Goal: Task Accomplishment & Management: Manage account settings

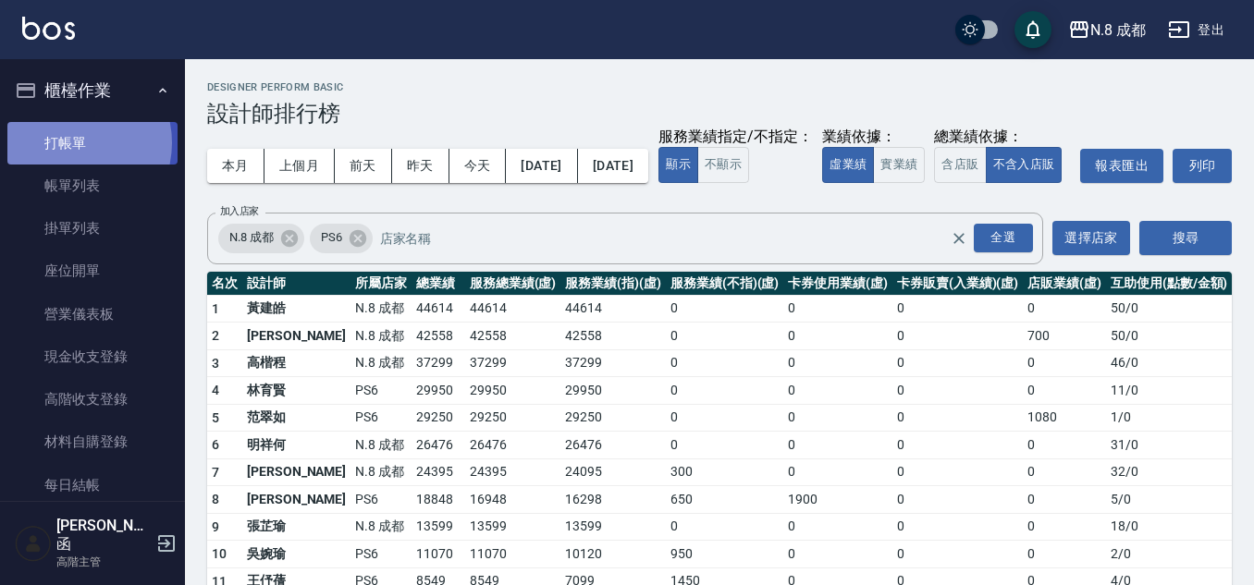
click at [68, 142] on link "打帳單" at bounding box center [92, 143] width 170 height 43
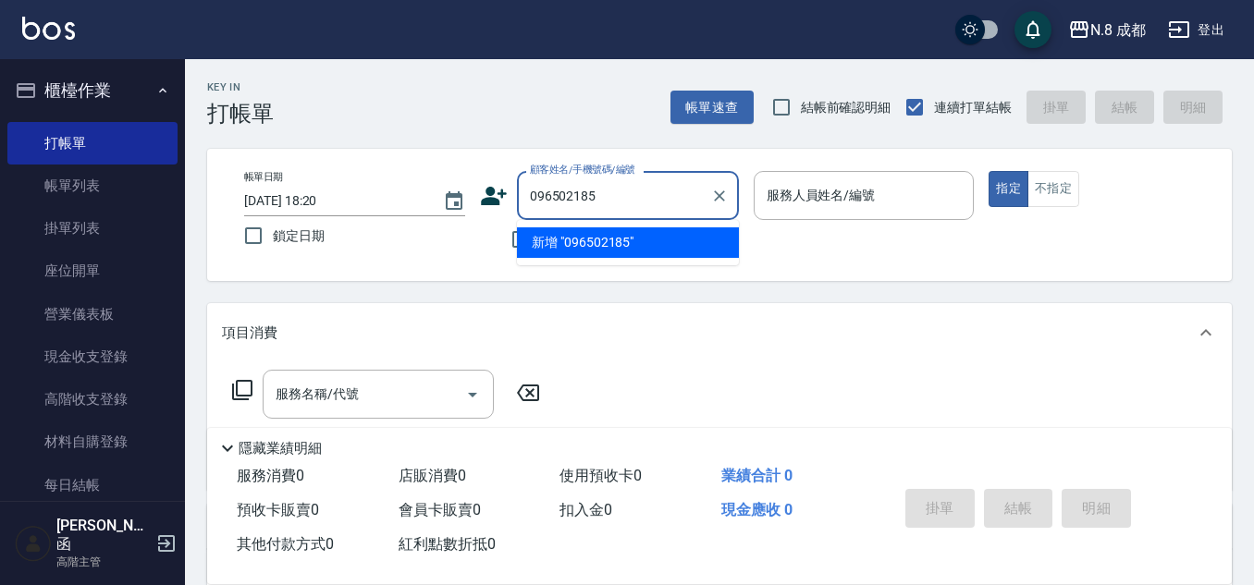
type input "0965021855"
drag, startPoint x: 637, startPoint y: 192, endPoint x: 398, endPoint y: 193, distance: 238.5
click at [398, 193] on div "帳單日期 2025/09/07 18:20 鎖定日期 顧客姓名/手機號碼/編號 0965021855 顧客姓名/手機號碼/編號 不留客資 服務人員姓名/編號 …" at bounding box center [719, 215] width 980 height 88
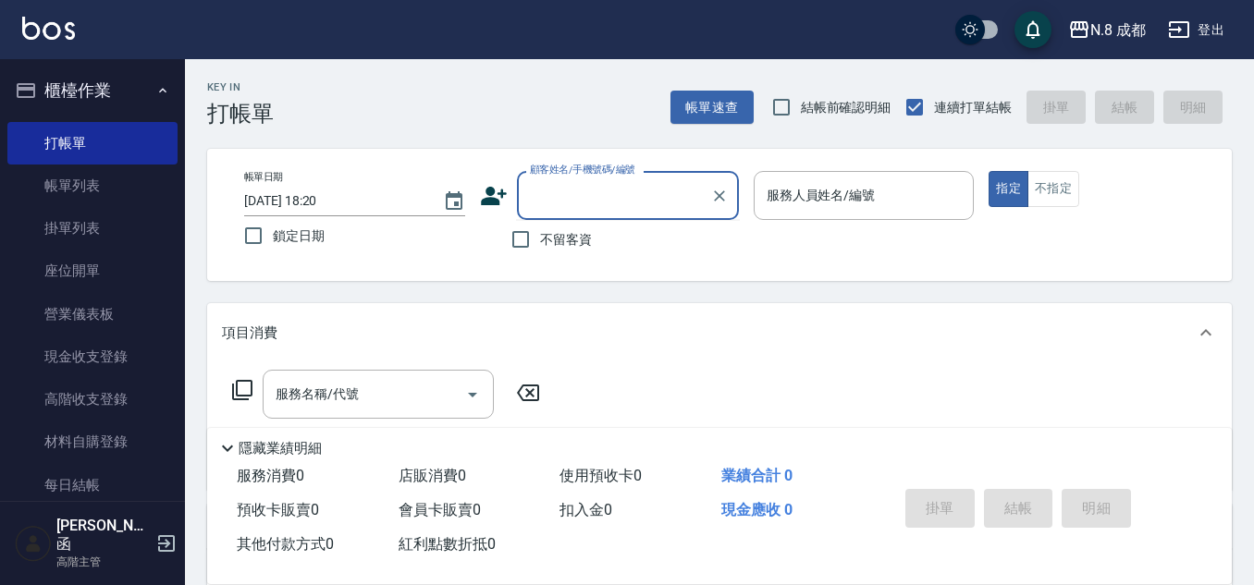
click at [496, 194] on icon at bounding box center [494, 196] width 28 height 28
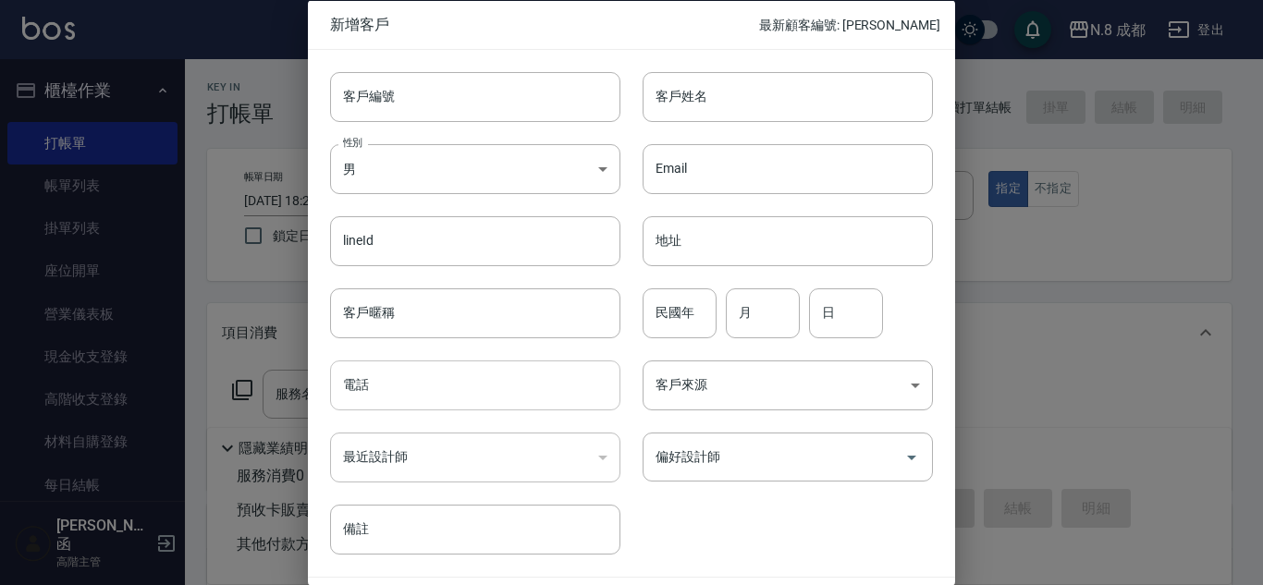
drag, startPoint x: 441, startPoint y: 384, endPoint x: 470, endPoint y: 367, distance: 33.1
click at [441, 384] on input "電話" at bounding box center [475, 386] width 290 height 50
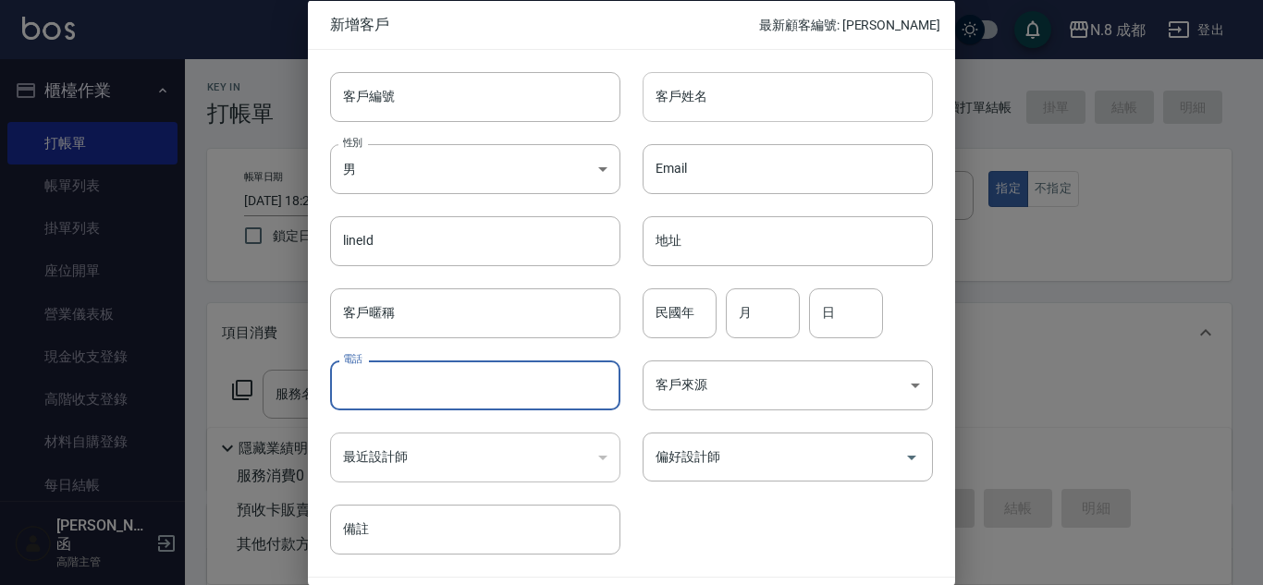
paste input "0965021855"
type input "0965021855"
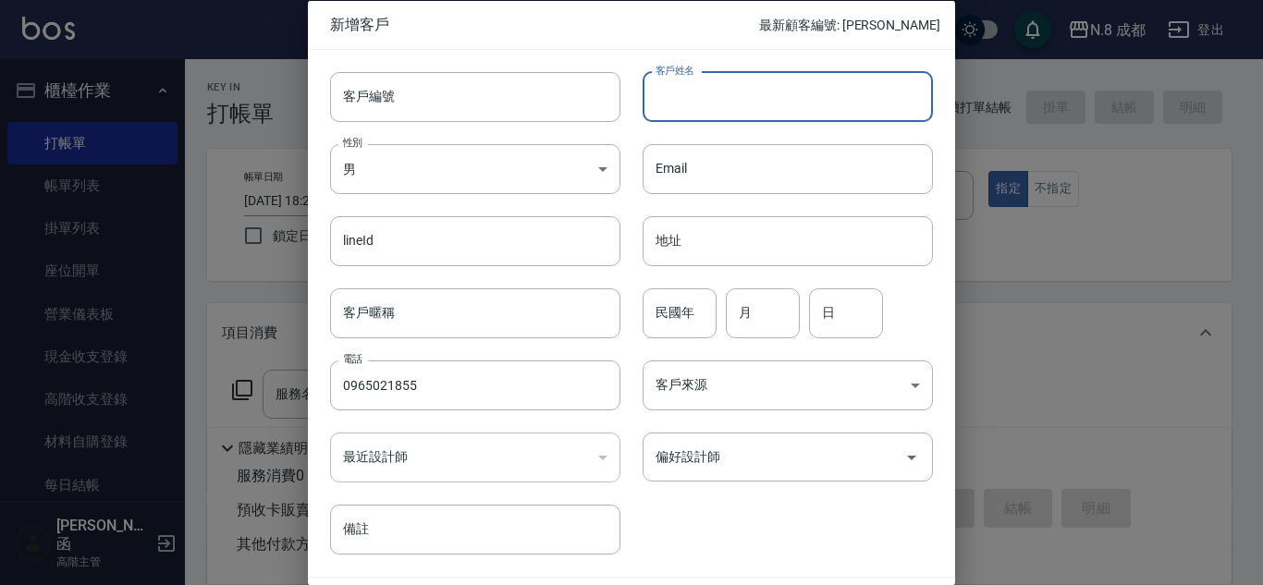
click at [838, 96] on input "客戶姓名" at bounding box center [787, 96] width 290 height 50
type input "u"
type input "楊珮?"
click at [671, 288] on div "民國年 民國年" at bounding box center [679, 312] width 74 height 50
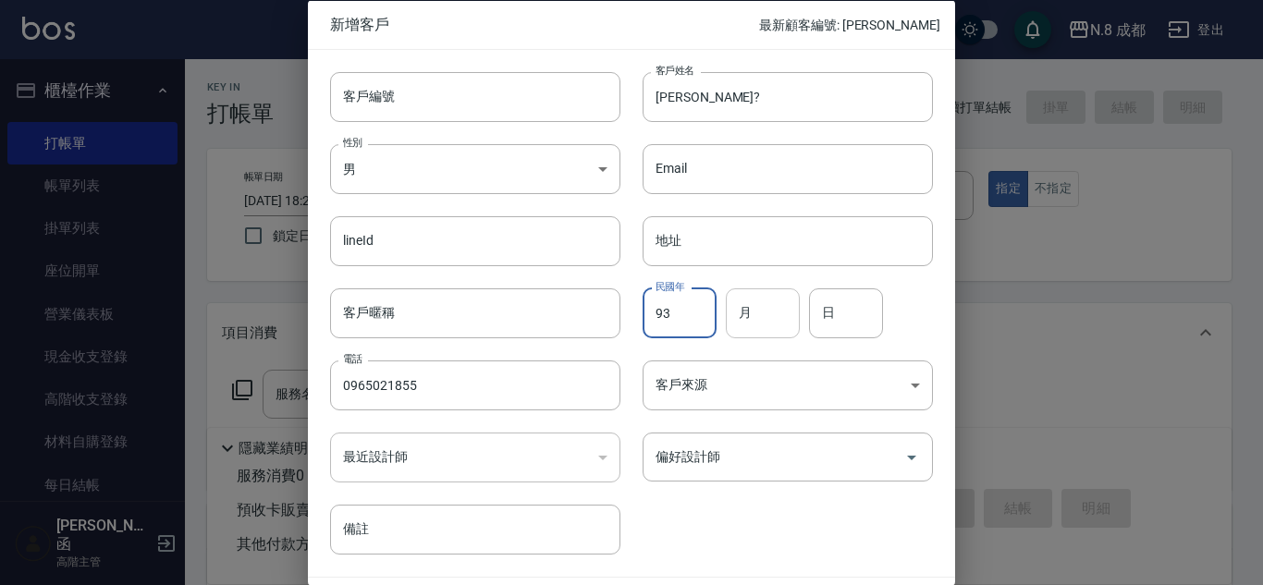
type input "93"
click at [779, 314] on input "月" at bounding box center [763, 312] width 74 height 50
type input "09"
click at [840, 309] on input "日" at bounding box center [846, 312] width 74 height 50
type input "13"
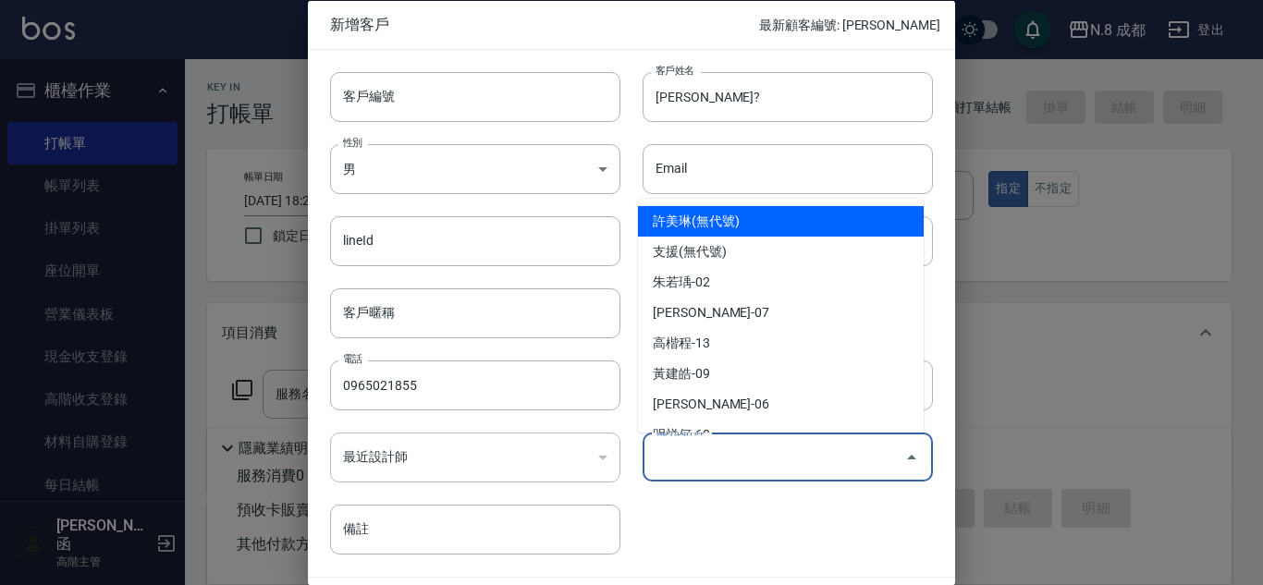
click at [772, 446] on input "偏好設計師" at bounding box center [774, 457] width 246 height 32
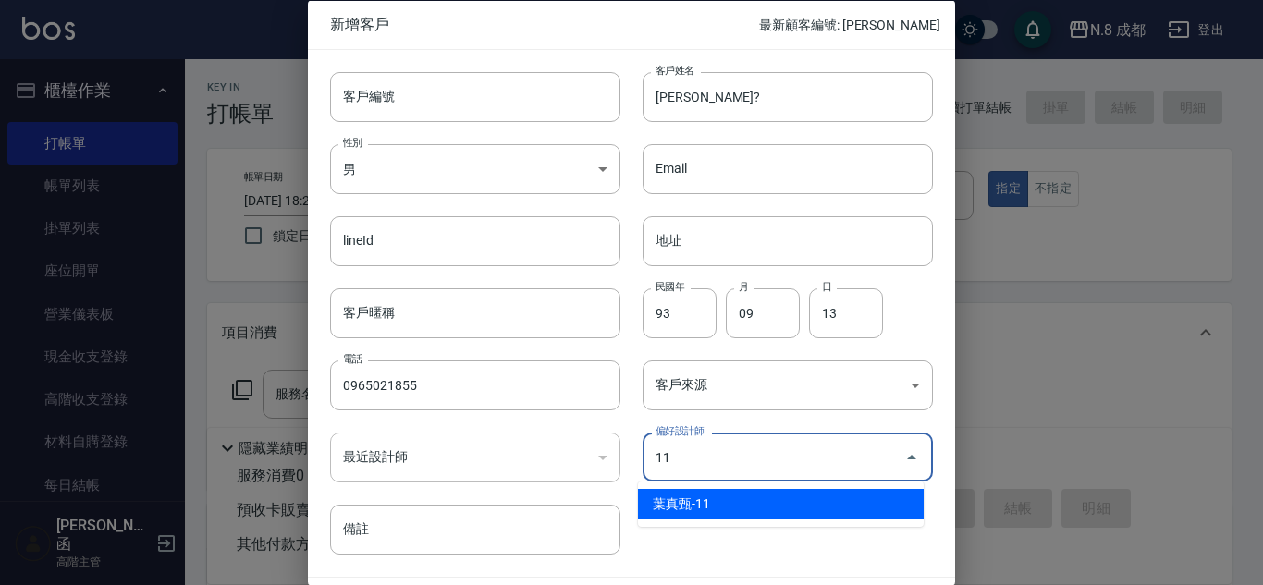
click at [759, 484] on ul "葉真甄-11" at bounding box center [781, 504] width 286 height 45
click at [774, 493] on li "葉真甄-11" at bounding box center [781, 504] width 286 height 31
type input "葉真甄"
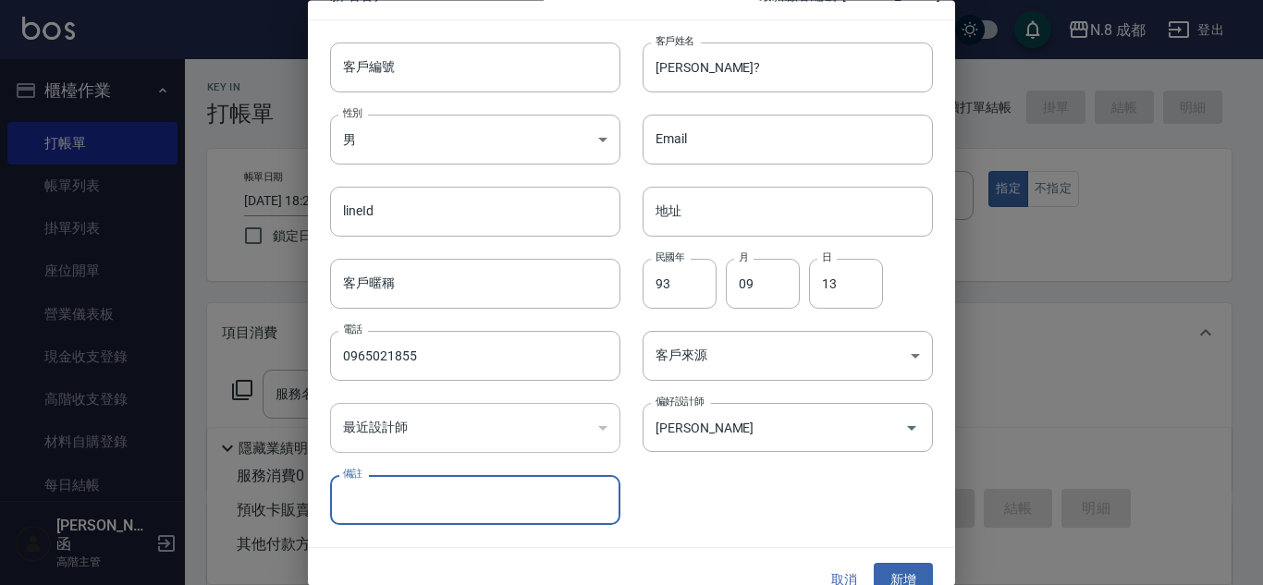
scroll to position [55, 0]
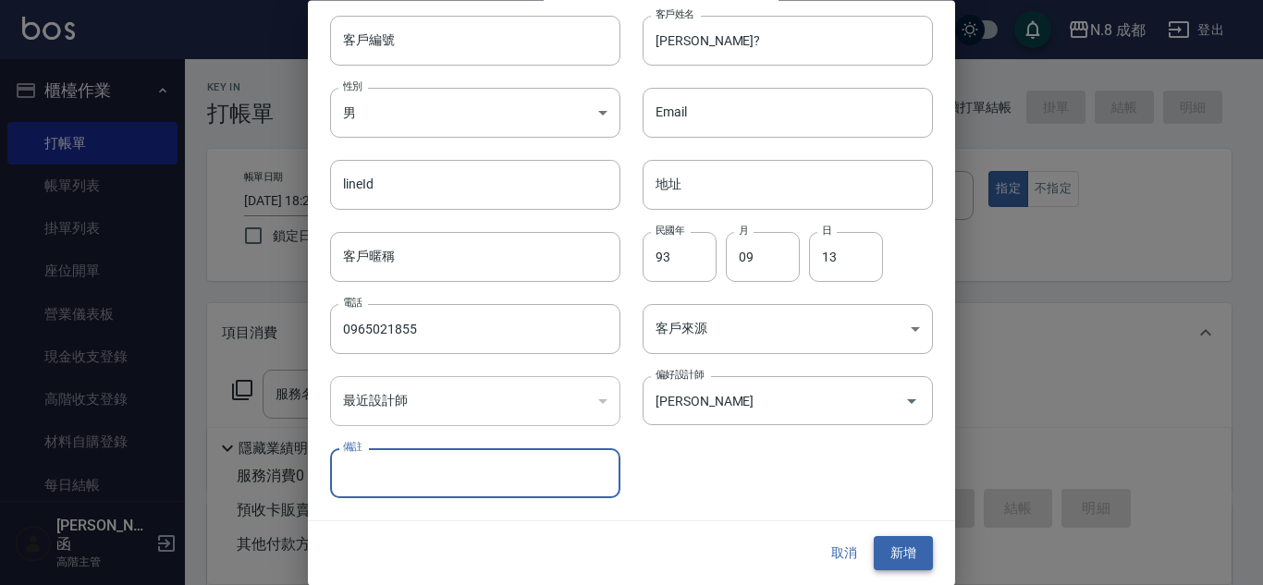
click at [879, 552] on button "新增" at bounding box center [903, 554] width 59 height 34
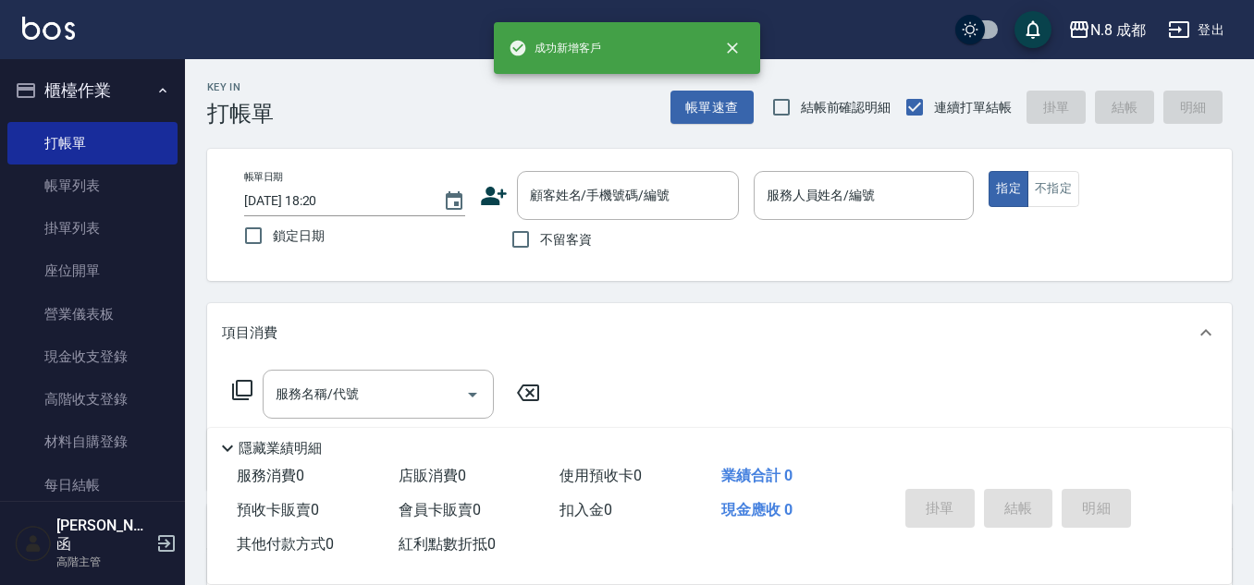
click at [483, 194] on icon at bounding box center [494, 196] width 28 height 28
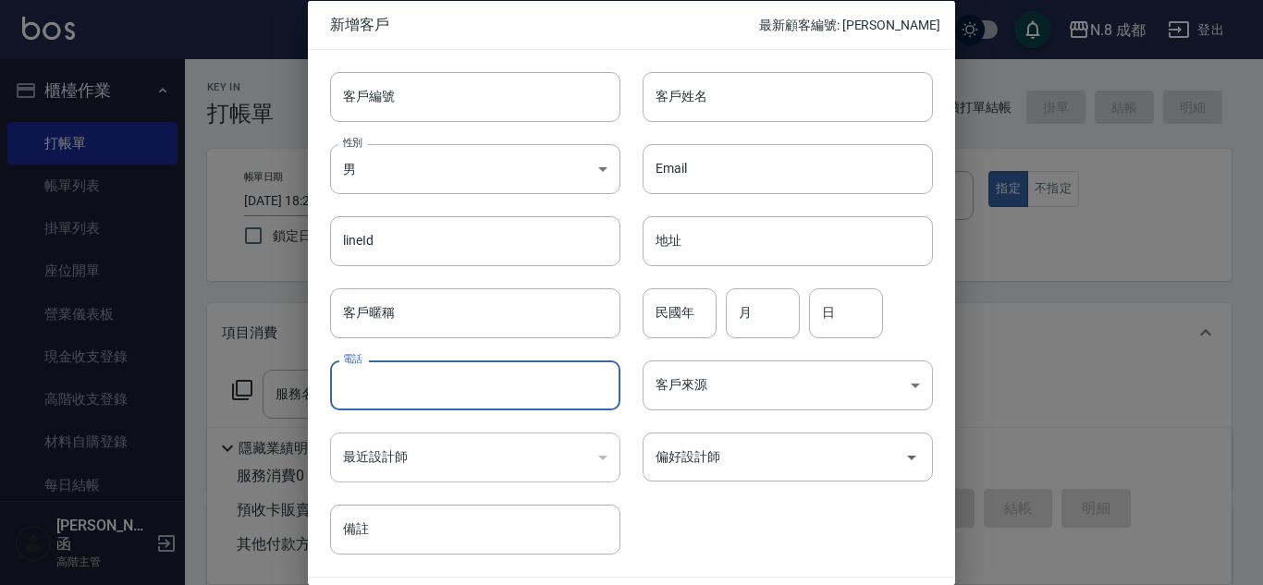
drag, startPoint x: 440, startPoint y: 389, endPoint x: 470, endPoint y: 359, distance: 42.5
click at [440, 389] on input "電話" at bounding box center [475, 386] width 290 height 50
paste input "0965021855"
type input "0965021855"
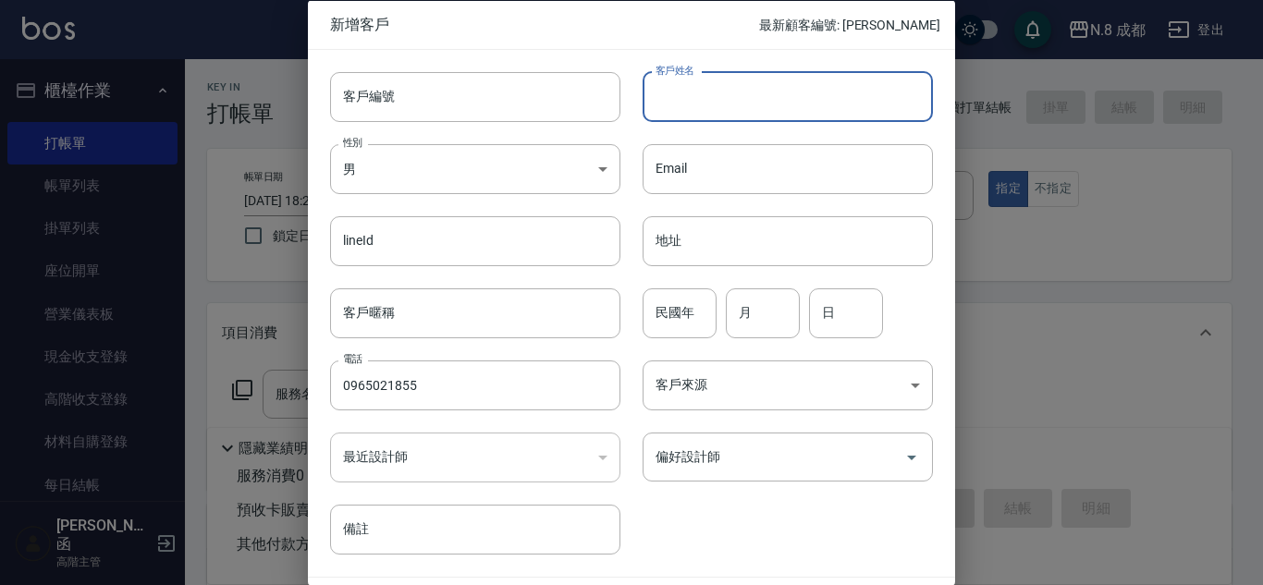
click at [731, 99] on input "客戶姓名" at bounding box center [787, 96] width 290 height 50
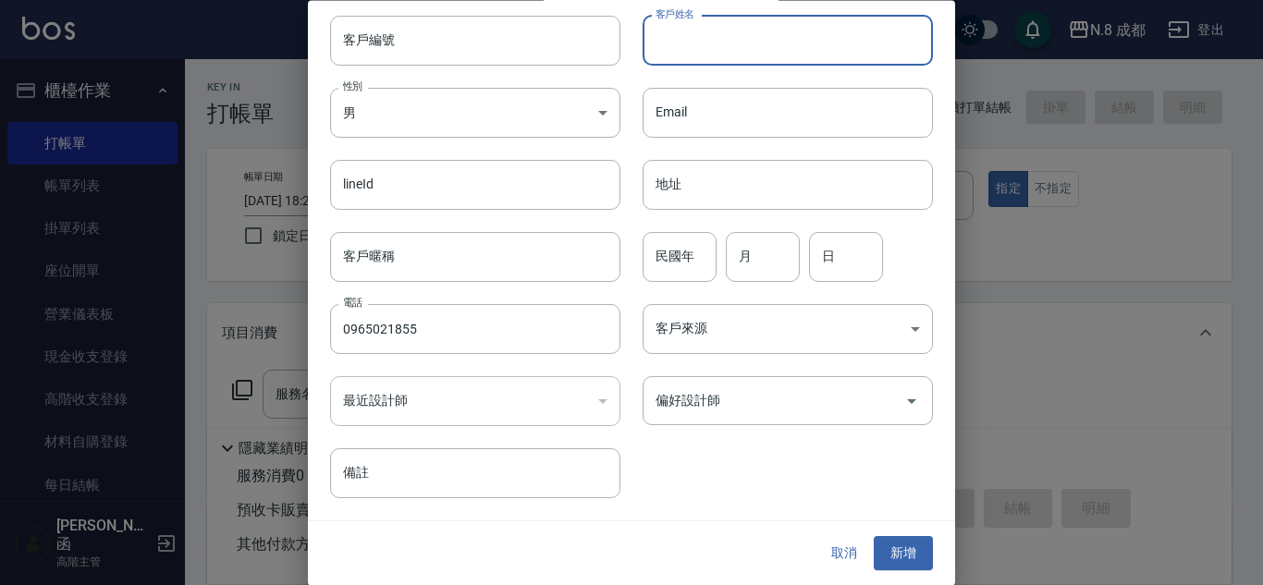
click at [831, 549] on button "取消" at bounding box center [843, 554] width 59 height 34
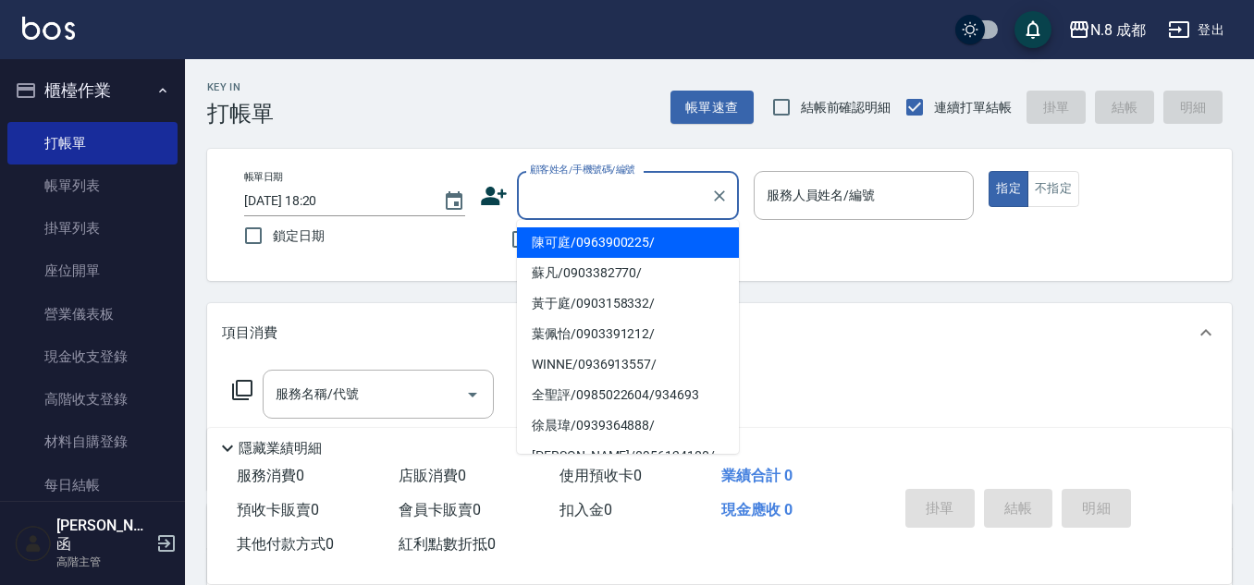
click at [647, 199] on input "顧客姓名/手機號碼/編號" at bounding box center [613, 195] width 177 height 32
paste input "0965021855"
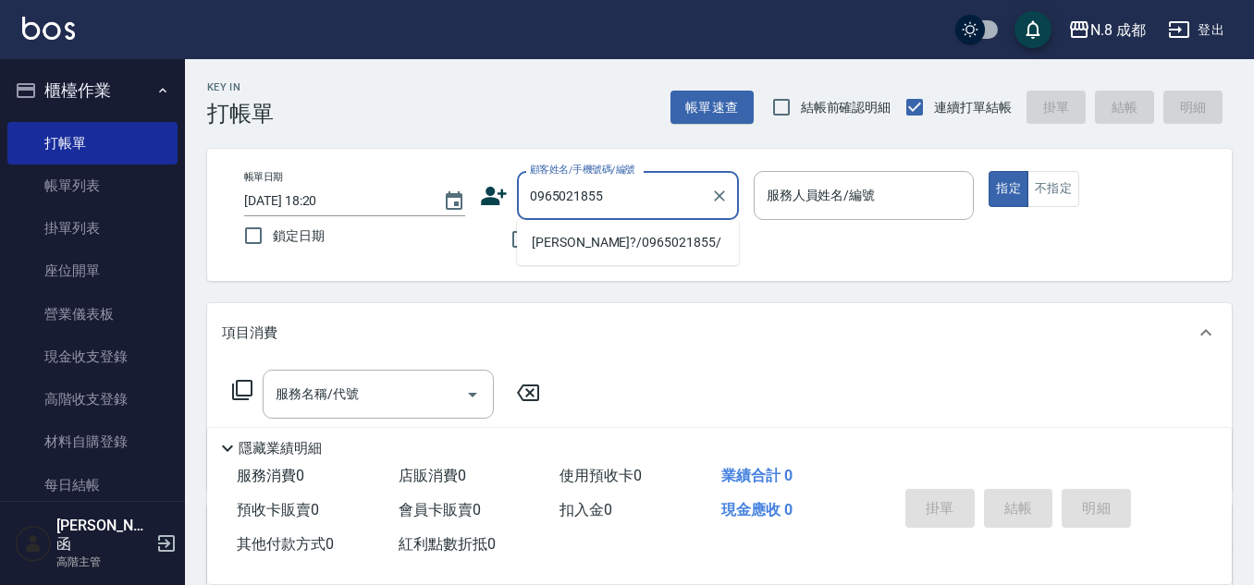
click at [619, 232] on li "[PERSON_NAME]?/0965021855/" at bounding box center [628, 242] width 222 height 31
type input "[PERSON_NAME]?/0965021855/"
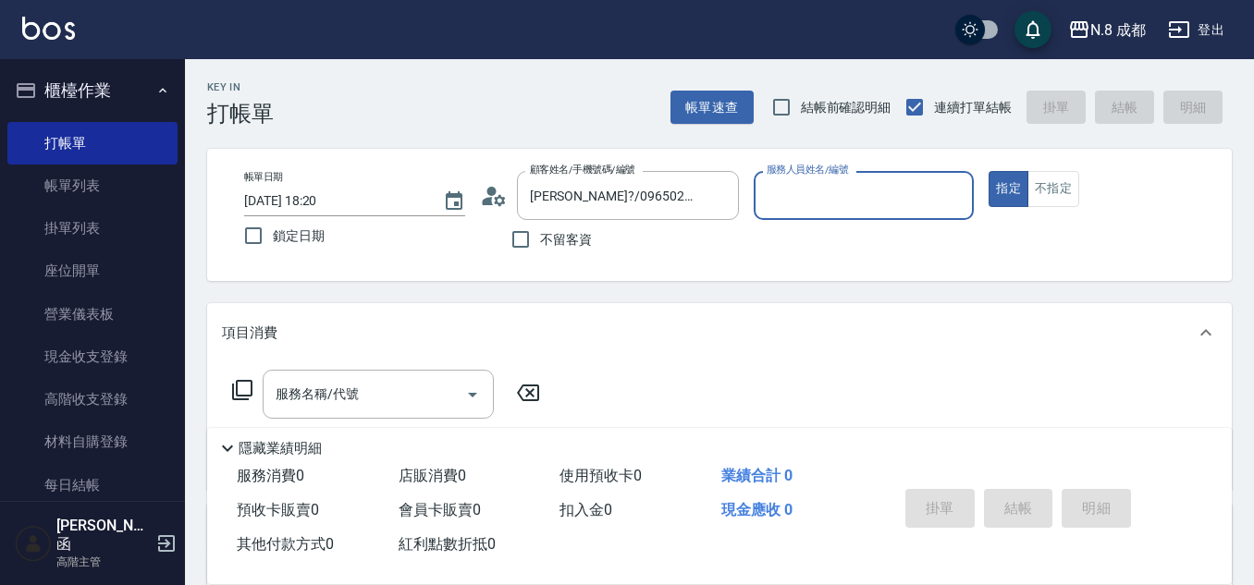
type input "葉真甄-11"
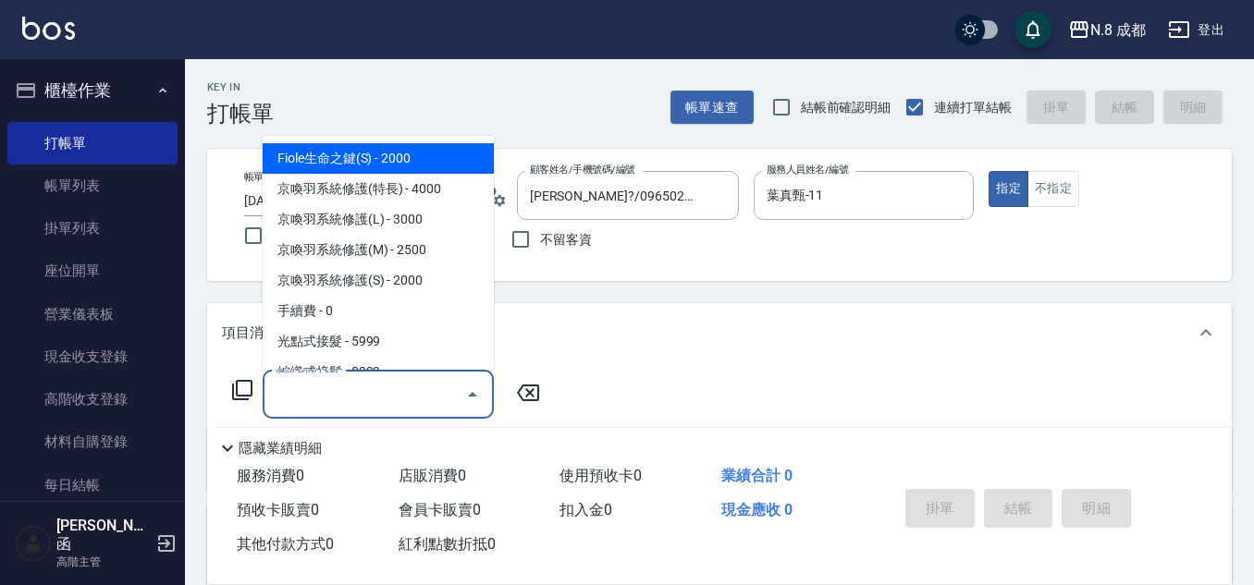
click at [345, 398] on input "服務名稱/代號" at bounding box center [364, 394] width 187 height 32
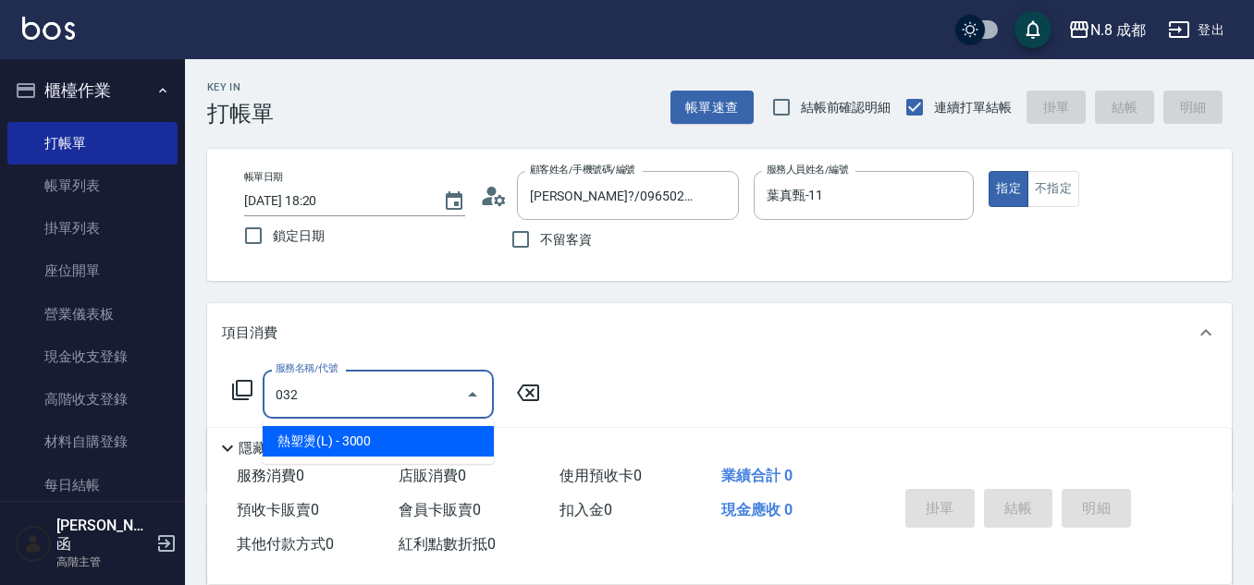
click at [349, 443] on span "熱塑燙(L) - 3000" at bounding box center [378, 441] width 231 height 31
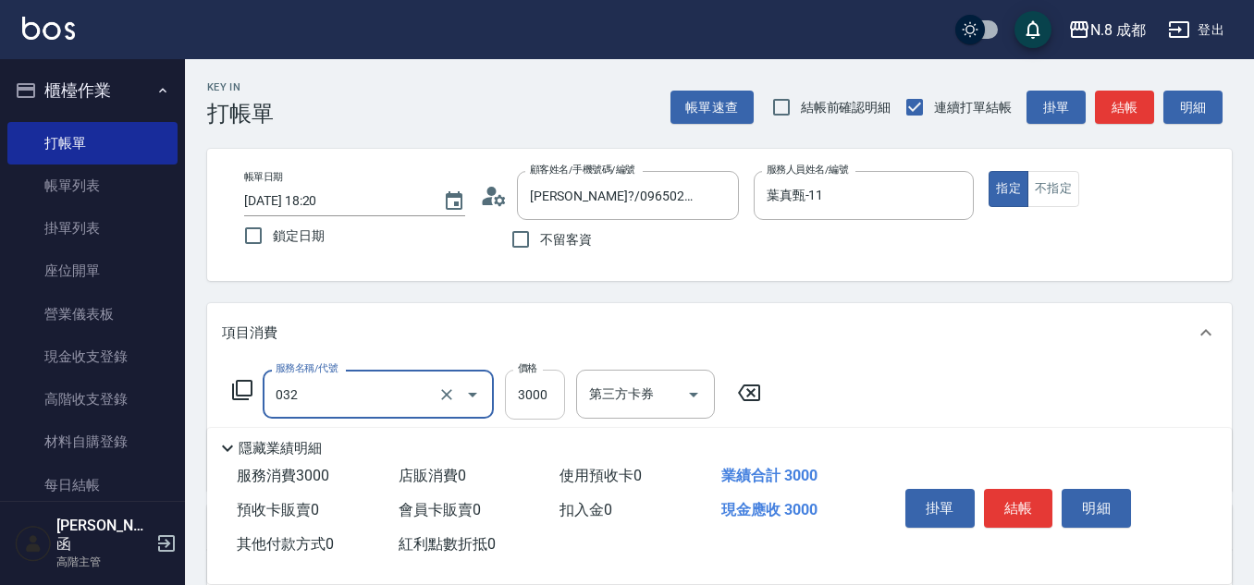
type input "熱塑燙(L)(032)"
click at [527, 394] on input "3000" at bounding box center [535, 395] width 60 height 50
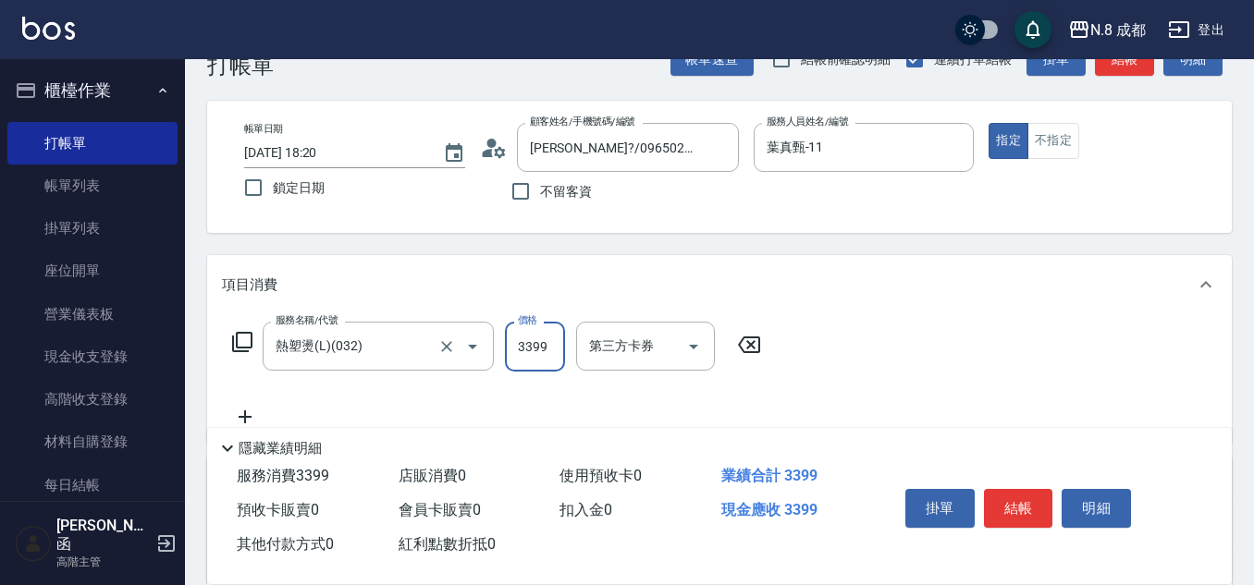
scroll to position [92, 0]
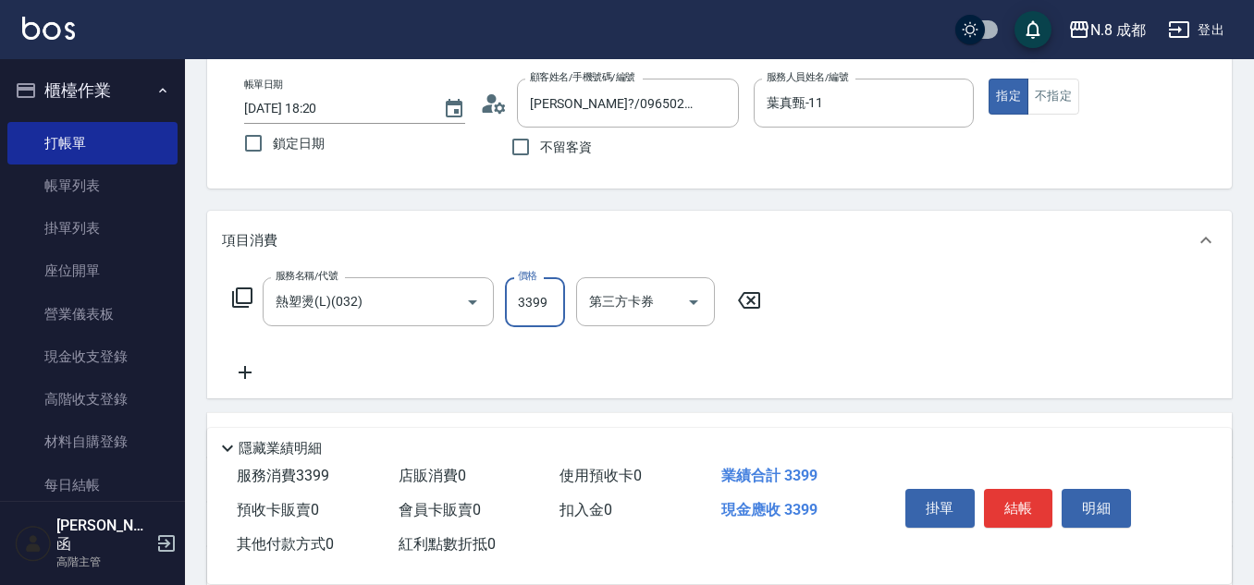
type input "3399"
click at [254, 369] on icon at bounding box center [245, 372] width 46 height 22
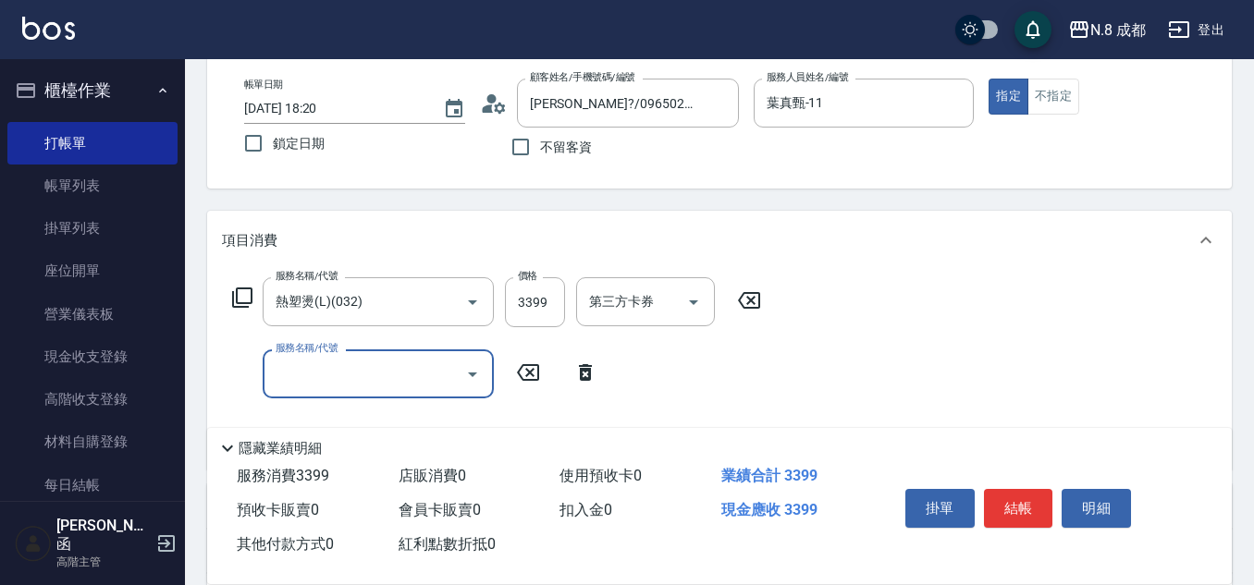
click at [287, 374] on input "服務名稱/代號" at bounding box center [364, 374] width 187 height 32
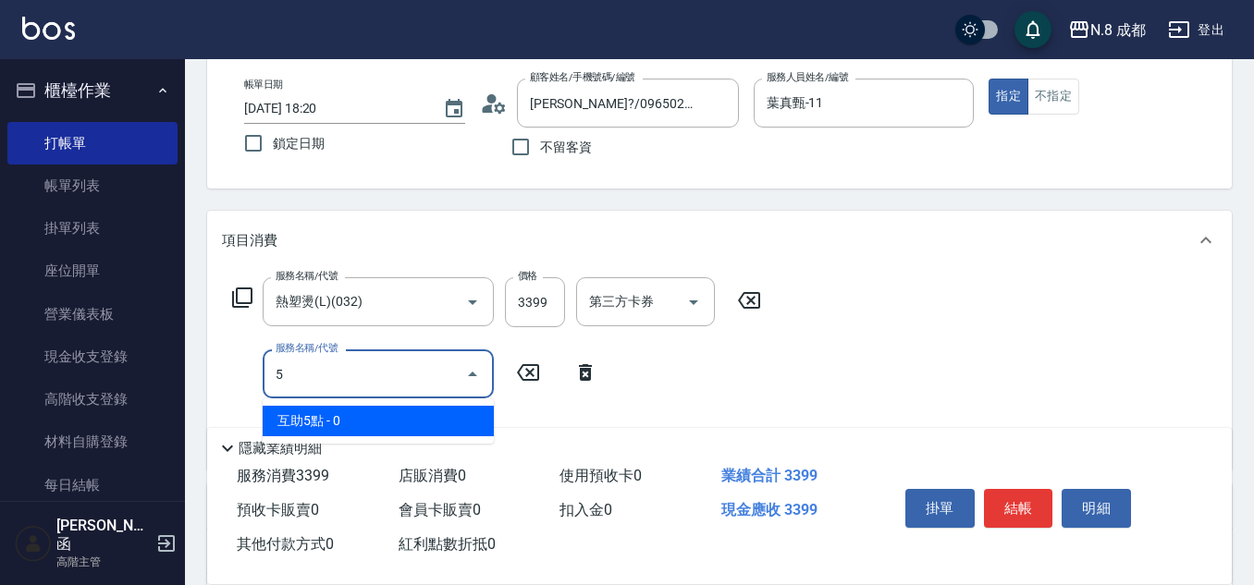
drag, startPoint x: 329, startPoint y: 422, endPoint x: 487, endPoint y: 410, distance: 158.5
click at [330, 422] on span "互助5點 - 0" at bounding box center [378, 421] width 231 height 31
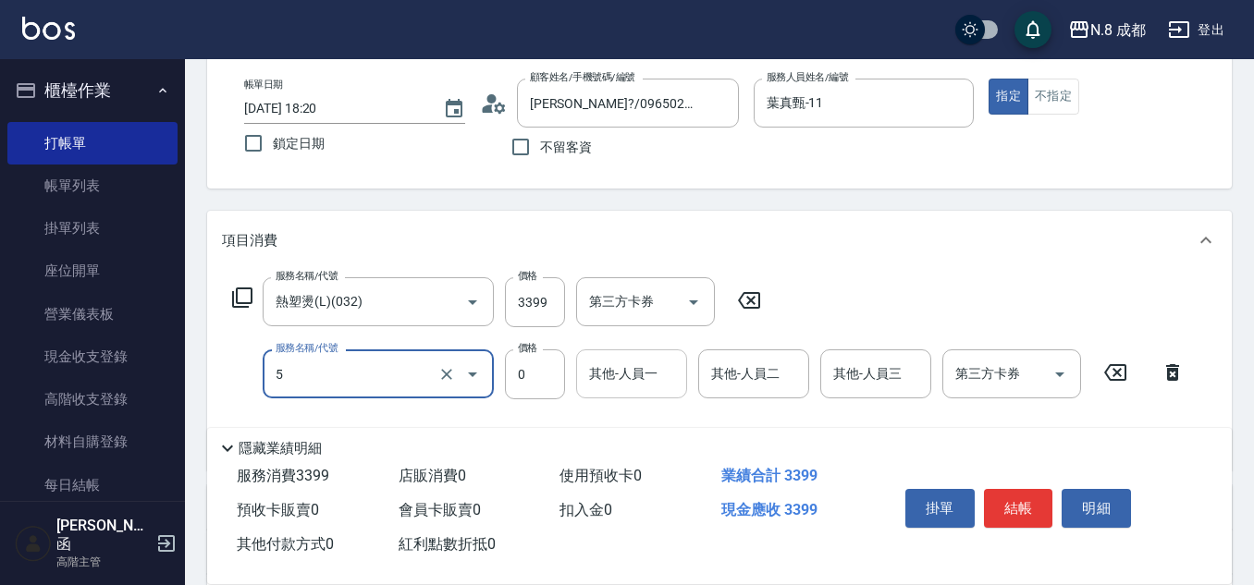
type input "互助5點(5)"
click at [648, 384] on input "其他-人員一" at bounding box center [631, 374] width 94 height 32
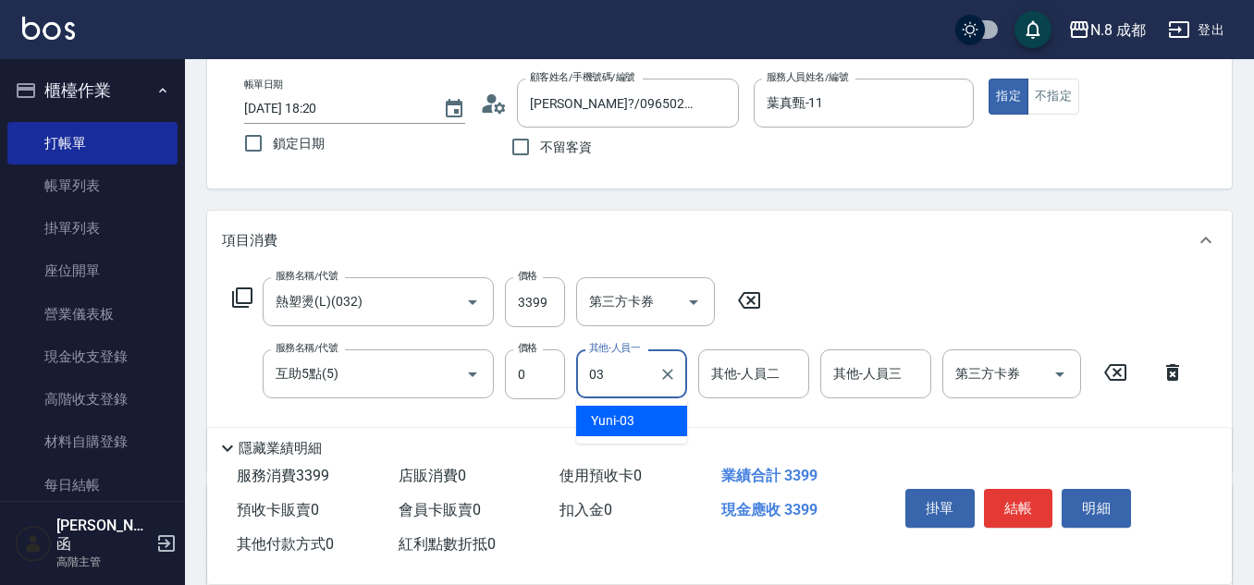
click at [639, 416] on div "Yuni -03" at bounding box center [631, 421] width 111 height 31
type input "Yuni-03"
click at [1011, 490] on button "結帳" at bounding box center [1018, 508] width 69 height 39
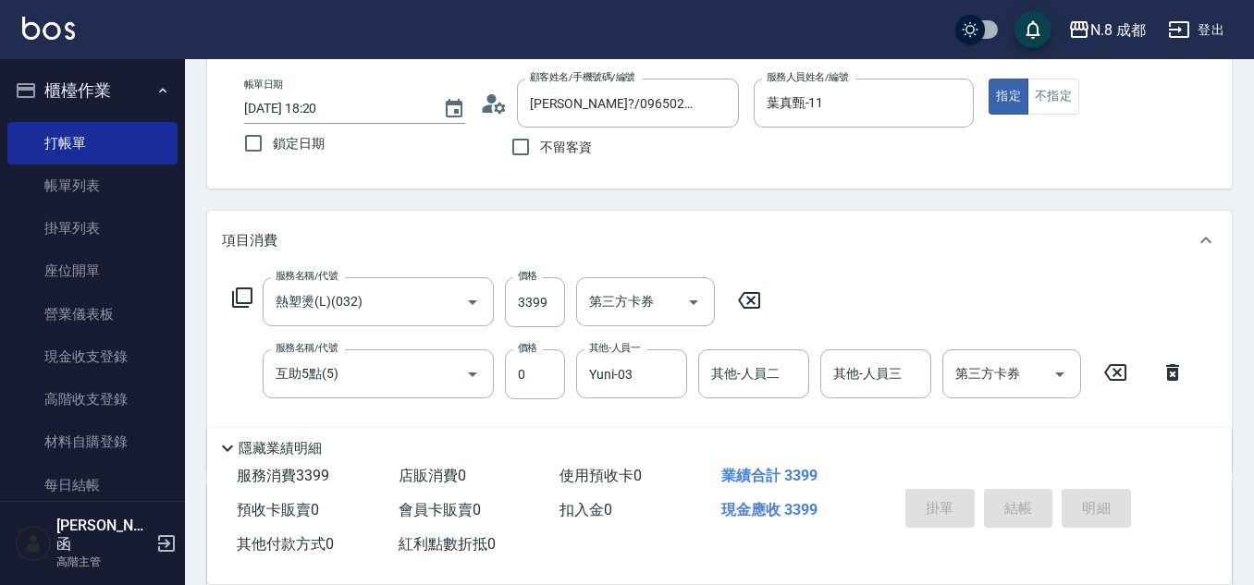
type input "2025/09/07 18:21"
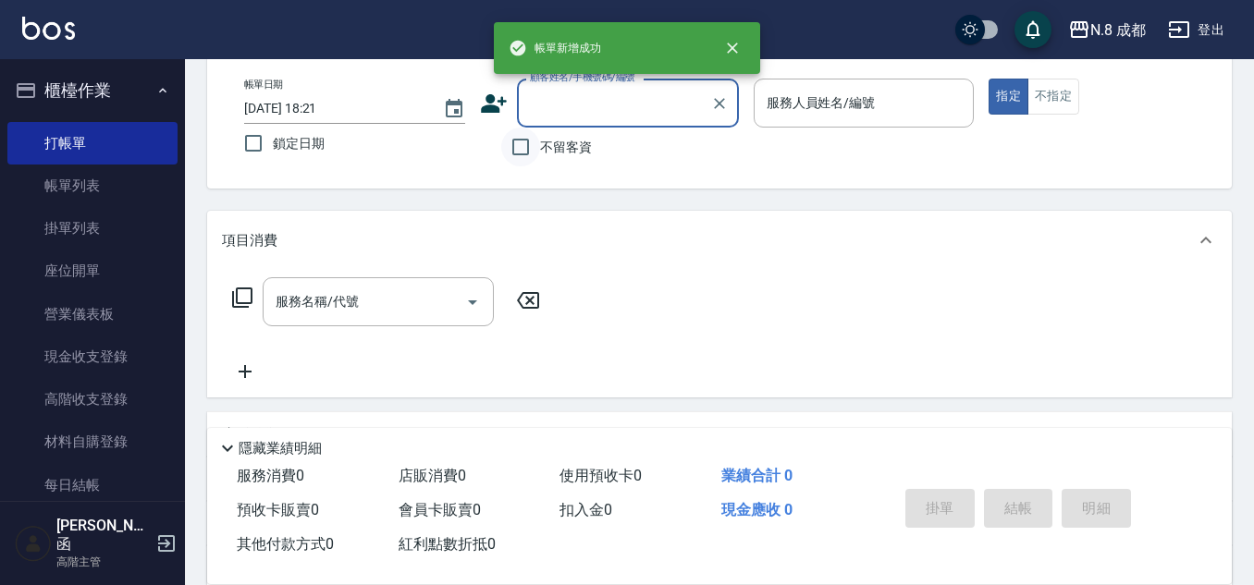
click at [529, 152] on input "不留客資" at bounding box center [520, 147] width 39 height 39
checkbox input "true"
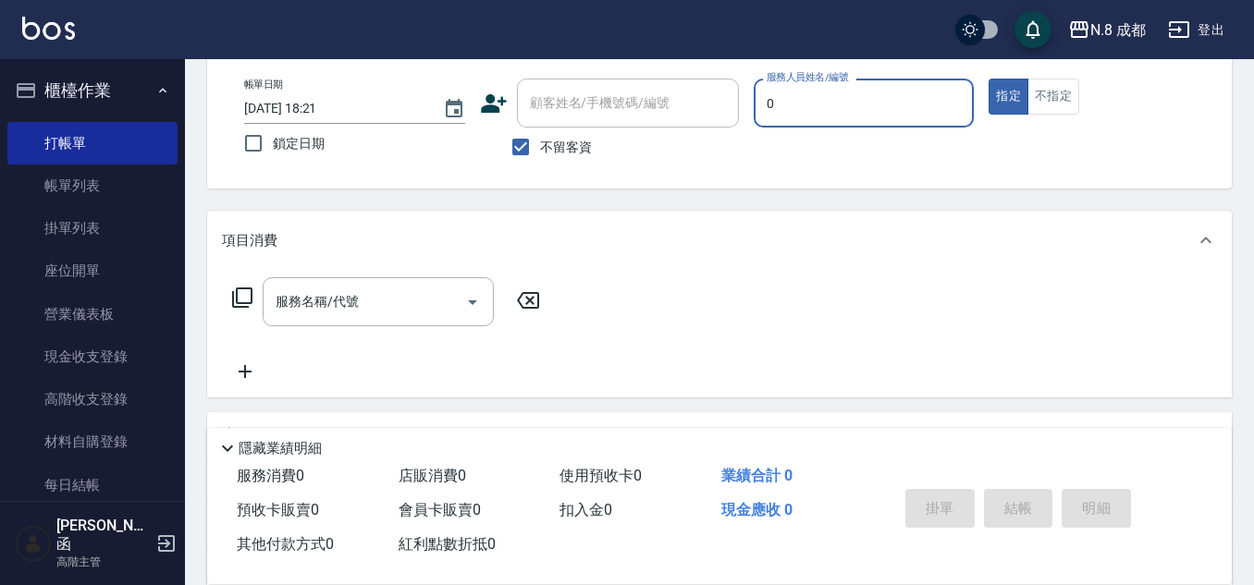
click at [810, 117] on input "0" at bounding box center [864, 103] width 204 height 32
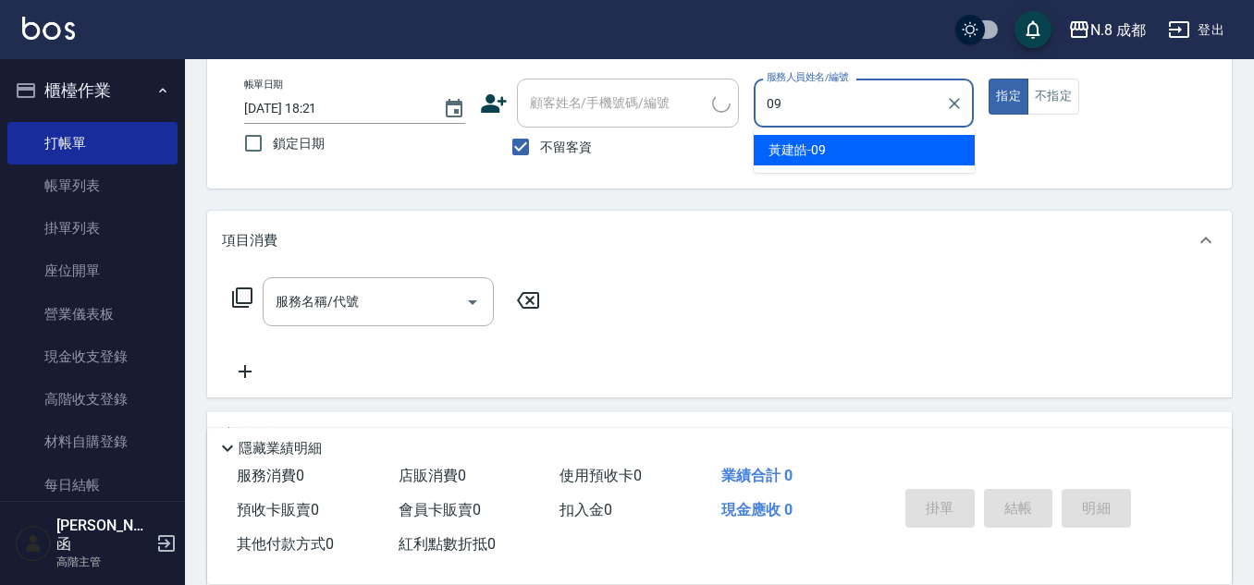
click at [799, 144] on span "黃建皓 -09" at bounding box center [796, 150] width 57 height 19
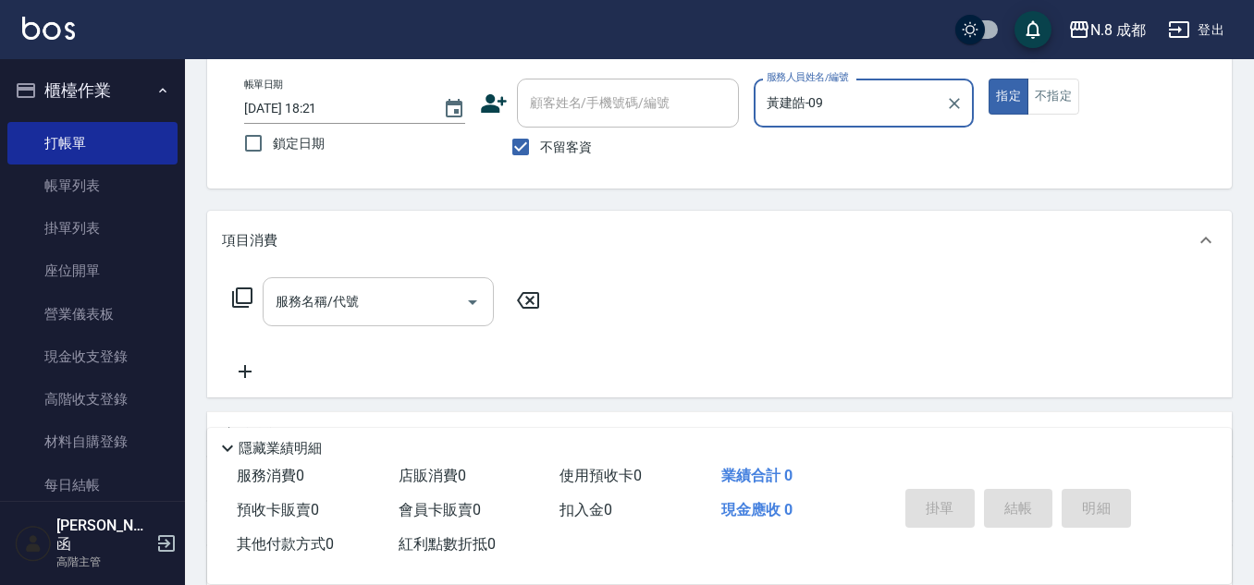
type input "黃建皓-09"
click at [379, 309] on input "服務名稱/代號" at bounding box center [364, 302] width 187 height 32
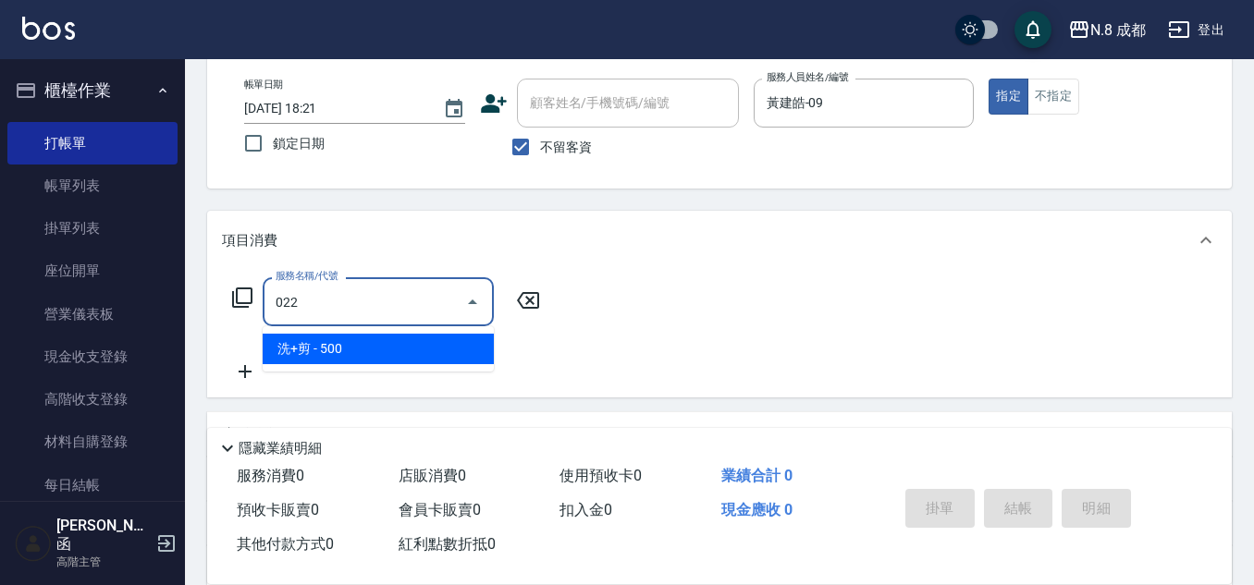
click at [361, 343] on span "洗+剪 - 500" at bounding box center [378, 349] width 231 height 31
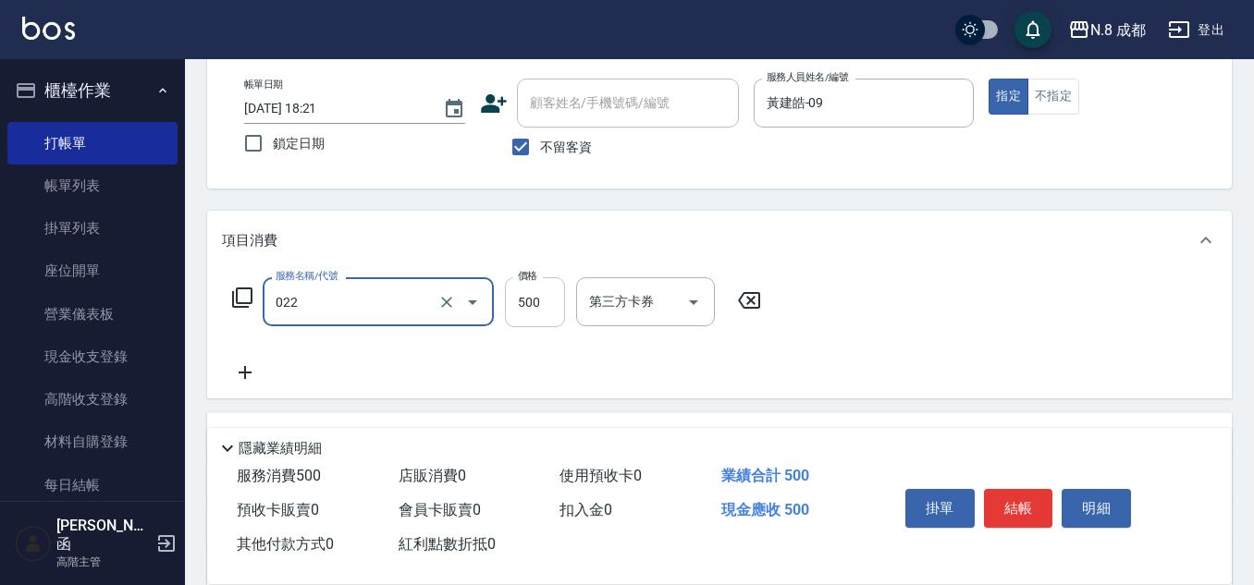
type input "洗+剪(022)"
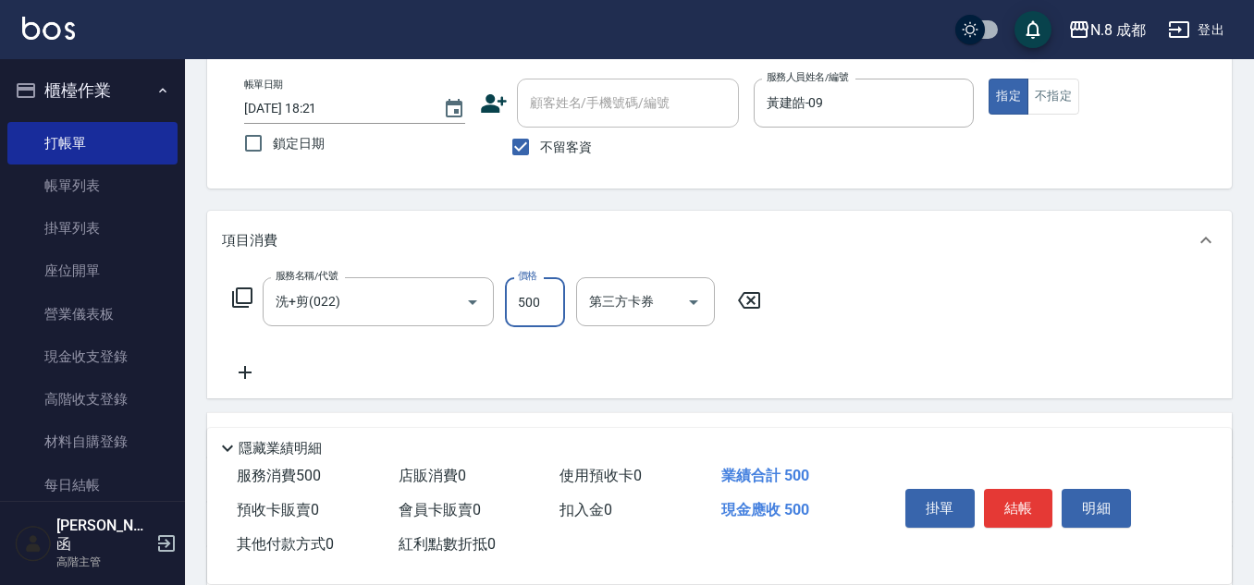
click at [531, 303] on input "500" at bounding box center [535, 302] width 60 height 50
type input "600"
click at [237, 371] on icon at bounding box center [245, 372] width 46 height 22
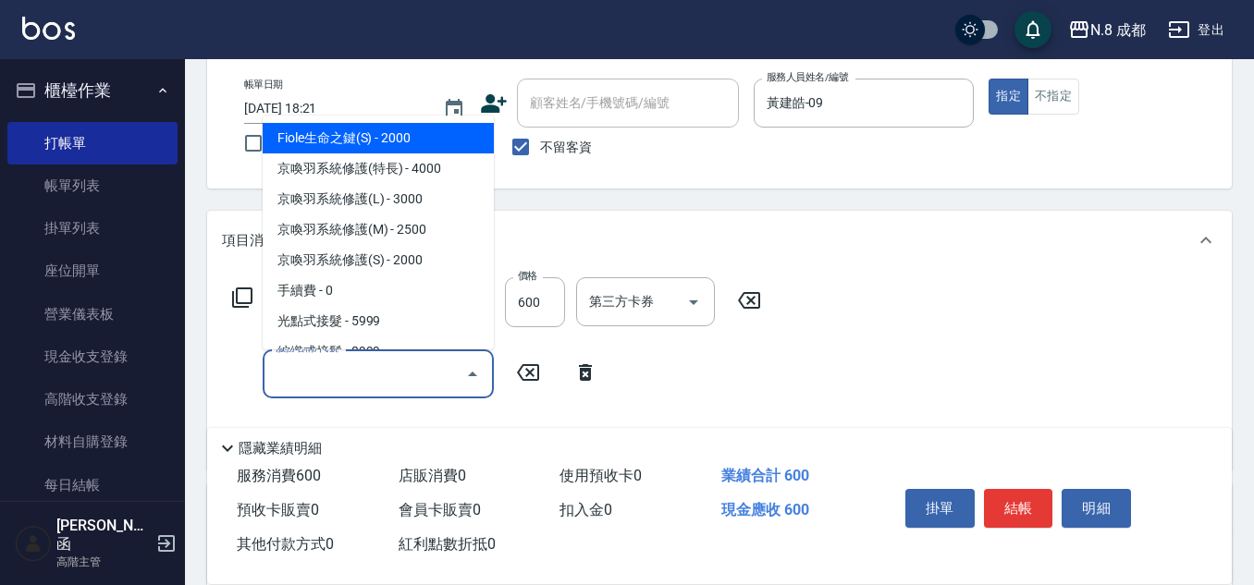
click at [300, 367] on input "服務名稱/代號" at bounding box center [364, 374] width 187 height 32
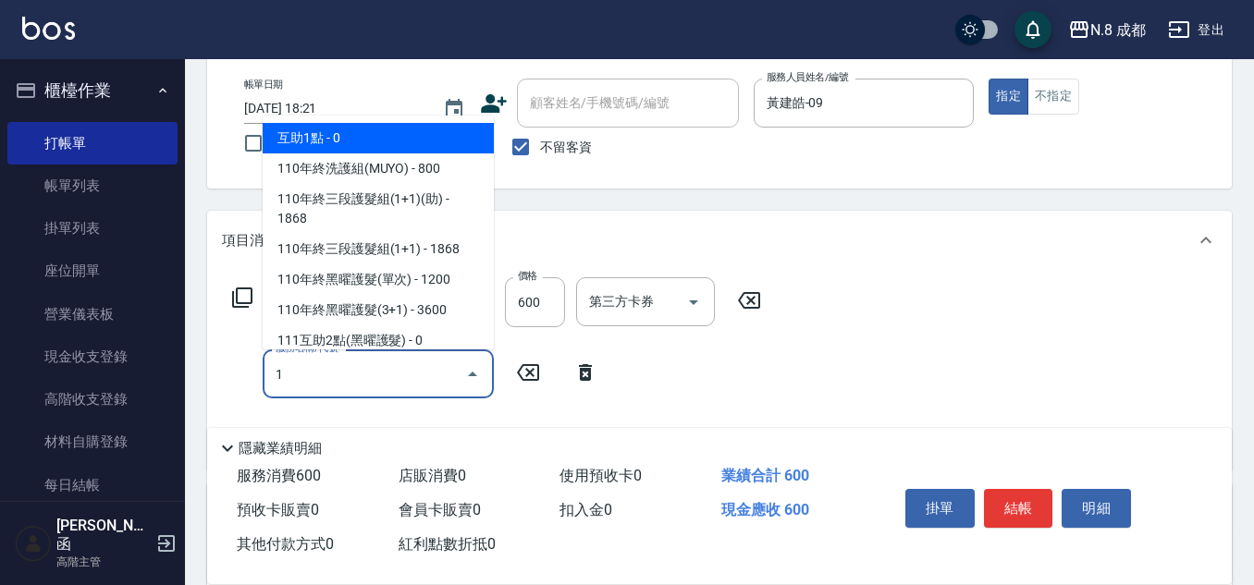
click at [330, 126] on span "互助1點 - 0" at bounding box center [378, 138] width 231 height 31
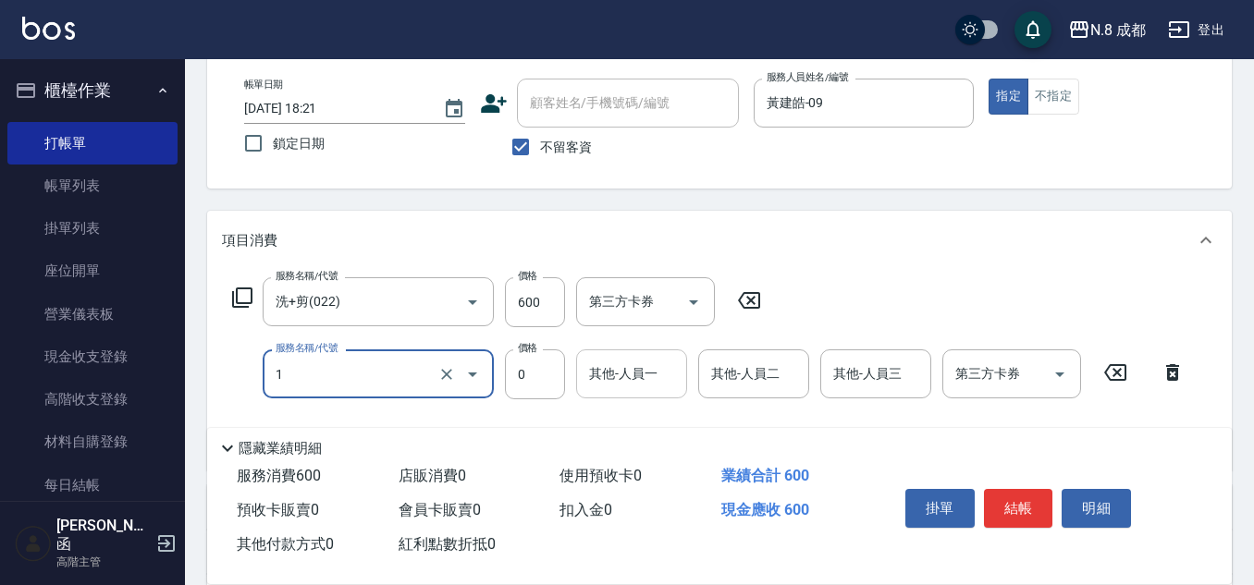
type input "互助1點(1)"
click at [602, 374] on input "其他-人員一" at bounding box center [631, 374] width 94 height 32
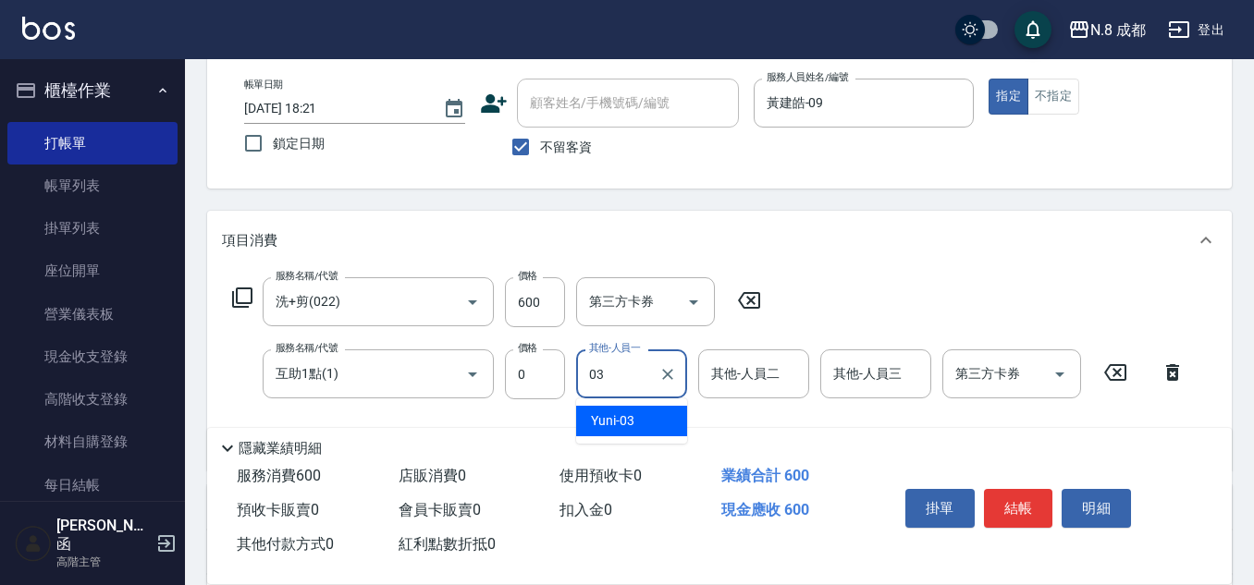
click at [611, 419] on span "Yuni -03" at bounding box center [612, 420] width 43 height 19
type input "Yuni-03"
click at [521, 152] on input "不留客資" at bounding box center [520, 147] width 39 height 39
checkbox input "false"
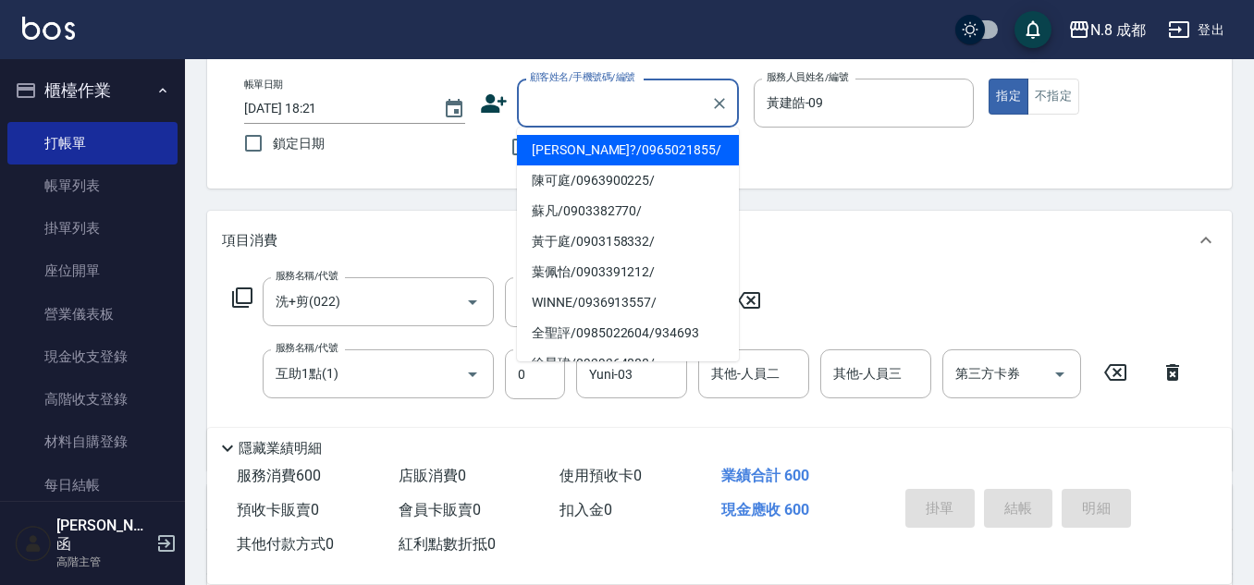
click at [643, 98] on input "顧客姓名/手機號碼/編號" at bounding box center [613, 103] width 177 height 32
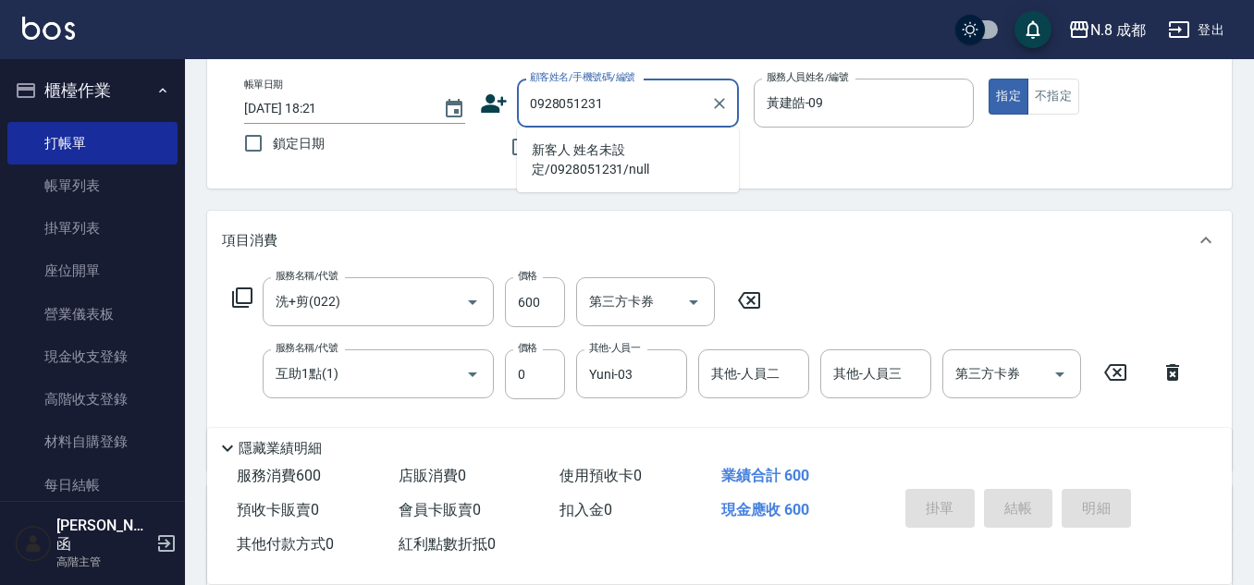
drag, startPoint x: 622, startPoint y: 158, endPoint x: 661, endPoint y: 149, distance: 39.9
click at [622, 159] on li "新客人 姓名未設定/0928051231/null" at bounding box center [628, 160] width 222 height 50
type input "新客人 姓名未設定/0928051231/null"
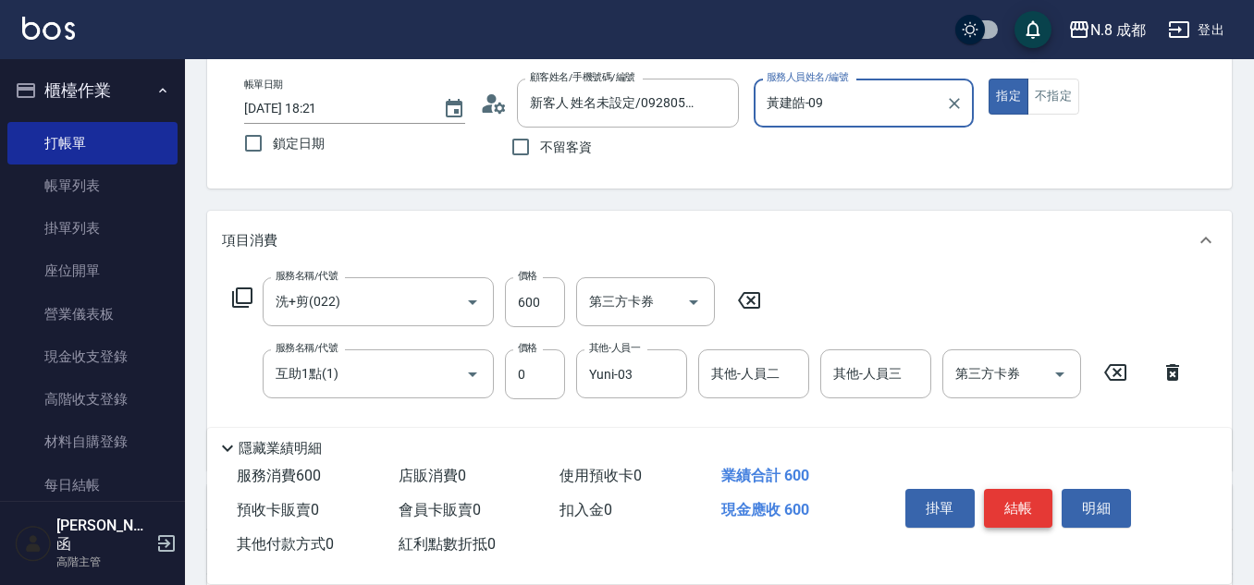
click at [1028, 497] on button "結帳" at bounding box center [1018, 508] width 69 height 39
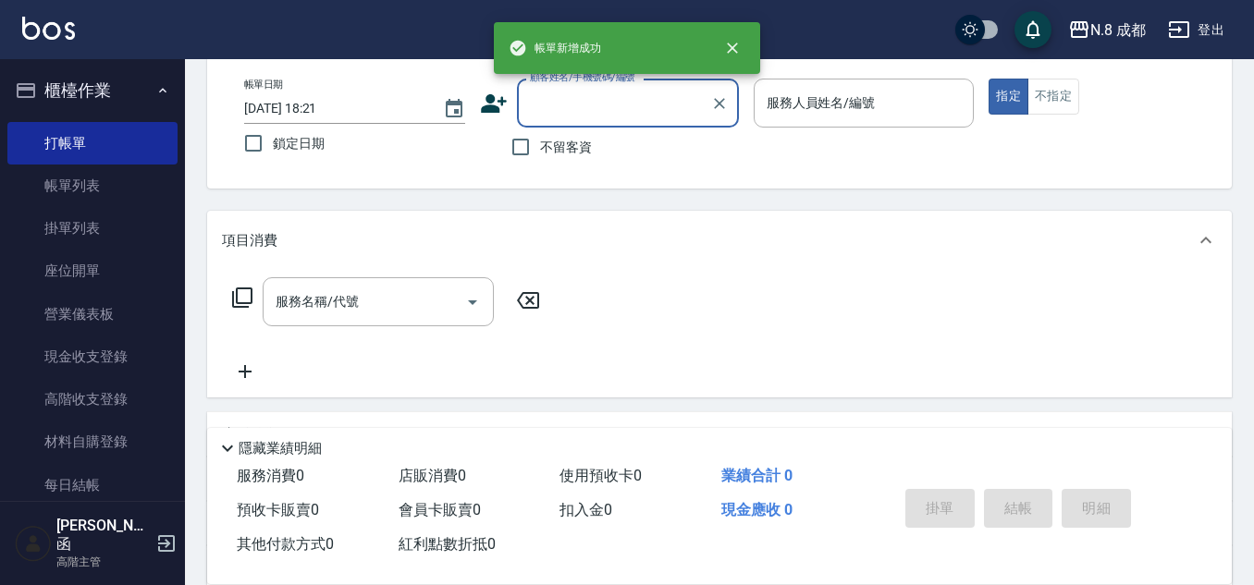
scroll to position [0, 0]
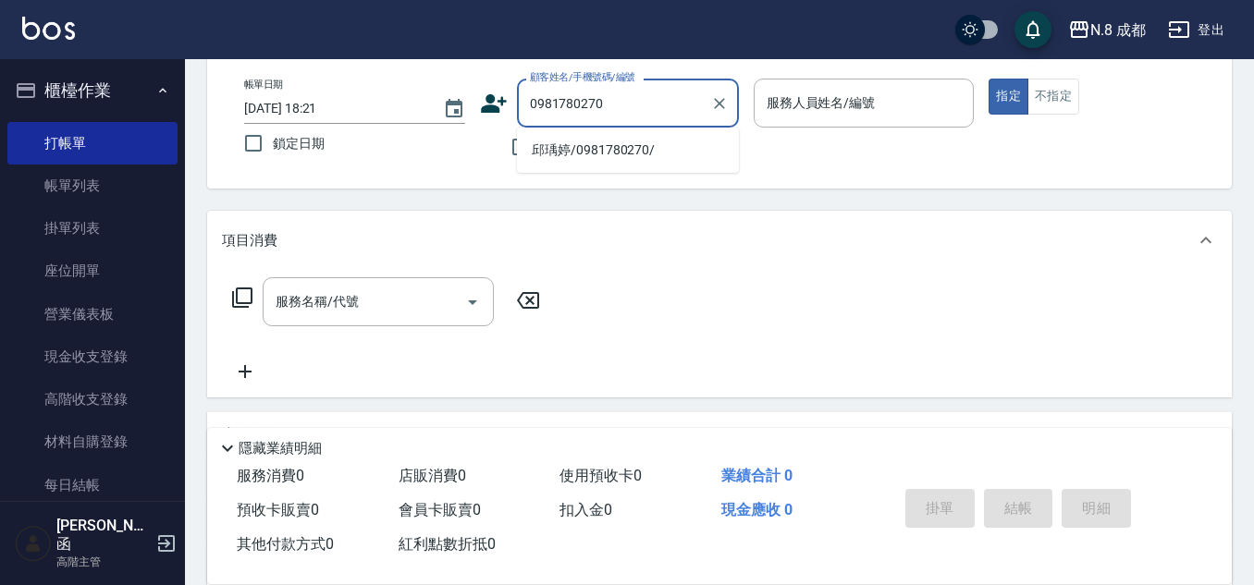
click at [572, 144] on li "邱瑀婷/0981780270/" at bounding box center [628, 150] width 222 height 31
type input "邱瑀婷/0981780270/"
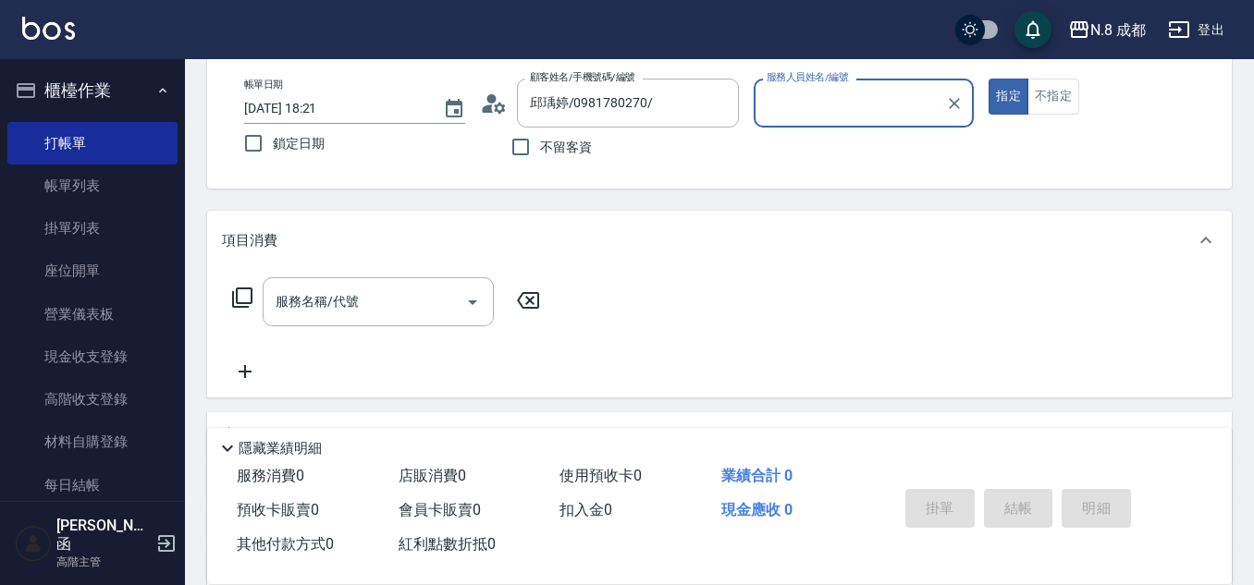
type input "黃建皓-09"
click at [410, 287] on input "服務名稱/代號" at bounding box center [364, 302] width 187 height 32
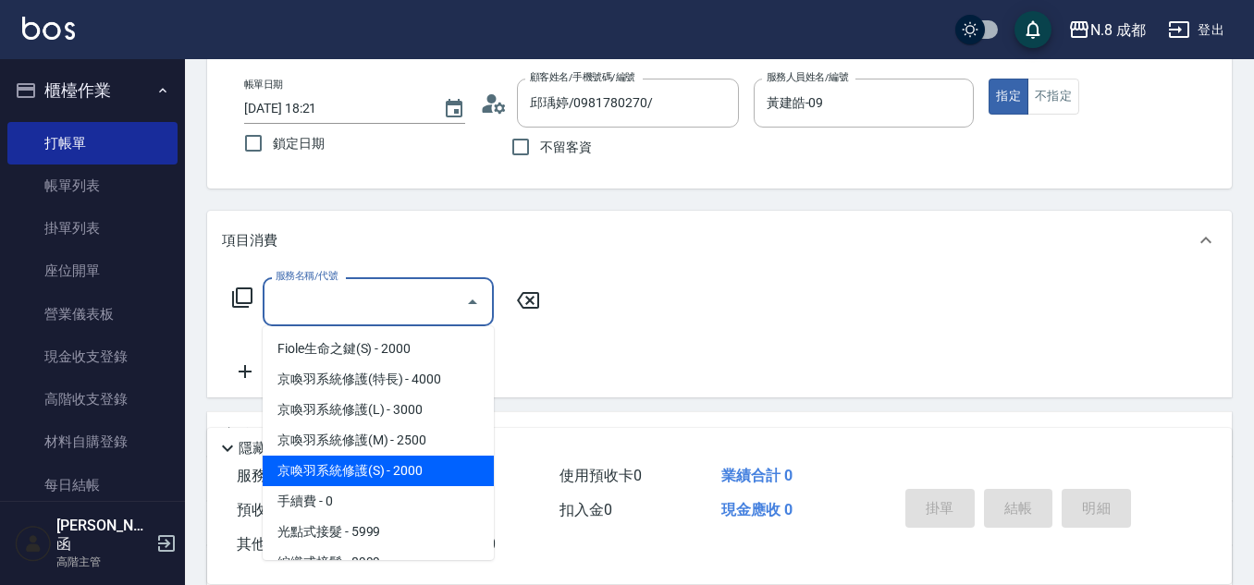
click at [405, 467] on span "京喚羽系統修護(S) - 2000" at bounding box center [378, 471] width 231 height 31
type input "京喚羽系統修護(S)"
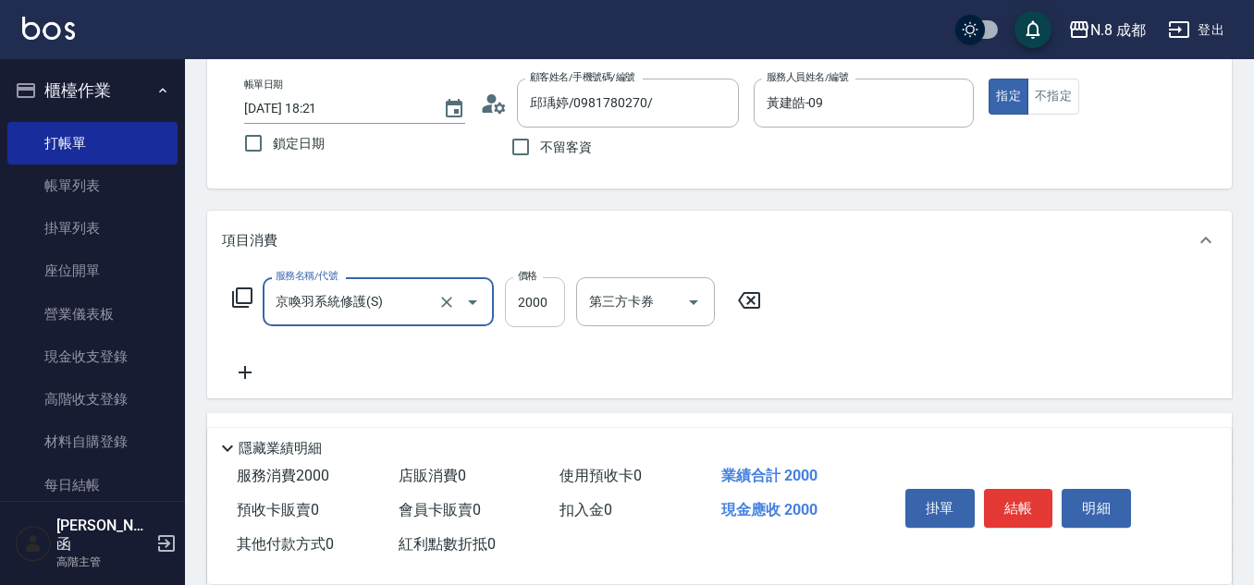
click at [526, 305] on input "2000" at bounding box center [535, 302] width 60 height 50
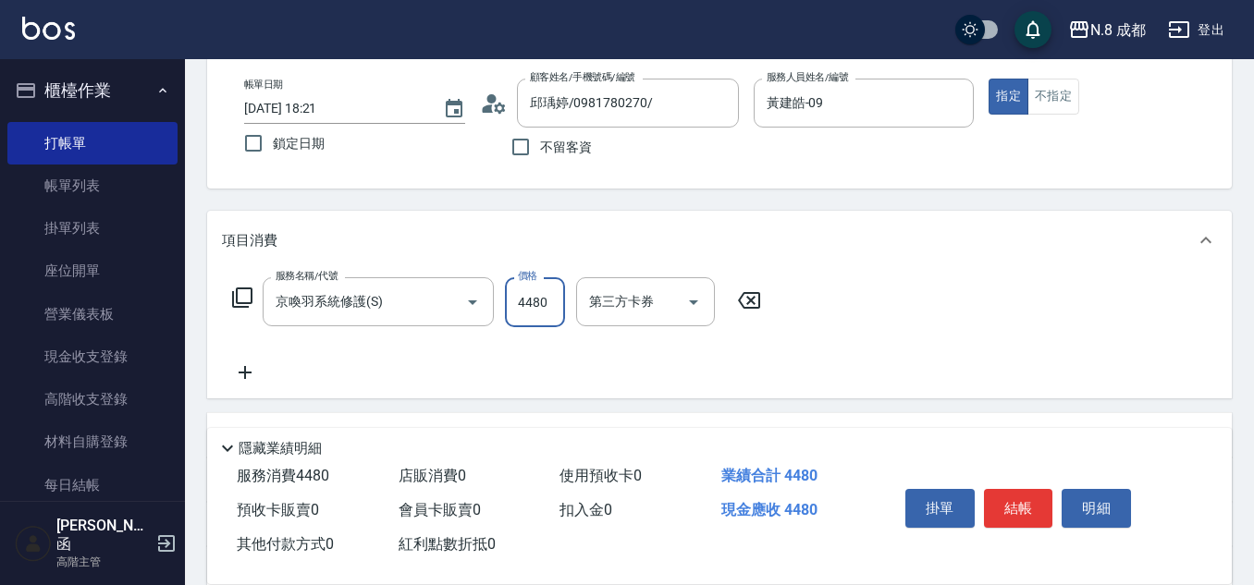
type input "4480"
click at [258, 364] on icon at bounding box center [245, 372] width 46 height 22
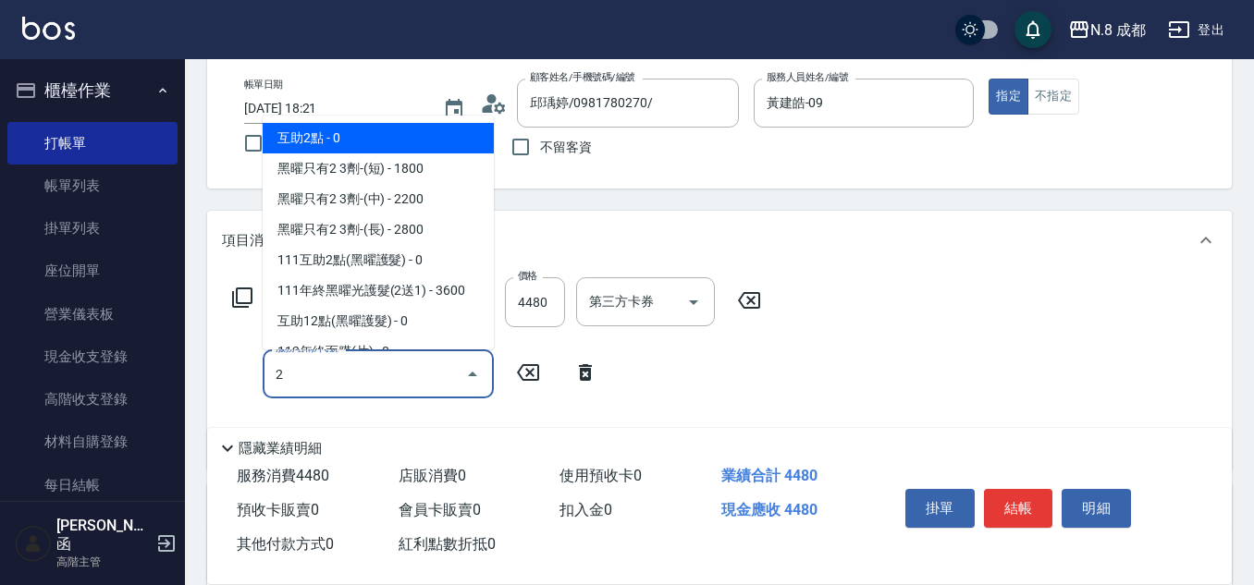
click at [329, 139] on span "互助2點 - 0" at bounding box center [378, 138] width 231 height 31
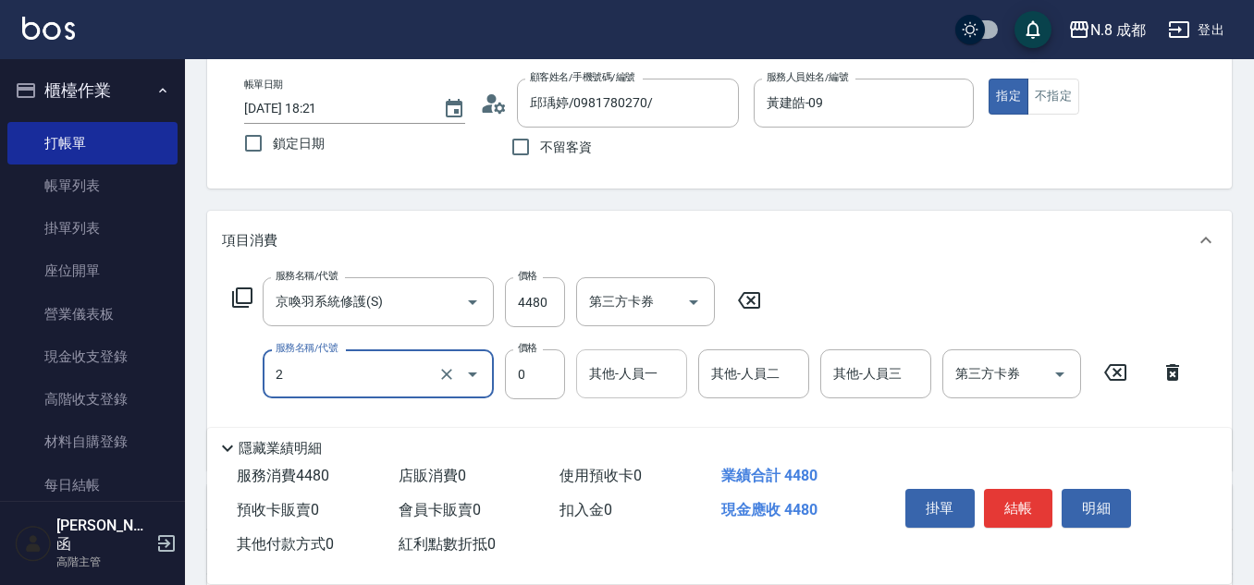
type input "互助2點(2)"
click at [667, 380] on input "其他-人員一" at bounding box center [631, 374] width 94 height 32
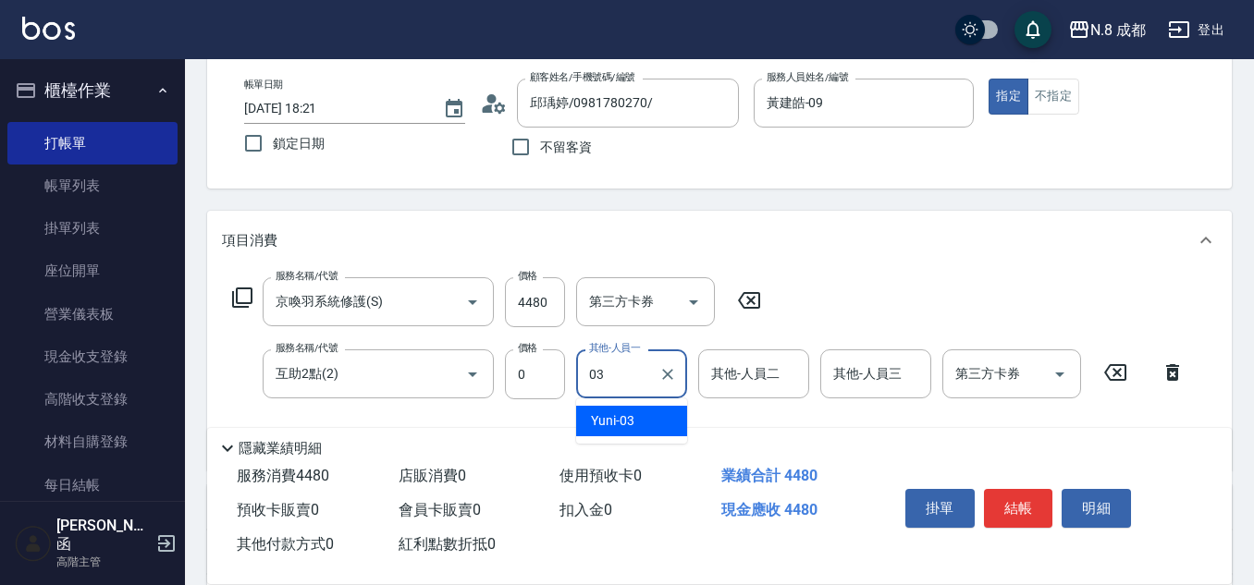
click at [654, 425] on div "Yuni -03" at bounding box center [631, 421] width 111 height 31
type input "Yuni-03"
click at [1021, 493] on button "結帳" at bounding box center [1018, 508] width 69 height 39
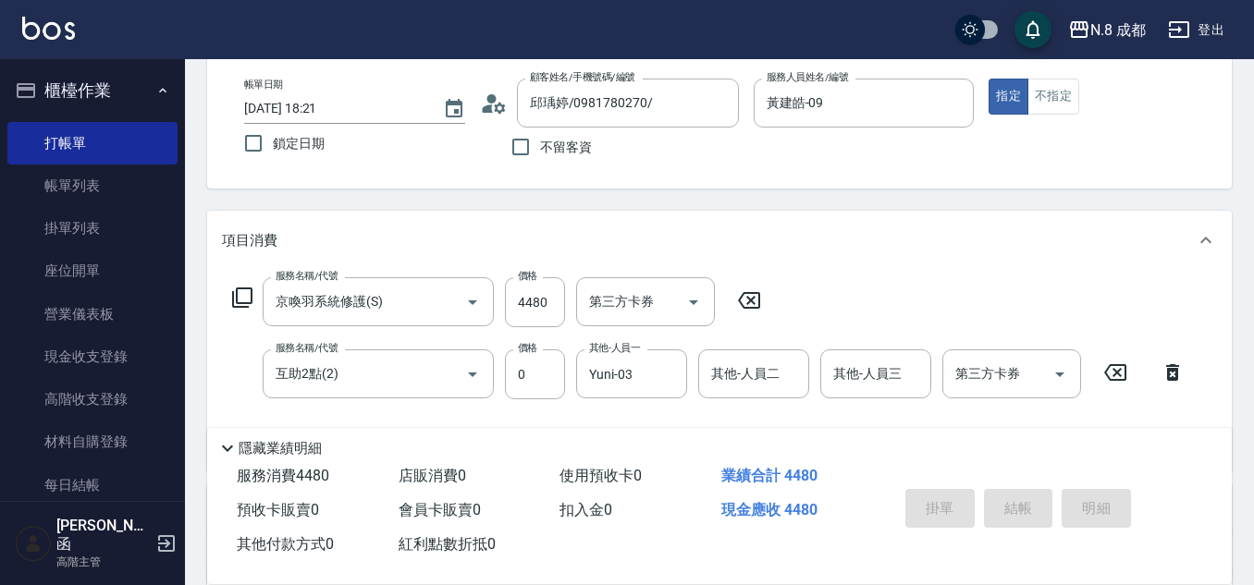
type input "2025/09/07 18:22"
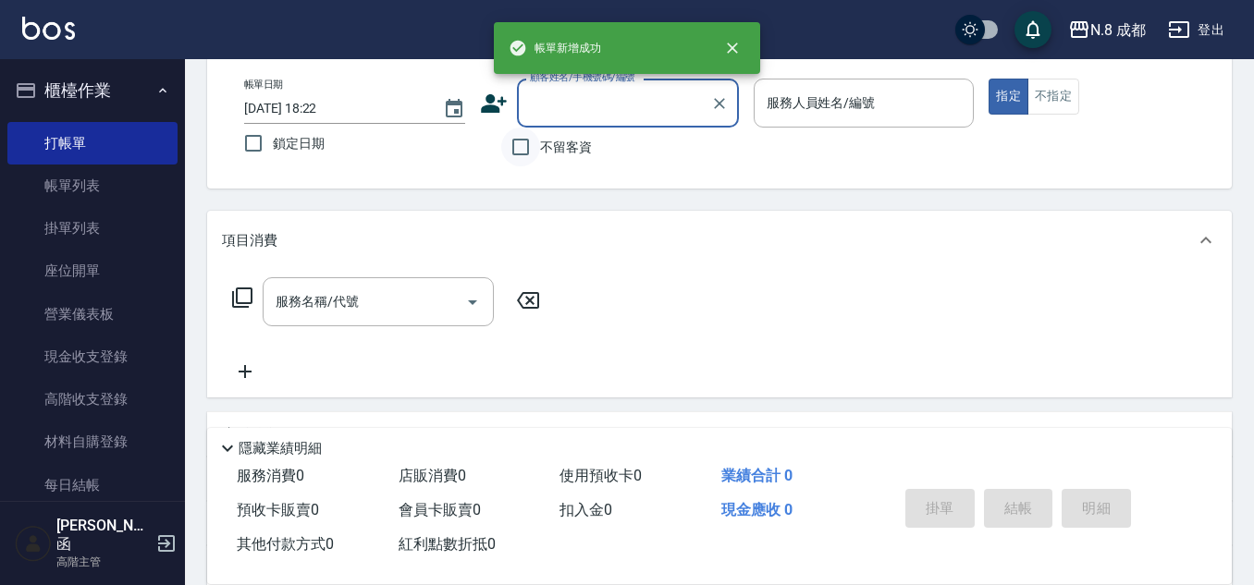
click at [525, 146] on input "不留客資" at bounding box center [520, 147] width 39 height 39
checkbox input "true"
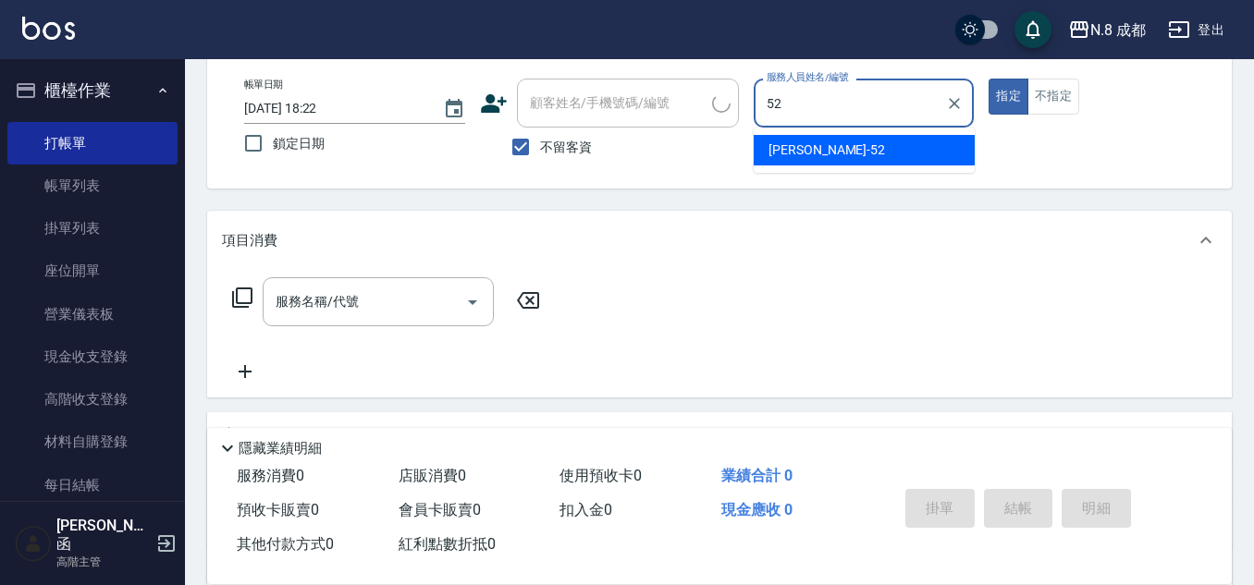
click at [788, 158] on span "楊博舜 -52" at bounding box center [826, 150] width 116 height 19
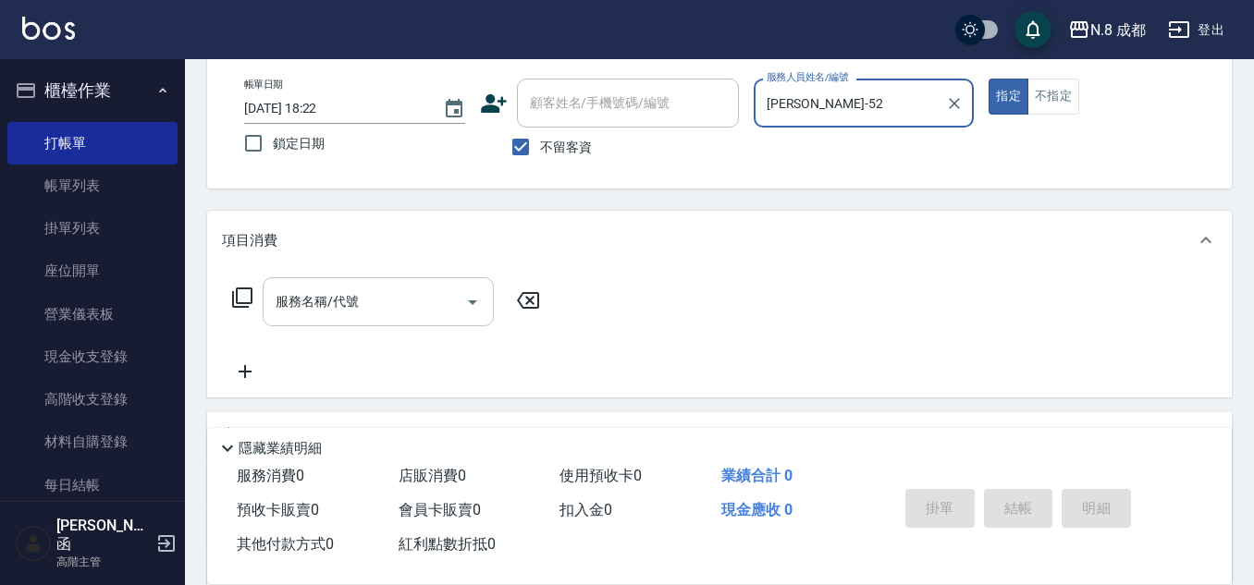
type input "[PERSON_NAME]-52"
click at [341, 305] on div "服務名稱/代號 服務名稱/代號" at bounding box center [378, 301] width 231 height 49
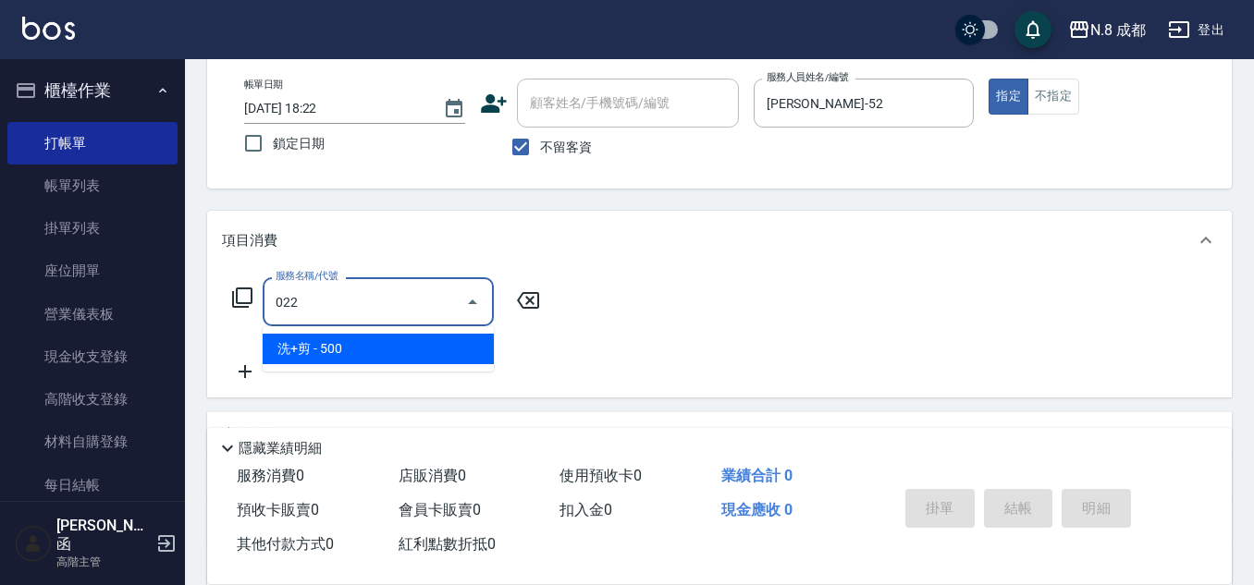
click at [358, 342] on span "洗+剪 - 500" at bounding box center [378, 349] width 231 height 31
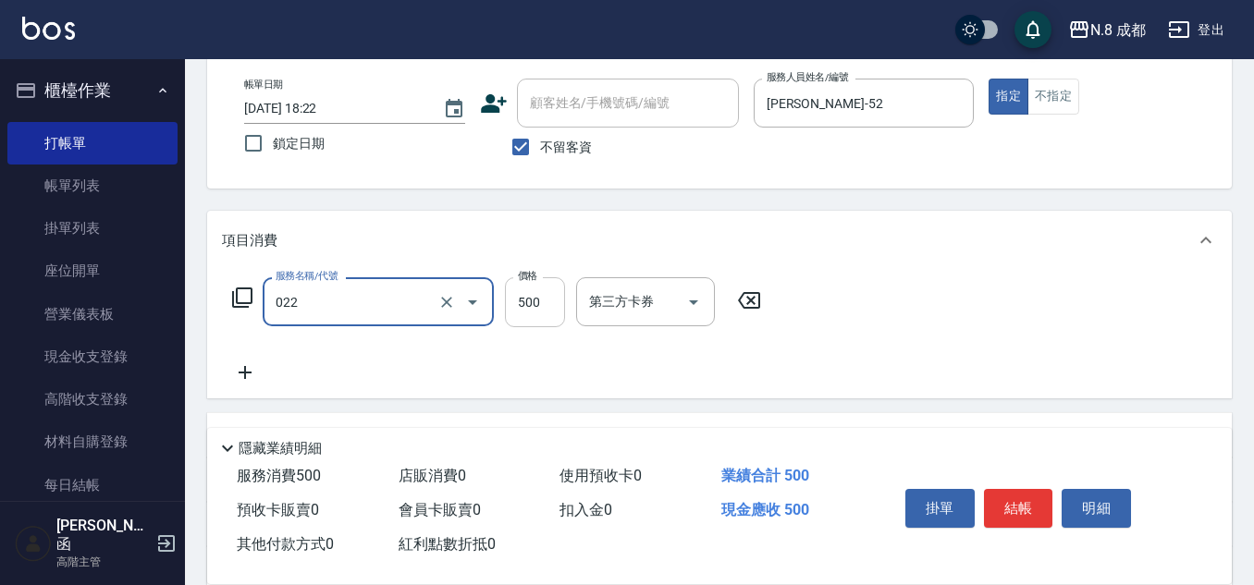
type input "洗+剪(022)"
drag, startPoint x: 529, startPoint y: 302, endPoint x: 517, endPoint y: 306, distance: 12.6
click at [529, 302] on input "500" at bounding box center [535, 302] width 60 height 50
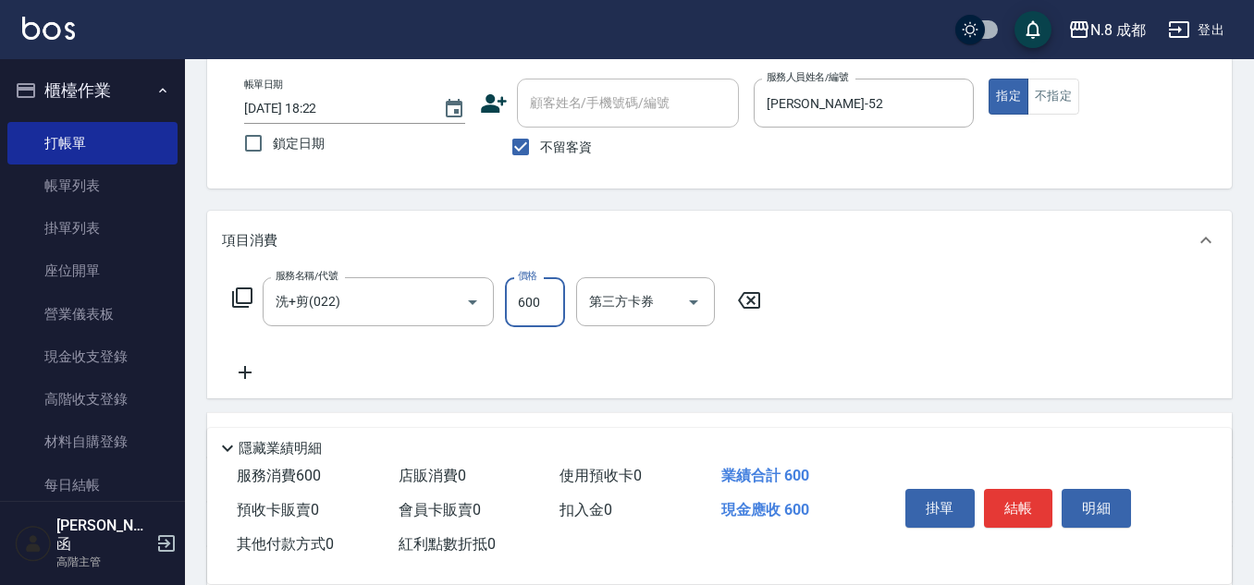
type input "600"
drag, startPoint x: 263, startPoint y: 373, endPoint x: 312, endPoint y: 377, distance: 49.2
click at [268, 373] on div "服務名稱/代號 洗+剪(022) 服務名稱/代號 價格 600 價格 第三方卡券 第三方卡券" at bounding box center [497, 330] width 550 height 106
drag, startPoint x: 312, startPoint y: 377, endPoint x: 334, endPoint y: 228, distance: 150.3
click at [312, 377] on div "服務名稱/代號 洗+剪(022) 服務名稱/代號 價格 600 價格 第三方卡券 第三方卡券" at bounding box center [497, 330] width 550 height 106
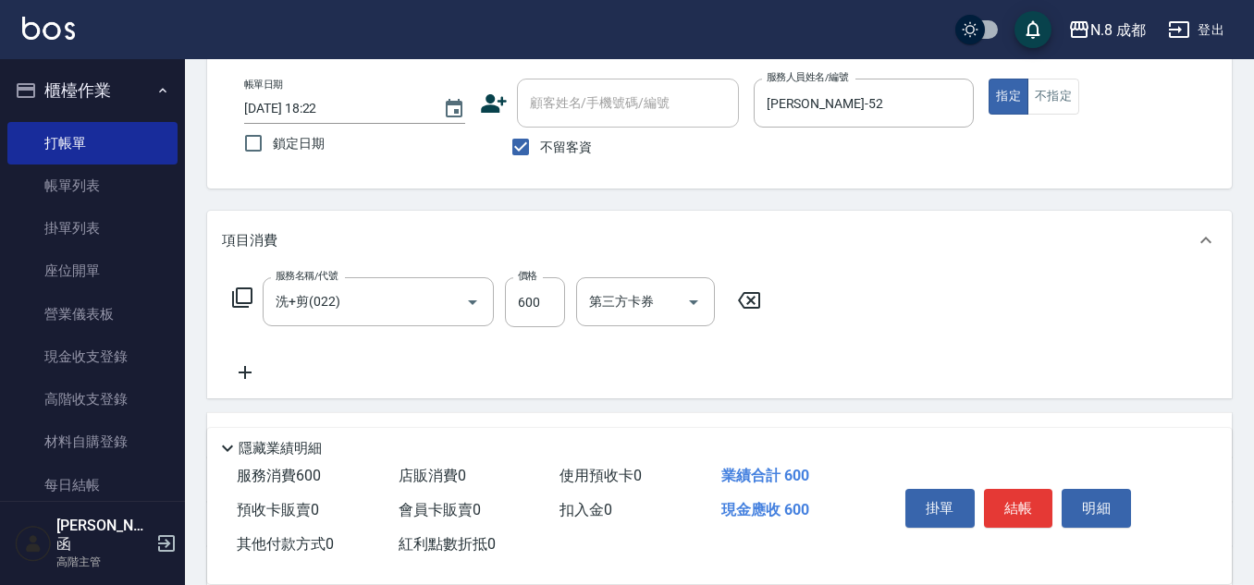
click at [259, 369] on icon at bounding box center [245, 372] width 46 height 22
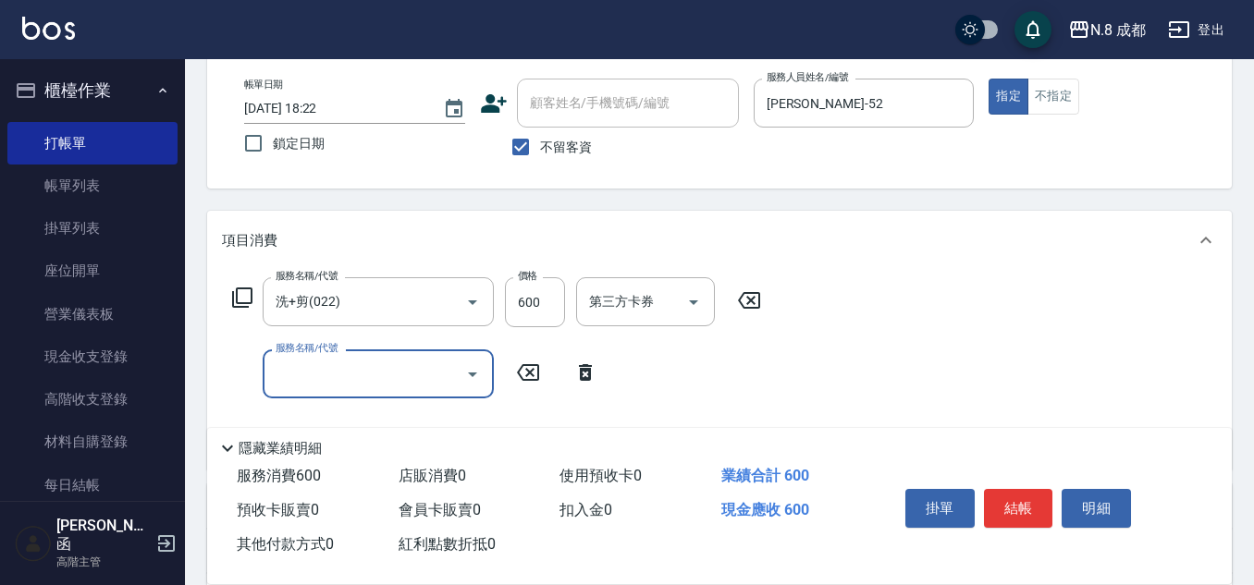
click at [326, 373] on input "服務名稱/代號" at bounding box center [364, 374] width 187 height 32
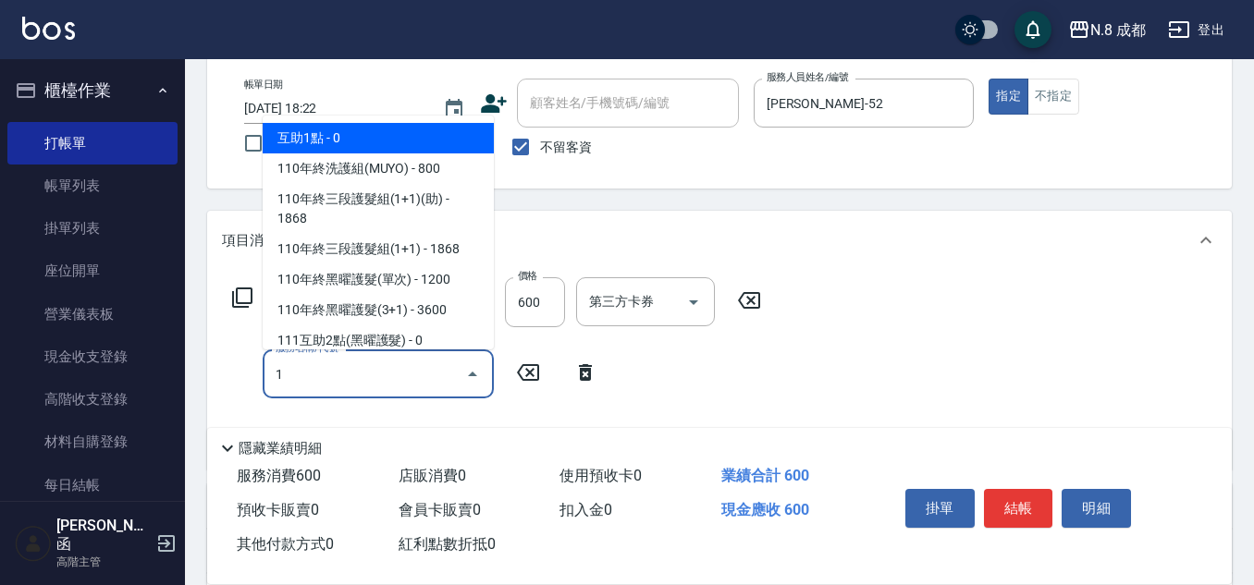
click at [341, 144] on span "互助1點 - 0" at bounding box center [378, 138] width 231 height 31
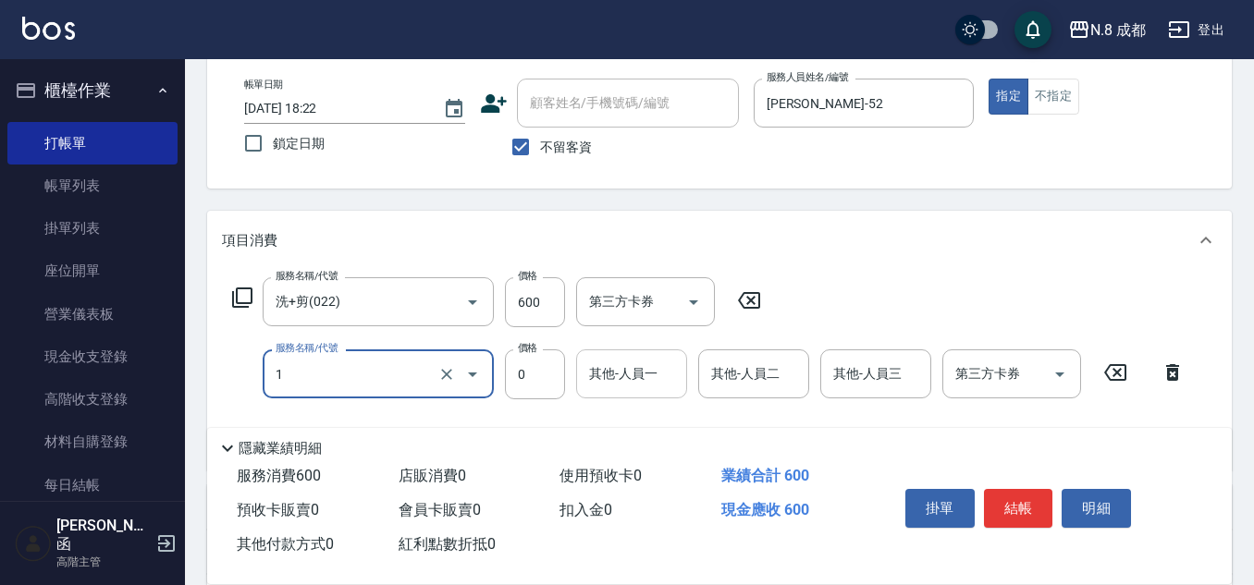
type input "互助1點(1)"
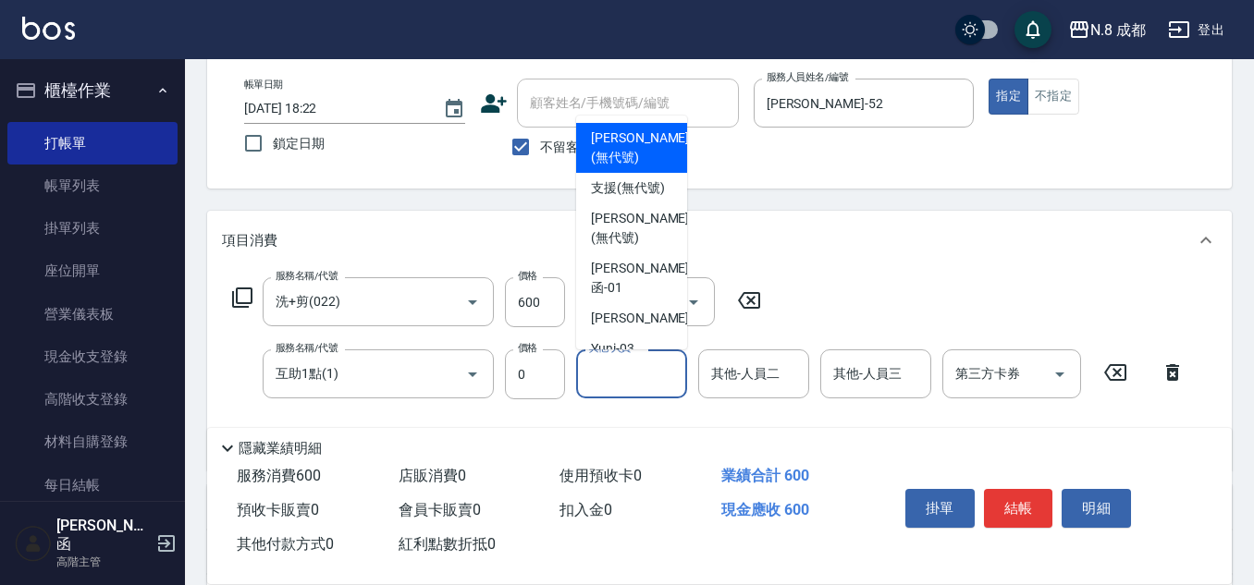
click at [637, 379] on input "其他-人員一" at bounding box center [631, 374] width 94 height 32
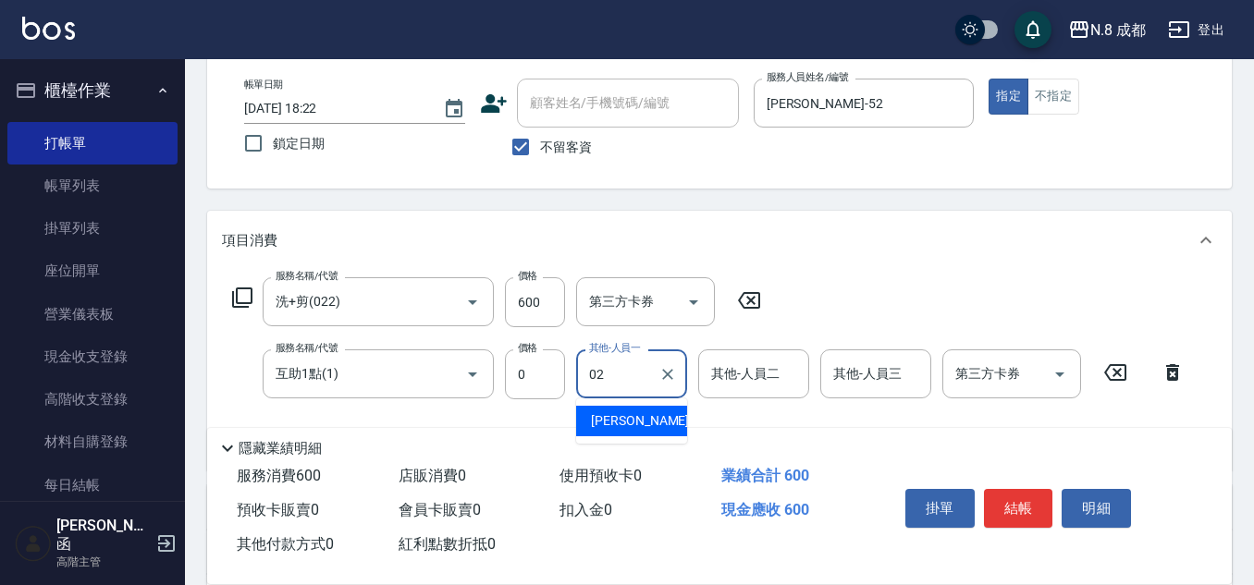
click at [646, 421] on span "朱若瑀 -02" at bounding box center [649, 420] width 116 height 19
type input "朱若瑀-02"
click at [1031, 499] on button "結帳" at bounding box center [1018, 508] width 69 height 39
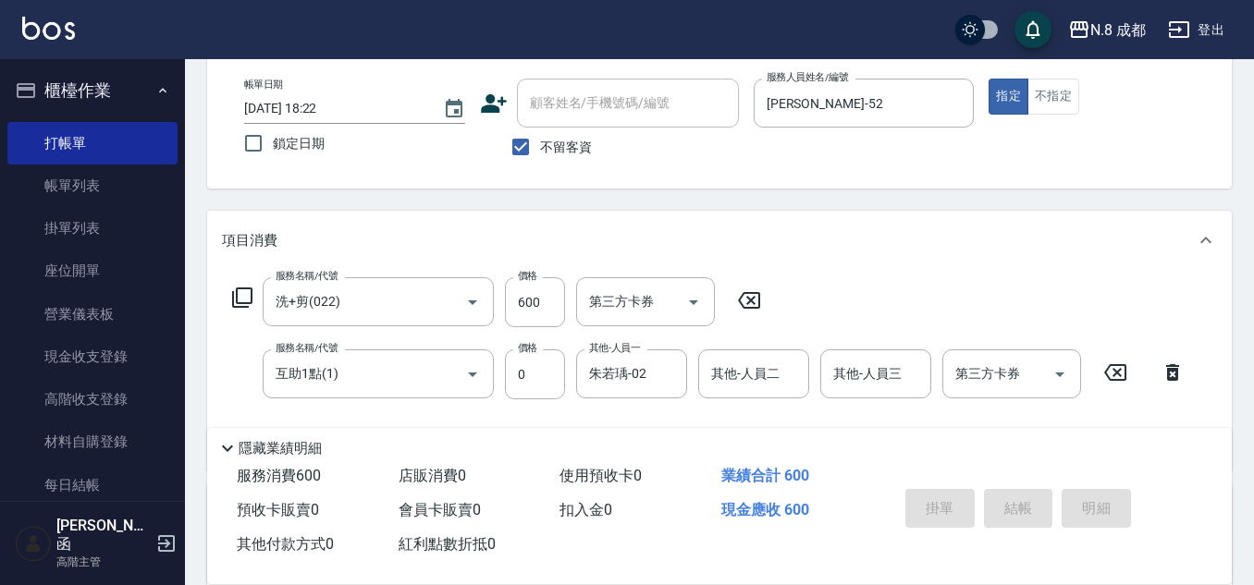
type input "2025/09/07 18:23"
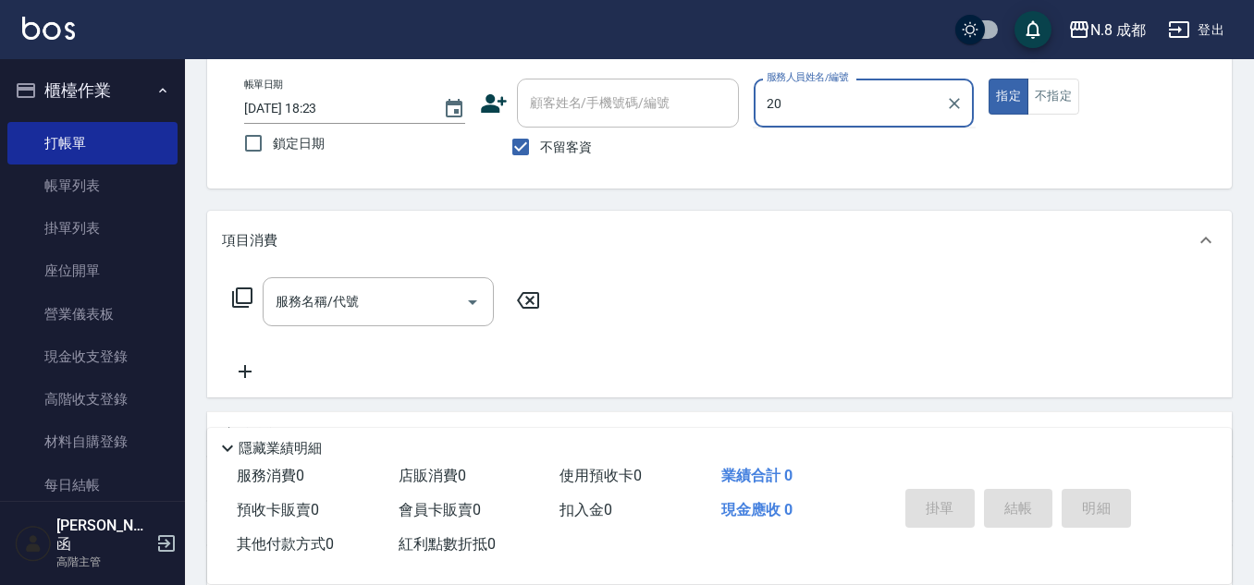
click at [702, 96] on div "帳單日期 2025/09/07 18:23 鎖定日期 顧客姓名/手機號碼/編號 顧客姓名/手機號碼/編號 不留客資 服務人員姓名/編號 20 服務人員姓名/編…" at bounding box center [719, 123] width 980 height 88
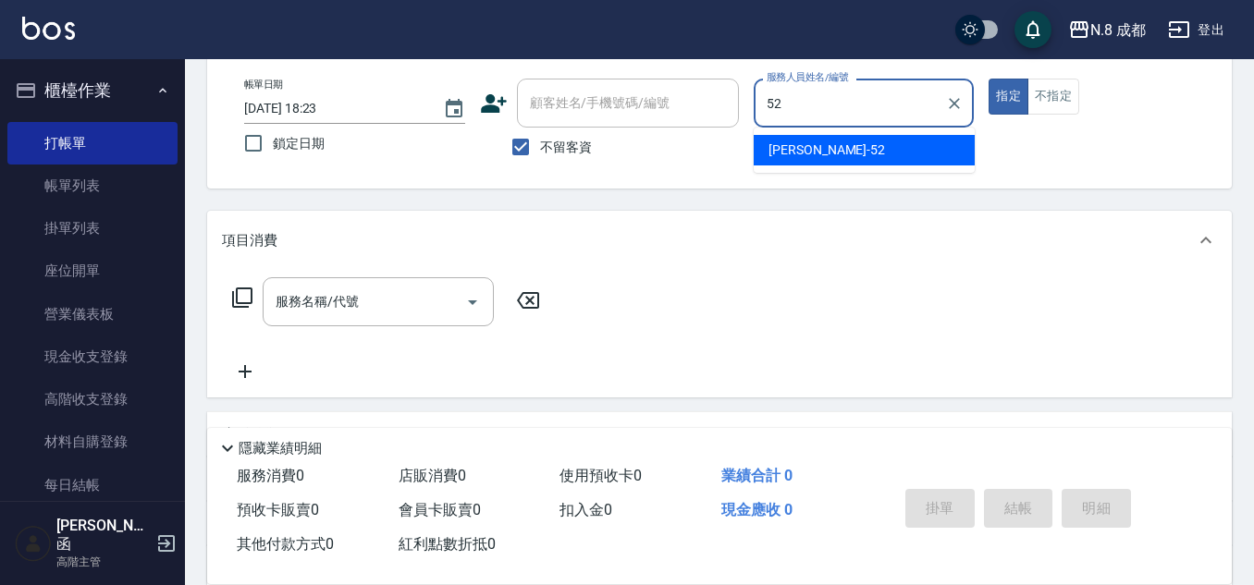
click at [824, 150] on span "楊博舜 -52" at bounding box center [826, 150] width 116 height 19
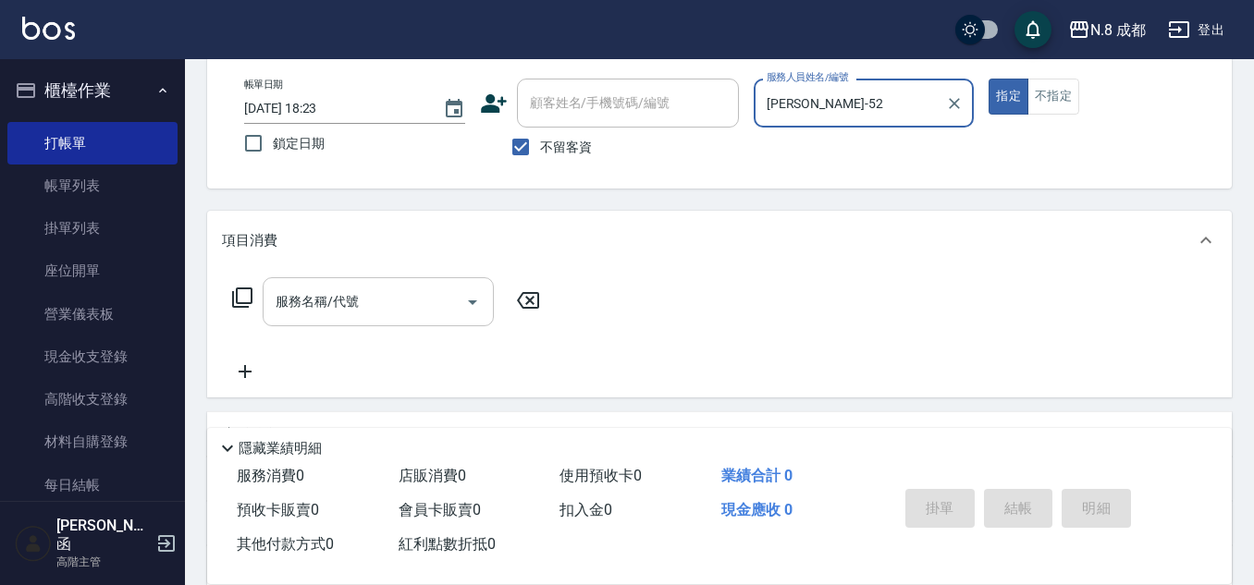
type input "[PERSON_NAME]-52"
click at [361, 293] on input "服務名稱/代號" at bounding box center [364, 302] width 187 height 32
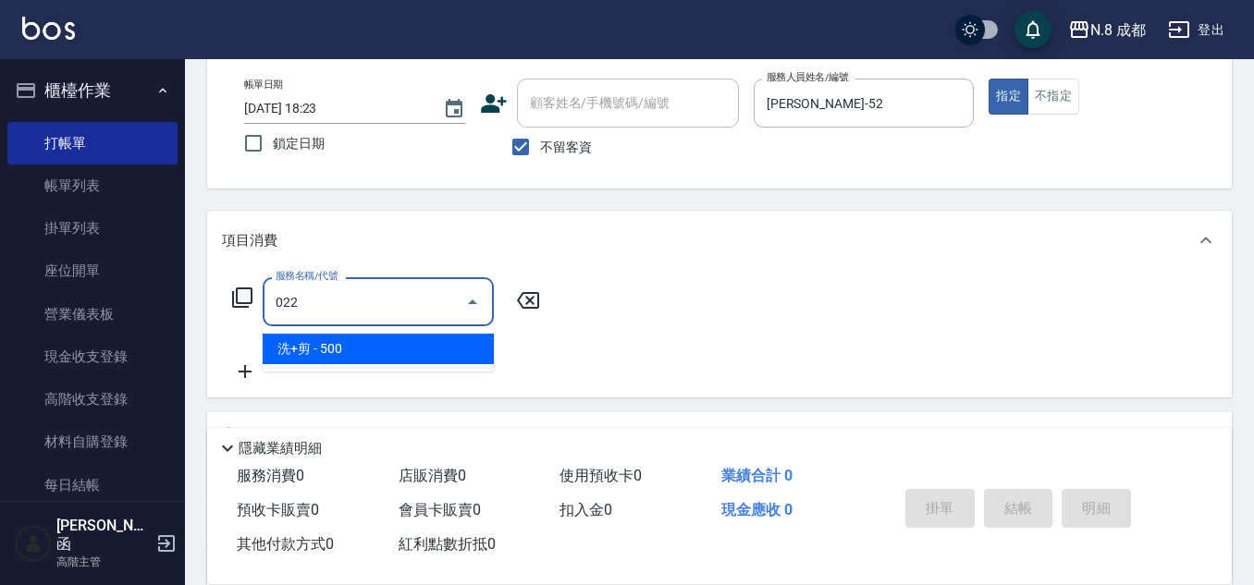
click at [359, 343] on span "洗+剪 - 500" at bounding box center [378, 349] width 231 height 31
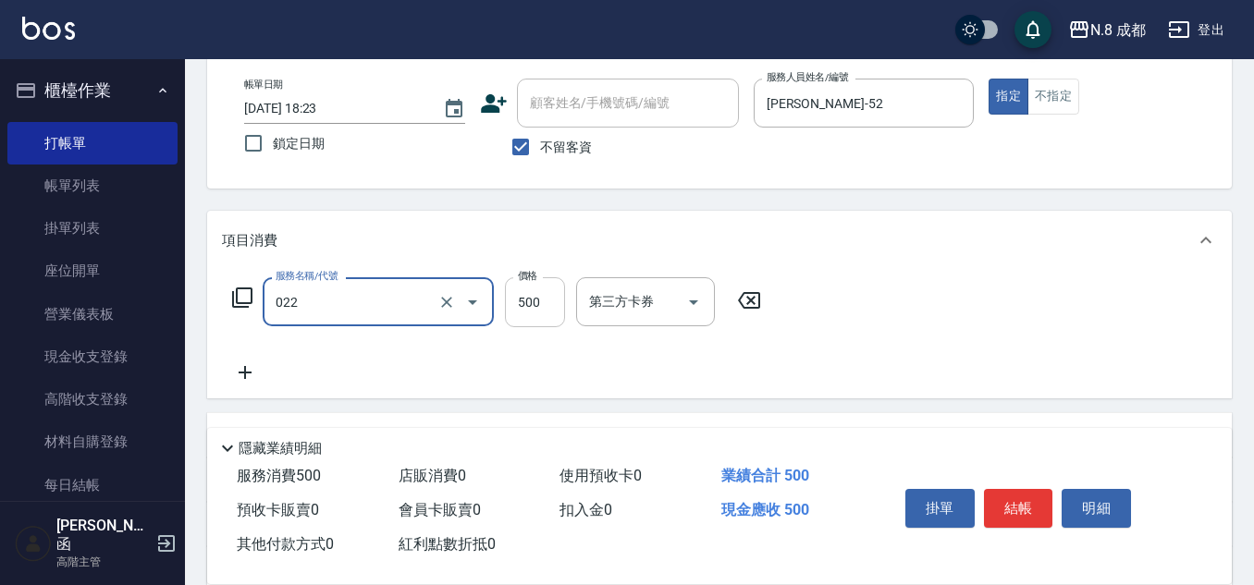
type input "洗+剪(022)"
click at [548, 301] on input "500" at bounding box center [535, 302] width 60 height 50
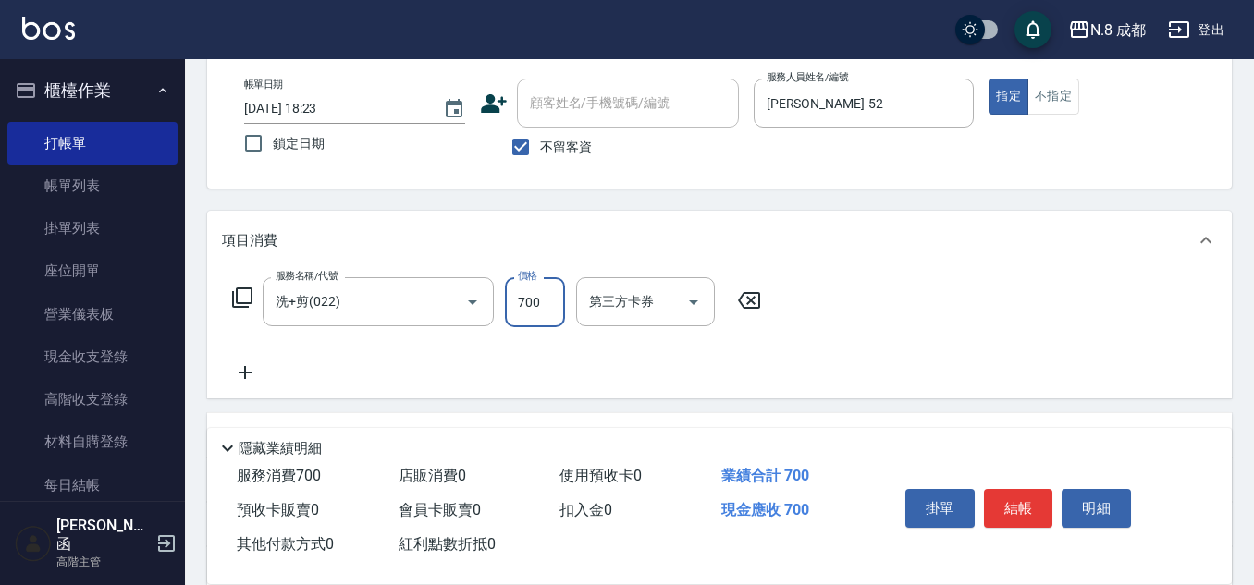
type input "700"
click at [244, 382] on icon at bounding box center [245, 372] width 46 height 22
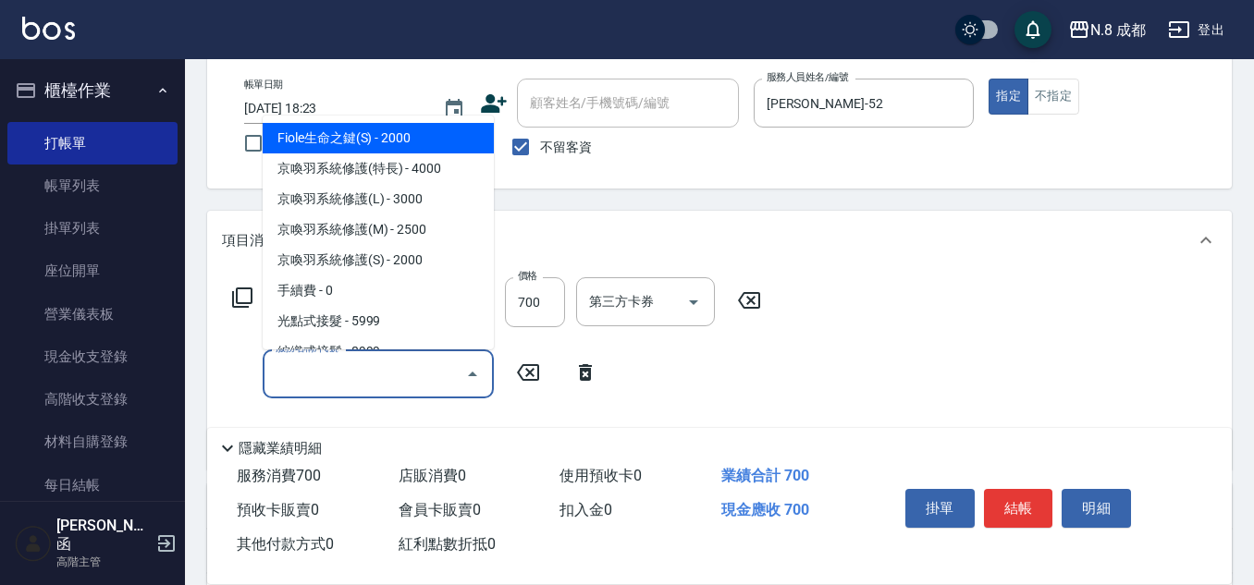
click at [340, 373] on input "服務名稱/代號" at bounding box center [364, 374] width 187 height 32
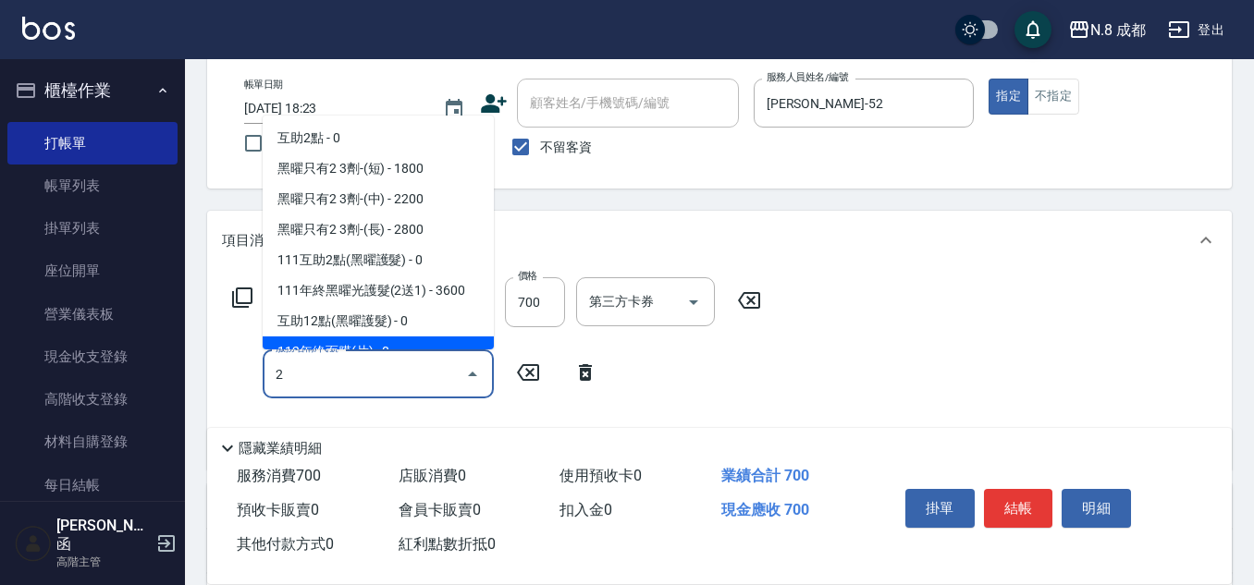
click at [265, 374] on div "2 服務名稱/代號" at bounding box center [378, 373] width 231 height 49
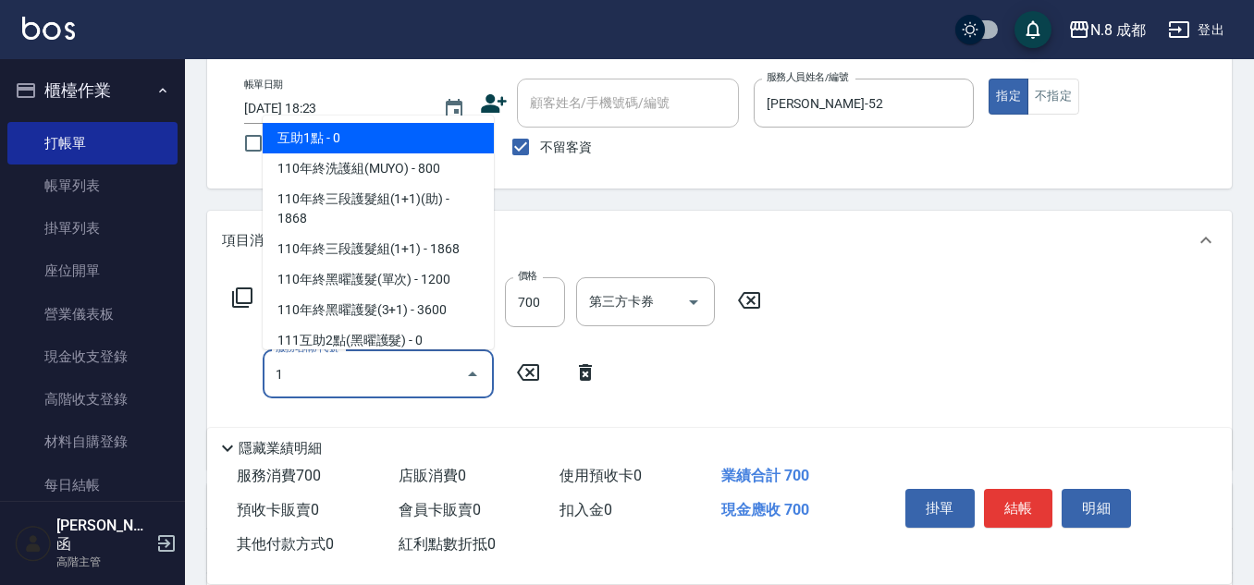
click at [361, 131] on span "互助1點 - 0" at bounding box center [378, 138] width 231 height 31
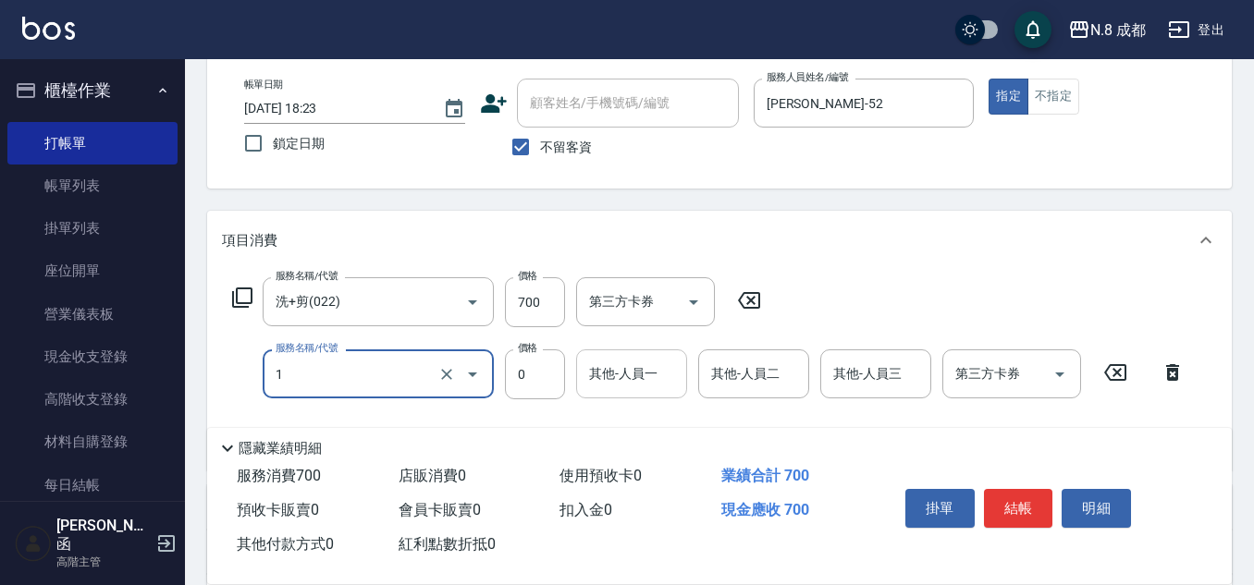
type input "互助1點(1)"
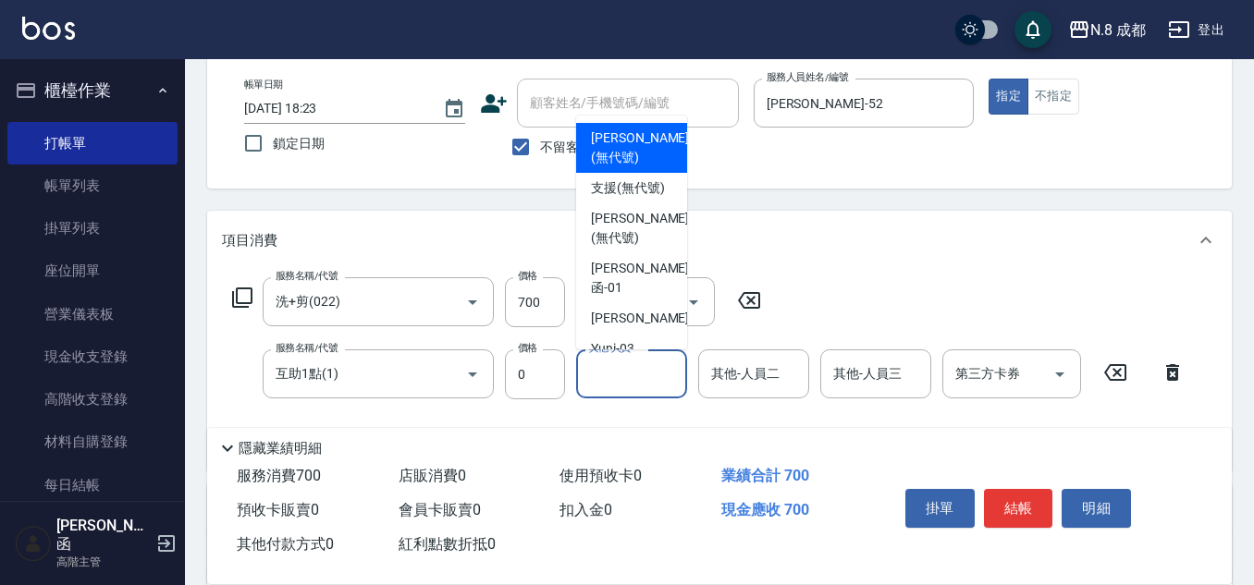
click at [644, 382] on input "其他-人員一" at bounding box center [631, 374] width 94 height 32
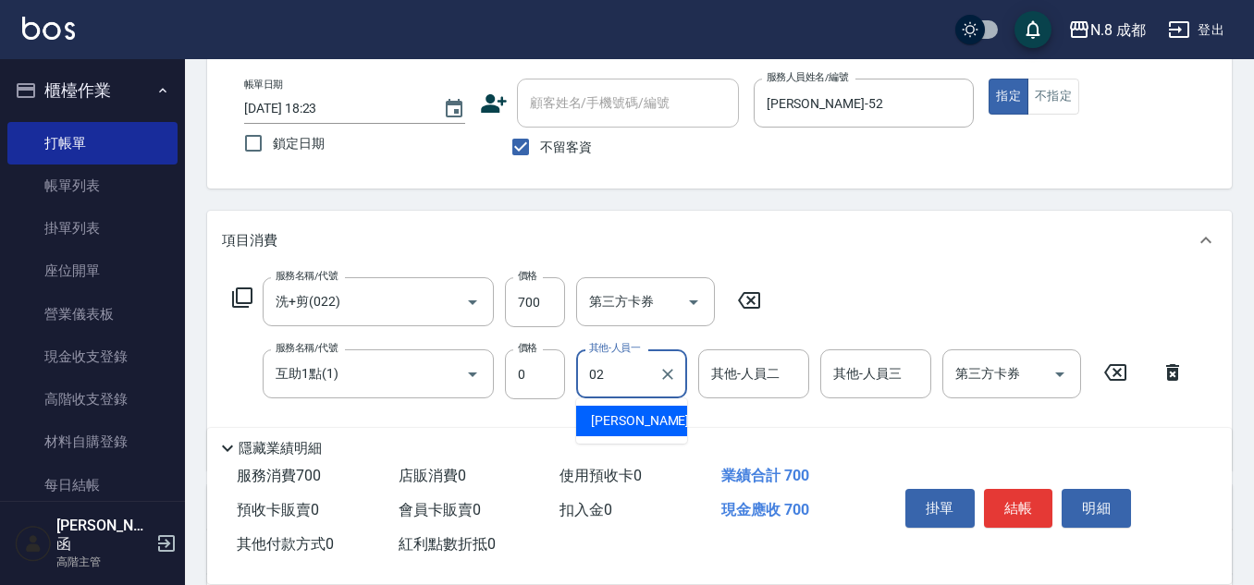
click at [623, 431] on div "朱若瑀 -02" at bounding box center [631, 421] width 111 height 31
type input "朱若瑀-02"
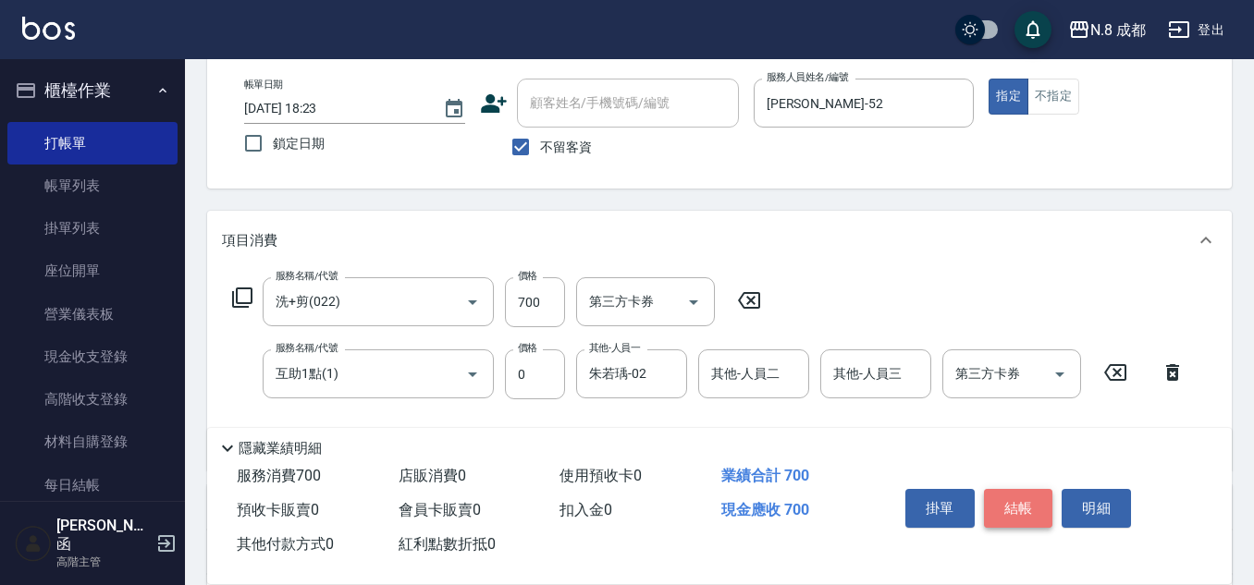
click at [1033, 498] on button "結帳" at bounding box center [1018, 508] width 69 height 39
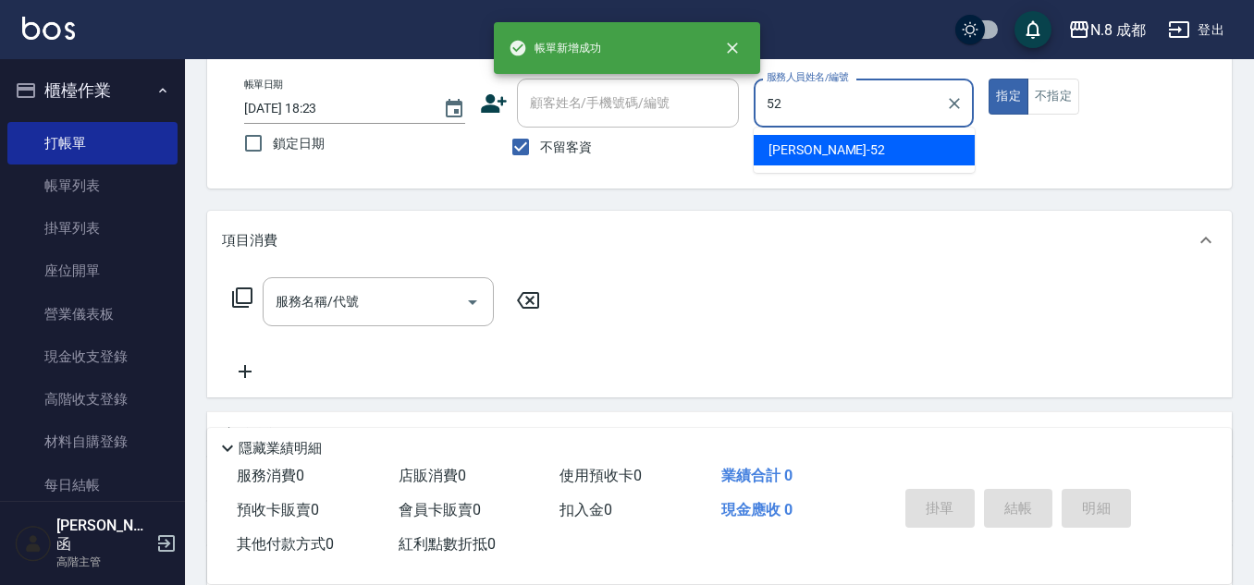
click at [794, 146] on span "楊博舜 -52" at bounding box center [826, 150] width 116 height 19
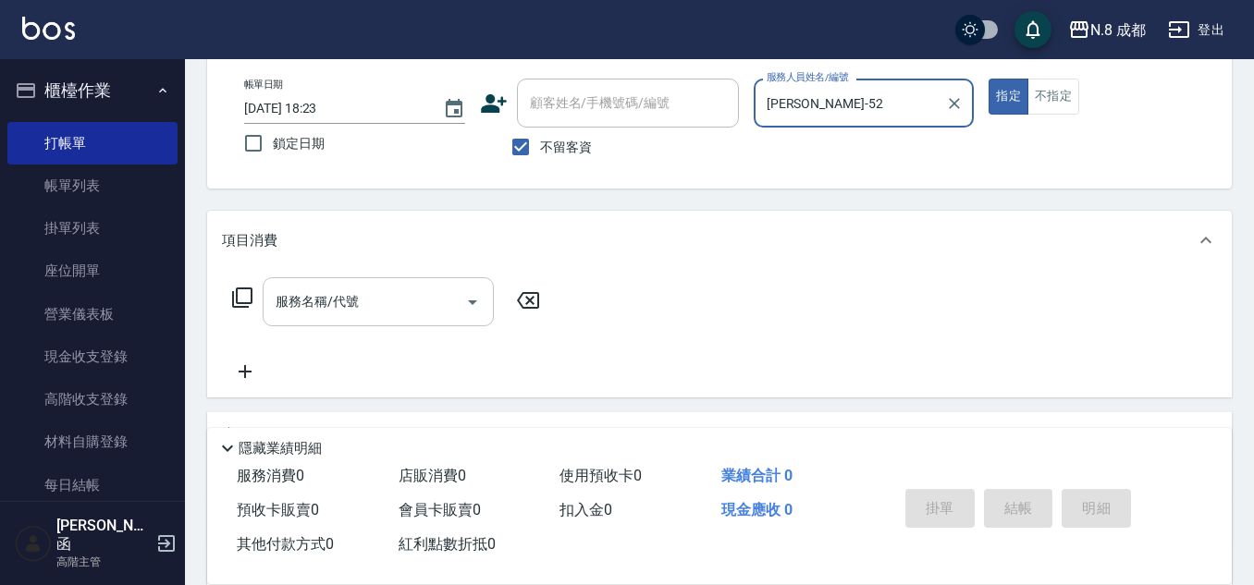
type input "[PERSON_NAME]-52"
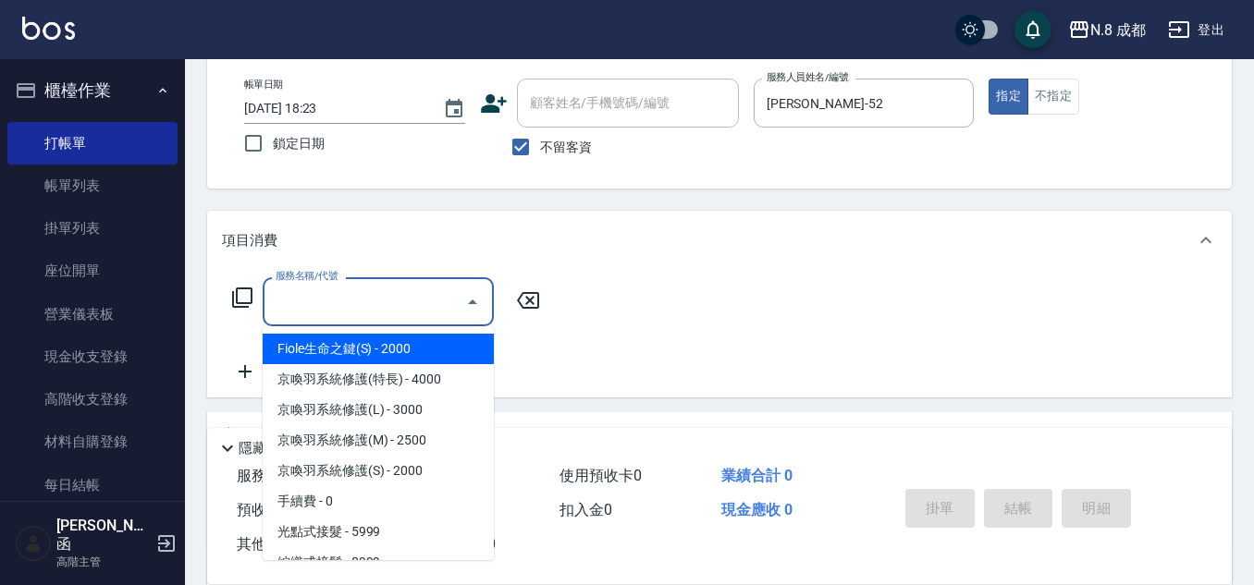
click at [358, 307] on input "服務名稱/代號" at bounding box center [364, 302] width 187 height 32
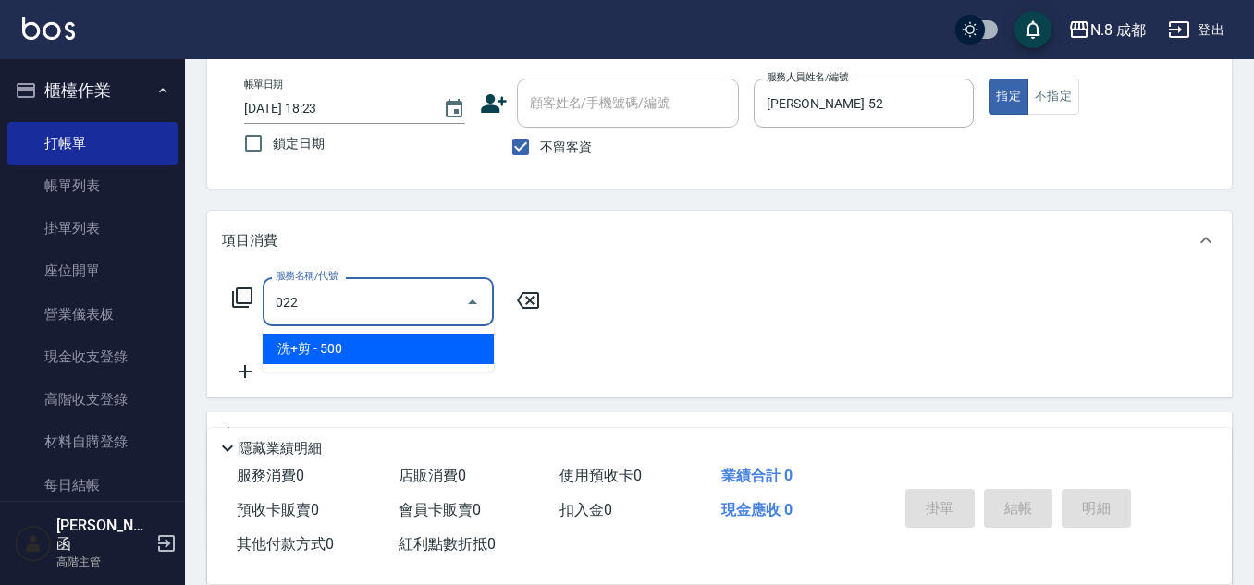
click at [362, 347] on span "洗+剪 - 500" at bounding box center [378, 349] width 231 height 31
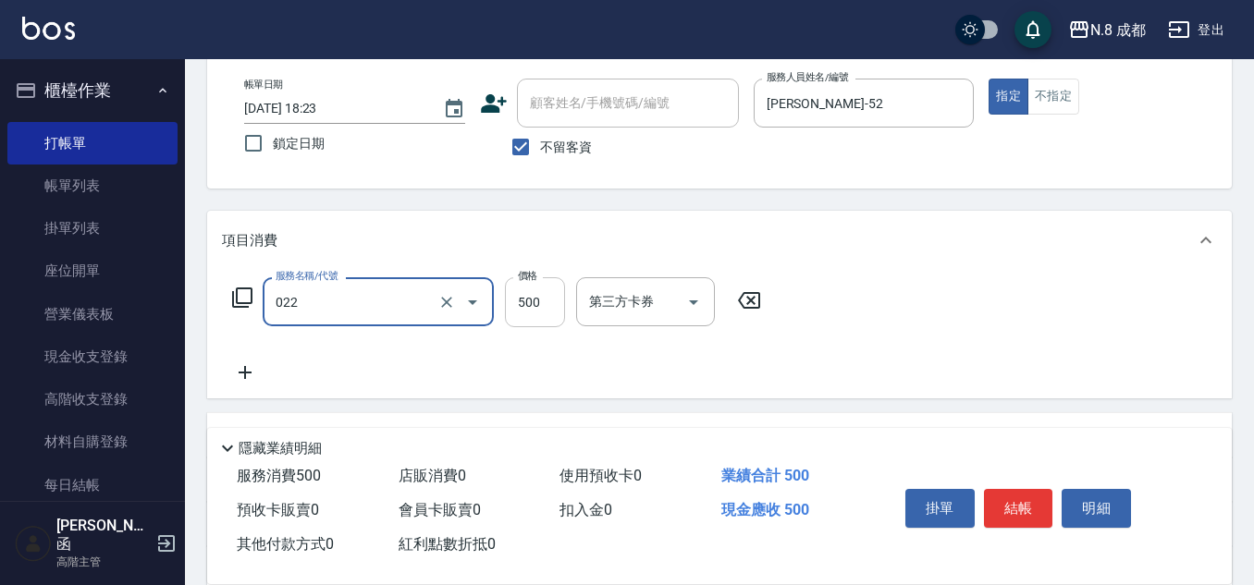
type input "洗+剪(022)"
click at [539, 292] on input "500" at bounding box center [535, 302] width 60 height 50
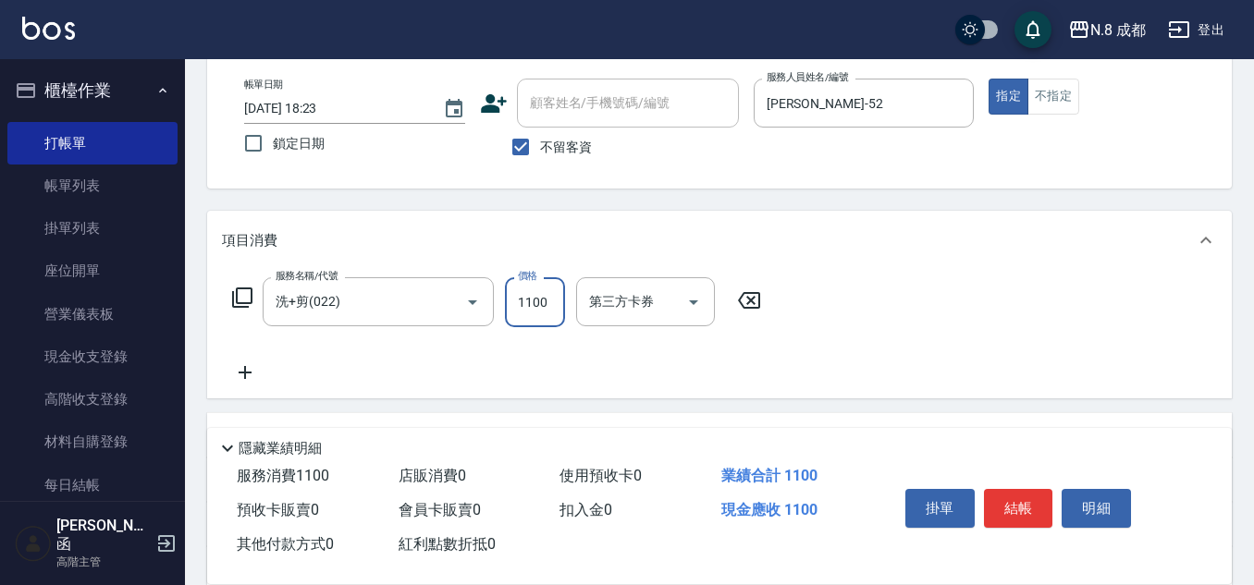
type input "1100"
click at [253, 373] on icon at bounding box center [245, 372] width 46 height 22
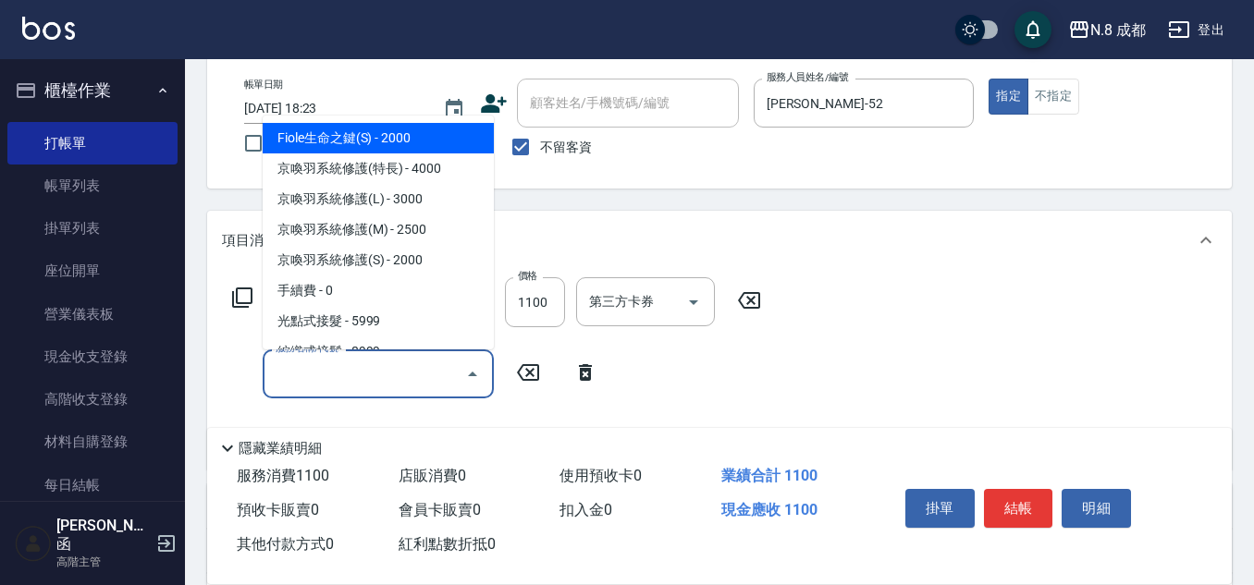
click at [302, 373] on input "服務名稱/代號" at bounding box center [364, 374] width 187 height 32
click at [345, 137] on span "互助3點 - 0" at bounding box center [378, 138] width 231 height 31
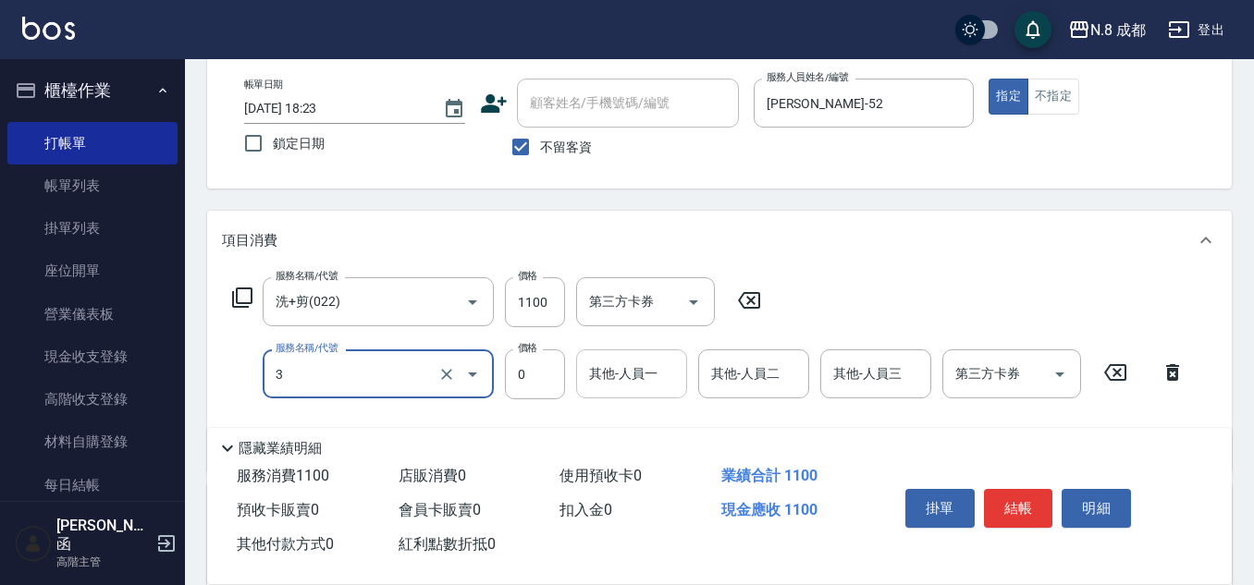
type input "互助3點(3)"
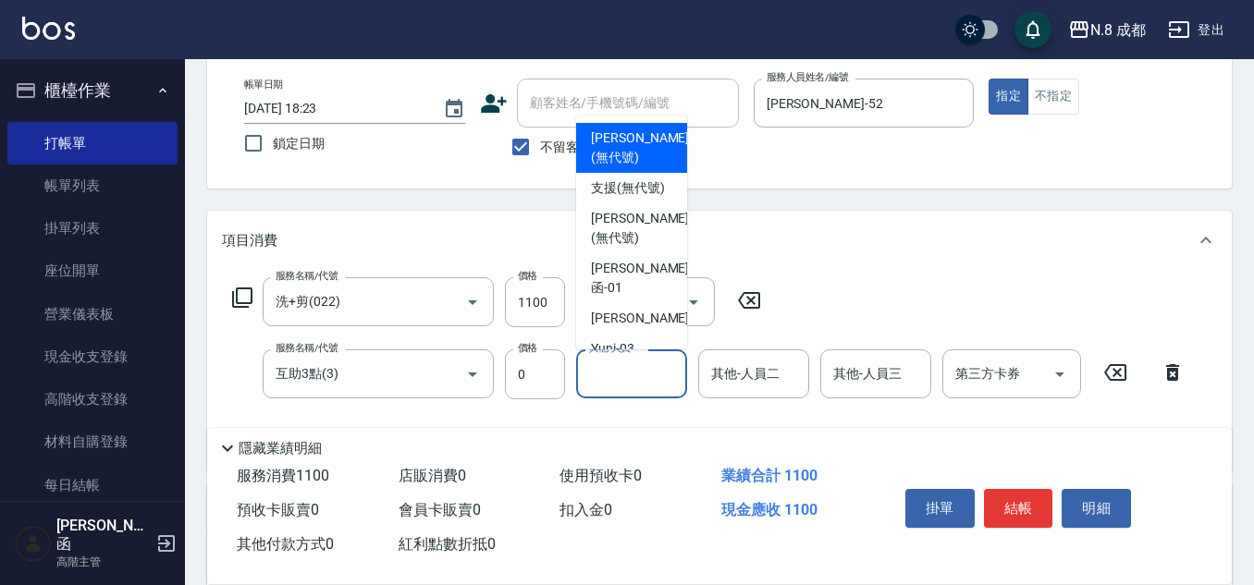
click at [619, 367] on input "其他-人員一" at bounding box center [631, 374] width 94 height 32
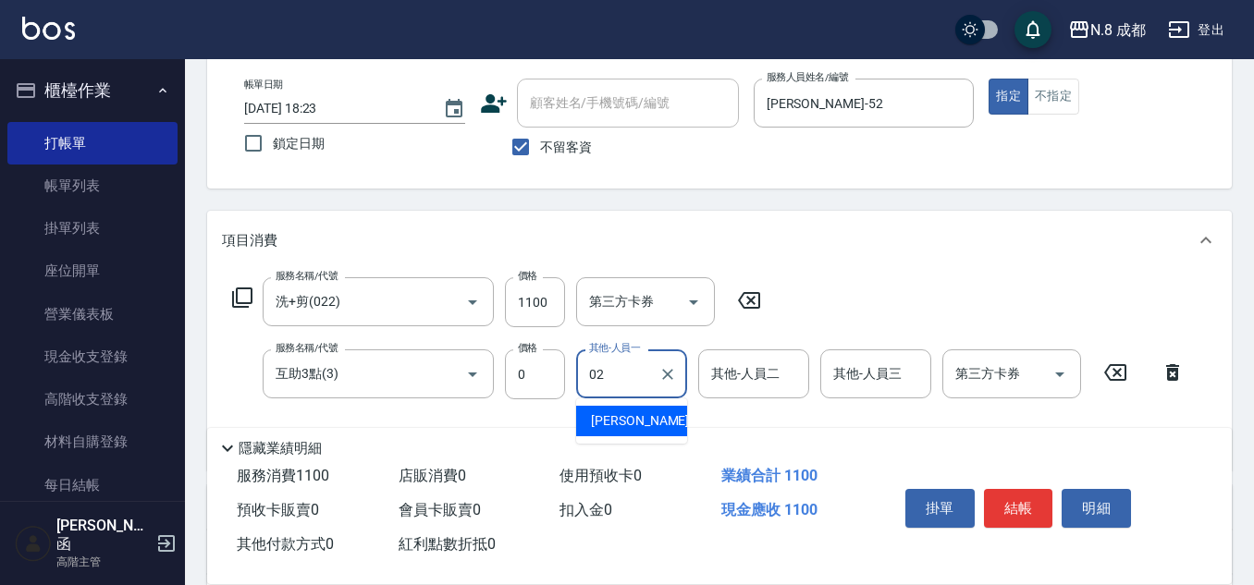
click at [610, 418] on span "朱若瑀 -02" at bounding box center [649, 420] width 116 height 19
type input "朱若瑀-02"
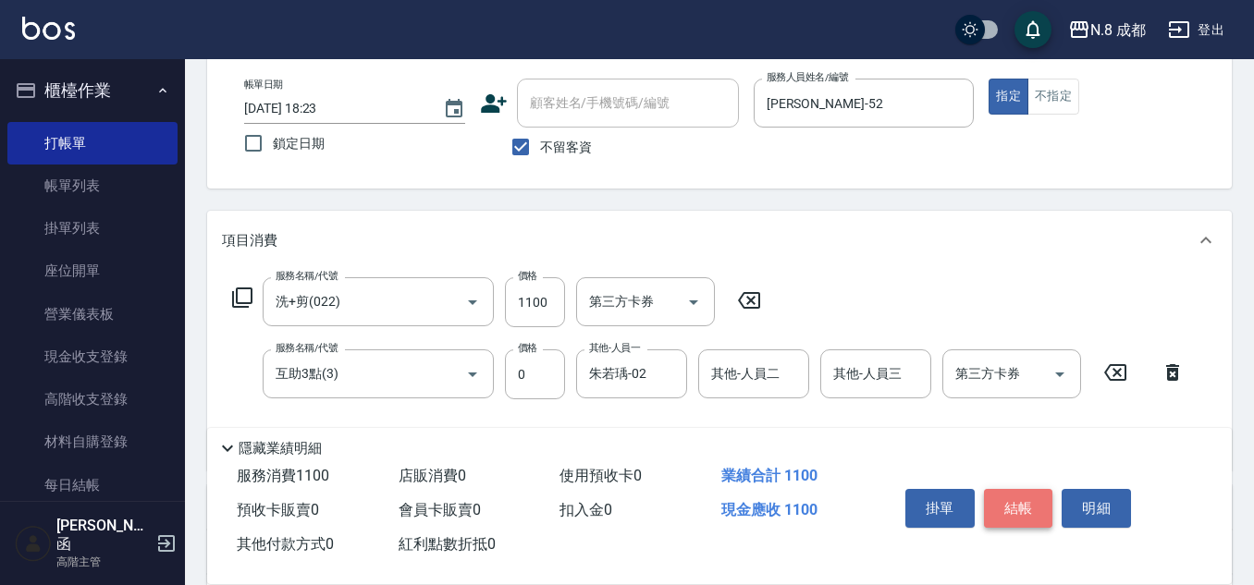
click at [1023, 501] on button "結帳" at bounding box center [1018, 508] width 69 height 39
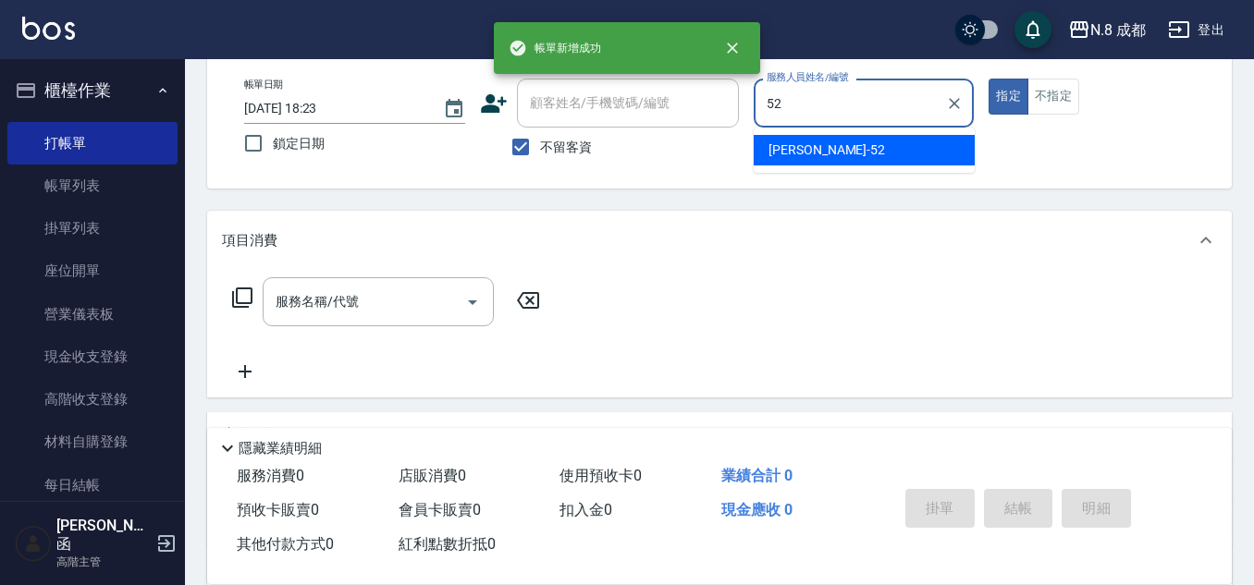
click at [792, 141] on span "楊博舜 -52" at bounding box center [826, 150] width 116 height 19
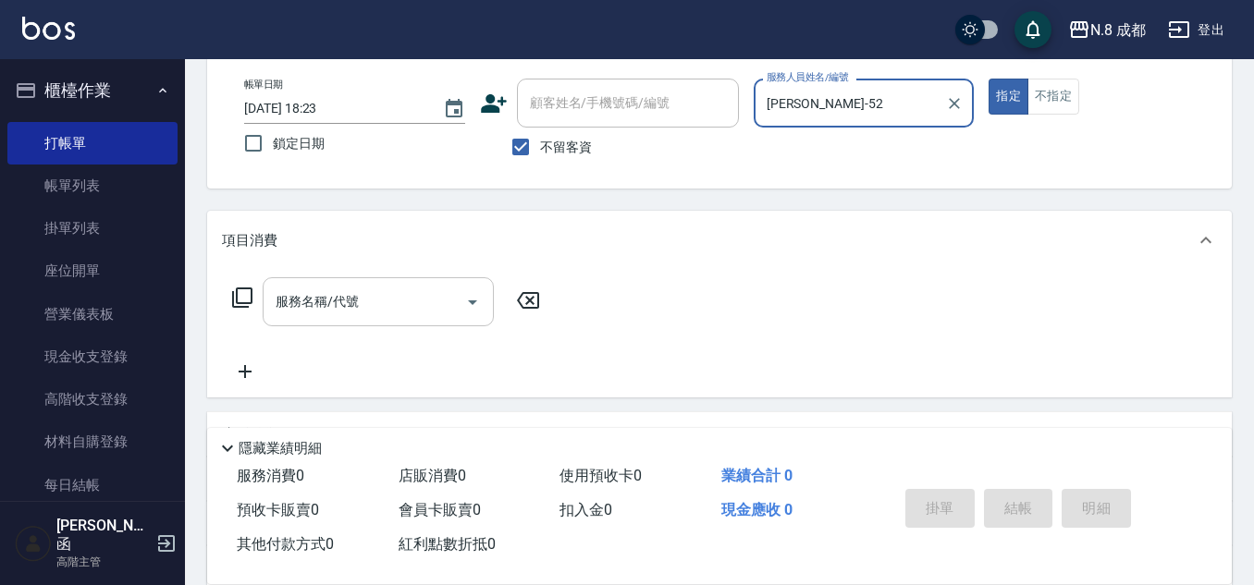
type input "[PERSON_NAME]-52"
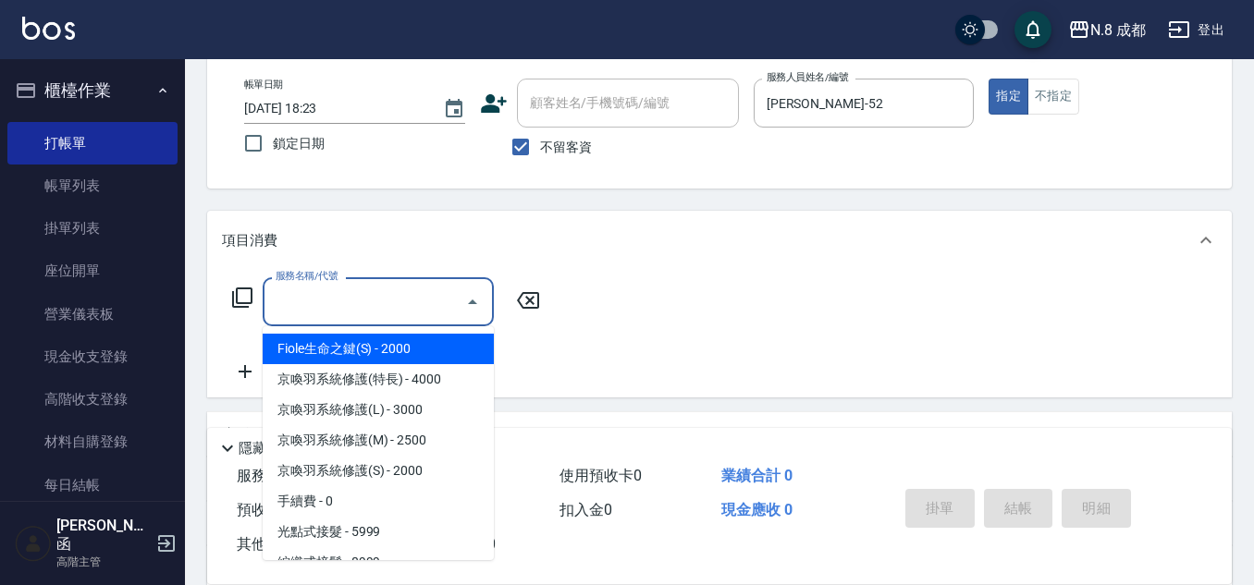
click at [356, 300] on input "服務名稱/代號" at bounding box center [364, 302] width 187 height 32
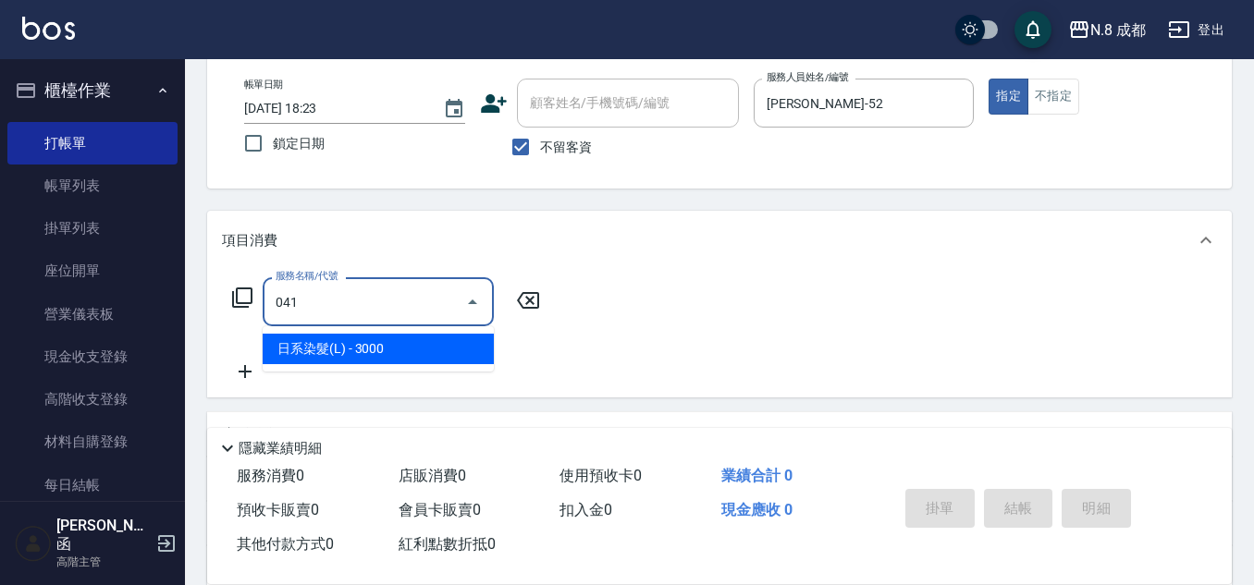
drag, startPoint x: 373, startPoint y: 350, endPoint x: 489, endPoint y: 339, distance: 117.0
click at [389, 353] on span "日系染髮(L) - 3000" at bounding box center [378, 349] width 231 height 31
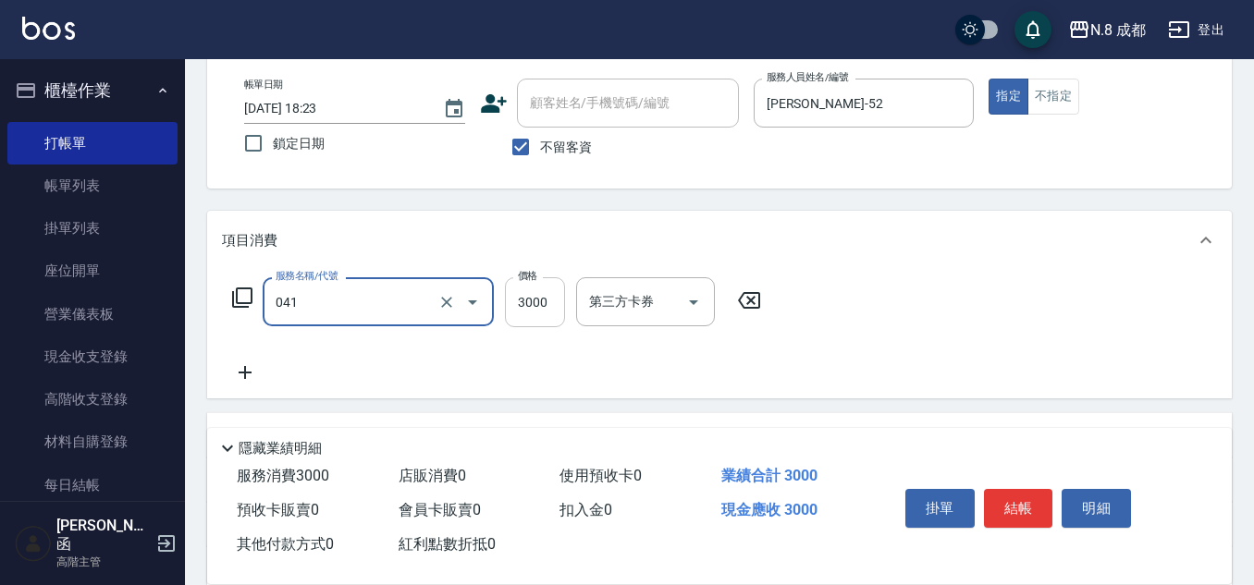
type input "日系染髮(L)(041)"
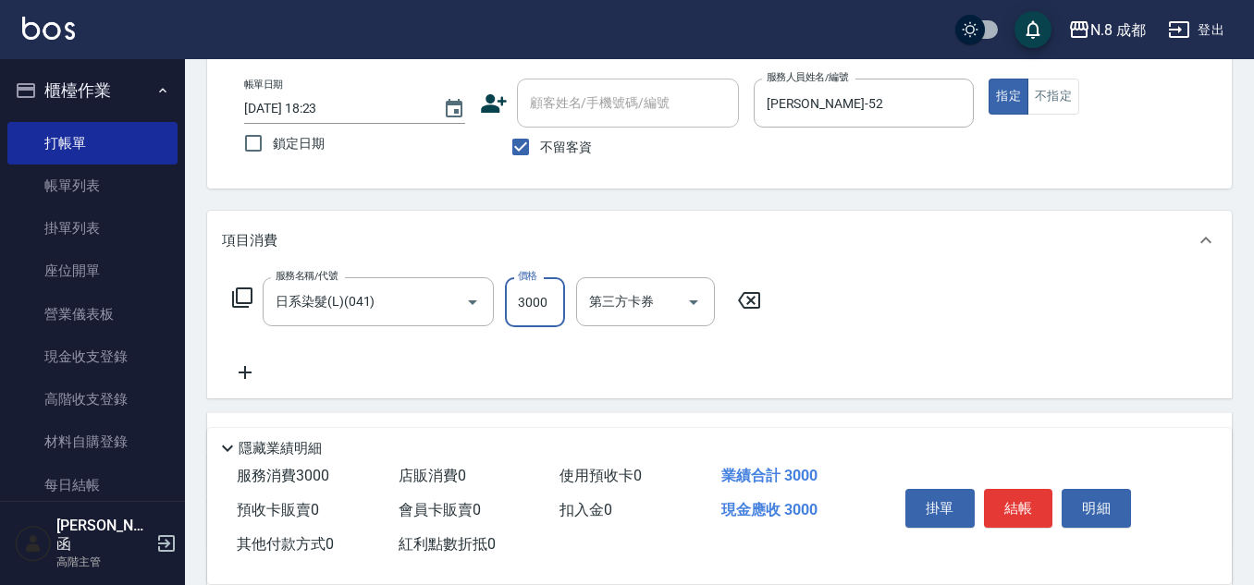
click at [541, 301] on input "3000" at bounding box center [535, 302] width 60 height 50
type input "3500"
click at [256, 380] on icon at bounding box center [245, 372] width 46 height 22
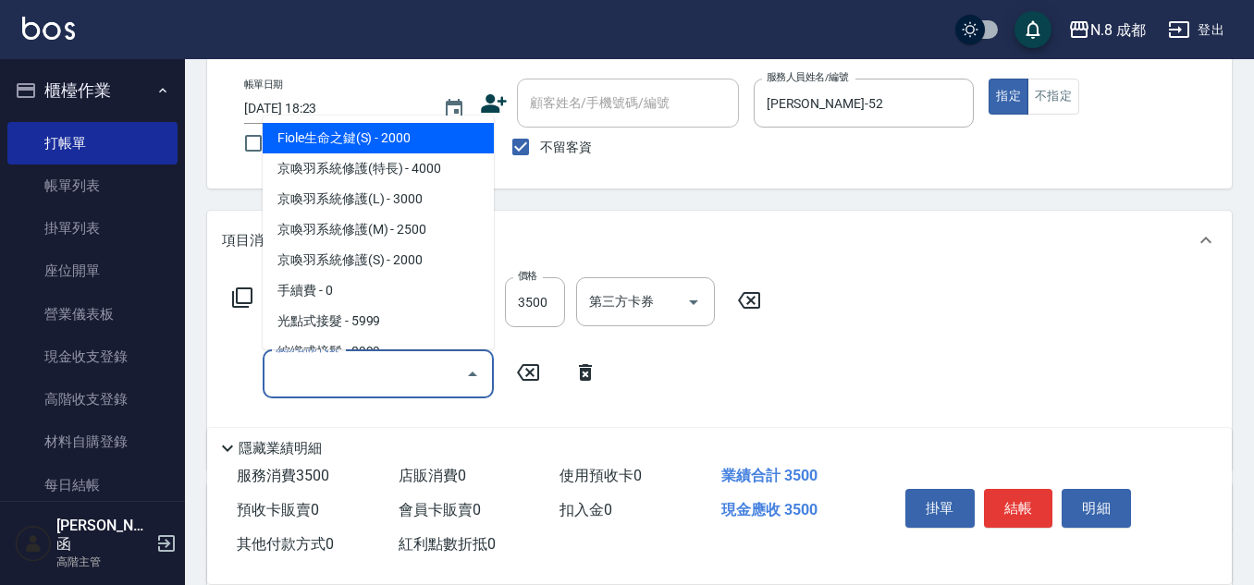
click at [306, 385] on input "服務名稱/代號" at bounding box center [364, 374] width 187 height 32
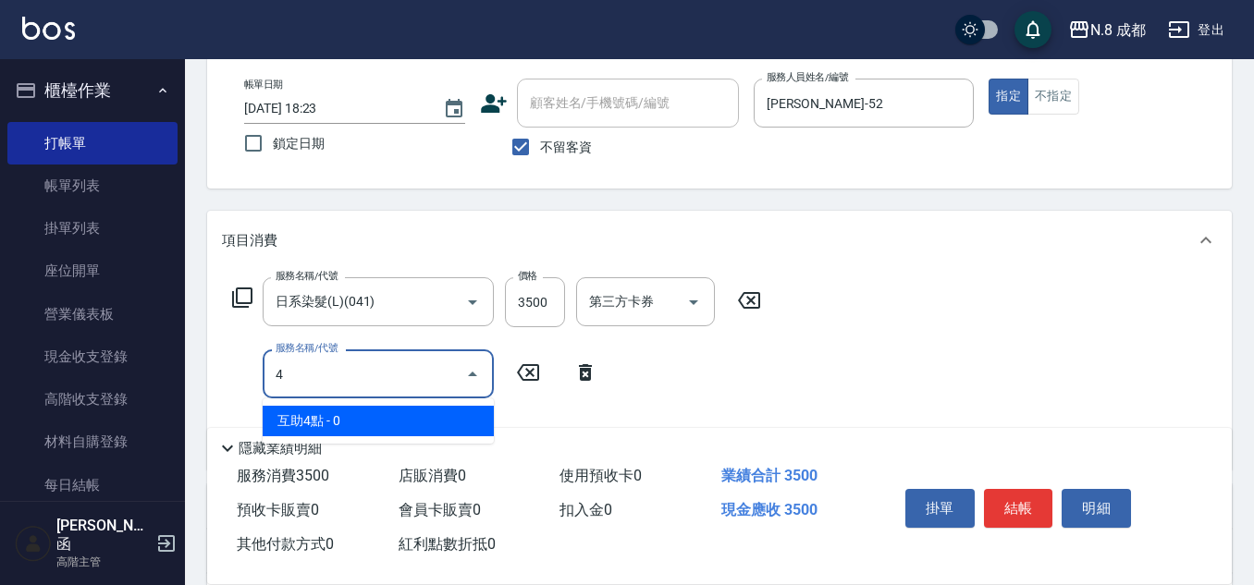
click at [321, 408] on span "互助4點 - 0" at bounding box center [378, 421] width 231 height 31
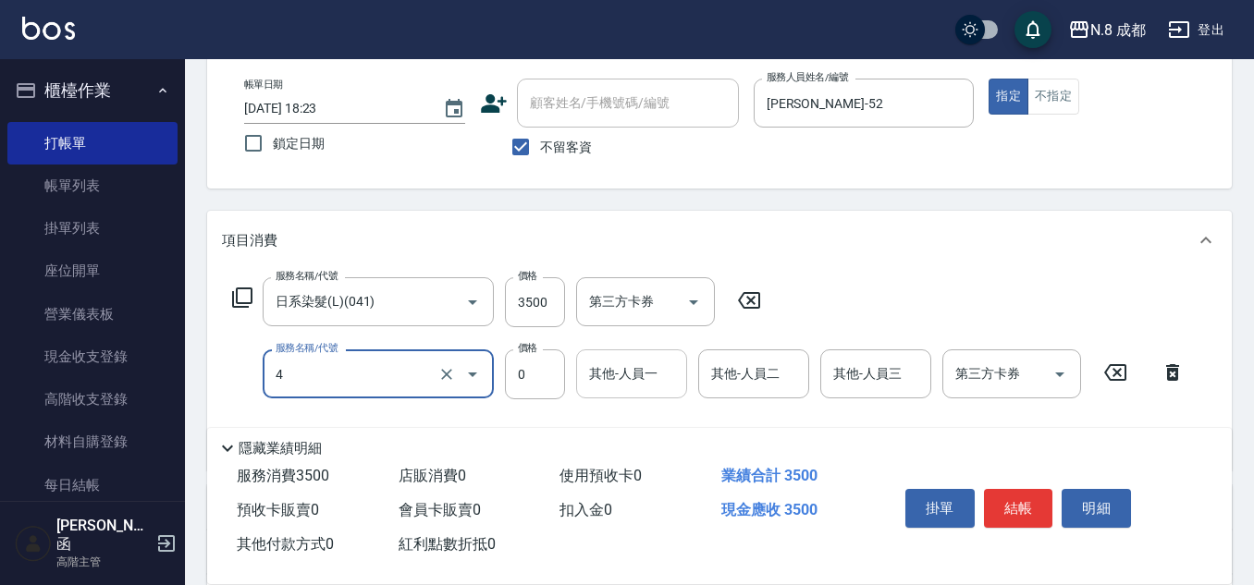
type input "互助4點(4)"
click at [608, 374] on input "其他-人員一" at bounding box center [631, 374] width 94 height 32
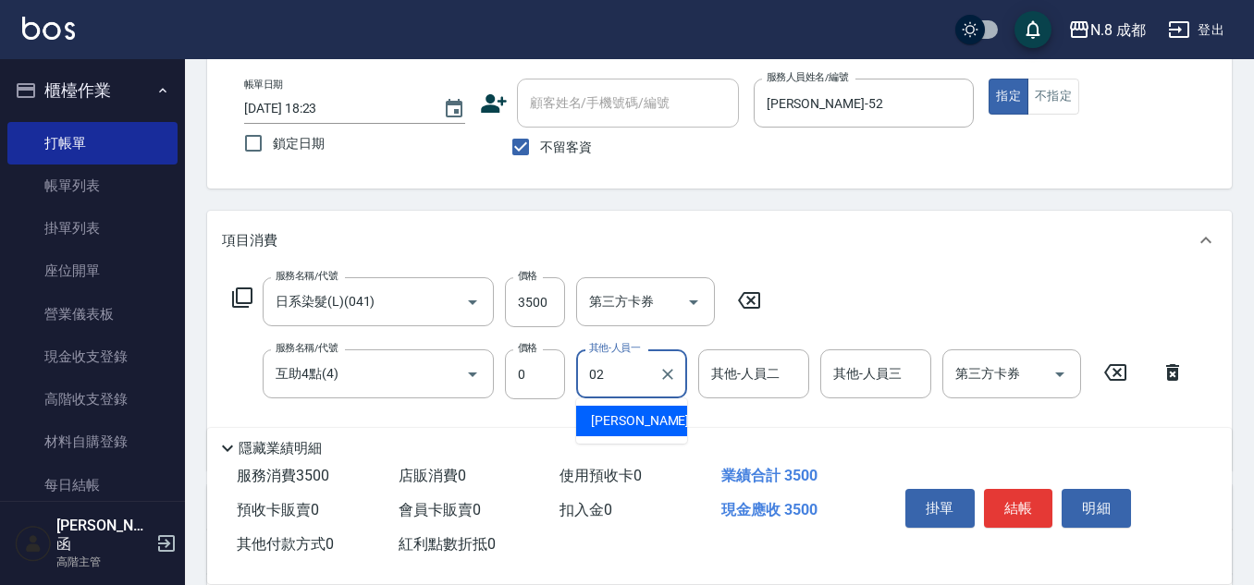
click at [603, 422] on span "朱若瑀 -02" at bounding box center [649, 420] width 116 height 19
type input "朱若瑀-02"
click at [1025, 499] on button "結帳" at bounding box center [1018, 508] width 69 height 39
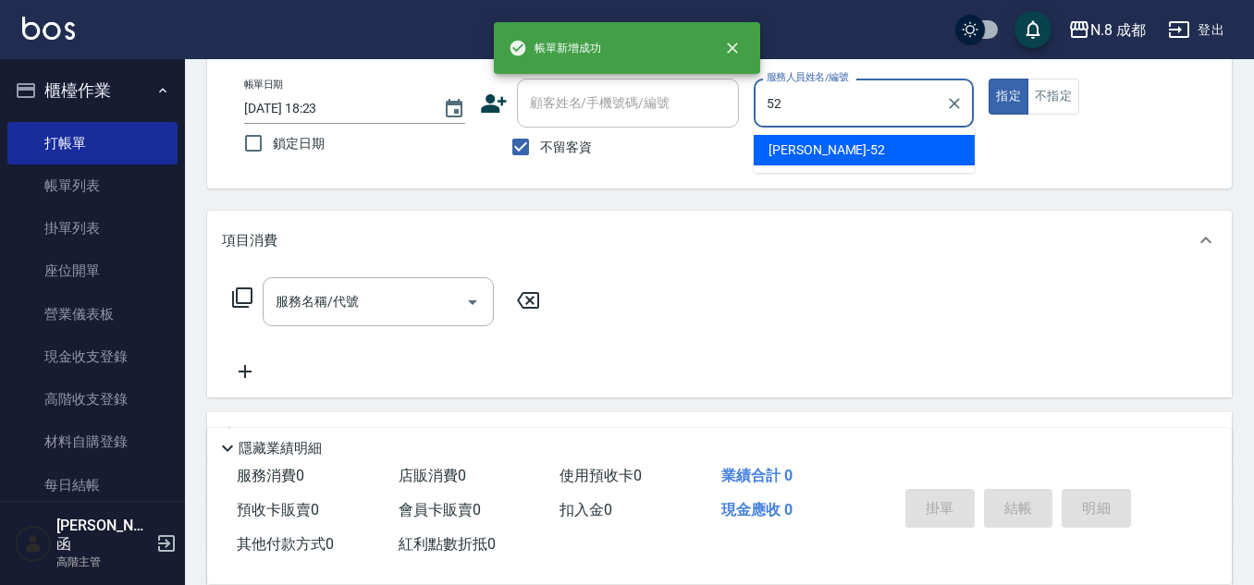
click at [795, 139] on div "楊博舜 -52" at bounding box center [863, 150] width 221 height 31
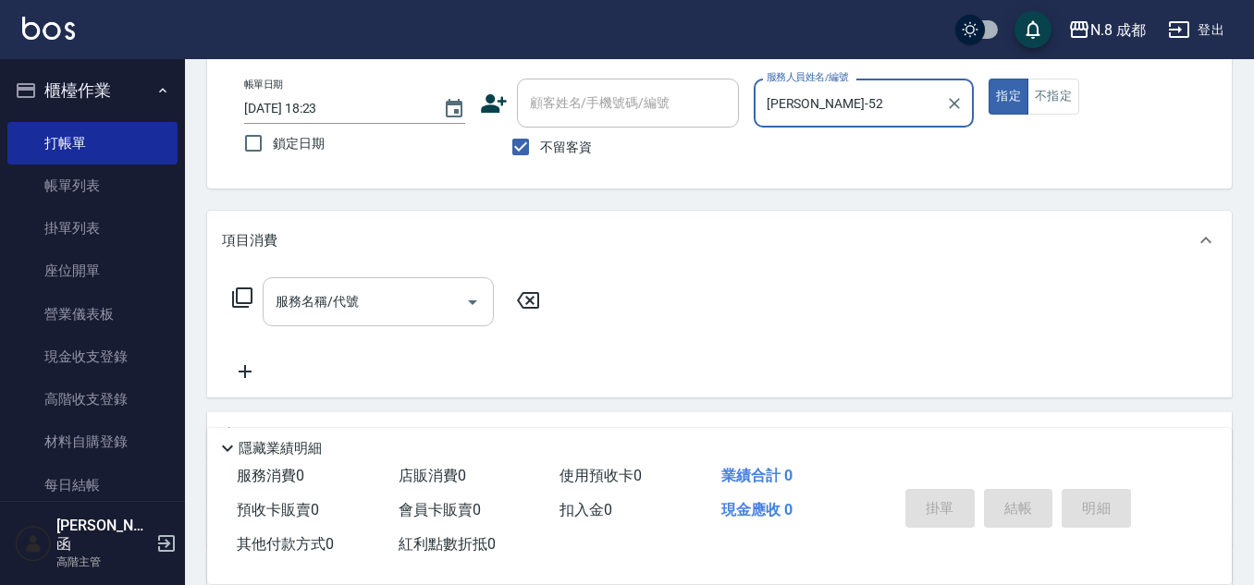
type input "[PERSON_NAME]-52"
click at [347, 304] on input "服務名稱/代號" at bounding box center [364, 302] width 187 height 32
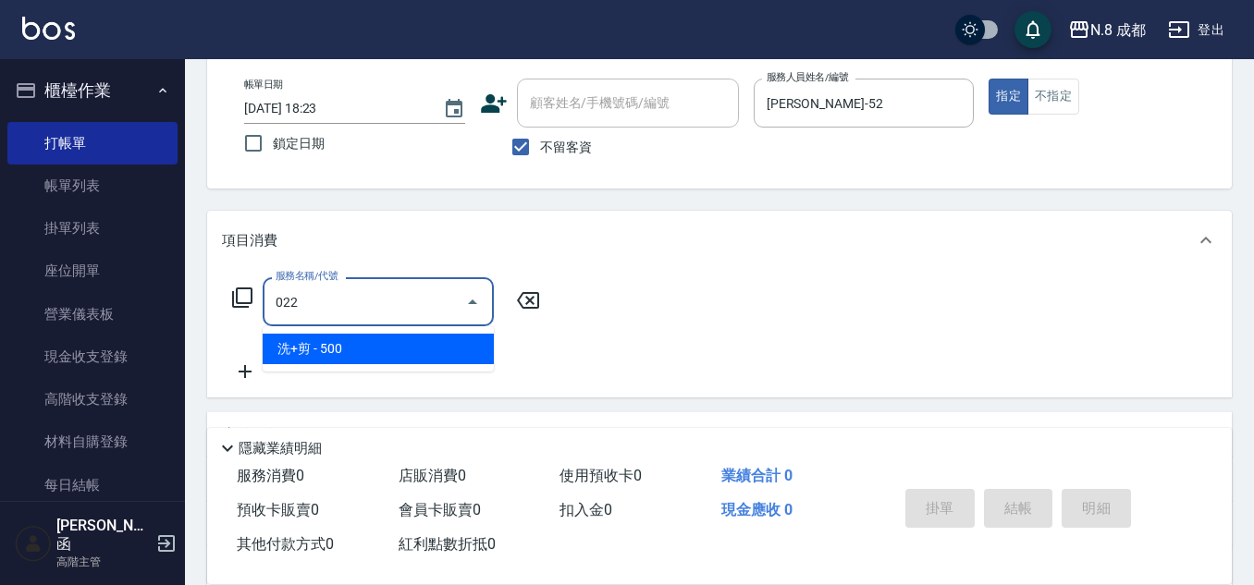
drag, startPoint x: 337, startPoint y: 349, endPoint x: 485, endPoint y: 321, distance: 150.7
click at [342, 349] on span "洗+剪 - 500" at bounding box center [378, 349] width 231 height 31
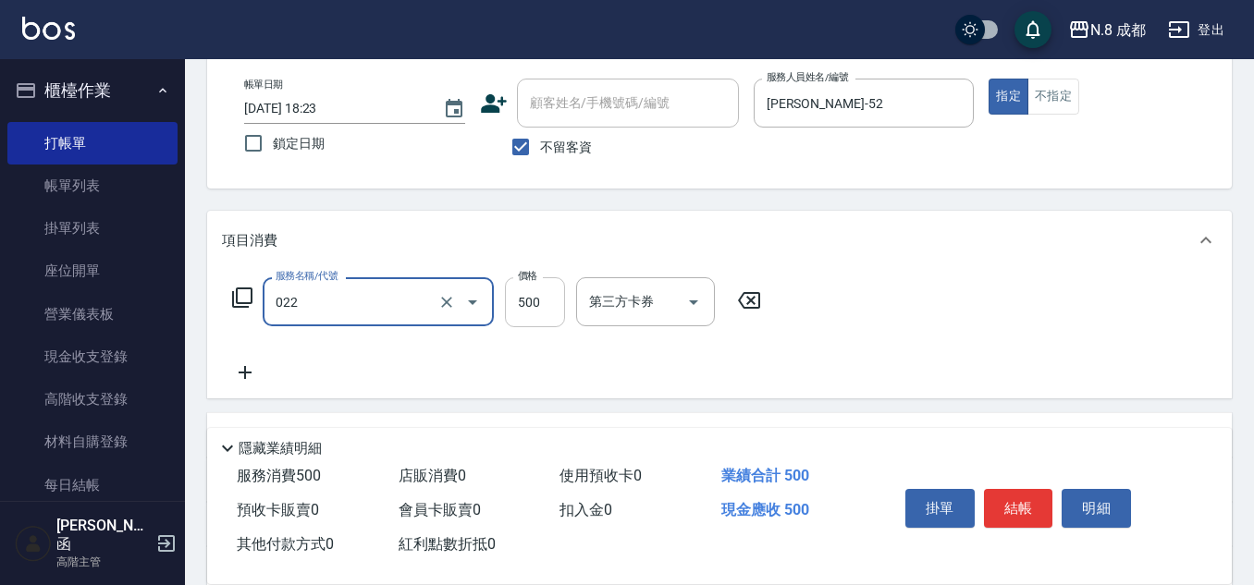
type input "洗+剪(022)"
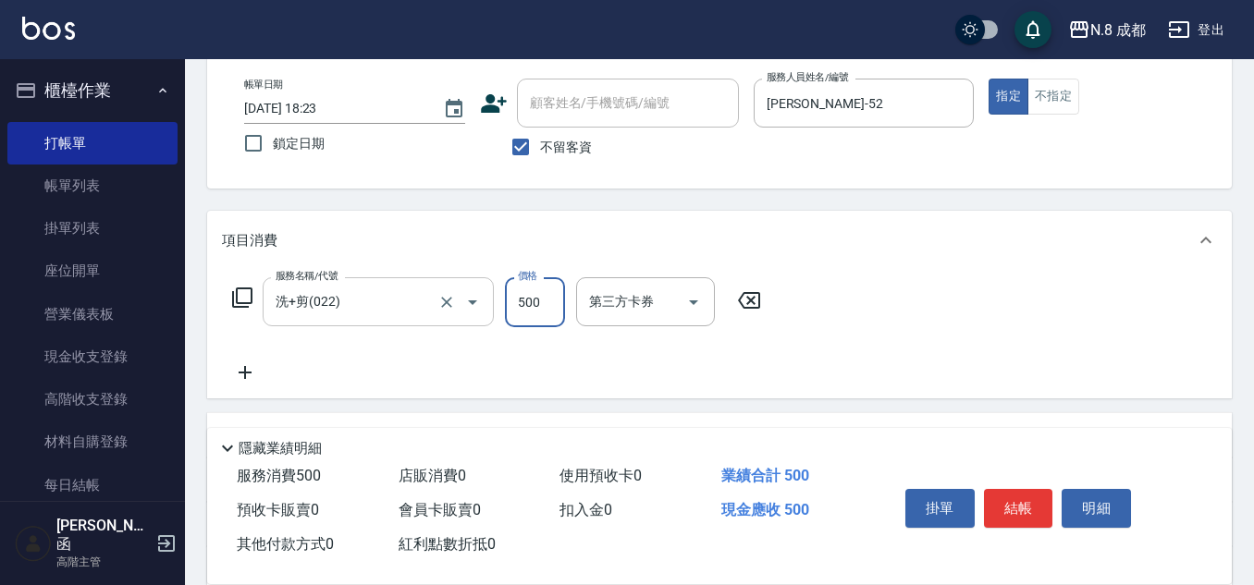
drag, startPoint x: 556, startPoint y: 303, endPoint x: 485, endPoint y: 323, distance: 73.8
click at [556, 303] on input "500" at bounding box center [535, 302] width 60 height 50
type input "600"
click at [252, 366] on icon at bounding box center [245, 372] width 46 height 22
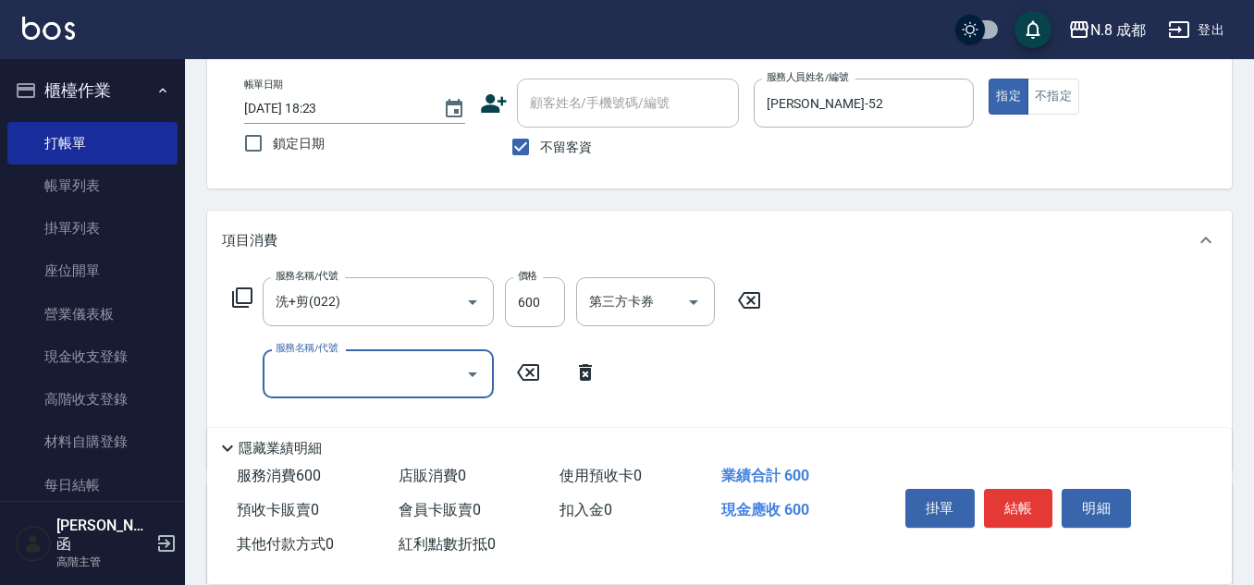
click at [302, 373] on input "服務名稱/代號" at bounding box center [364, 374] width 187 height 32
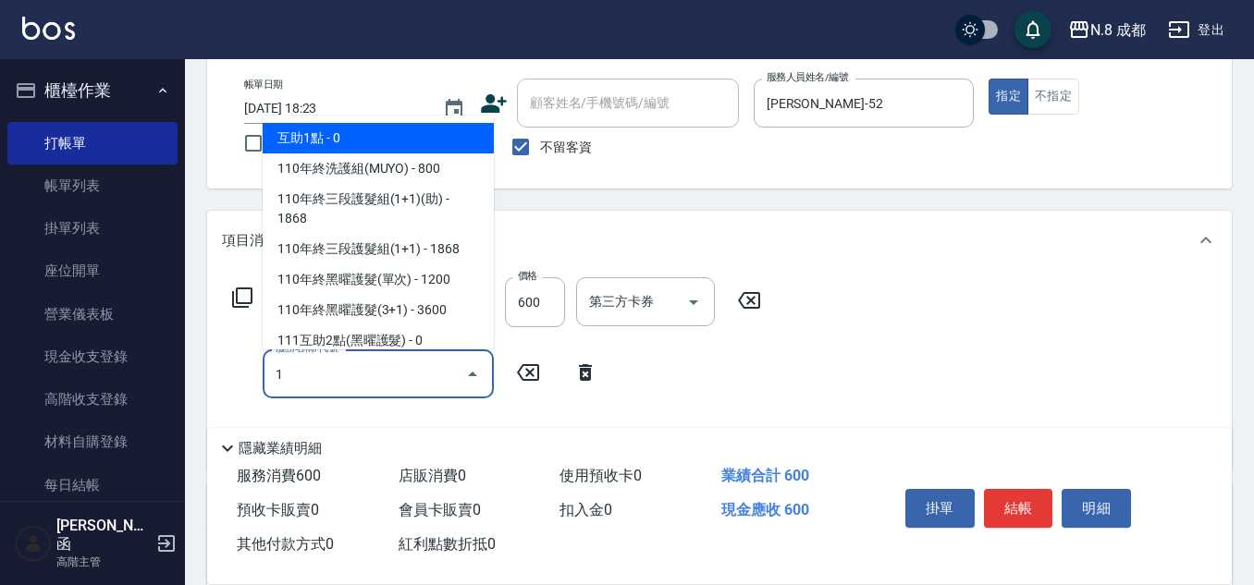
click at [353, 131] on span "互助1點 - 0" at bounding box center [378, 138] width 231 height 31
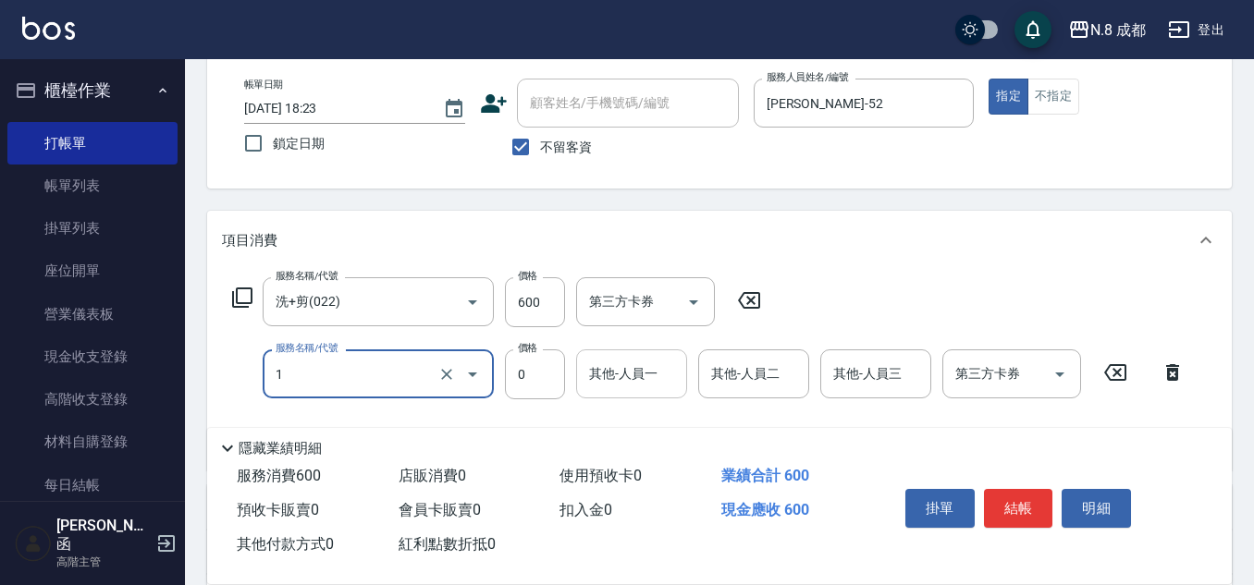
type input "互助1點(1)"
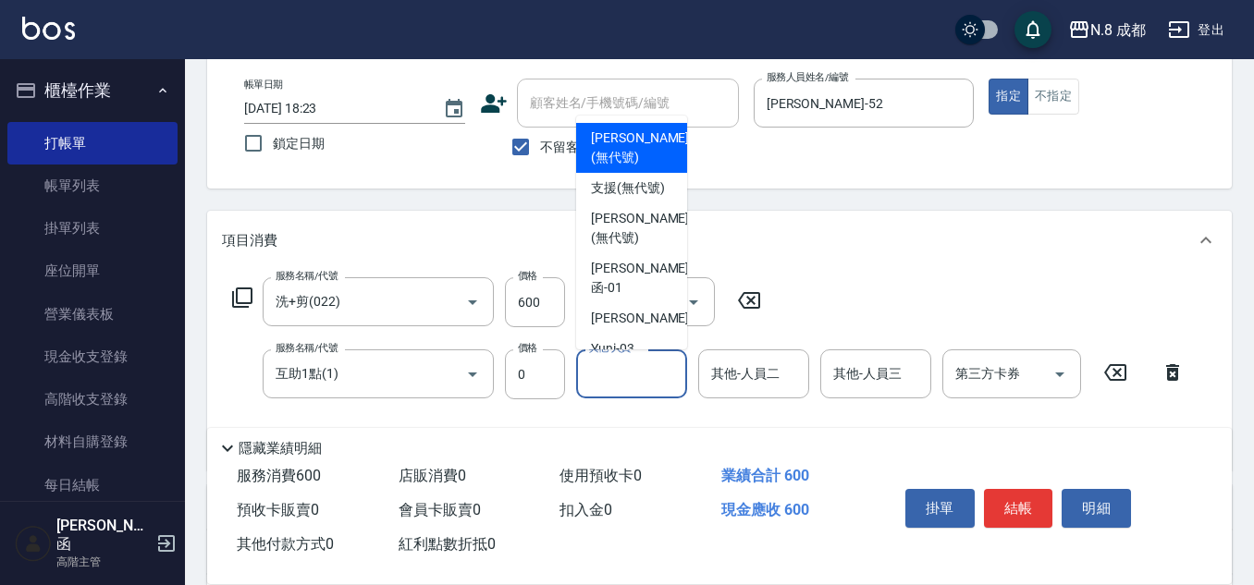
click at [605, 373] on input "其他-人員一" at bounding box center [631, 374] width 94 height 32
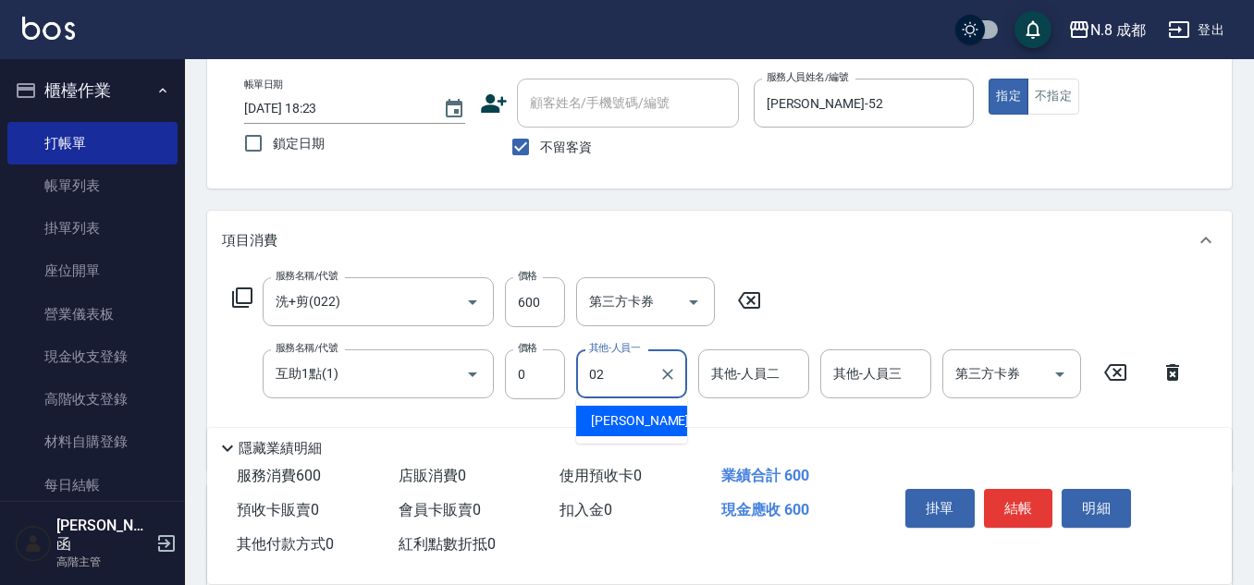
click at [623, 420] on span "朱若瑀 -02" at bounding box center [649, 420] width 116 height 19
type input "朱若瑀-02"
click at [1010, 496] on button "結帳" at bounding box center [1018, 508] width 69 height 39
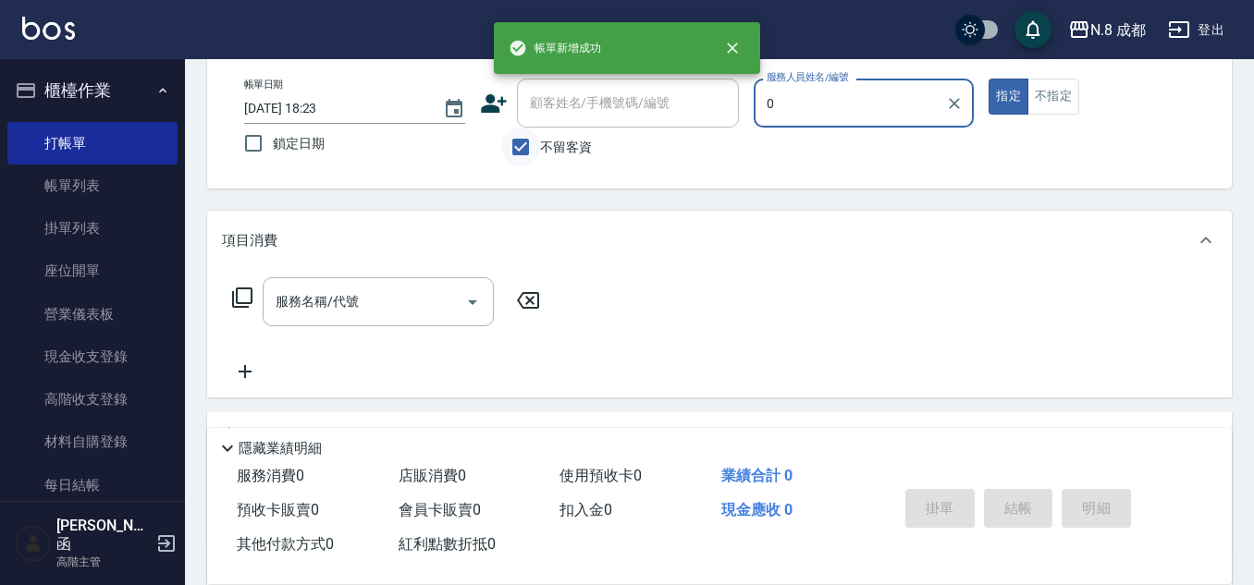
type input "0"
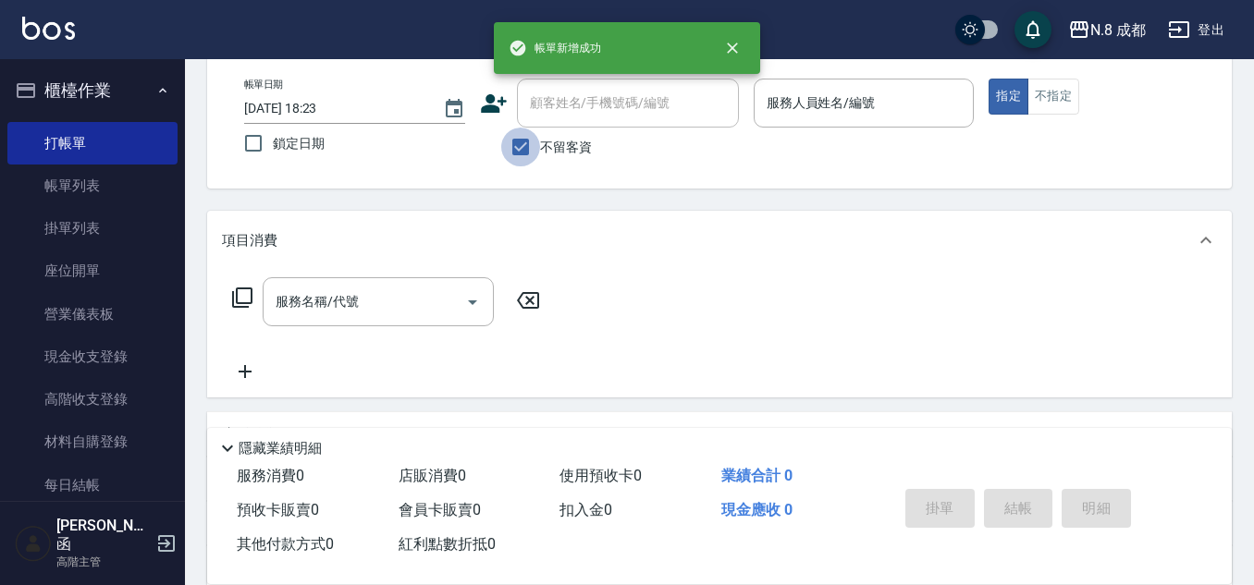
click at [532, 140] on input "不留客資" at bounding box center [520, 147] width 39 height 39
checkbox input "false"
click at [623, 81] on div "顧客姓名/手機號碼/編號" at bounding box center [628, 103] width 222 height 49
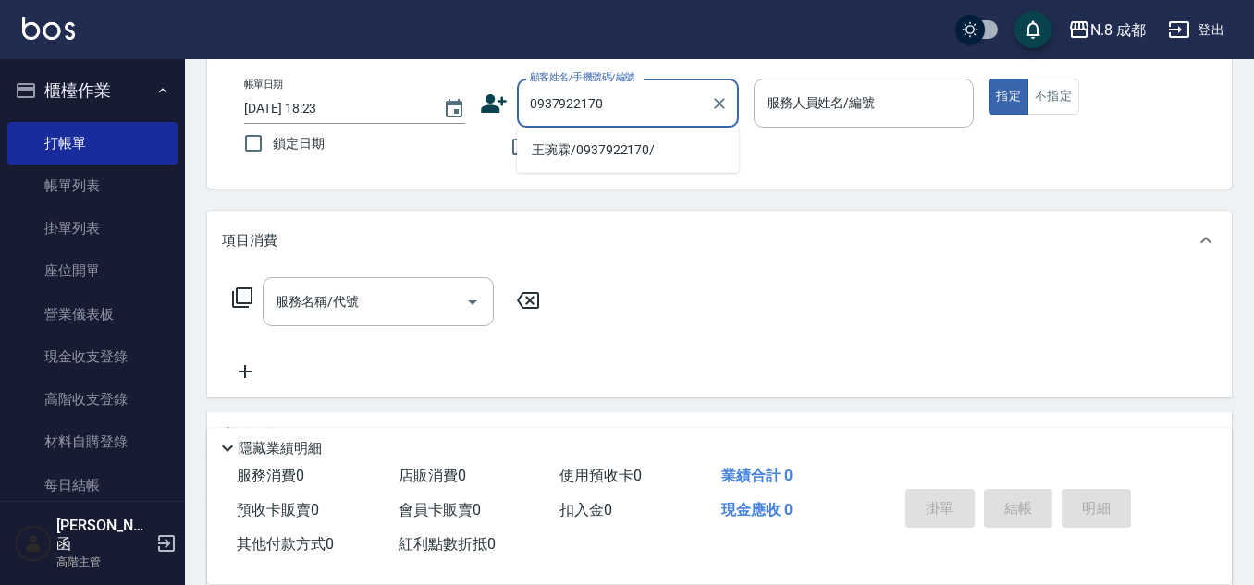
click at [607, 154] on li "王琬霖/0937922170/" at bounding box center [628, 150] width 222 height 31
type input "王琬霖/0937922170/"
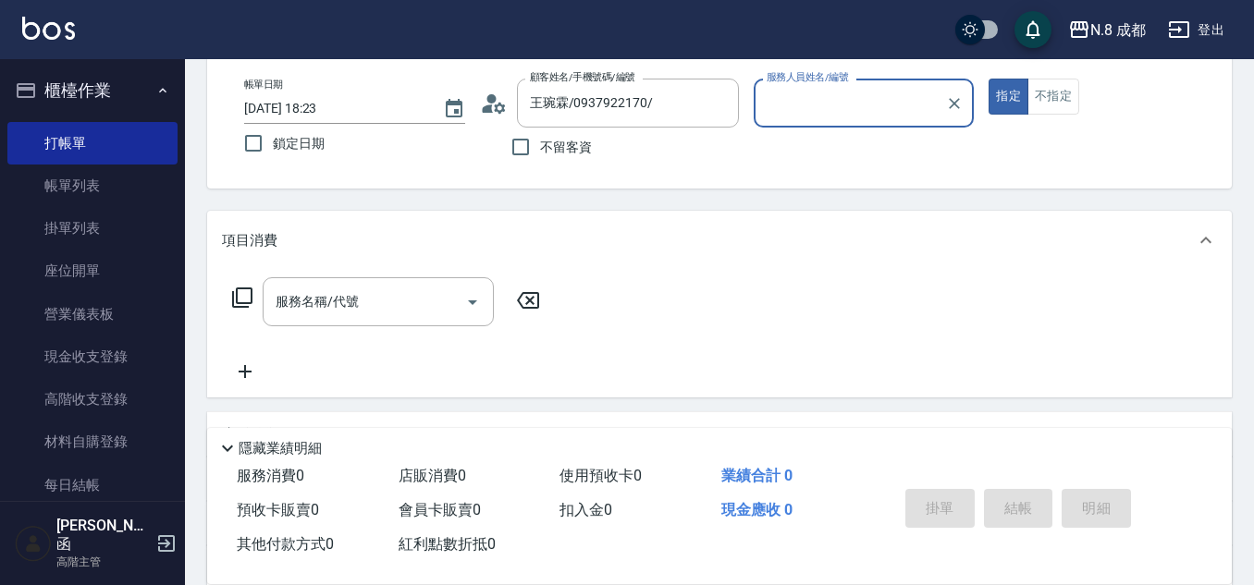
type input "明祥何-68"
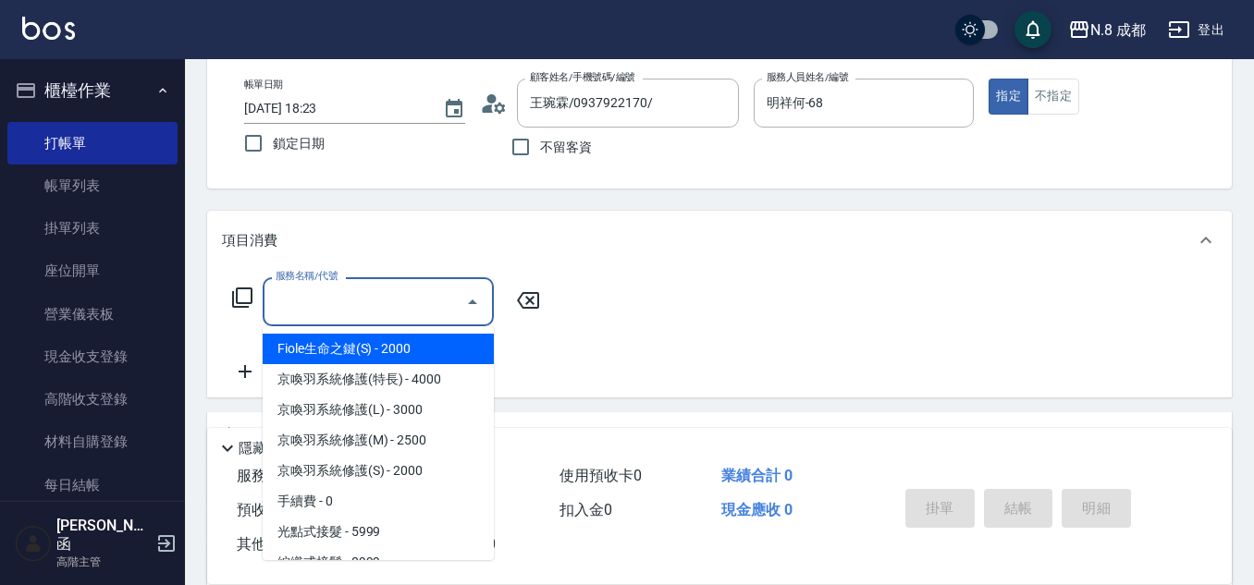
drag, startPoint x: 402, startPoint y: 288, endPoint x: 413, endPoint y: 284, distance: 12.0
click at [405, 289] on input "服務名稱/代號" at bounding box center [364, 302] width 187 height 32
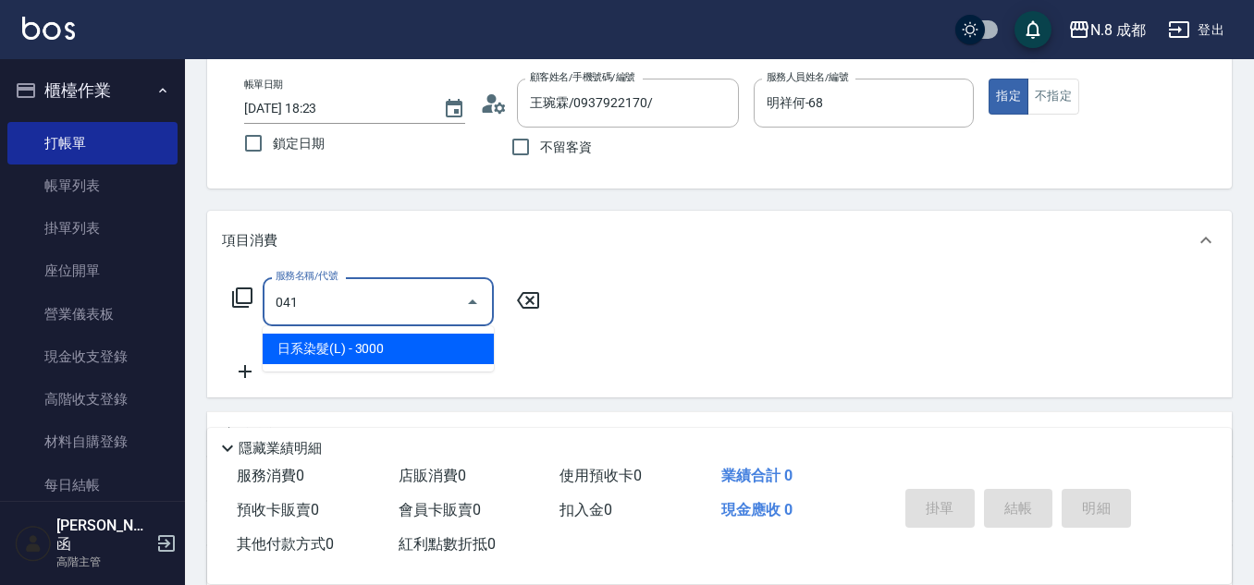
click at [383, 351] on span "日系染髮(L) - 3000" at bounding box center [378, 349] width 231 height 31
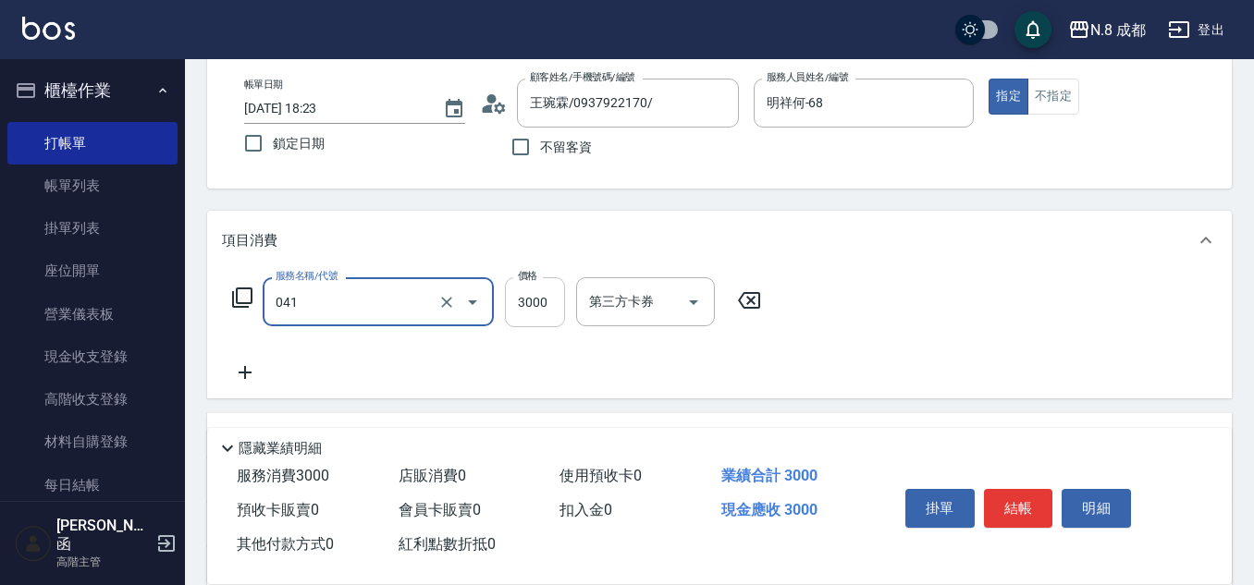
type input "日系染髮(L)(041)"
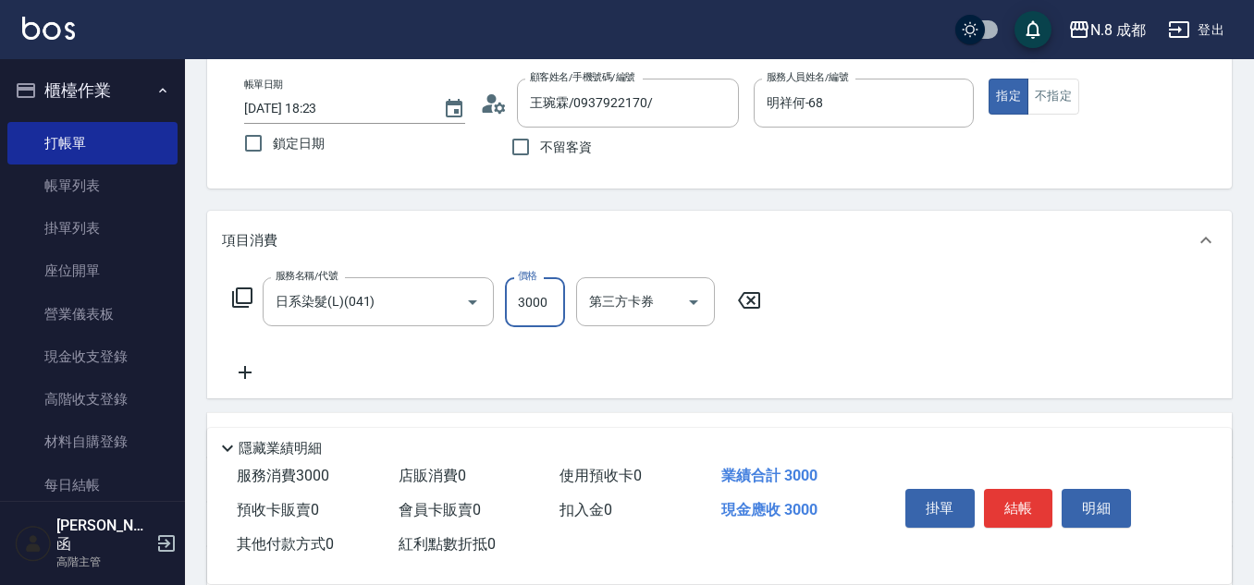
click at [520, 305] on input "3000" at bounding box center [535, 302] width 60 height 50
type input "4180"
click at [241, 372] on icon at bounding box center [245, 372] width 46 height 22
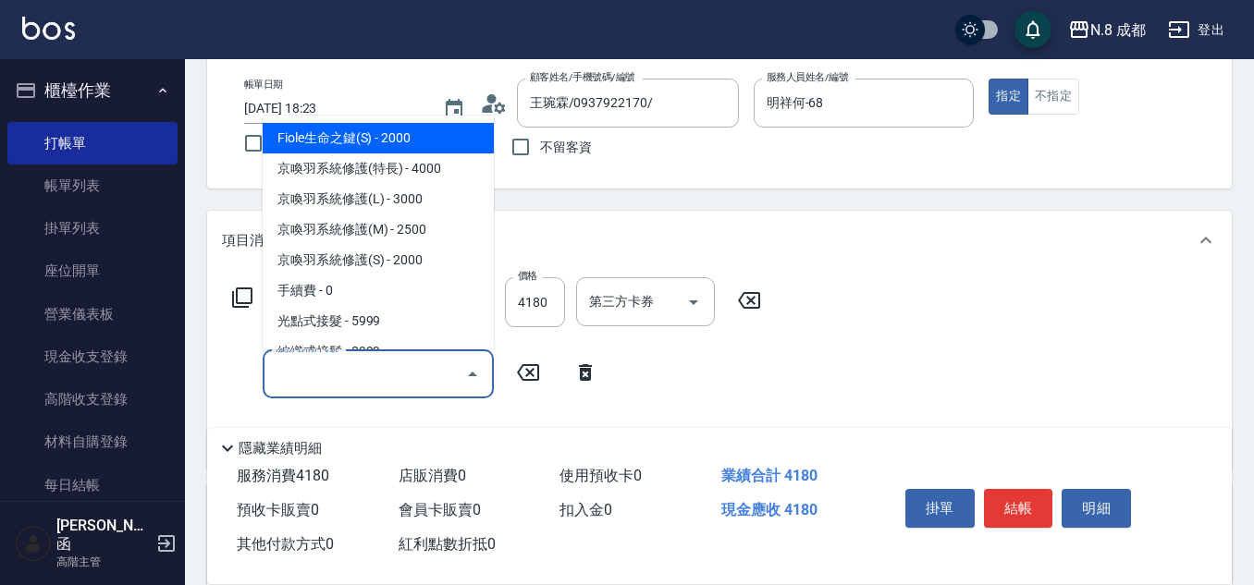
click at [302, 369] on input "服務名稱/代號" at bounding box center [364, 374] width 187 height 32
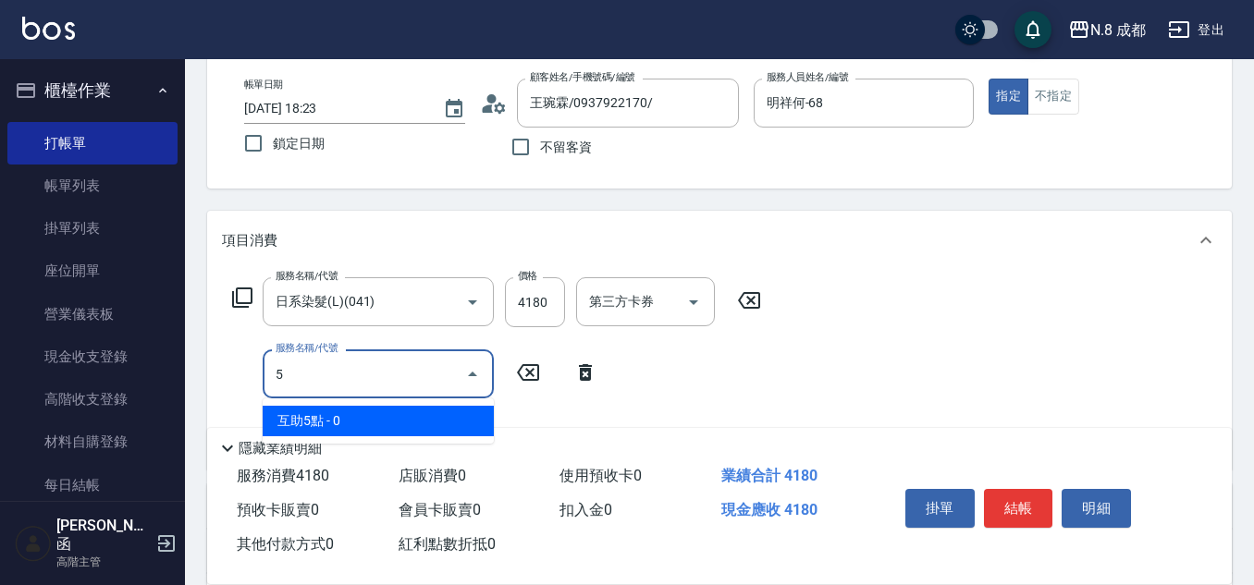
click at [351, 409] on span "互助5點 - 0" at bounding box center [378, 421] width 231 height 31
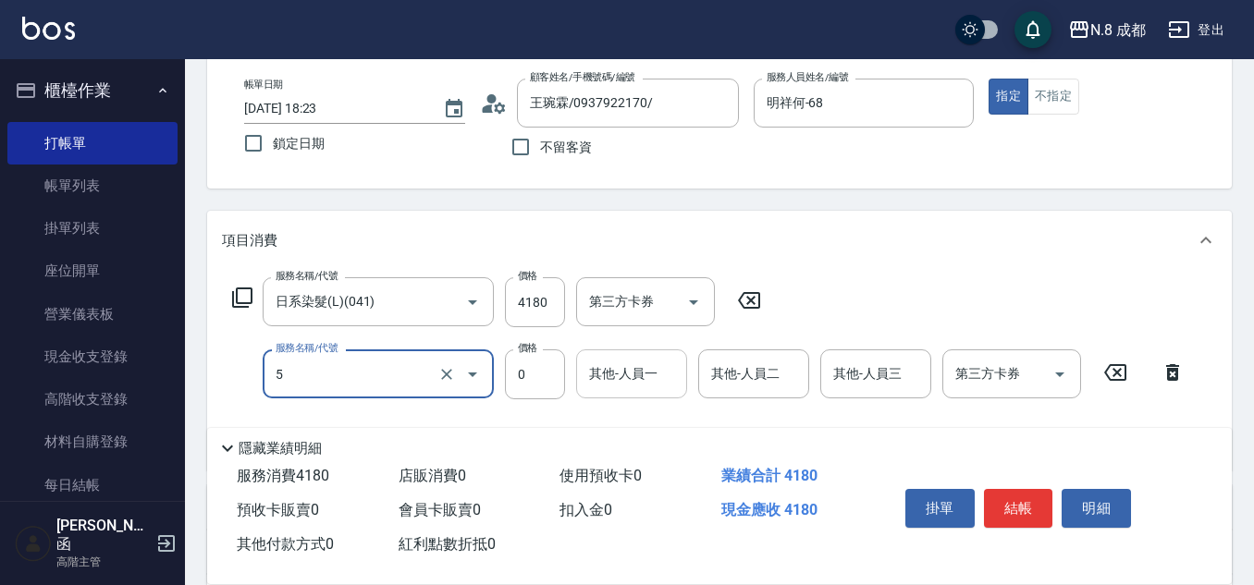
type input "互助5點(5)"
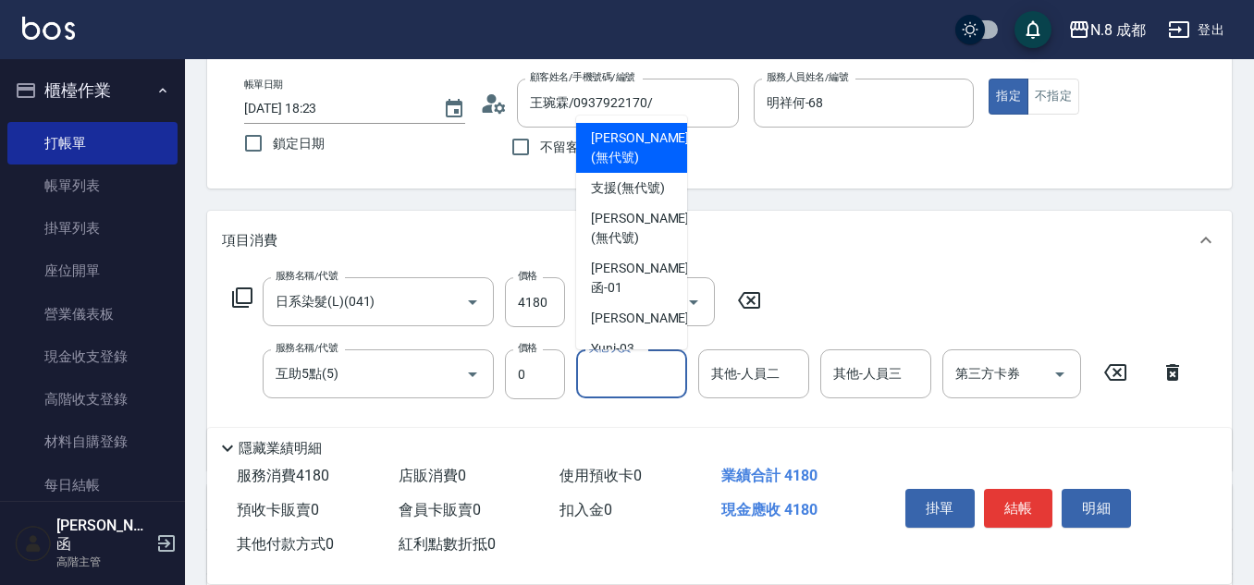
click at [598, 383] on input "其他-人員一" at bounding box center [631, 374] width 94 height 32
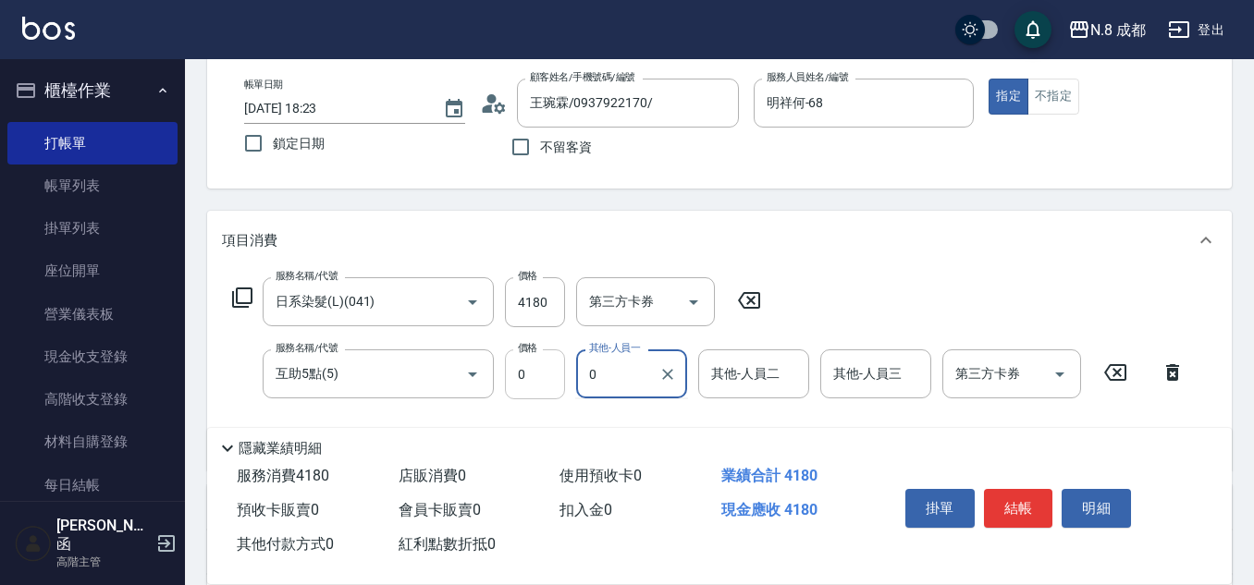
drag, startPoint x: 613, startPoint y: 383, endPoint x: 563, endPoint y: 380, distance: 50.0
click at [563, 380] on div "服務名稱/代號 互助5點(5) 服務名稱/代號 價格 0 價格 其他-人員一 0 其他-人員一 其他-人員二 其他-人員二 其他-人員三 其他-人員三 第三方…" at bounding box center [708, 374] width 973 height 50
click at [637, 417] on span "謝宜親 -10" at bounding box center [649, 420] width 116 height 19
type input "[PERSON_NAME]-10"
click at [1027, 489] on button "結帳" at bounding box center [1018, 508] width 69 height 39
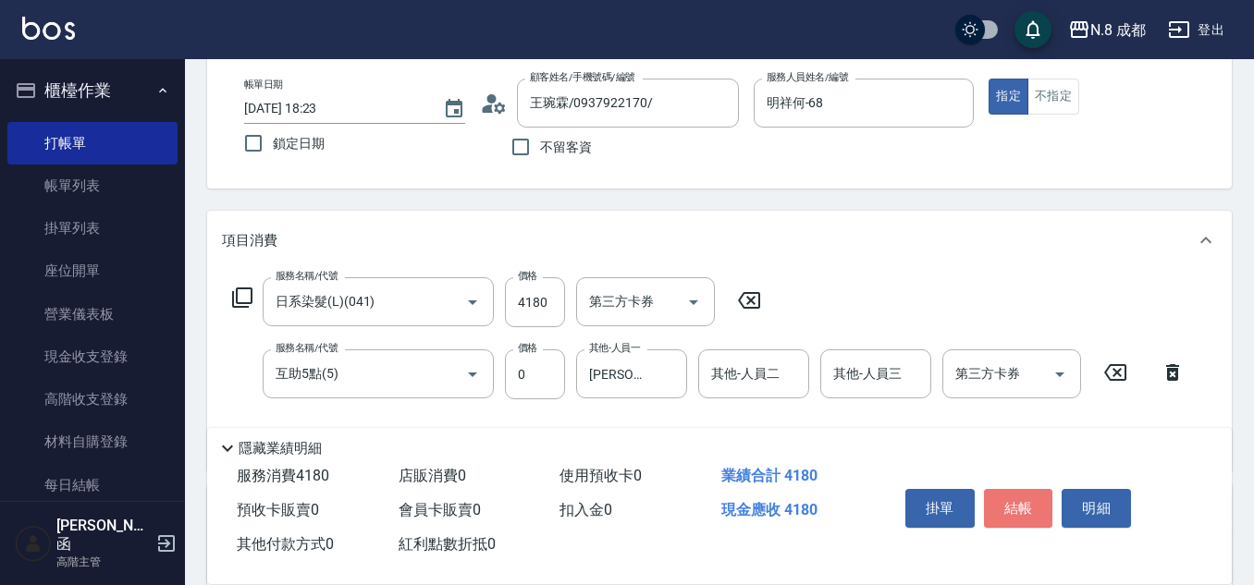
type input "2025/09/07 18:24"
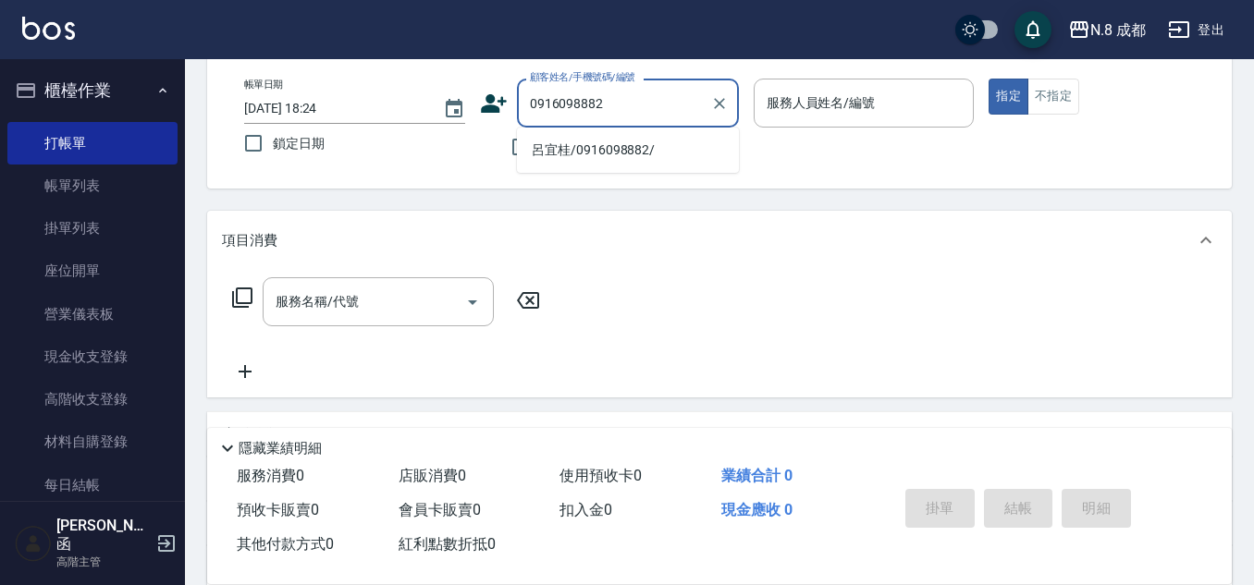
click at [619, 149] on li "呂宜桂/0916098882/" at bounding box center [628, 150] width 222 height 31
type input "呂宜桂/0916098882/"
type input "明祥何-68"
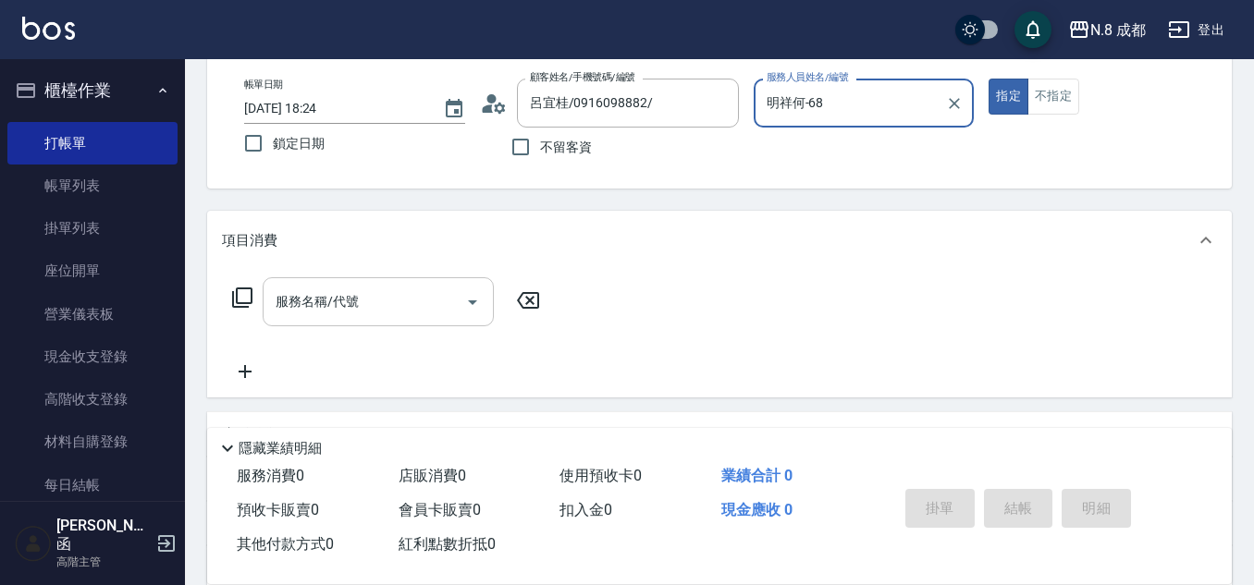
click at [368, 291] on input "服務名稱/代號" at bounding box center [364, 302] width 187 height 32
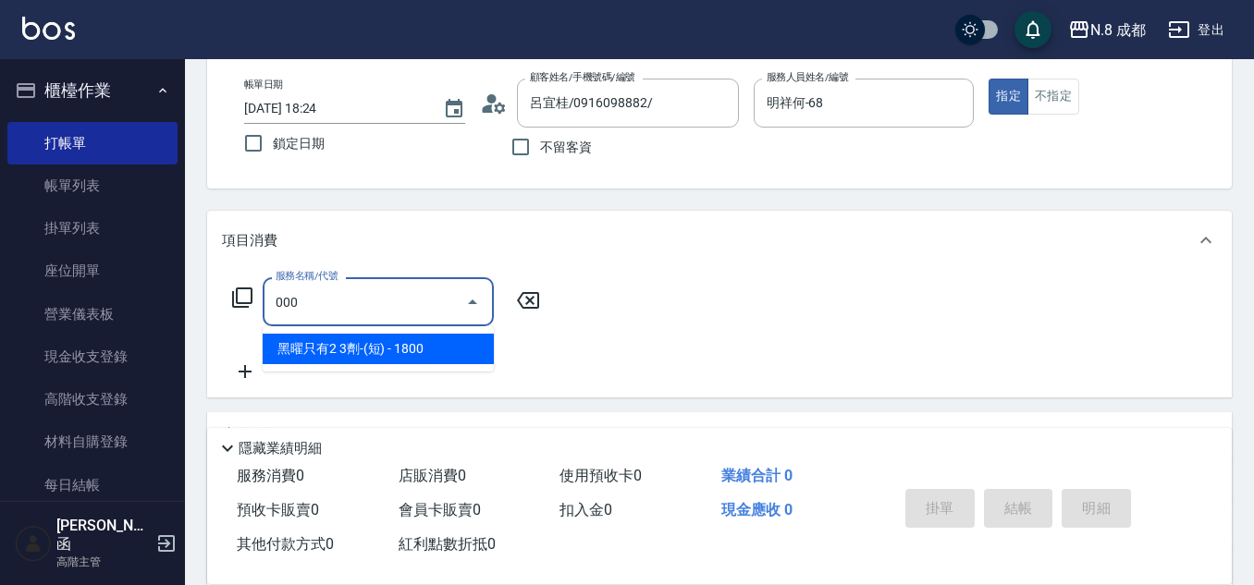
click at [389, 351] on span "黑曜只有2 3劑-(短) - 1800" at bounding box center [378, 349] width 231 height 31
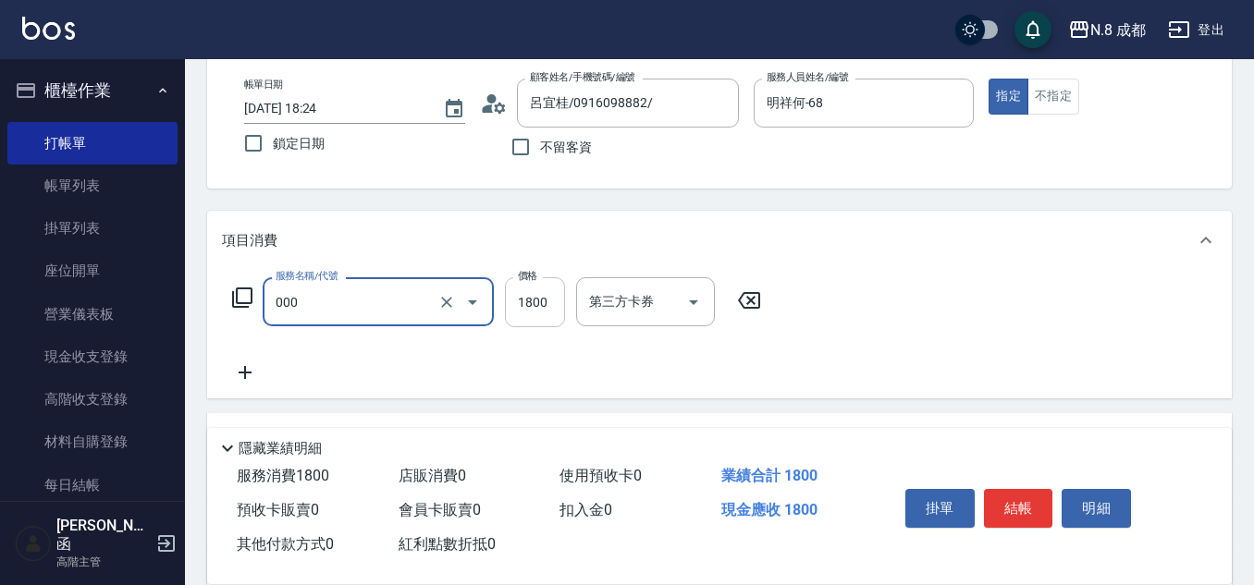
type input "黑曜只有2 3劑-(短)(000)"
click at [551, 303] on input "1800" at bounding box center [535, 302] width 60 height 50
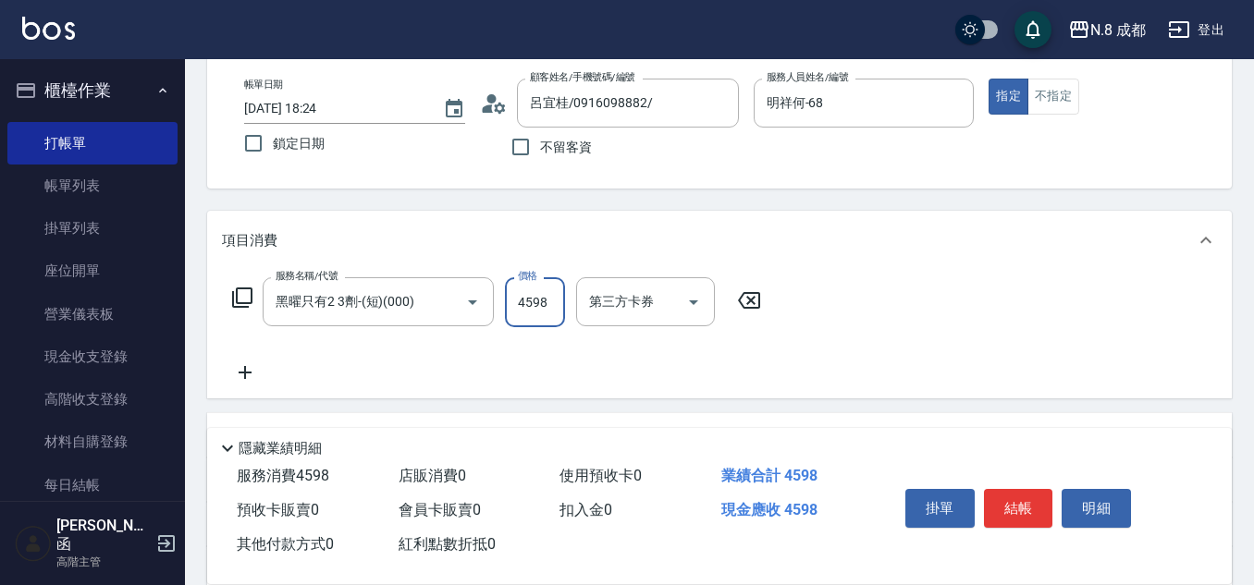
type input "4598"
click at [247, 375] on icon at bounding box center [245, 372] width 46 height 22
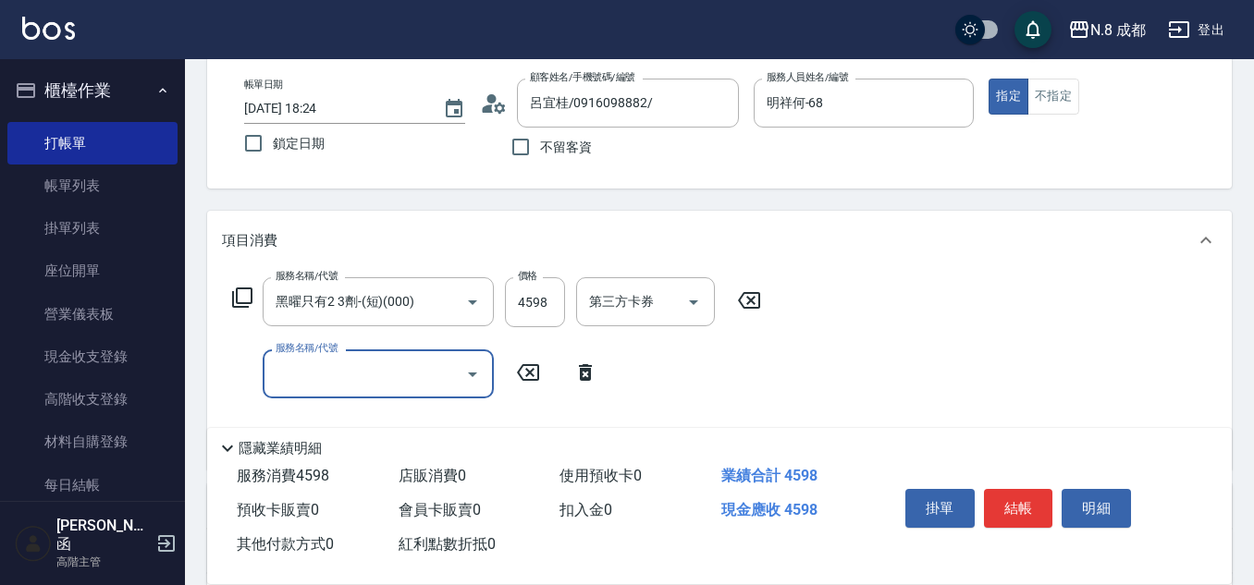
click at [295, 380] on input "服務名稱/代號" at bounding box center [364, 374] width 187 height 32
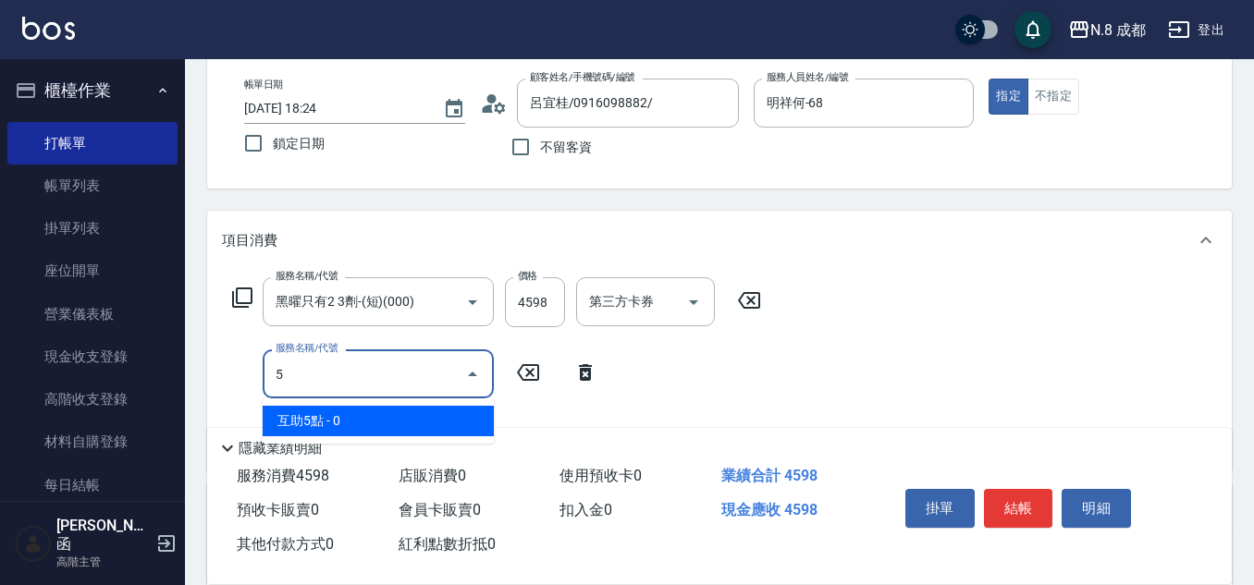
click at [309, 416] on span "互助5點 - 0" at bounding box center [378, 421] width 231 height 31
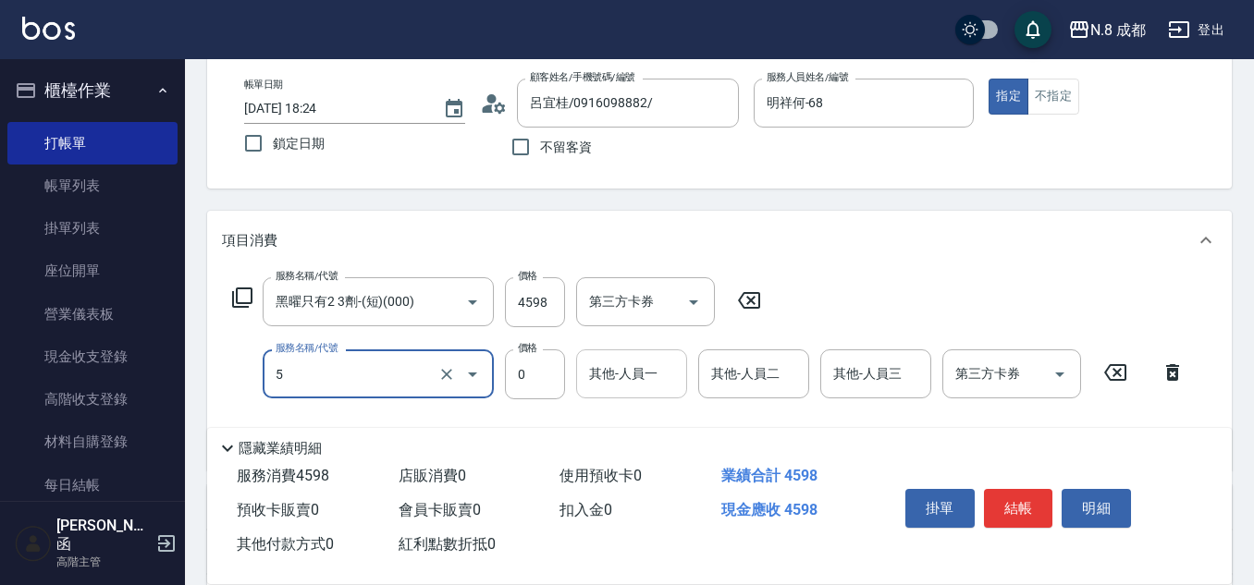
type input "互助5點(5)"
click at [602, 373] on div "其他-人員一 其他-人員一" at bounding box center [631, 373] width 111 height 49
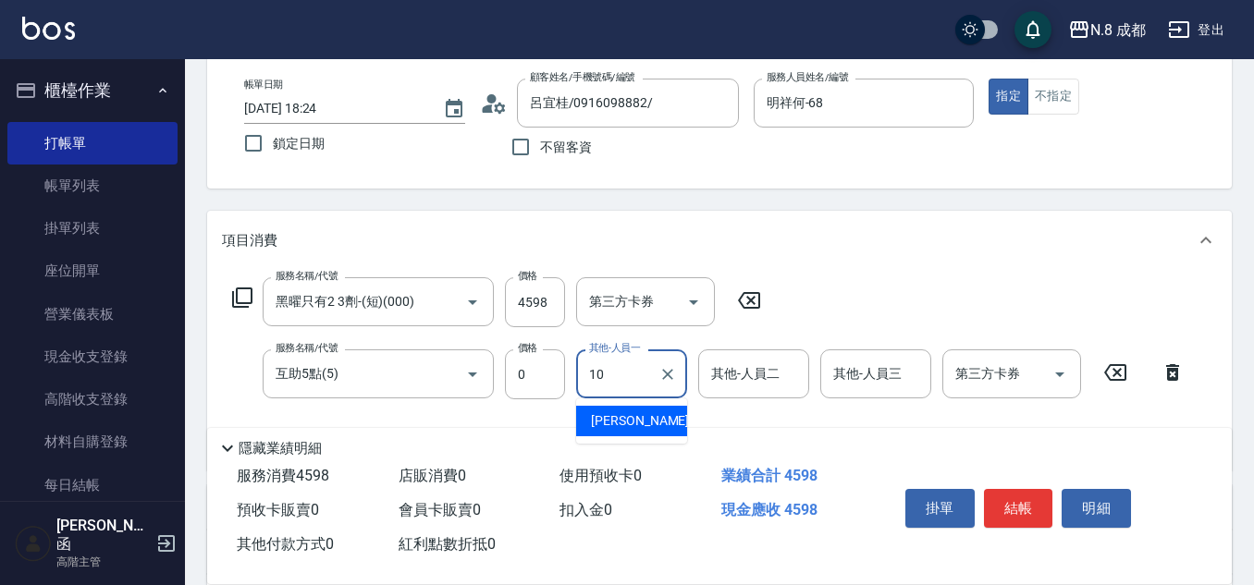
click at [629, 417] on span "謝宜親 -10" at bounding box center [649, 420] width 116 height 19
type input "[PERSON_NAME]-10"
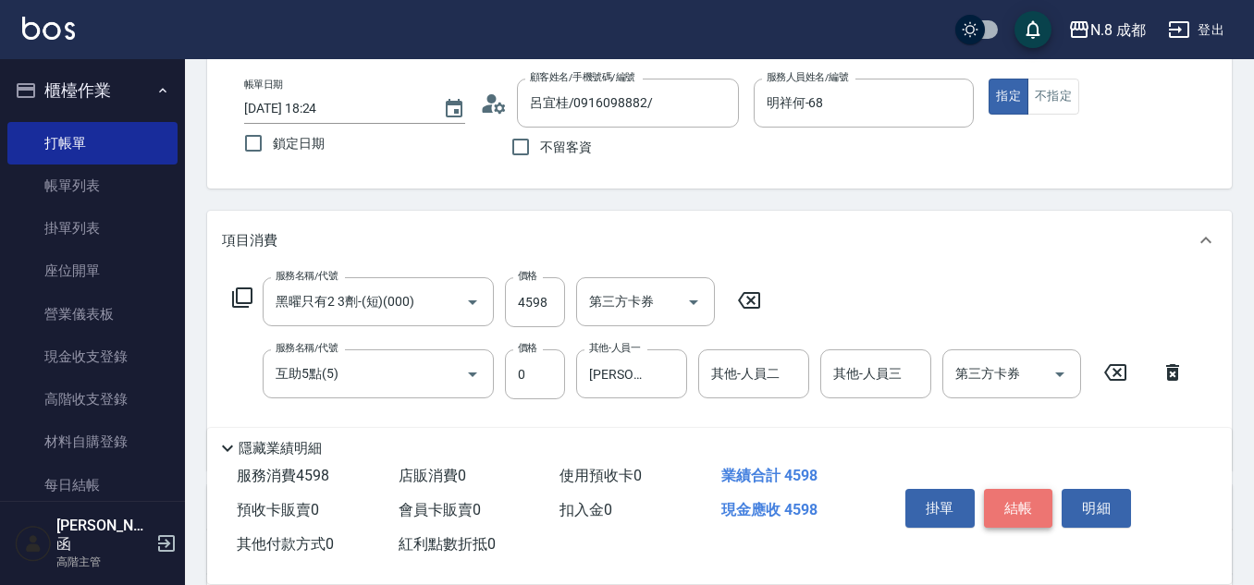
click at [1031, 499] on button "結帳" at bounding box center [1018, 508] width 69 height 39
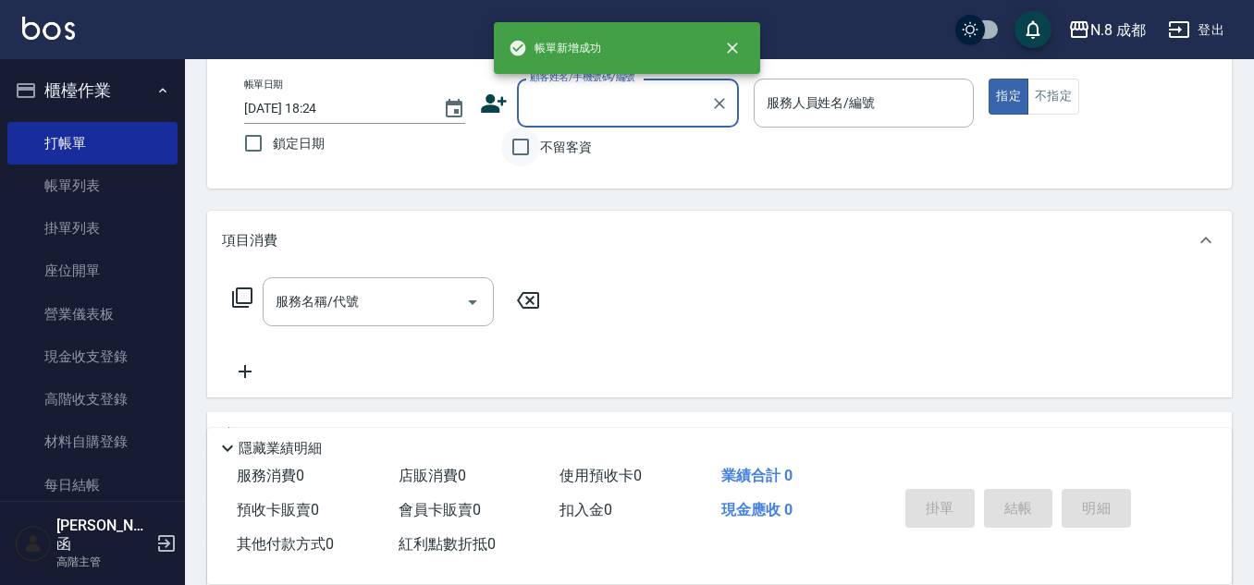
click at [521, 159] on input "不留客資" at bounding box center [520, 147] width 39 height 39
checkbox input "true"
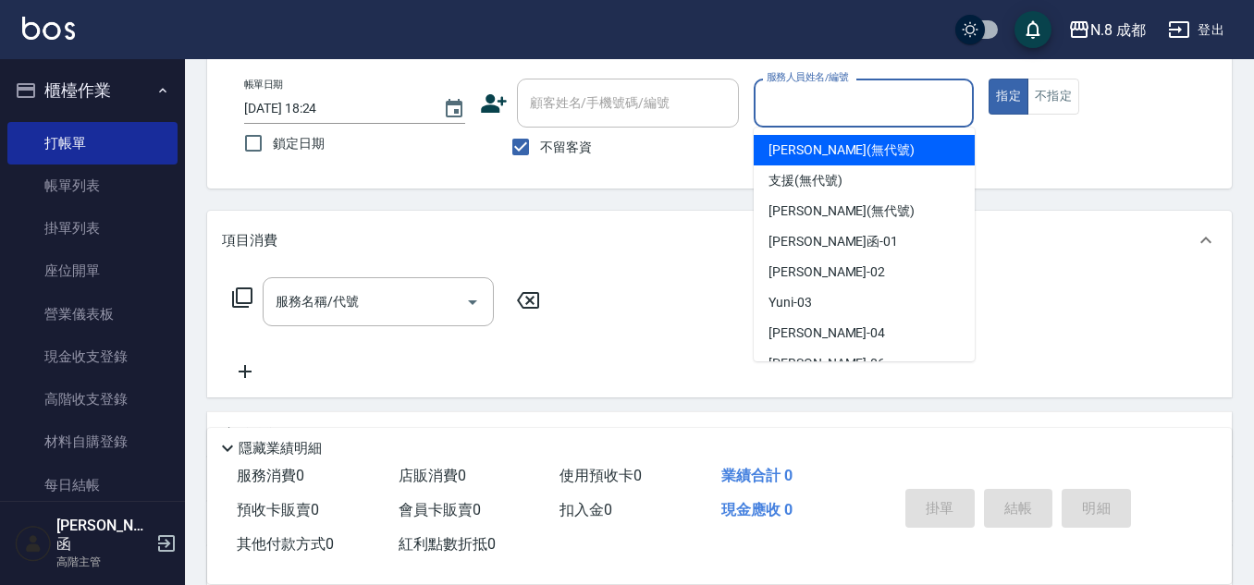
click at [807, 106] on input "服務人員姓名/編號" at bounding box center [864, 103] width 204 height 32
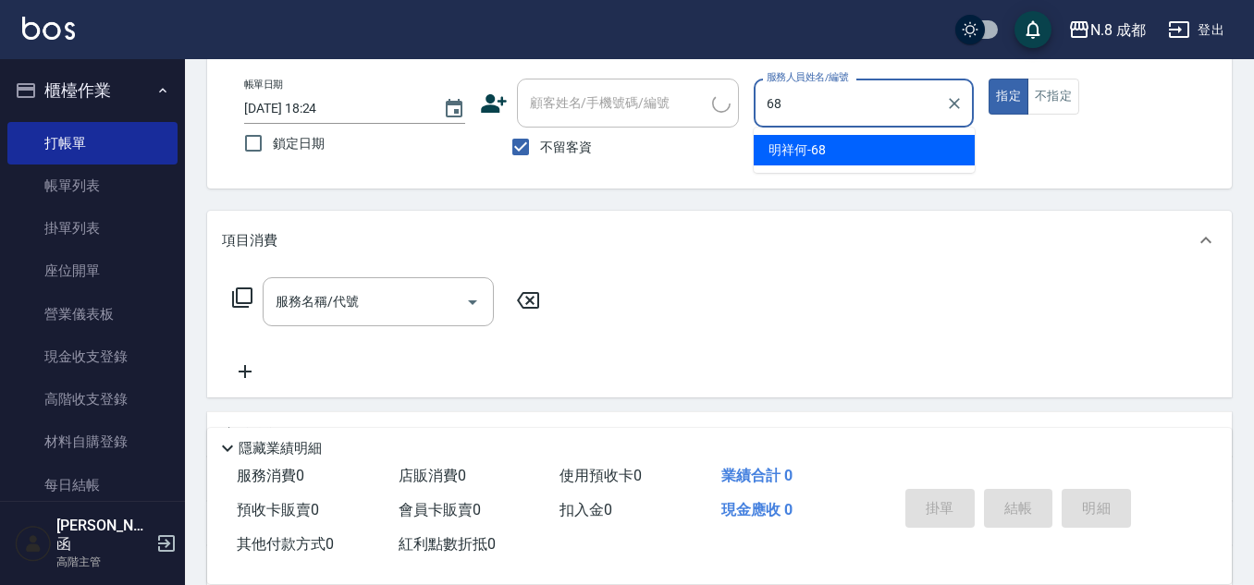
click at [805, 143] on span "明祥何 -68" at bounding box center [796, 150] width 57 height 19
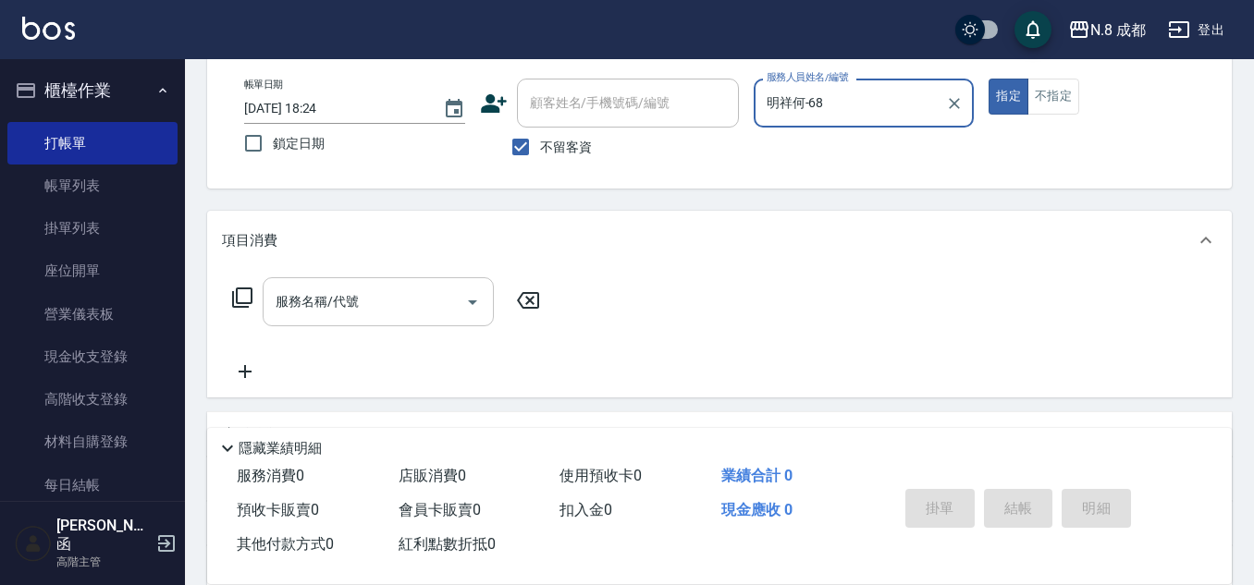
type input "明祥何-68"
click at [387, 293] on input "服務名稱/代號" at bounding box center [364, 302] width 187 height 32
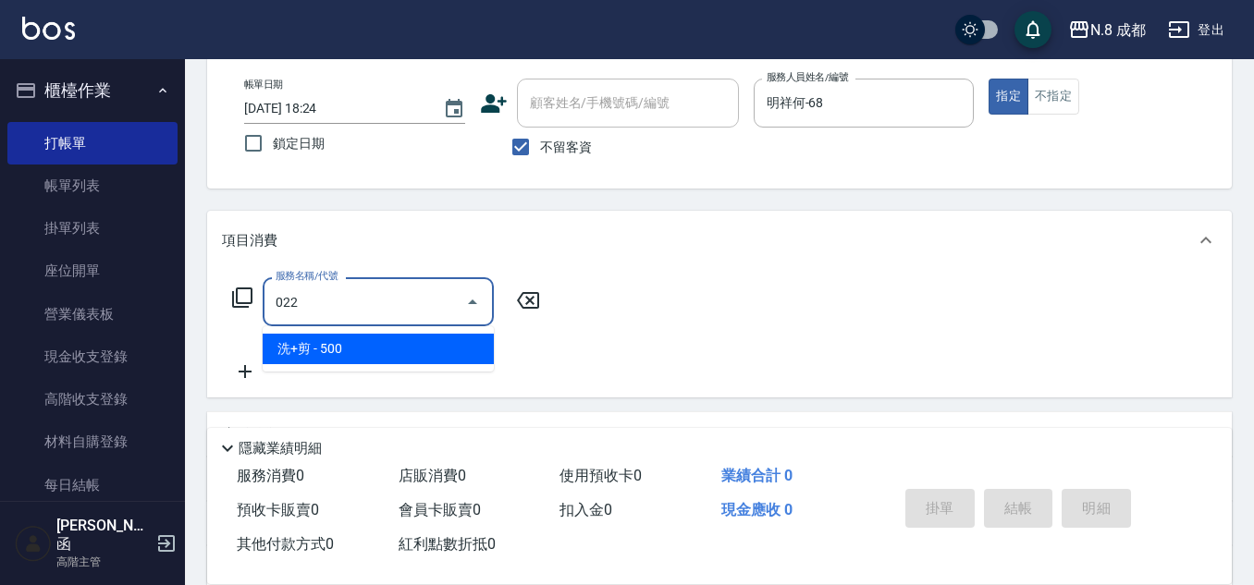
drag, startPoint x: 375, startPoint y: 357, endPoint x: 428, endPoint y: 338, distance: 55.8
click at [375, 356] on span "洗+剪 - 500" at bounding box center [378, 349] width 231 height 31
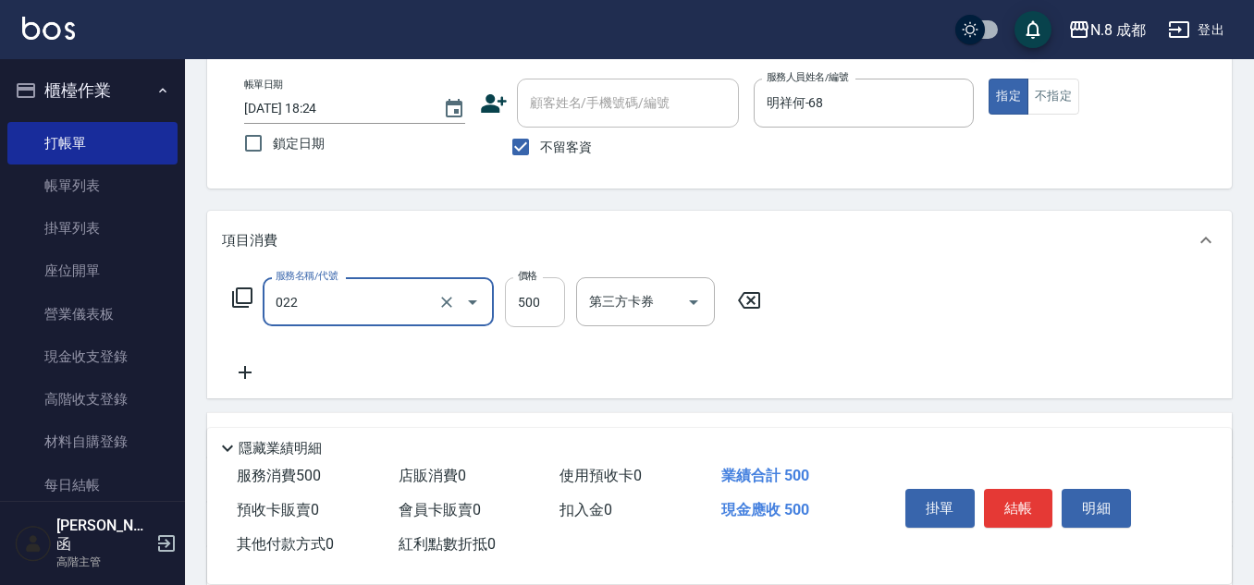
type input "洗+剪(022)"
click at [536, 307] on input "500" at bounding box center [535, 302] width 60 height 50
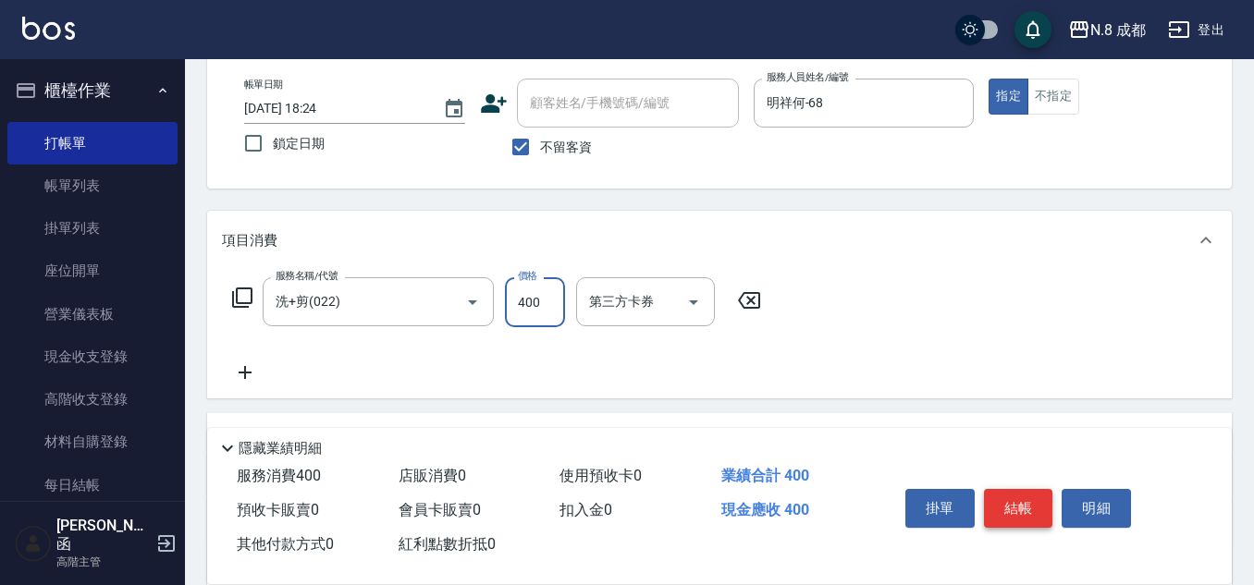
type input "400"
click at [1017, 490] on button "結帳" at bounding box center [1018, 508] width 69 height 39
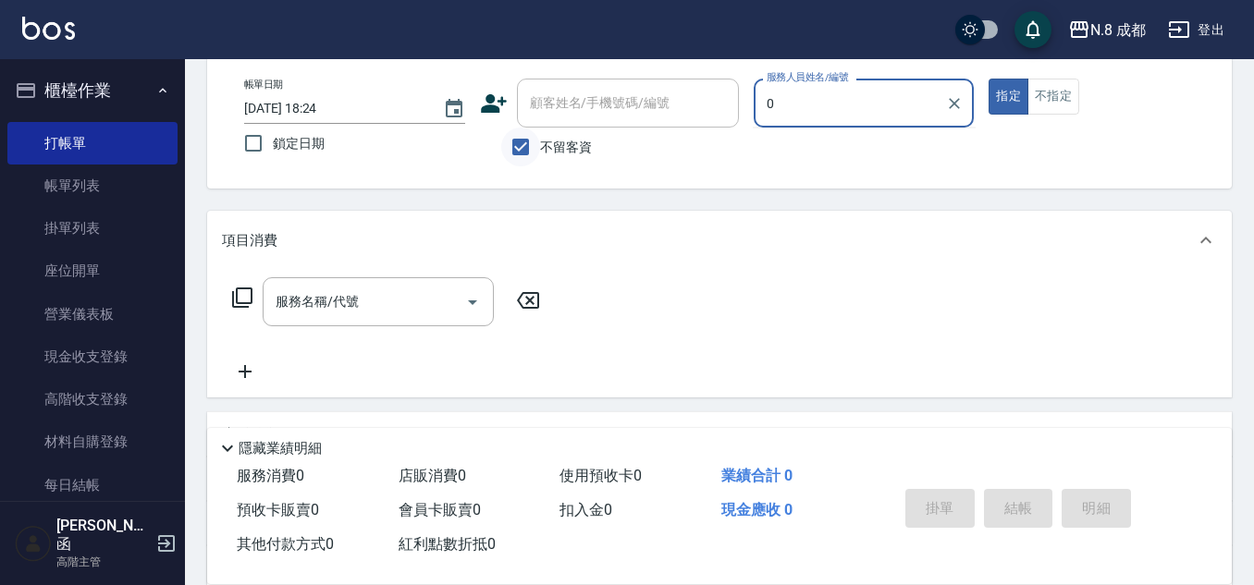
type input "0"
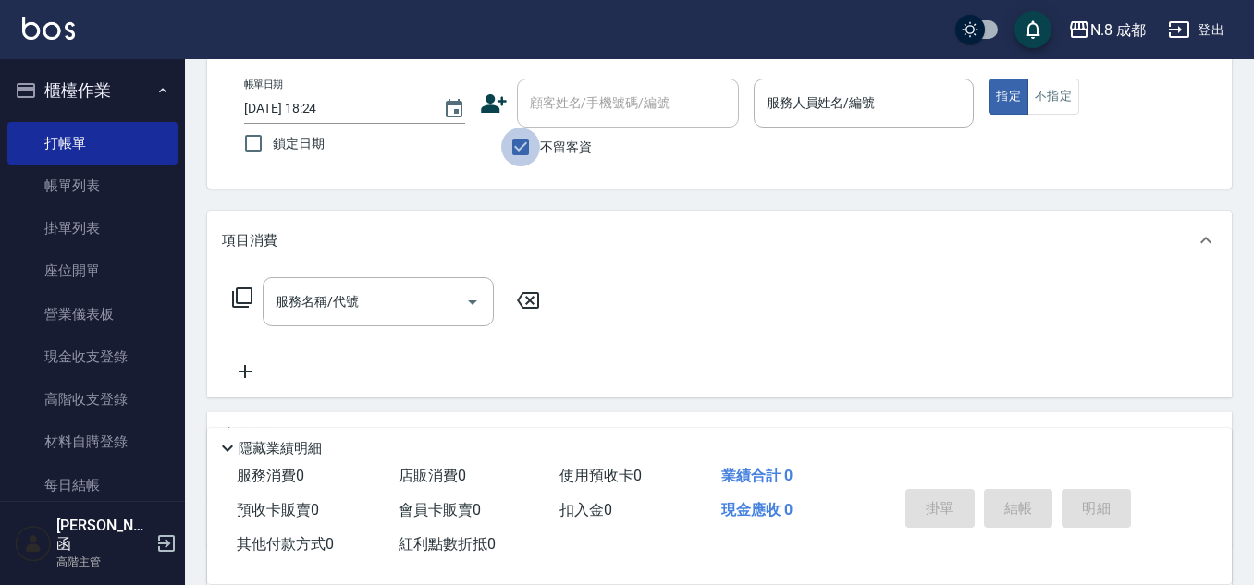
click at [527, 145] on input "不留客資" at bounding box center [520, 147] width 39 height 39
checkbox input "false"
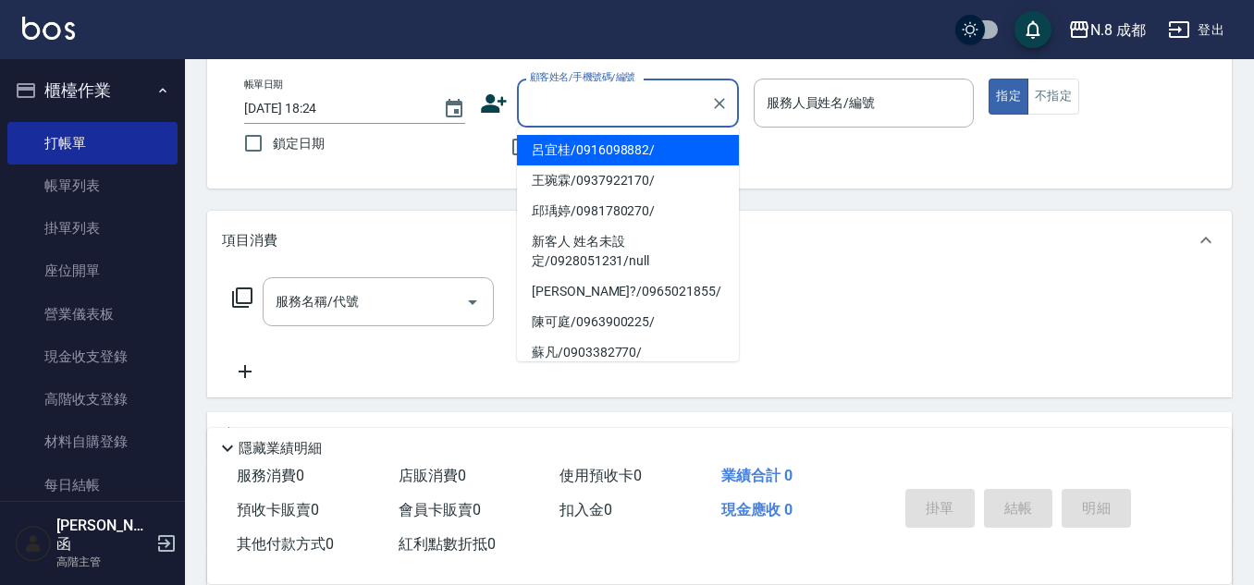
click at [547, 114] on input "顧客姓名/手機號碼/編號" at bounding box center [613, 103] width 177 height 32
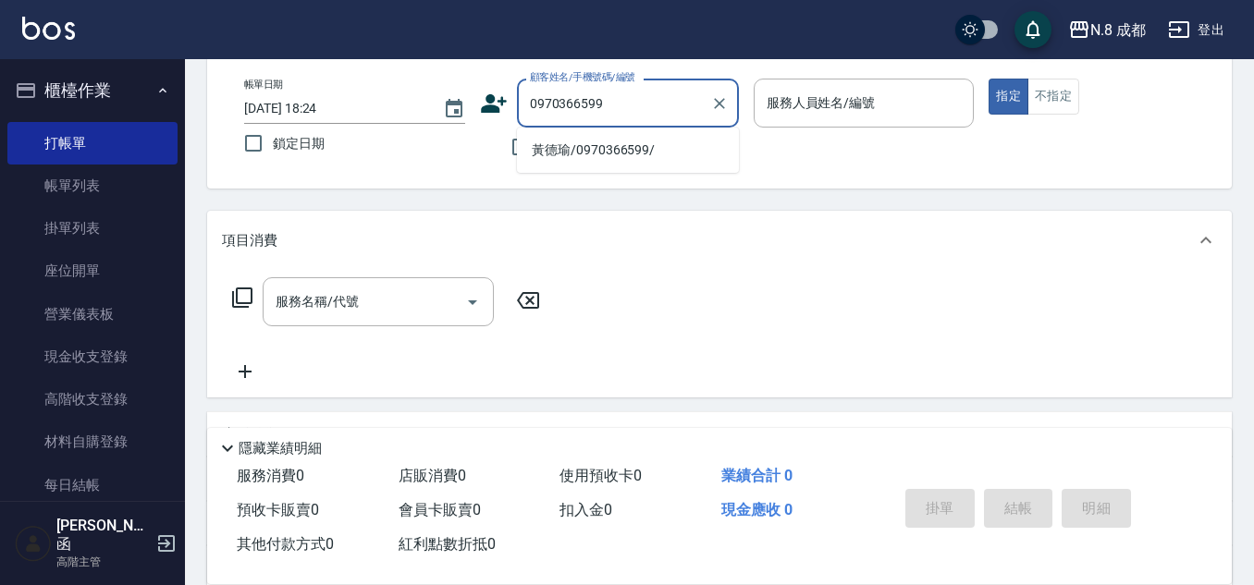
click at [585, 145] on li "黃德瑜/0970366599/" at bounding box center [628, 150] width 222 height 31
type input "黃德瑜/0970366599/"
type input "高楷程-13"
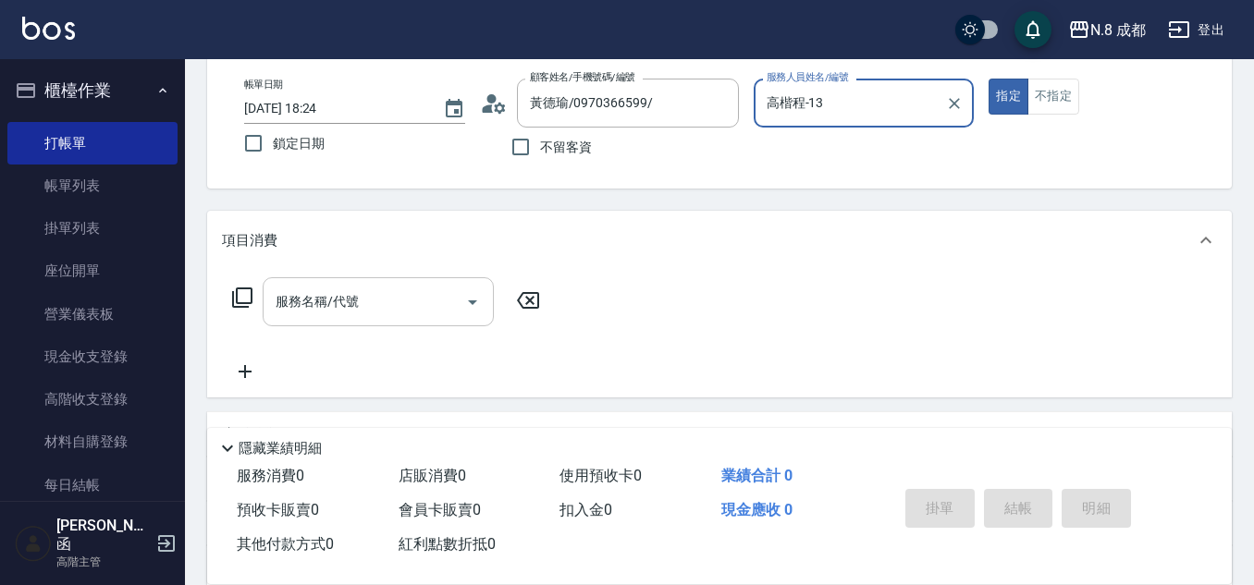
click at [377, 294] on input "服務名稱/代號" at bounding box center [364, 302] width 187 height 32
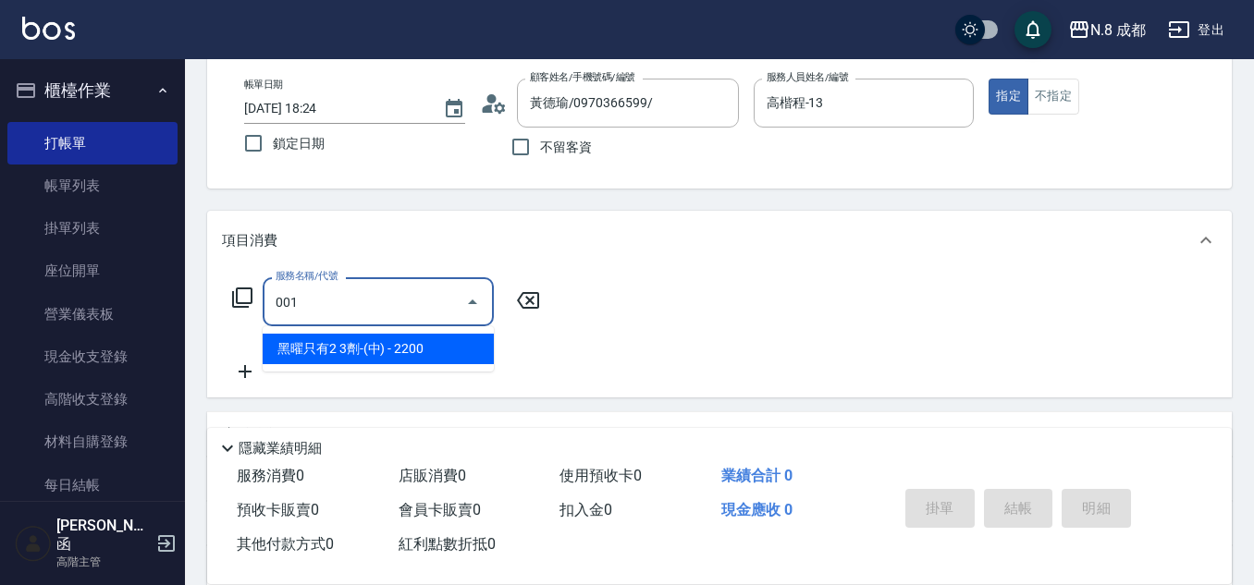
click at [384, 347] on span "黑曜只有2 3劑-(中) - 2200" at bounding box center [378, 349] width 231 height 31
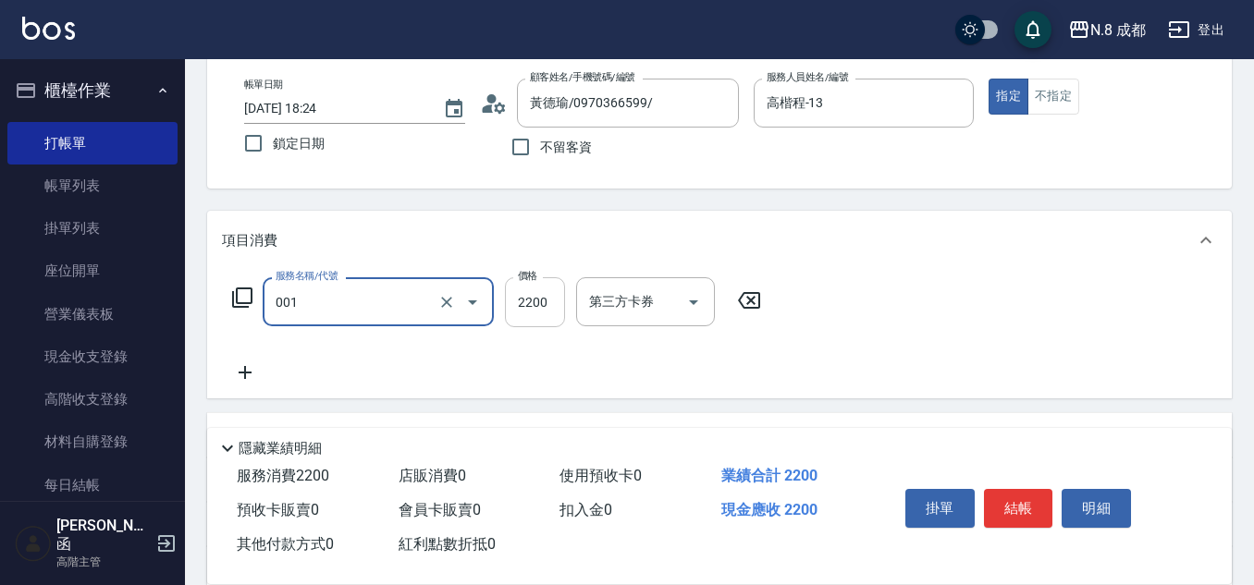
type input "黑曜只有2 3劑-(中)(001)"
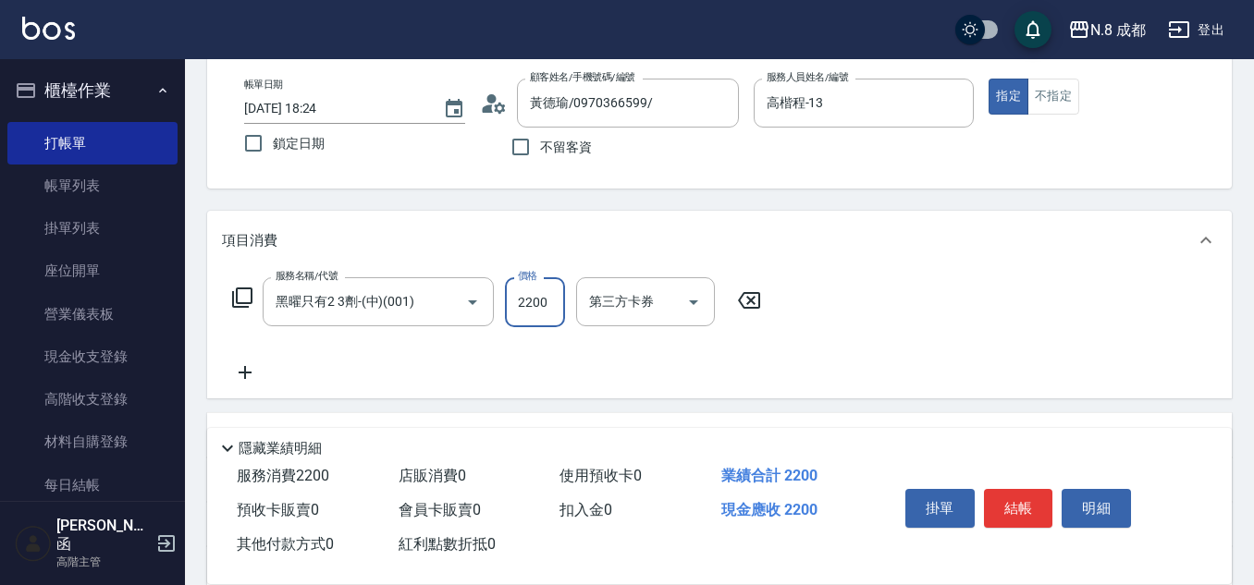
click at [535, 306] on input "2200" at bounding box center [535, 302] width 60 height 50
click at [242, 376] on icon at bounding box center [245, 372] width 46 height 22
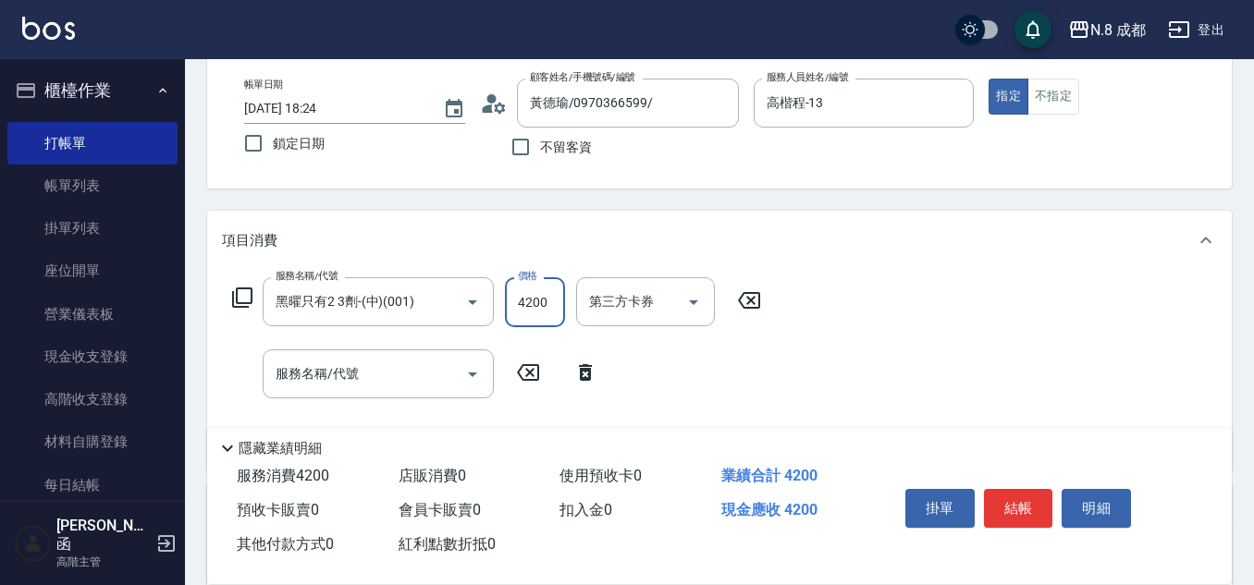
click at [543, 299] on input "4200" at bounding box center [535, 302] width 60 height 50
type input "4284"
click at [370, 370] on input "服務名稱/代號" at bounding box center [364, 374] width 187 height 32
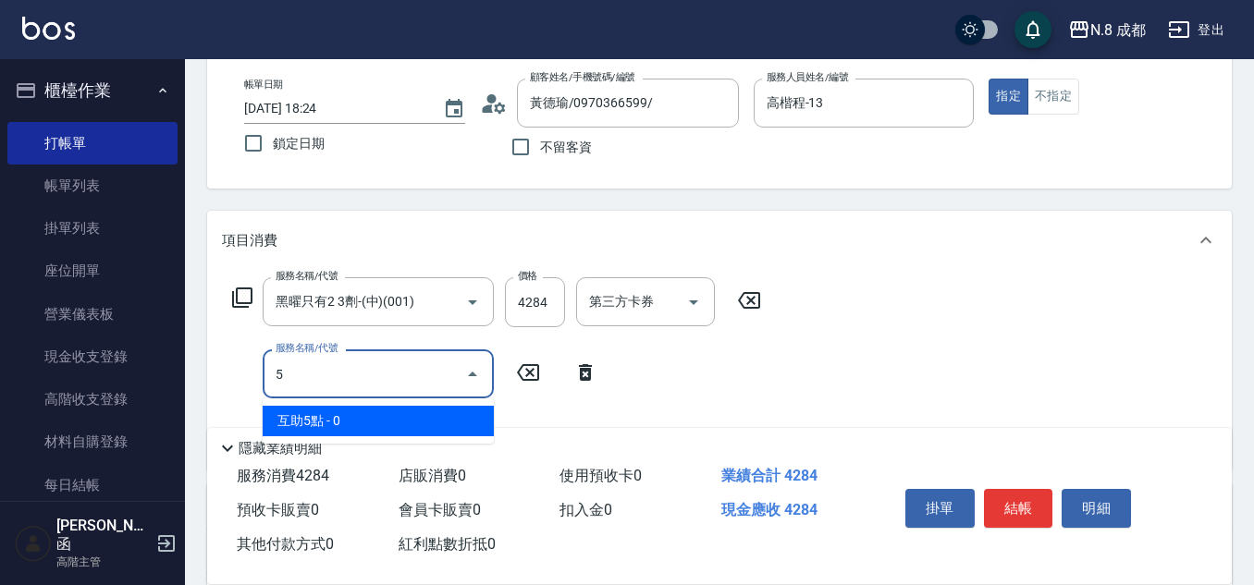
click at [328, 417] on span "互助5點 - 0" at bounding box center [378, 421] width 231 height 31
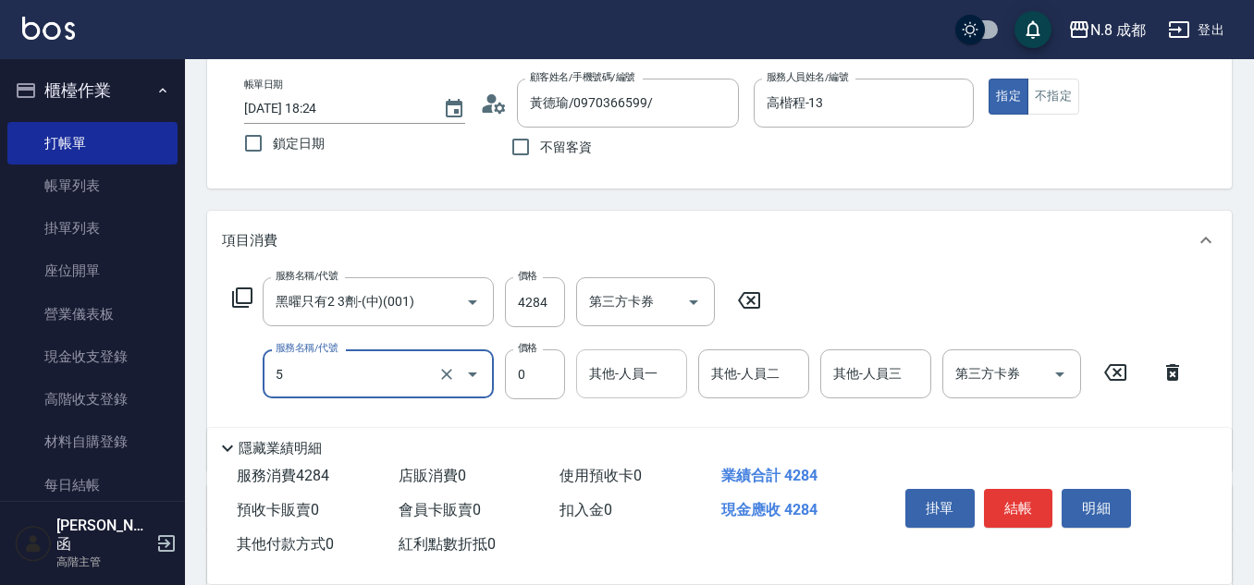
type input "互助5點(5)"
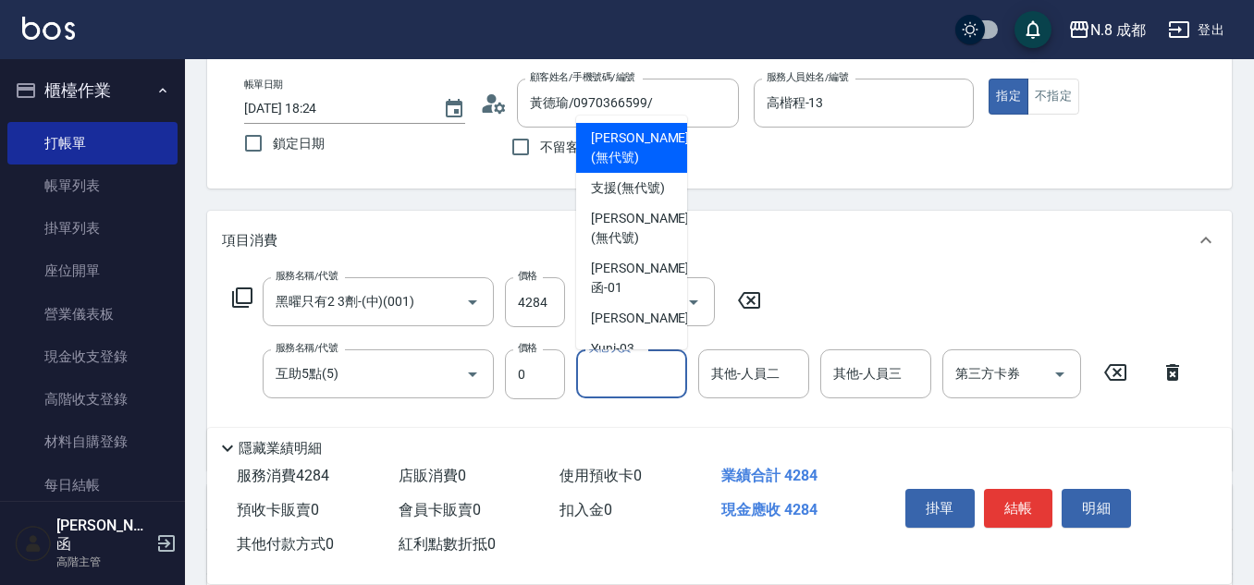
click at [617, 367] on div "其他-人員一 其他-人員一" at bounding box center [631, 373] width 111 height 49
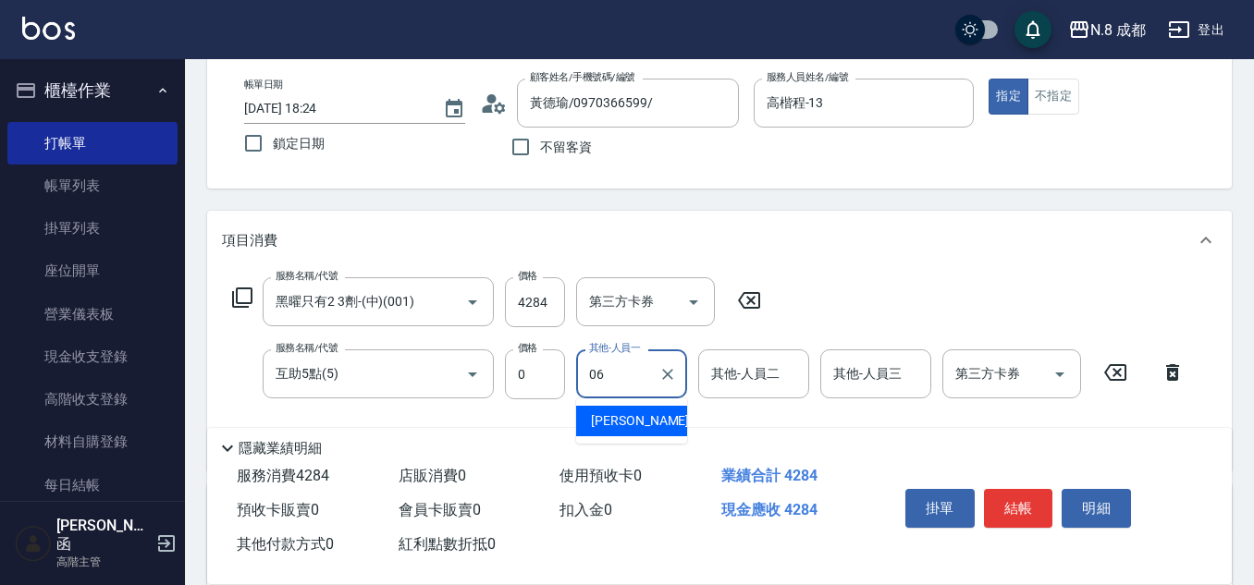
click at [612, 415] on span "[PERSON_NAME] -06" at bounding box center [649, 420] width 116 height 19
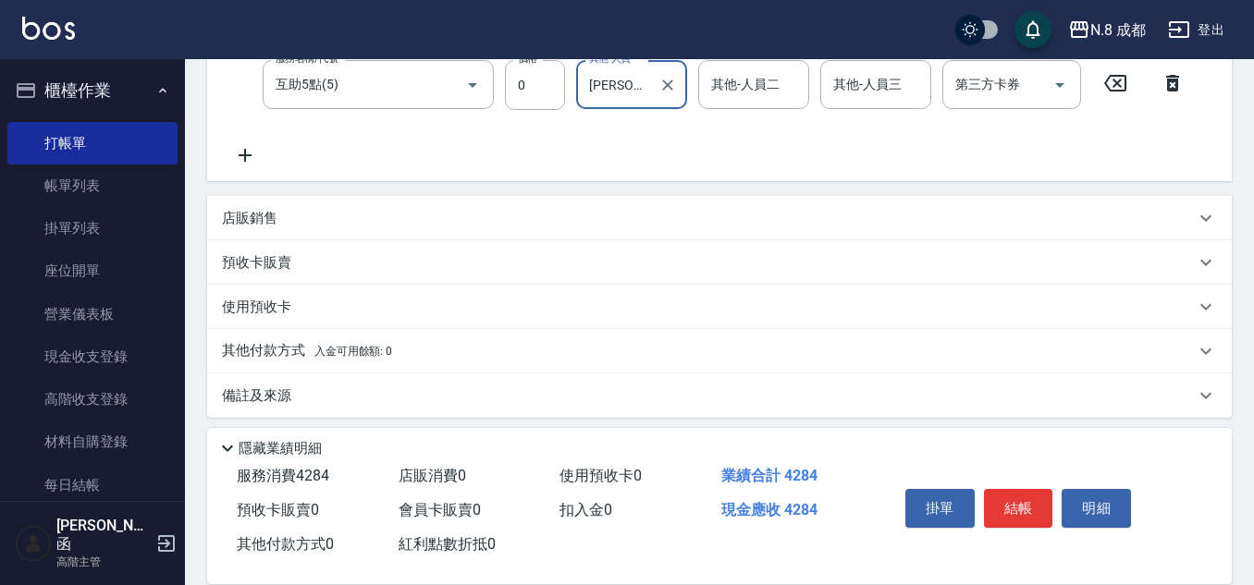
scroll to position [392, 0]
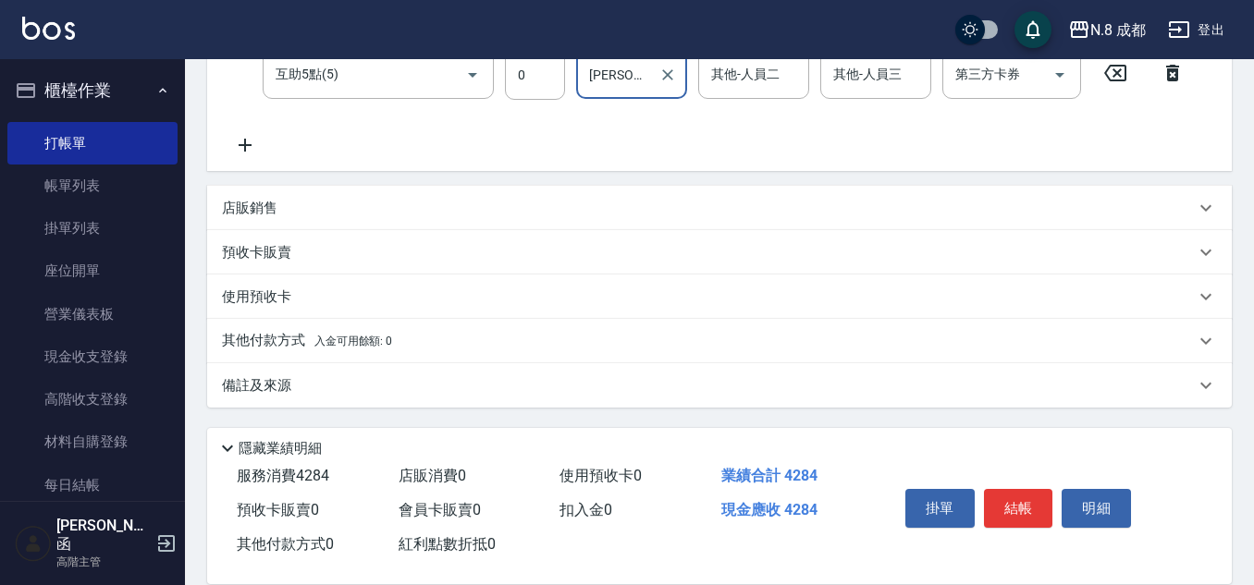
type input "[PERSON_NAME]-06"
click at [293, 340] on p "其他付款方式 入金可用餘額: 0" at bounding box center [307, 341] width 170 height 20
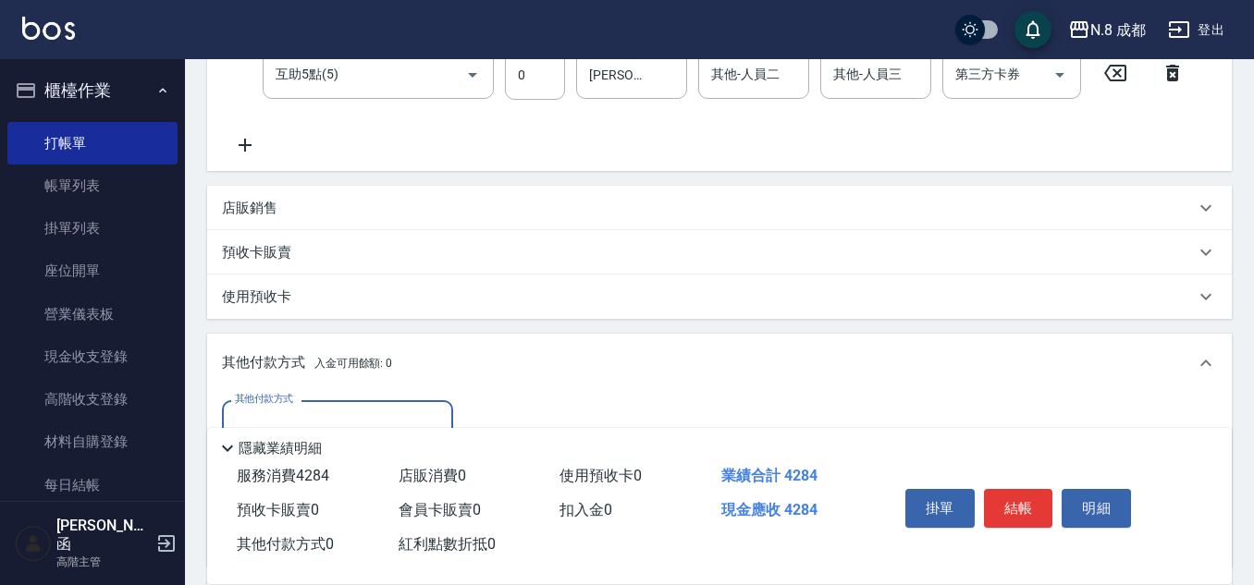
scroll to position [0, 0]
click at [284, 403] on label "其他付款方式" at bounding box center [264, 399] width 58 height 14
click at [284, 409] on input "其他付款方式" at bounding box center [337, 425] width 214 height 32
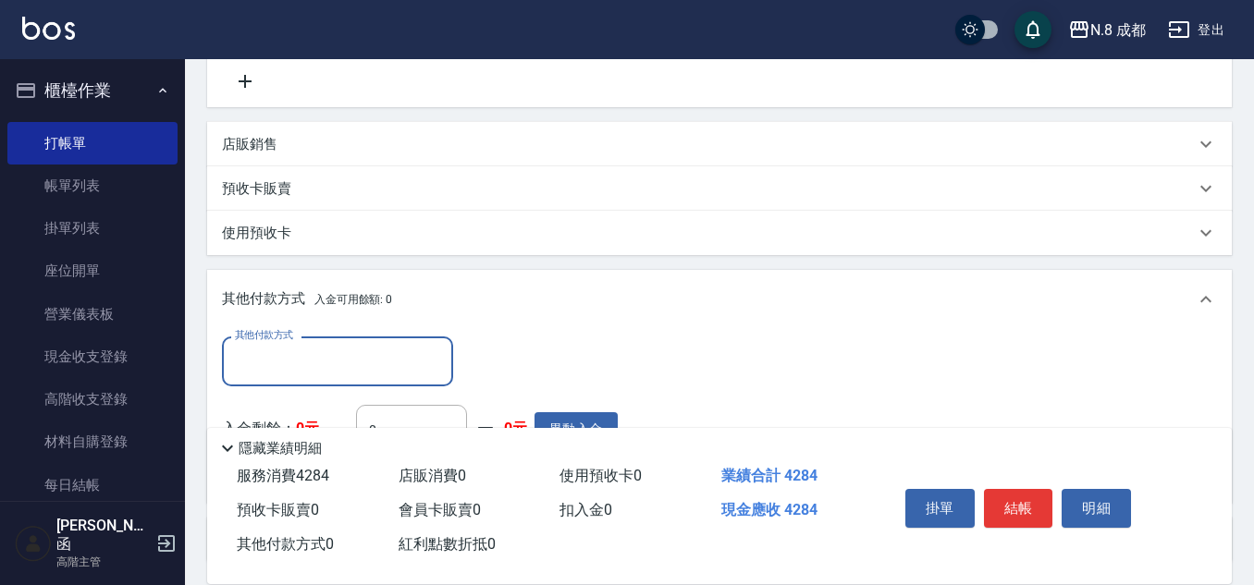
scroll to position [484, 0]
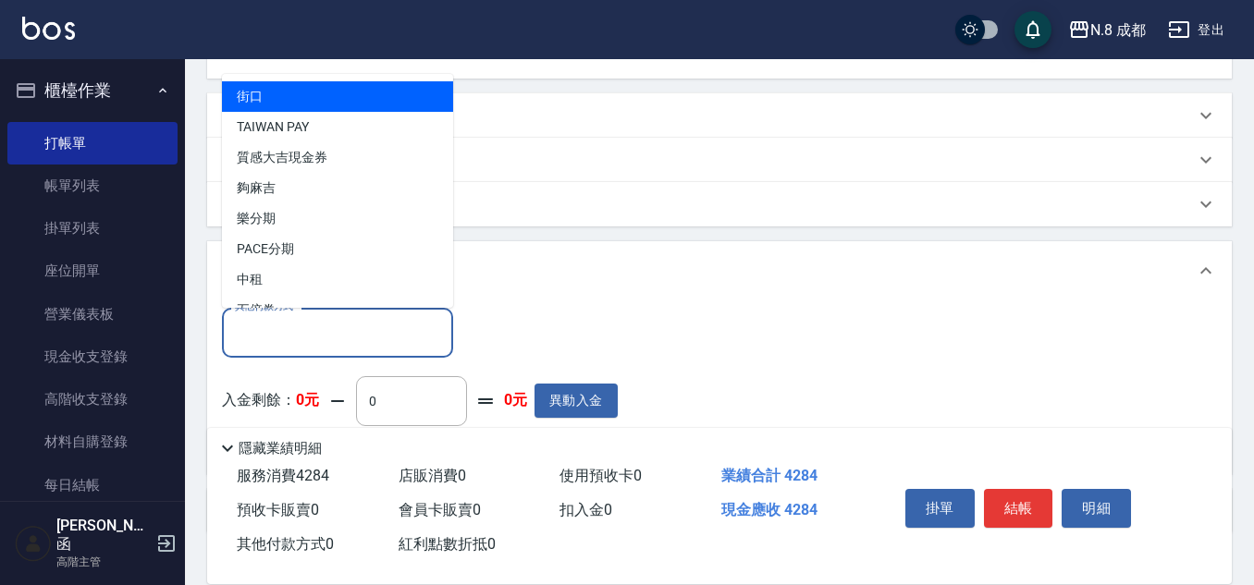
click at [301, 326] on input "其他付款方式" at bounding box center [337, 332] width 214 height 32
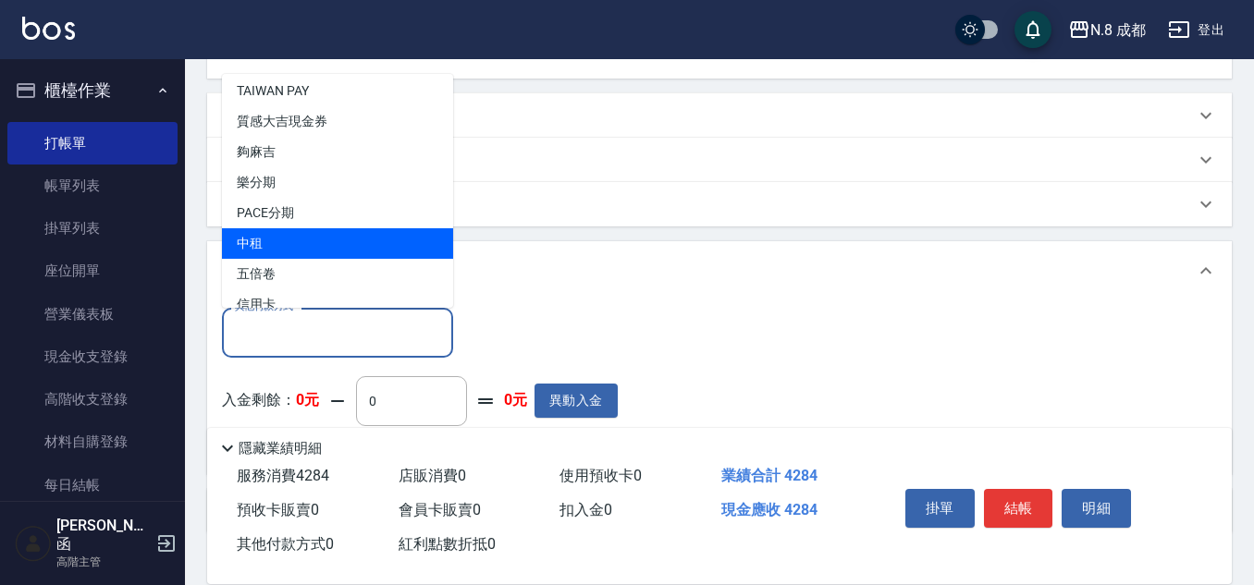
scroll to position [55, 0]
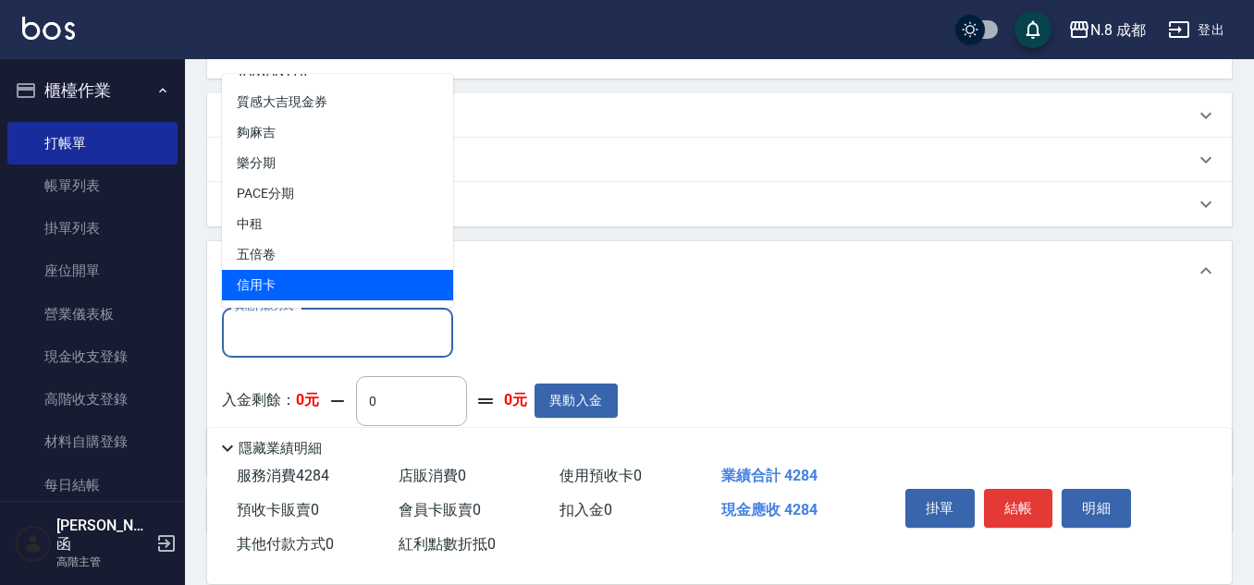
click at [303, 287] on span "信用卡" at bounding box center [337, 285] width 231 height 31
type input "信用卡"
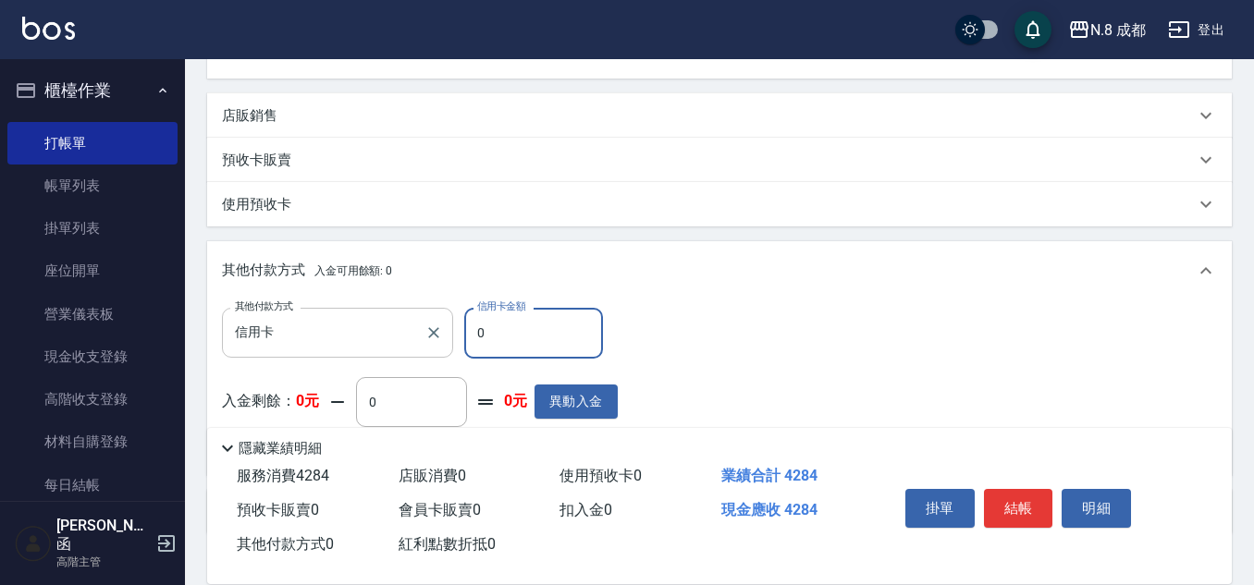
drag, startPoint x: 529, startPoint y: 336, endPoint x: 348, endPoint y: 333, distance: 181.2
click at [348, 333] on div "其他付款方式 信用卡 其他付款方式 信用卡金額 0 信用卡金額" at bounding box center [420, 333] width 396 height 50
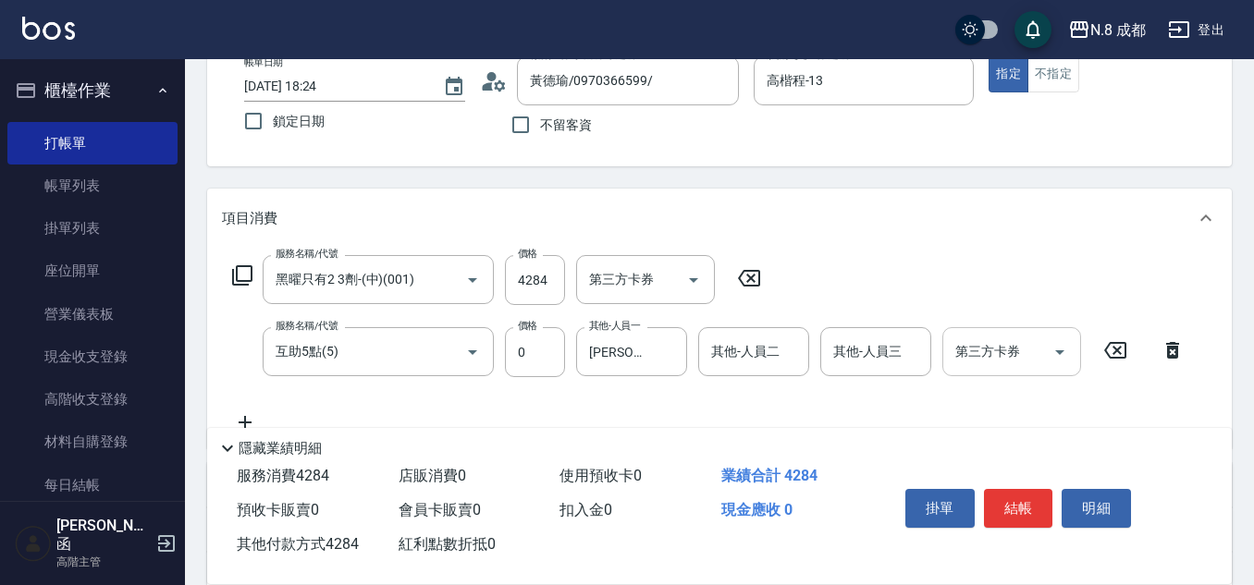
scroll to position [0, 0]
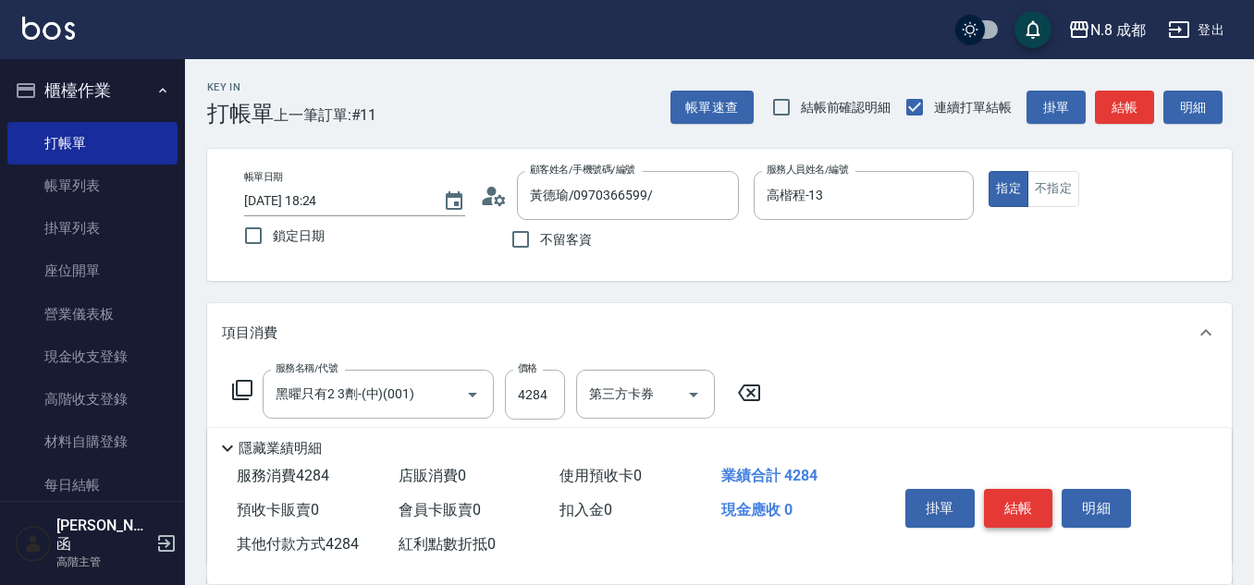
type input "4284"
click at [1014, 492] on button "結帳" at bounding box center [1018, 508] width 69 height 39
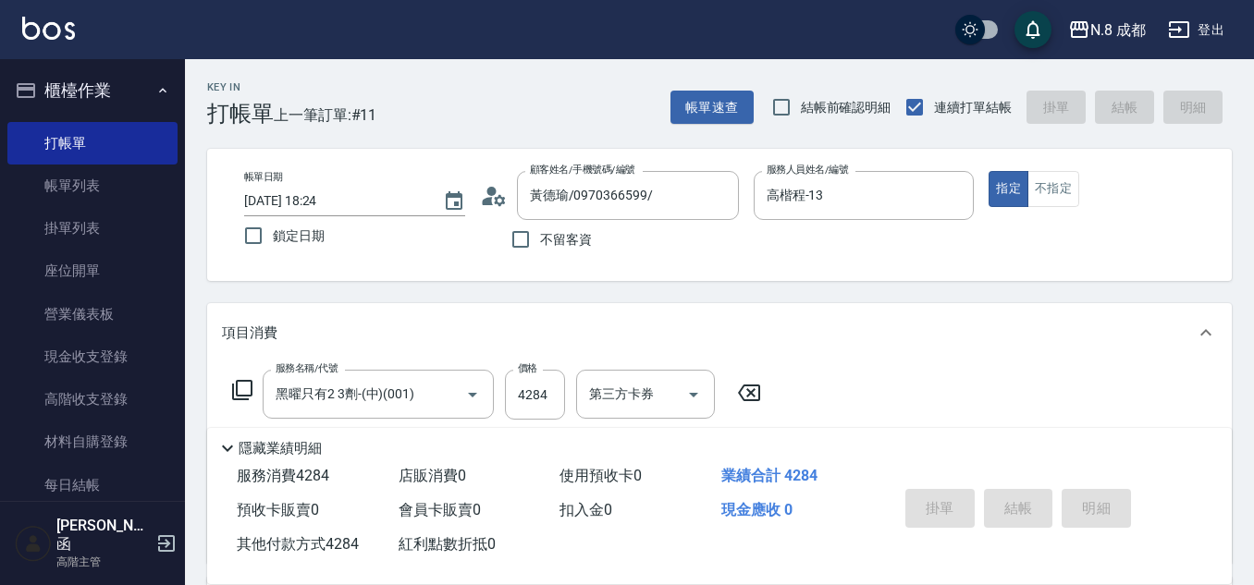
type input "2025/09/07 18:25"
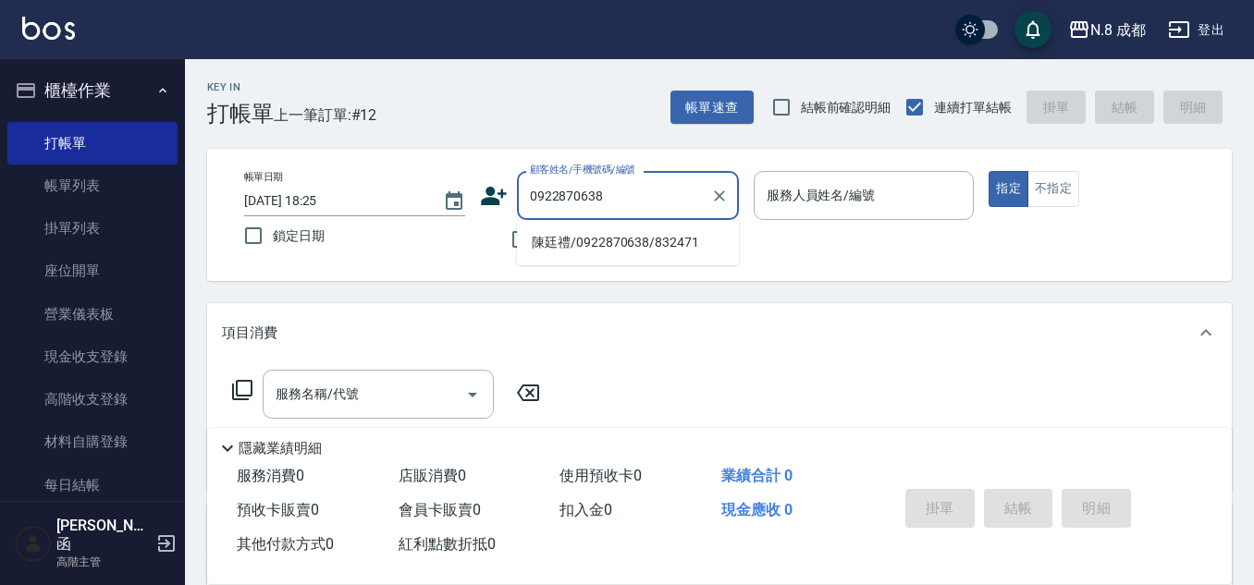
click at [608, 246] on li "陳廷禮/0922870638/832471" at bounding box center [628, 242] width 222 height 31
type input "陳廷禮/0922870638/832471"
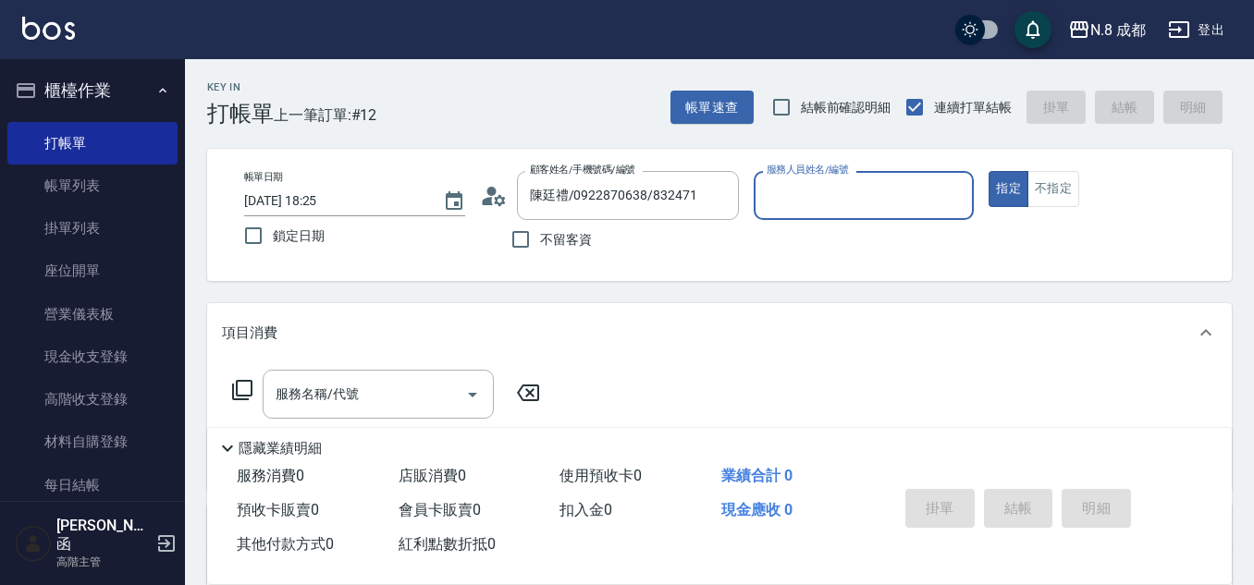
type input "高楷程-13"
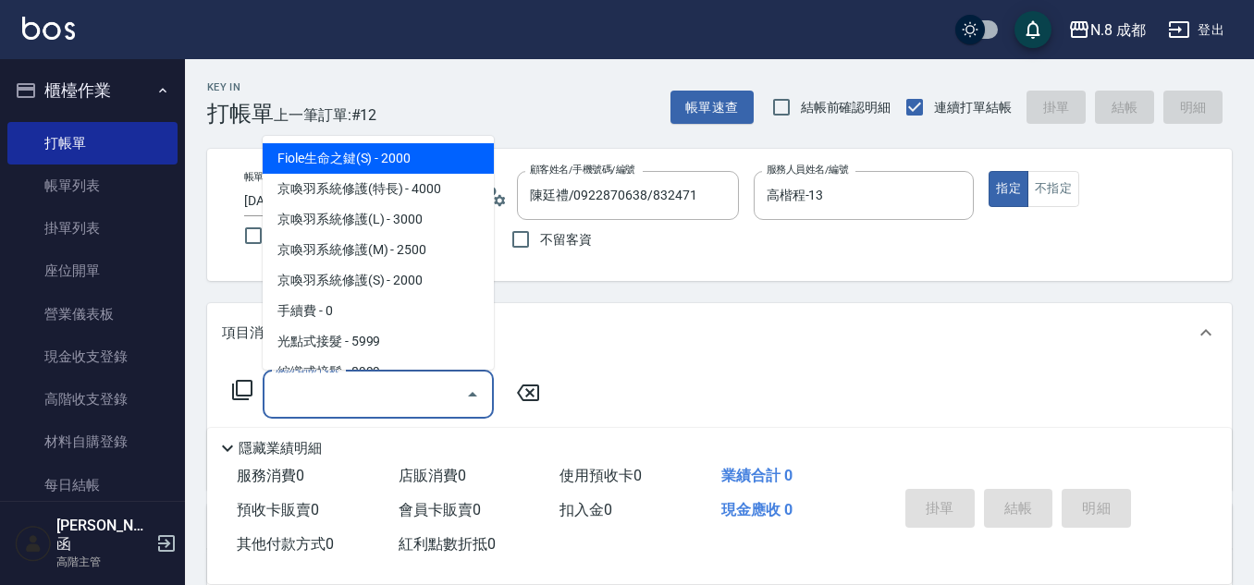
click at [373, 386] on input "服務名稱/代號" at bounding box center [364, 394] width 187 height 32
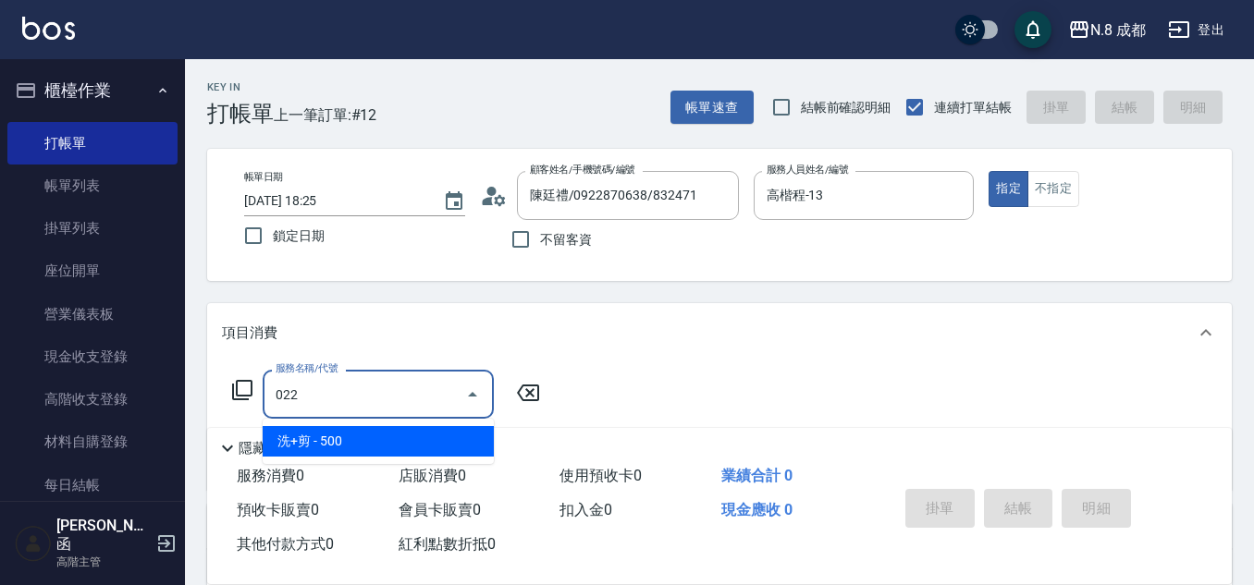
click at [359, 429] on span "洗+剪 - 500" at bounding box center [378, 441] width 231 height 31
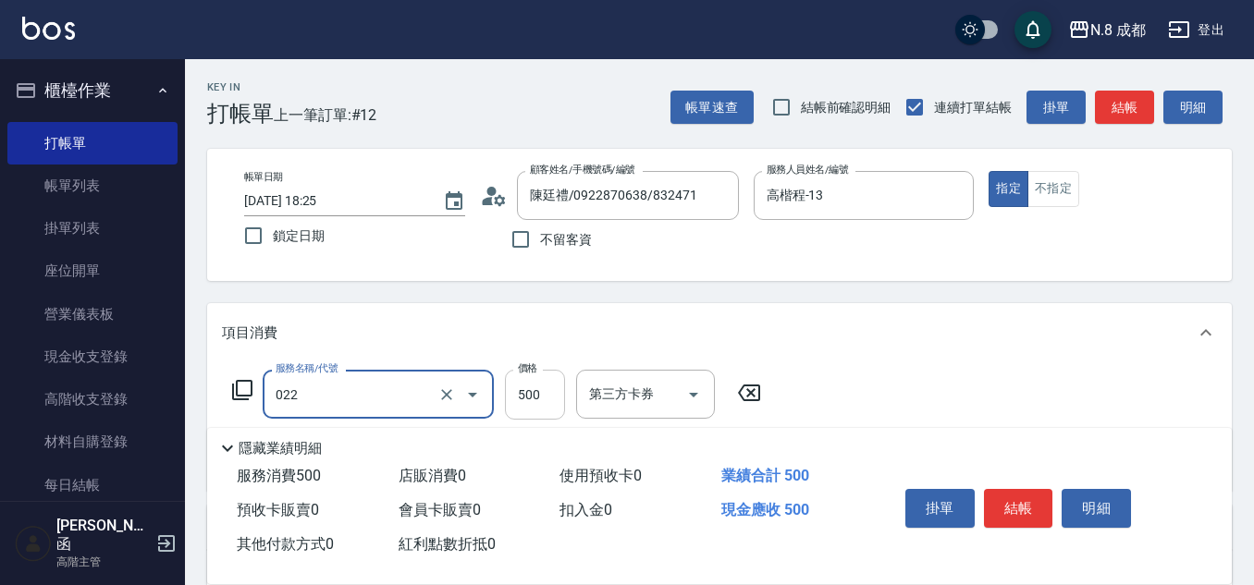
type input "洗+剪(022)"
drag, startPoint x: 546, startPoint y: 391, endPoint x: 509, endPoint y: 391, distance: 37.0
click at [546, 391] on input "500" at bounding box center [535, 395] width 60 height 50
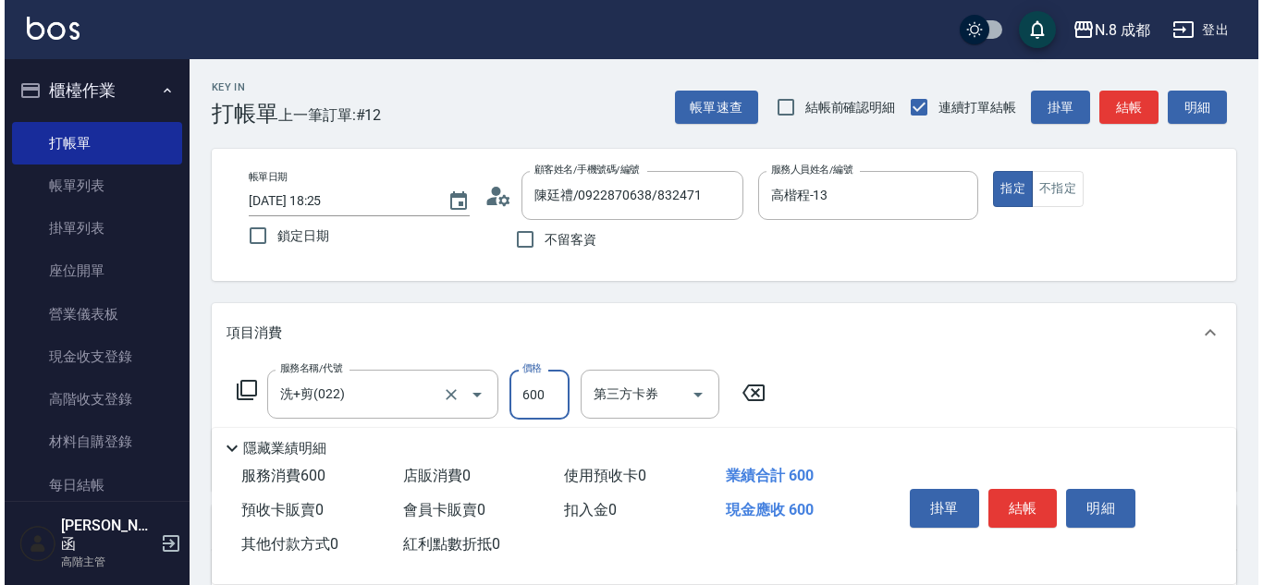
scroll to position [92, 0]
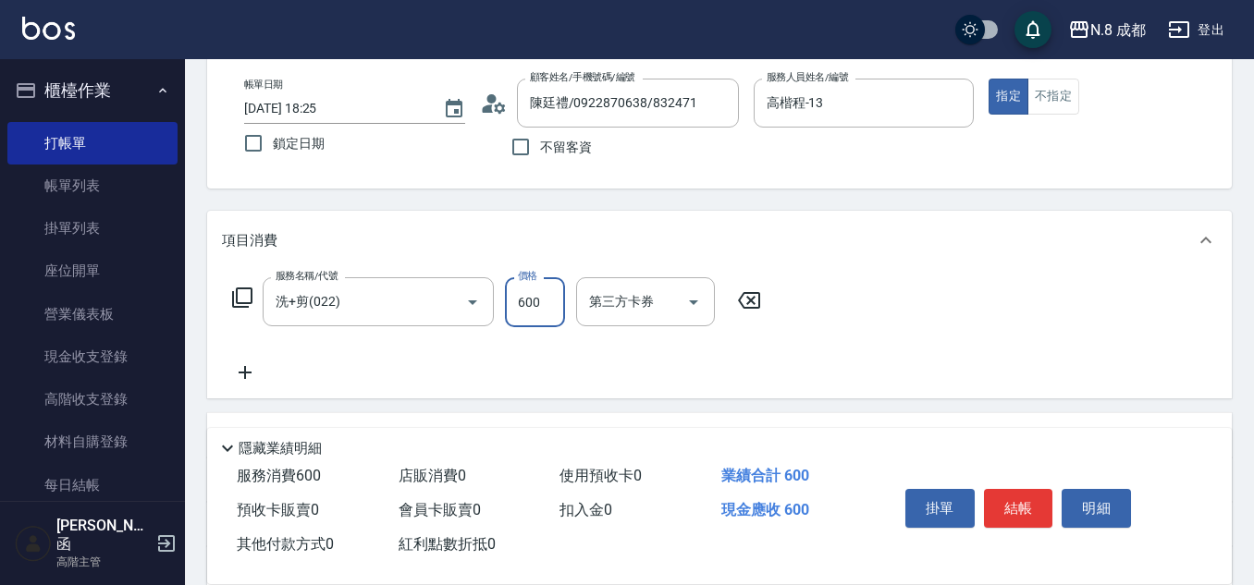
type input "600"
click at [251, 375] on icon at bounding box center [245, 372] width 46 height 22
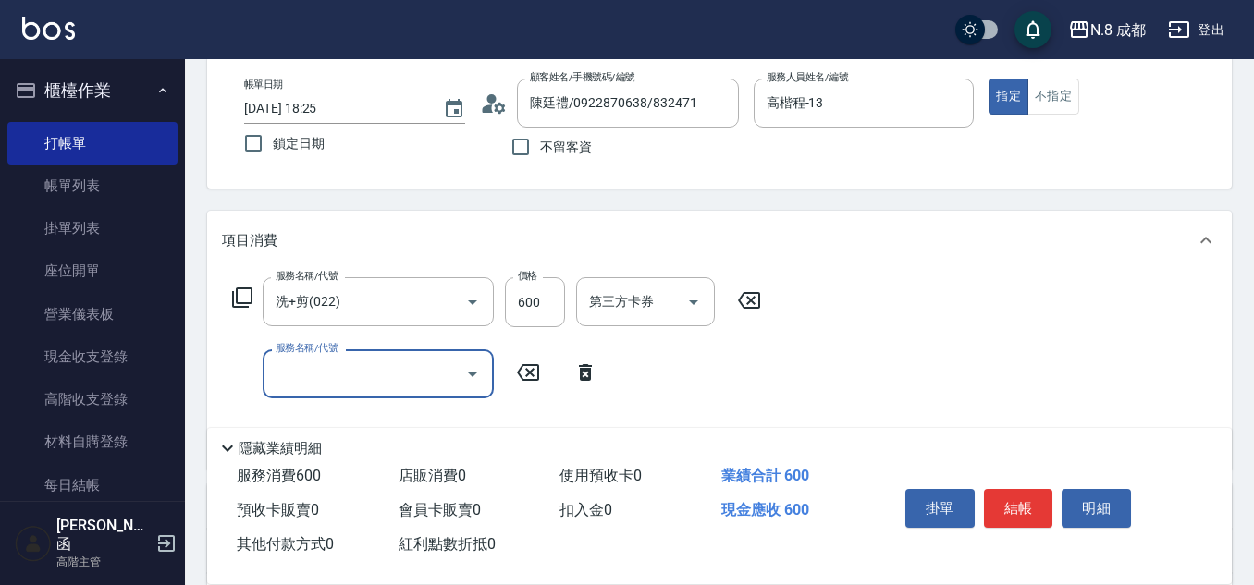
click at [287, 375] on input "服務名稱/代號" at bounding box center [364, 374] width 187 height 32
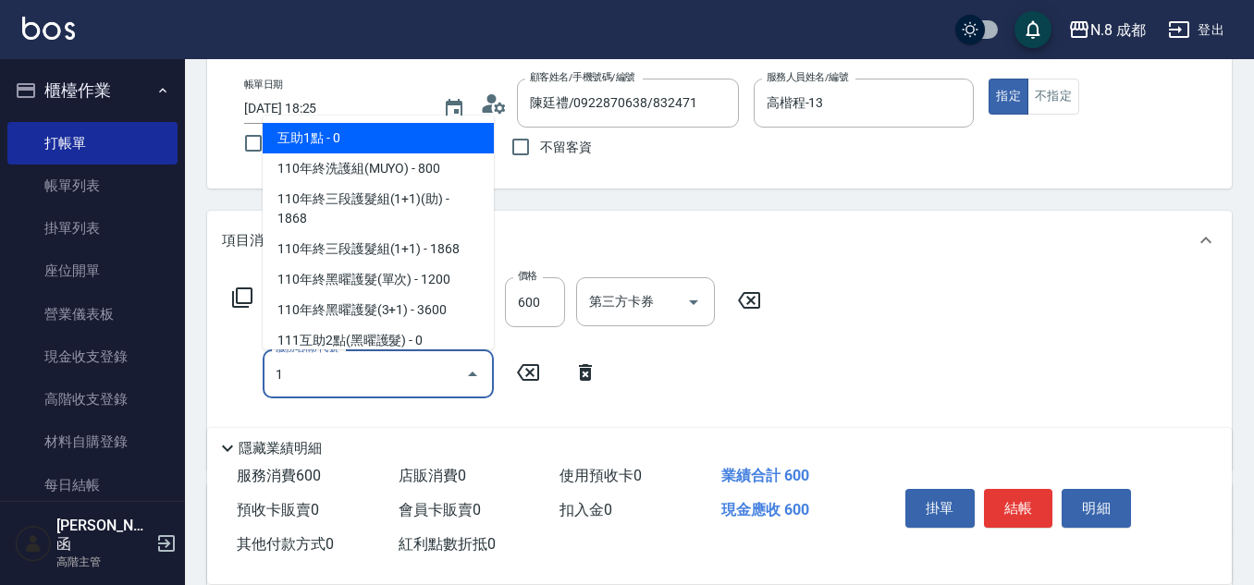
click at [363, 150] on span "互助1點 - 0" at bounding box center [378, 138] width 231 height 31
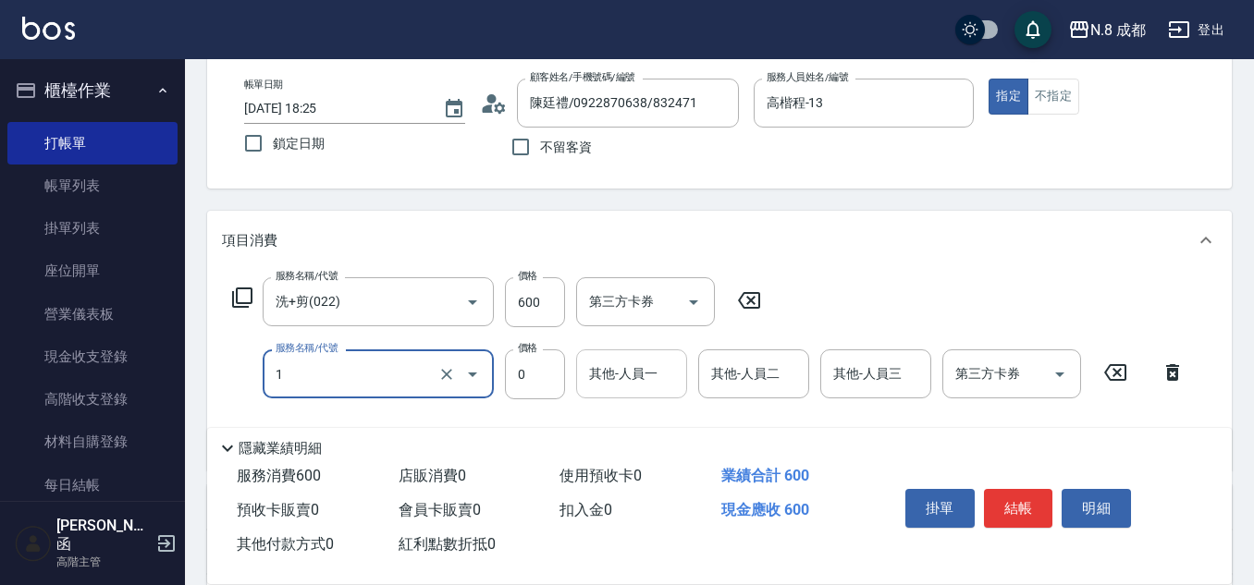
type input "互助1點(1)"
click at [609, 376] on input "其他-人員一" at bounding box center [631, 374] width 94 height 32
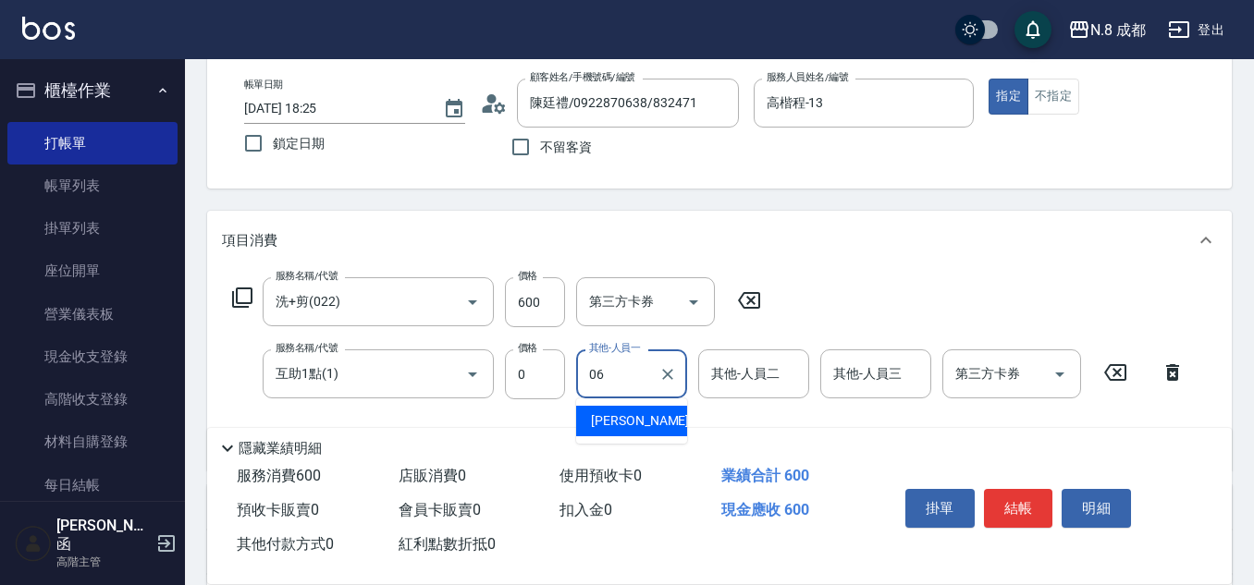
click at [645, 418] on span "[PERSON_NAME] -06" at bounding box center [649, 420] width 116 height 19
type input "[PERSON_NAME]-06"
click at [1037, 502] on button "結帳" at bounding box center [1018, 508] width 69 height 39
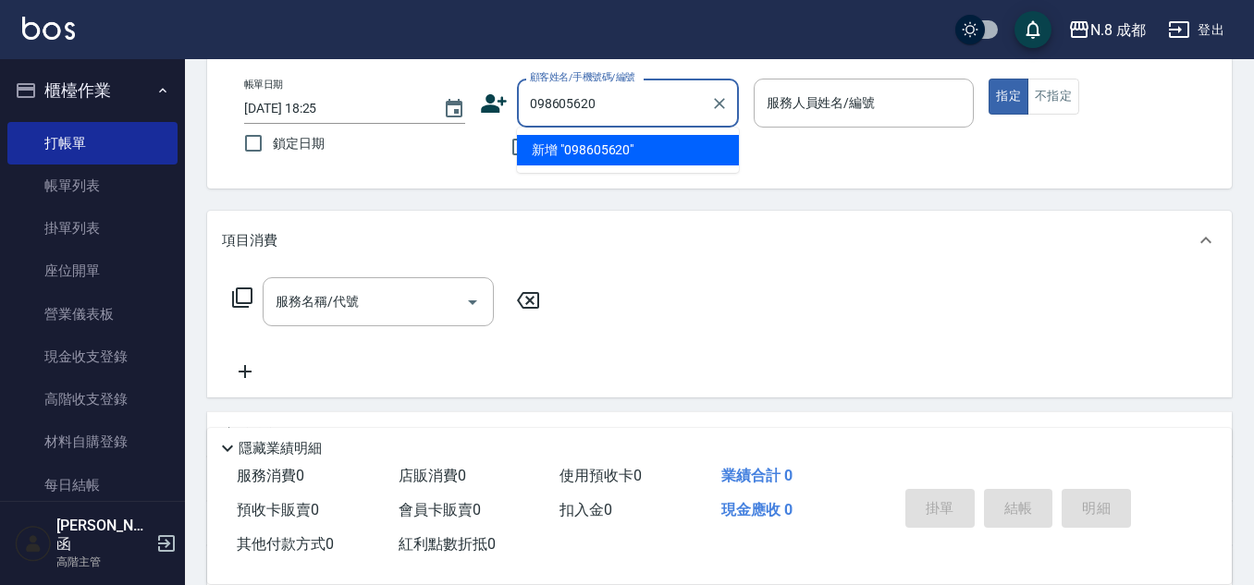
type input "0986056200"
drag, startPoint x: 645, startPoint y: 107, endPoint x: 464, endPoint y: 105, distance: 181.2
click at [464, 105] on div "帳單日期 2025/09/07 18:25 鎖定日期 顧客姓名/手機號碼/編號 0986056200 顧客姓名/手機號碼/編號 不留客資 服務人員姓名/編號 …" at bounding box center [719, 123] width 980 height 88
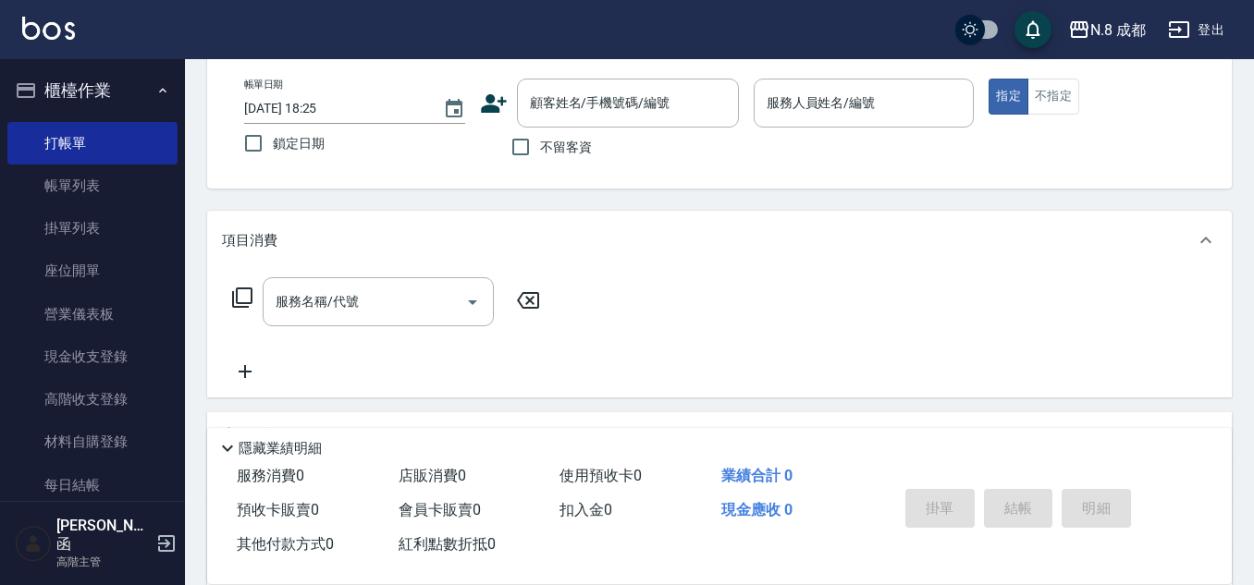
click at [491, 105] on icon at bounding box center [494, 103] width 26 height 18
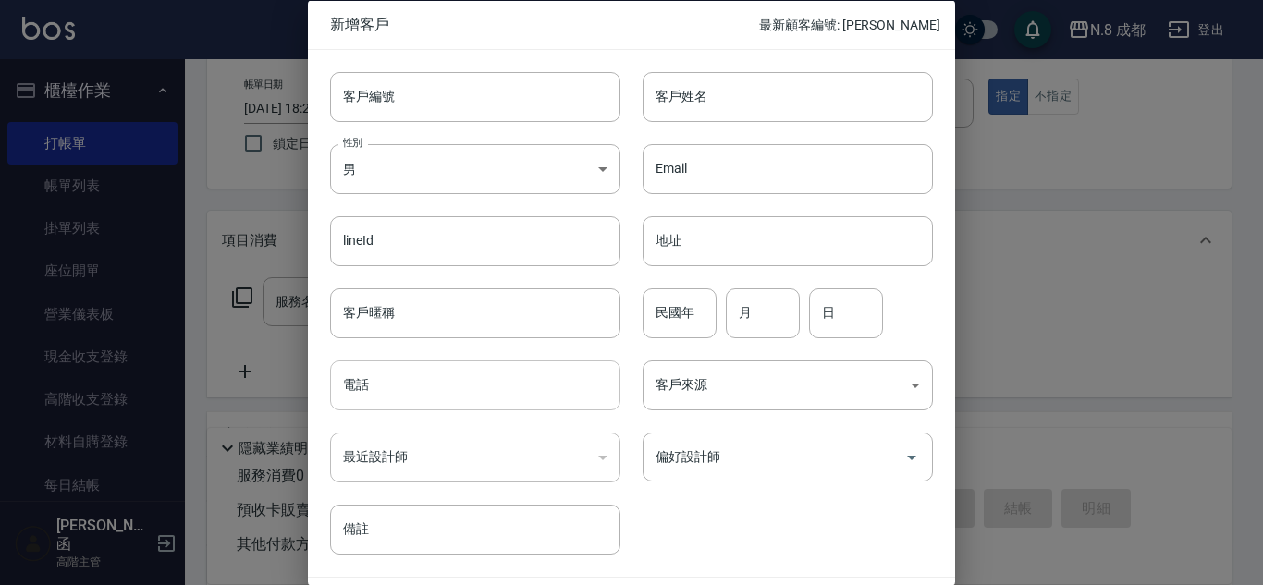
click at [423, 382] on input "電話" at bounding box center [475, 386] width 290 height 50
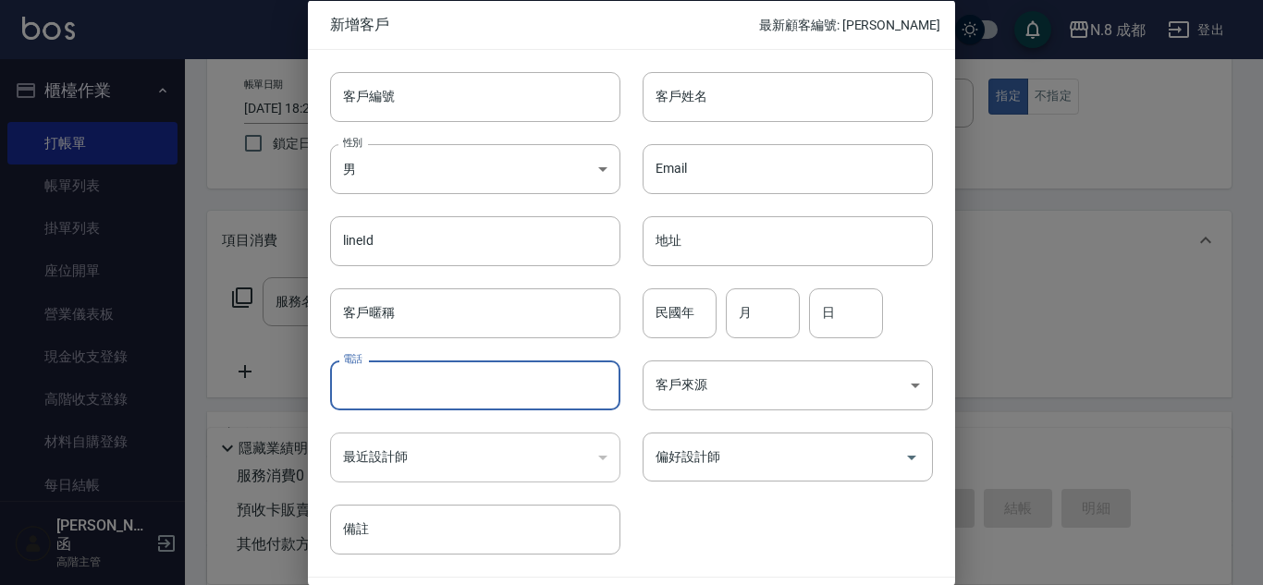
paste input "0986056200"
type input "0986056200"
click at [737, 76] on input "客戶姓名" at bounding box center [787, 96] width 290 height 50
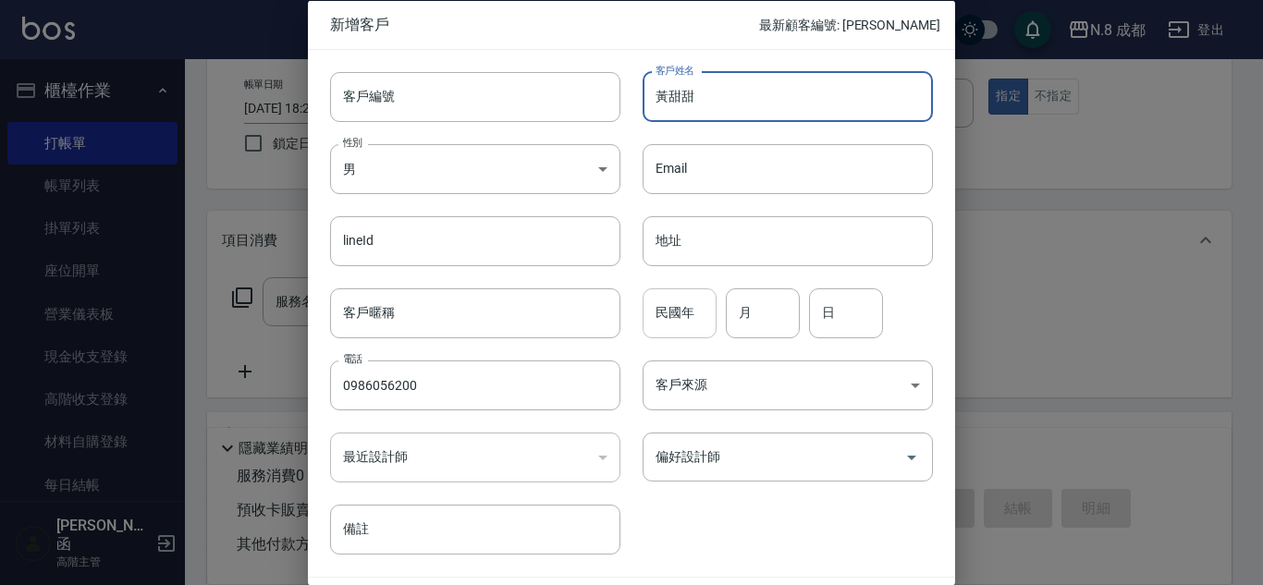
type input "黃甜甜"
click at [668, 328] on input "民國年" at bounding box center [679, 312] width 74 height 50
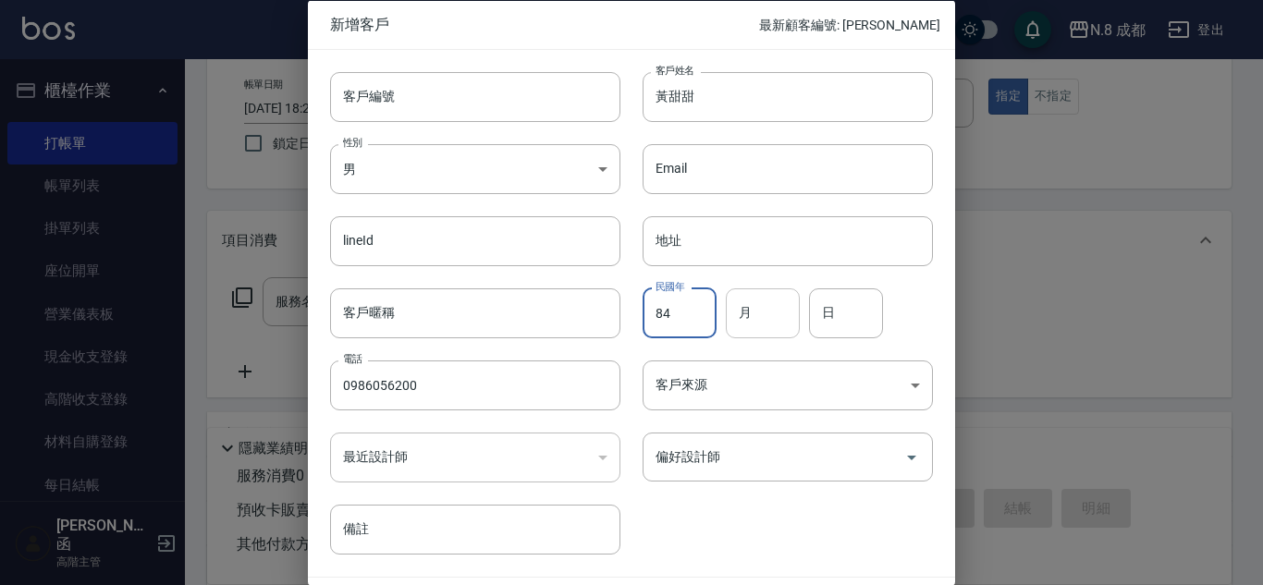
type input "84"
click at [771, 318] on input "月" at bounding box center [763, 312] width 74 height 50
type input "10"
click at [851, 316] on input "日" at bounding box center [846, 312] width 74 height 50
type input "05"
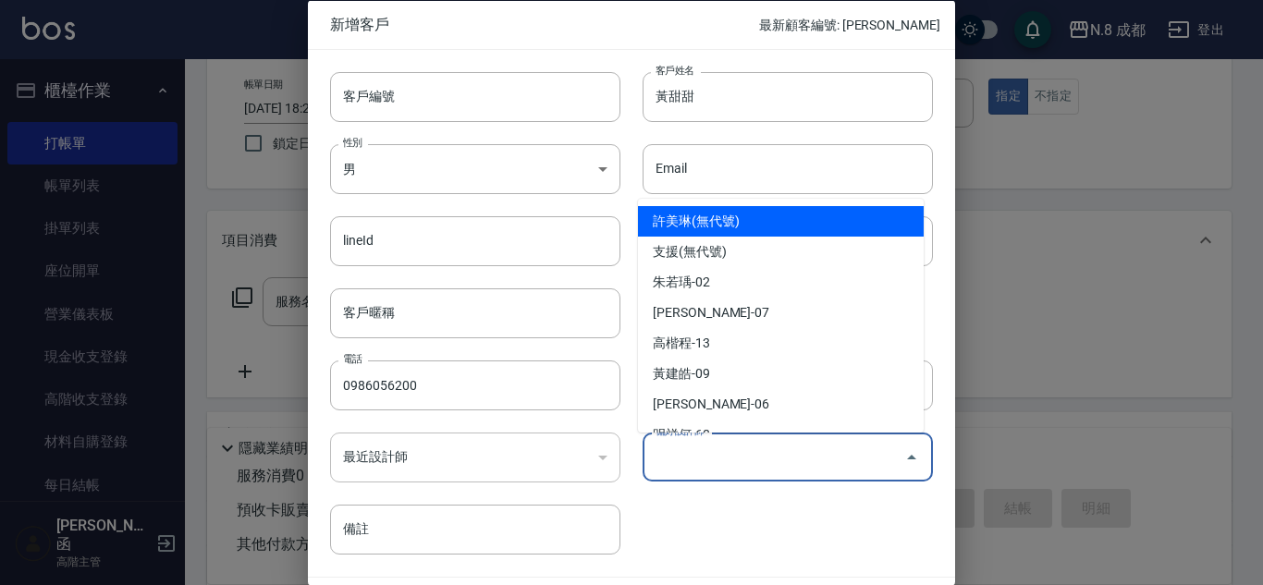
click at [724, 457] on input "偏好設計師" at bounding box center [774, 457] width 246 height 32
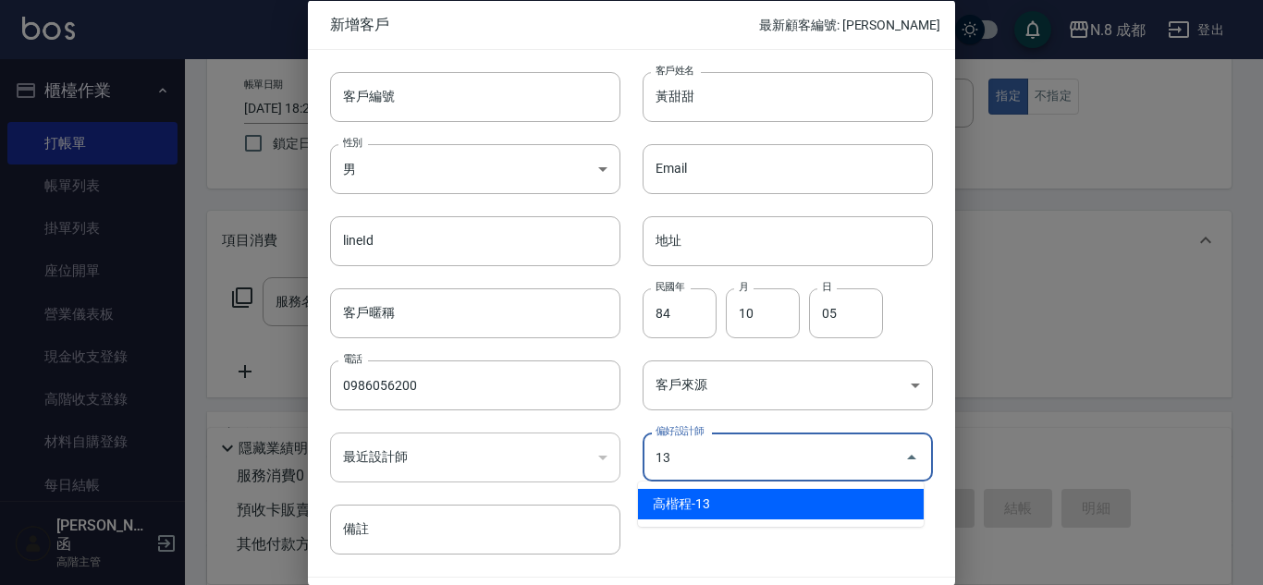
click at [703, 495] on li "高楷程-13" at bounding box center [781, 504] width 286 height 31
type input "高楷程"
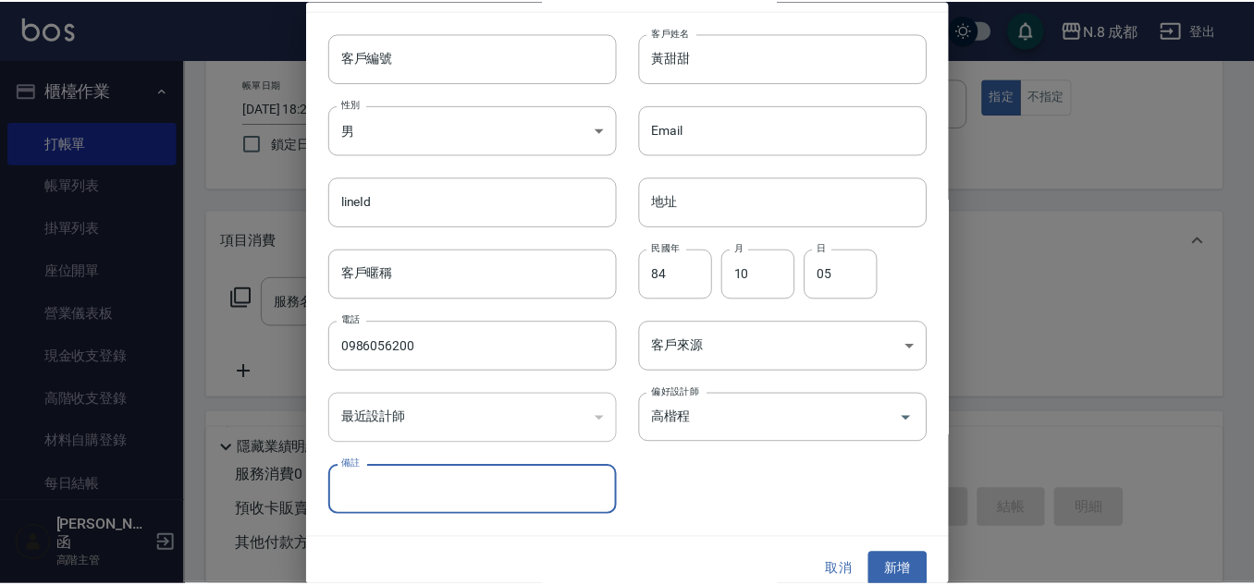
scroll to position [55, 0]
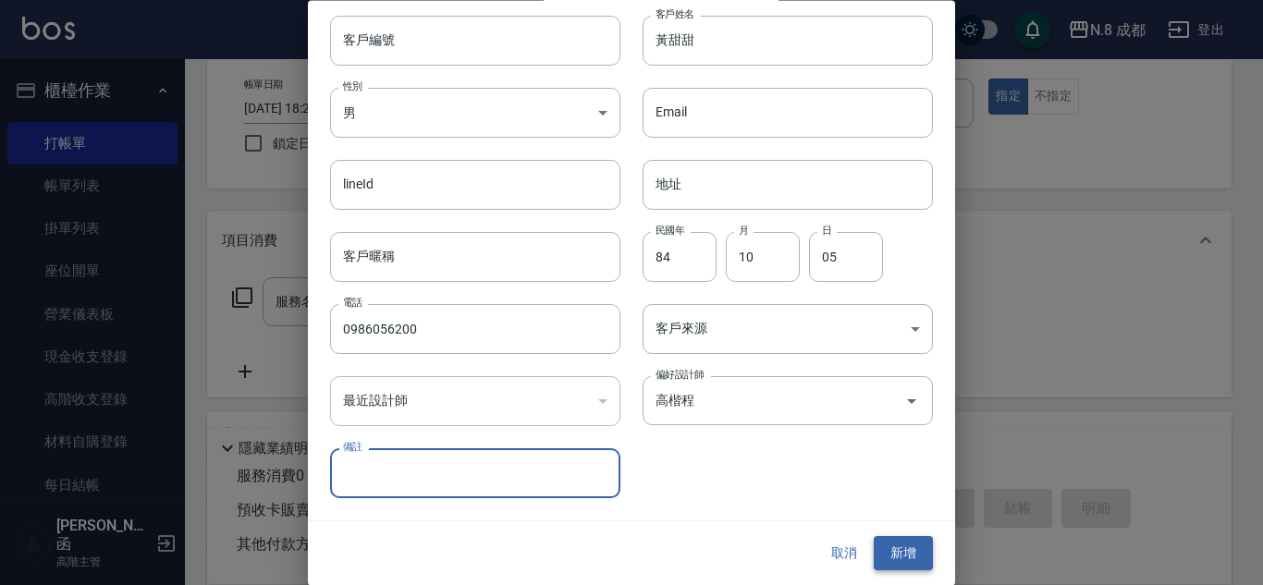
click at [875, 537] on button "新增" at bounding box center [903, 554] width 59 height 34
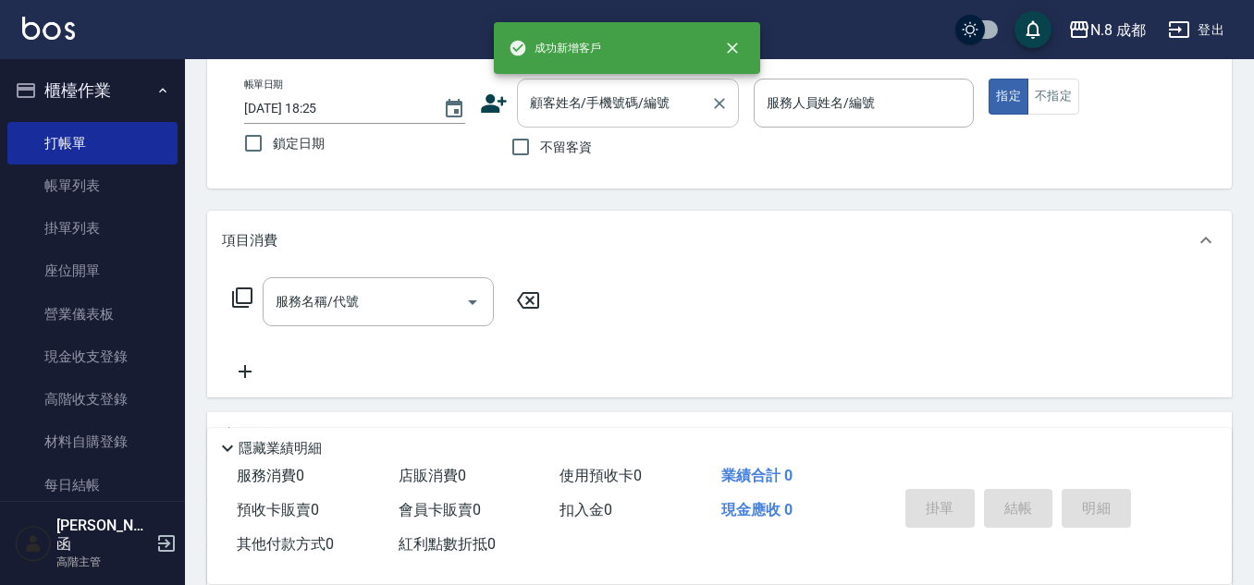
click at [606, 97] on input "顧客姓名/手機號碼/編號" at bounding box center [613, 103] width 177 height 32
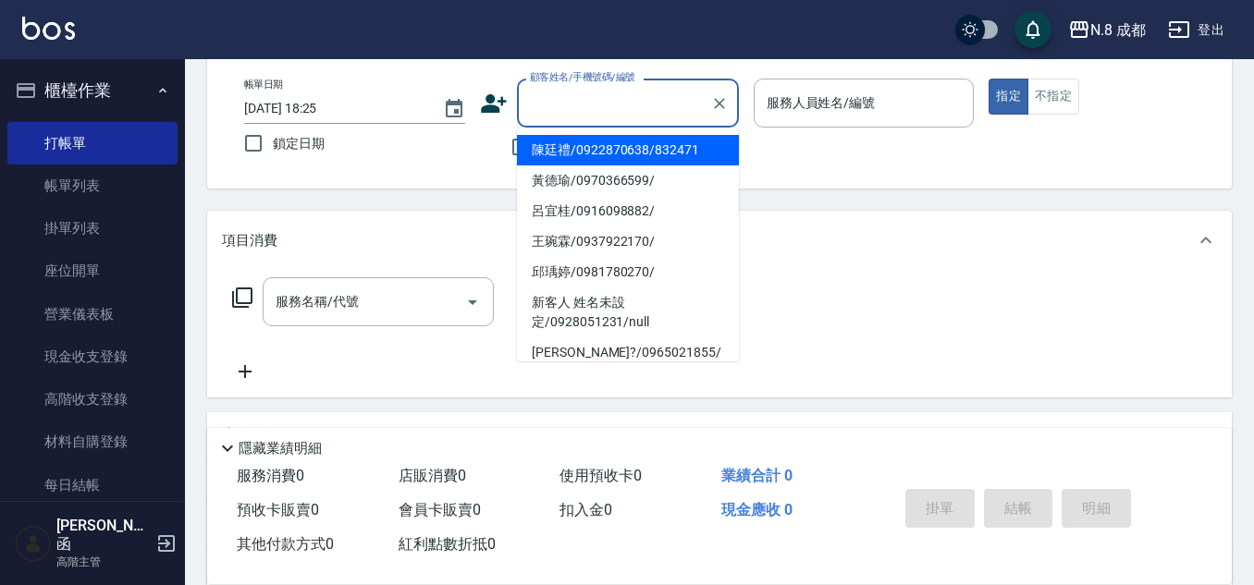
paste input "0986056200"
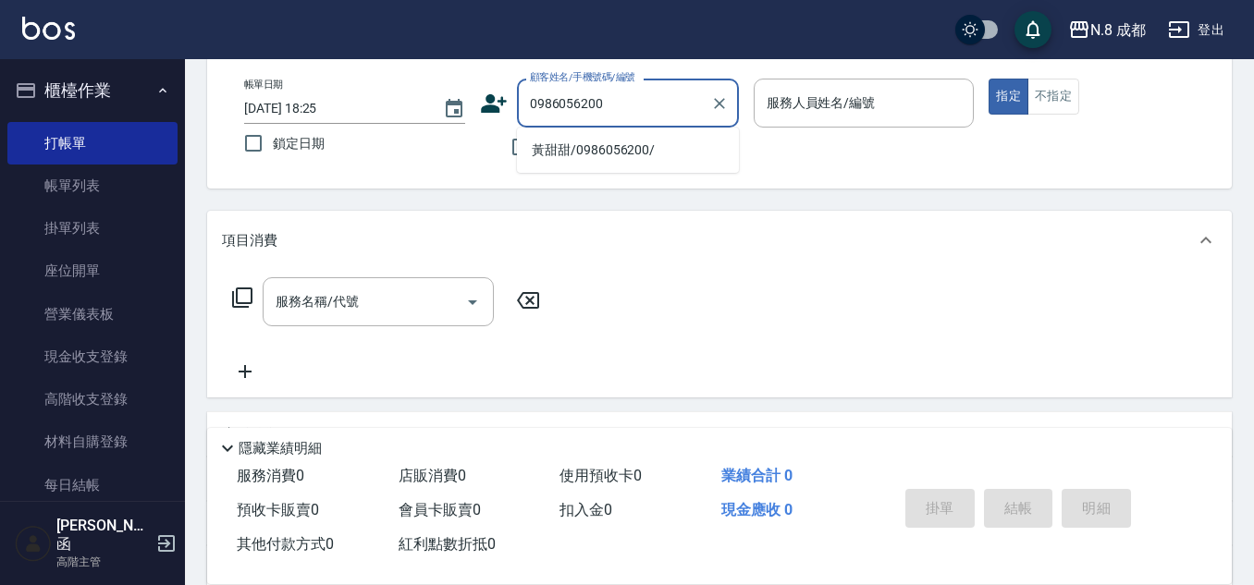
click at [576, 153] on li "黃甜甜/0986056200/" at bounding box center [628, 150] width 222 height 31
type input "黃甜甜/0986056200/"
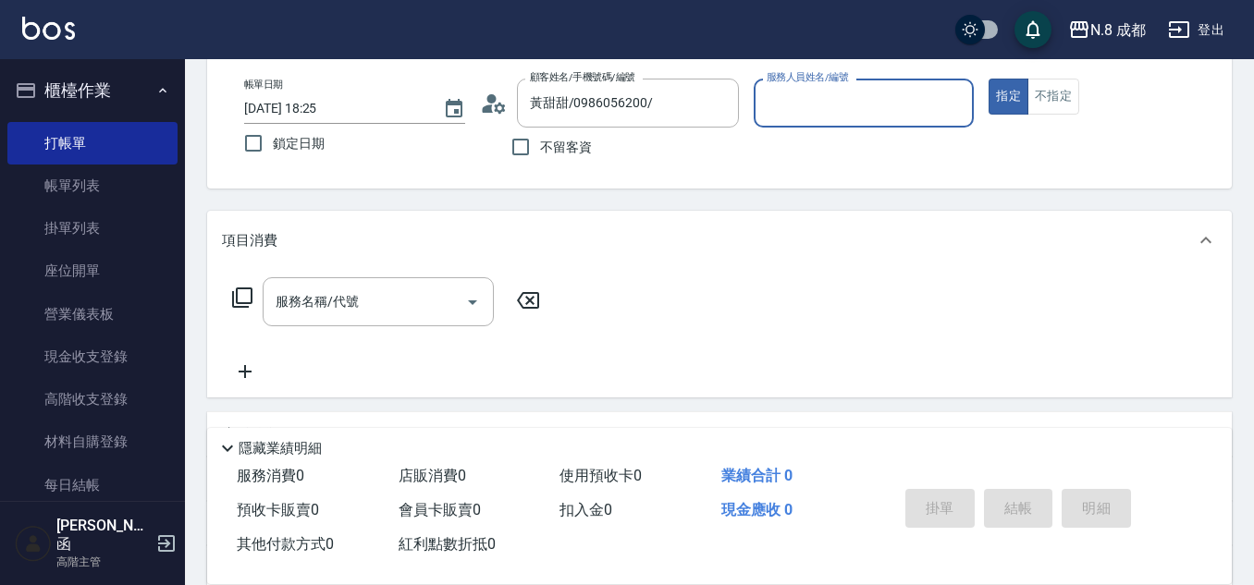
type input "高楷程-13"
click at [349, 293] on input "服務名稱/代號" at bounding box center [364, 302] width 187 height 32
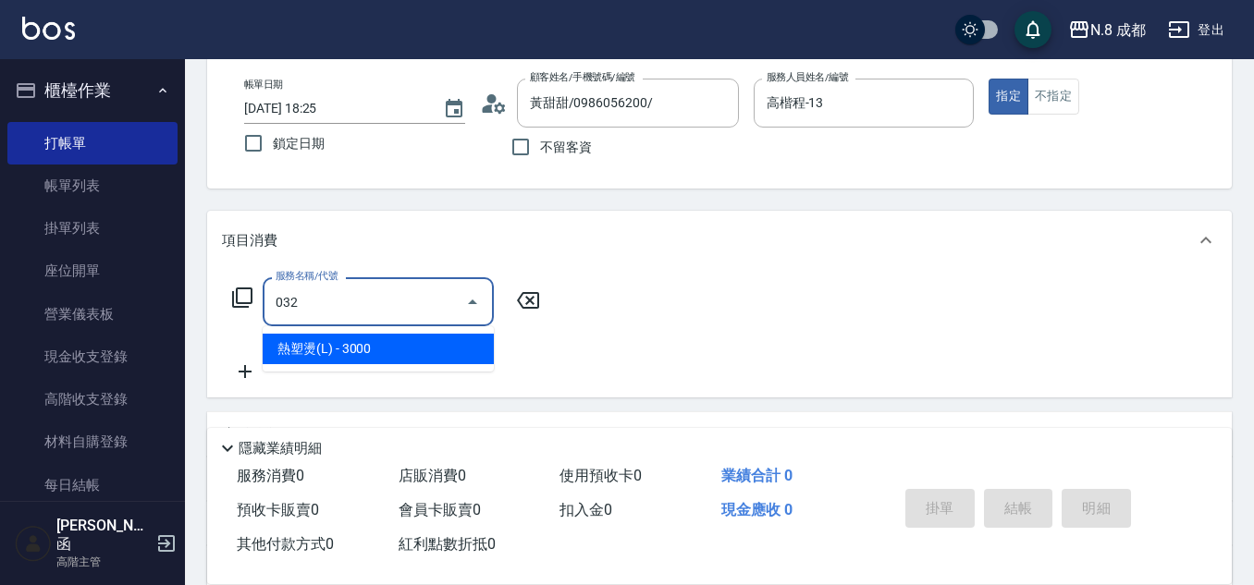
click at [369, 340] on ul "熱塑燙(L) - 3000" at bounding box center [378, 348] width 231 height 45
click at [369, 340] on span "熱塑燙(L) - 3000" at bounding box center [378, 349] width 231 height 31
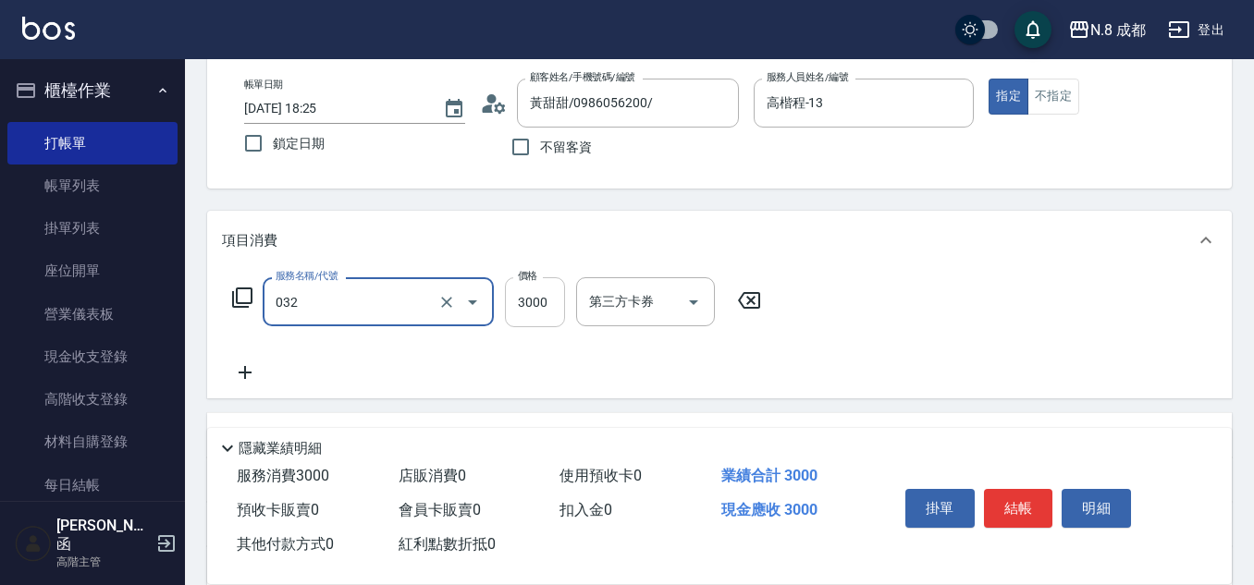
type input "熱塑燙(L)(032)"
click at [541, 311] on input "3000" at bounding box center [535, 302] width 60 height 50
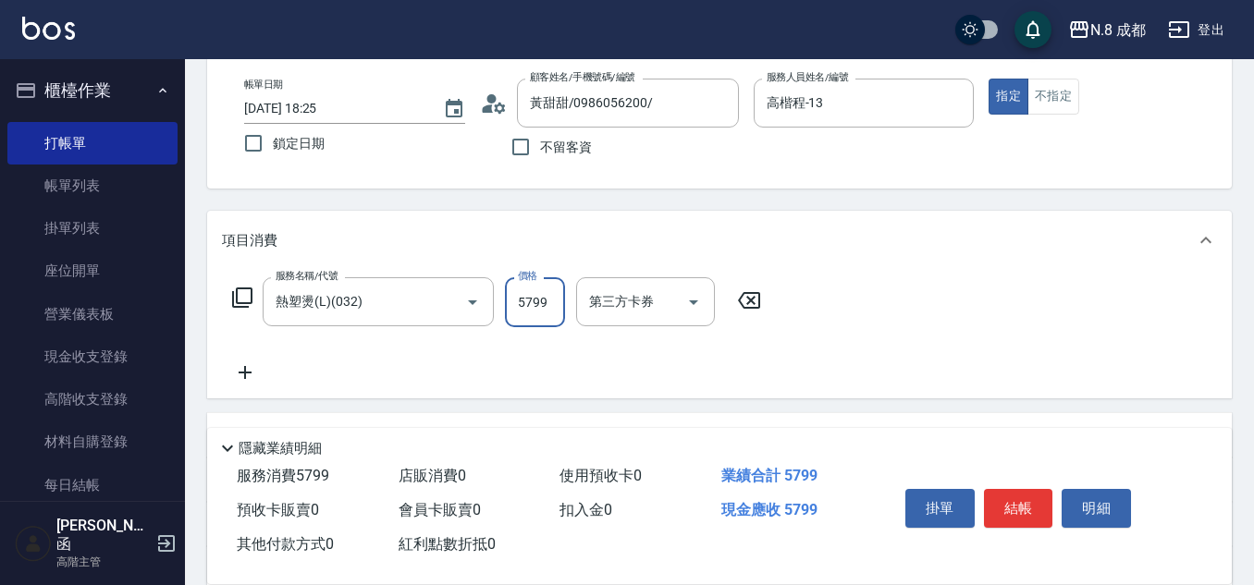
type input "5799"
click at [243, 373] on icon at bounding box center [244, 372] width 13 height 13
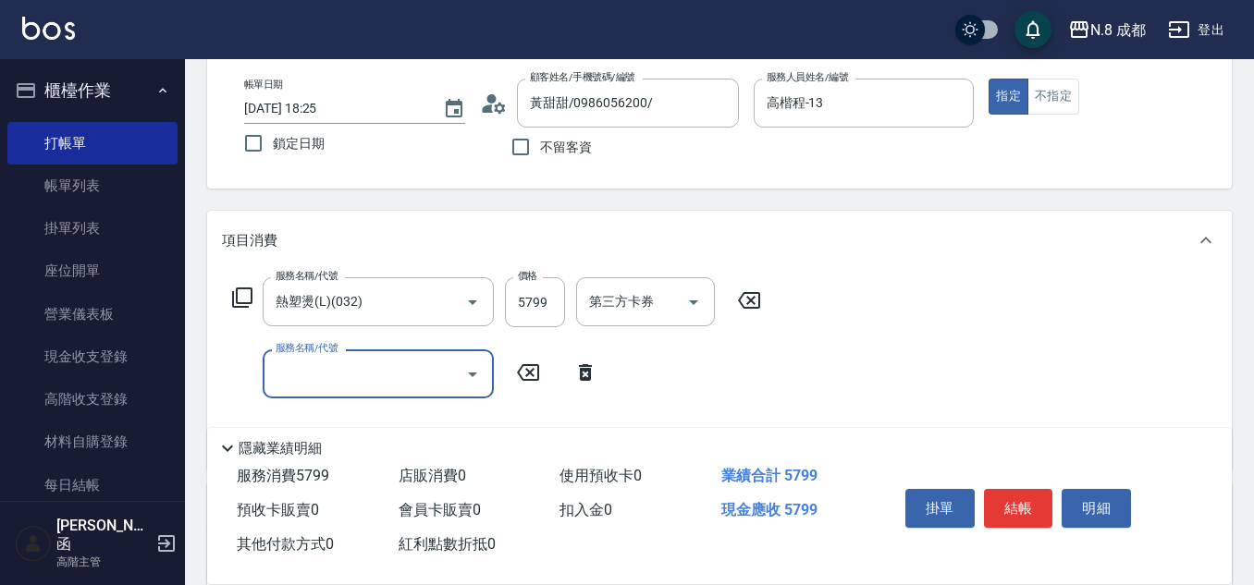
click at [283, 373] on input "服務名稱/代號" at bounding box center [364, 374] width 187 height 32
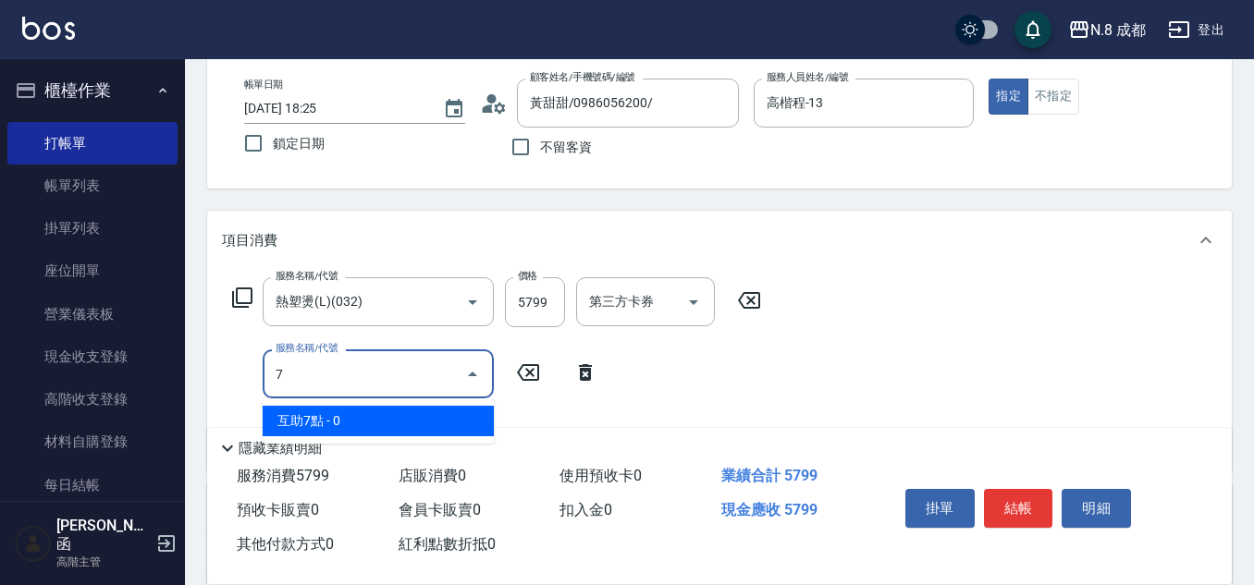
click at [325, 415] on span "互助7點 - 0" at bounding box center [378, 421] width 231 height 31
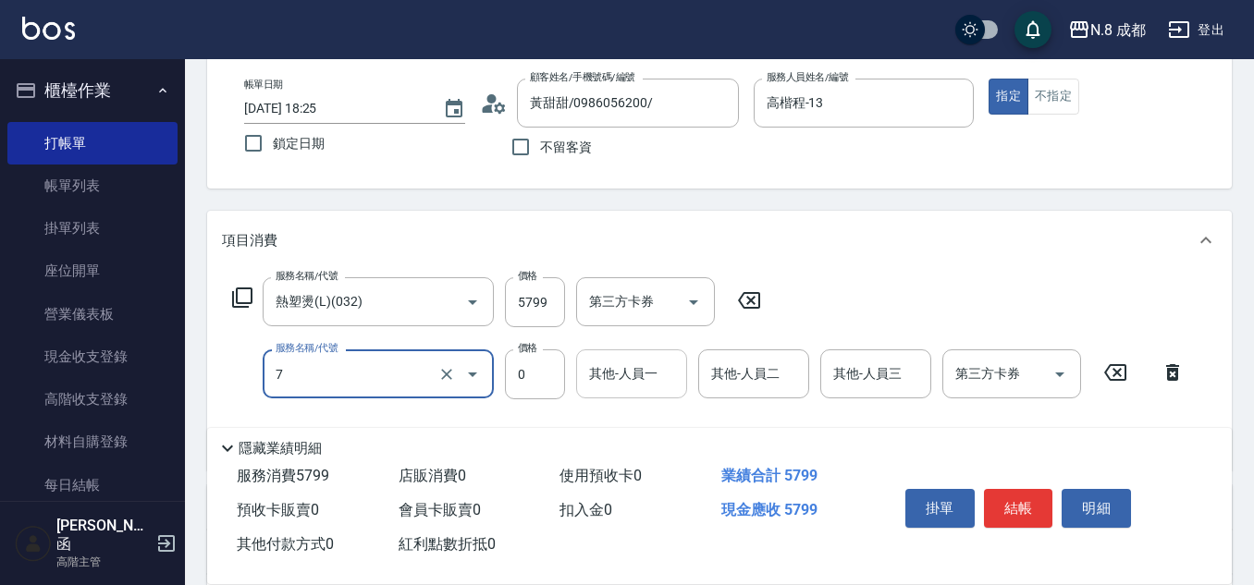
type input "互助7點(7)"
click at [652, 361] on input "其他-人員一" at bounding box center [631, 374] width 94 height 32
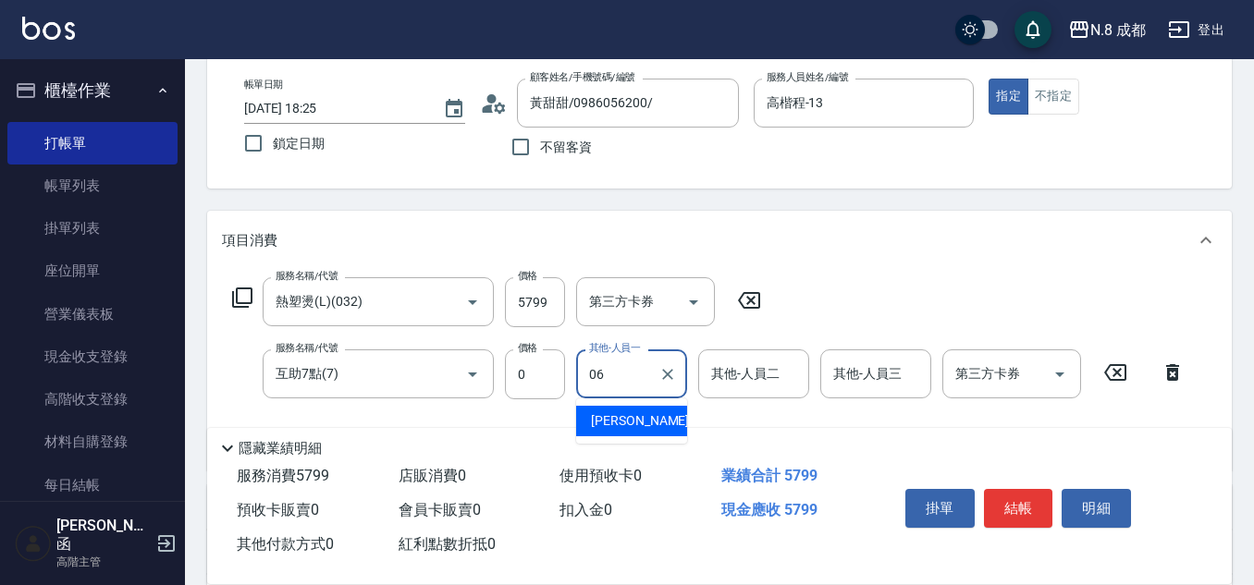
click at [654, 430] on div "[PERSON_NAME] -06" at bounding box center [631, 421] width 111 height 31
type input "[PERSON_NAME]-06"
click at [1018, 489] on button "結帳" at bounding box center [1018, 508] width 69 height 39
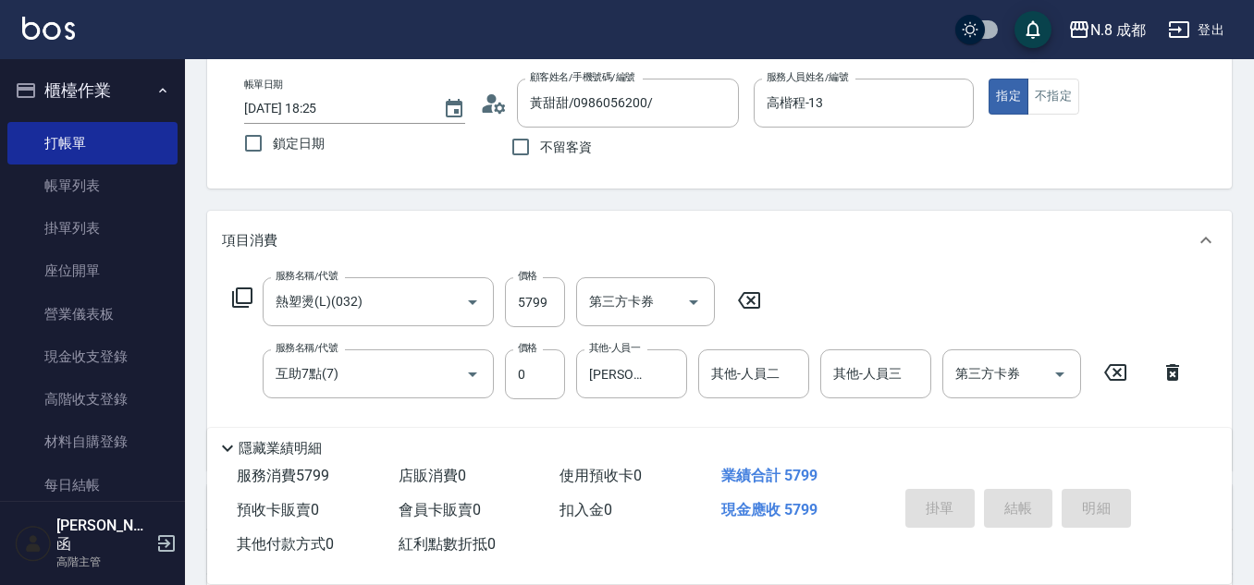
type input "2025/09/07 18:26"
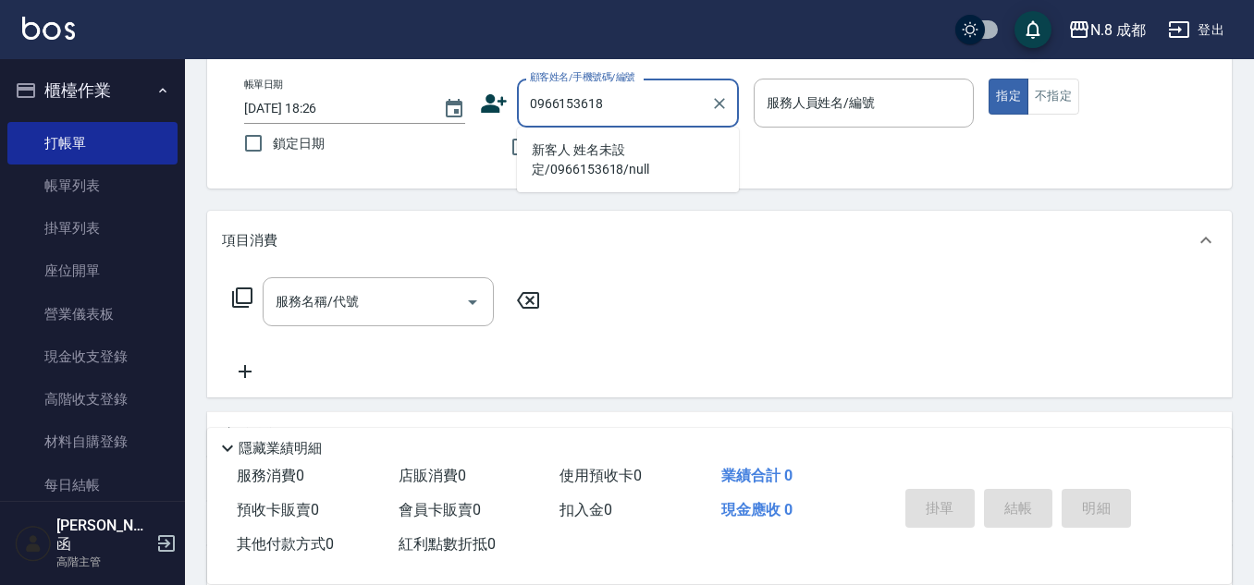
click at [618, 144] on li "新客人 姓名未設定/0966153618/null" at bounding box center [628, 160] width 222 height 50
type input "新客人 姓名未設定/0966153618/null"
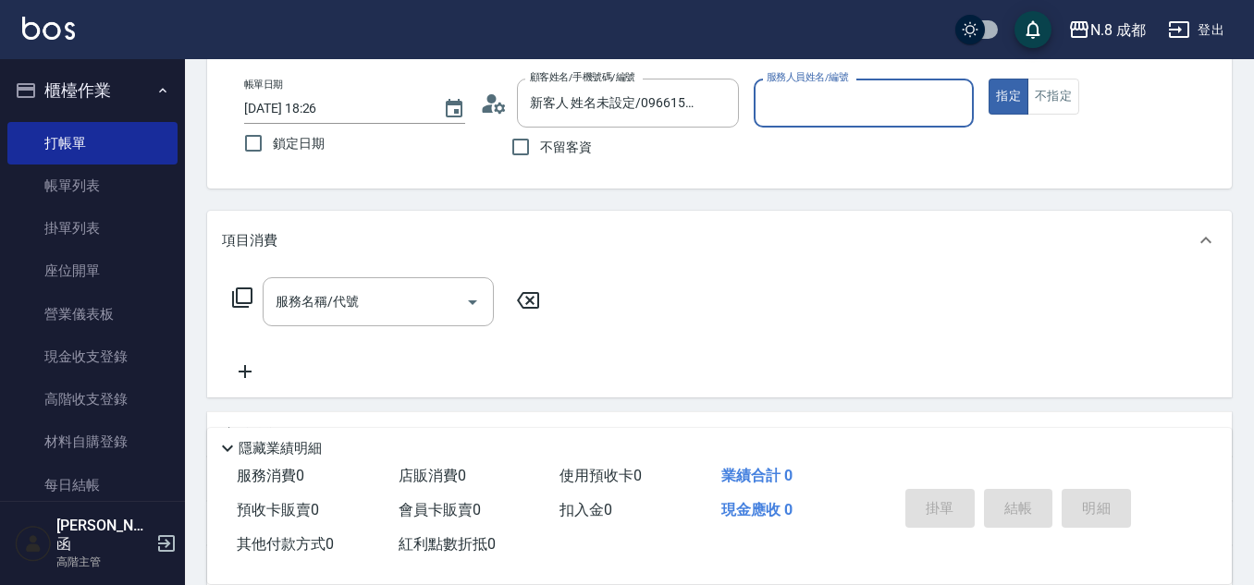
click at [827, 108] on input "服務人員姓名/編號" at bounding box center [864, 103] width 204 height 32
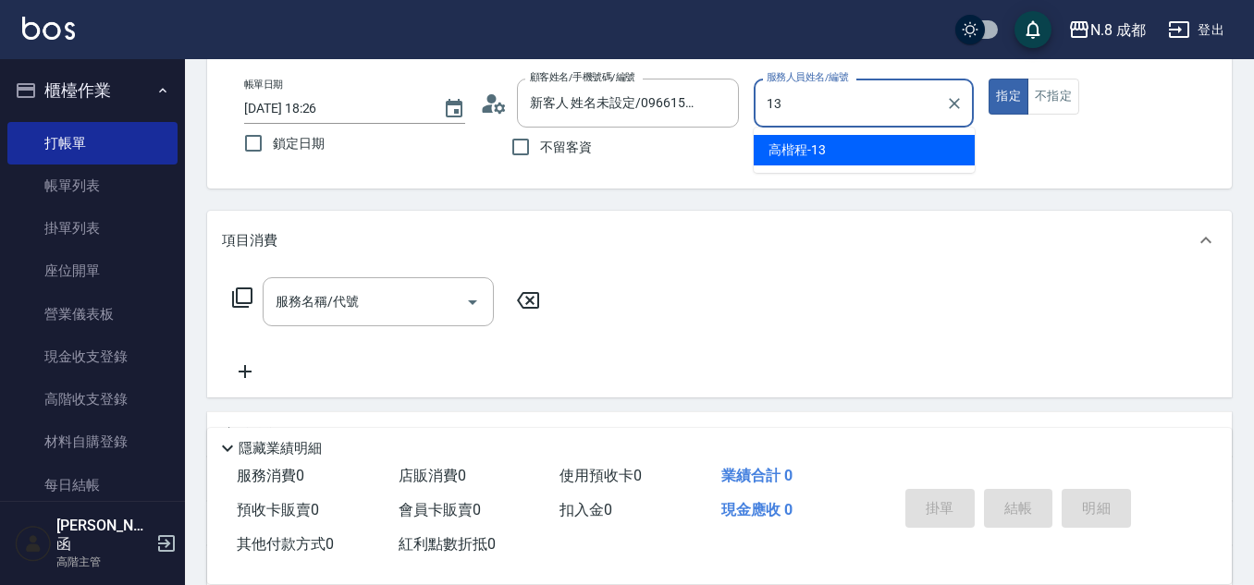
click at [820, 145] on span "高楷程 -13" at bounding box center [796, 150] width 57 height 19
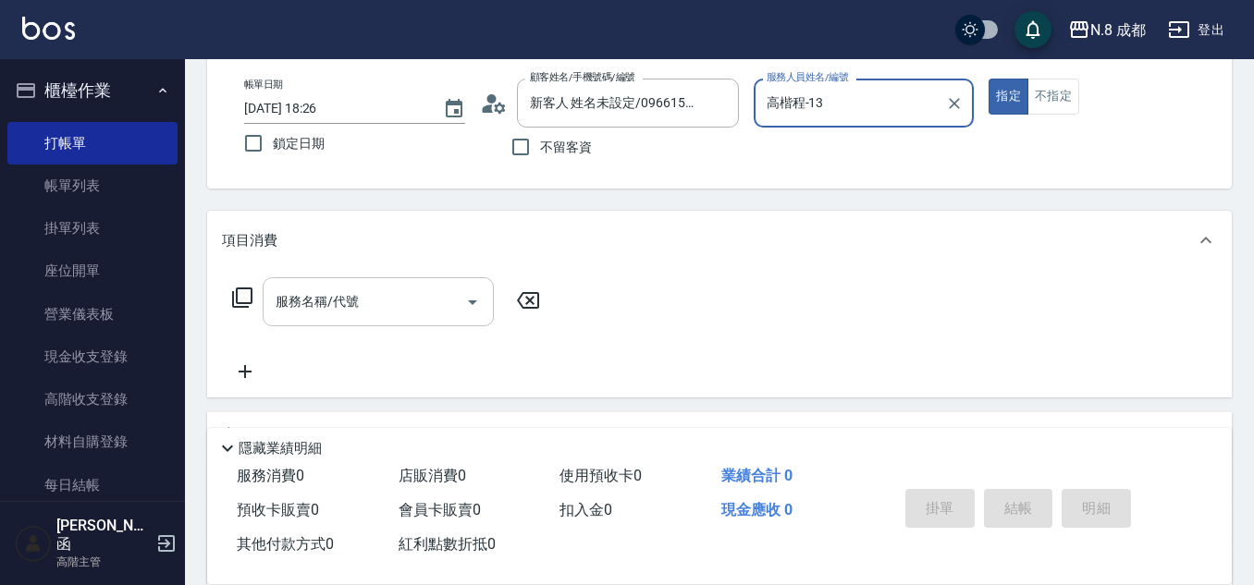
type input "高楷程-13"
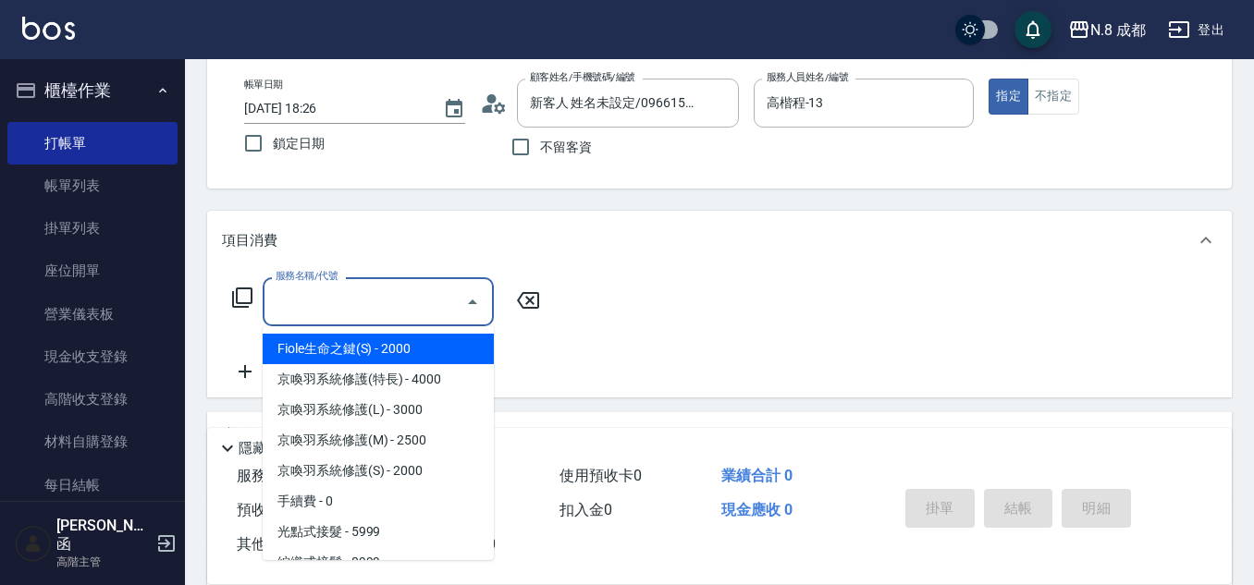
click at [373, 313] on input "服務名稱/代號" at bounding box center [364, 302] width 187 height 32
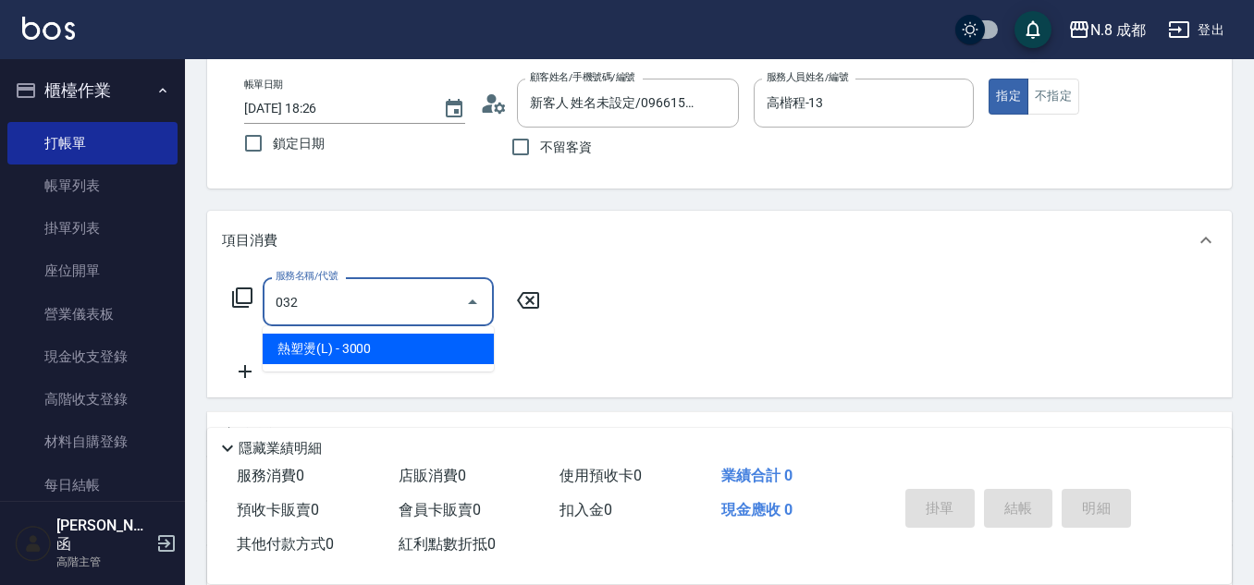
click at [373, 364] on ul "熱塑燙(L) - 3000" at bounding box center [378, 348] width 231 height 45
drag, startPoint x: 383, startPoint y: 356, endPoint x: 459, endPoint y: 337, distance: 78.0
click at [383, 355] on span "熱塑燙(L) - 3000" at bounding box center [378, 349] width 231 height 31
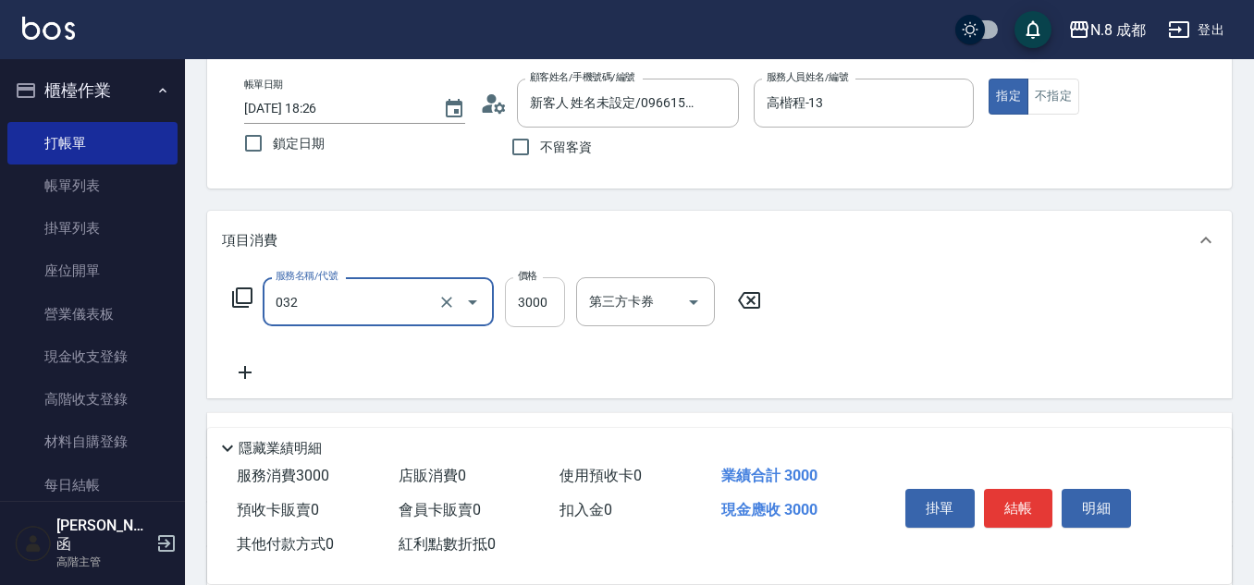
type input "熱塑燙(L)(032)"
click at [528, 319] on input "3000" at bounding box center [535, 302] width 60 height 50
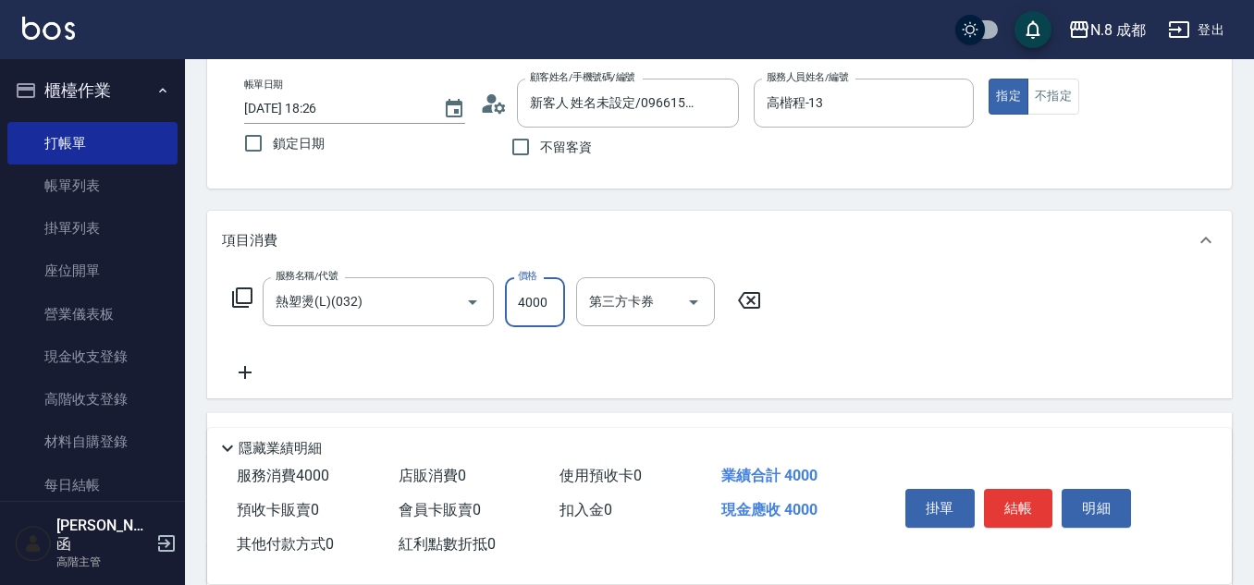
type input "4000"
click at [251, 377] on icon at bounding box center [245, 372] width 46 height 22
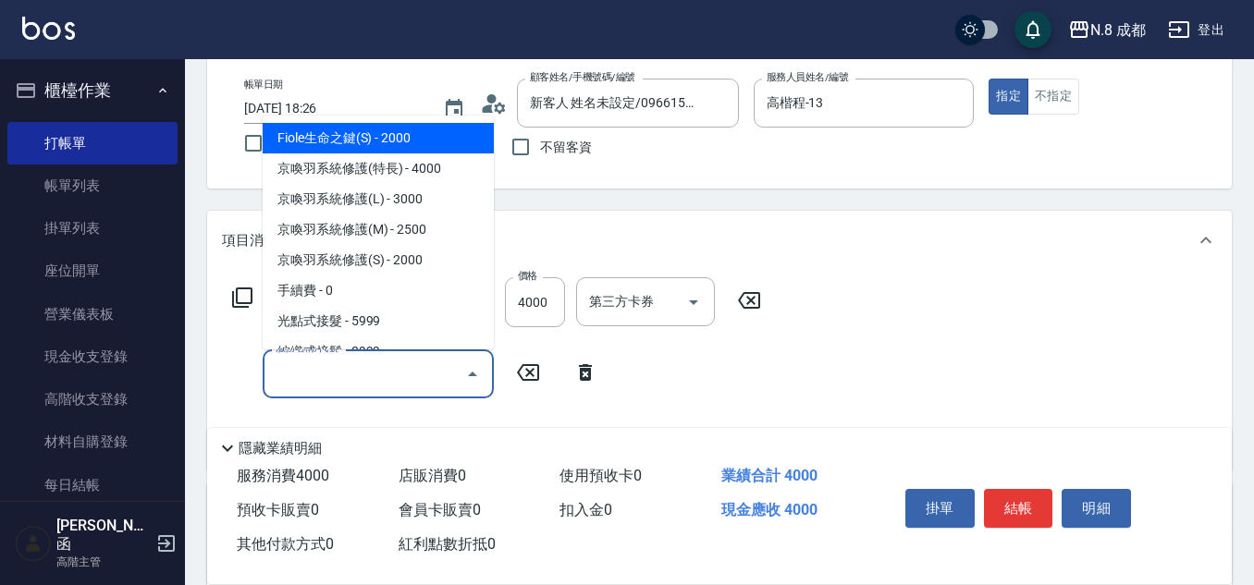
click at [298, 380] on input "服務名稱/代號" at bounding box center [364, 374] width 187 height 32
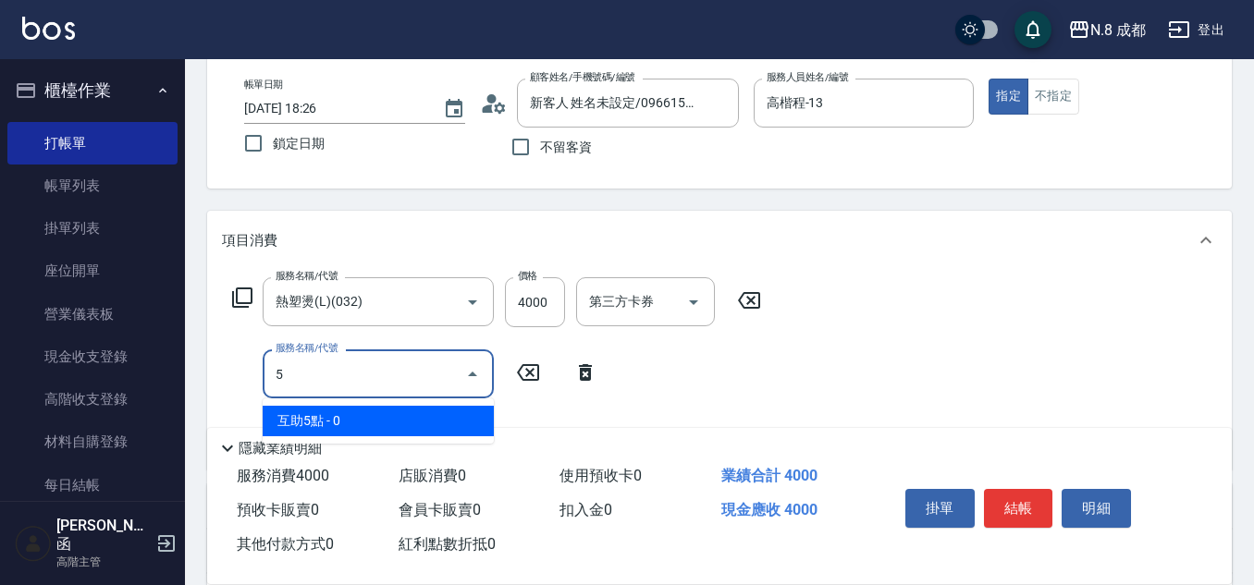
click at [338, 422] on span "互助5點 - 0" at bounding box center [378, 421] width 231 height 31
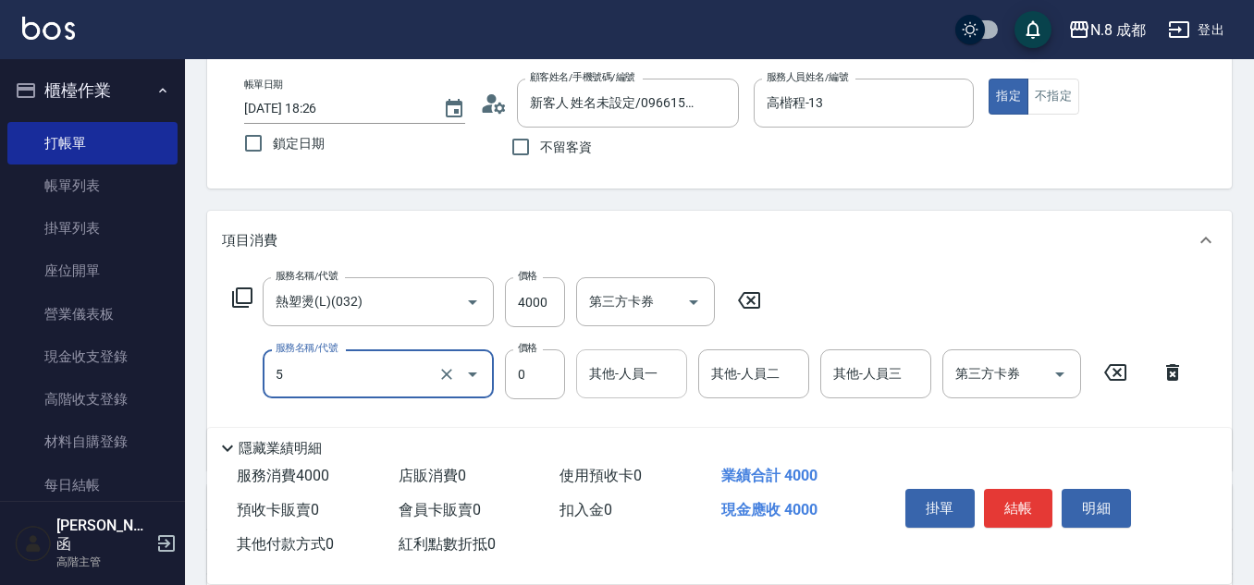
type input "互助5點(5)"
click at [629, 375] on input "0" at bounding box center [631, 374] width 94 height 32
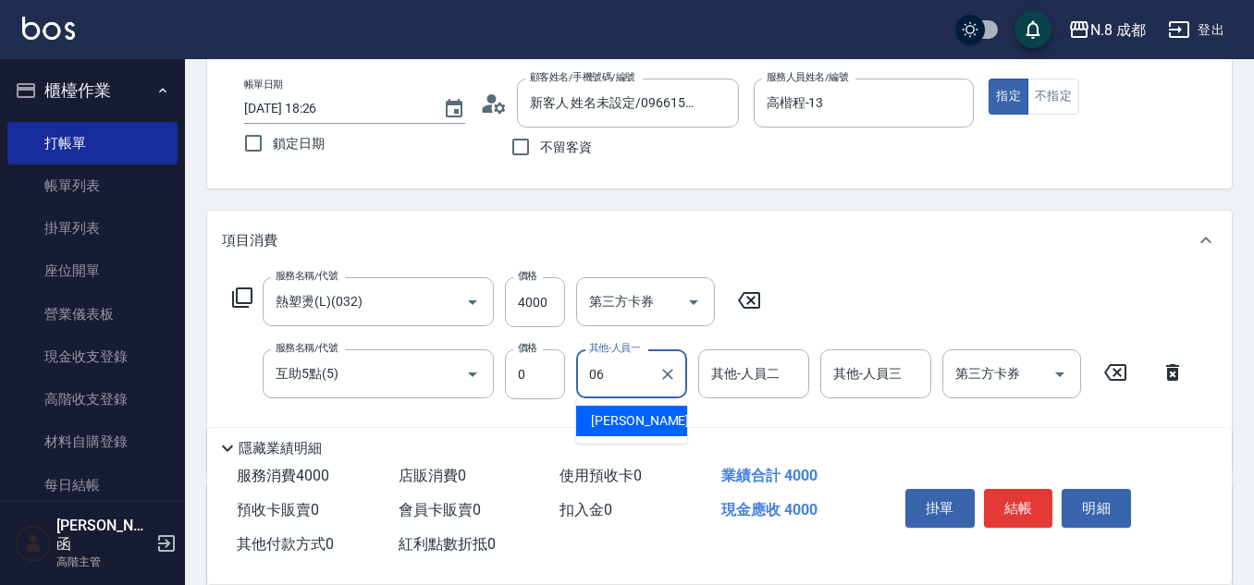
click at [637, 416] on span "[PERSON_NAME] -06" at bounding box center [649, 420] width 116 height 19
type input "[PERSON_NAME]-06"
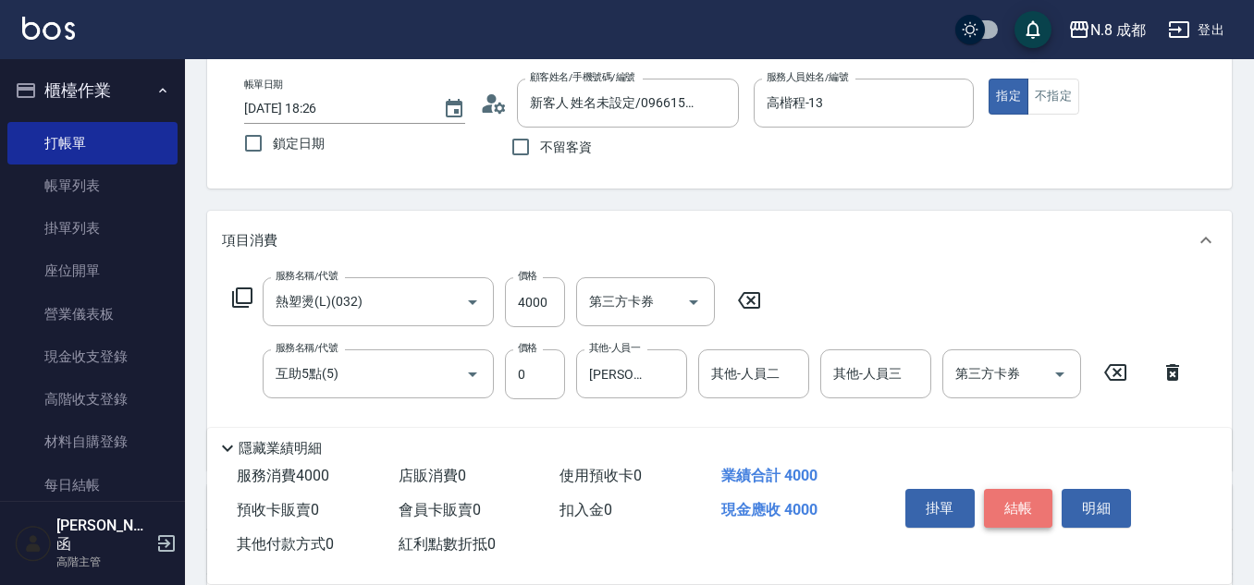
click at [1006, 503] on button "結帳" at bounding box center [1018, 508] width 69 height 39
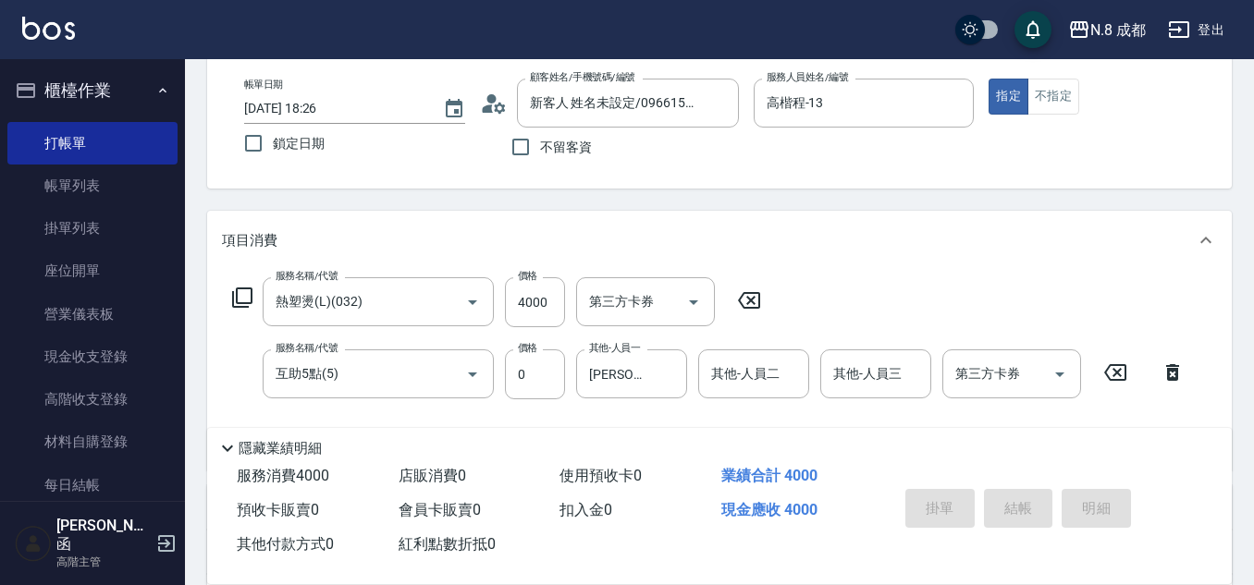
type input "2025/09/07 18:27"
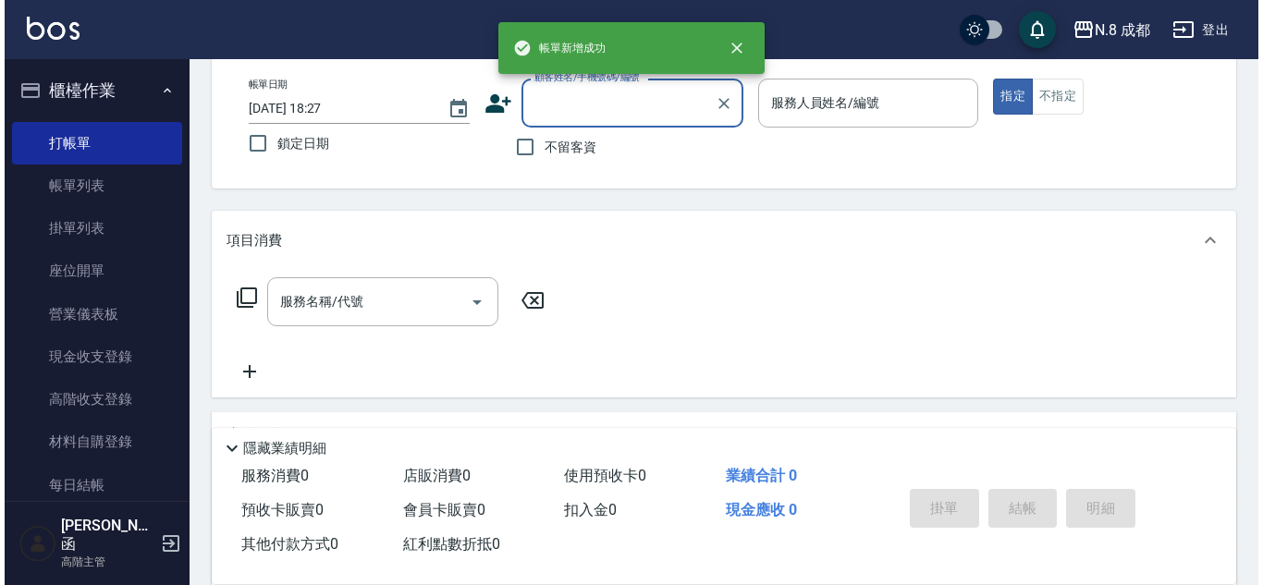
scroll to position [0, 0]
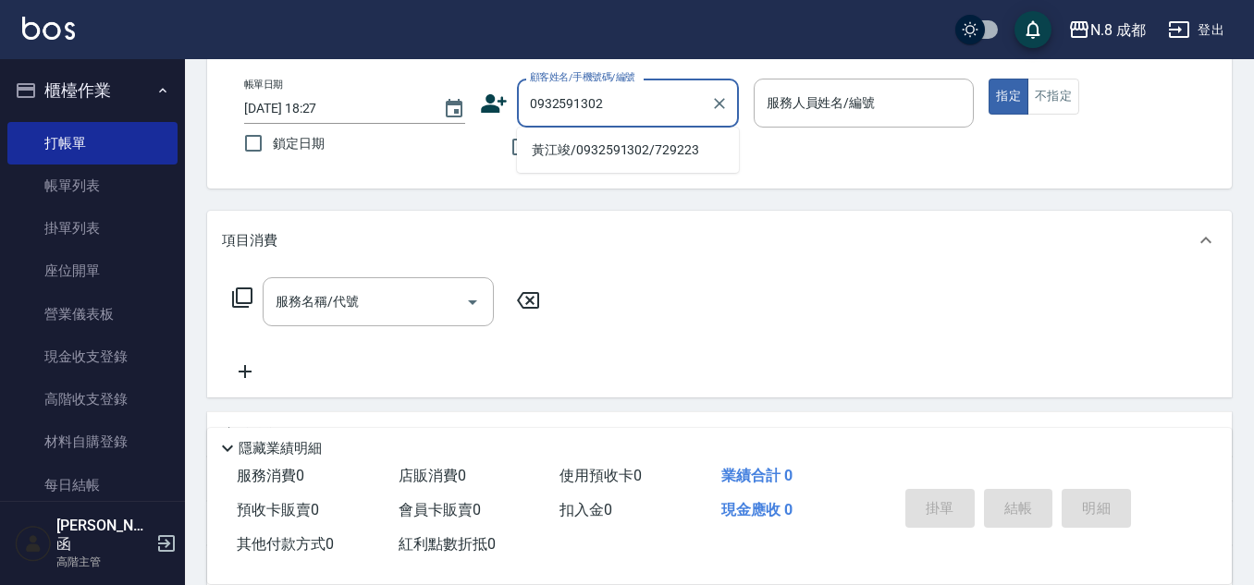
click at [619, 157] on li "黃江竣/0932591302/729223" at bounding box center [628, 150] width 222 height 31
type input "黃江竣/0932591302/729223"
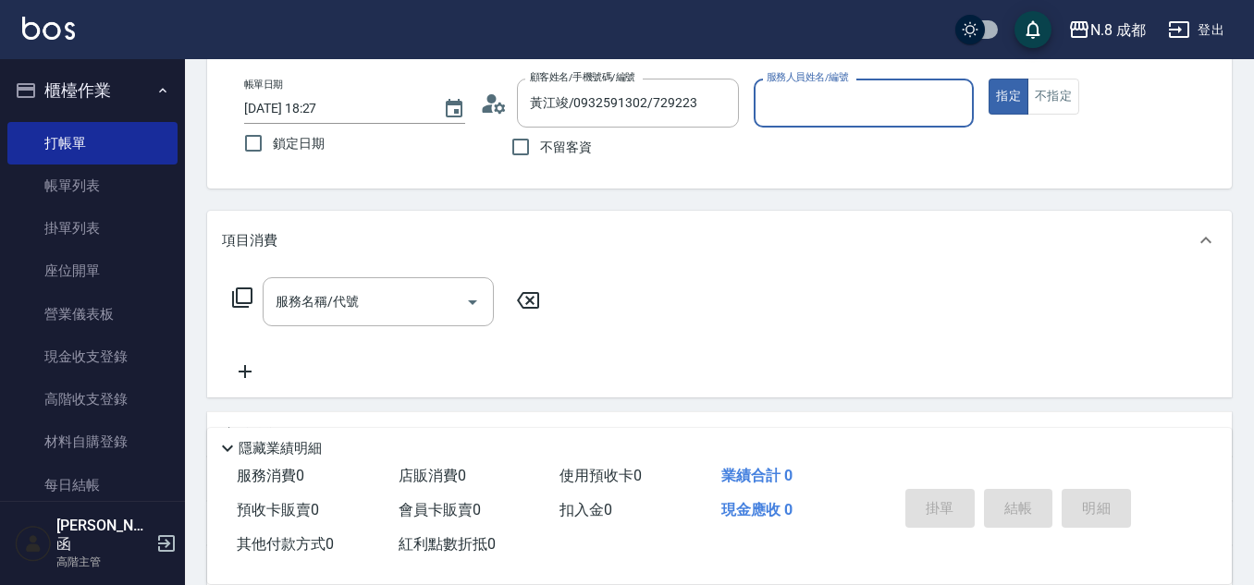
type input "高楷程-13"
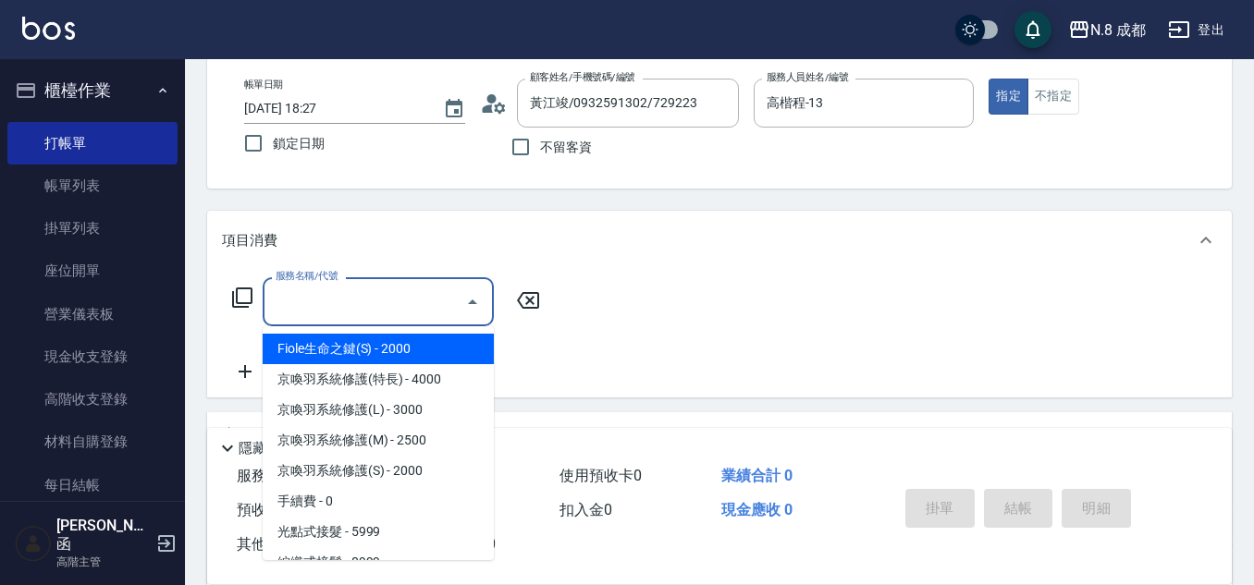
click at [351, 312] on input "服務名稱/代號" at bounding box center [364, 302] width 187 height 32
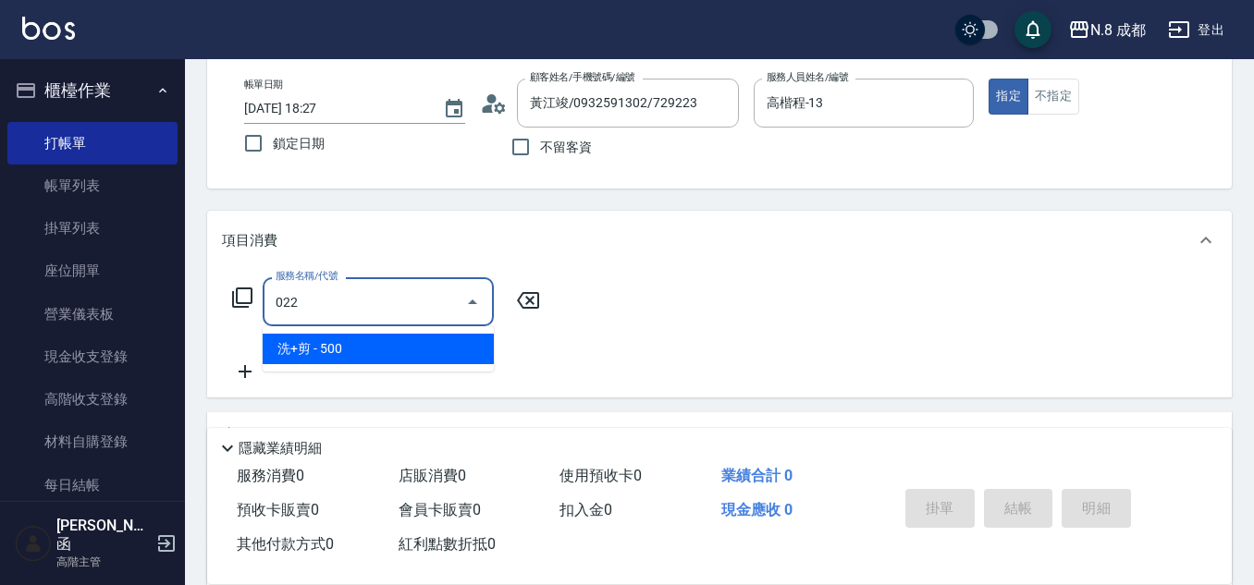
click at [352, 357] on span "洗+剪 - 500" at bounding box center [378, 349] width 231 height 31
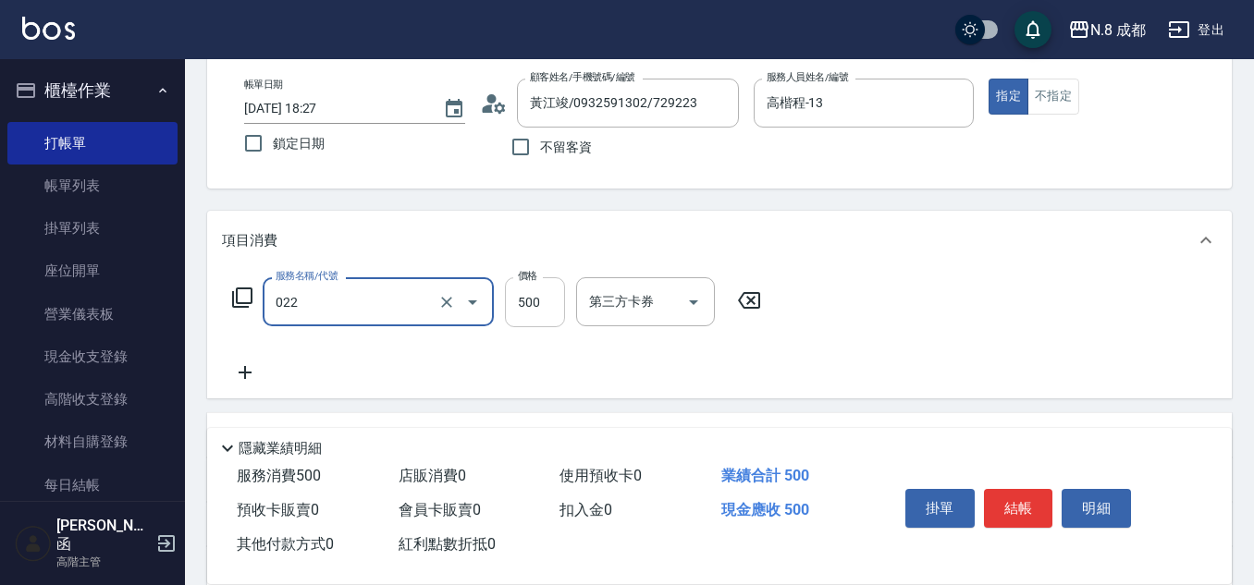
type input "洗+剪(022)"
click at [537, 306] on input "500" at bounding box center [535, 302] width 60 height 50
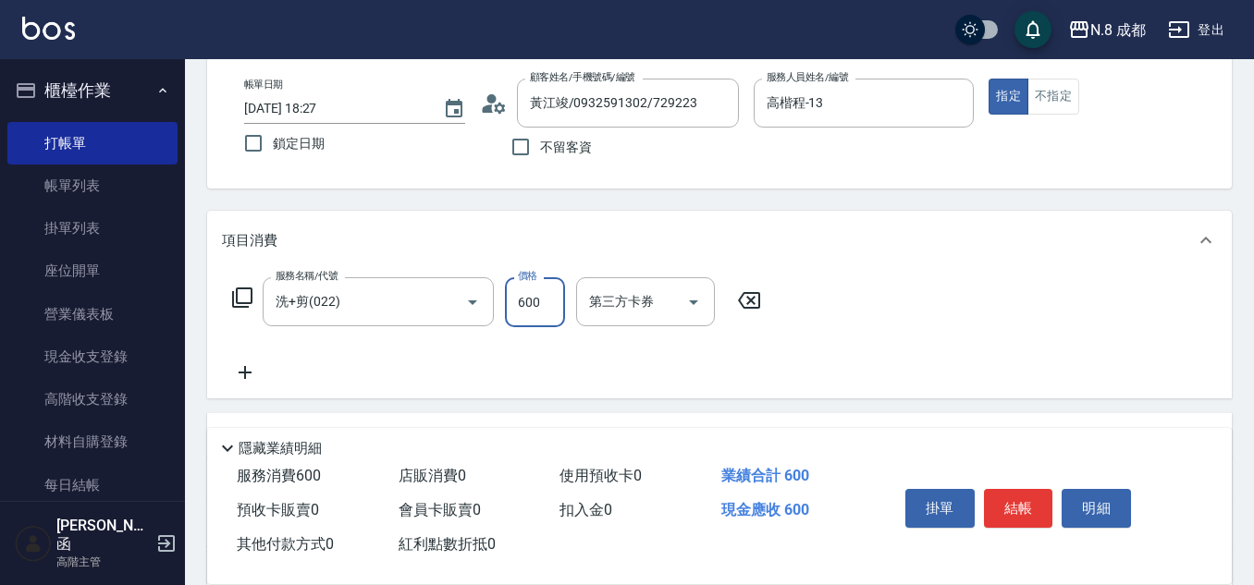
type input "600"
click at [246, 370] on icon at bounding box center [244, 372] width 13 height 13
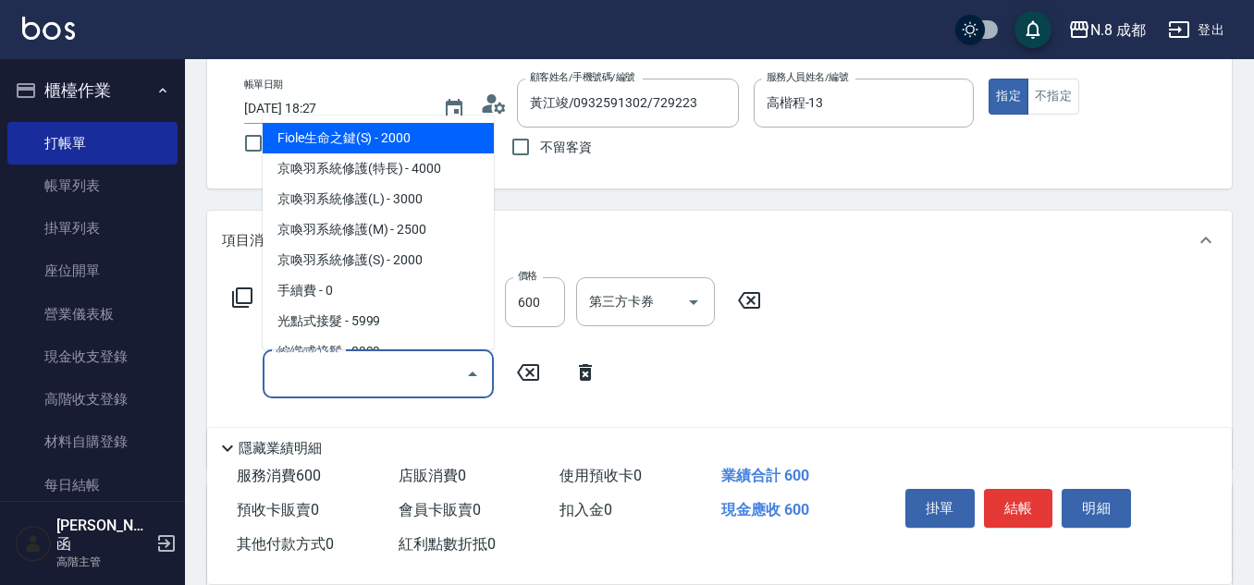
click at [291, 375] on input "服務名稱/代號" at bounding box center [364, 374] width 187 height 32
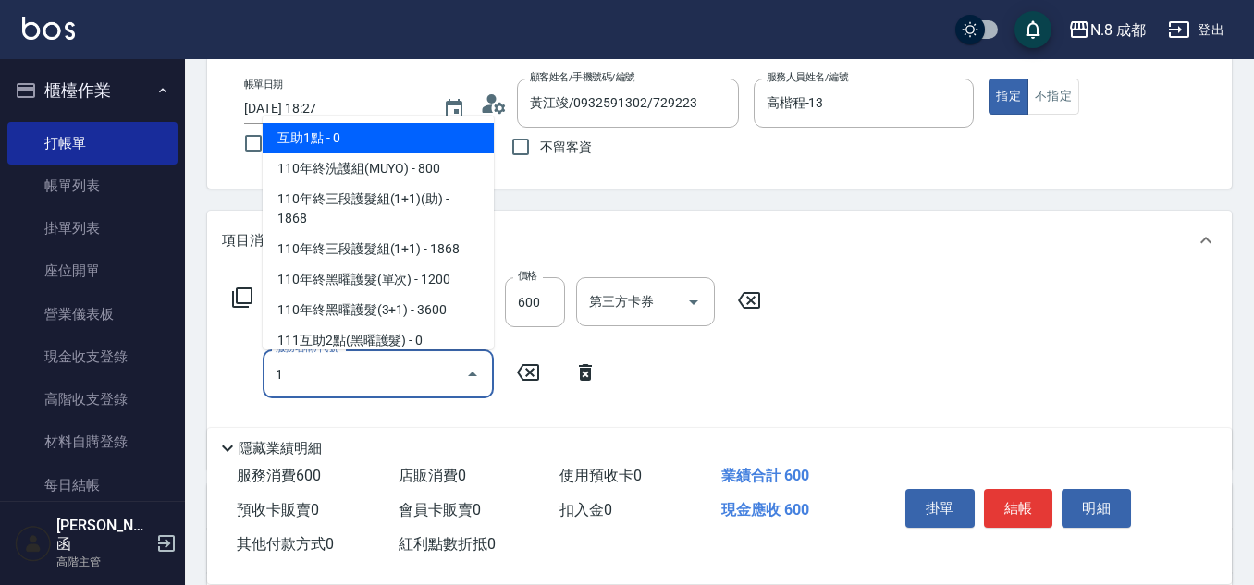
click at [360, 126] on span "互助1點 - 0" at bounding box center [378, 138] width 231 height 31
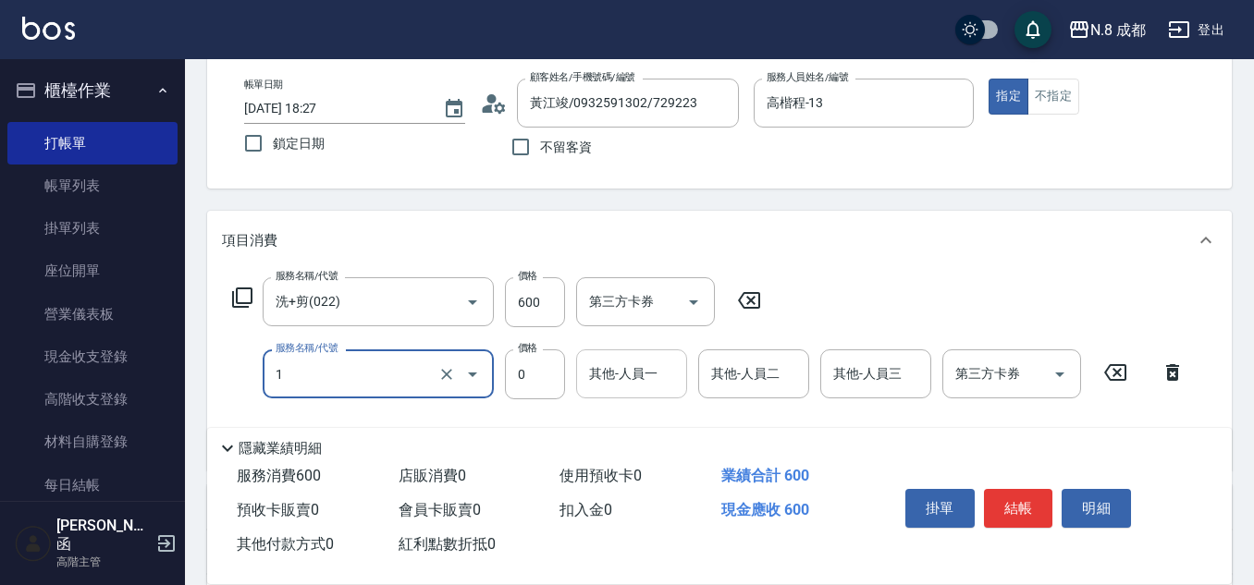
type input "互助1點(1)"
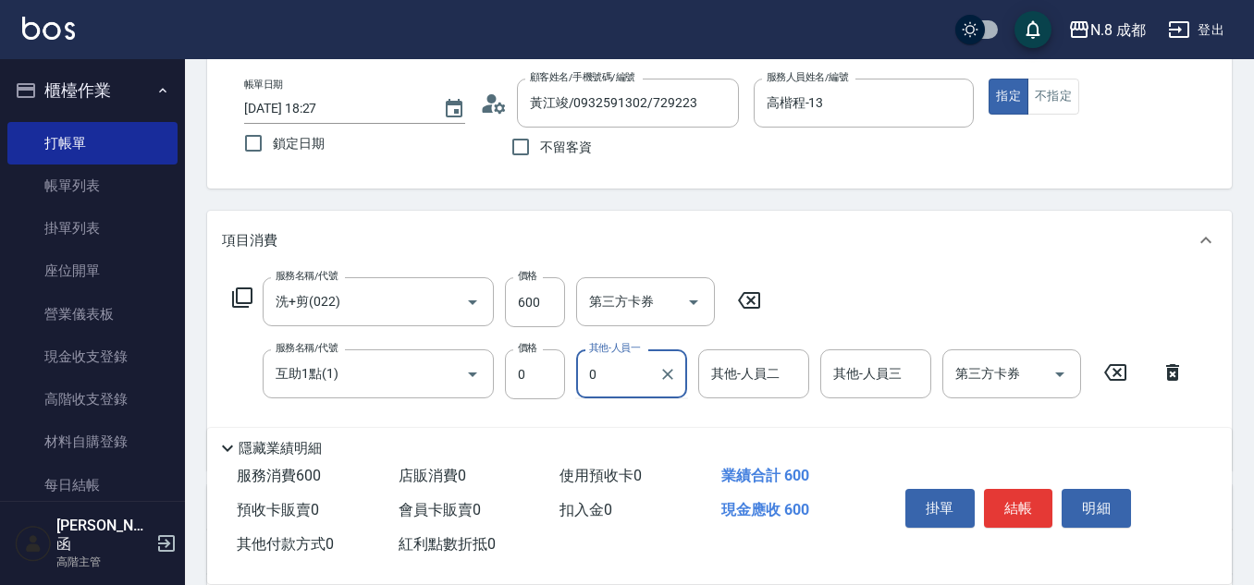
click at [635, 367] on input "0" at bounding box center [617, 374] width 67 height 32
click at [643, 412] on span "[PERSON_NAME] -06" at bounding box center [649, 420] width 116 height 19
type input "[PERSON_NAME]-06"
click at [1036, 497] on button "結帳" at bounding box center [1018, 508] width 69 height 39
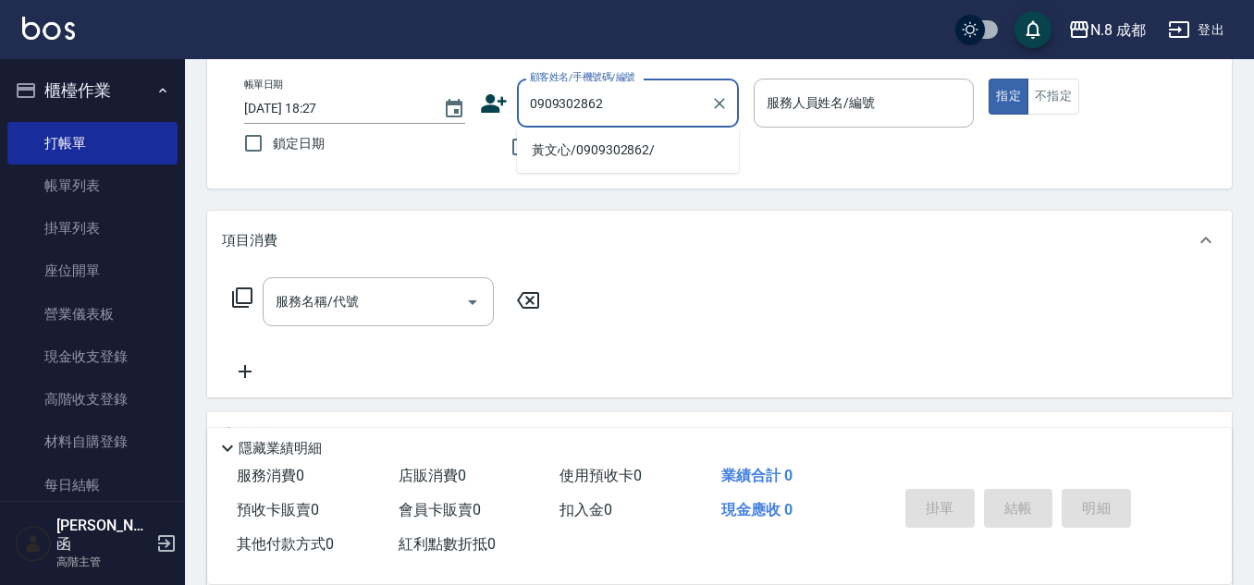
click at [603, 141] on li "黃文心/0909302862/" at bounding box center [628, 150] width 222 height 31
type input "黃文心/0909302862/"
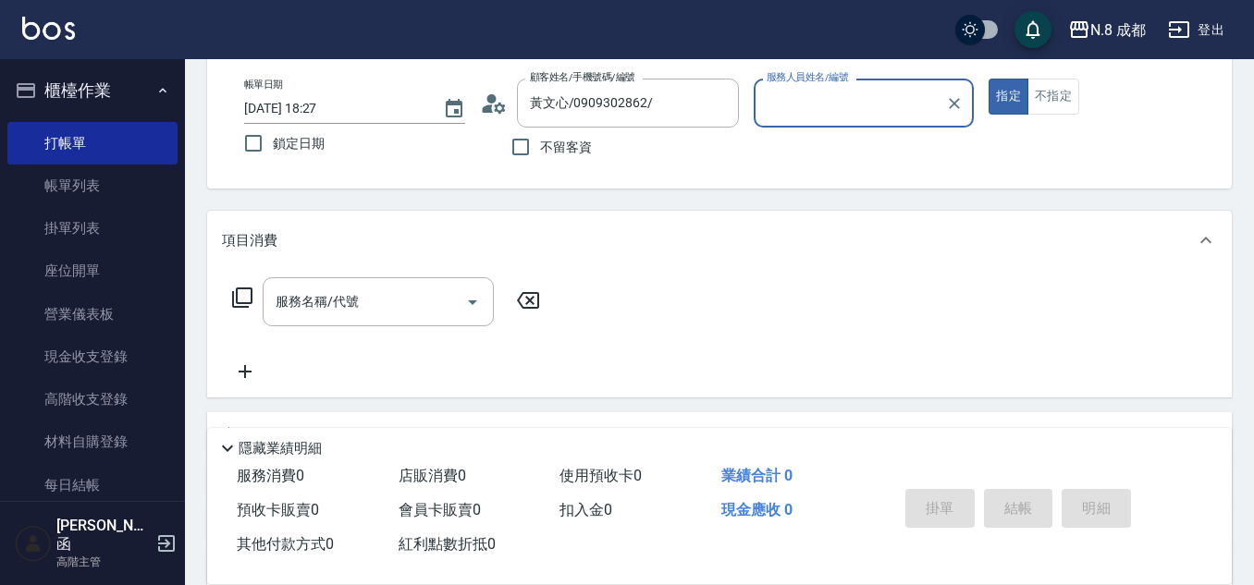
type input "高楷程-13"
drag, startPoint x: 381, startPoint y: 299, endPoint x: 393, endPoint y: 293, distance: 13.2
click at [383, 298] on input "服務名稱/代號" at bounding box center [364, 302] width 187 height 32
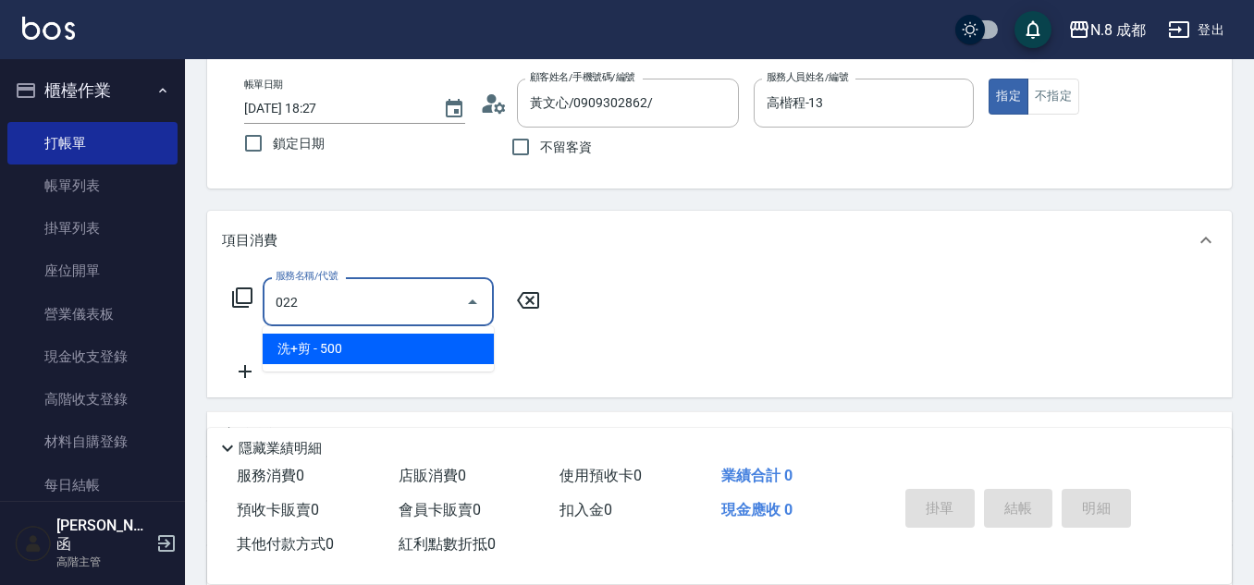
click at [385, 340] on span "洗+剪 - 500" at bounding box center [378, 349] width 231 height 31
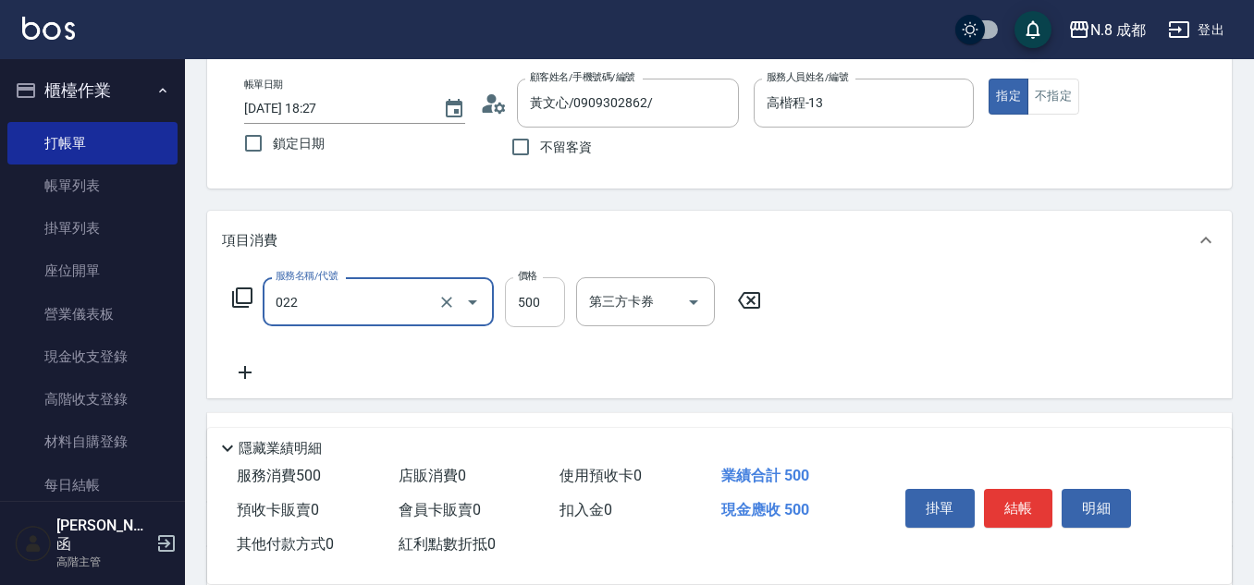
type input "洗+剪(022)"
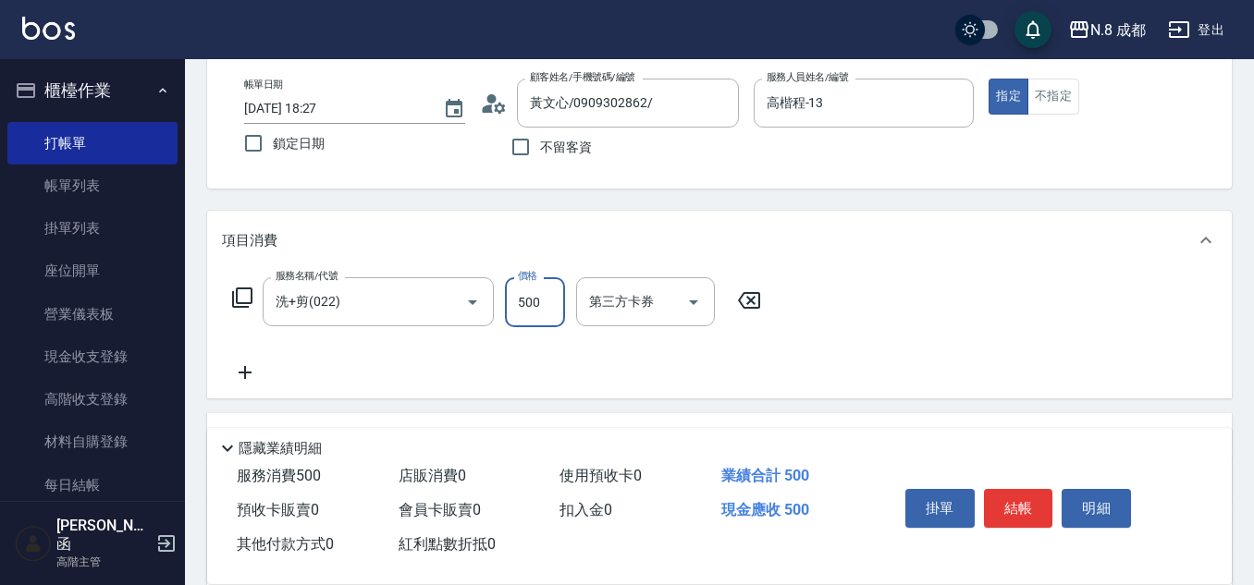
click at [524, 314] on input "500" at bounding box center [535, 302] width 60 height 50
type input "1400"
click at [225, 377] on icon at bounding box center [245, 372] width 46 height 22
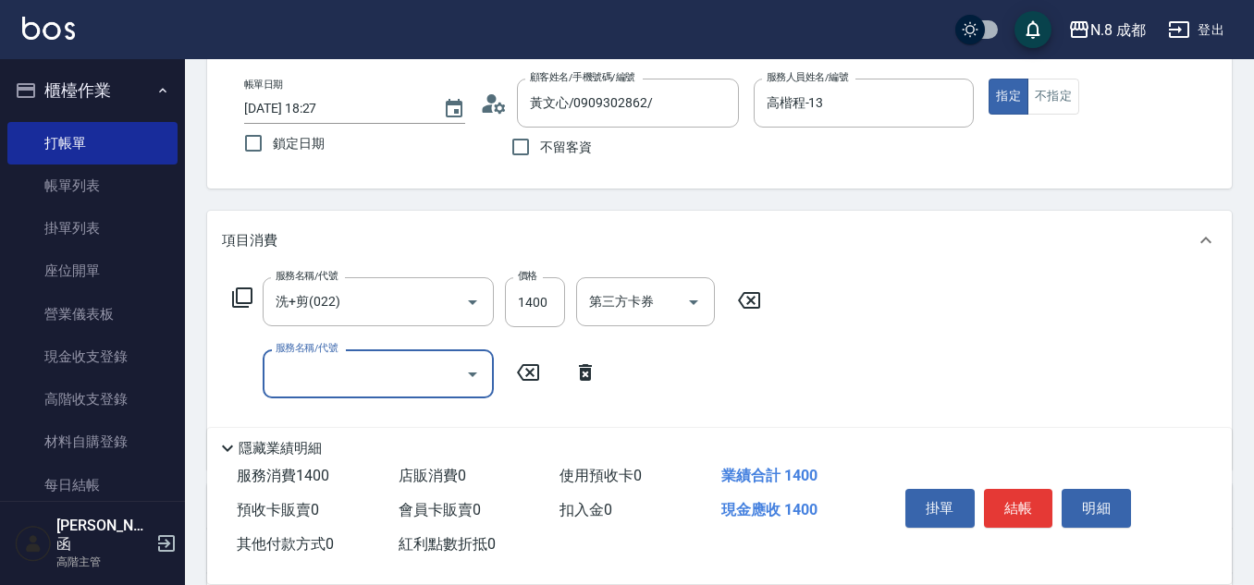
click at [312, 377] on input "服務名稱/代號" at bounding box center [364, 374] width 187 height 32
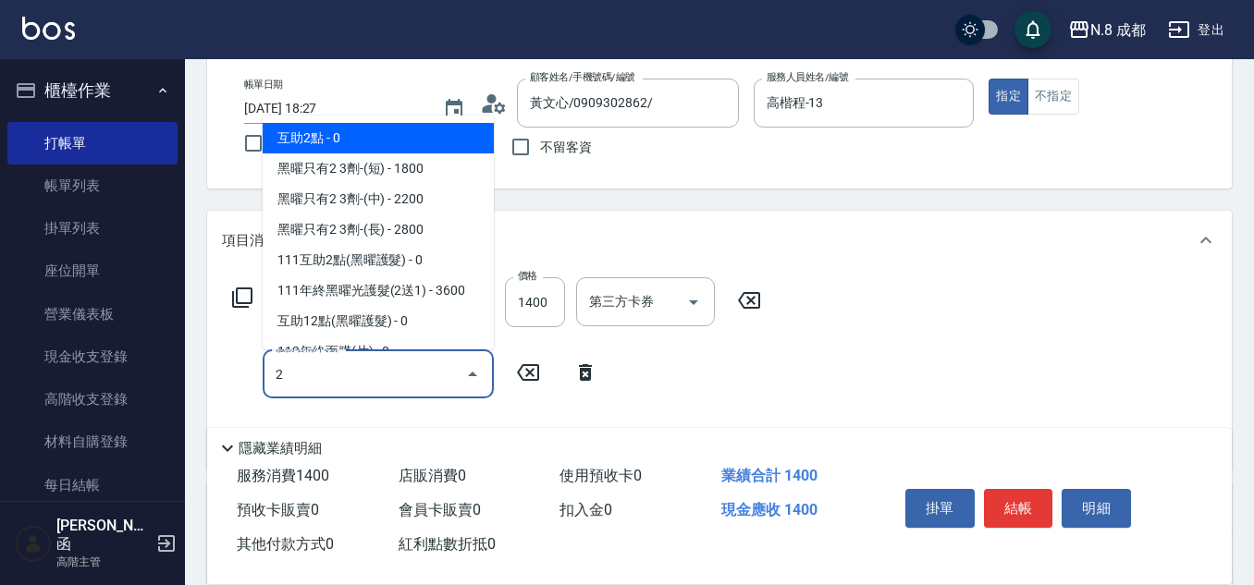
click at [364, 139] on span "互助2點 - 0" at bounding box center [378, 138] width 231 height 31
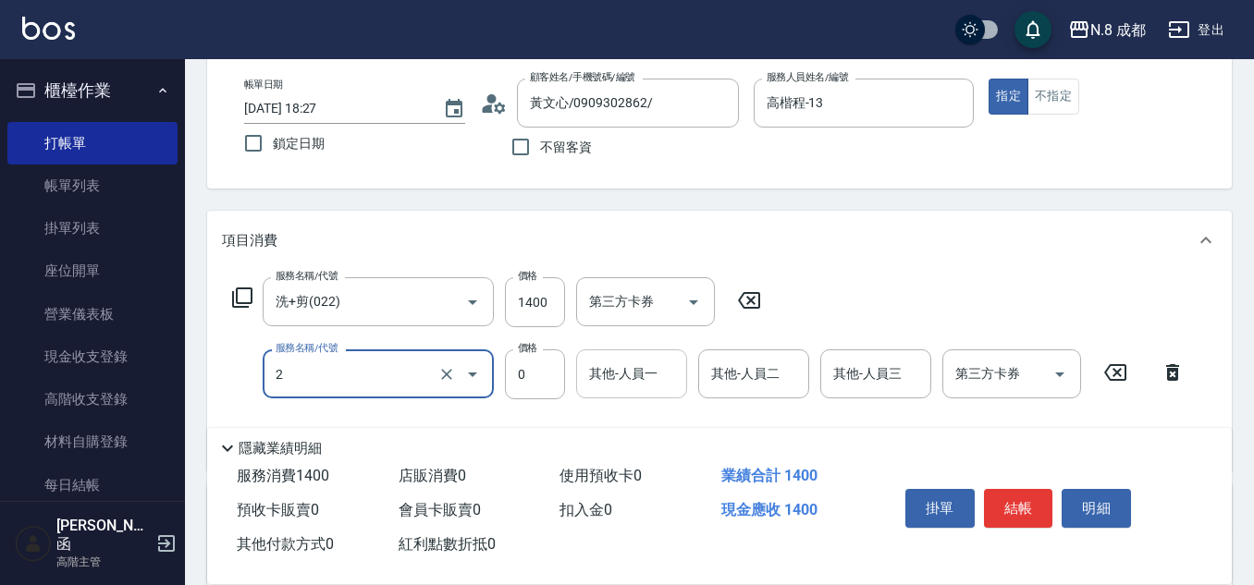
type input "互助2點(2)"
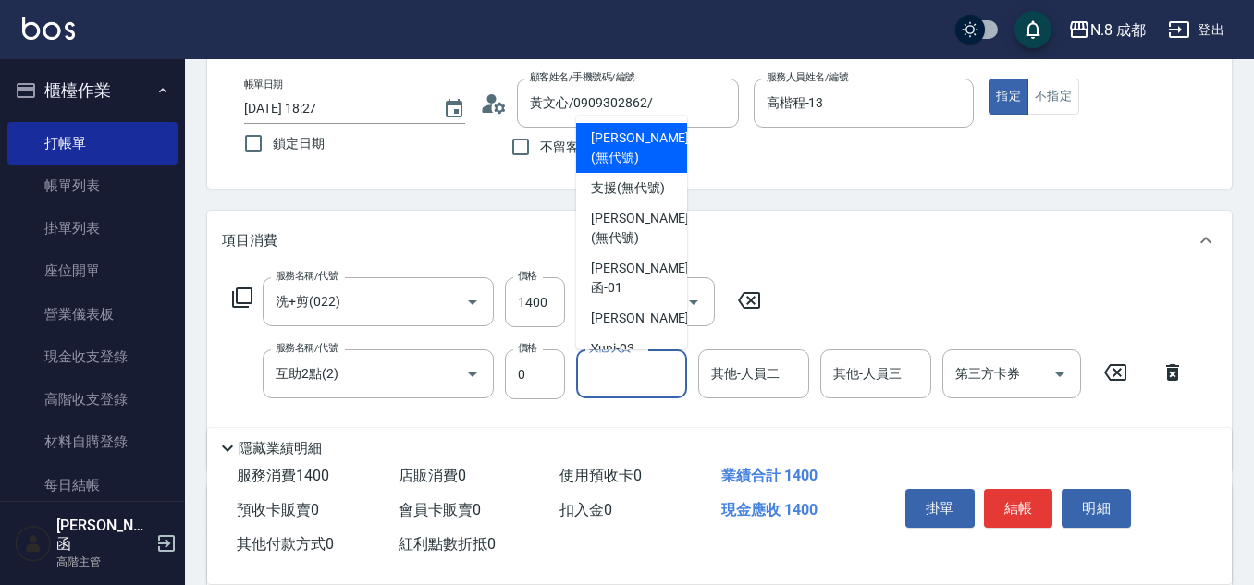
click at [641, 377] on input "其他-人員一" at bounding box center [631, 374] width 94 height 32
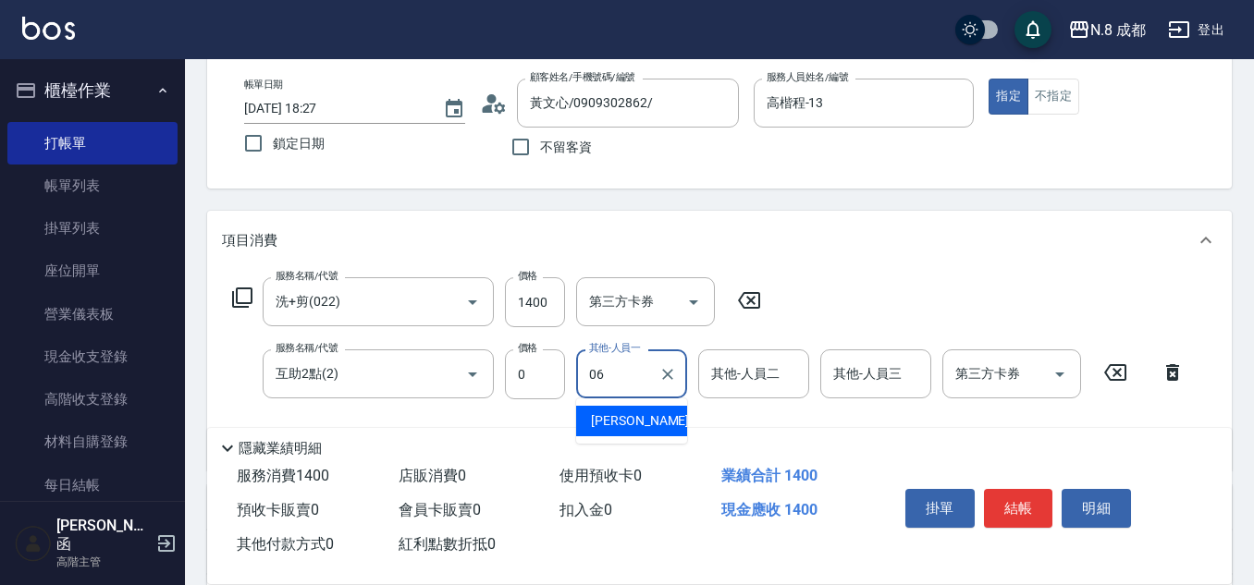
click at [639, 417] on span "[PERSON_NAME] -06" at bounding box center [649, 420] width 116 height 19
type input "[PERSON_NAME]-06"
click at [1022, 495] on button "結帳" at bounding box center [1018, 508] width 69 height 39
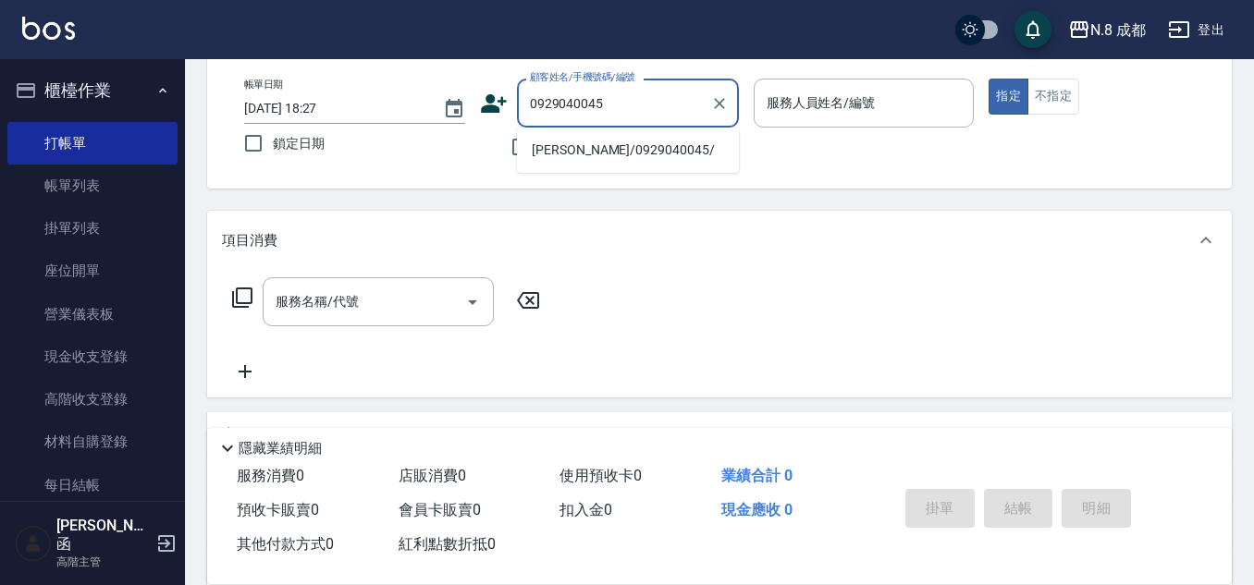
click at [624, 149] on li "[PERSON_NAME]/0929040045/" at bounding box center [628, 150] width 222 height 31
type input "[PERSON_NAME]/0929040045/"
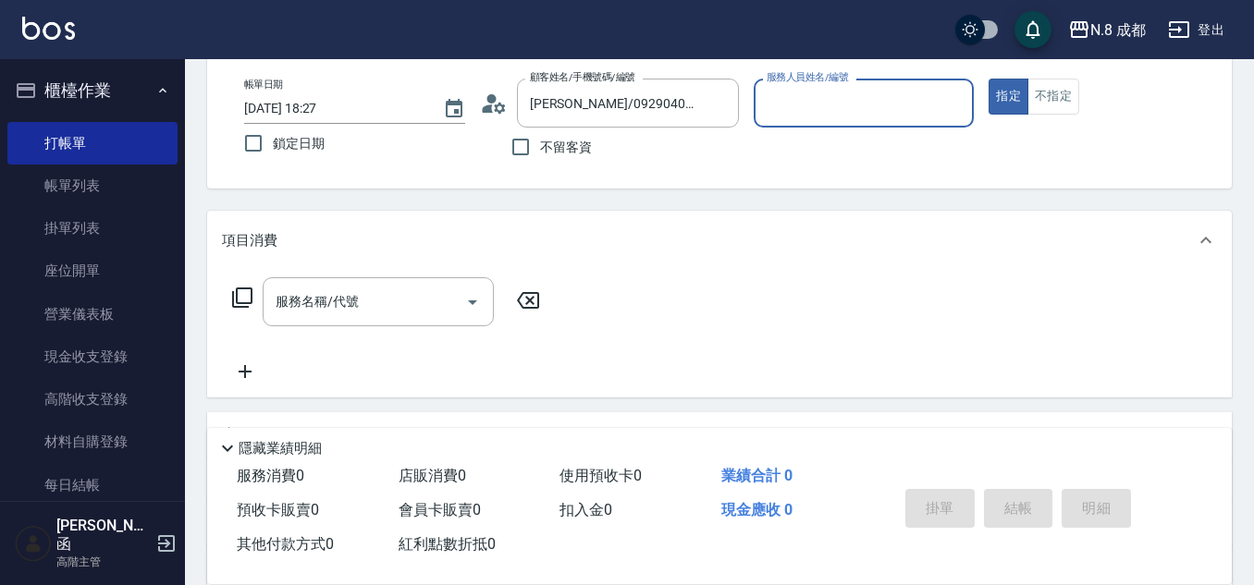
type input "張芷瑜-12"
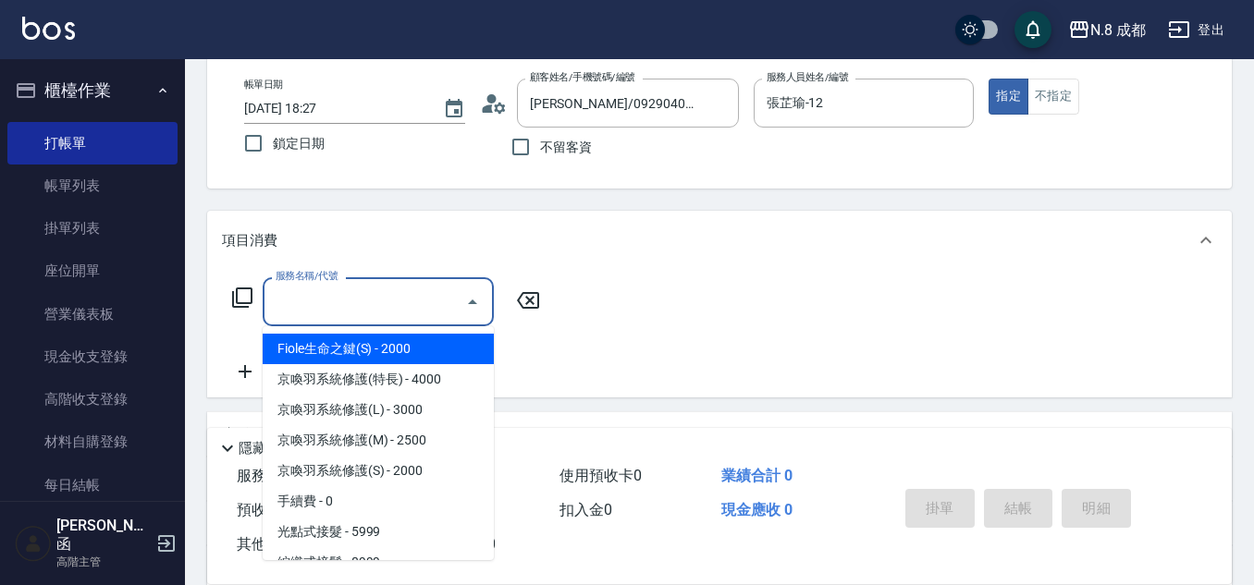
click at [350, 303] on div "服務名稱/代號 服務名稱/代號" at bounding box center [378, 301] width 231 height 49
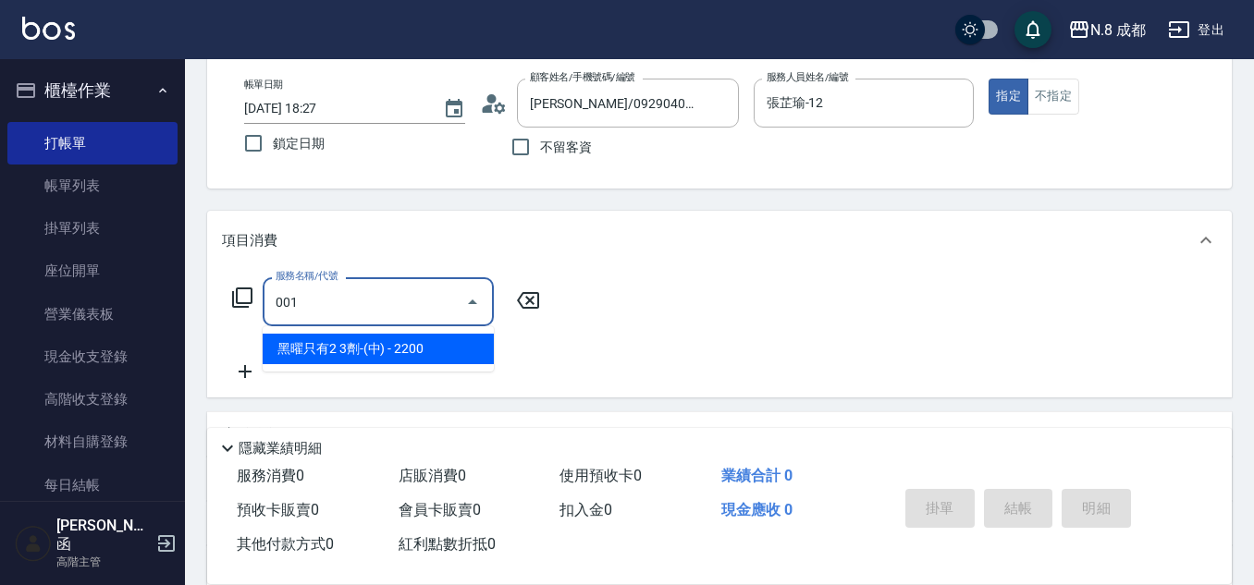
click at [412, 345] on span "黑曜只有2 3劑-(中) - 2200" at bounding box center [378, 349] width 231 height 31
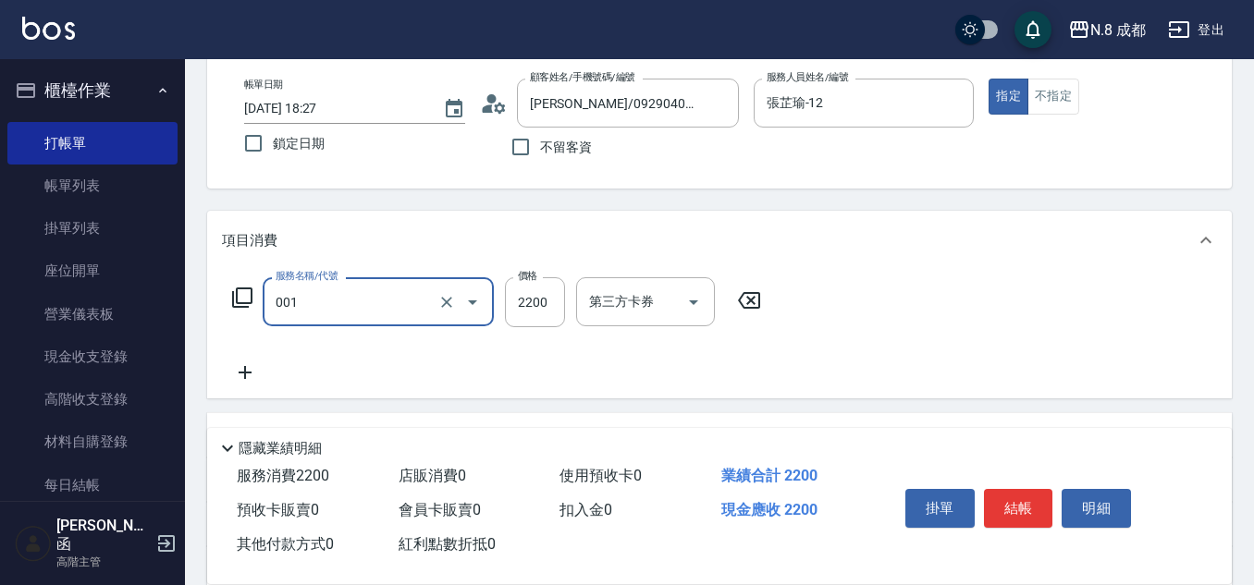
type input "黑曜只有2 3劑-(中)(001)"
click at [531, 361] on div "服務名稱/代號 黑曜只有2 3劑-(中)(001) 服務名稱/代號 價格 2200 價格 第三方卡券 第三方卡券" at bounding box center [497, 330] width 550 height 106
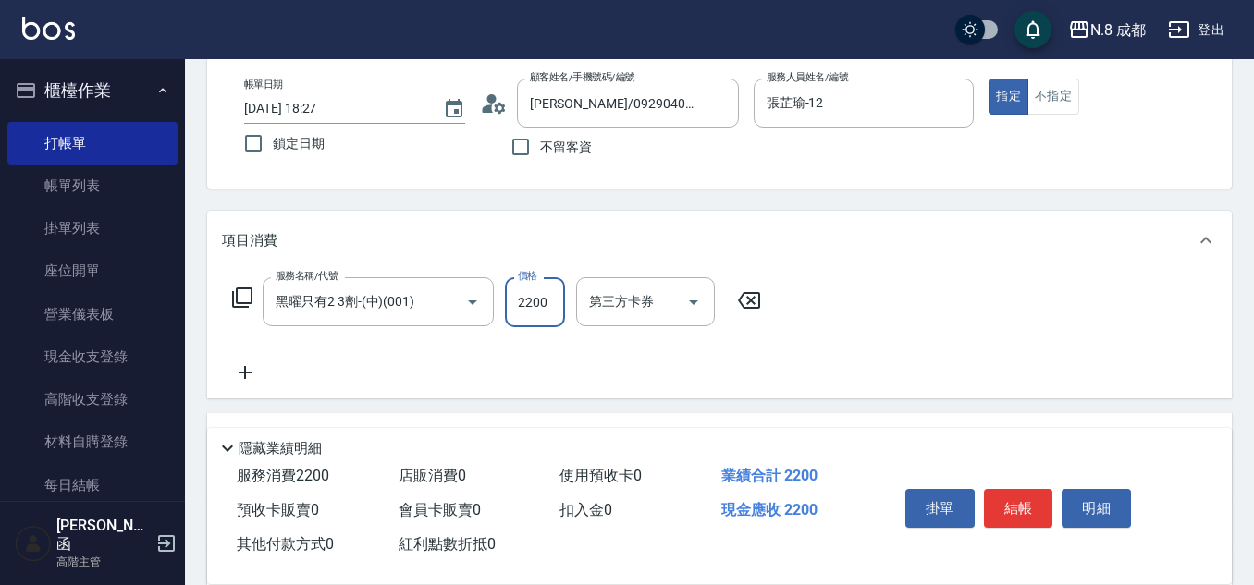
click at [549, 300] on input "2200" at bounding box center [535, 302] width 60 height 50
type input "2400"
click at [240, 378] on icon at bounding box center [245, 372] width 46 height 22
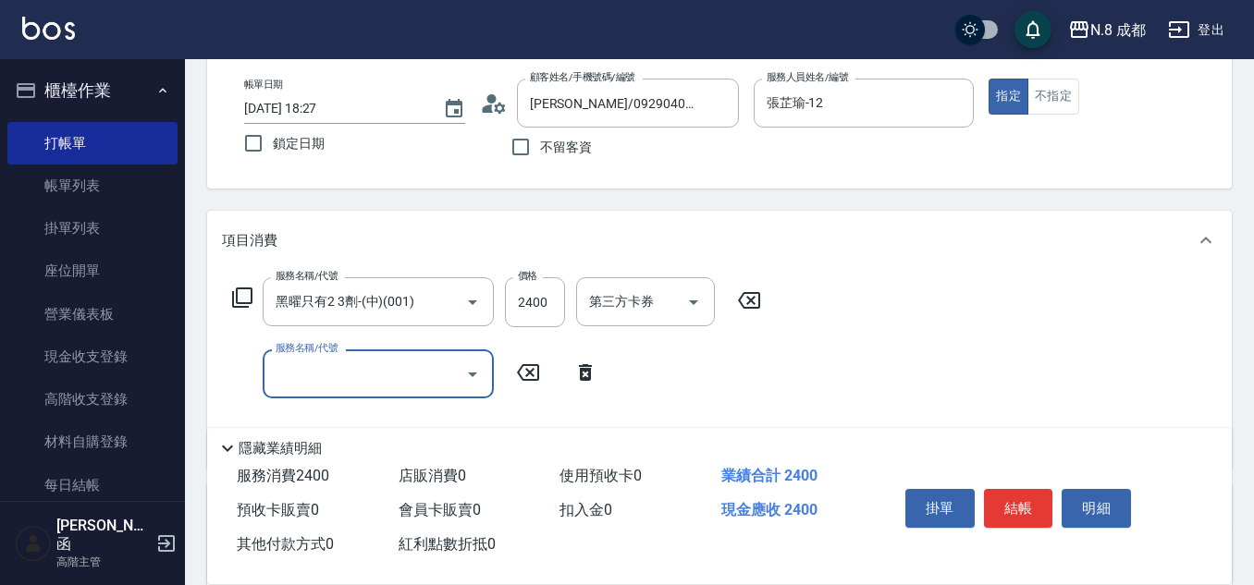
click at [329, 379] on input "服務名稱/代號" at bounding box center [364, 374] width 187 height 32
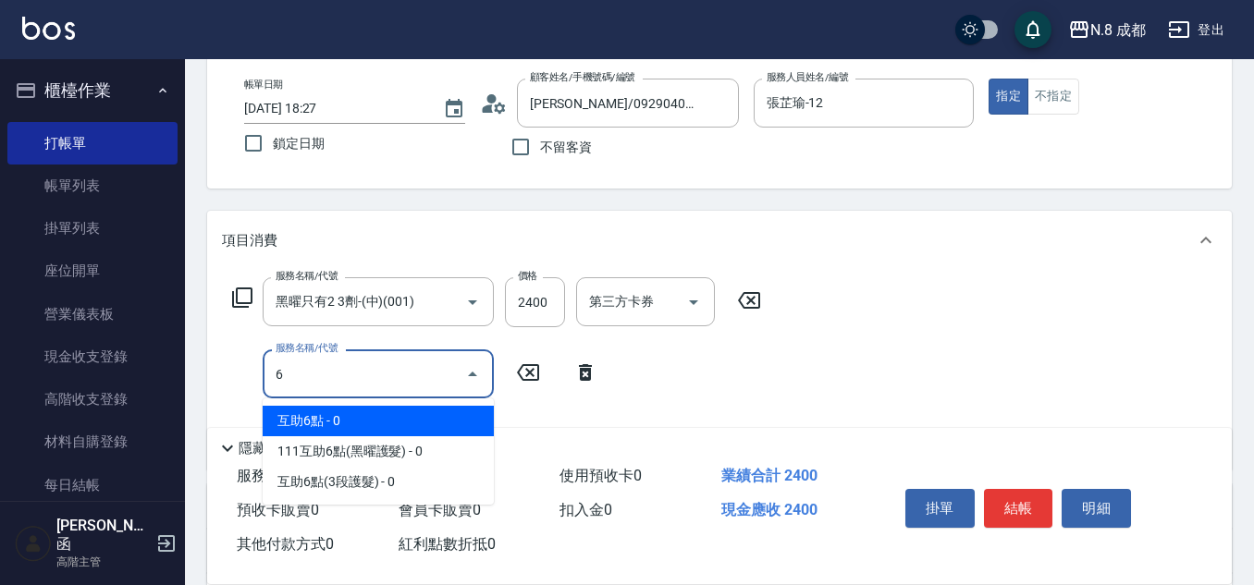
click at [366, 420] on span "互助6點 - 0" at bounding box center [378, 421] width 231 height 31
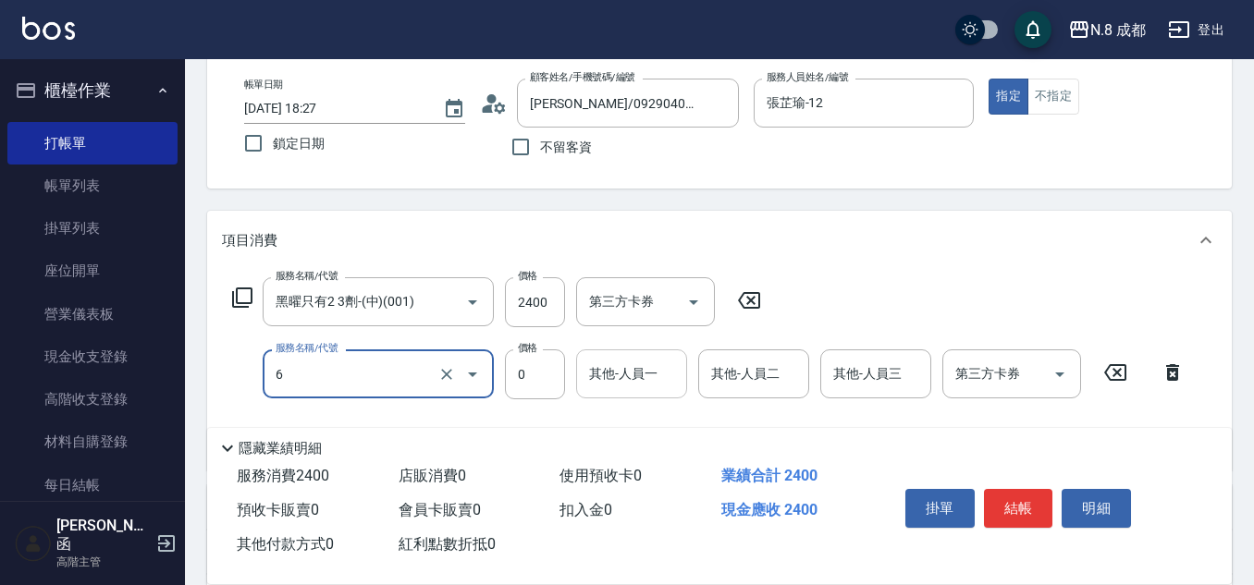
type input "互助6點(6)"
click at [619, 386] on input "其他-人員一" at bounding box center [631, 374] width 94 height 32
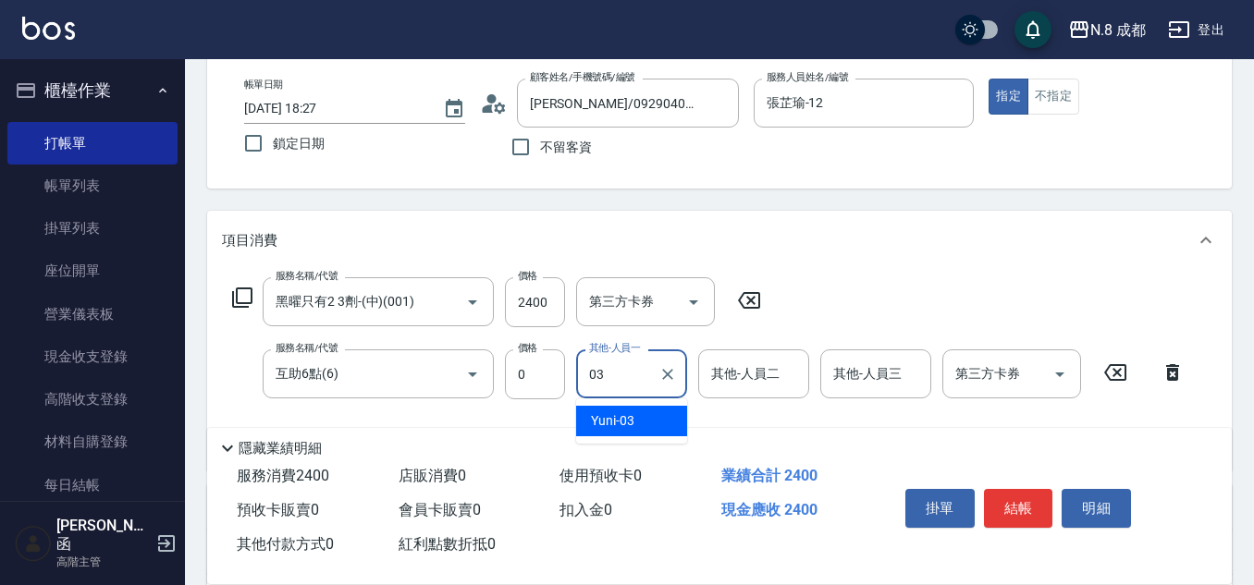
click at [650, 416] on div "Yuni -03" at bounding box center [631, 421] width 111 height 31
type input "Yuni-03"
click at [1011, 494] on button "結帳" at bounding box center [1018, 508] width 69 height 39
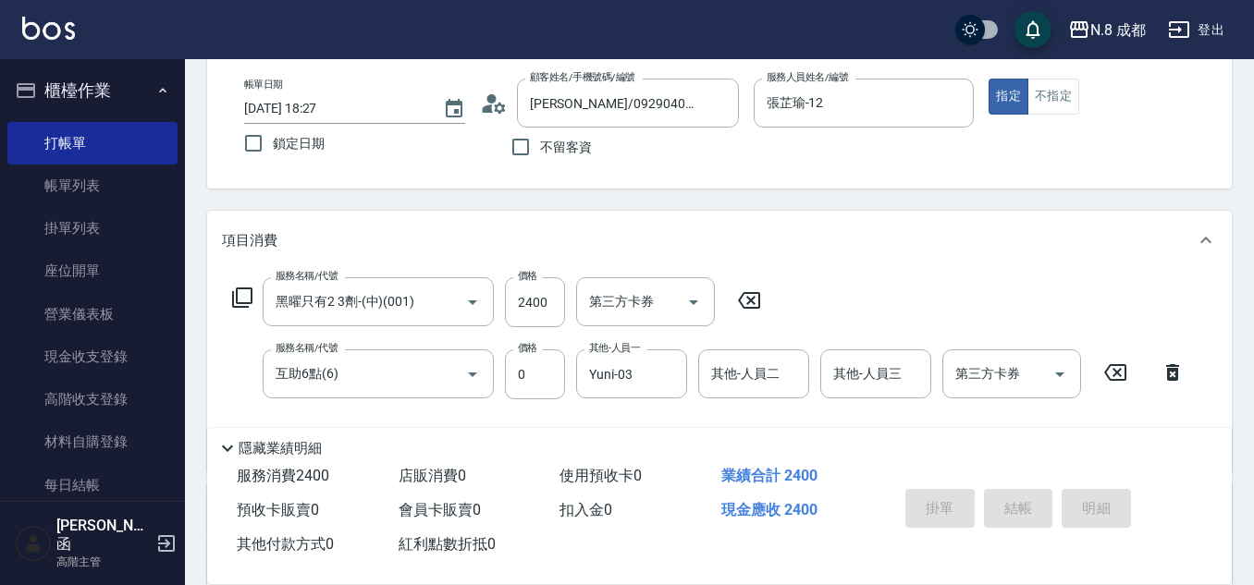
type input "2025/09/07 18:29"
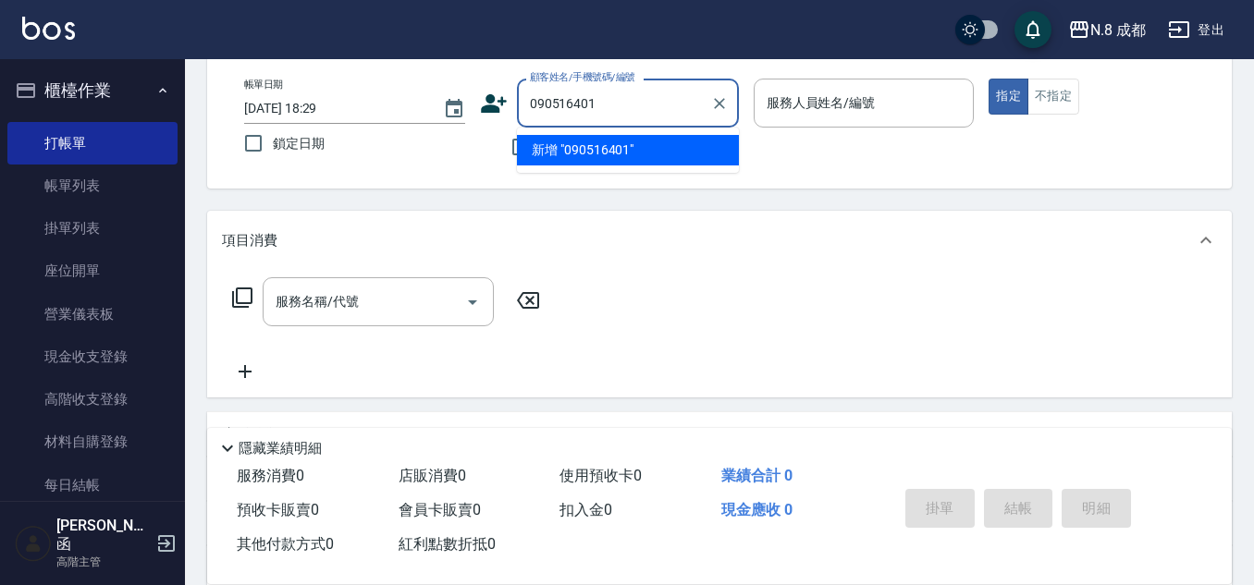
type input "0905164017"
drag, startPoint x: 658, startPoint y: 104, endPoint x: 468, endPoint y: 119, distance: 191.0
click at [468, 119] on div "帳單日期 2025/09/07 18:29 鎖定日期 顧客姓名/手機號碼/編號 0905164017 顧客姓名/手機號碼/編號 不留客資 服務人員姓名/編號 …" at bounding box center [719, 123] width 980 height 88
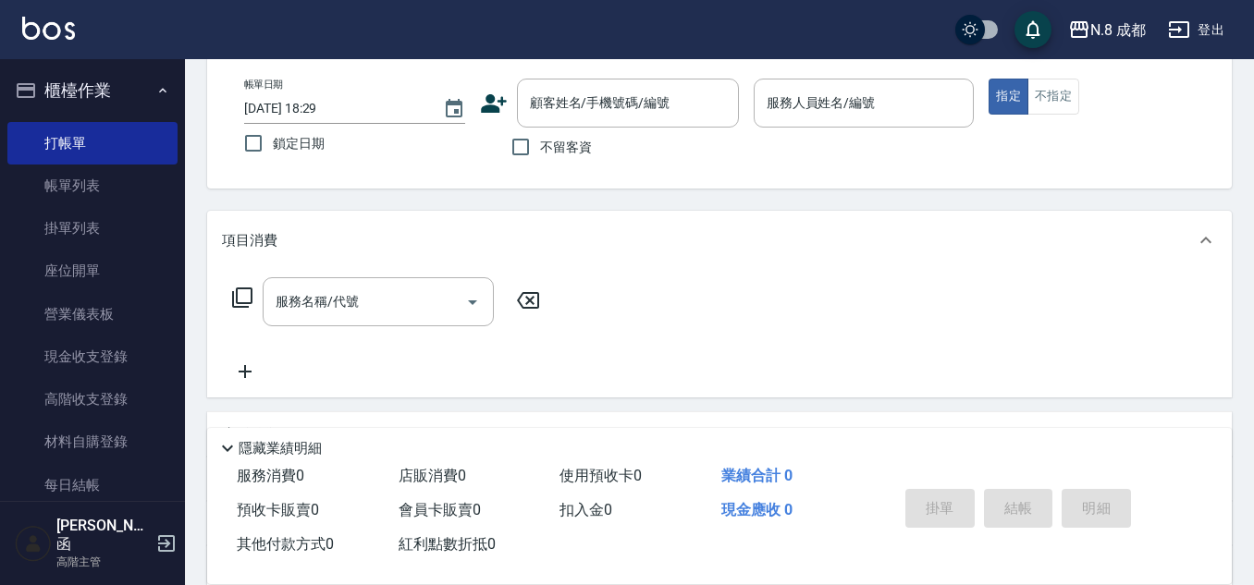
click at [489, 106] on icon at bounding box center [494, 103] width 26 height 18
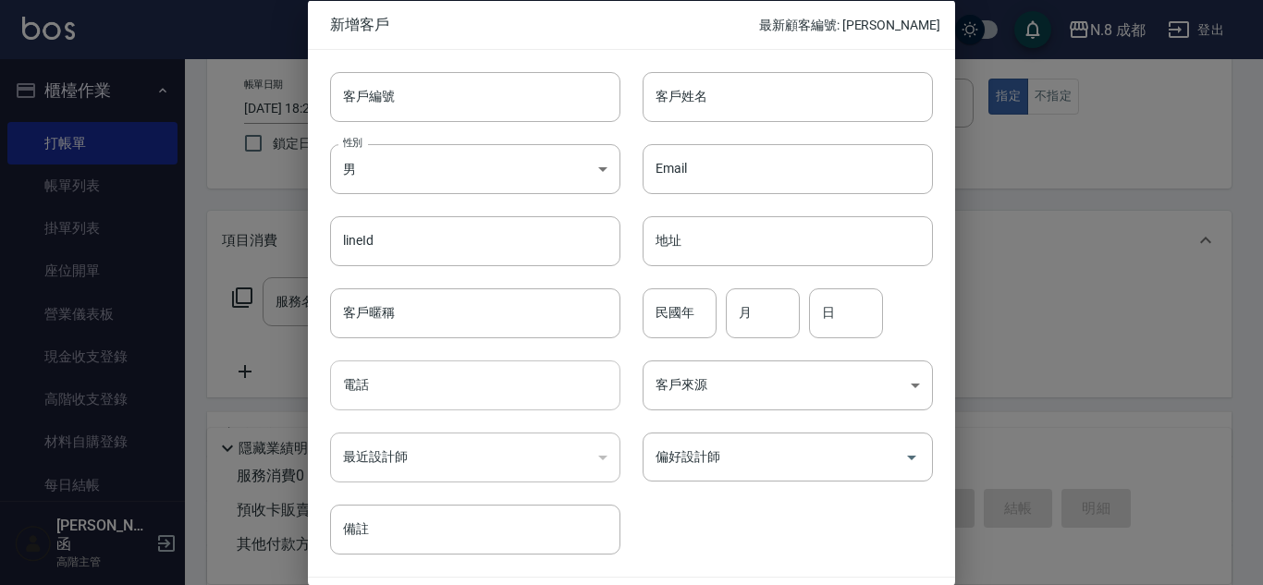
click at [428, 380] on input "電話" at bounding box center [475, 386] width 290 height 50
paste input "0905164017"
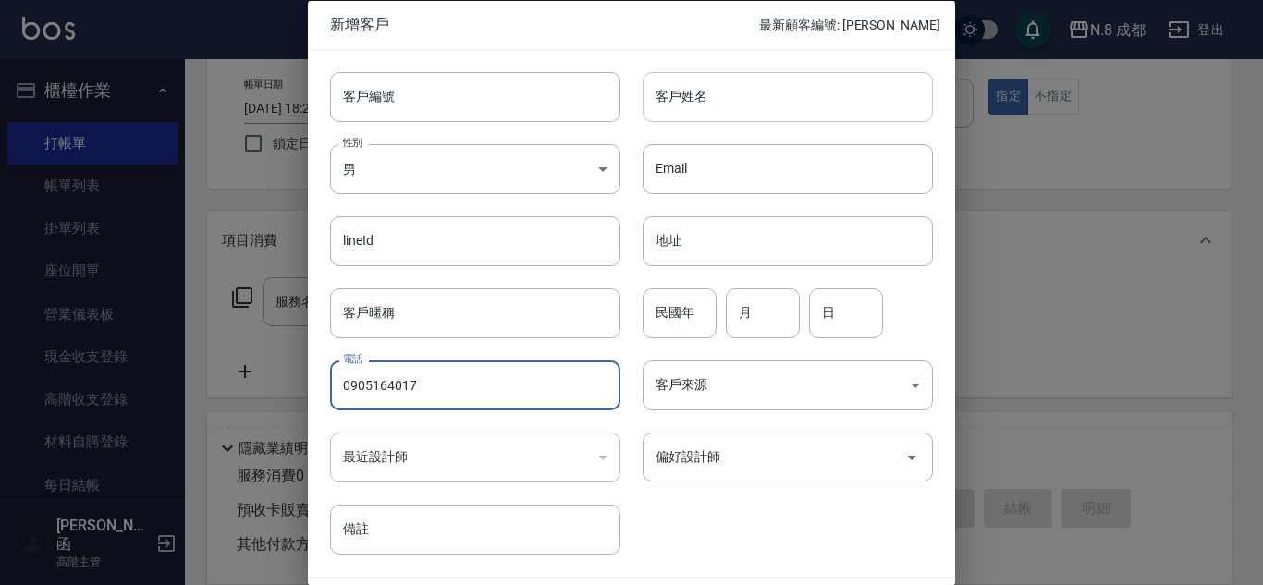
type input "0905164017"
drag, startPoint x: 705, startPoint y: 101, endPoint x: 705, endPoint y: 115, distance: 13.9
click at [705, 101] on input "客戶姓名" at bounding box center [787, 96] width 290 height 50
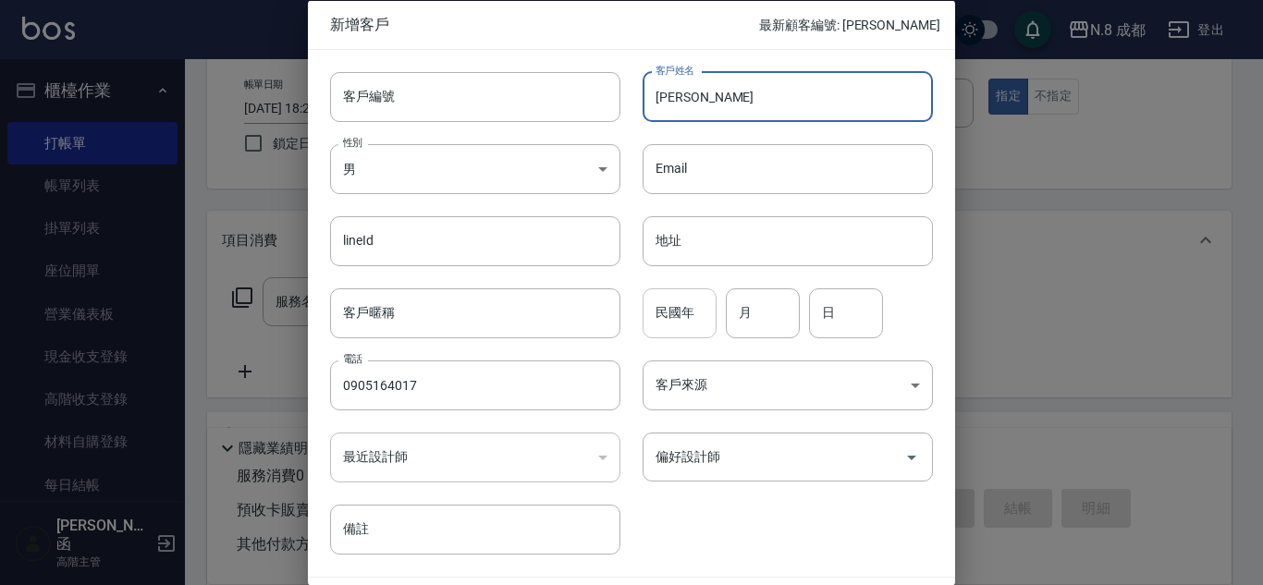
type input "鄭淇勻"
click at [683, 321] on input "民國年" at bounding box center [679, 312] width 74 height 50
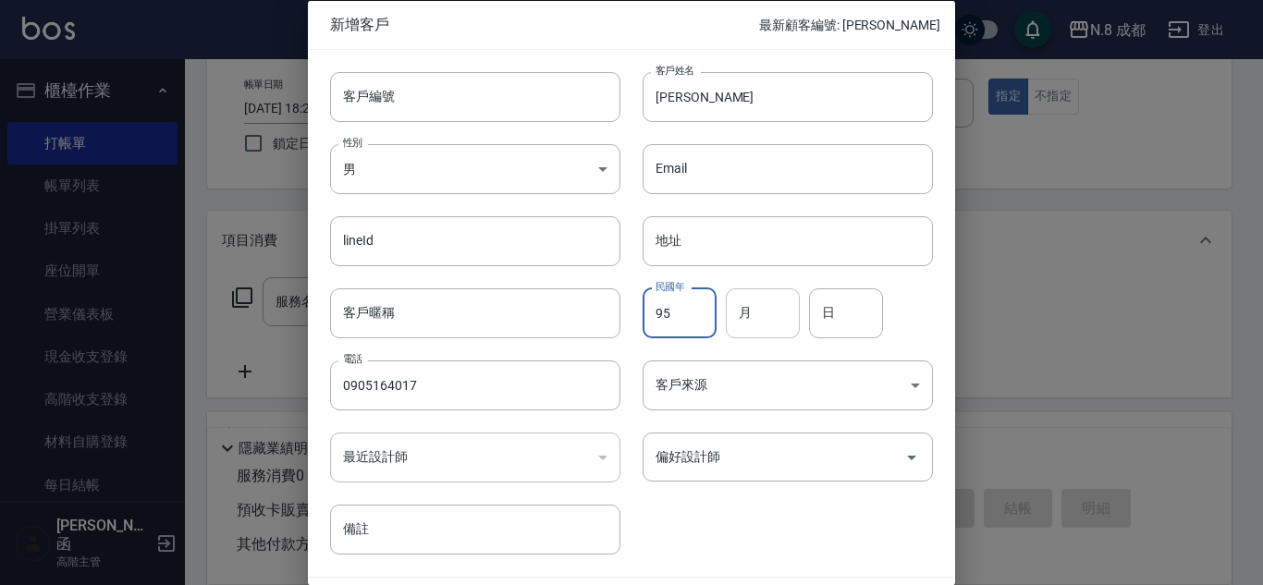
type input "95"
click at [760, 318] on input "月" at bounding box center [763, 312] width 74 height 50
type input "08"
click at [838, 312] on input "0" at bounding box center [846, 312] width 74 height 50
type input "08"
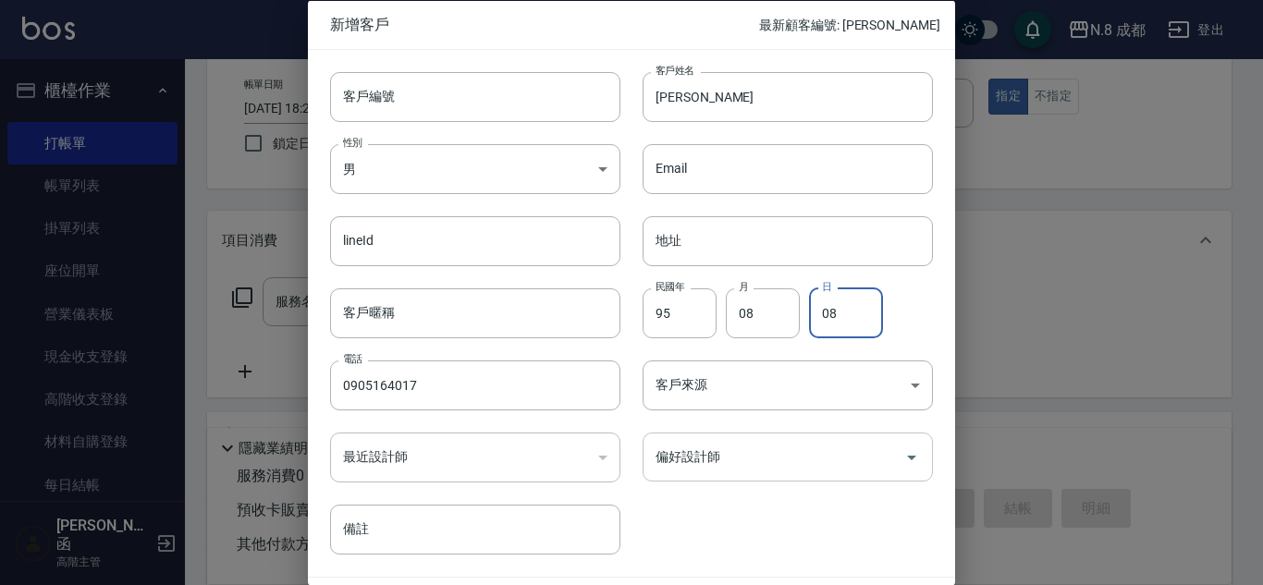
click at [750, 462] on input "偏好設計師" at bounding box center [774, 457] width 246 height 32
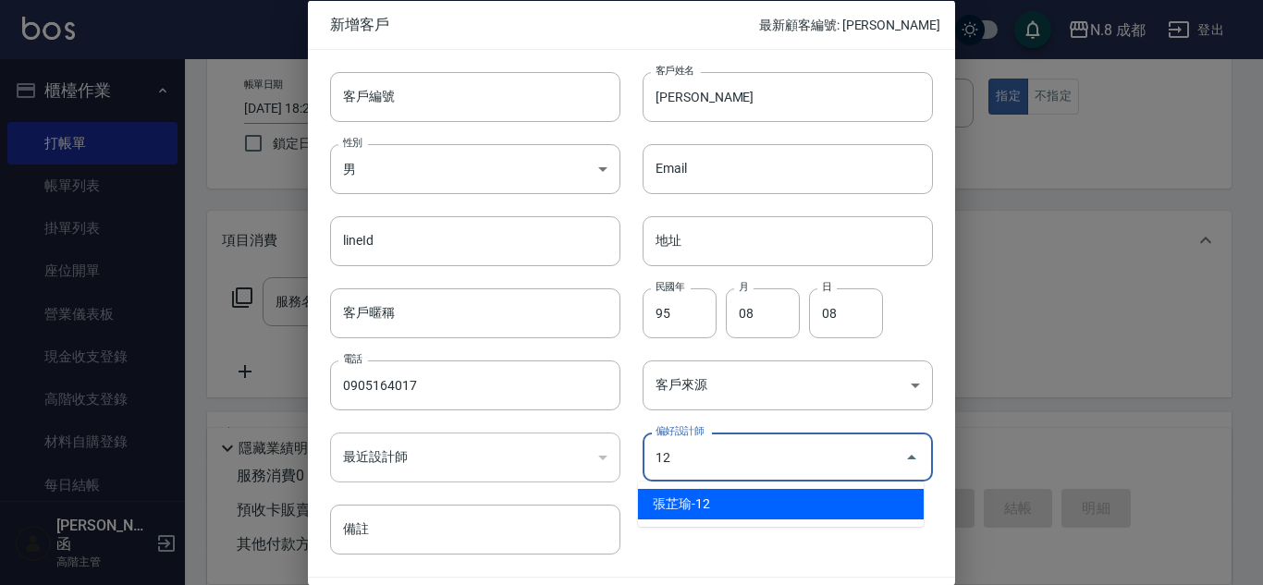
click at [721, 505] on li "張芷瑜-12" at bounding box center [781, 504] width 286 height 31
type input "張芷瑜"
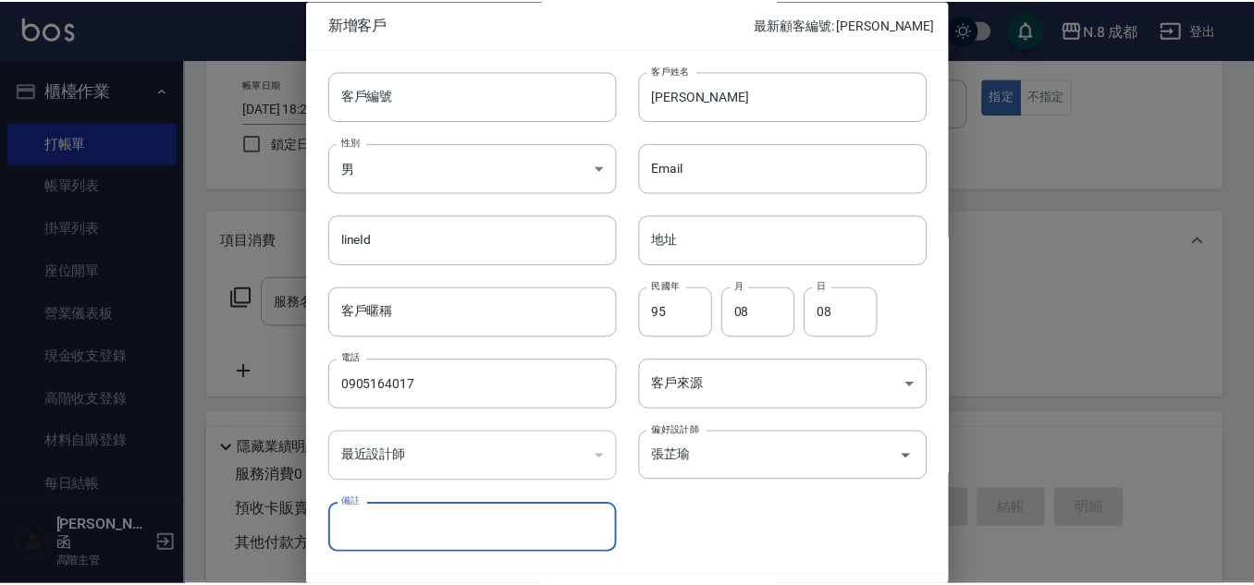
scroll to position [55, 0]
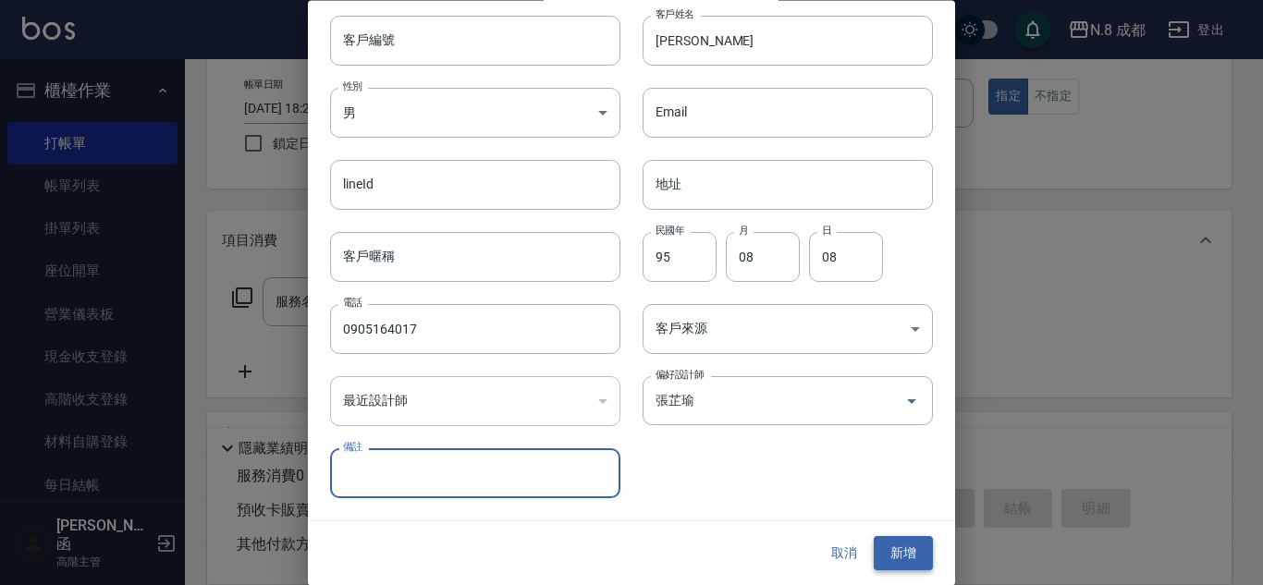
click at [888, 548] on button "新增" at bounding box center [903, 554] width 59 height 34
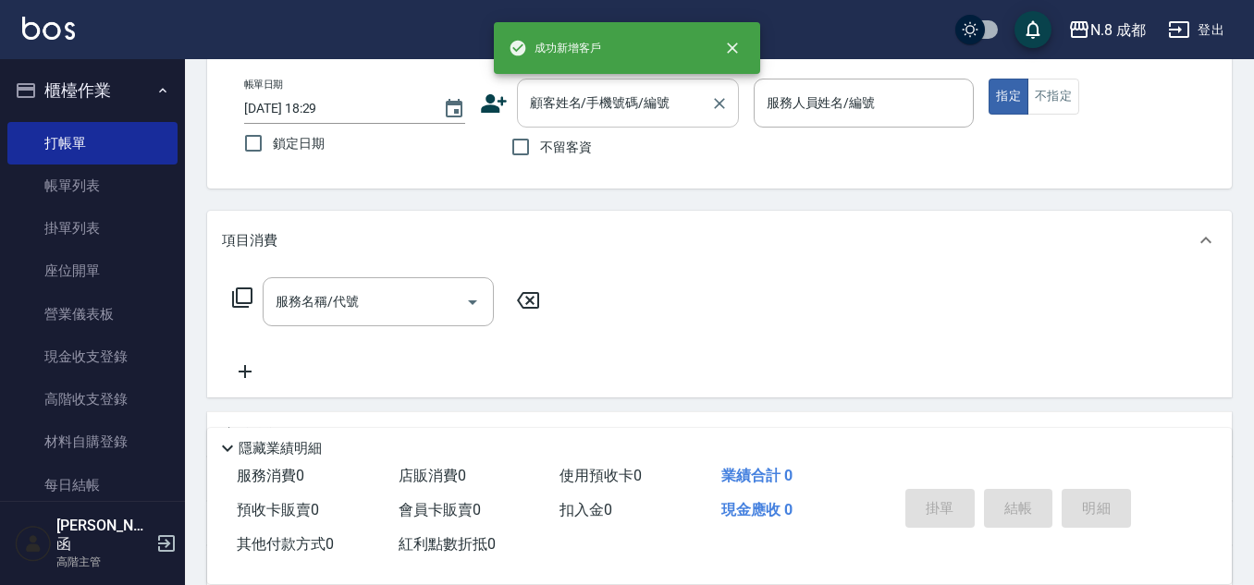
click at [586, 86] on div "顧客姓名/手機號碼/編號" at bounding box center [628, 103] width 222 height 49
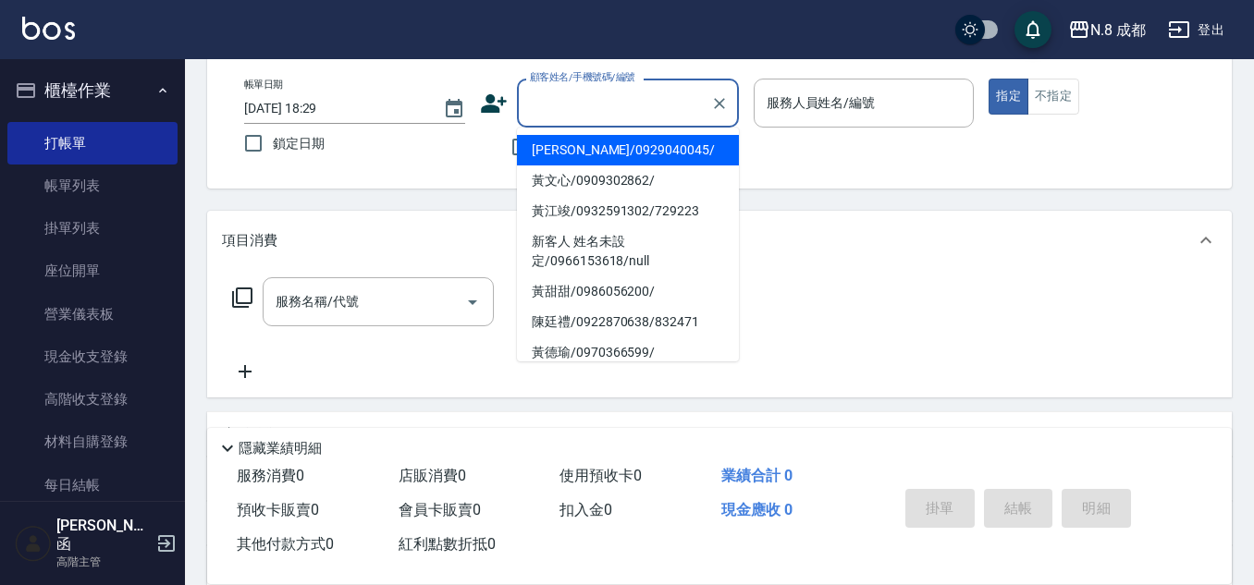
paste input "0905164017"
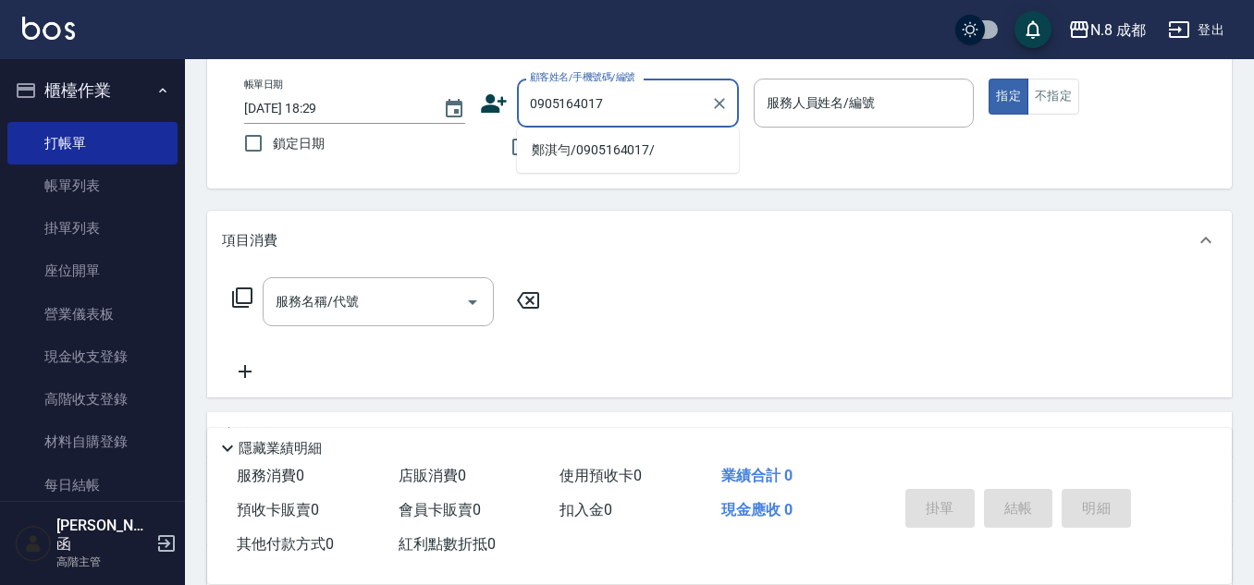
click at [596, 159] on li "鄭淇勻/0905164017/" at bounding box center [628, 150] width 222 height 31
type input "鄭淇勻/0905164017/"
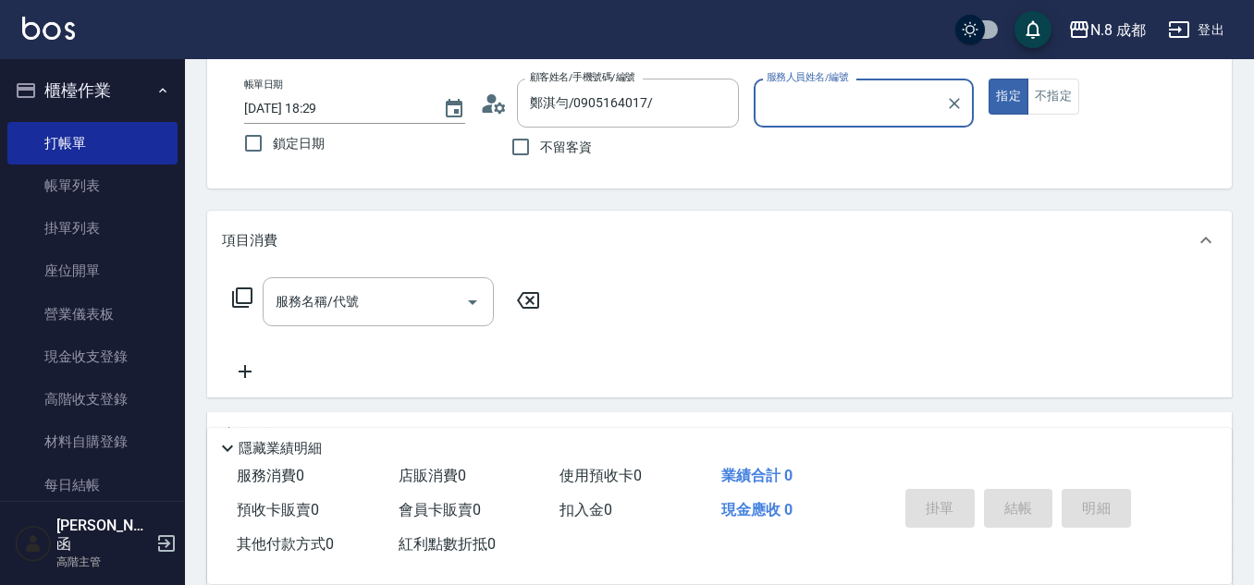
type input "張芷瑜-12"
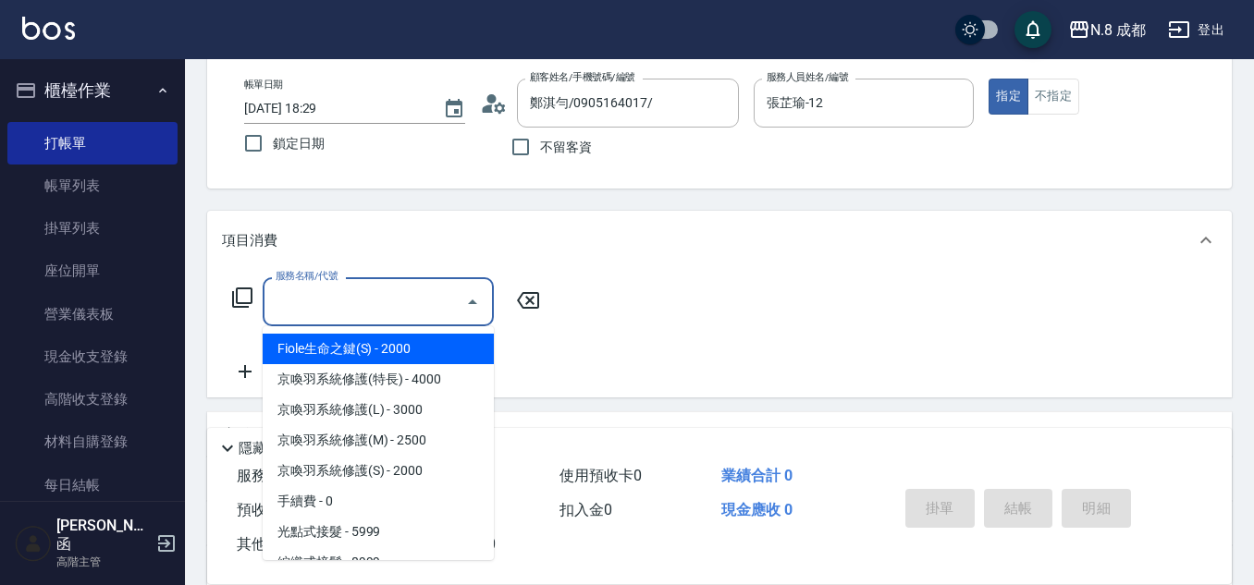
click at [376, 303] on input "服務名稱/代號" at bounding box center [364, 302] width 187 height 32
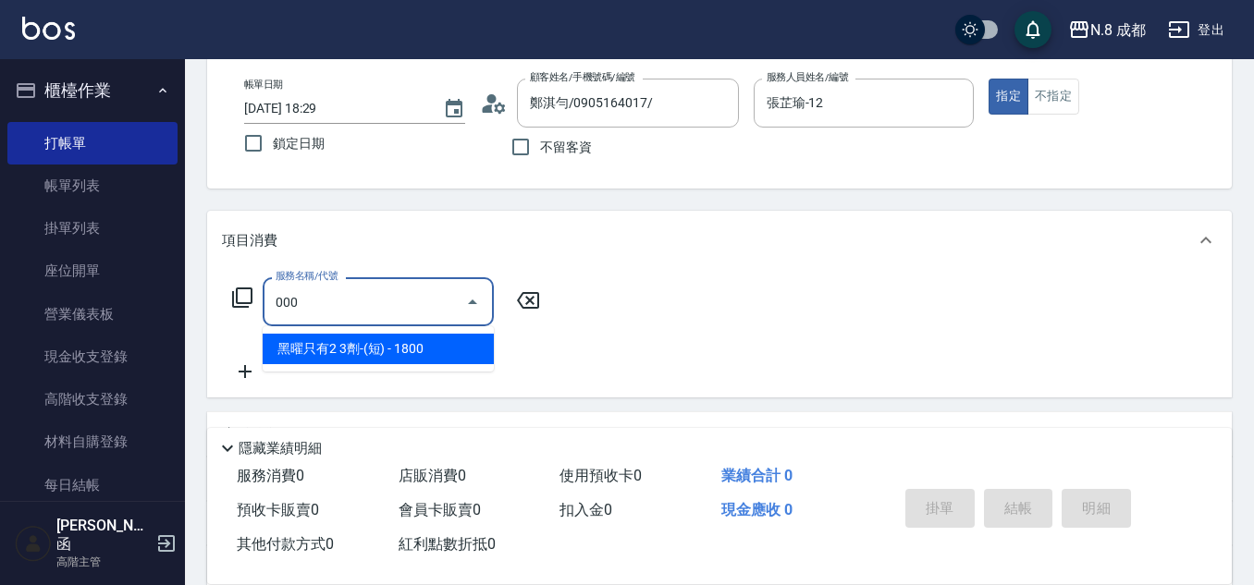
click at [390, 341] on span "黑曜只有2 3劑-(短) - 1800" at bounding box center [378, 349] width 231 height 31
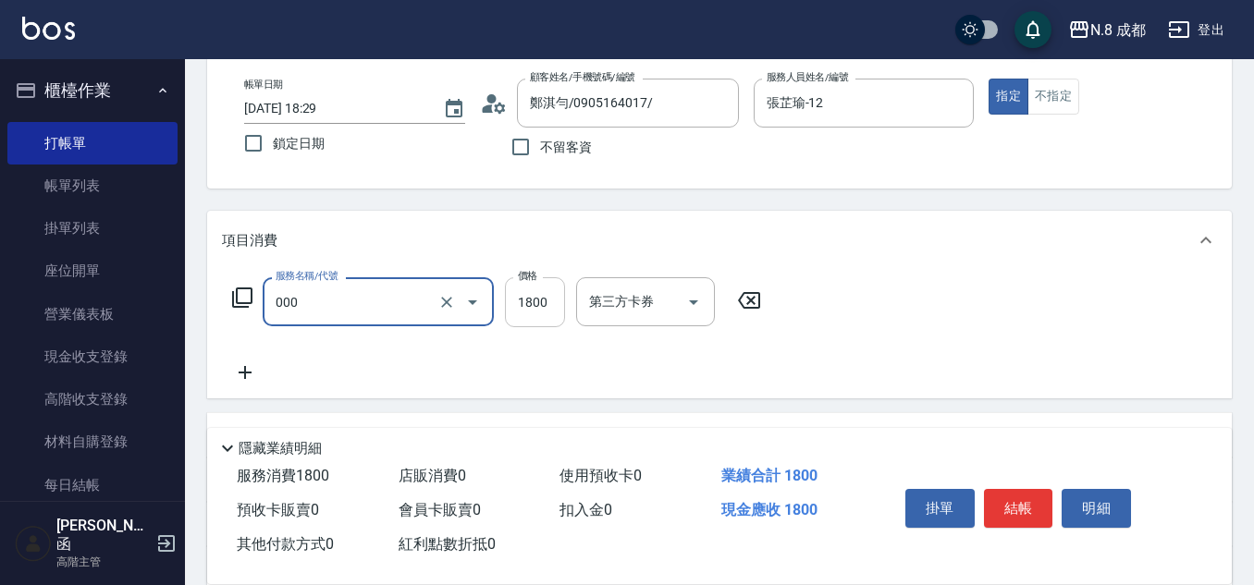
type input "黑曜只有2 3劑-(短)(000)"
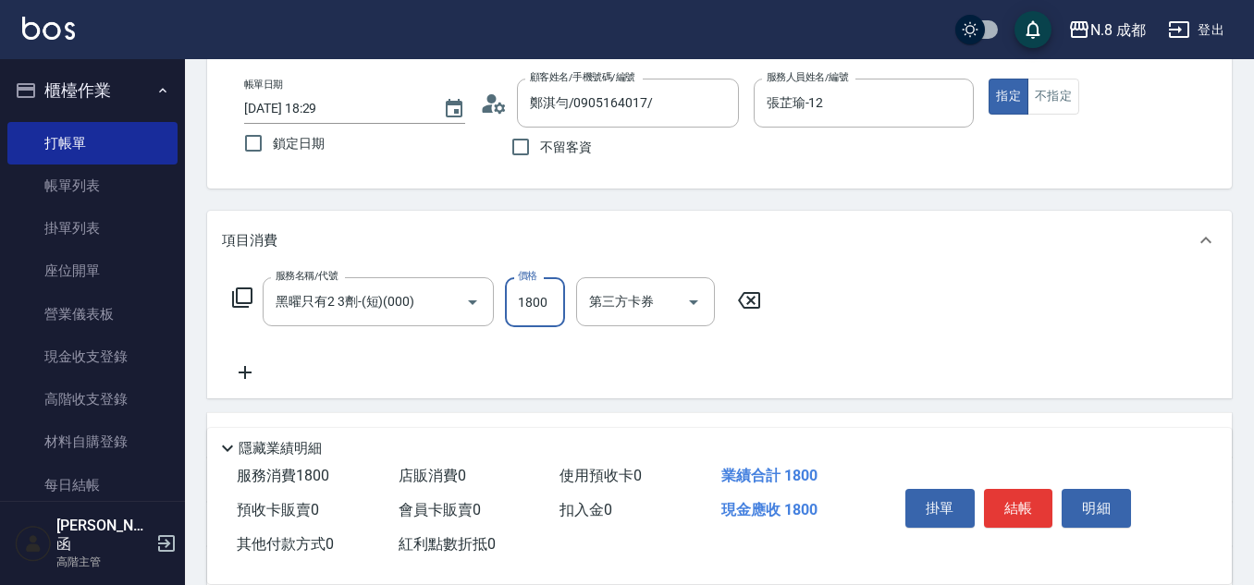
click at [537, 301] on input "1800" at bounding box center [535, 302] width 60 height 50
type input "3300"
click at [255, 370] on icon at bounding box center [245, 372] width 46 height 22
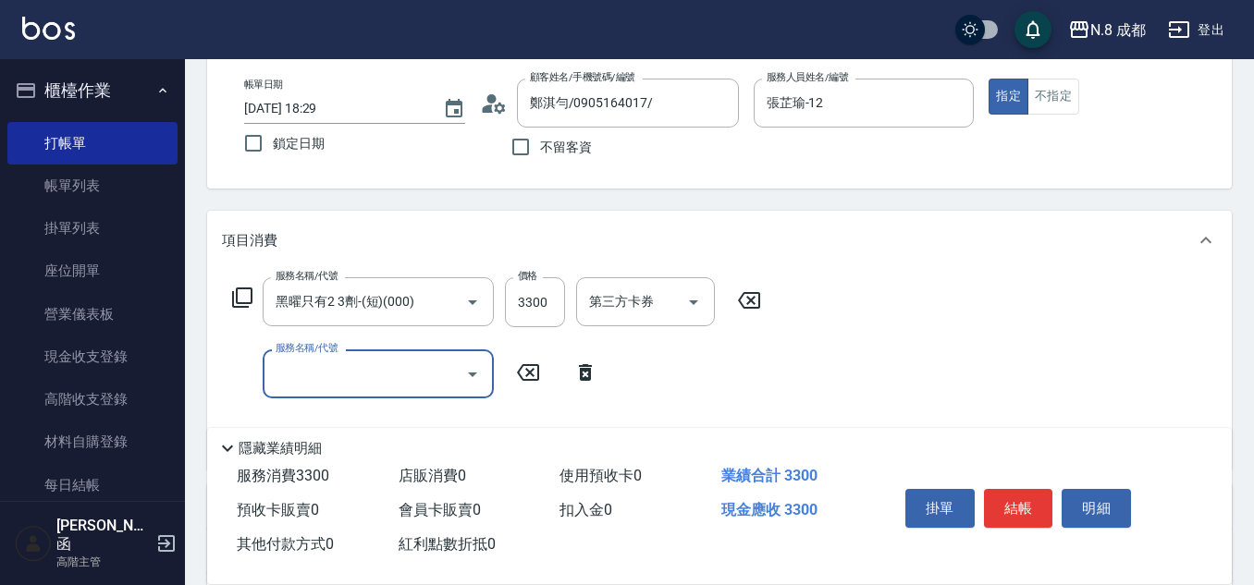
click at [300, 370] on div "服務名稱/代號 服務名稱/代號" at bounding box center [378, 373] width 231 height 49
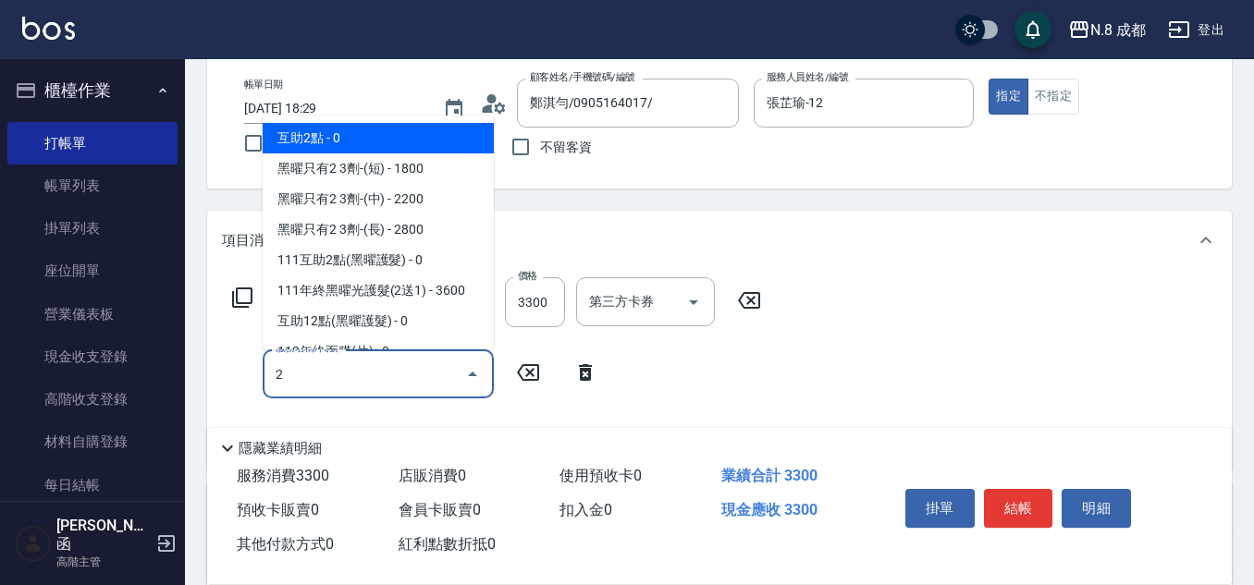
click at [329, 141] on span "互助2點 - 0" at bounding box center [378, 138] width 231 height 31
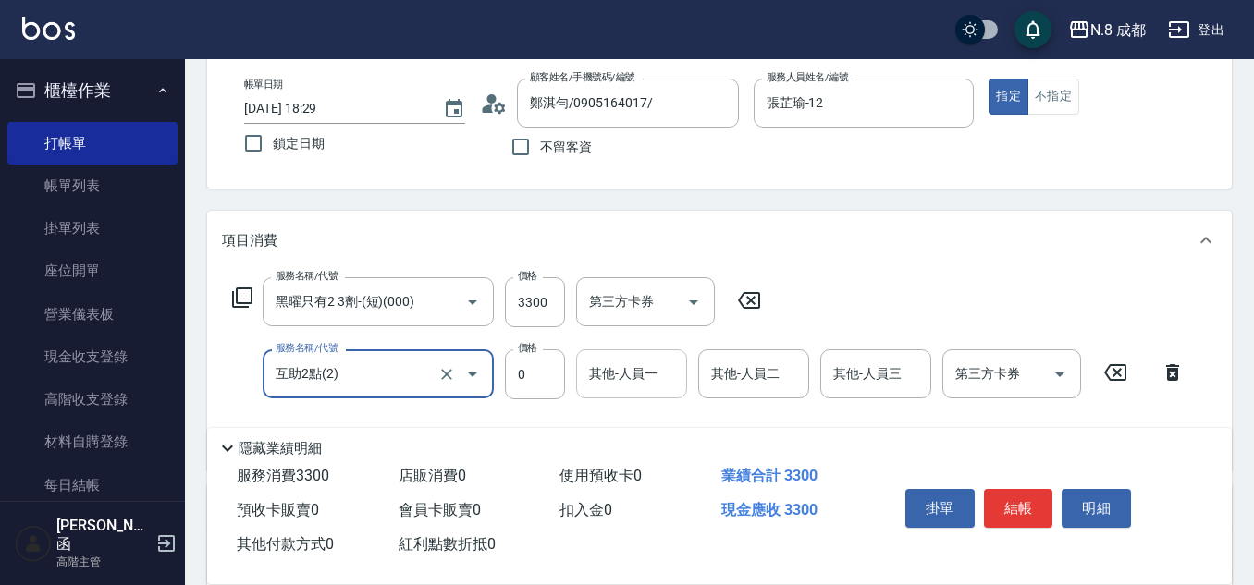
click at [619, 376] on input "其他-人員一" at bounding box center [631, 374] width 94 height 32
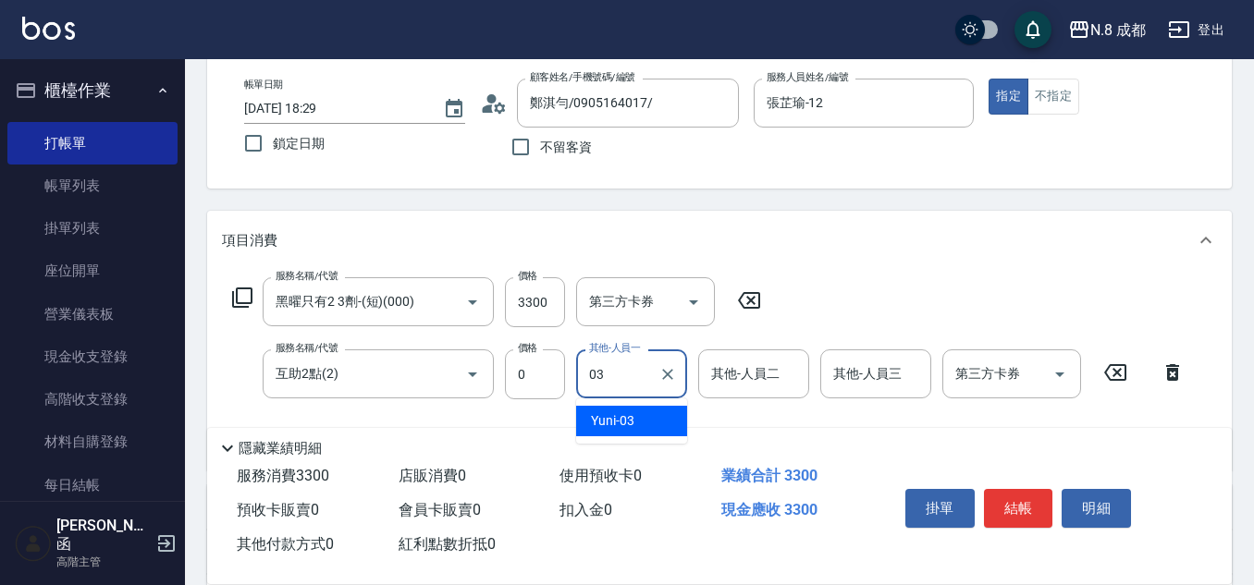
click at [639, 417] on div "Yuni -03" at bounding box center [631, 421] width 111 height 31
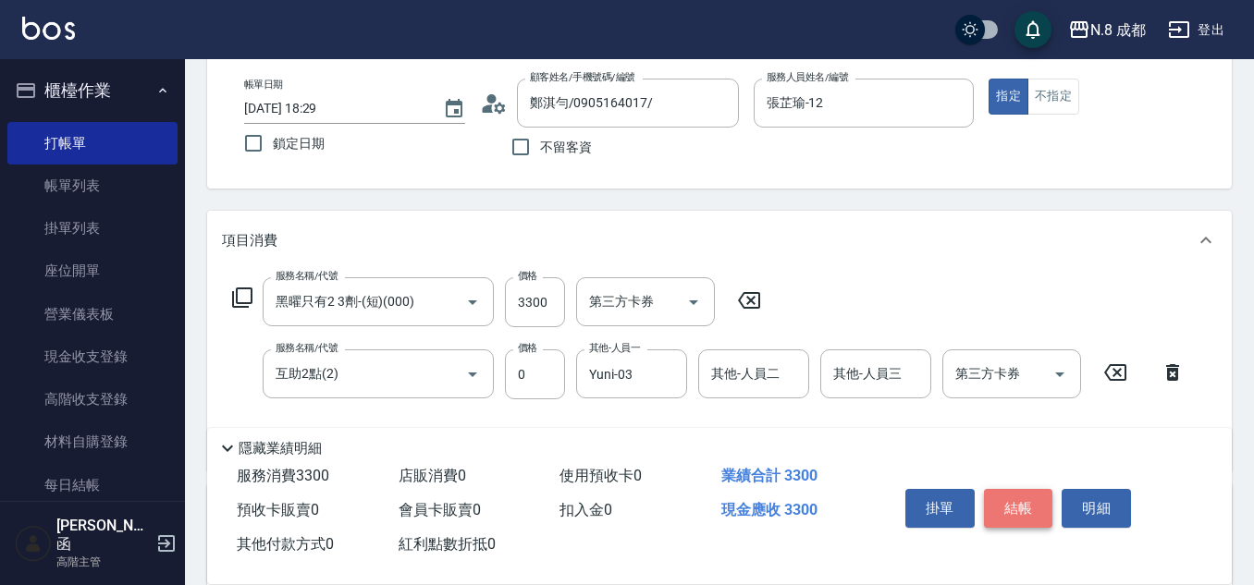
click at [1042, 498] on button "結帳" at bounding box center [1018, 508] width 69 height 39
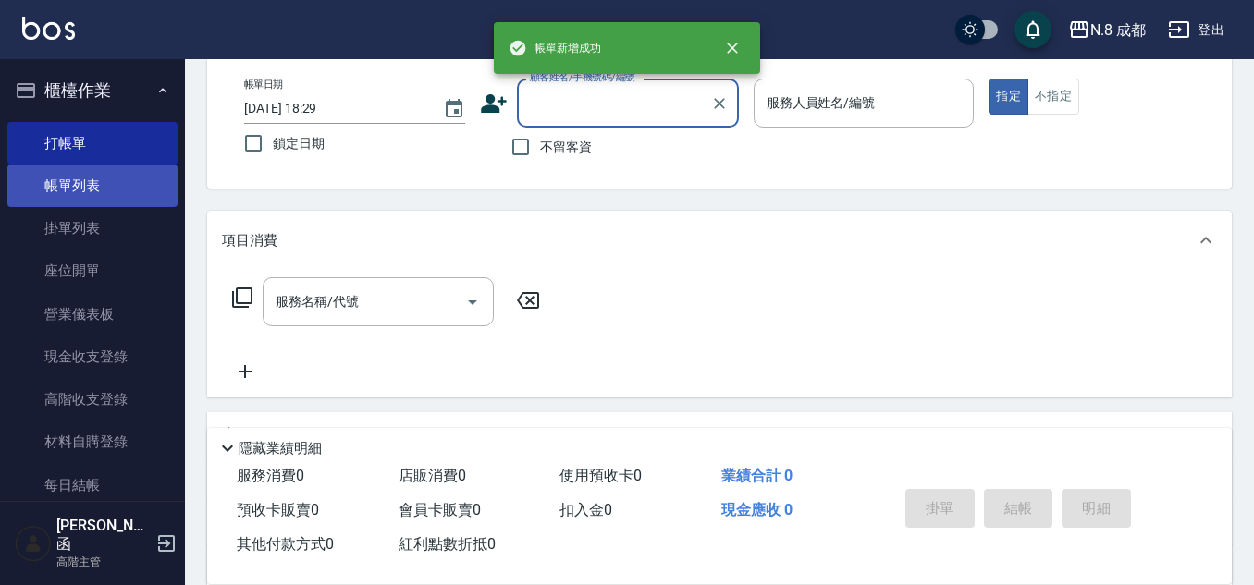
click at [92, 175] on link "帳單列表" at bounding box center [92, 186] width 170 height 43
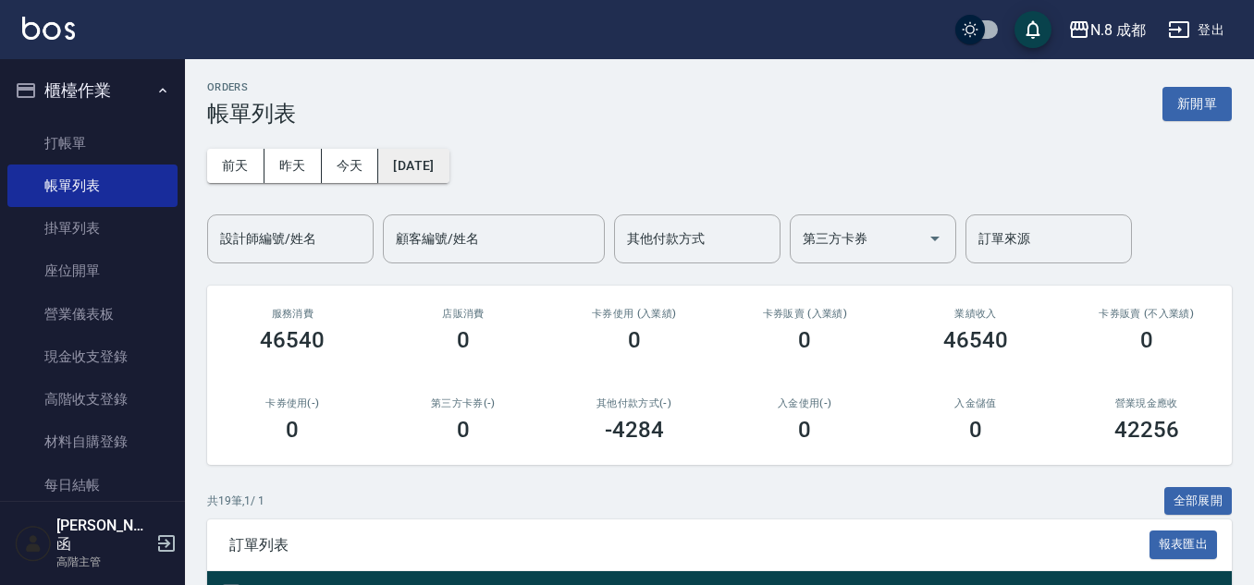
click at [413, 163] on button "[DATE]" at bounding box center [413, 166] width 70 height 34
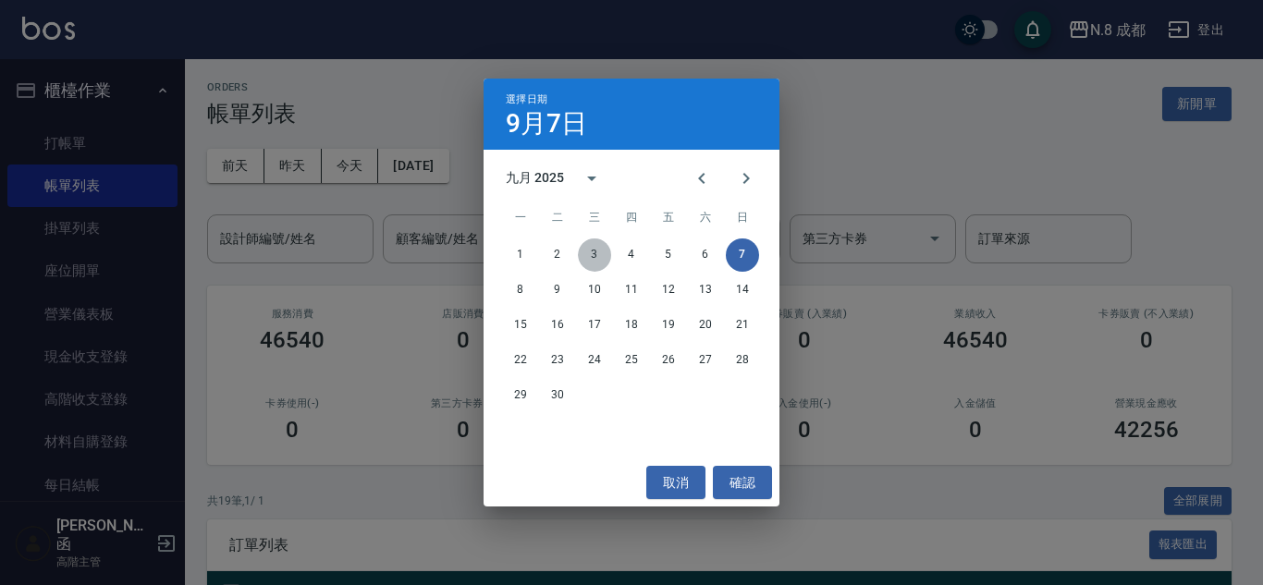
click at [600, 247] on button "3" at bounding box center [594, 254] width 33 height 33
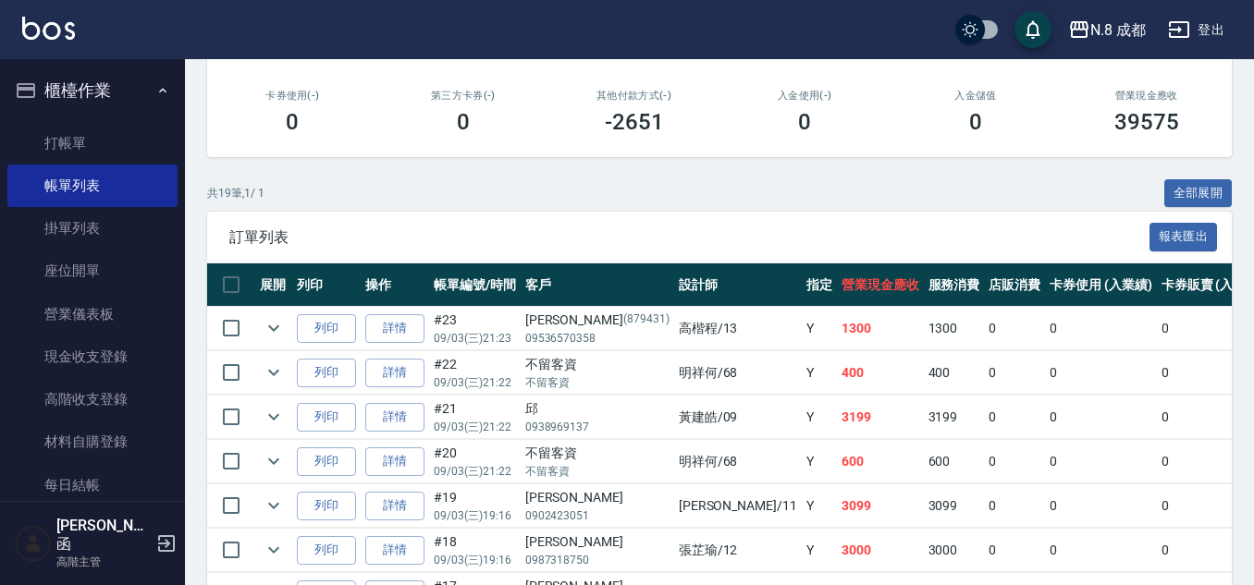
scroll to position [462, 0]
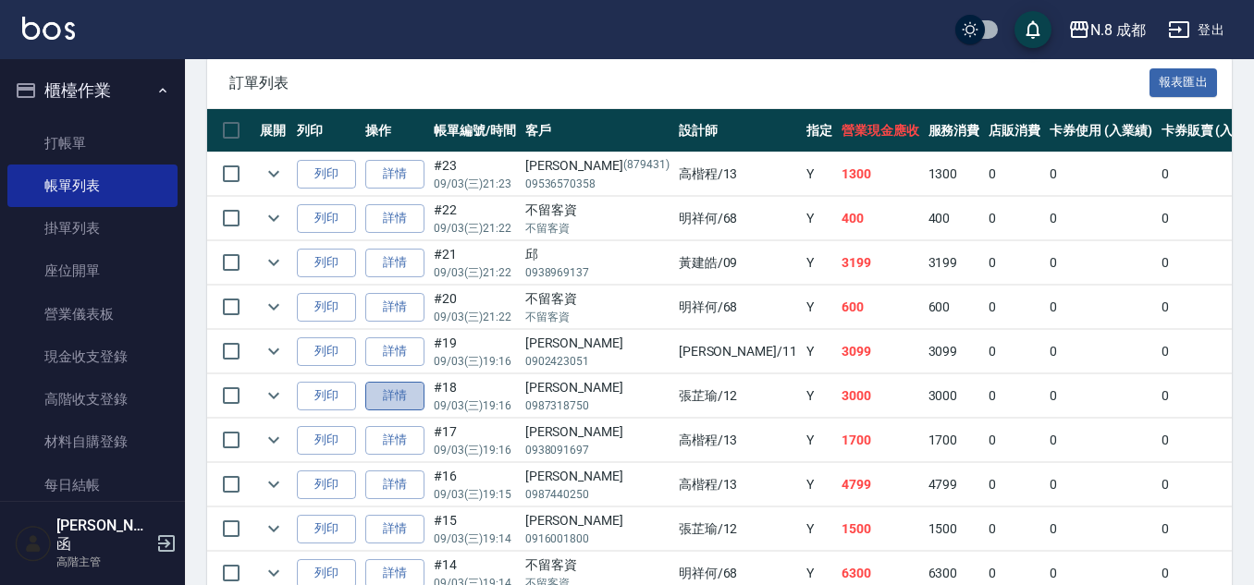
click at [413, 390] on link "詳情" at bounding box center [394, 396] width 59 height 29
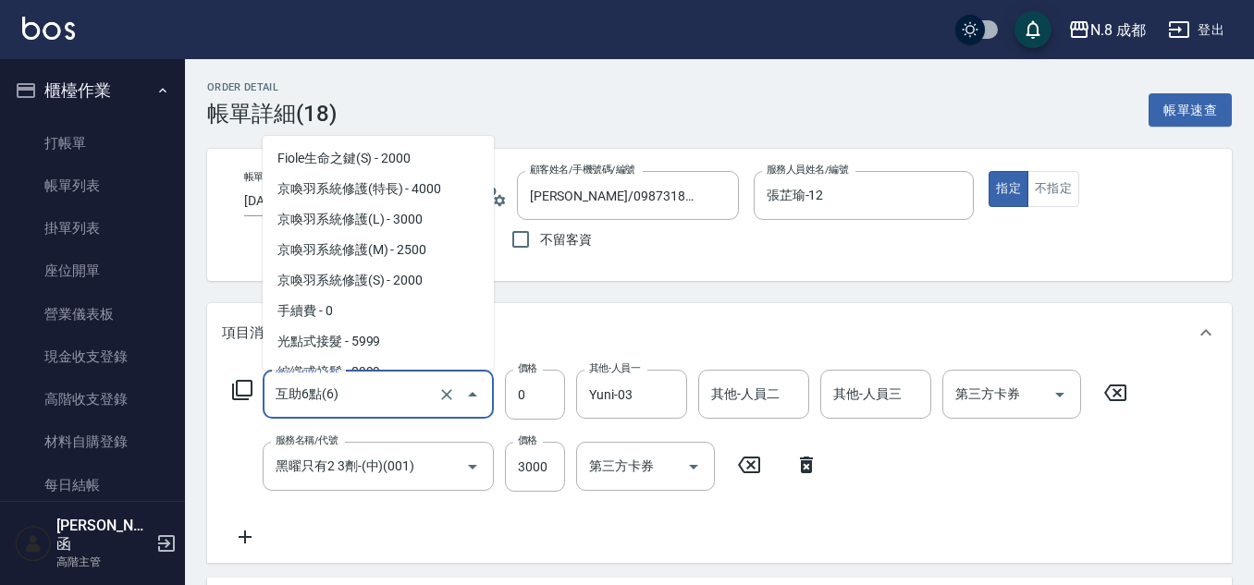
click at [358, 399] on input "互助6點(6)" at bounding box center [352, 394] width 163 height 32
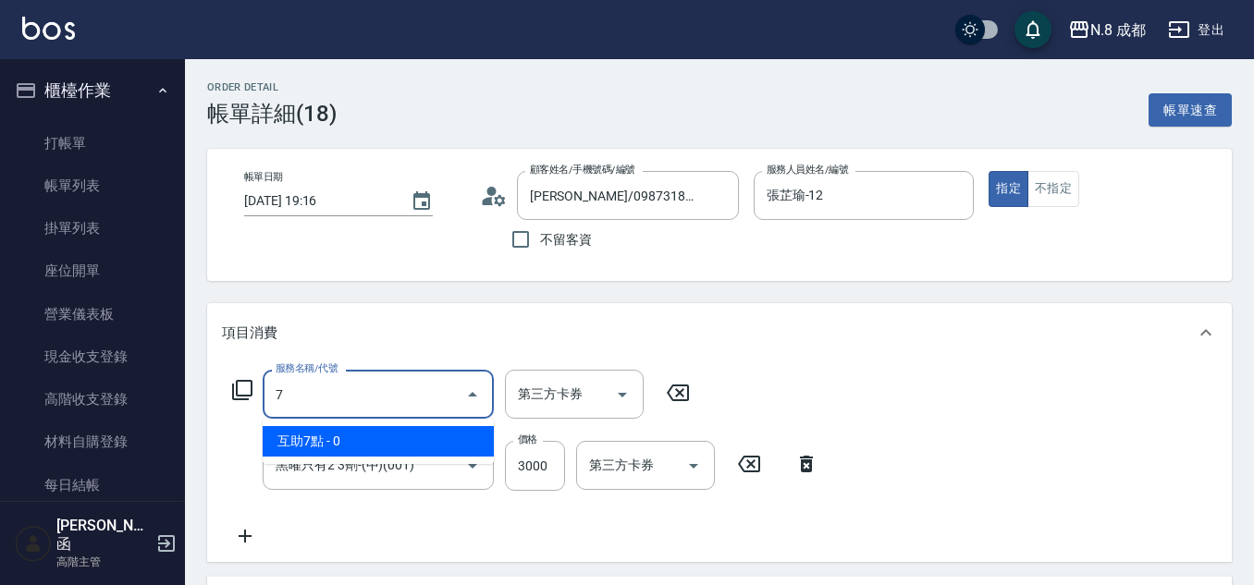
click at [344, 434] on span "互助7點 - 0" at bounding box center [378, 441] width 231 height 31
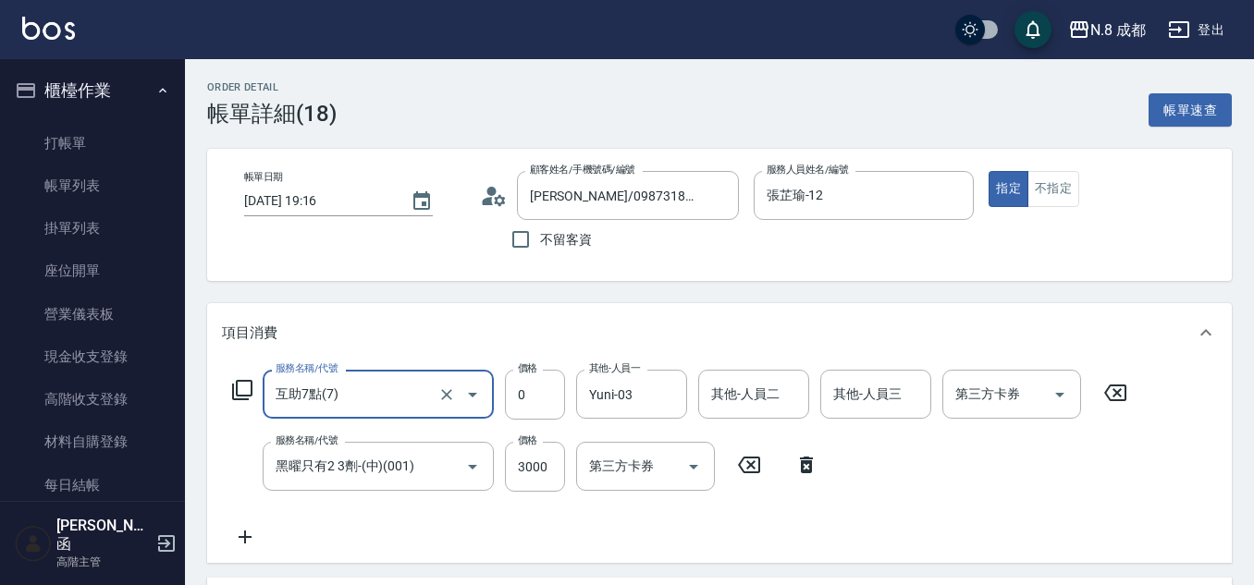
click at [601, 518] on div "服務名稱/代號 互助7點(7) 服務名稱/代號 價格 0 價格 其他-人員一 Yuni-03 其他-人員一 其他-人員二 其他-人員二 其他-人員三 其他-人…" at bounding box center [680, 459] width 916 height 178
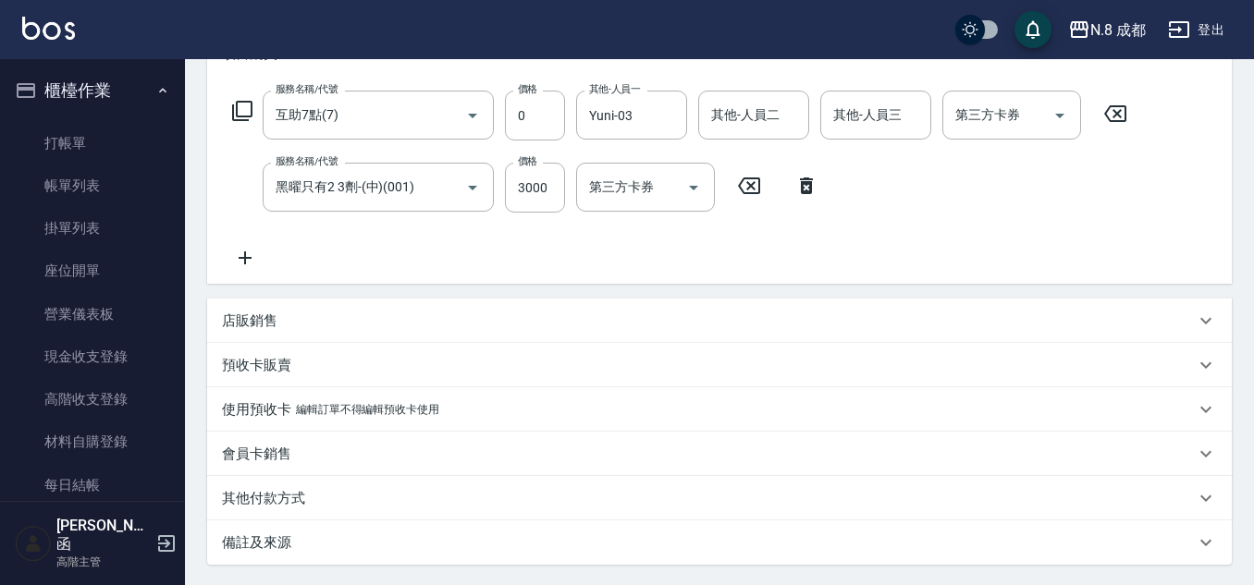
scroll to position [459, 0]
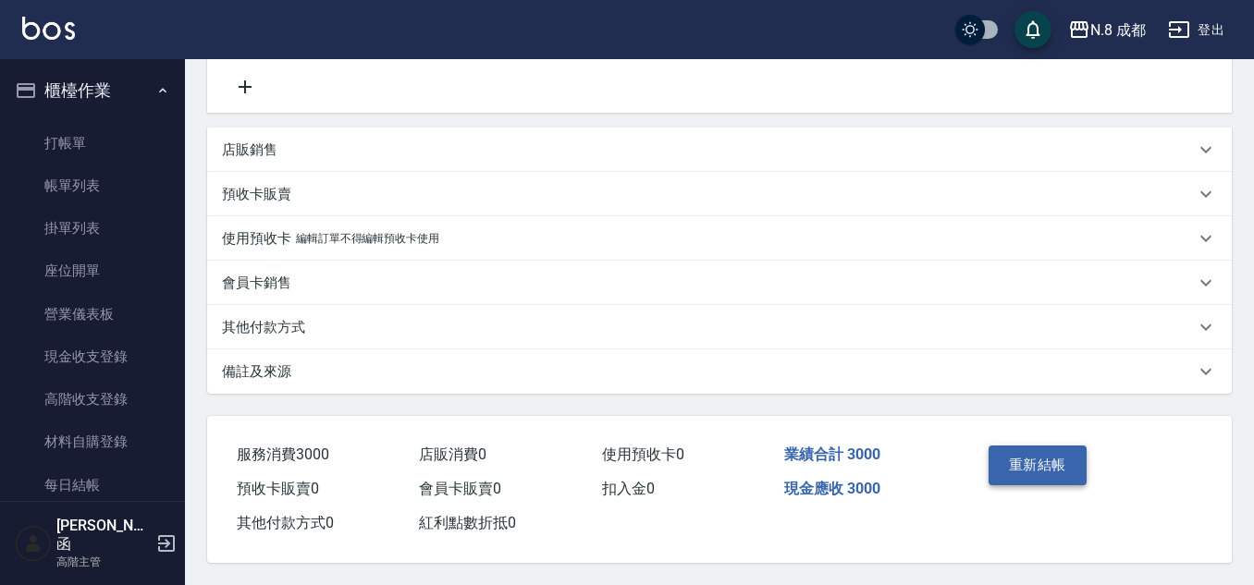
click at [1061, 462] on button "重新結帳" at bounding box center [1037, 465] width 98 height 39
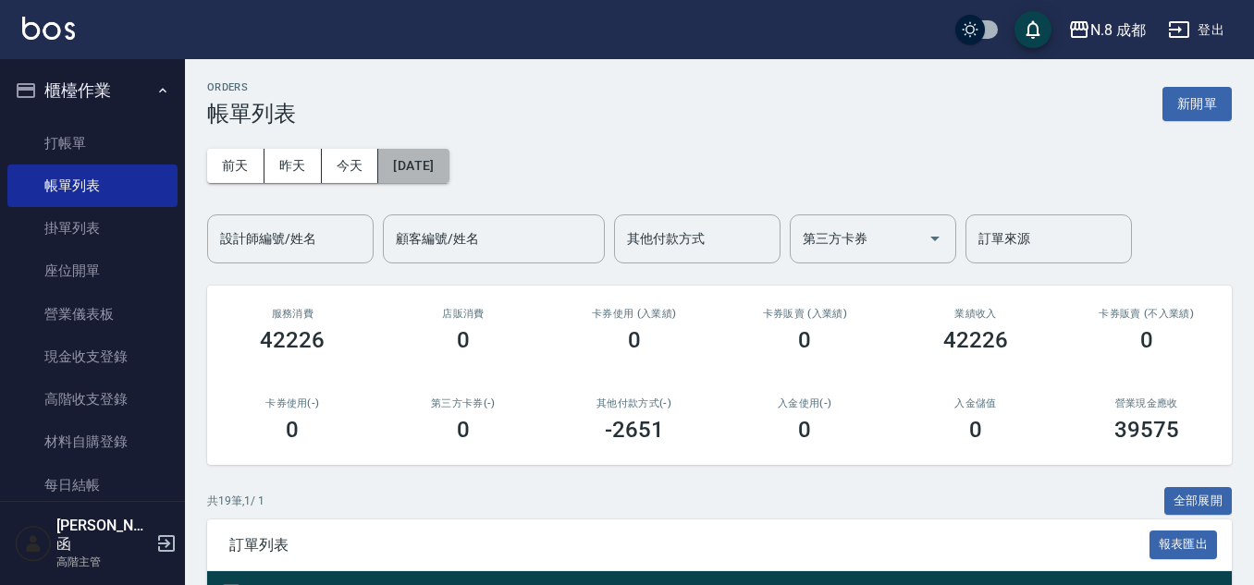
click at [448, 165] on button "2025/09/03" at bounding box center [413, 166] width 70 height 34
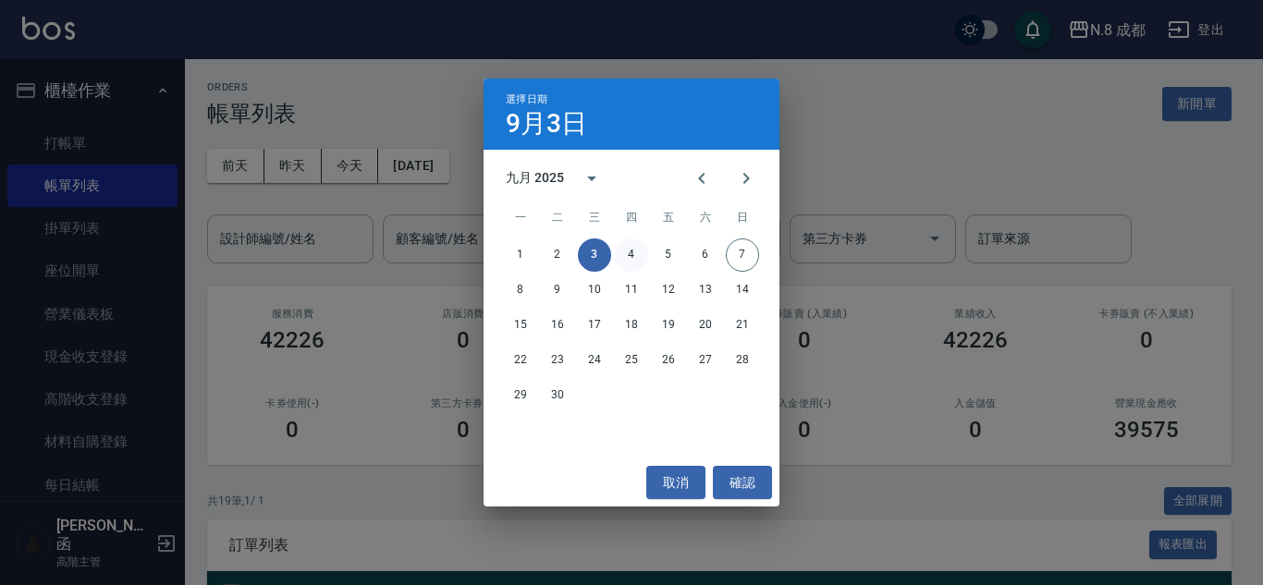
click at [618, 259] on button "4" at bounding box center [631, 254] width 33 height 33
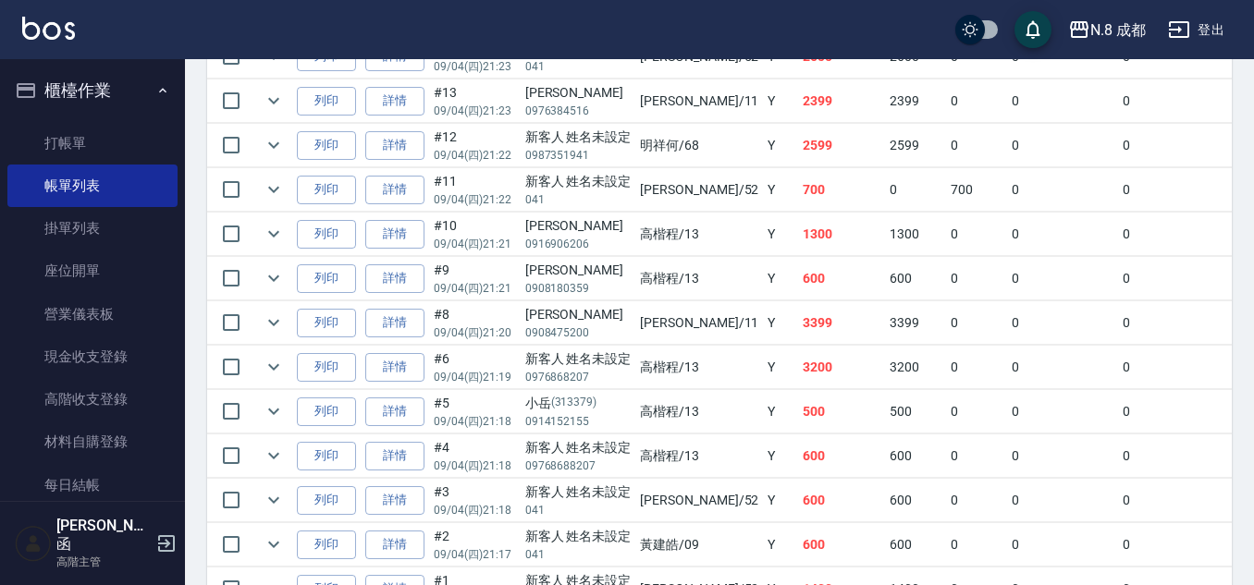
scroll to position [647, 0]
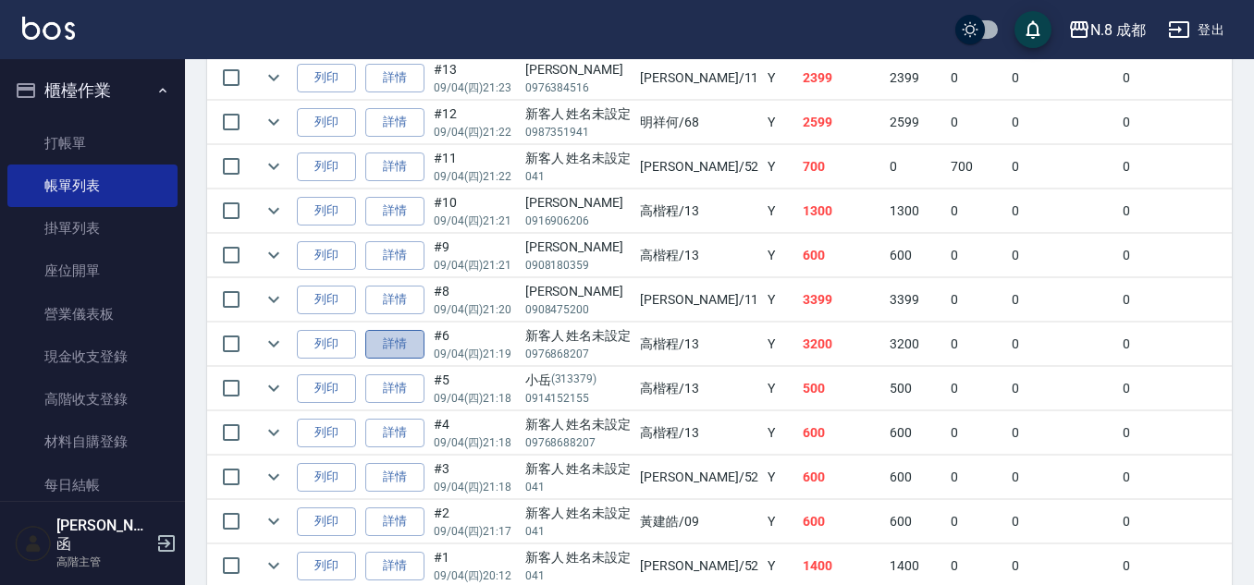
click at [401, 346] on link "詳情" at bounding box center [394, 344] width 59 height 29
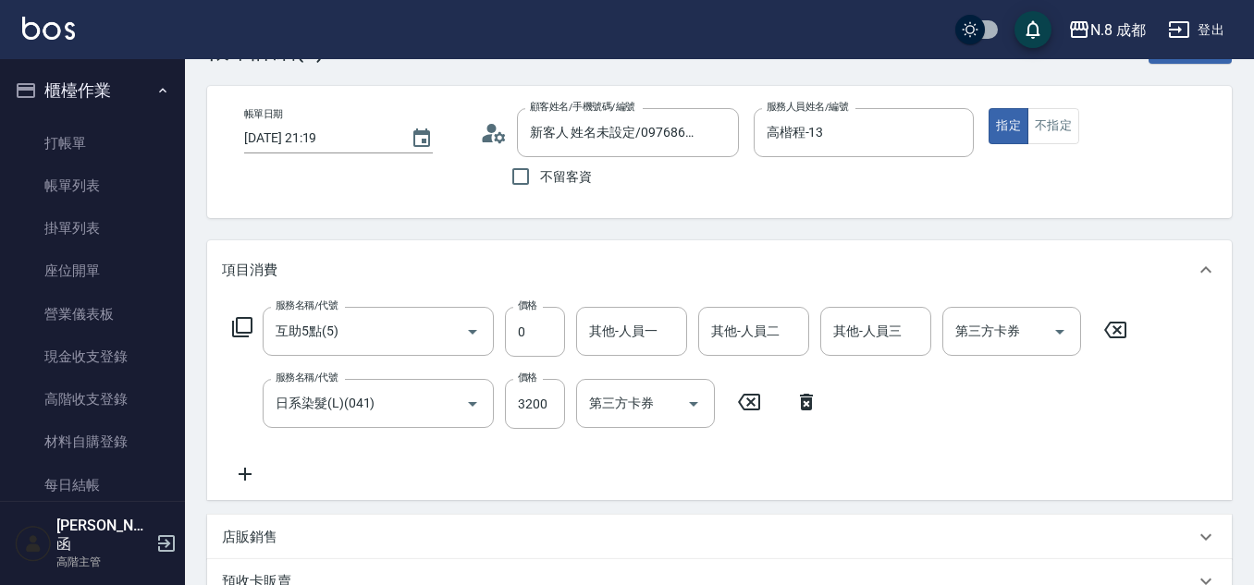
scroll to position [92, 0]
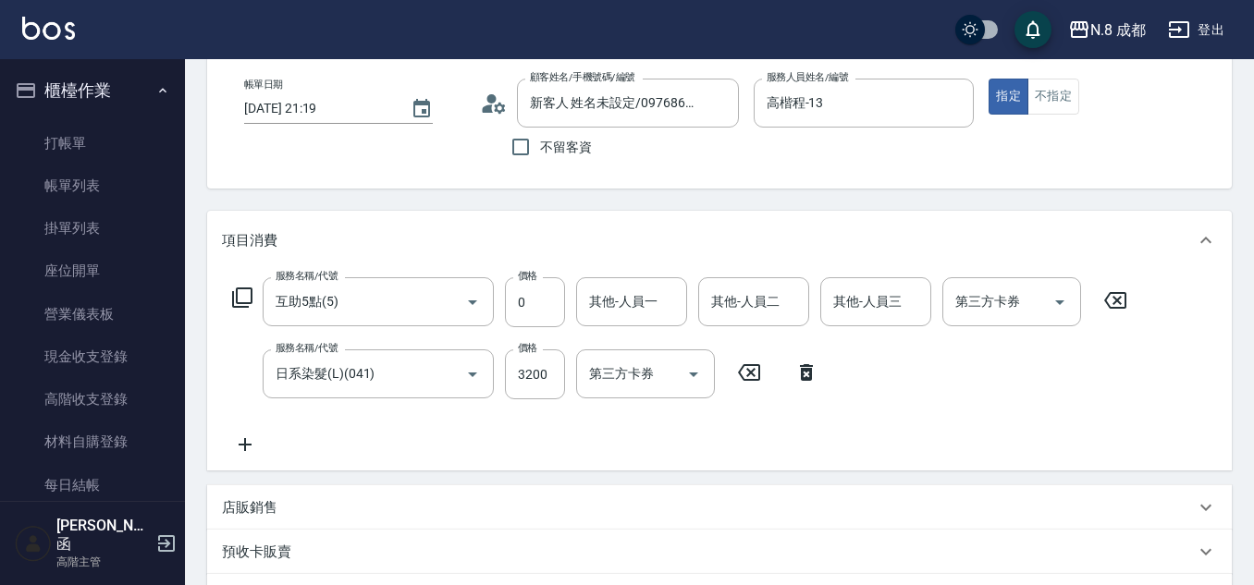
click at [254, 446] on icon at bounding box center [245, 445] width 46 height 22
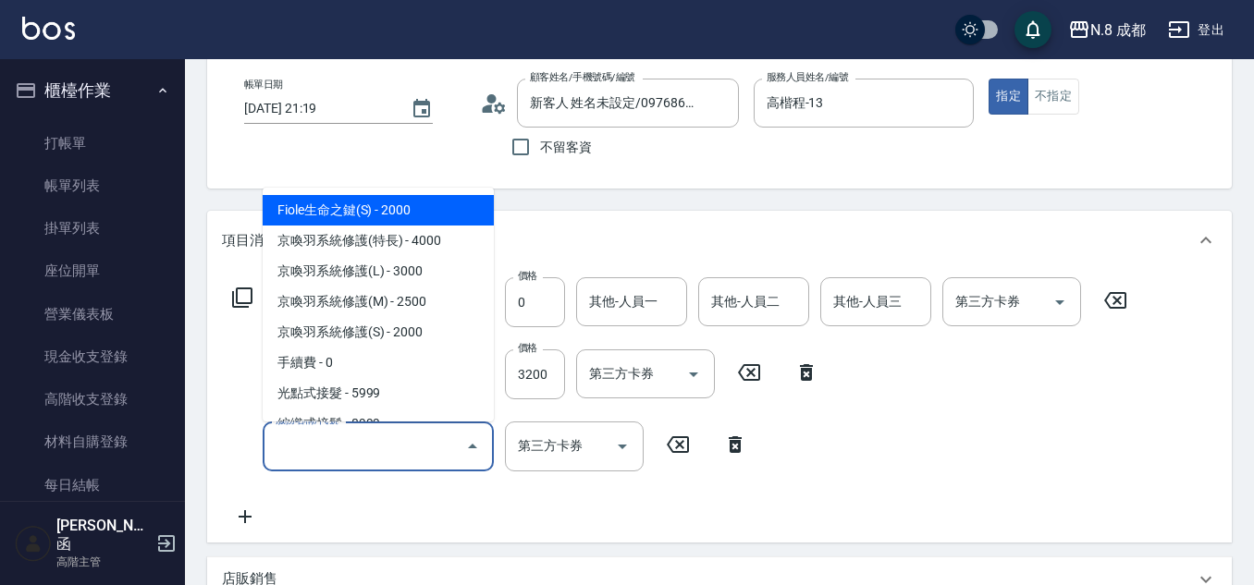
click at [289, 453] on input "服務名稱/代號" at bounding box center [364, 446] width 187 height 32
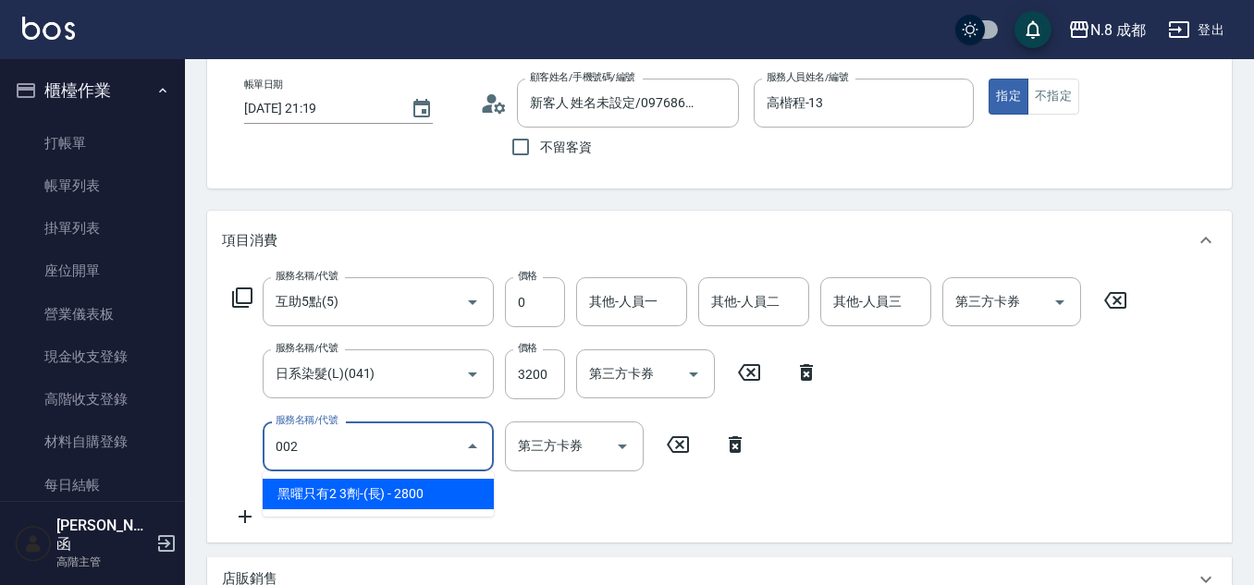
click at [349, 490] on span "黑曜只有2 3劑-(長) - 2800" at bounding box center [378, 494] width 231 height 31
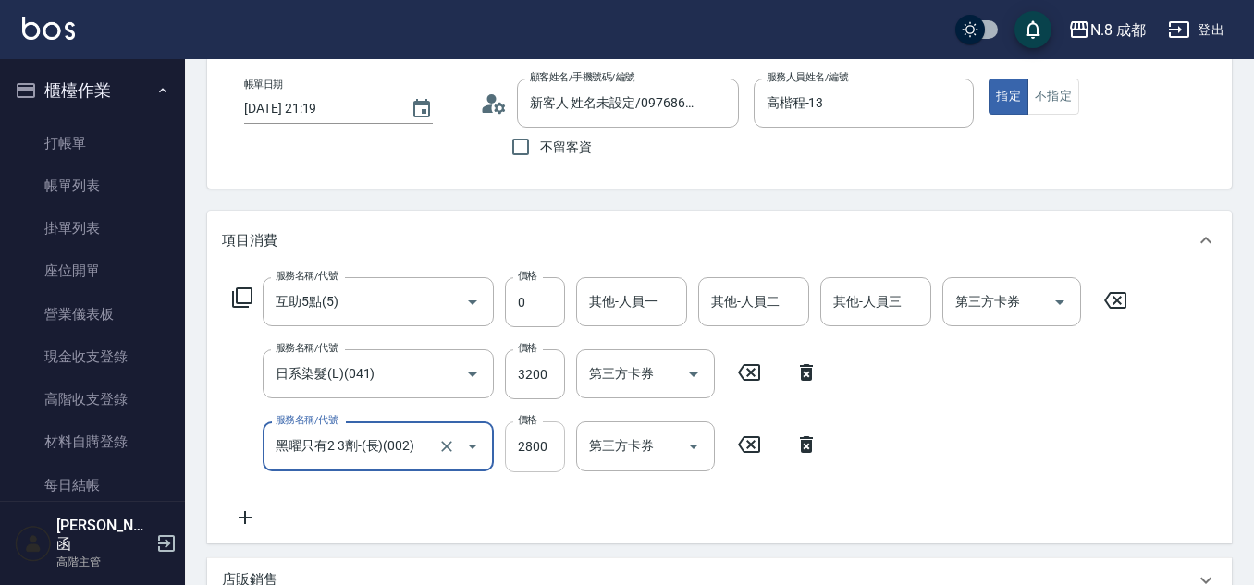
click at [542, 450] on input "2800" at bounding box center [535, 447] width 60 height 50
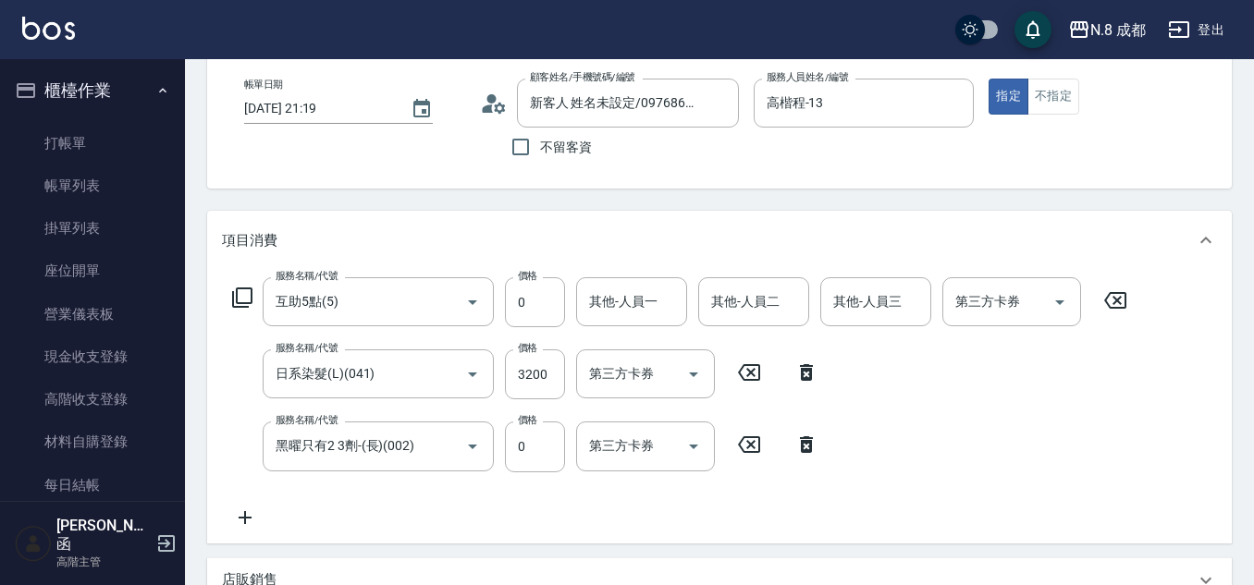
click at [484, 491] on div "服務名稱/代號 互助5點(5) 服務名稱/代號 價格 0 價格 其他-人員一 其他-人員一 其他-人員二 其他-人員二 其他-人員三 其他-人員三 第三方卡券…" at bounding box center [680, 402] width 916 height 251
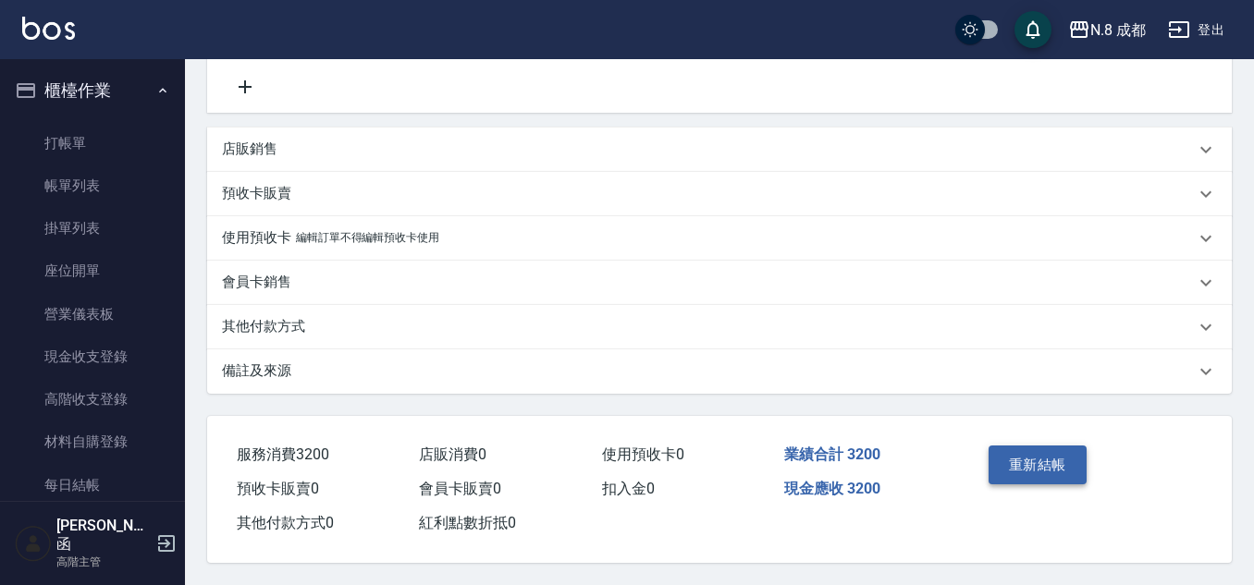
click at [1050, 461] on button "重新結帳" at bounding box center [1037, 465] width 98 height 39
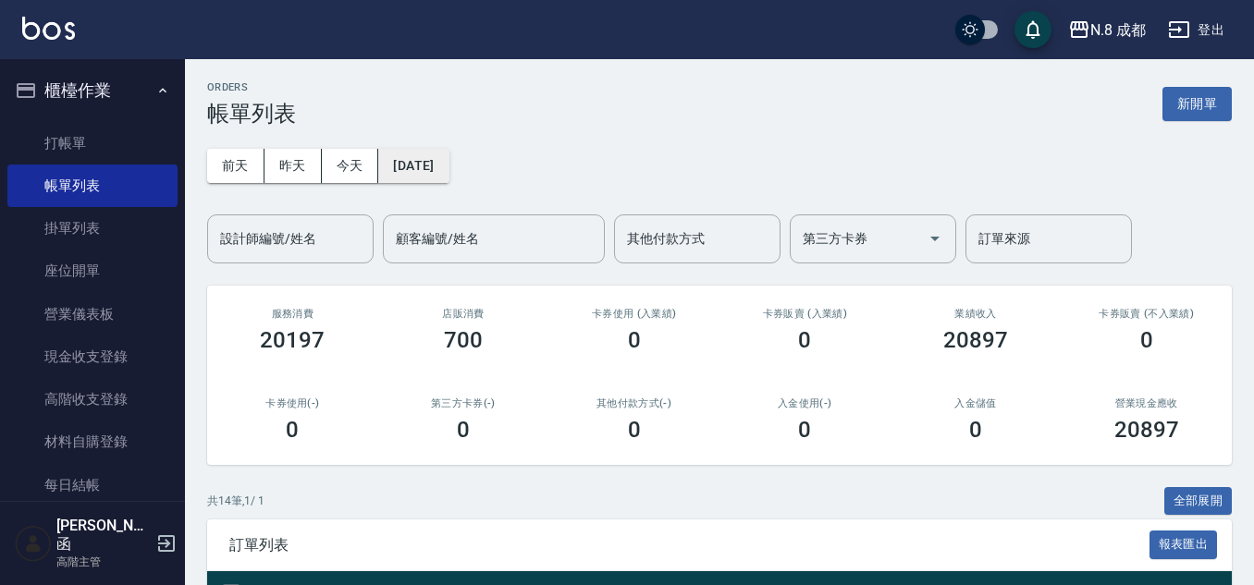
click at [435, 160] on button "2025/09/04" at bounding box center [413, 166] width 70 height 34
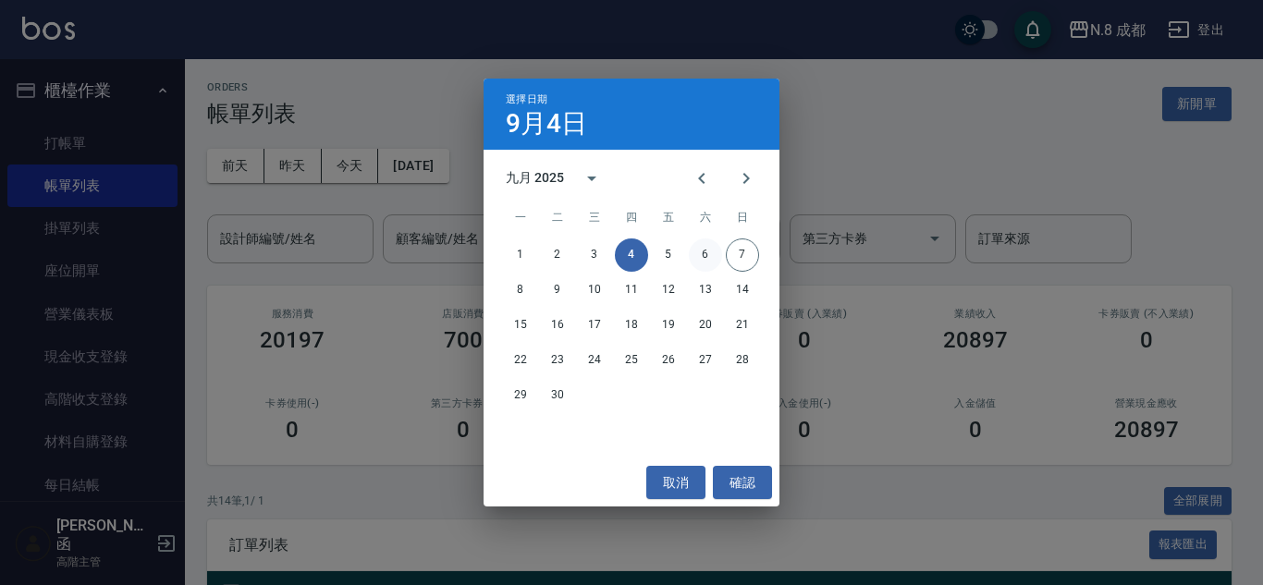
click at [699, 251] on button "6" at bounding box center [705, 254] width 33 height 33
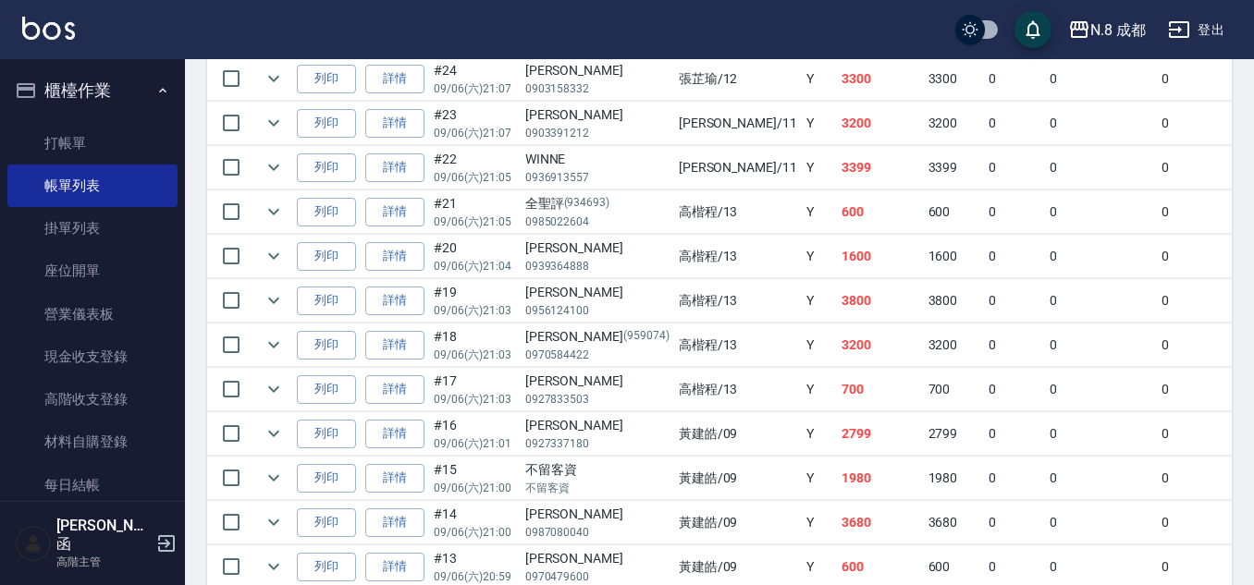
scroll to position [647, 0]
click at [388, 301] on link "詳情" at bounding box center [394, 300] width 59 height 29
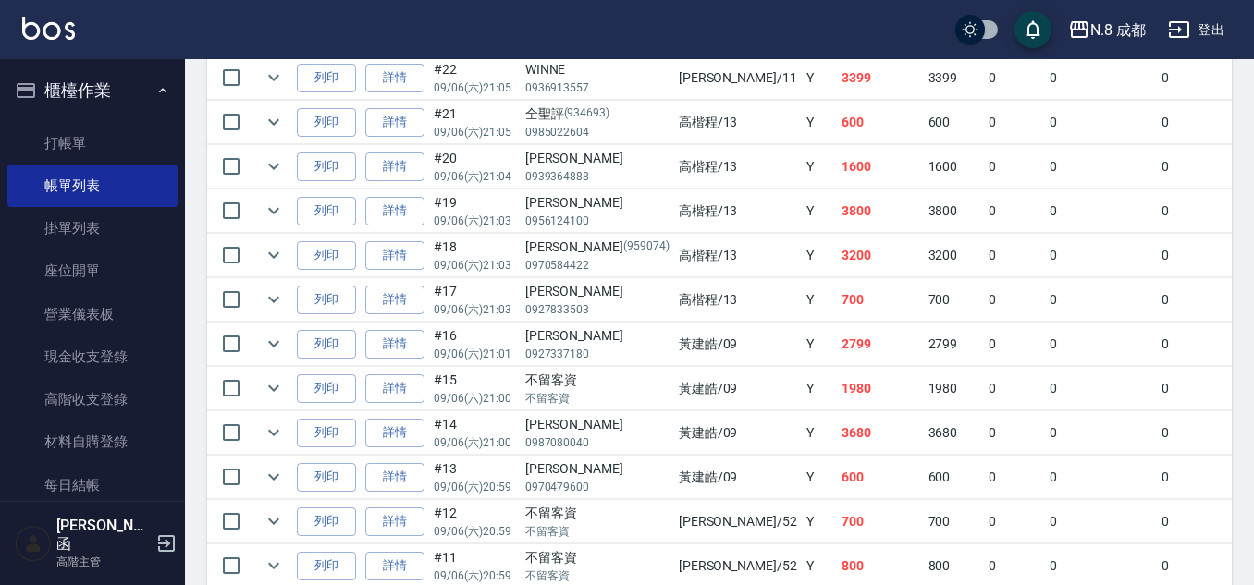
scroll to position [740, 0]
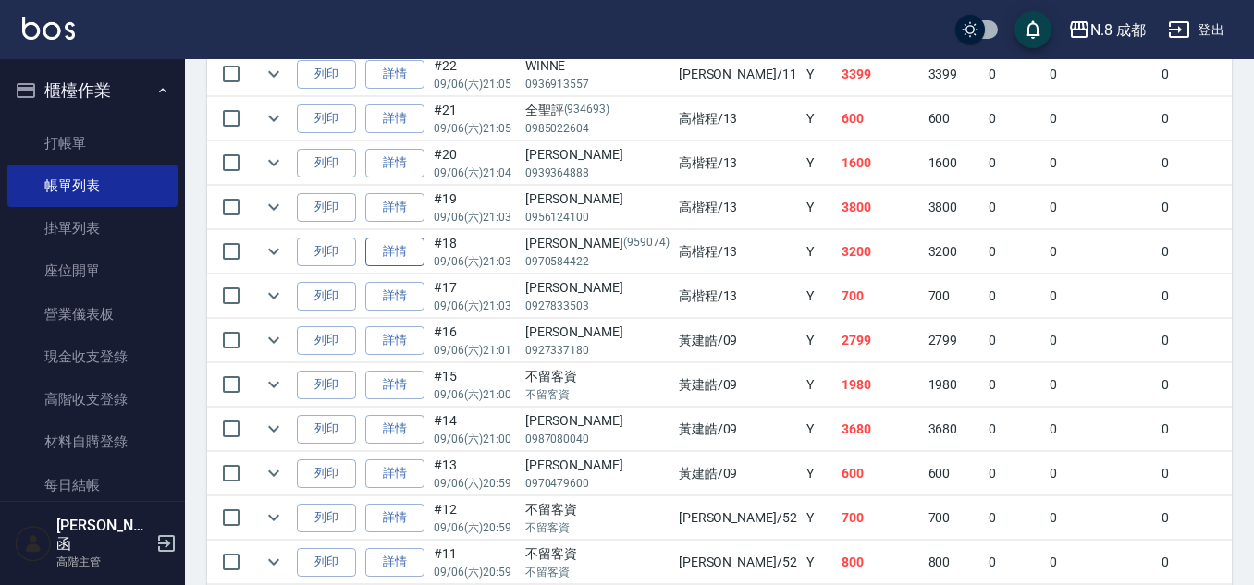
click at [414, 257] on link "詳情" at bounding box center [394, 252] width 59 height 29
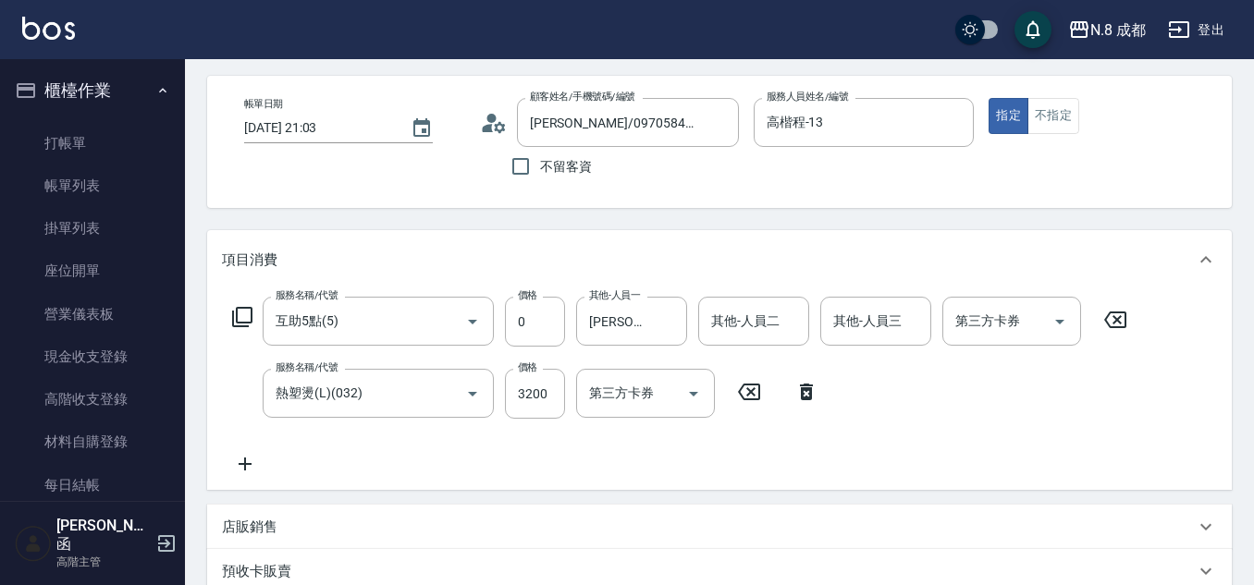
scroll to position [185, 0]
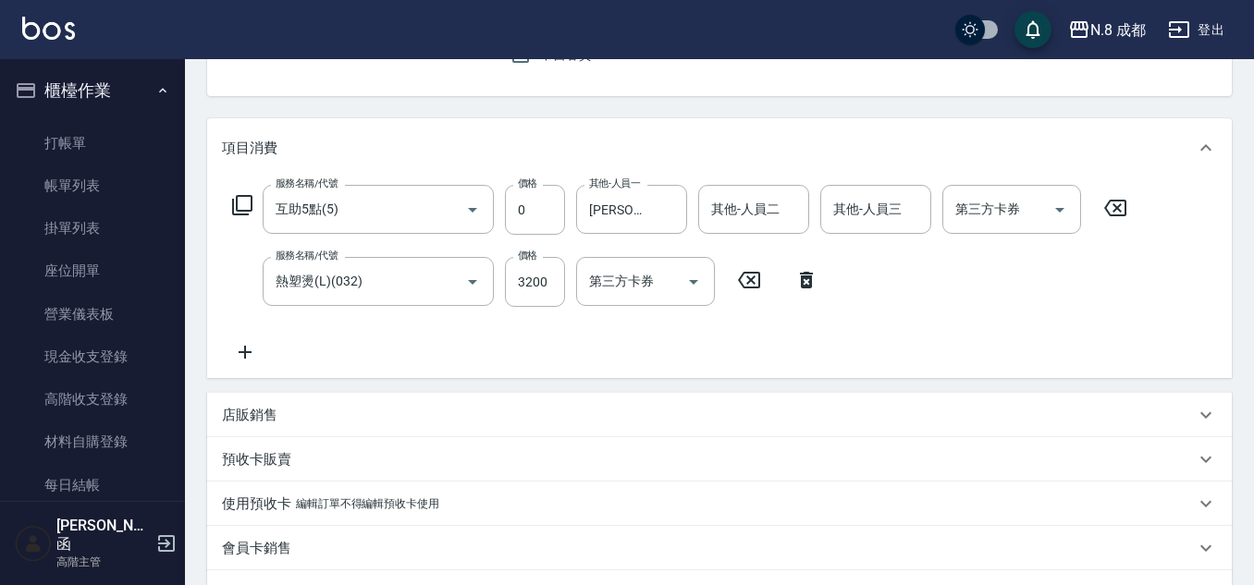
click at [240, 349] on icon at bounding box center [245, 352] width 46 height 22
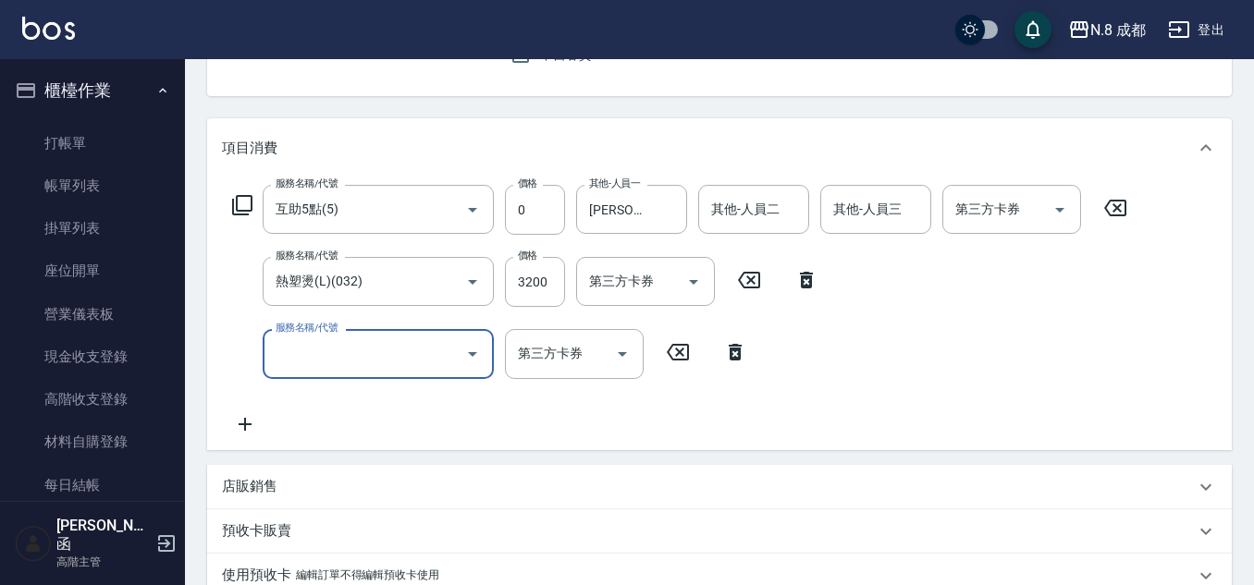
click at [302, 349] on input "服務名稱/代號" at bounding box center [364, 353] width 187 height 32
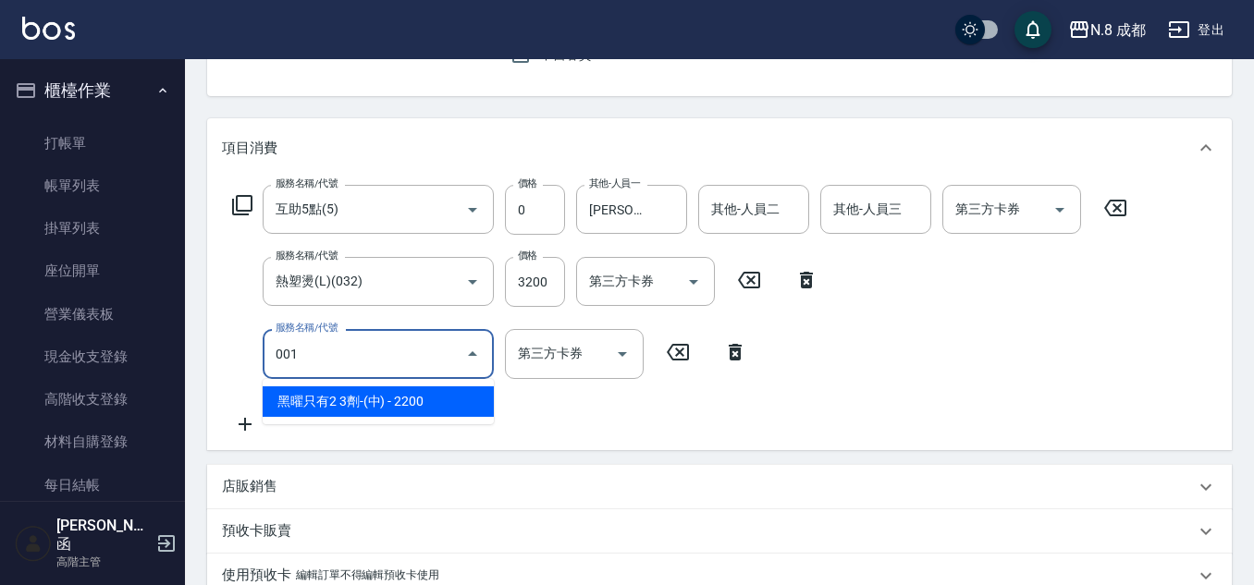
click at [322, 394] on span "黑曜只有2 3劑-(中) - 2200" at bounding box center [378, 401] width 231 height 31
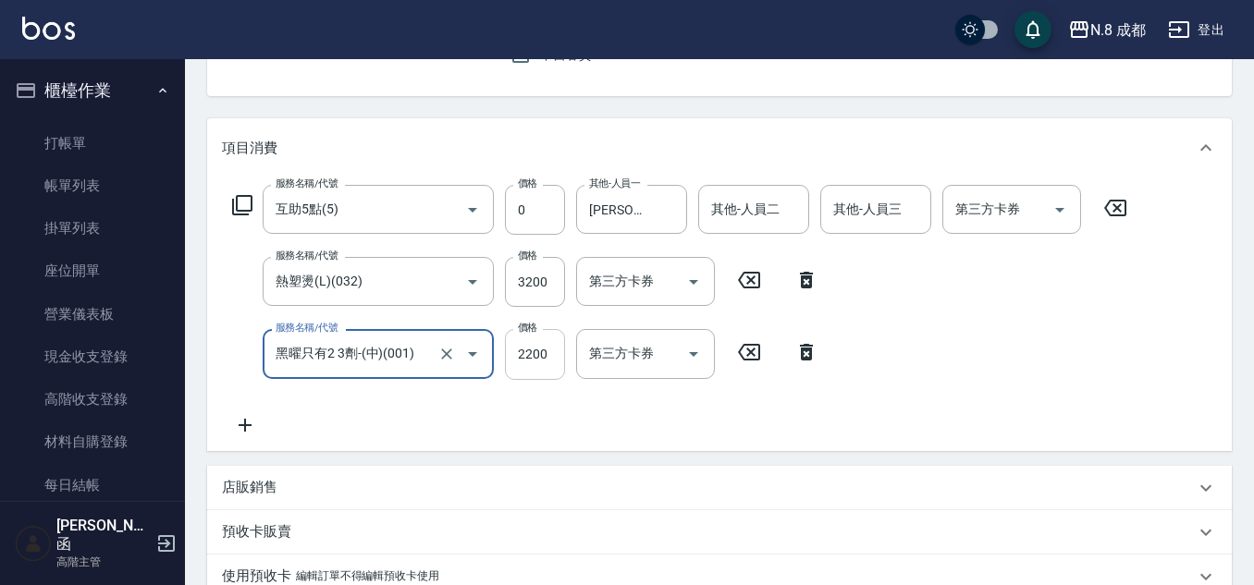
click at [556, 350] on input "2200" at bounding box center [535, 354] width 60 height 50
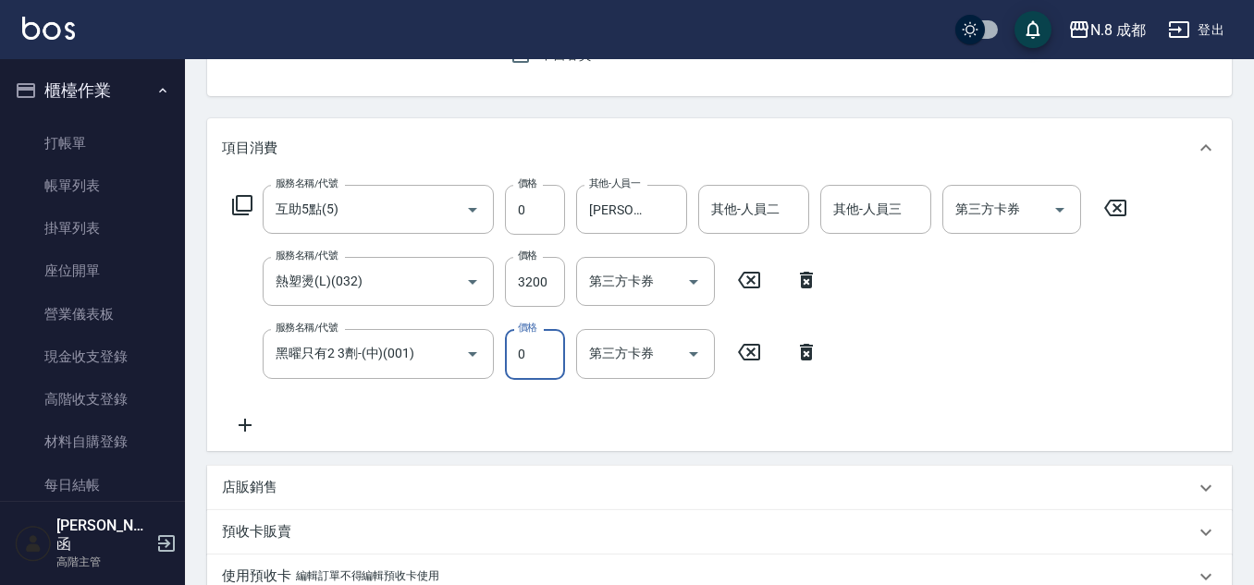
click at [526, 406] on div "服務名稱/代號 互助5點(5) 服務名稱/代號 價格 0 價格 其他-人員一 王瀧彬-06 其他-人員一 其他-人員二 其他-人員二 其他-人員三 其他-人員…" at bounding box center [680, 310] width 916 height 251
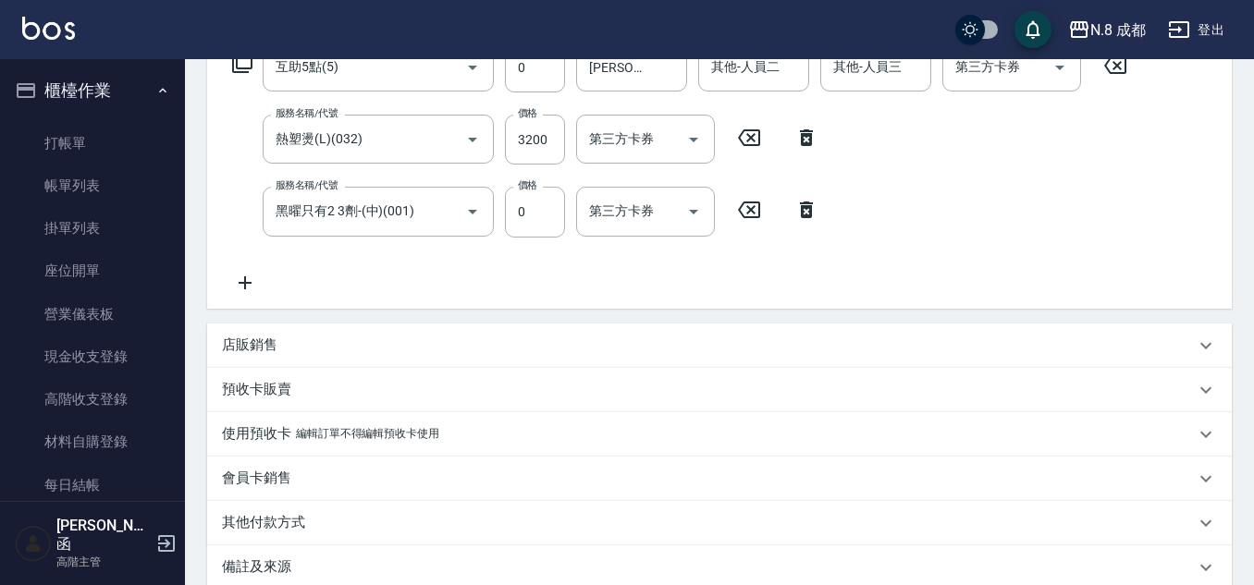
scroll to position [532, 0]
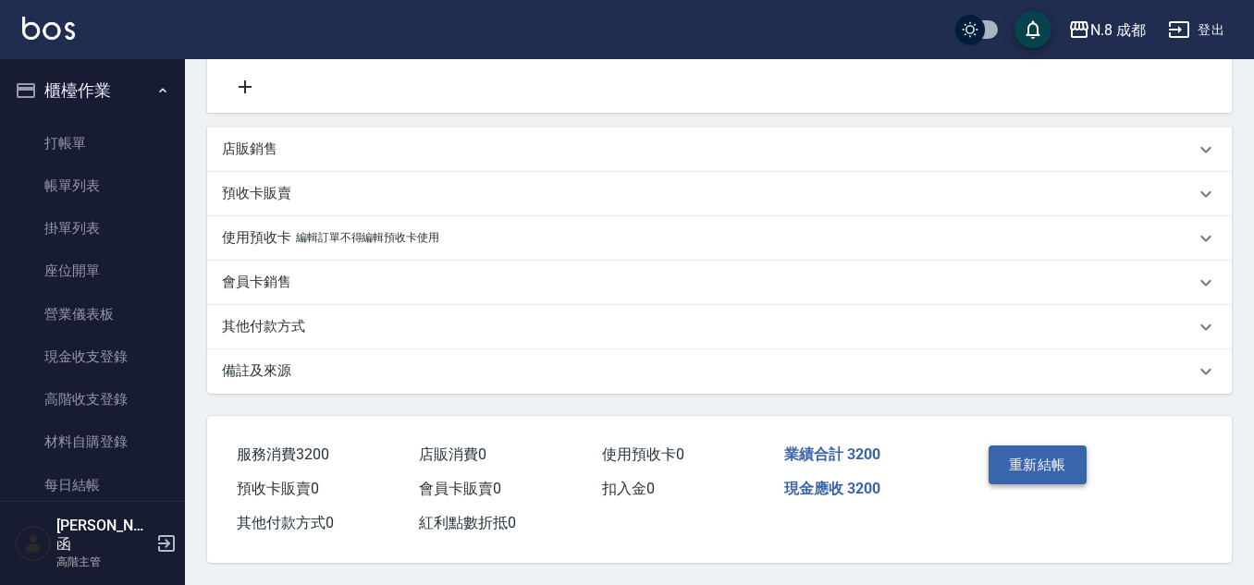
click at [1076, 453] on button "重新結帳" at bounding box center [1037, 465] width 98 height 39
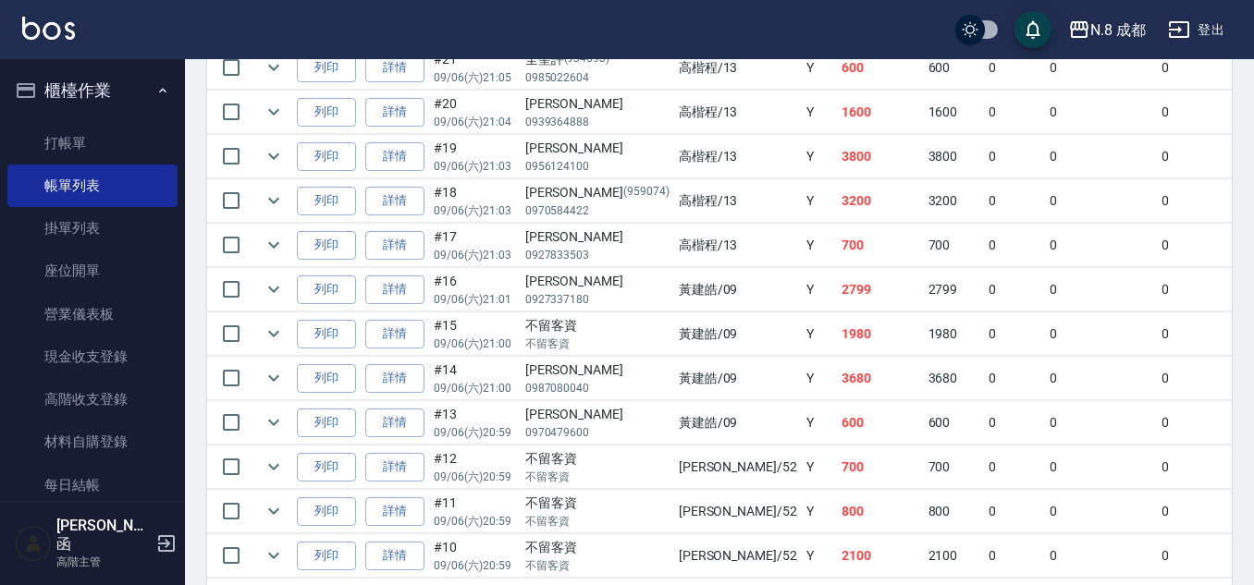
scroll to position [832, 0]
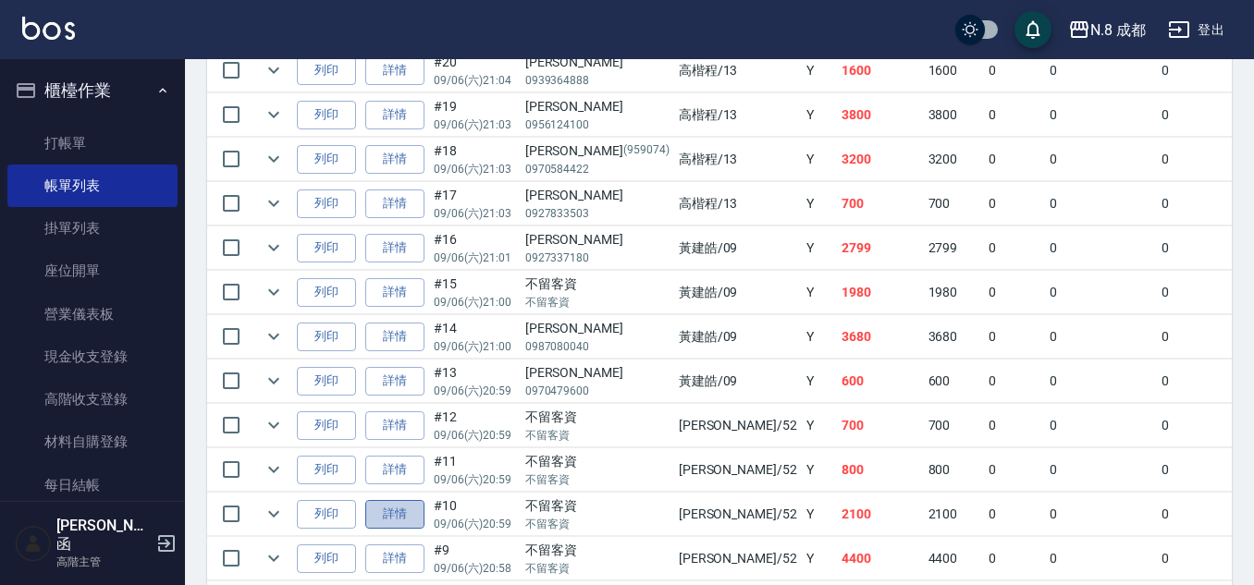
click at [403, 518] on link "詳情" at bounding box center [394, 514] width 59 height 29
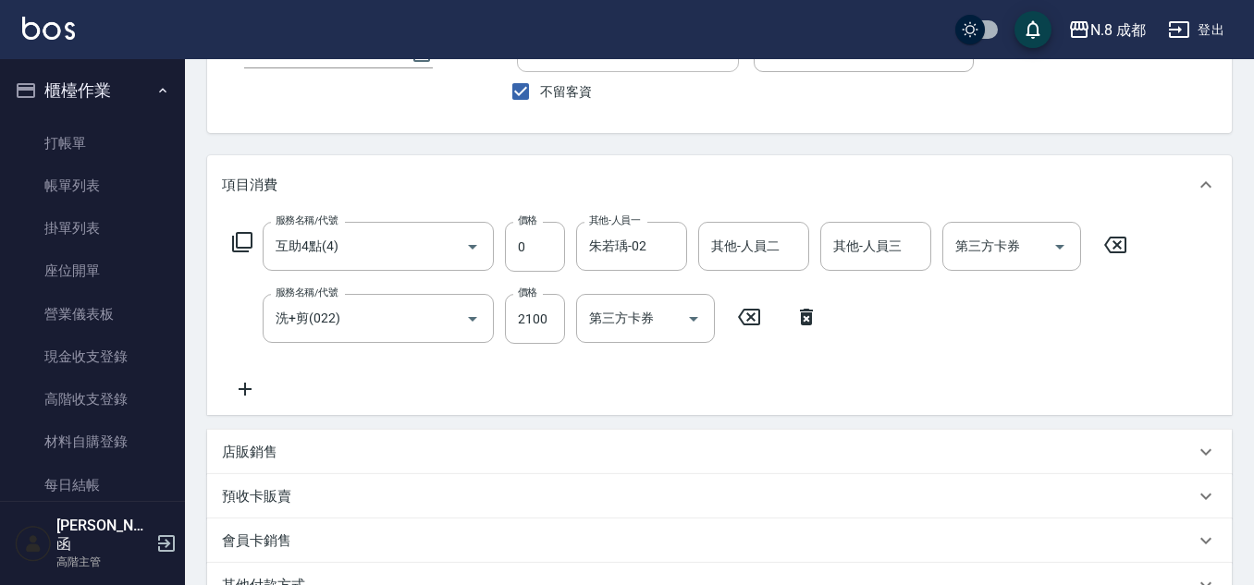
scroll to position [185, 0]
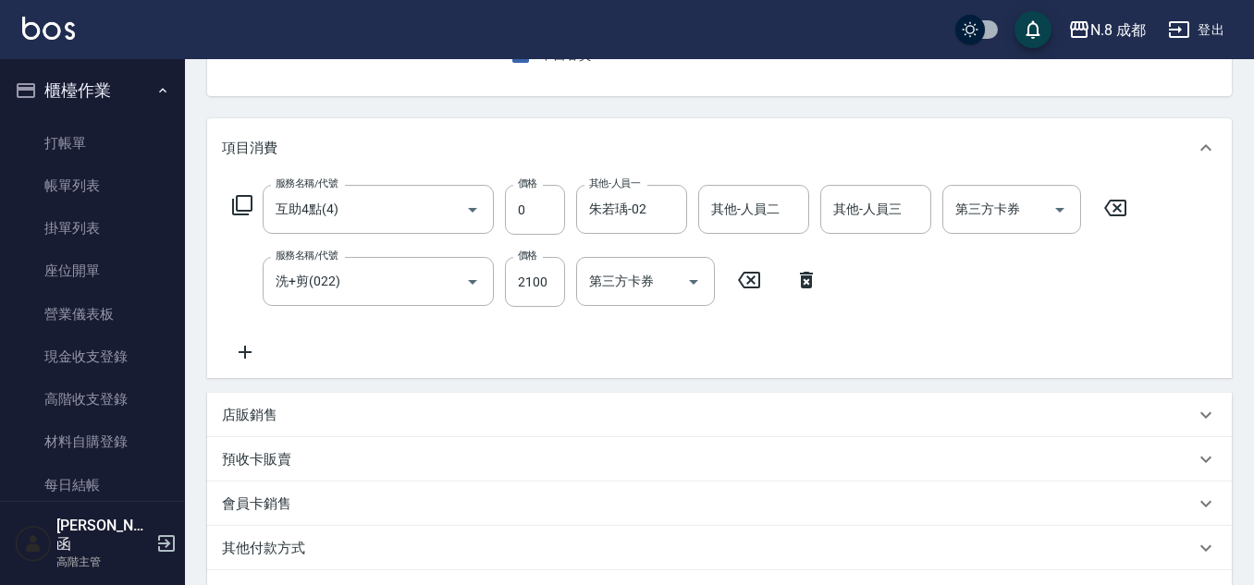
click at [238, 360] on icon at bounding box center [245, 352] width 46 height 22
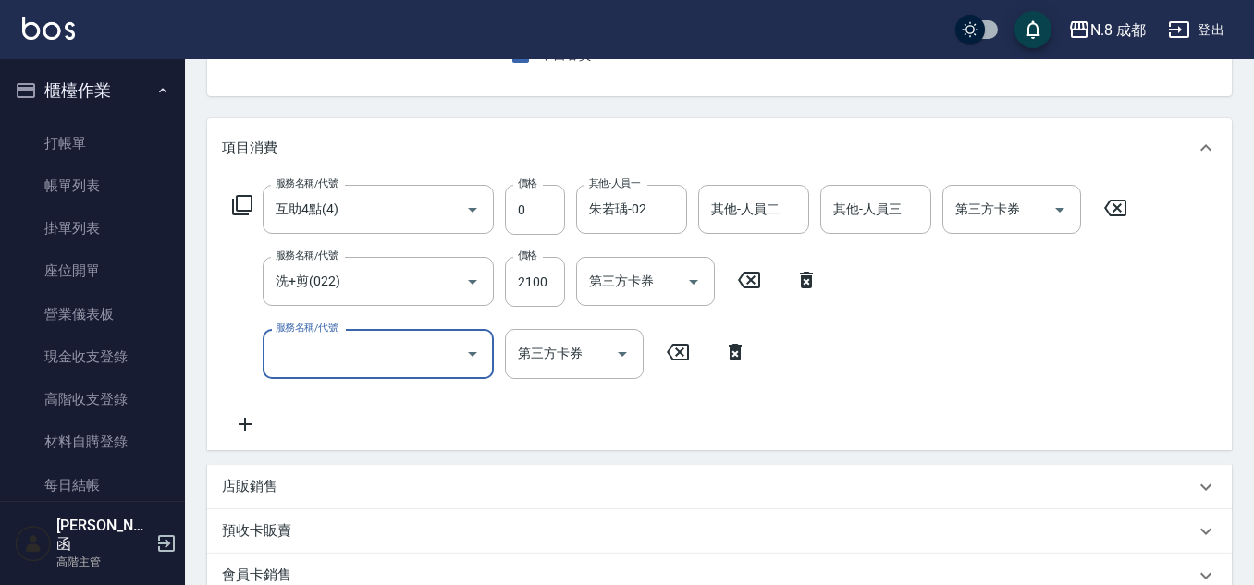
click at [319, 376] on div "服務名稱/代號" at bounding box center [378, 353] width 231 height 49
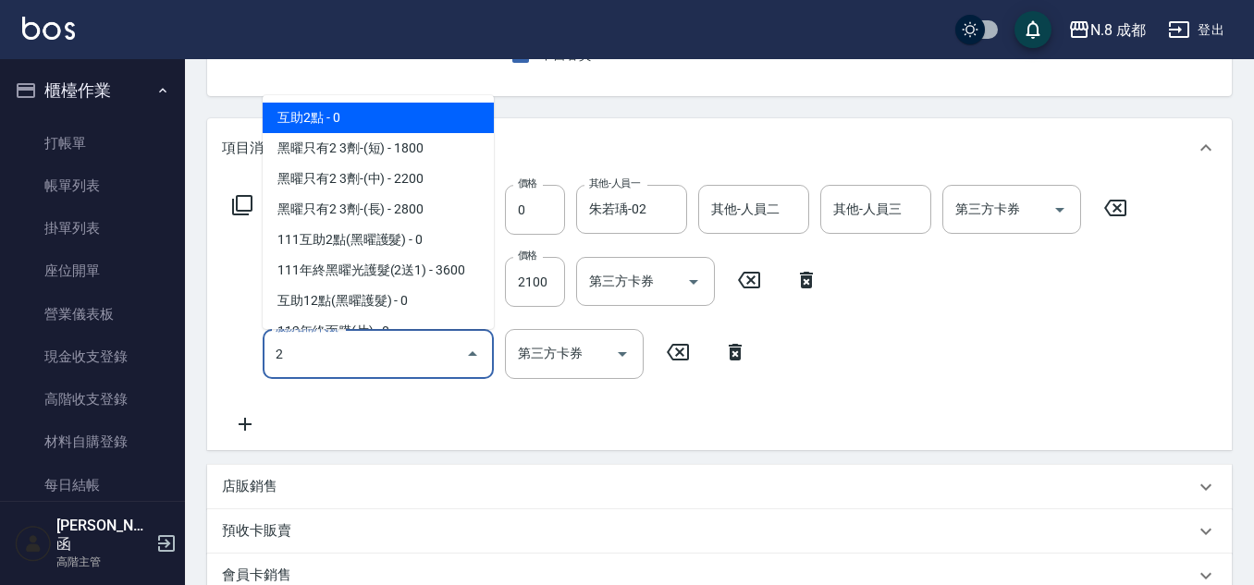
click at [324, 118] on span "互助2點 - 0" at bounding box center [378, 118] width 231 height 31
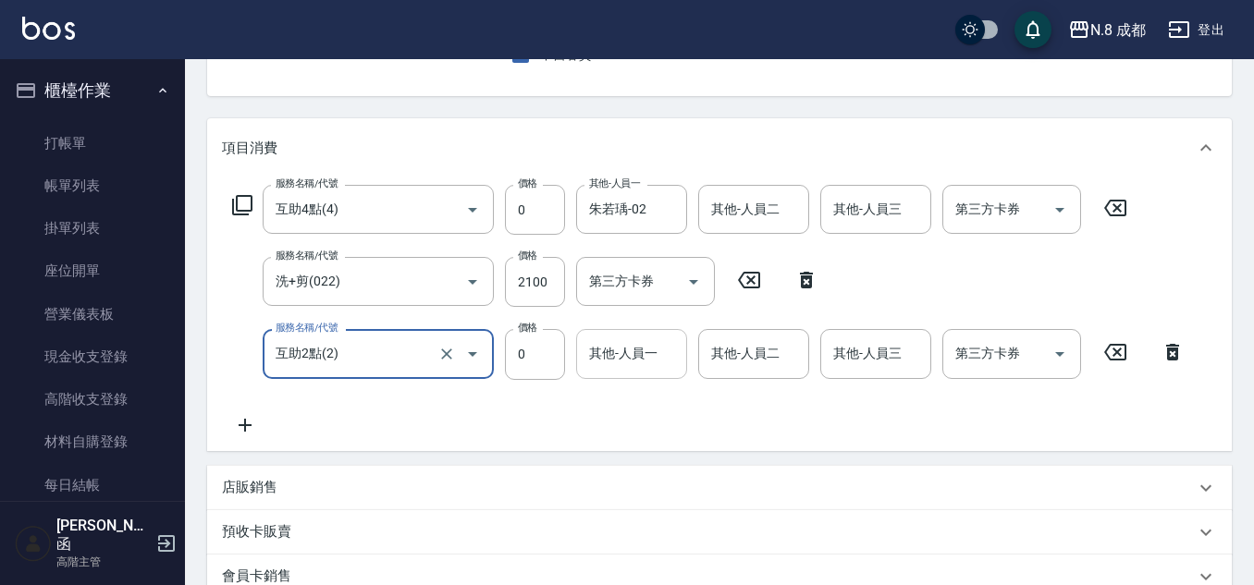
click at [627, 362] on input "其他-人員一" at bounding box center [631, 353] width 94 height 32
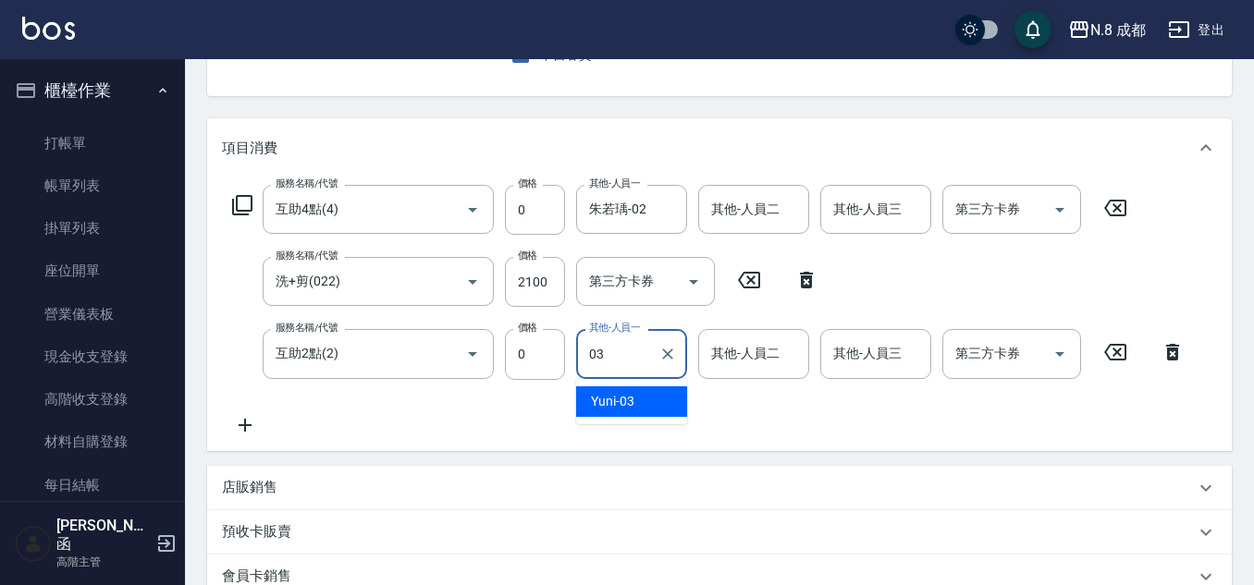
click at [635, 400] on div "Yuni -03" at bounding box center [631, 401] width 111 height 31
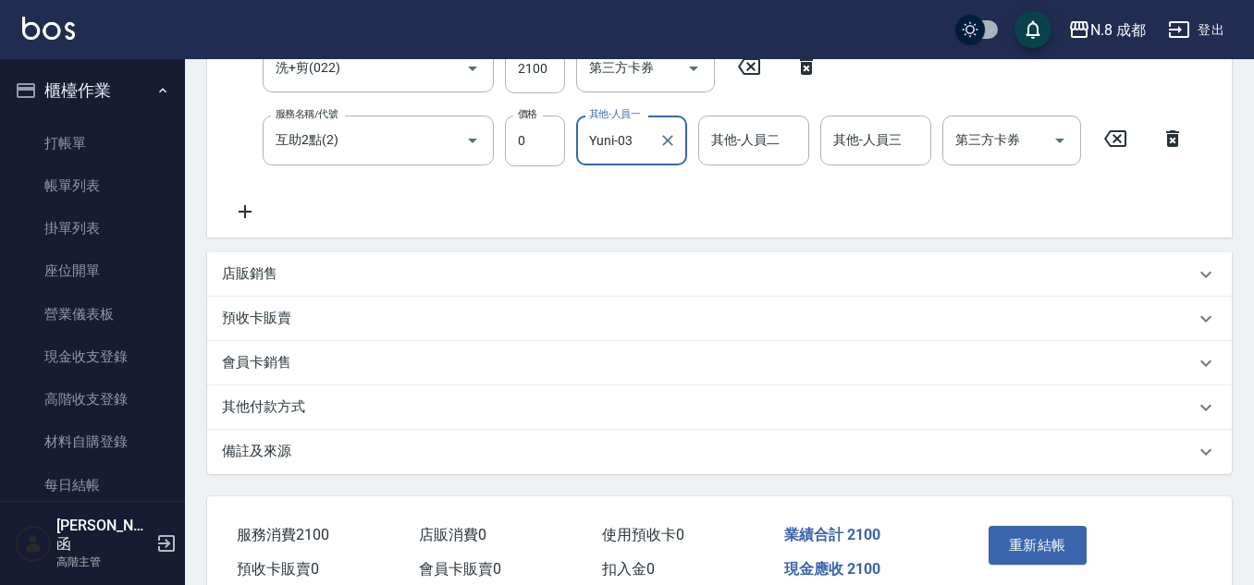
scroll to position [487, 0]
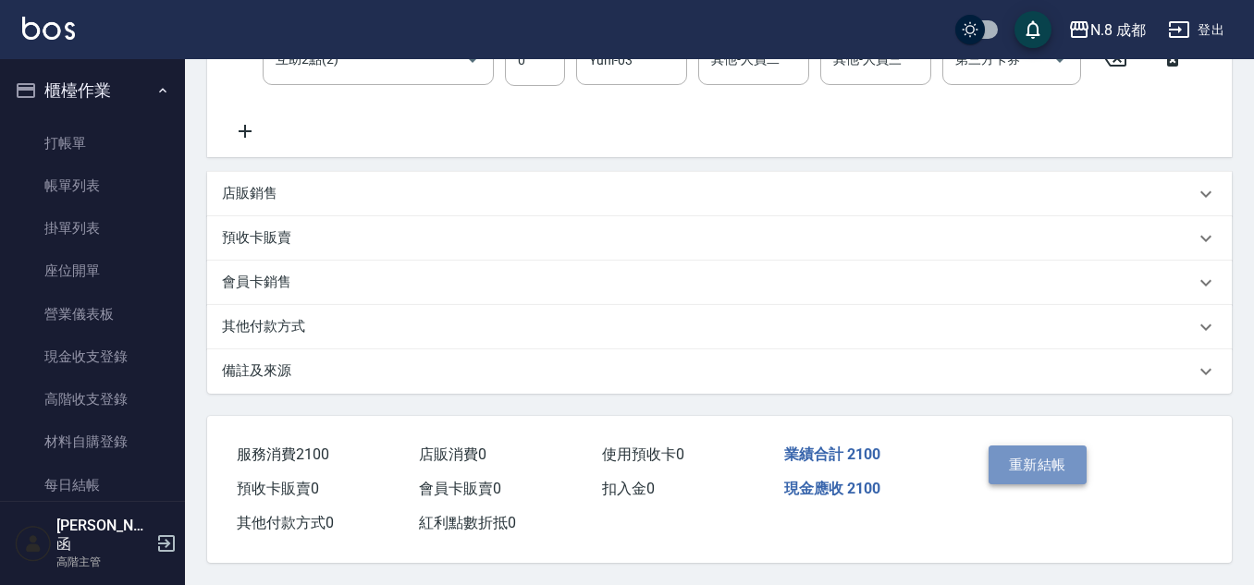
click at [1055, 461] on button "重新結帳" at bounding box center [1037, 465] width 98 height 39
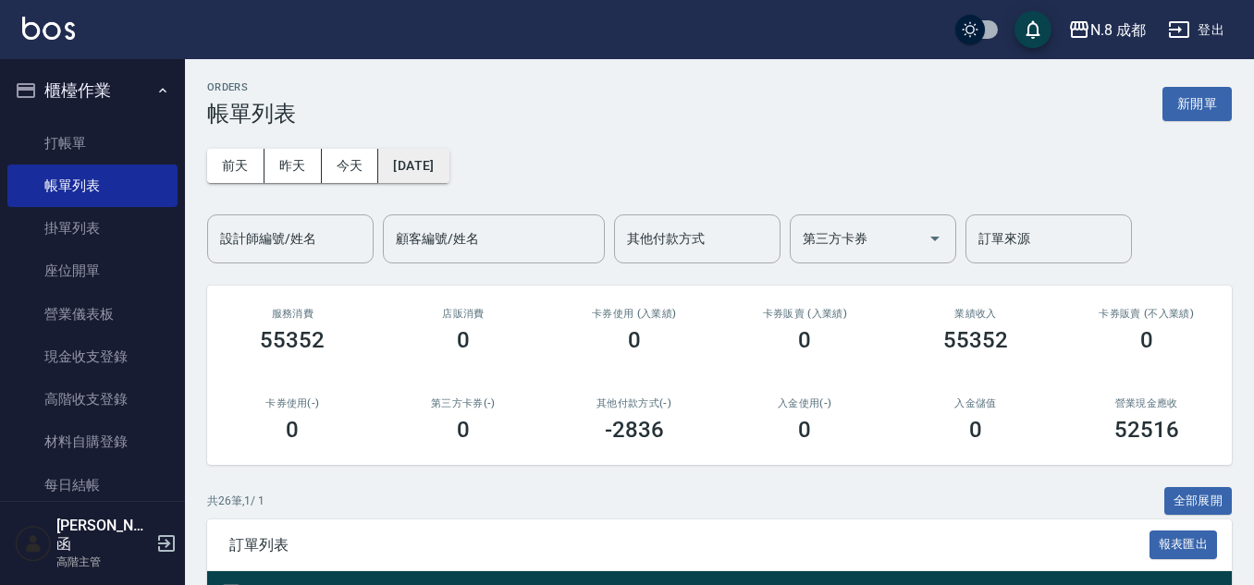
click at [448, 165] on button "2025/09/06" at bounding box center [413, 166] width 70 height 34
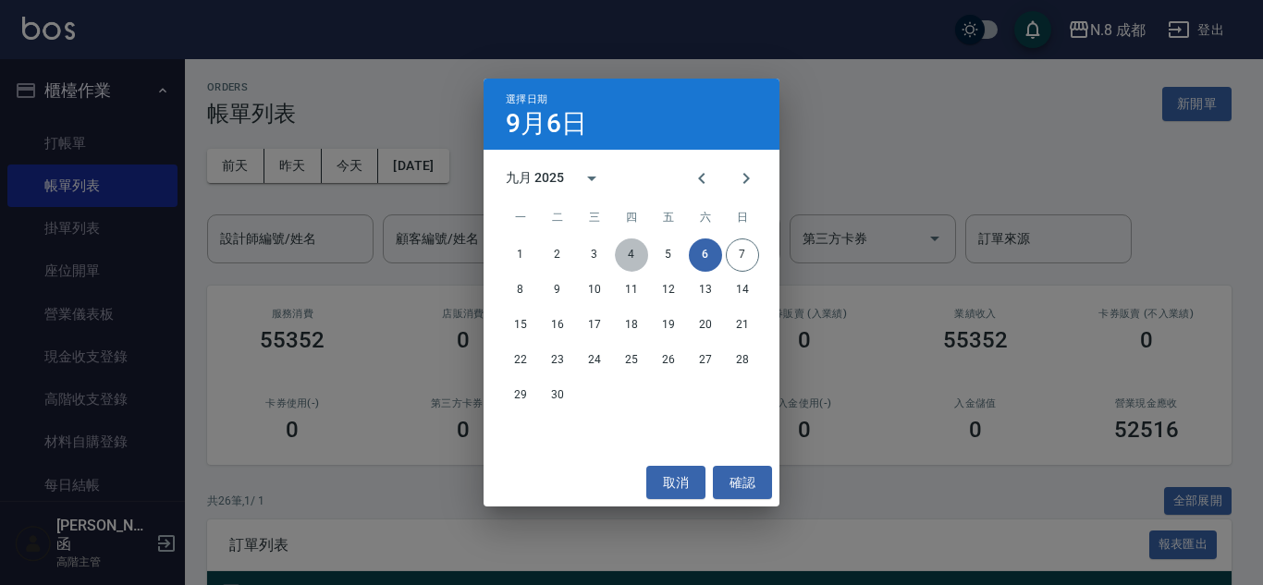
click at [643, 253] on button "4" at bounding box center [631, 254] width 33 height 33
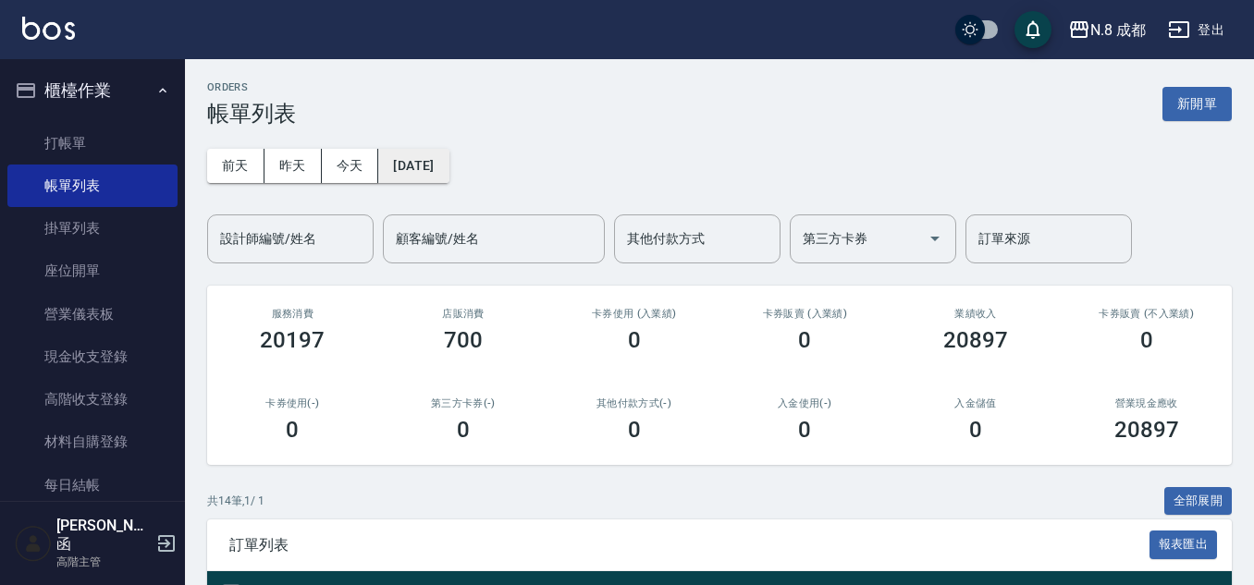
click at [426, 152] on button "2025/09/04" at bounding box center [413, 166] width 70 height 34
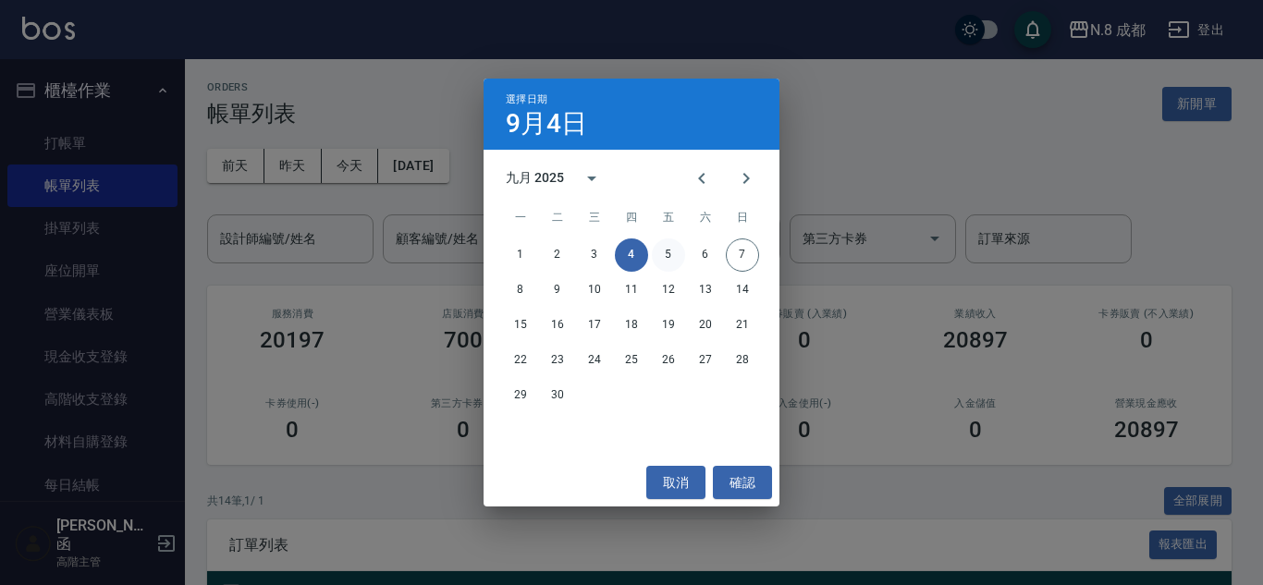
click at [677, 254] on button "5" at bounding box center [668, 254] width 33 height 33
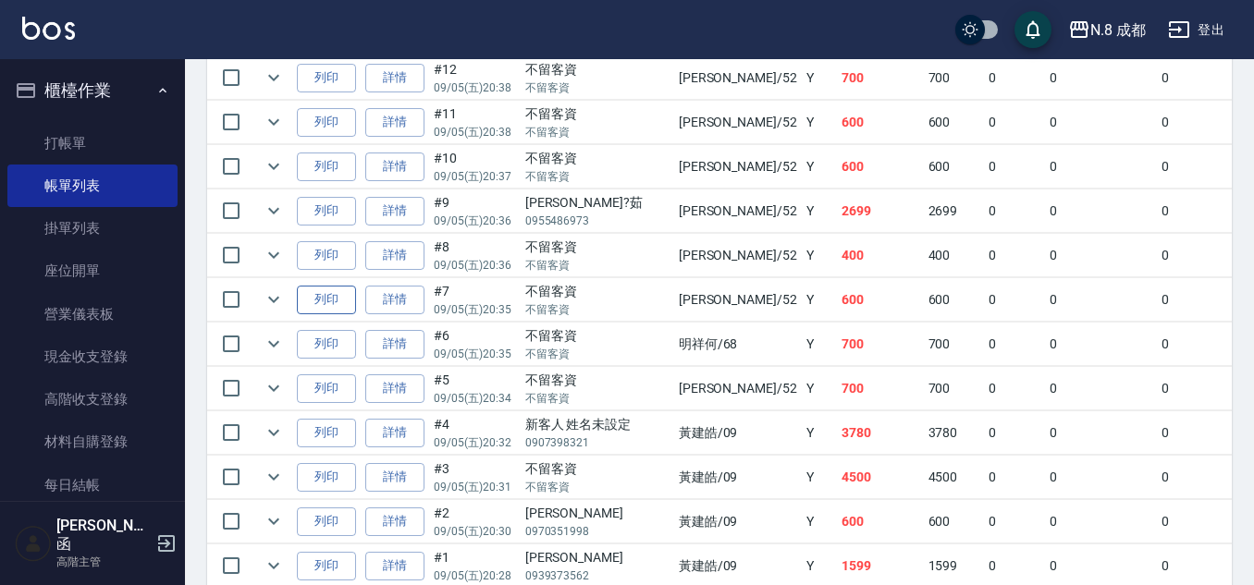
scroll to position [1003, 0]
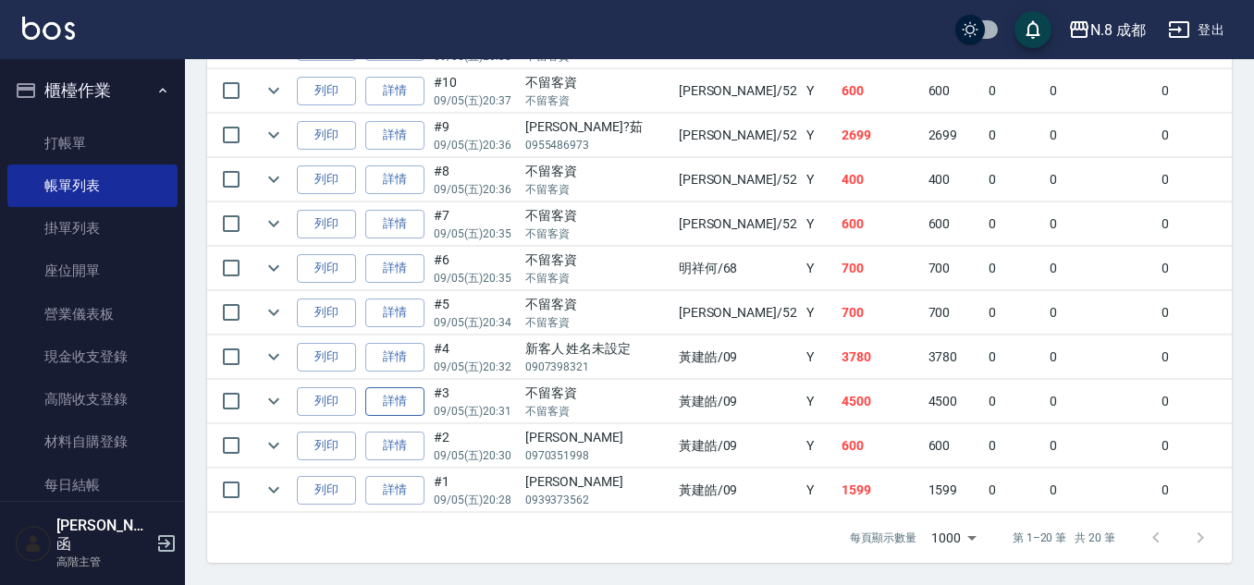
click at [407, 387] on link "詳情" at bounding box center [394, 401] width 59 height 29
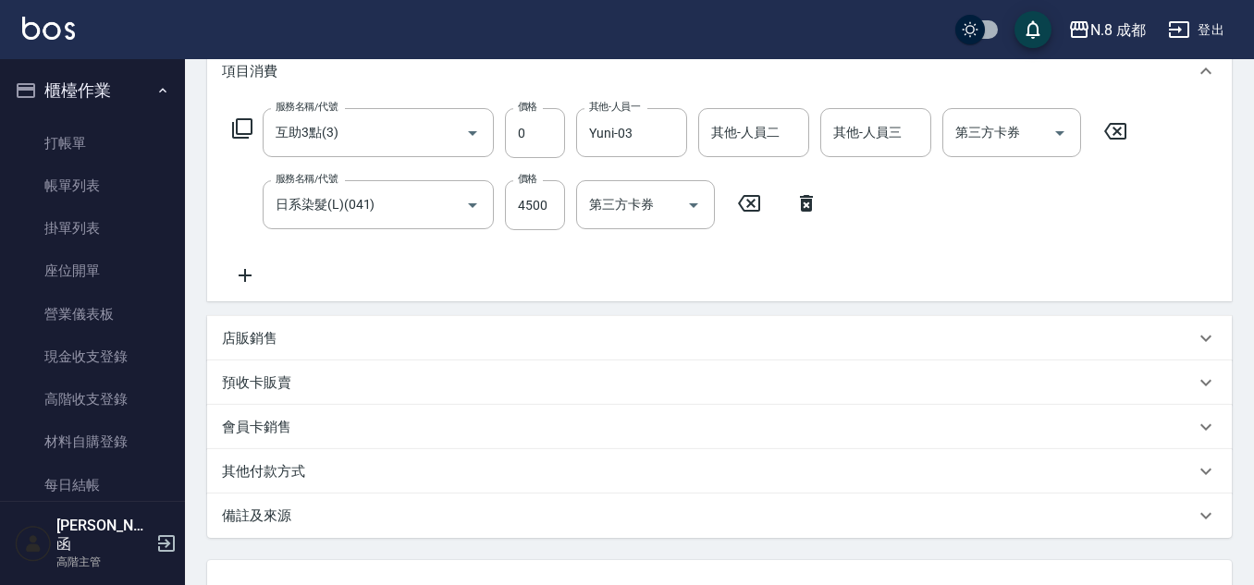
scroll to position [44, 0]
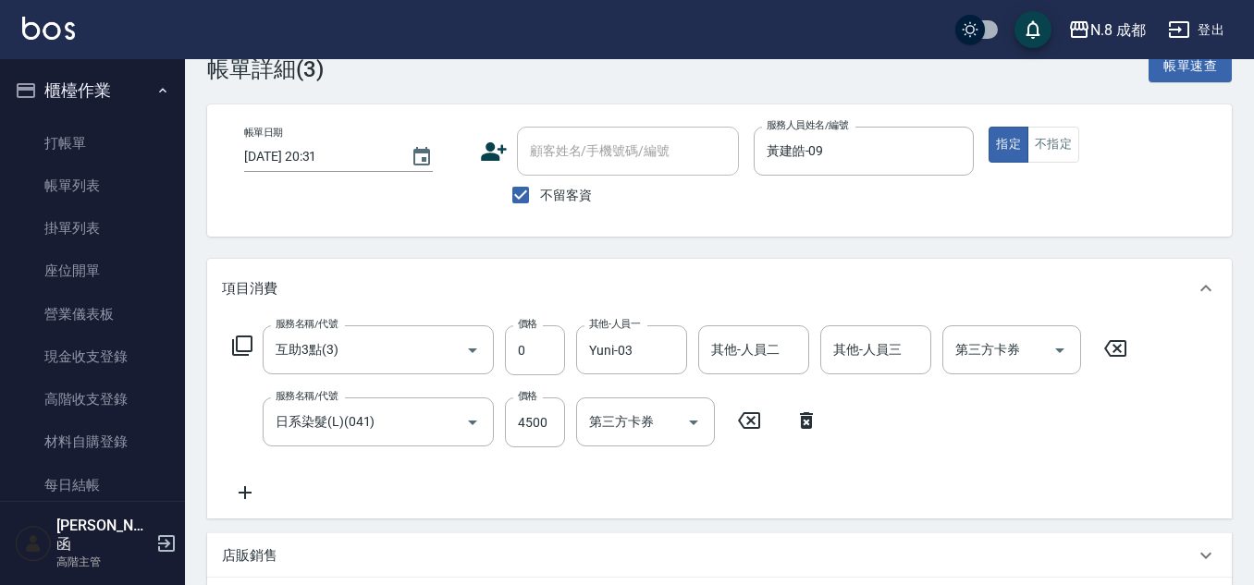
click at [243, 498] on icon at bounding box center [245, 493] width 46 height 22
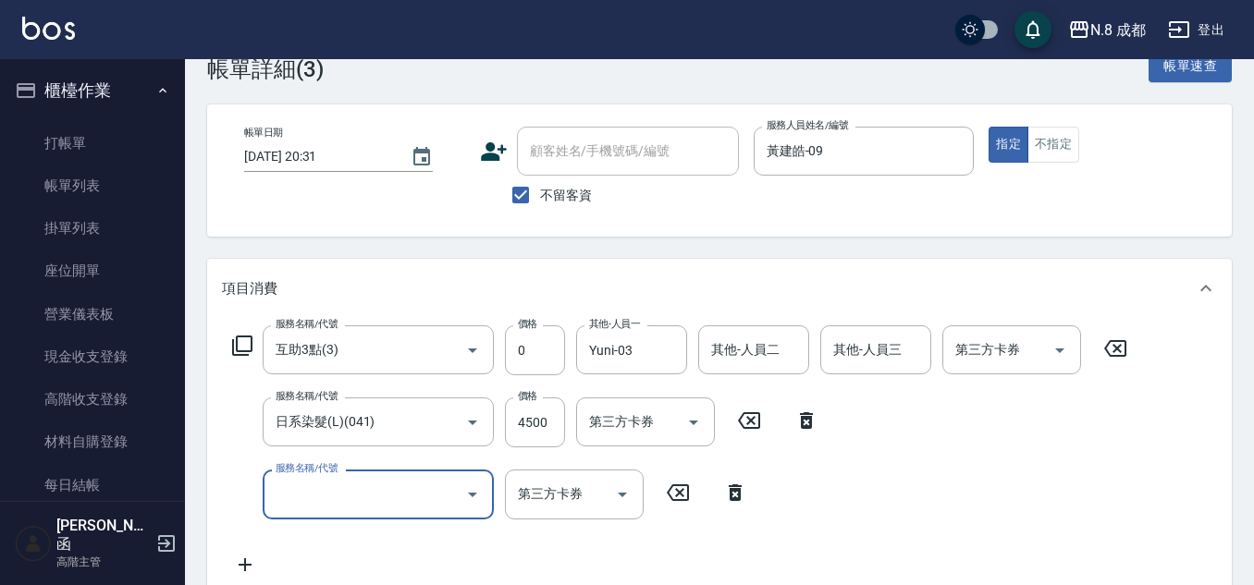
click at [300, 496] on input "服務名稱/代號" at bounding box center [364, 494] width 187 height 32
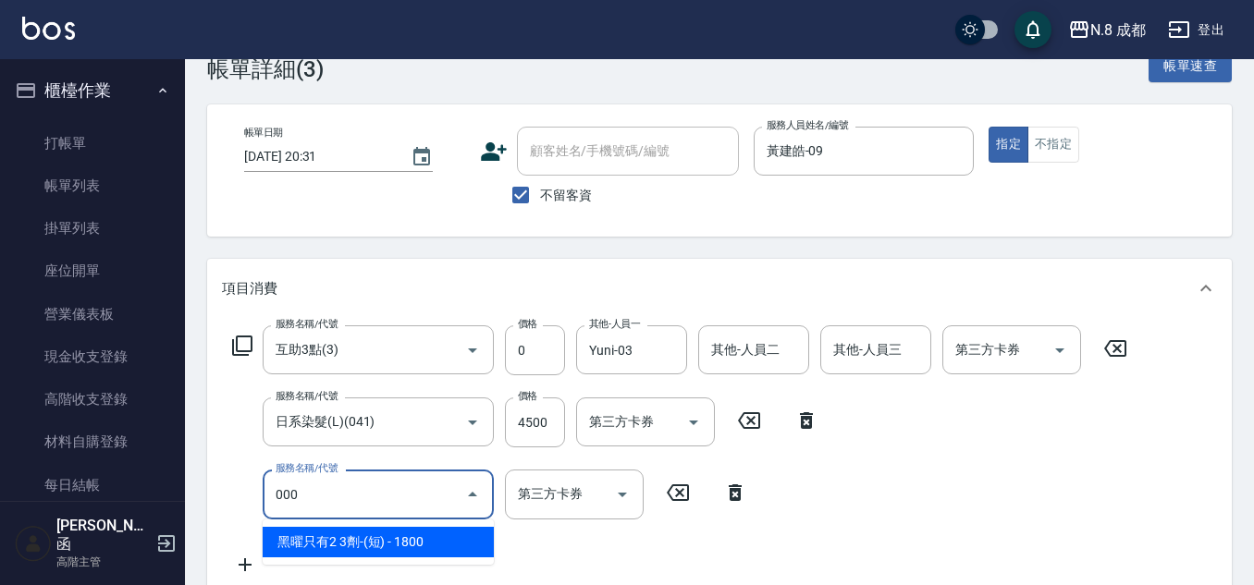
click at [344, 537] on span "黑曜只有2 3劑-(短) - 1800" at bounding box center [378, 542] width 231 height 31
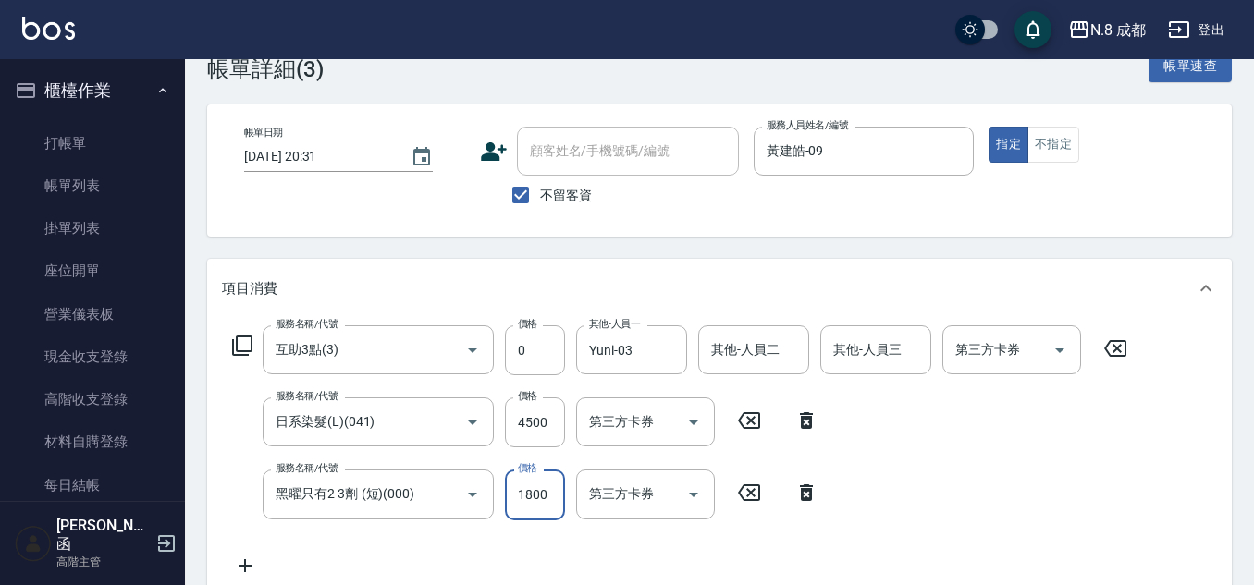
click at [540, 495] on input "1800" at bounding box center [535, 495] width 60 height 50
click at [561, 534] on div "服務名稱/代號 互助3點(3) 服務名稱/代號 價格 0 價格 其他-人員一 Yuni-03 其他-人員一 其他-人員二 其他-人員二 其他-人員三 其他-人…" at bounding box center [680, 450] width 916 height 251
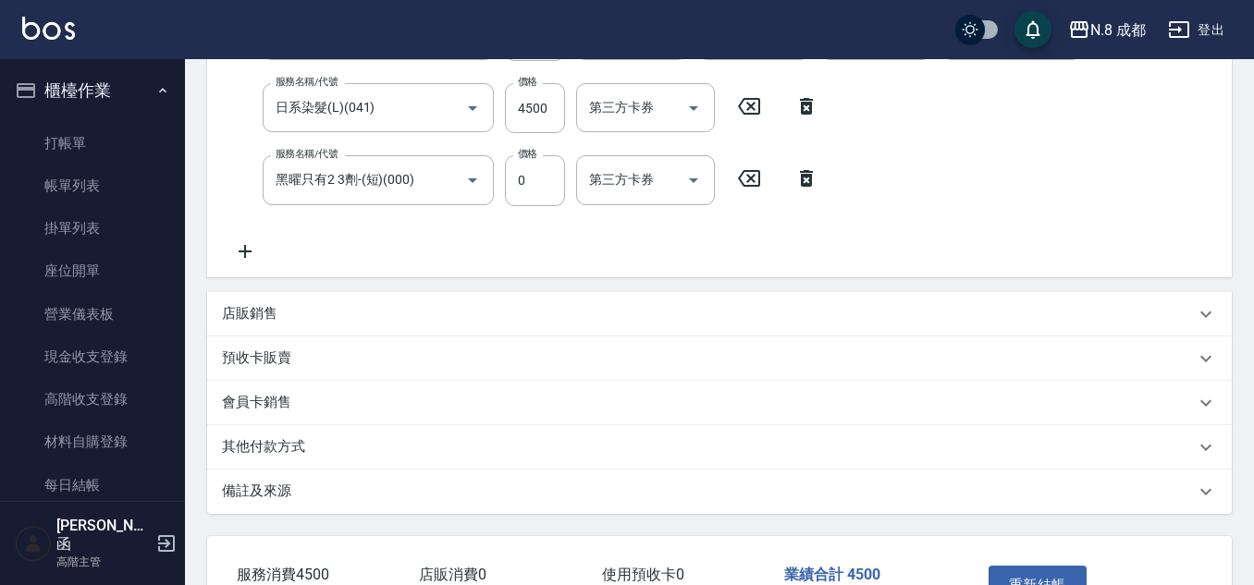
scroll to position [487, 0]
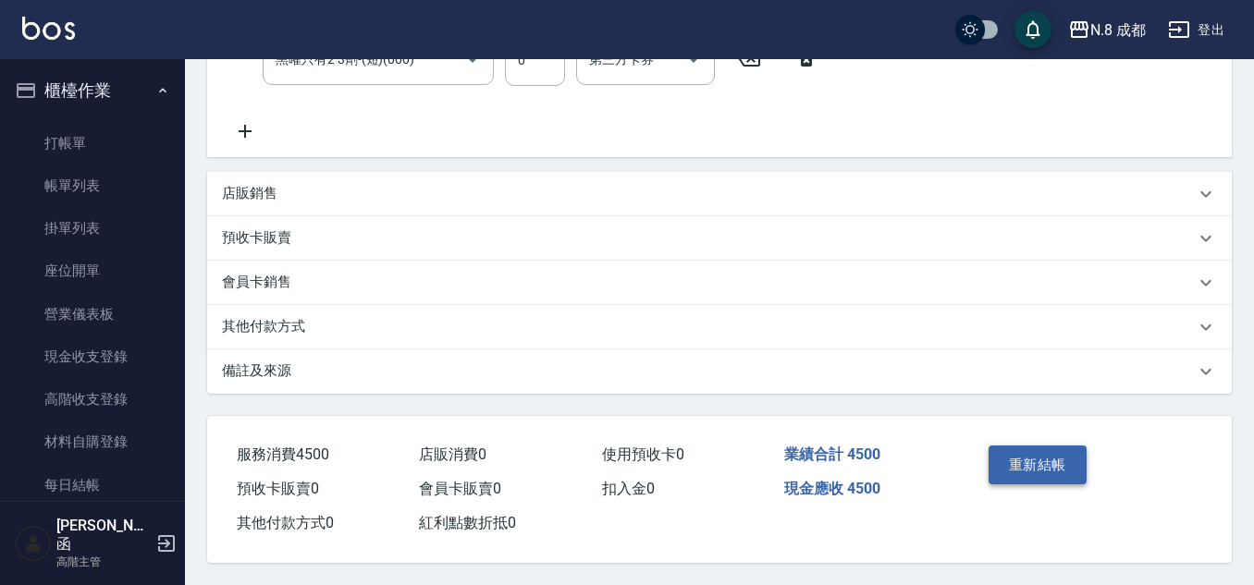
click at [1073, 458] on button "重新結帳" at bounding box center [1037, 465] width 98 height 39
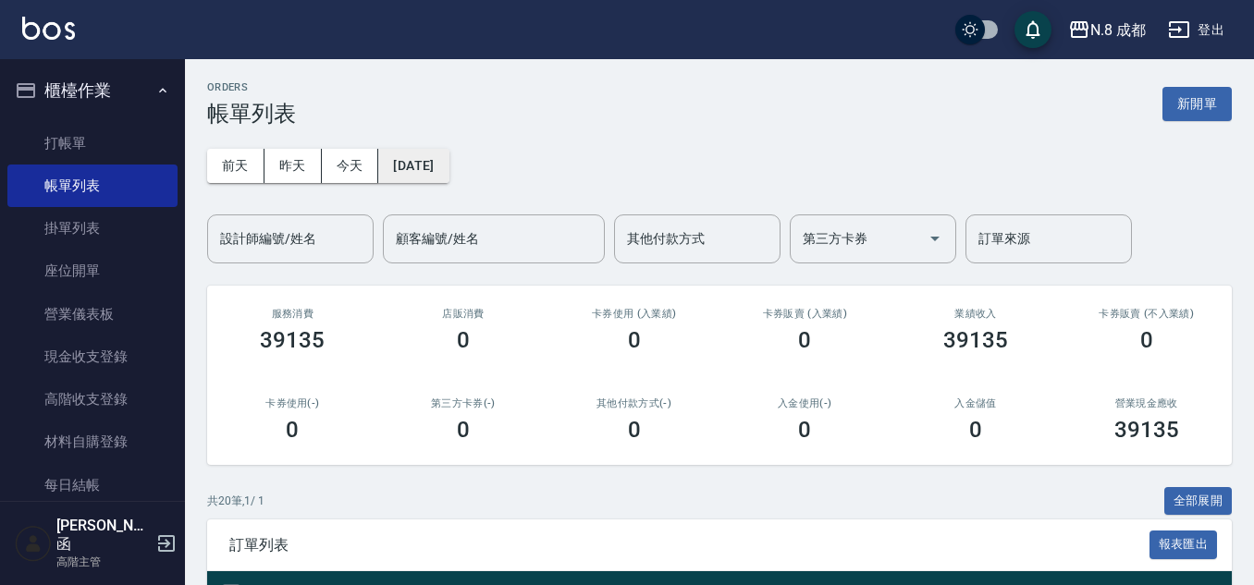
click at [410, 173] on button "2025/09/05" at bounding box center [413, 166] width 70 height 34
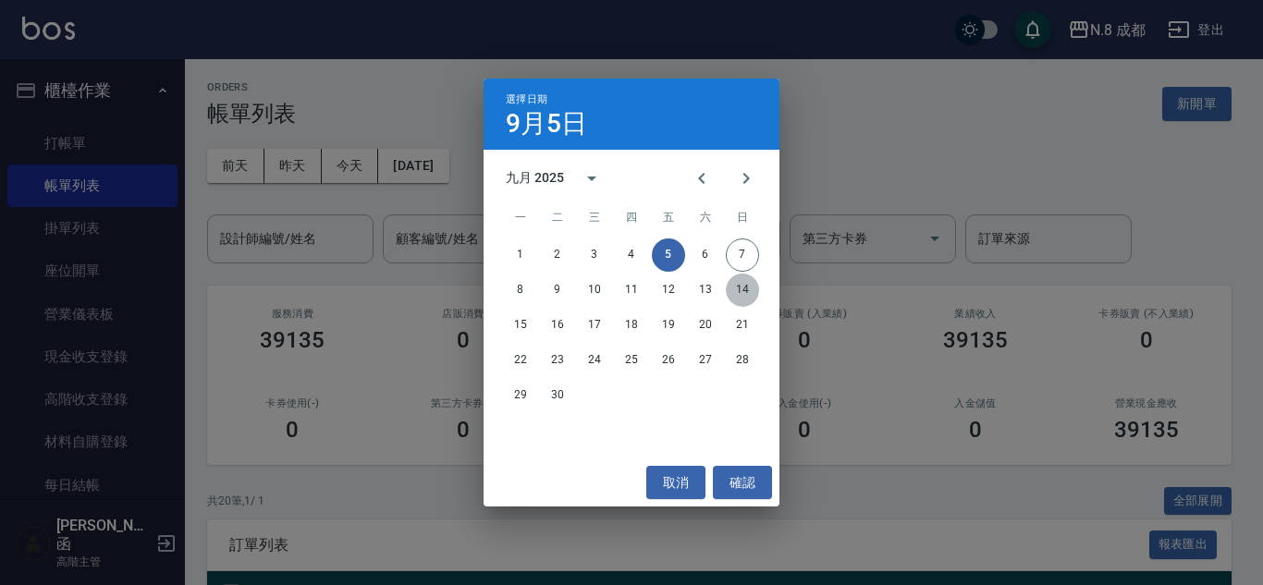
click at [754, 301] on button "14" at bounding box center [742, 290] width 33 height 33
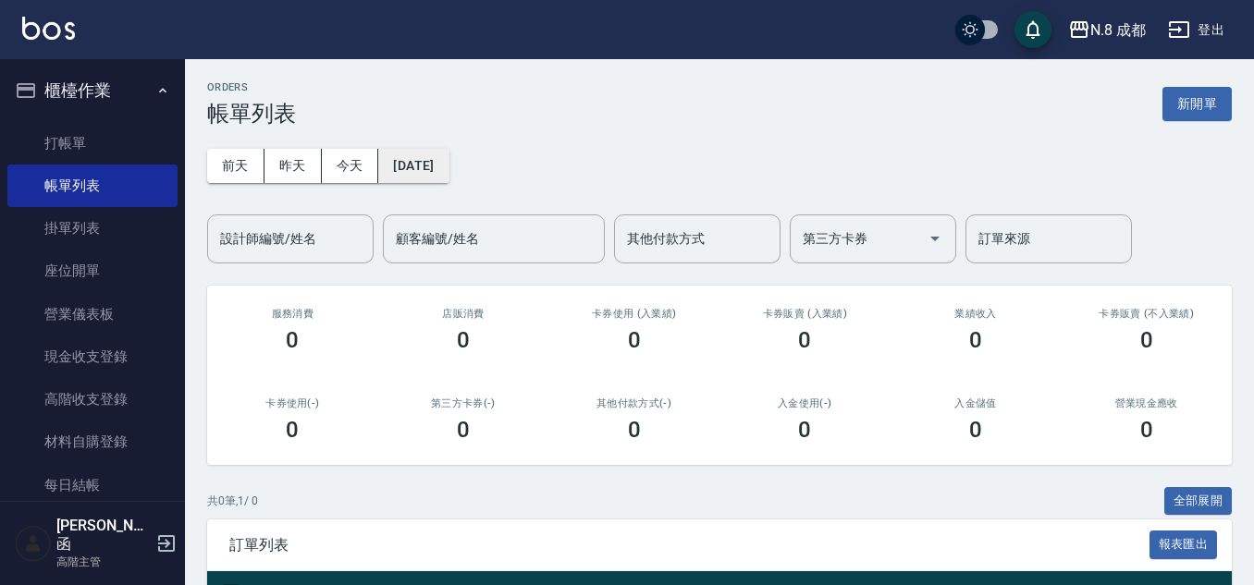
click at [448, 159] on button "2025/09/14" at bounding box center [413, 166] width 70 height 34
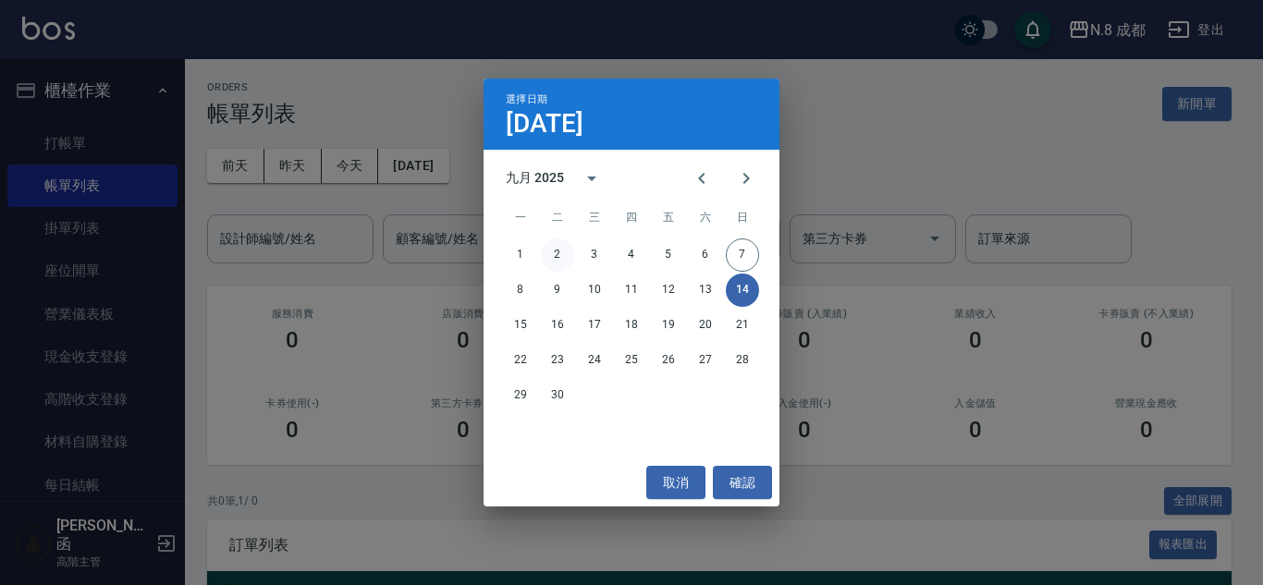
click at [556, 252] on button "2" at bounding box center [557, 254] width 33 height 33
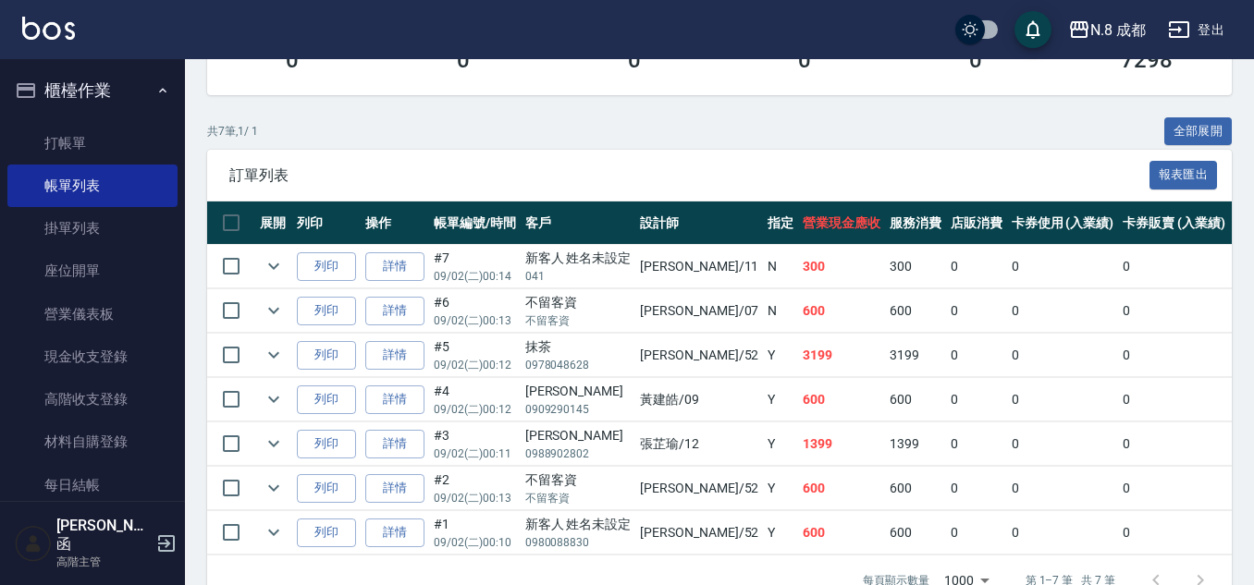
scroll to position [426, 0]
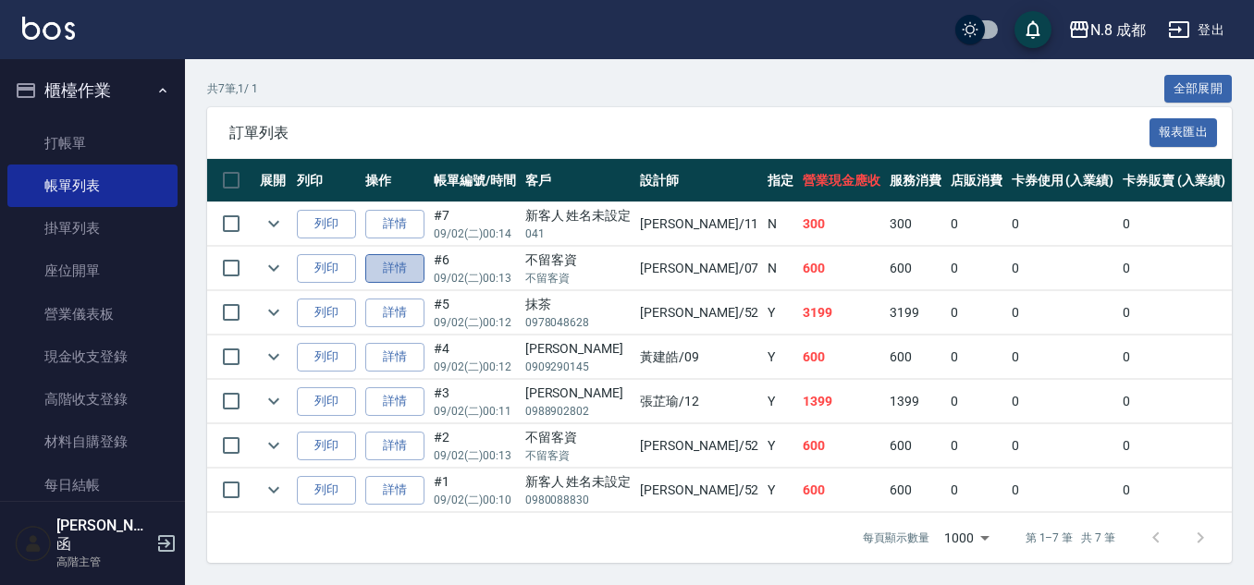
click at [404, 254] on link "詳情" at bounding box center [394, 268] width 59 height 29
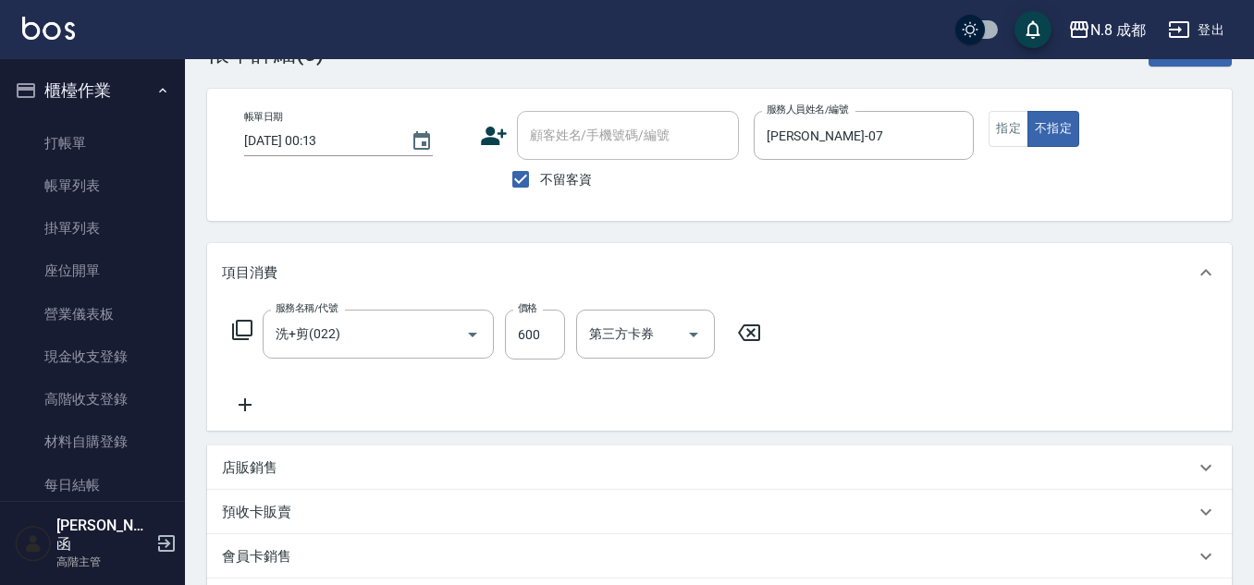
scroll to position [92, 0]
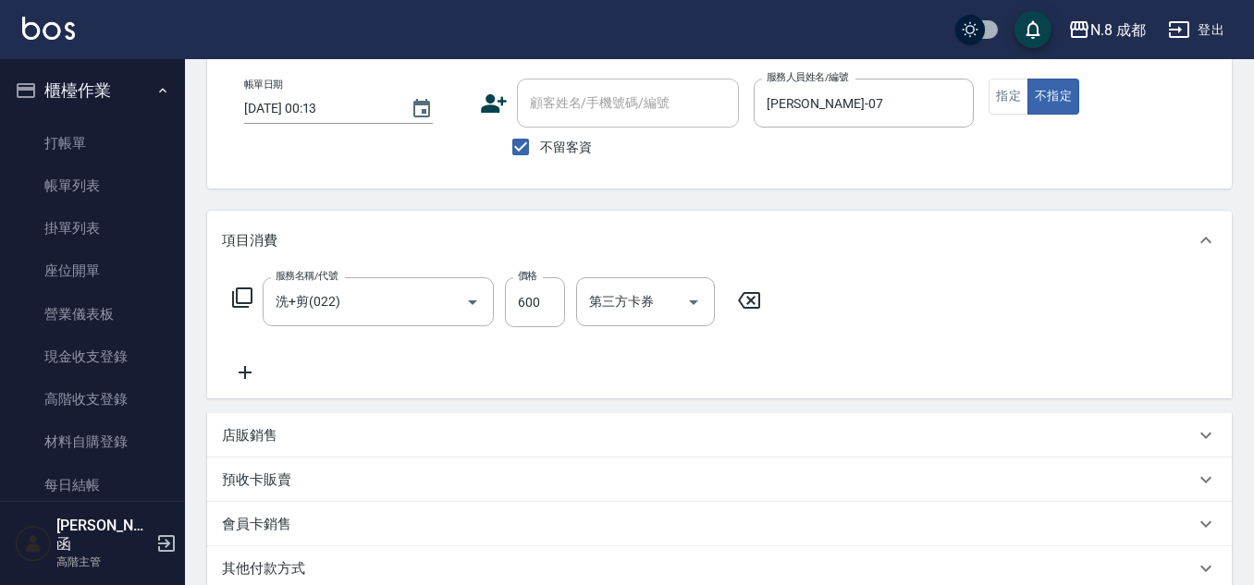
click at [260, 377] on icon at bounding box center [245, 372] width 46 height 22
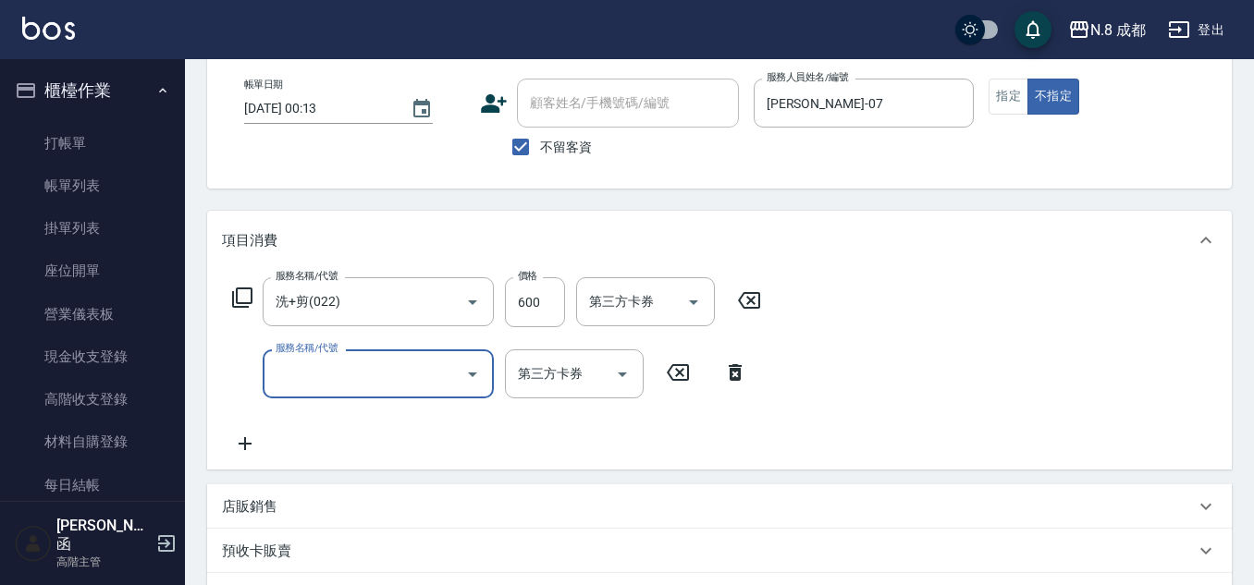
click at [300, 377] on input "服務名稱/代號" at bounding box center [364, 374] width 187 height 32
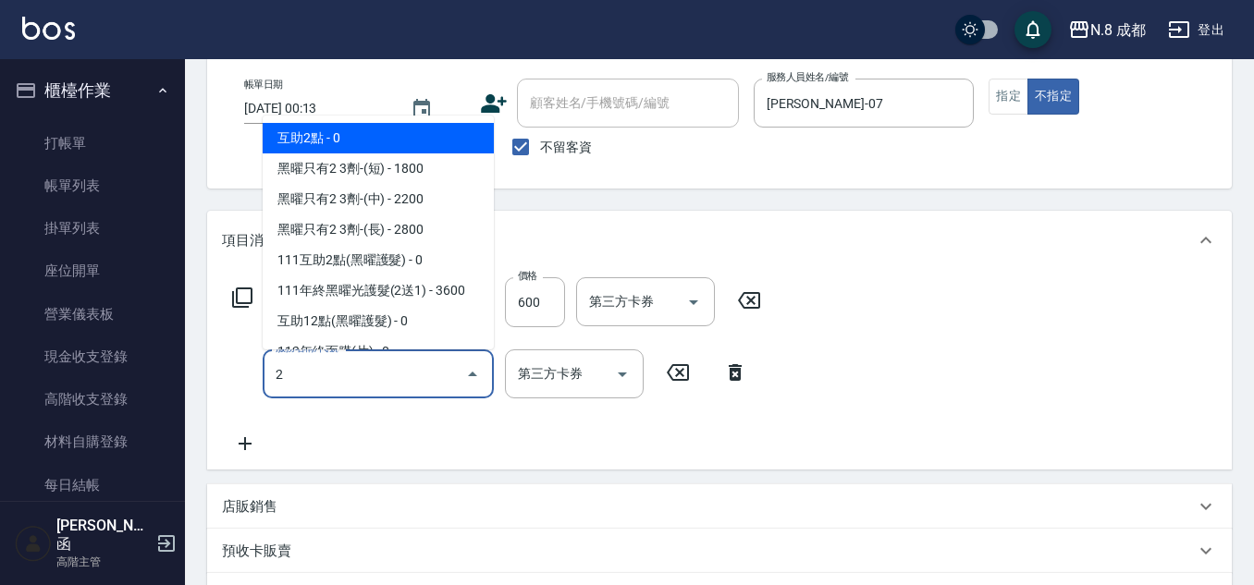
click at [372, 140] on span "互助2點 - 0" at bounding box center [378, 138] width 231 height 31
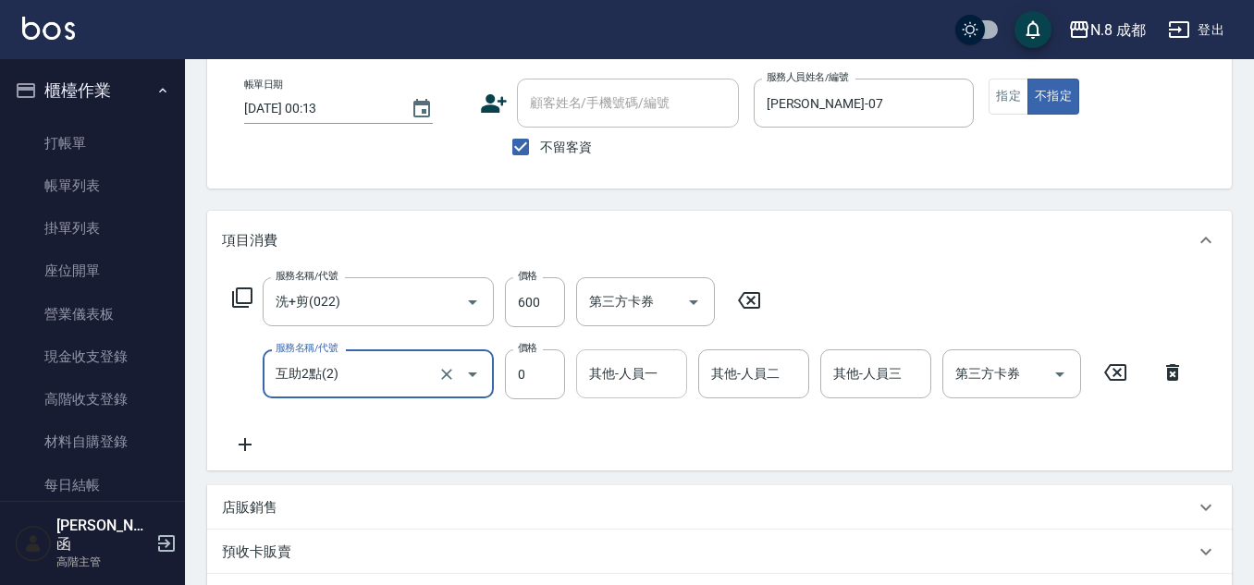
click at [630, 375] on input "其他-人員一" at bounding box center [631, 374] width 94 height 32
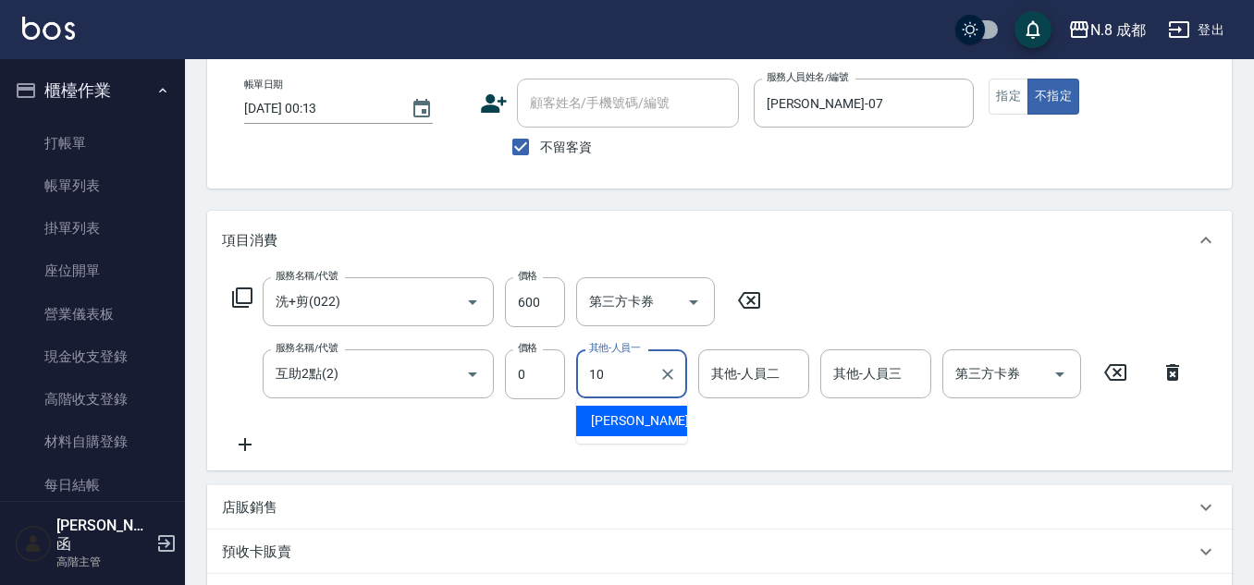
click at [630, 422] on span "謝宜親 -10" at bounding box center [649, 420] width 116 height 19
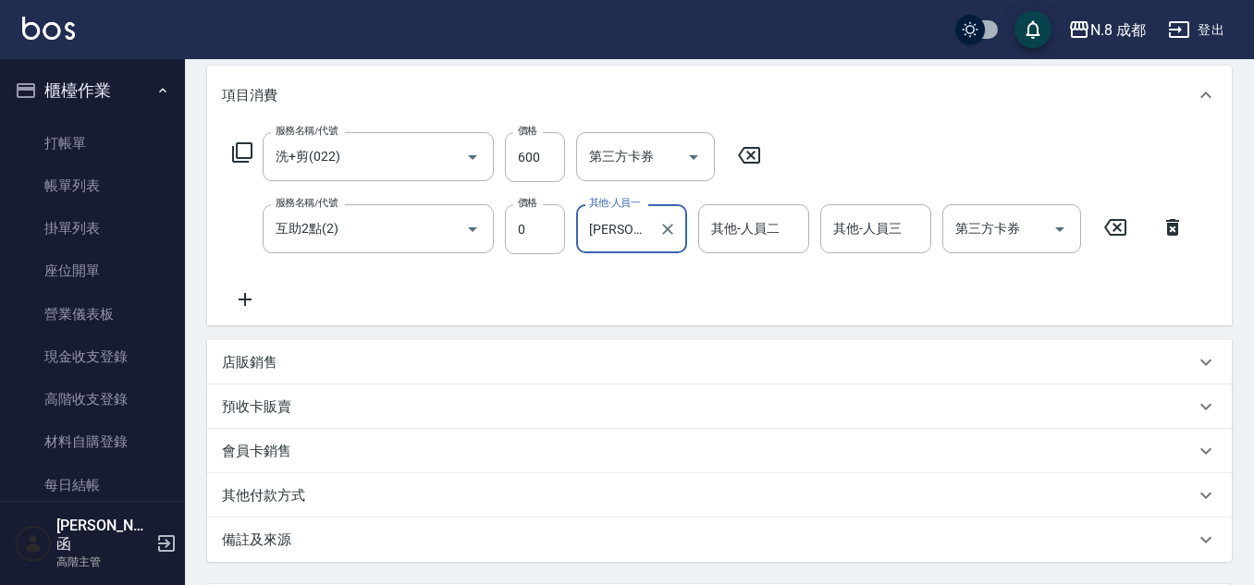
scroll to position [414, 0]
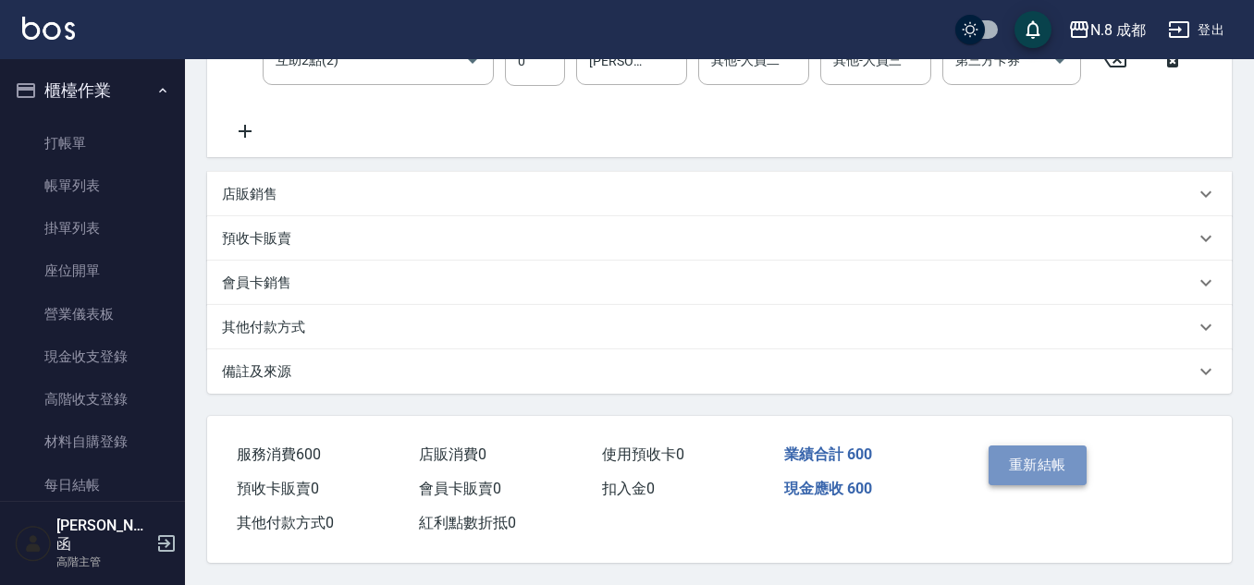
click at [1065, 447] on button "重新結帳" at bounding box center [1037, 465] width 98 height 39
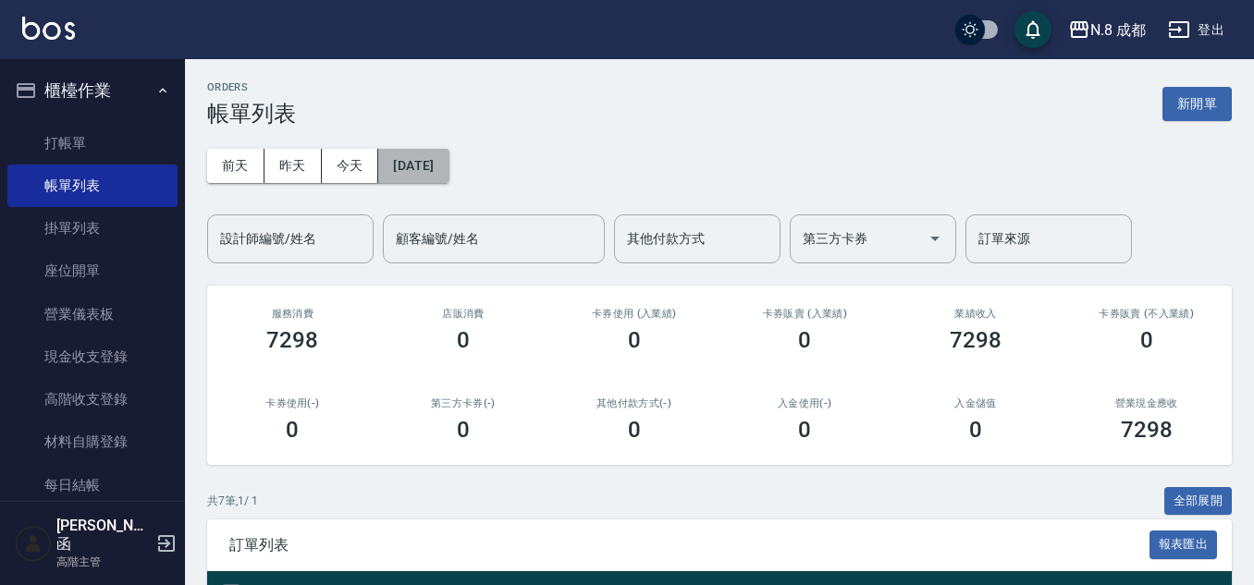
click at [448, 168] on button "2025/09/02" at bounding box center [413, 166] width 70 height 34
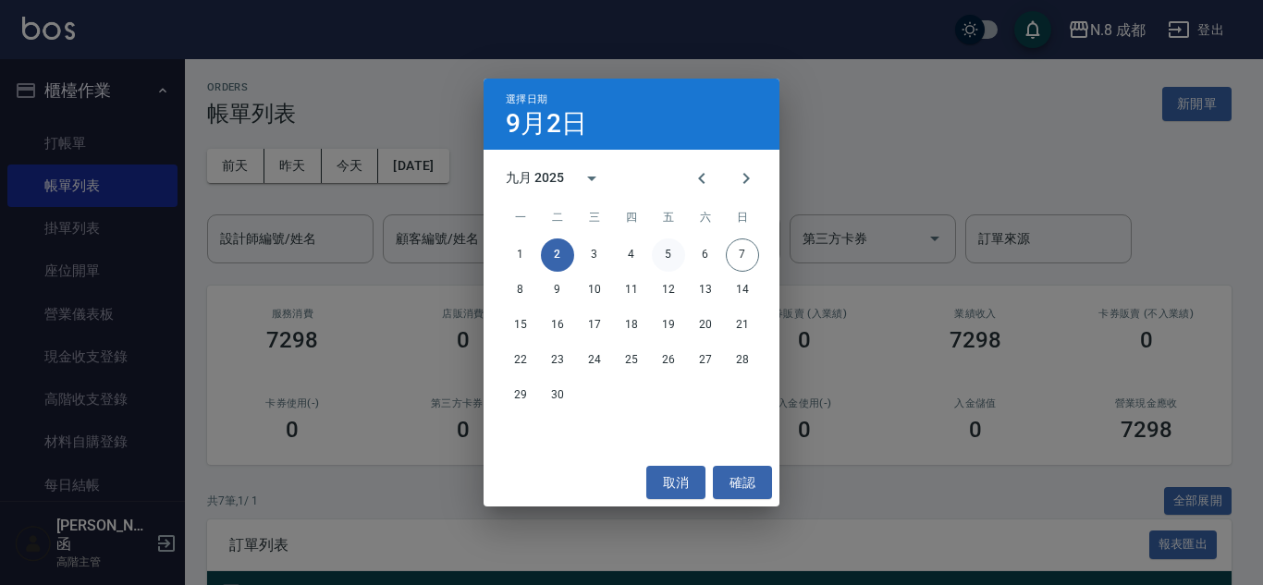
click at [668, 259] on button "5" at bounding box center [668, 254] width 33 height 33
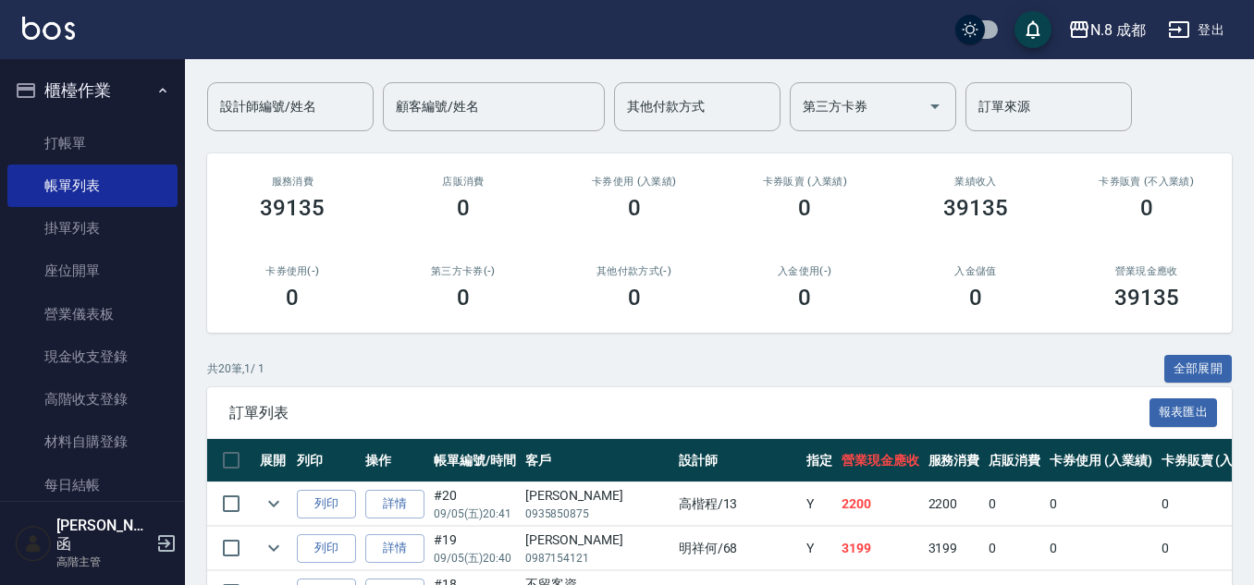
scroll to position [462, 0]
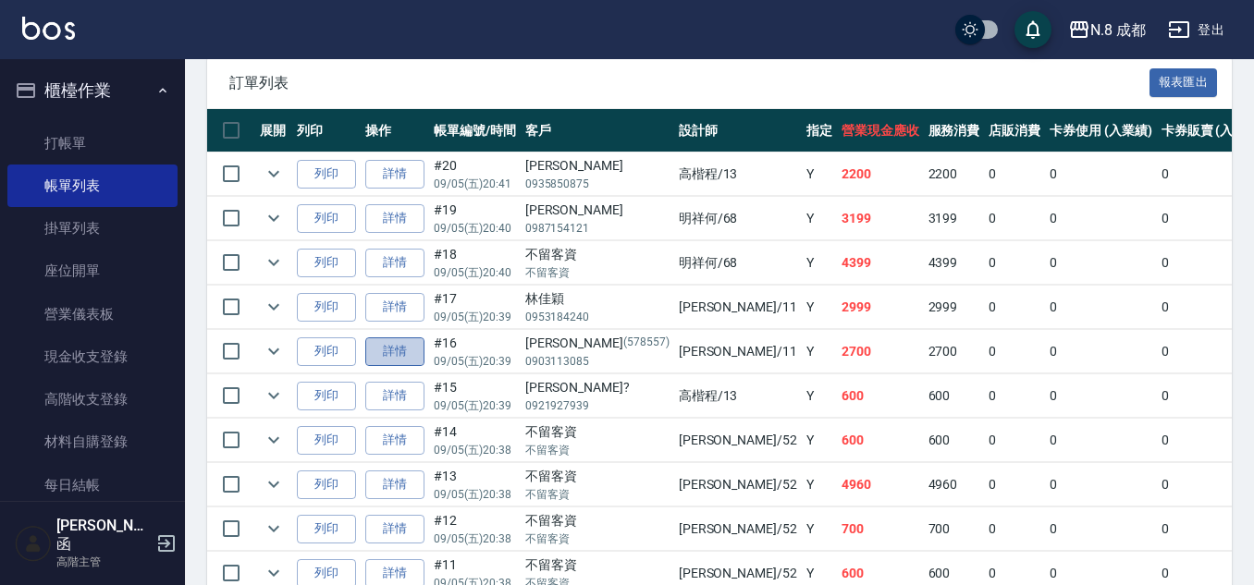
click at [397, 344] on link "詳情" at bounding box center [394, 351] width 59 height 29
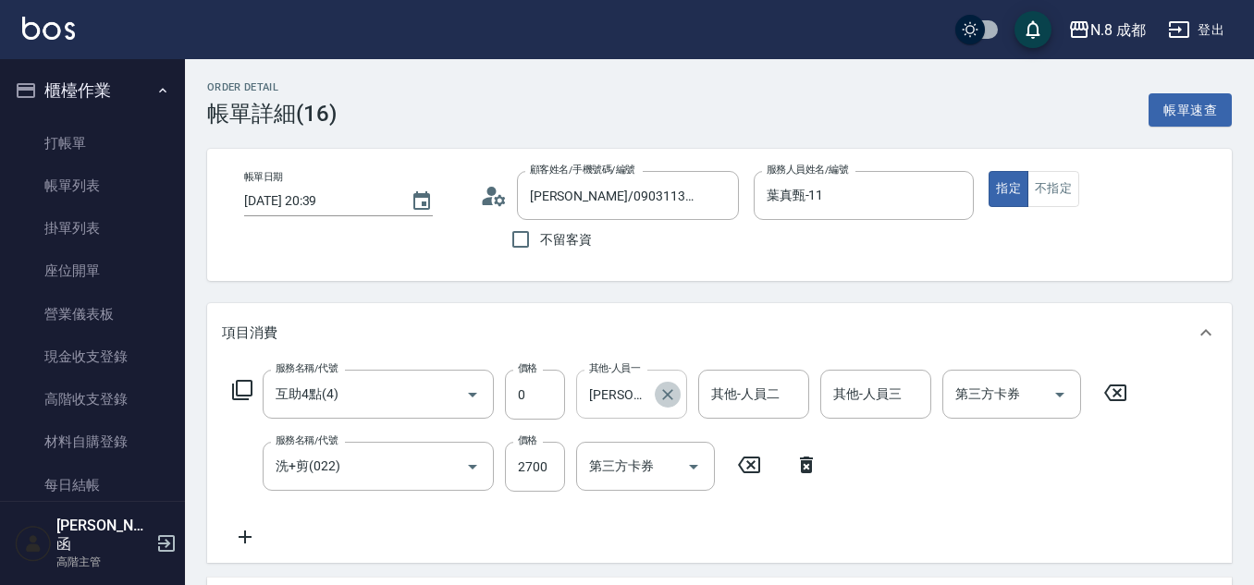
click at [670, 389] on icon "Clear" at bounding box center [667, 394] width 18 height 18
click at [629, 393] on input "其他-人員一" at bounding box center [631, 394] width 94 height 32
click at [627, 443] on span "Yuni -03" at bounding box center [612, 441] width 43 height 19
click at [251, 532] on icon at bounding box center [245, 537] width 46 height 22
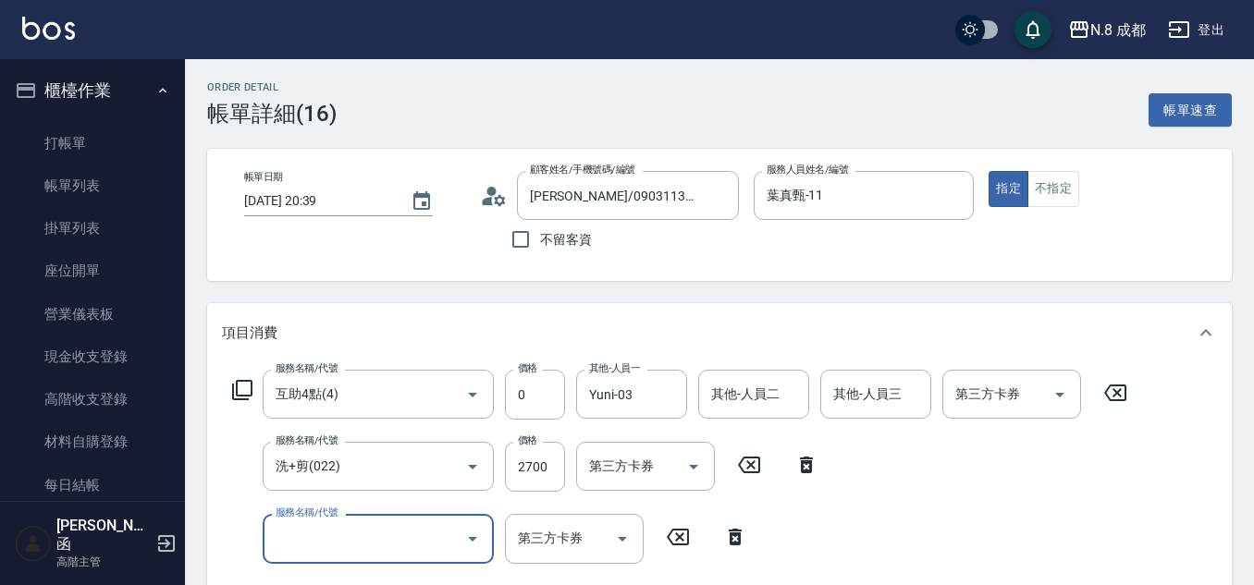
click at [288, 534] on input "服務名稱/代號" at bounding box center [364, 538] width 187 height 32
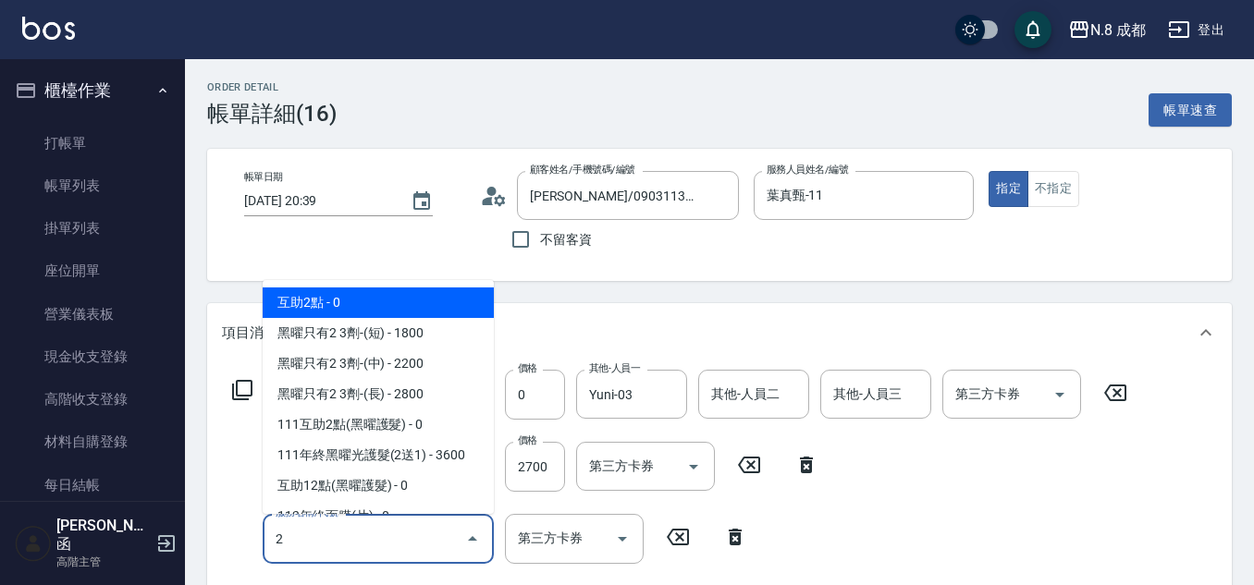
click at [341, 301] on span "互助2點 - 0" at bounding box center [378, 302] width 231 height 31
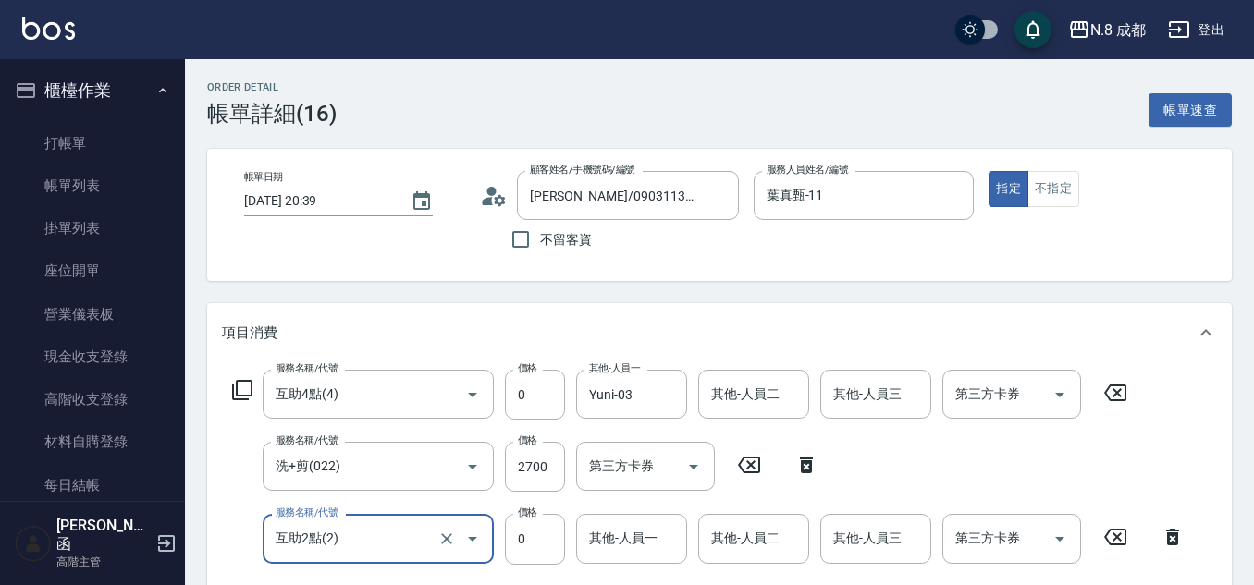
click at [630, 527] on div "其他-人員一 其他-人員一" at bounding box center [631, 538] width 111 height 49
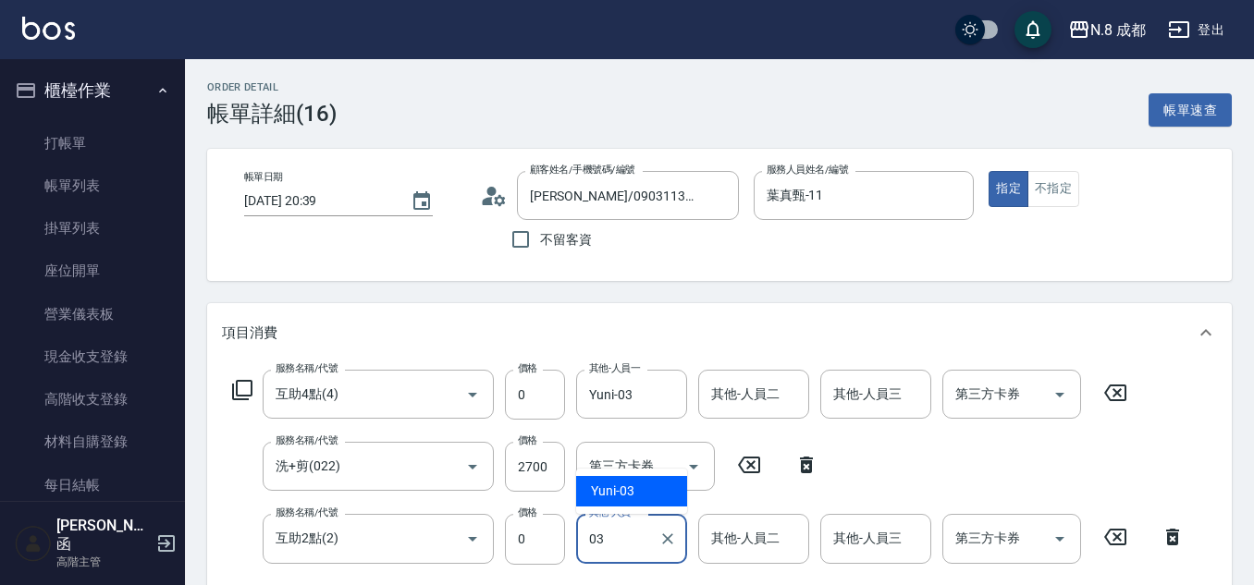
click at [632, 492] on span "Yuni -03" at bounding box center [612, 491] width 43 height 19
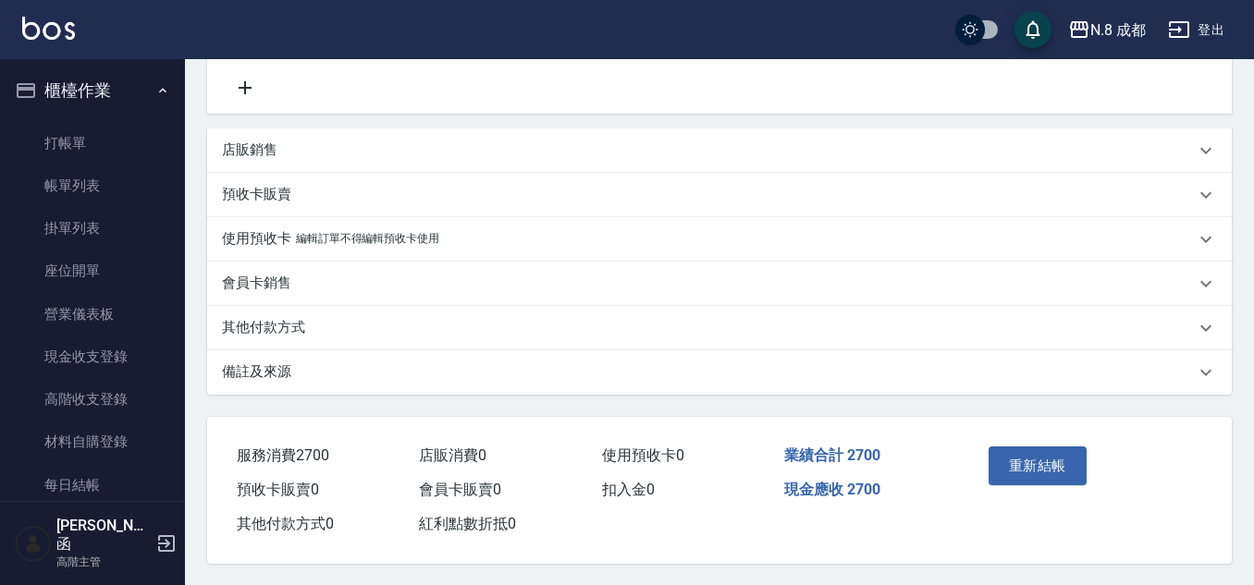
scroll to position [532, 0]
click at [1041, 448] on button "重新結帳" at bounding box center [1037, 465] width 98 height 39
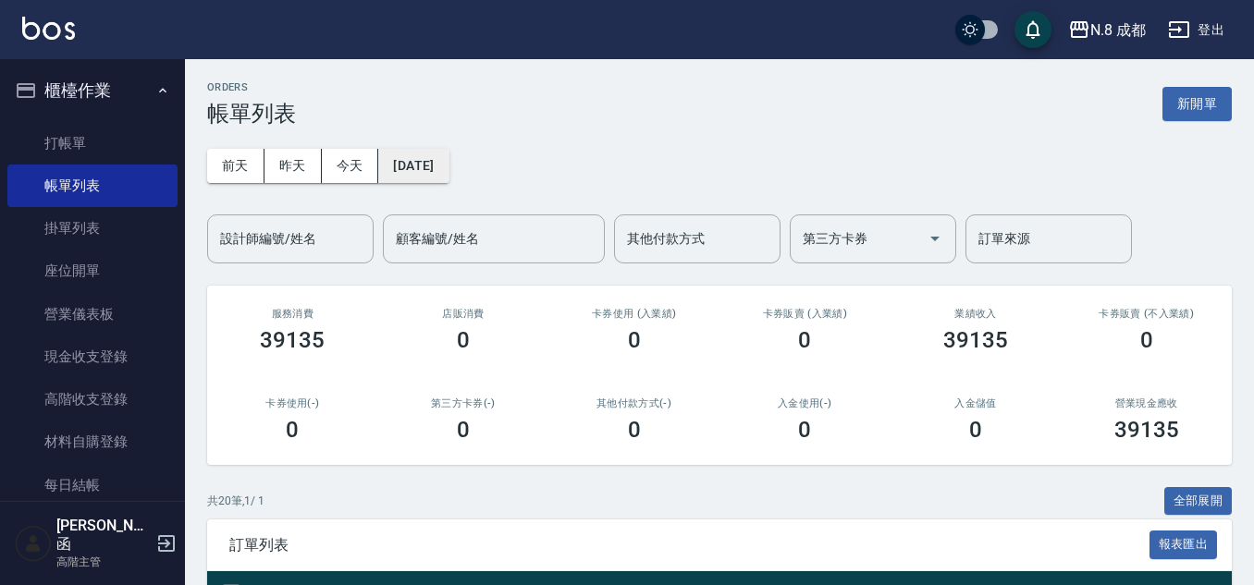
click at [448, 154] on button "2025/09/05" at bounding box center [413, 166] width 70 height 34
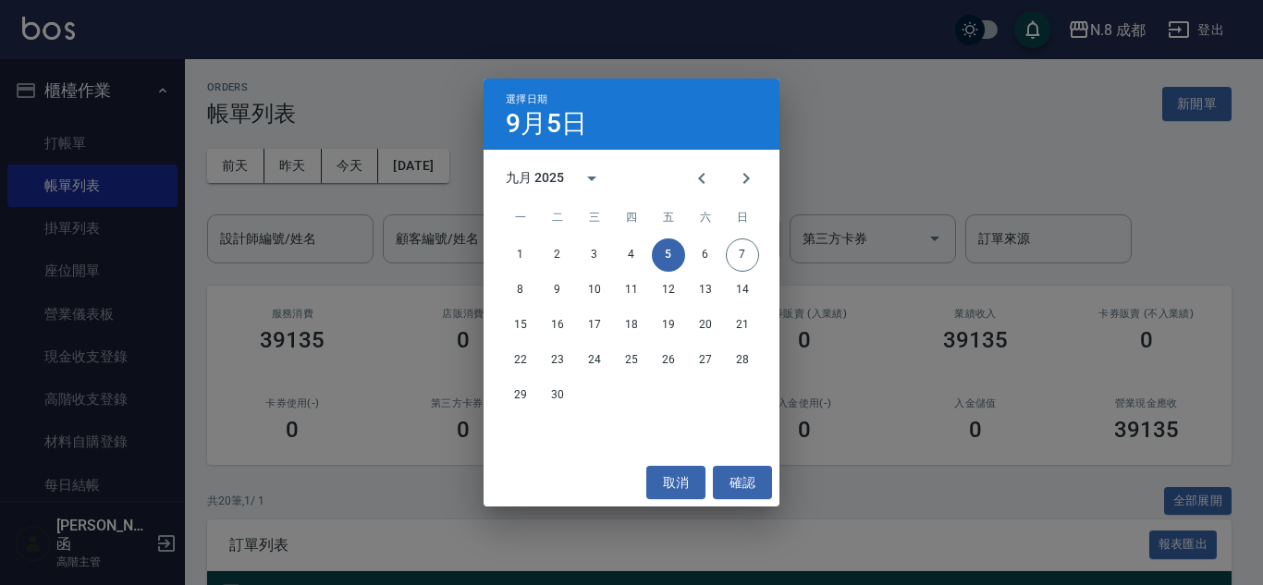
click at [542, 245] on div "1 2 3 4 5 6 7" at bounding box center [631, 254] width 296 height 33
click at [549, 253] on button "2" at bounding box center [557, 254] width 33 height 33
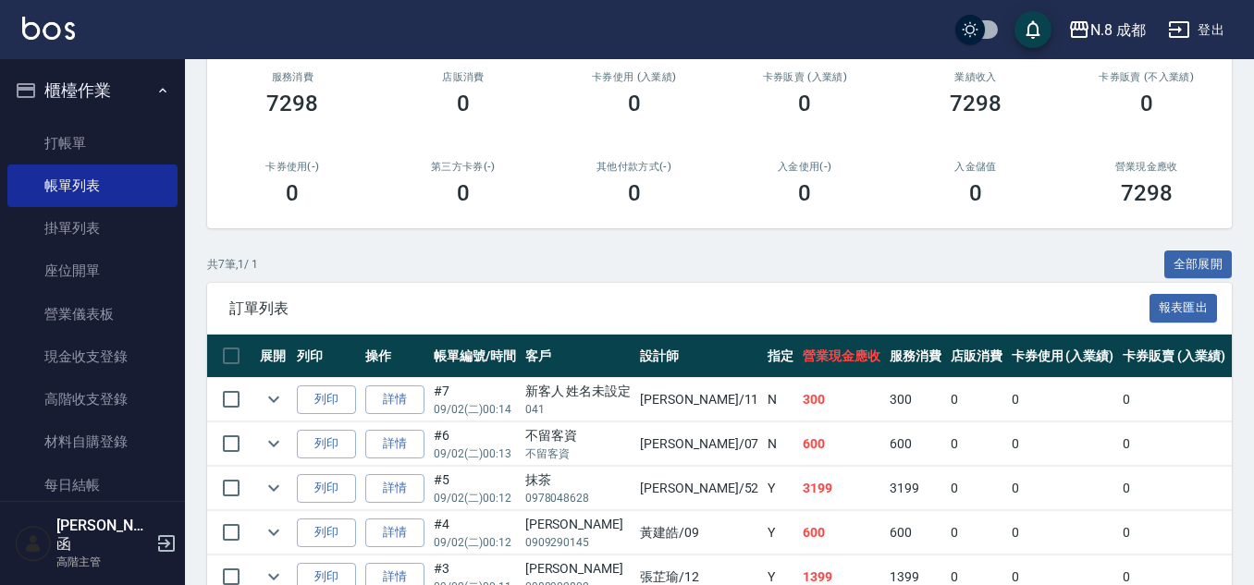
scroll to position [426, 0]
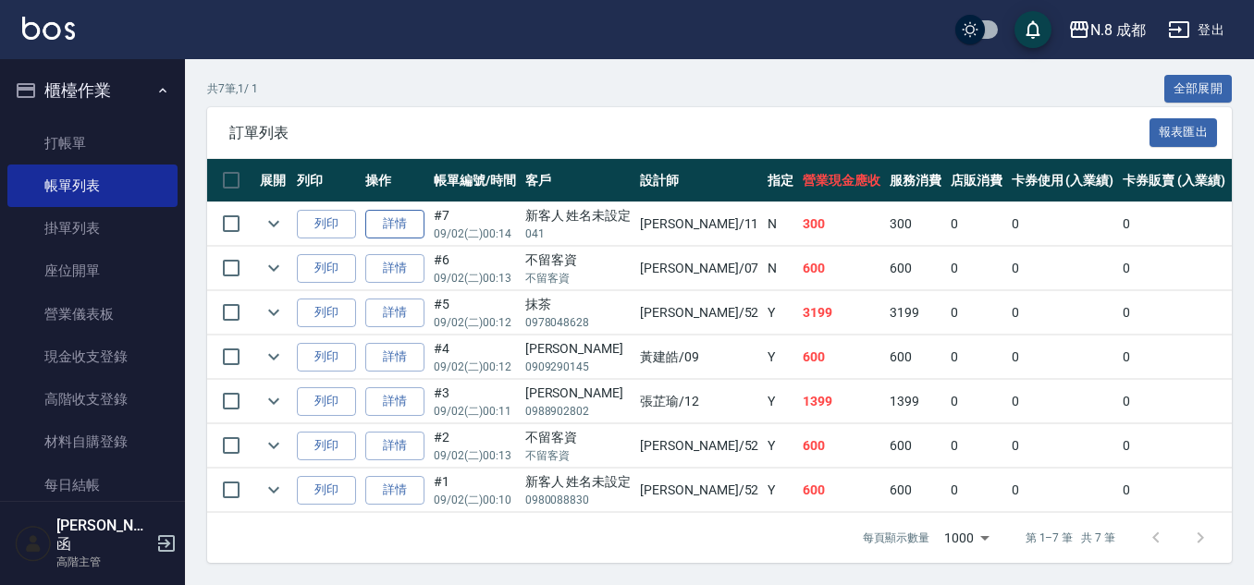
click at [407, 210] on link "詳情" at bounding box center [394, 224] width 59 height 29
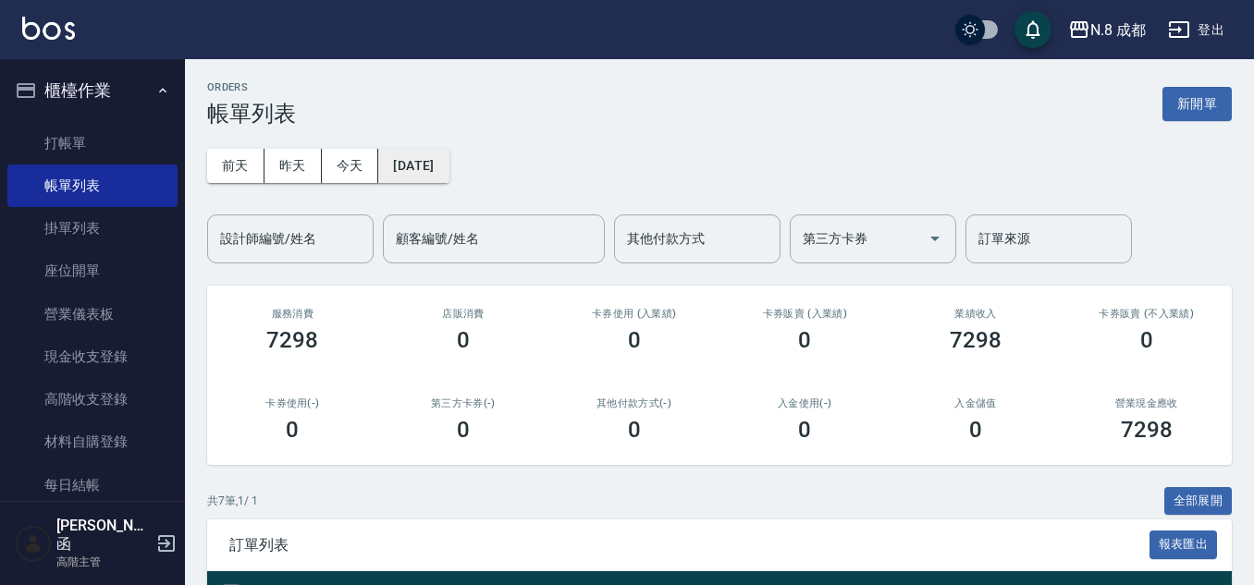
click at [448, 167] on button "2025/09/02" at bounding box center [413, 166] width 70 height 34
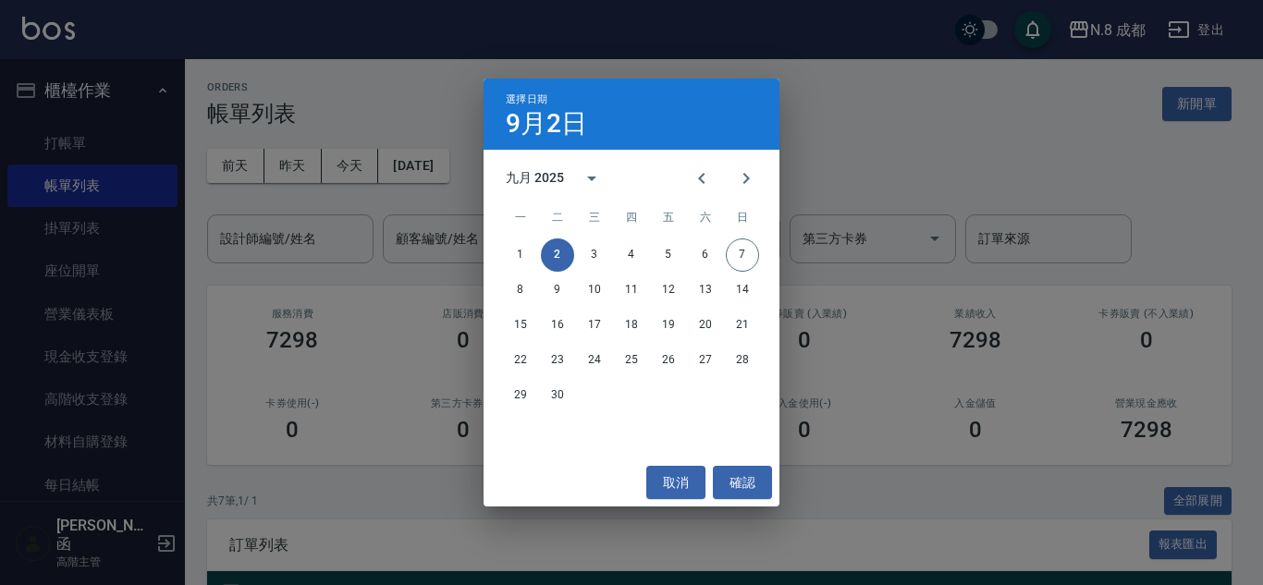
click at [514, 238] on div "1 2 3 4 5 6 7" at bounding box center [631, 254] width 296 height 33
click at [520, 249] on button "1" at bounding box center [520, 254] width 33 height 33
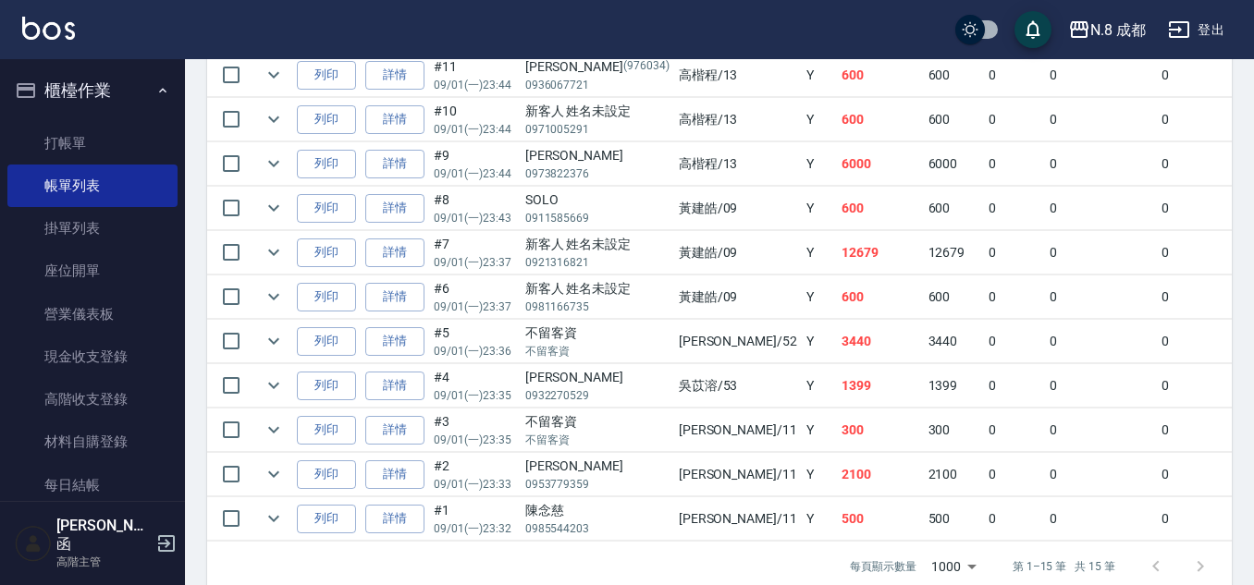
scroll to position [740, 0]
click at [387, 465] on link "詳情" at bounding box center [394, 473] width 59 height 29
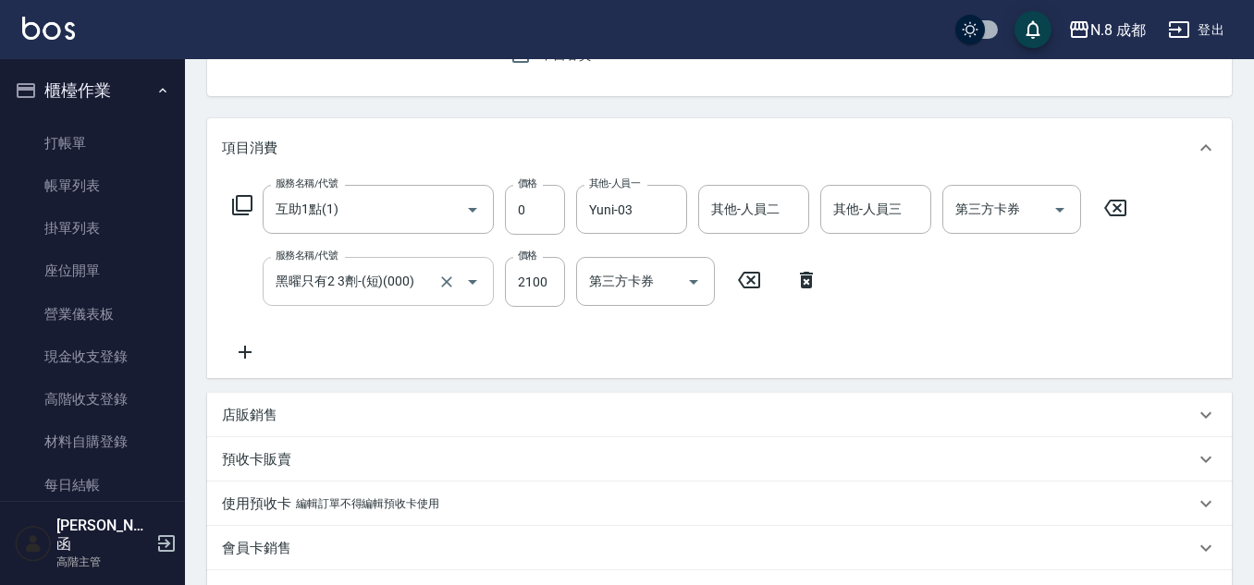
scroll to position [92, 0]
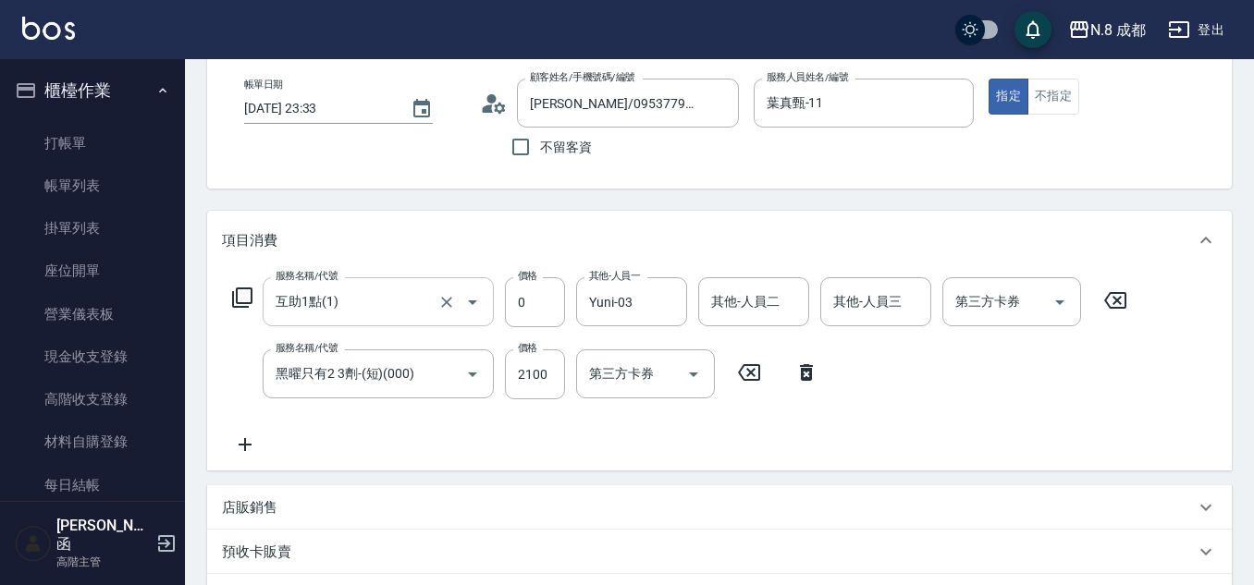
click at [348, 302] on input "互助1點(1)" at bounding box center [352, 302] width 163 height 32
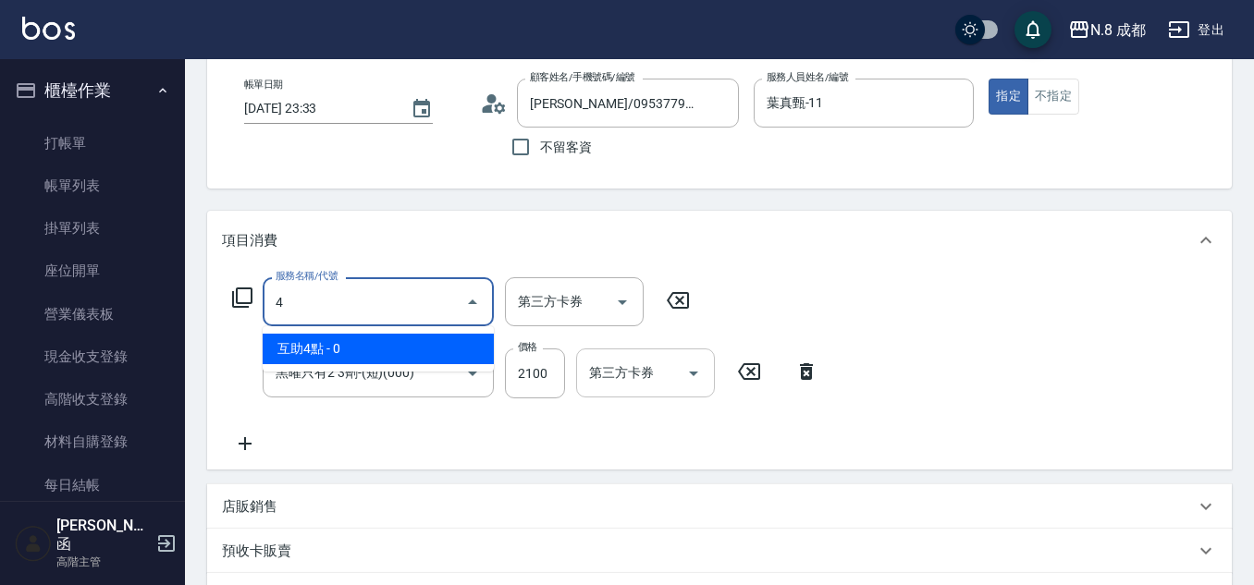
scroll to position [0, 0]
click at [416, 340] on span "互助4點 - 0" at bounding box center [378, 349] width 231 height 31
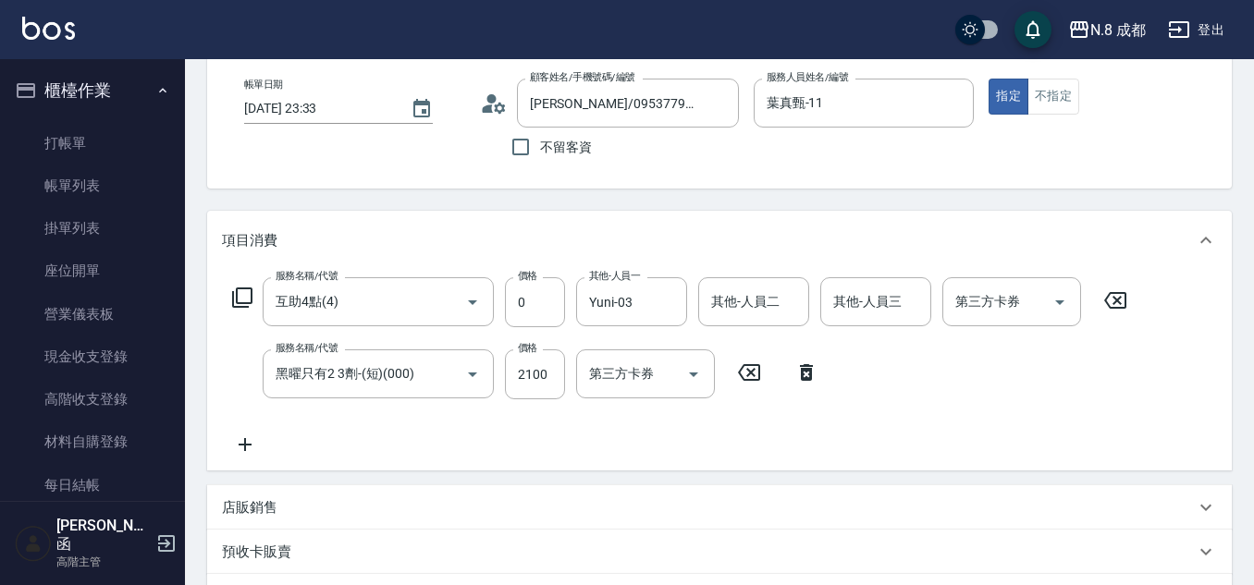
click at [581, 443] on div "服務名稱/代號 互助4點(4) 服務名稱/代號 價格 0 價格 其他-人員一 Yuni-03 其他-人員一 其他-人員二 其他-人員二 其他-人員三 其他-人…" at bounding box center [680, 366] width 916 height 178
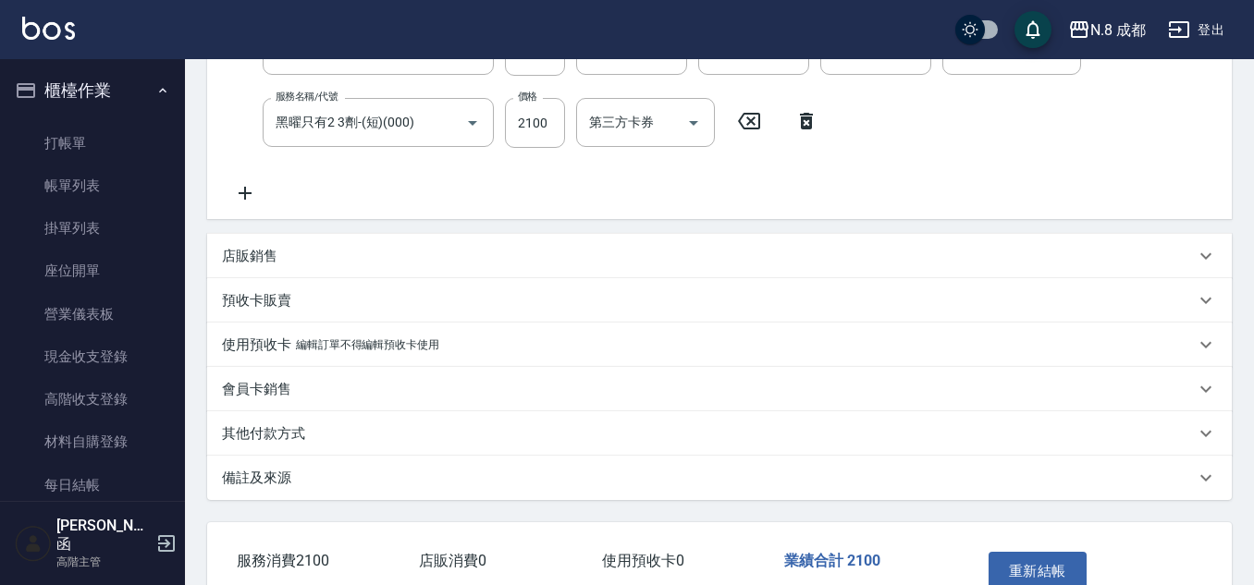
scroll to position [459, 0]
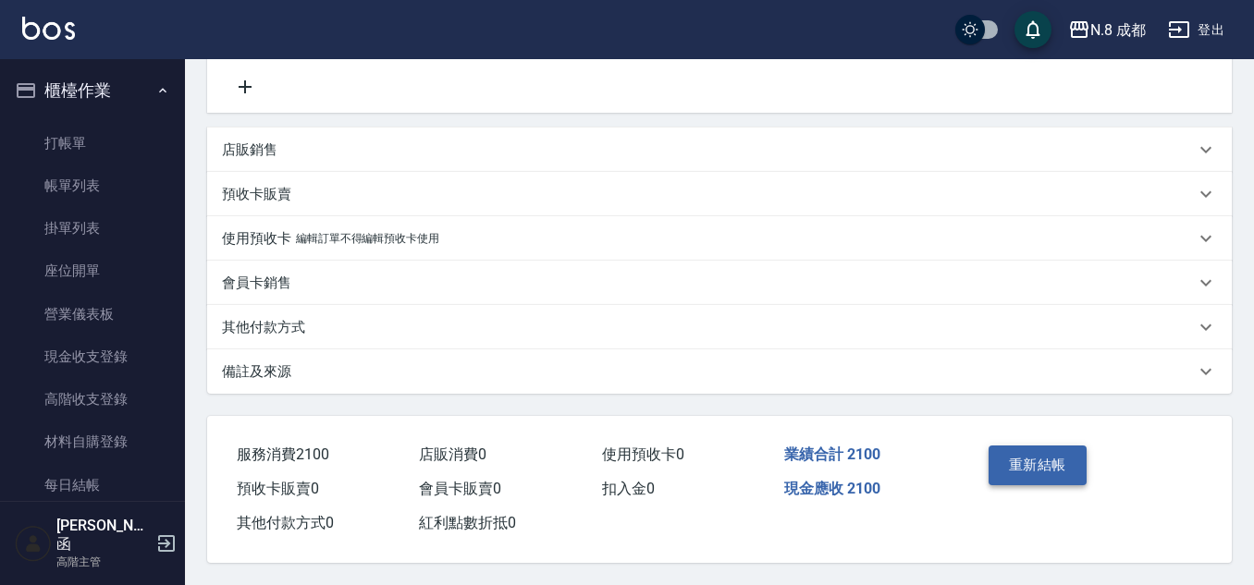
click at [1055, 451] on button "重新結帳" at bounding box center [1037, 465] width 98 height 39
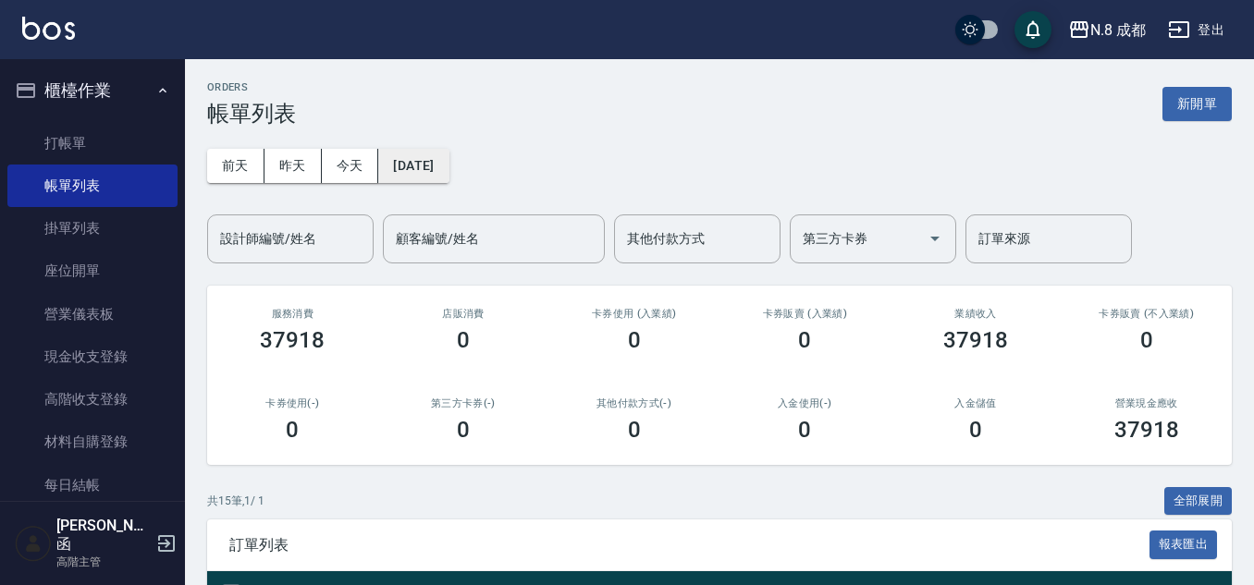
click at [448, 168] on button "2025/09/01" at bounding box center [413, 166] width 70 height 34
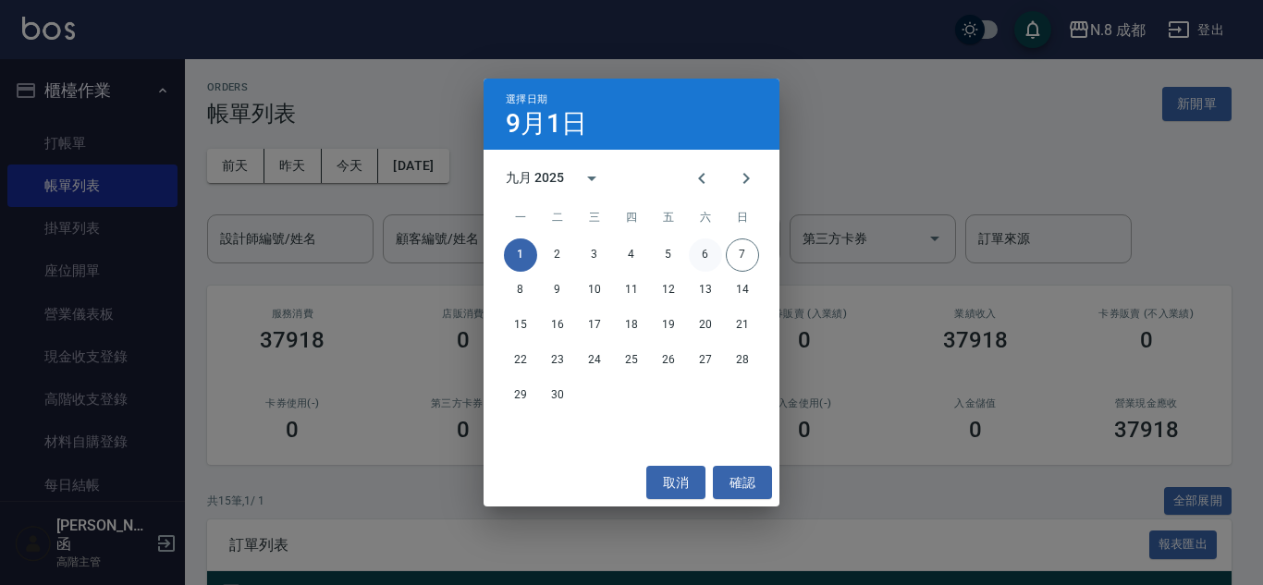
click at [699, 251] on button "6" at bounding box center [705, 254] width 33 height 33
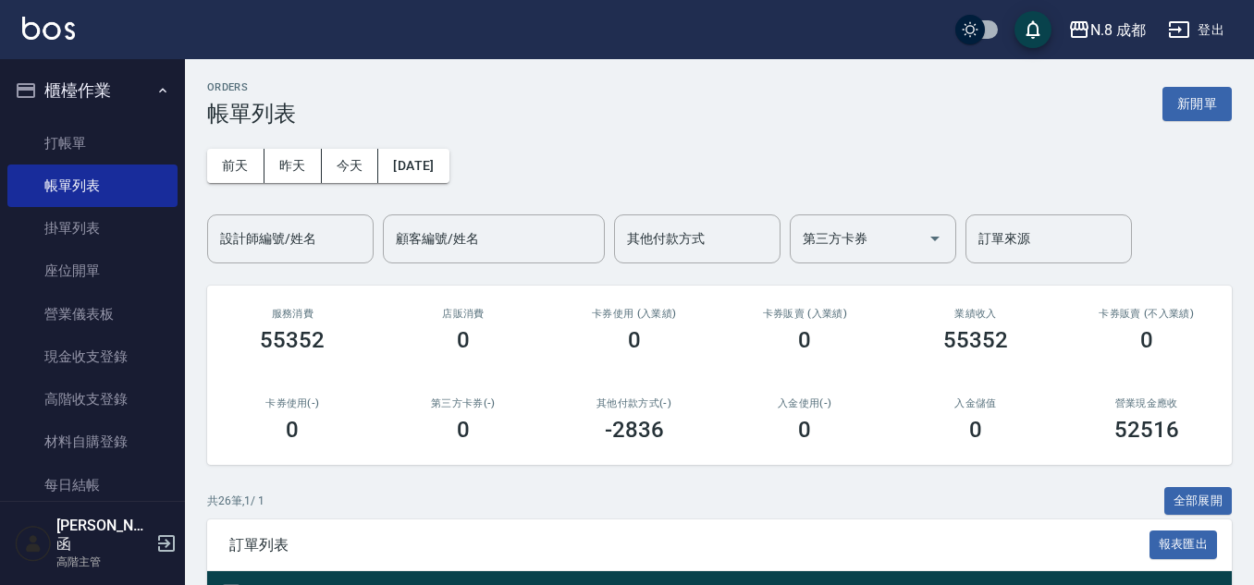
scroll to position [462, 0]
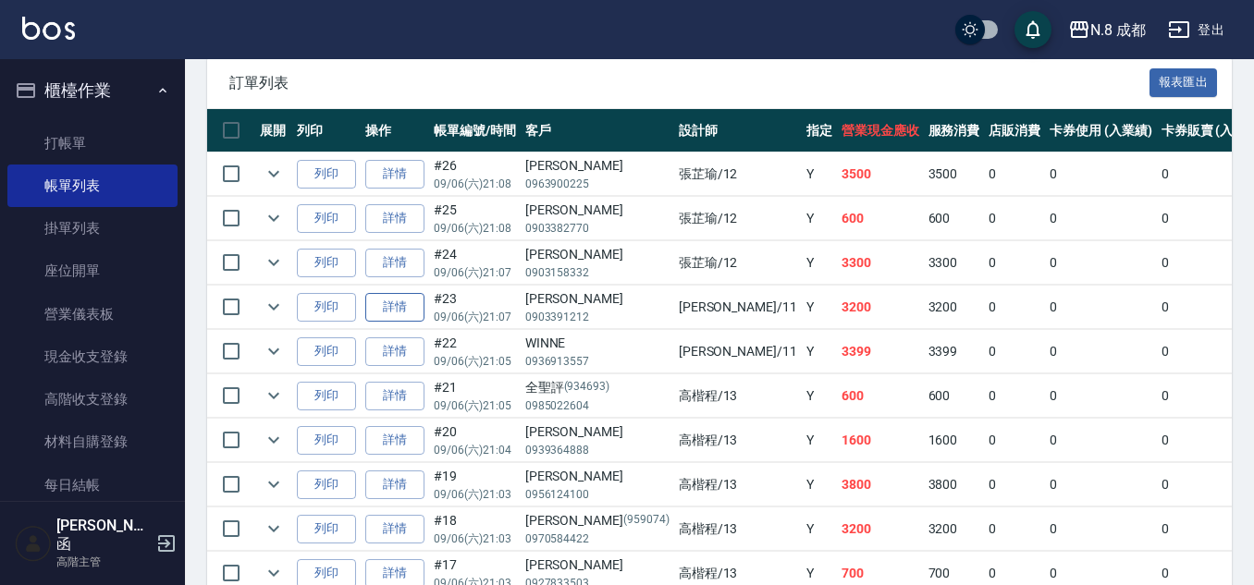
click at [410, 303] on link "詳情" at bounding box center [394, 307] width 59 height 29
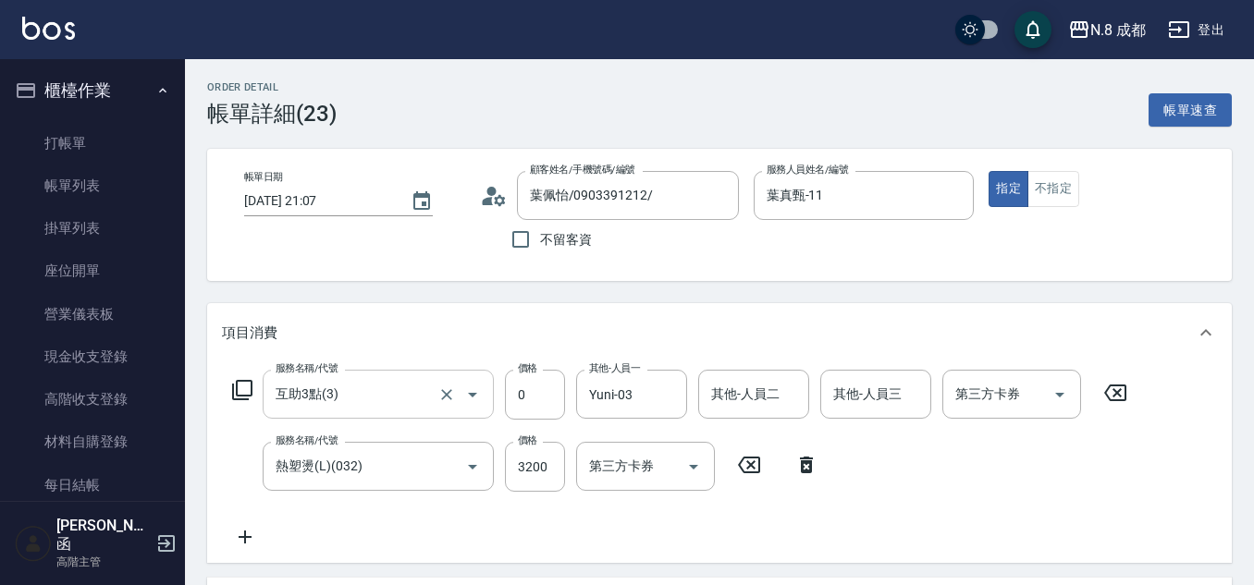
click at [380, 397] on input "互助3點(3)" at bounding box center [352, 394] width 163 height 32
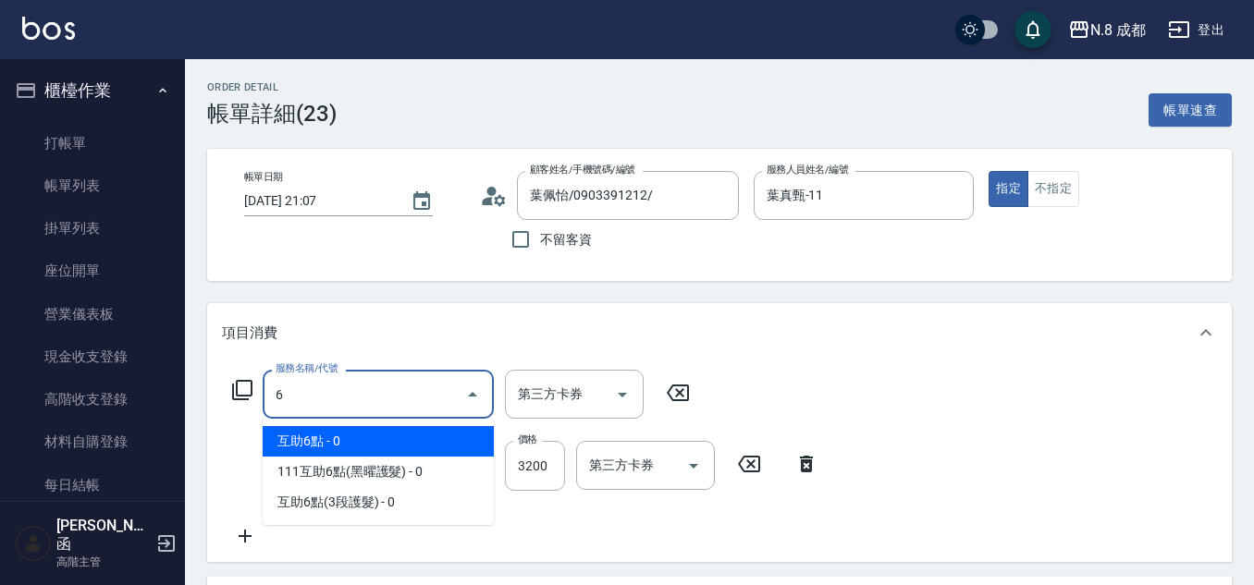
click at [355, 437] on span "互助6點 - 0" at bounding box center [378, 441] width 231 height 31
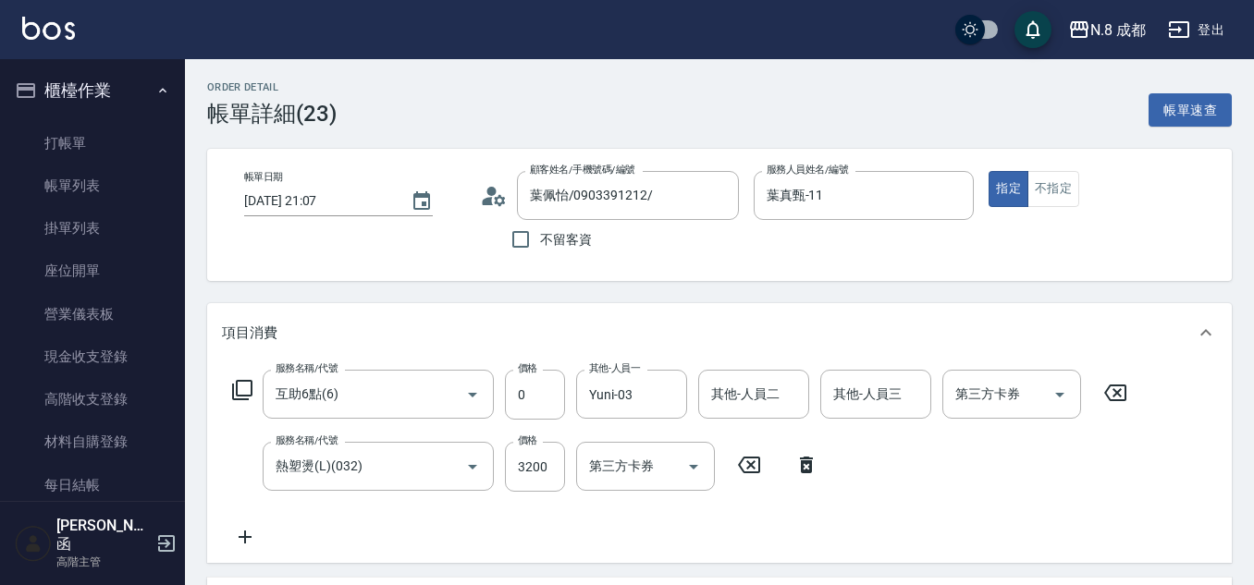
click at [498, 507] on div "服務名稱/代號 互助6點(6) 服務名稱/代號 價格 0 價格 其他-人員一 Yuni-03 其他-人員一 其他-人員二 其他-人員二 其他-人員三 其他-人…" at bounding box center [680, 459] width 916 height 178
click at [247, 538] on icon at bounding box center [244, 537] width 13 height 13
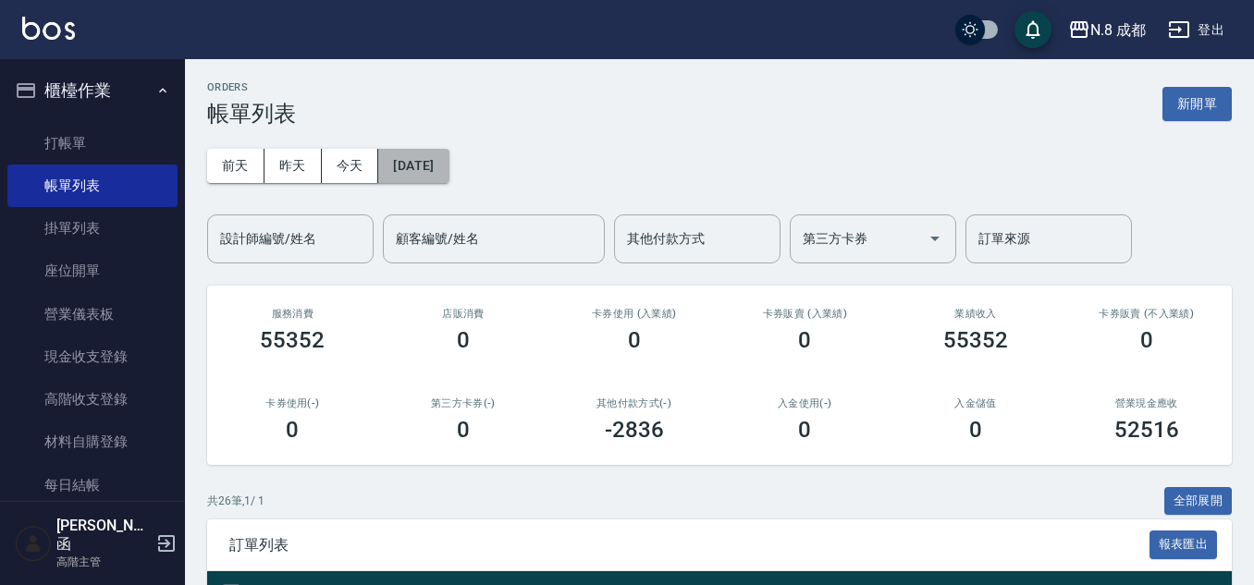
click at [436, 165] on button "2025/09/06" at bounding box center [413, 166] width 70 height 34
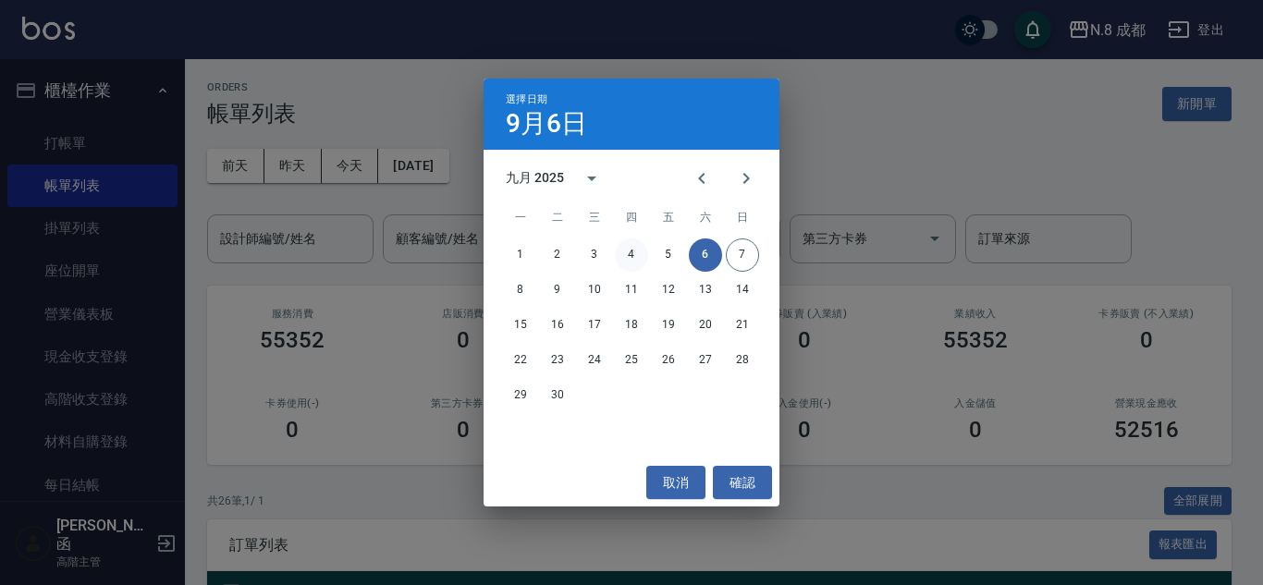
click at [622, 251] on button "4" at bounding box center [631, 254] width 33 height 33
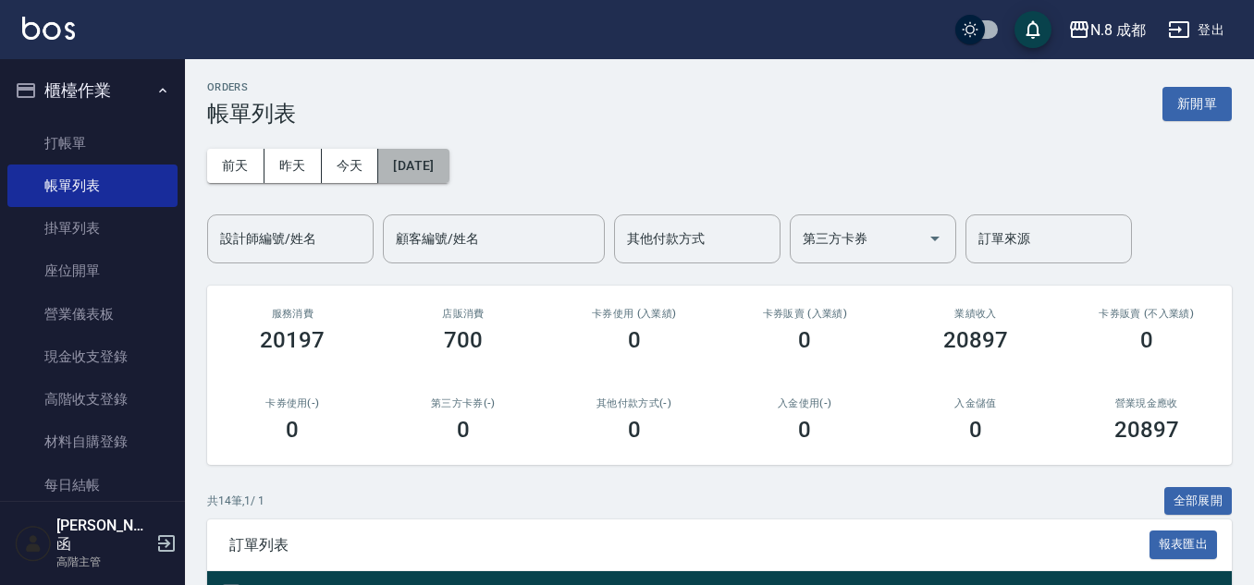
click at [382, 157] on button "2025/09/04" at bounding box center [413, 166] width 70 height 34
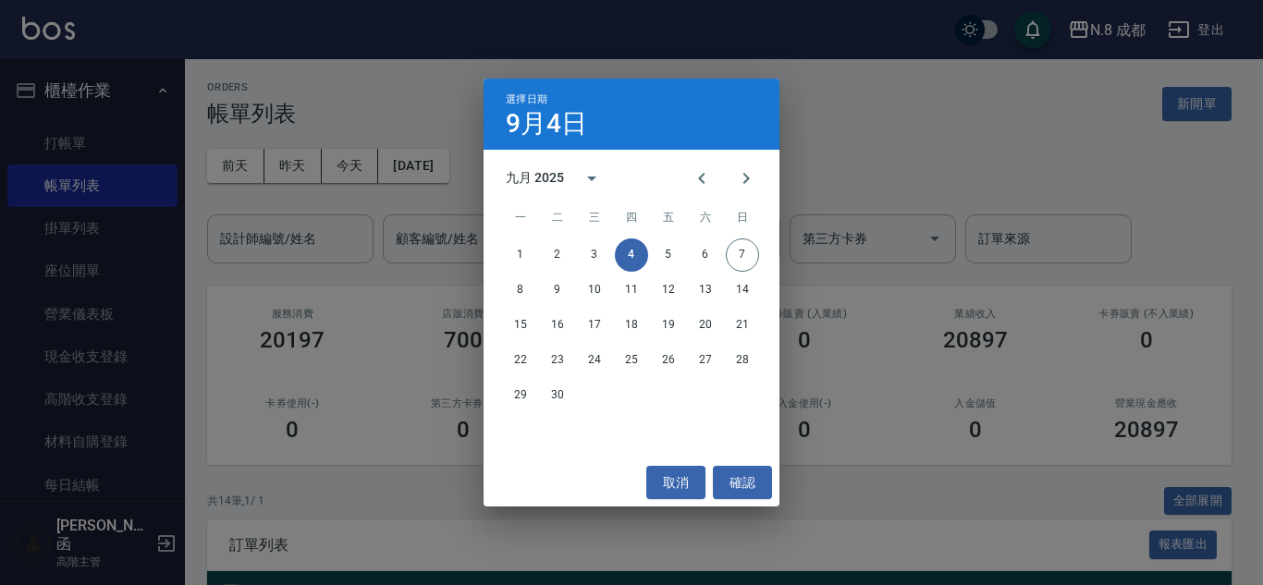
drag, startPoint x: 382, startPoint y: 157, endPoint x: 407, endPoint y: 160, distance: 25.1
click at [407, 160] on div "選擇日期 9月4日 九月 2025 一 二 三 四 五 六 日 1 2 3 4 5 6 7 8 9 10 11 12 13 14 15 16 17 18 19…" at bounding box center [631, 292] width 1263 height 585
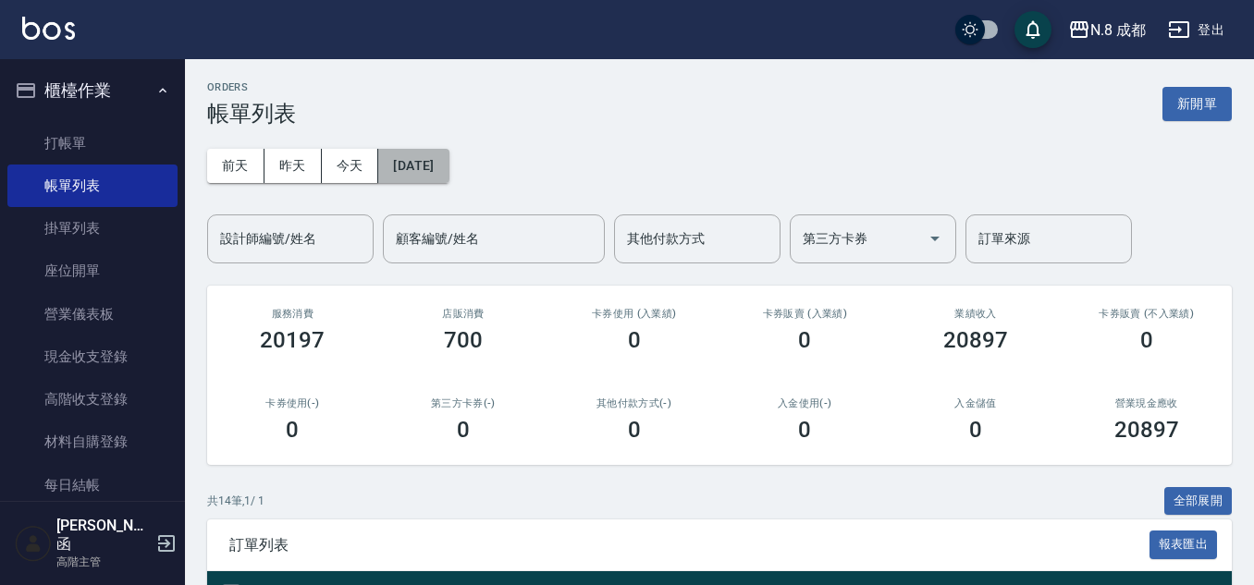
click at [448, 171] on button "2025/09/04" at bounding box center [413, 166] width 70 height 34
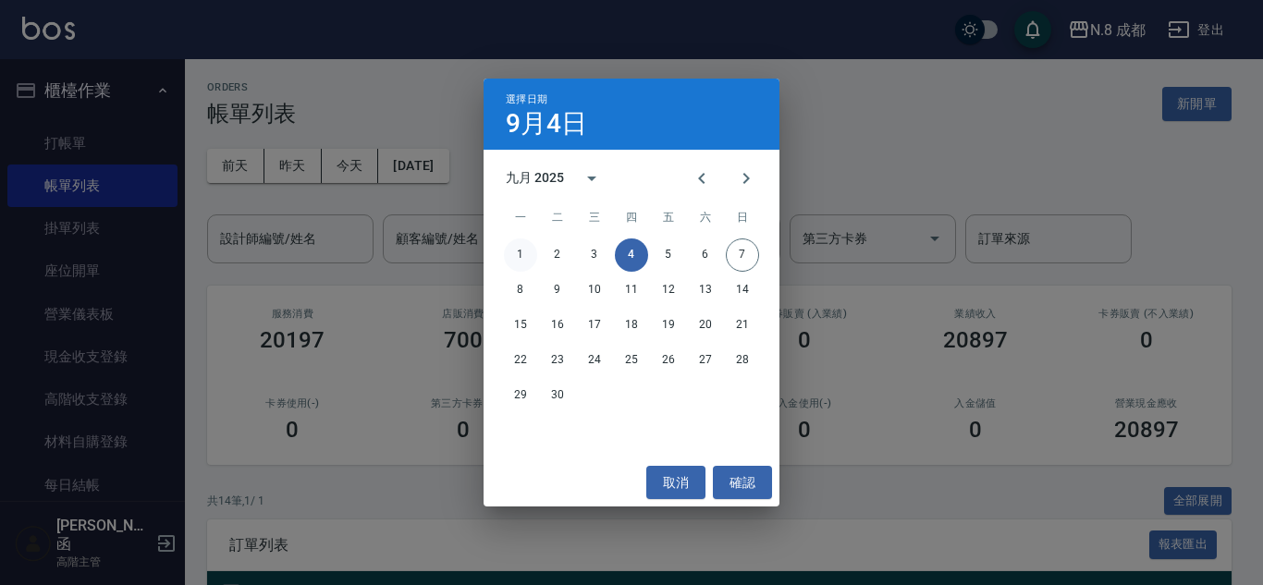
click at [536, 260] on button "1" at bounding box center [520, 254] width 33 height 33
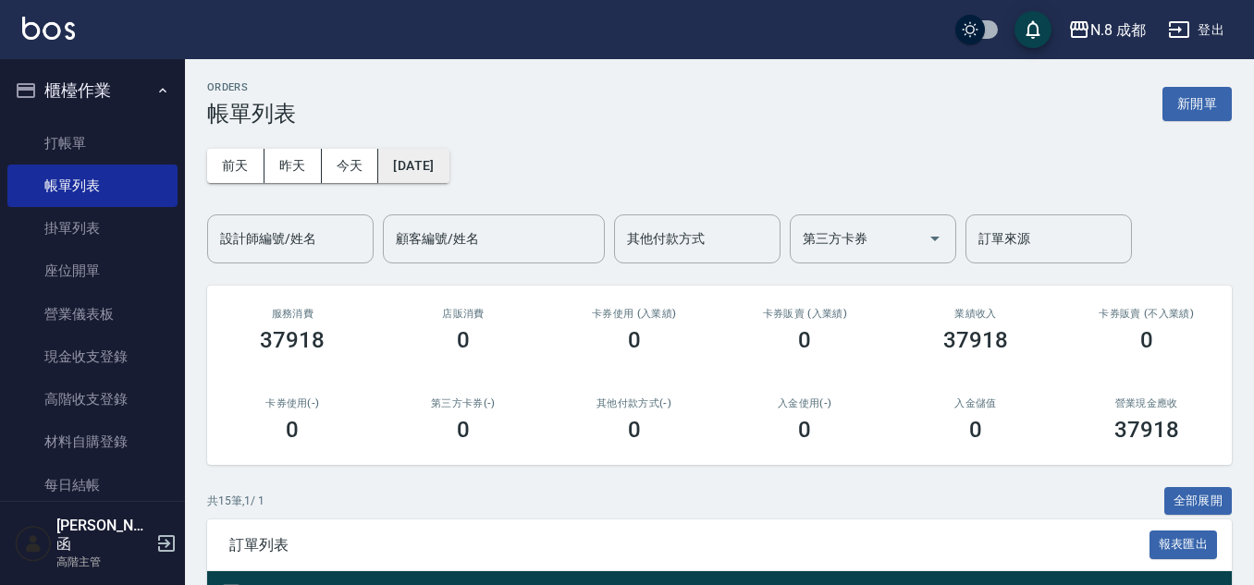
click at [448, 163] on button "2025/09/01" at bounding box center [413, 166] width 70 height 34
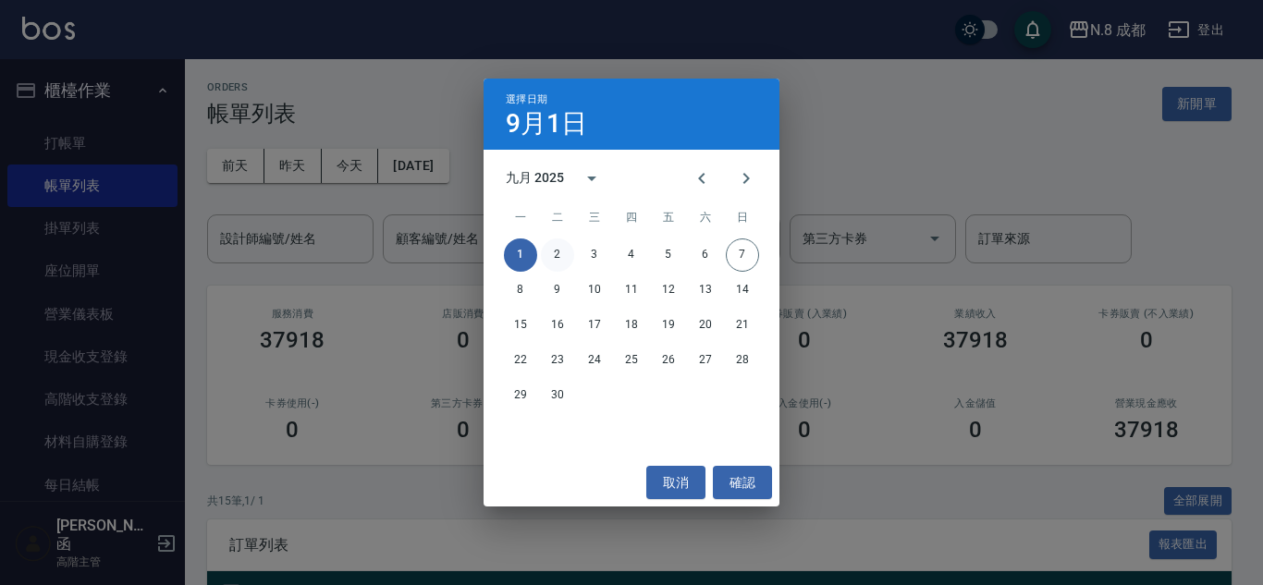
click at [567, 253] on button "2" at bounding box center [557, 254] width 33 height 33
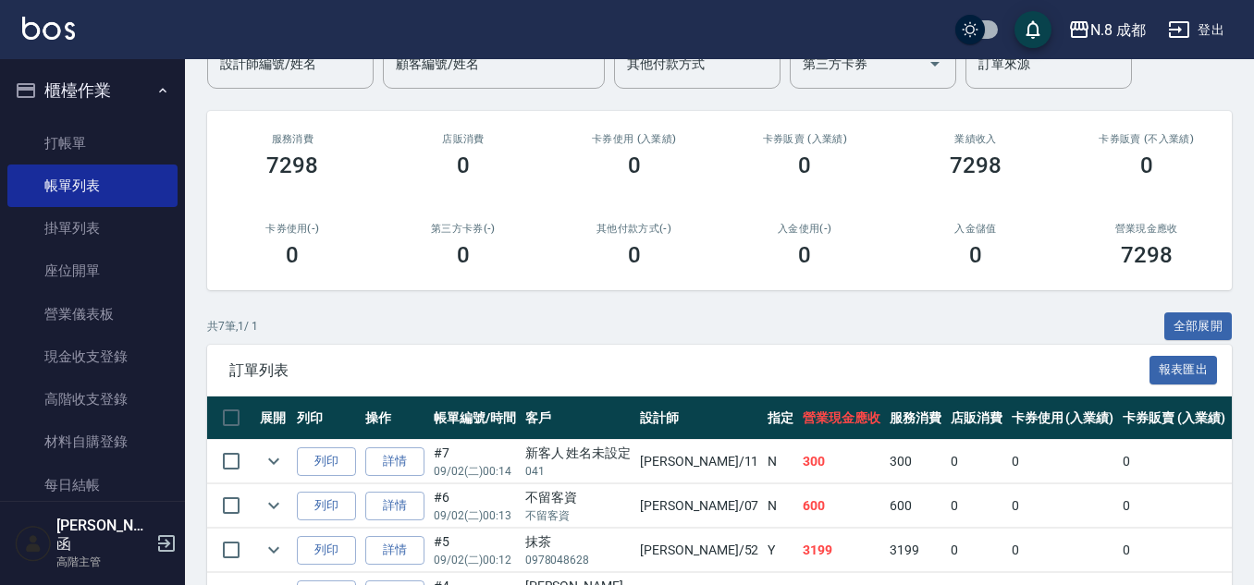
scroll to position [370, 0]
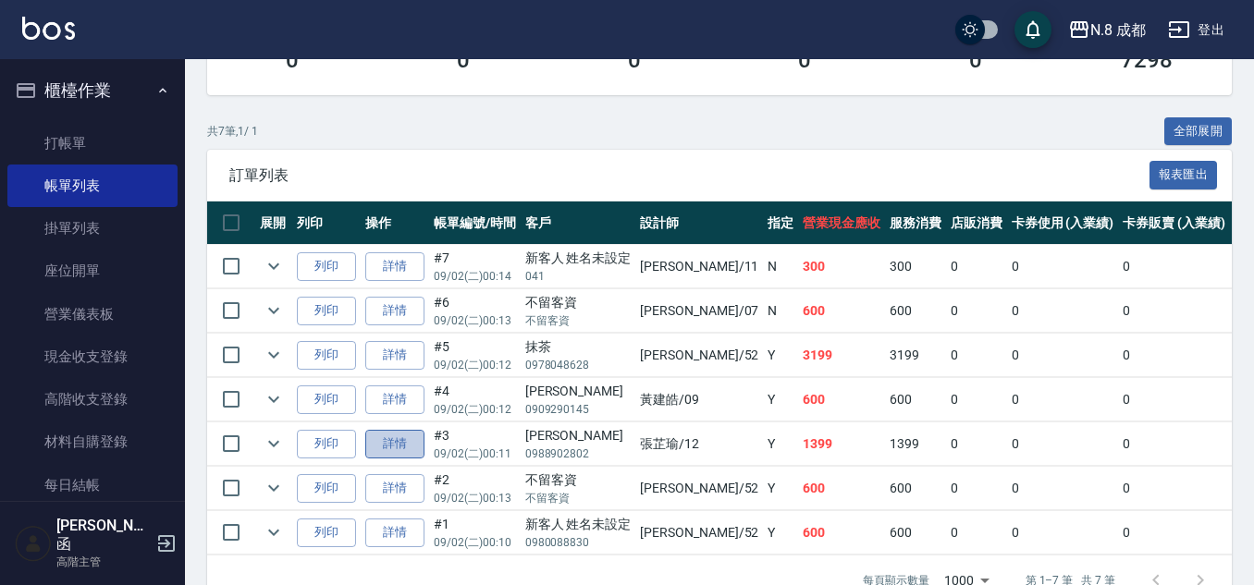
click at [386, 445] on link "詳情" at bounding box center [394, 444] width 59 height 29
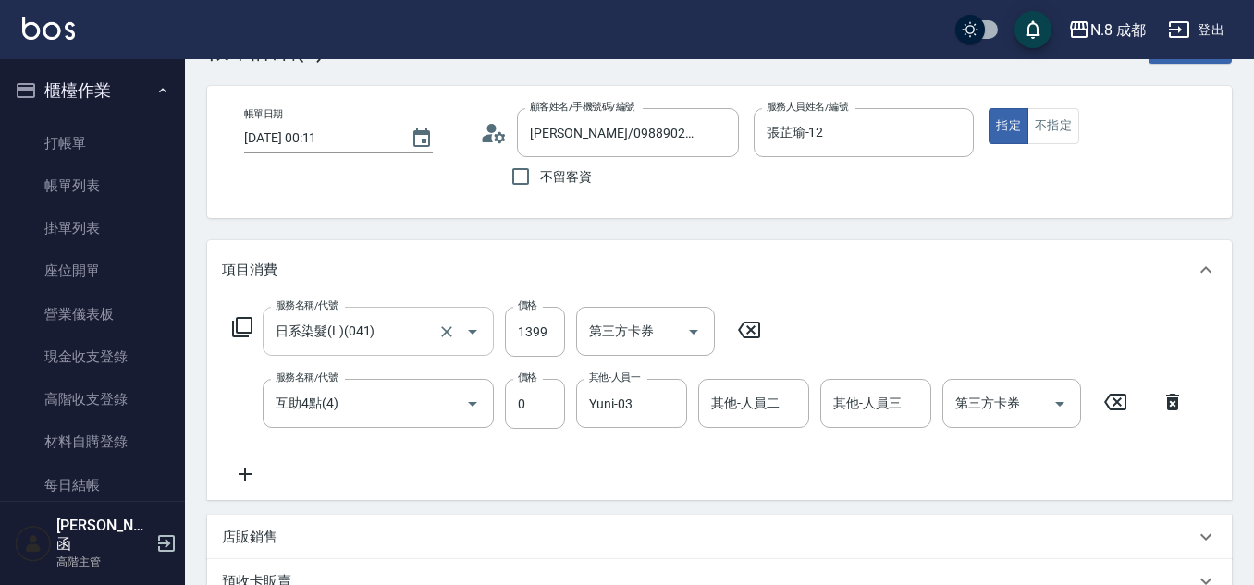
scroll to position [92, 0]
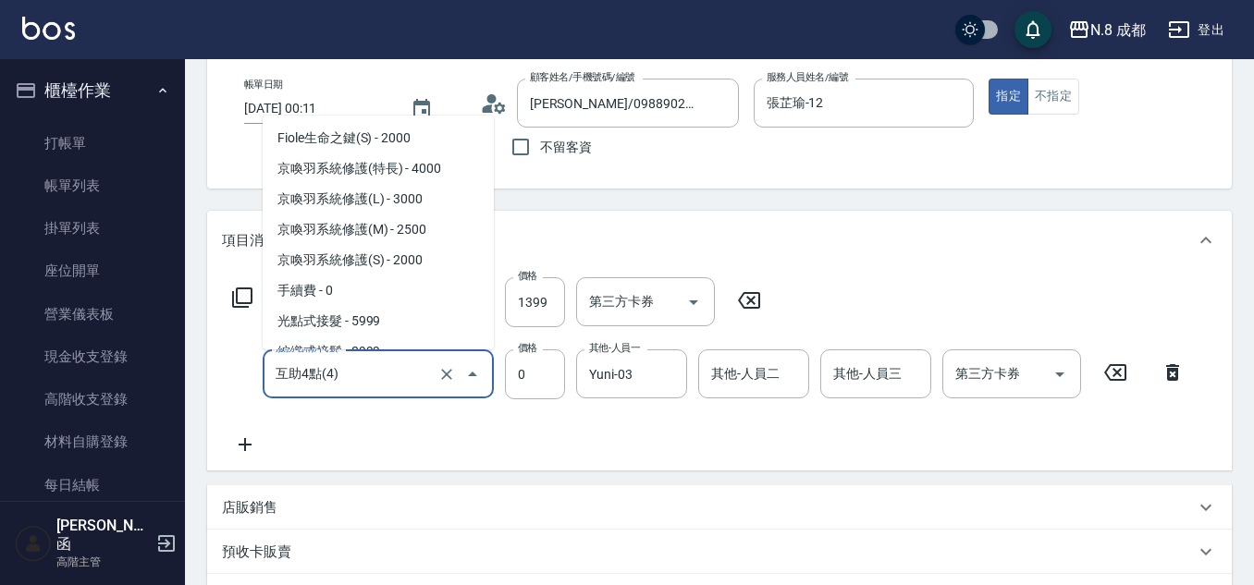
click at [331, 390] on input "互助4點(4)" at bounding box center [352, 374] width 163 height 32
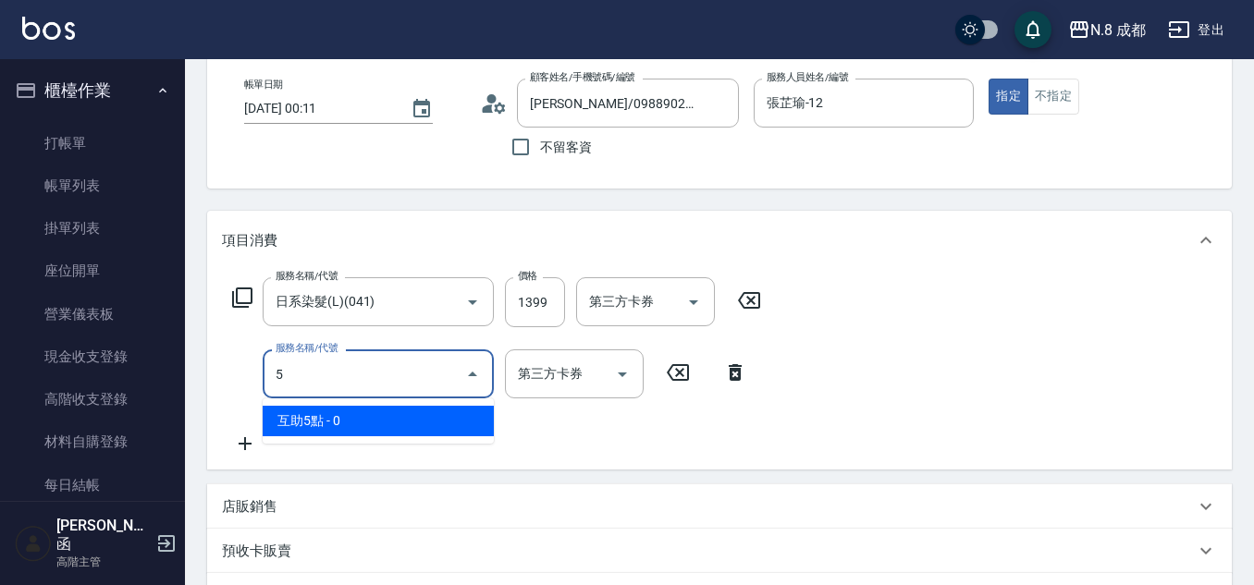
scroll to position [0, 0]
click at [345, 421] on span "互助5點 - 0" at bounding box center [378, 421] width 231 height 31
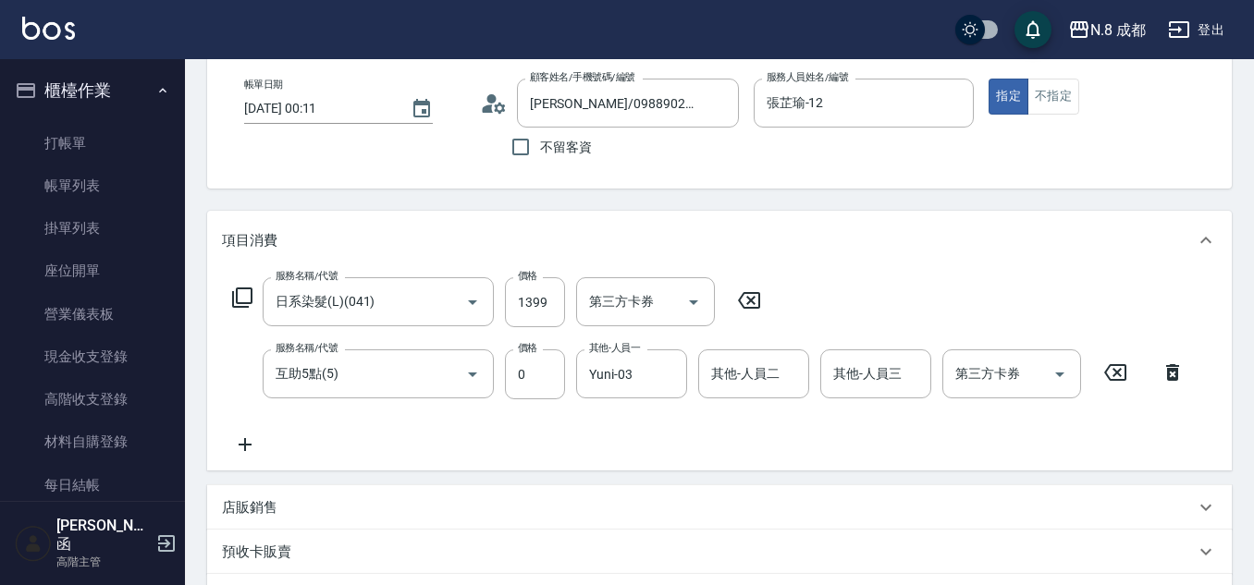
click at [442, 458] on div "服務名稱/代號 日系染髮(L)(041) 服務名稱/代號 價格 1399 價格 第三方卡券 第三方卡券 服務名稱/代號 互助5點(5) 服務名稱/代號 價格 …" at bounding box center [719, 370] width 1024 height 201
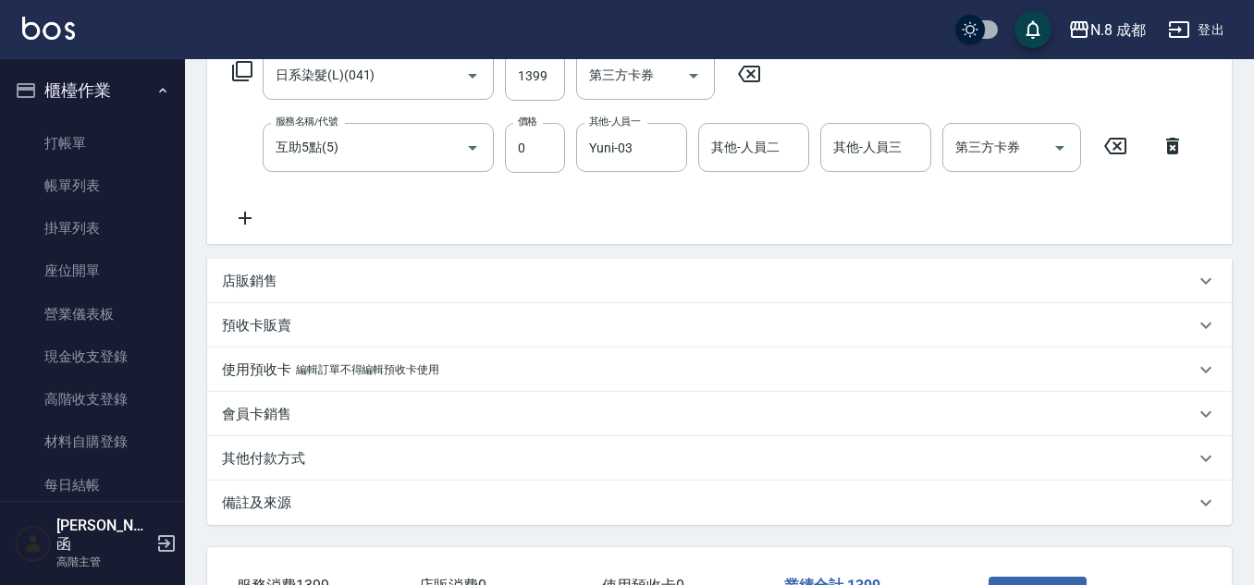
scroll to position [459, 0]
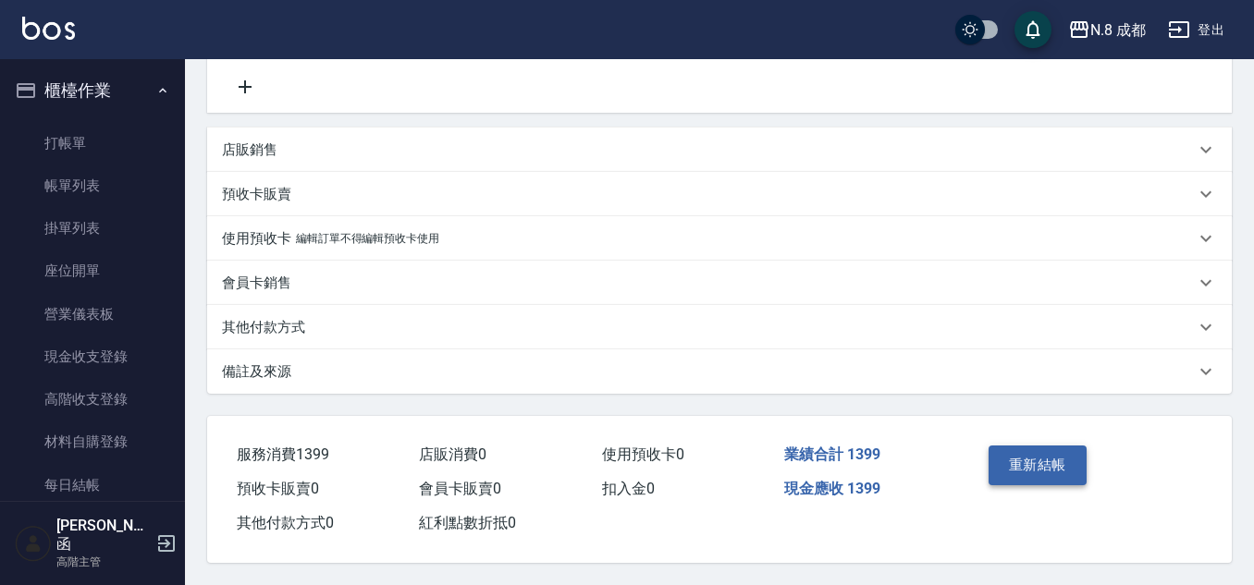
click at [1039, 458] on button "重新結帳" at bounding box center [1037, 465] width 98 height 39
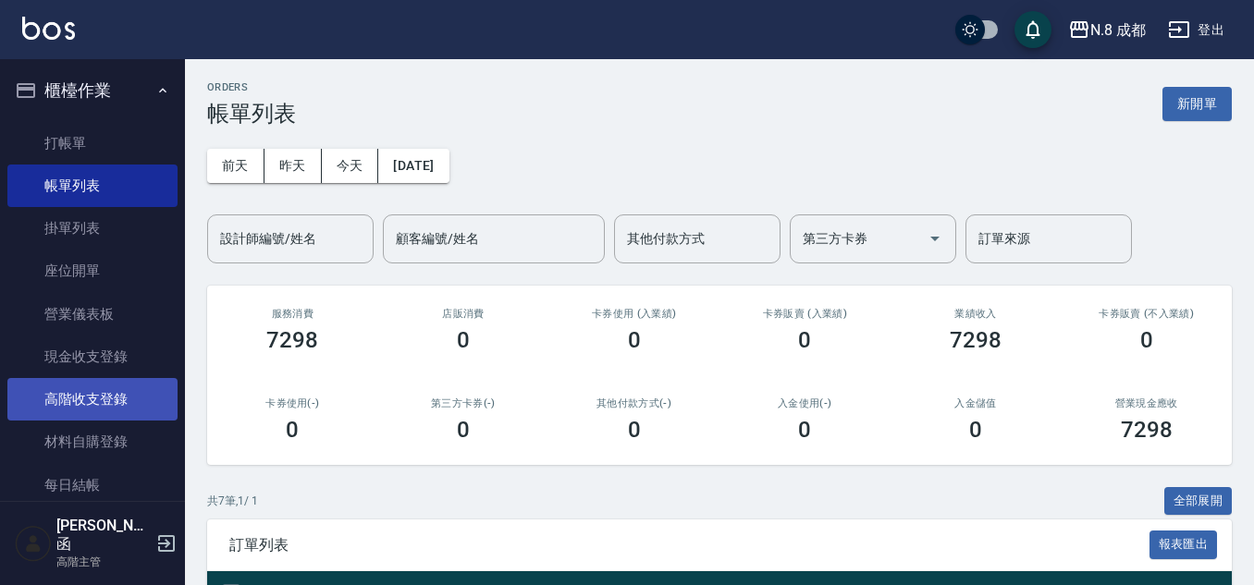
click at [110, 393] on link "高階收支登錄" at bounding box center [92, 399] width 170 height 43
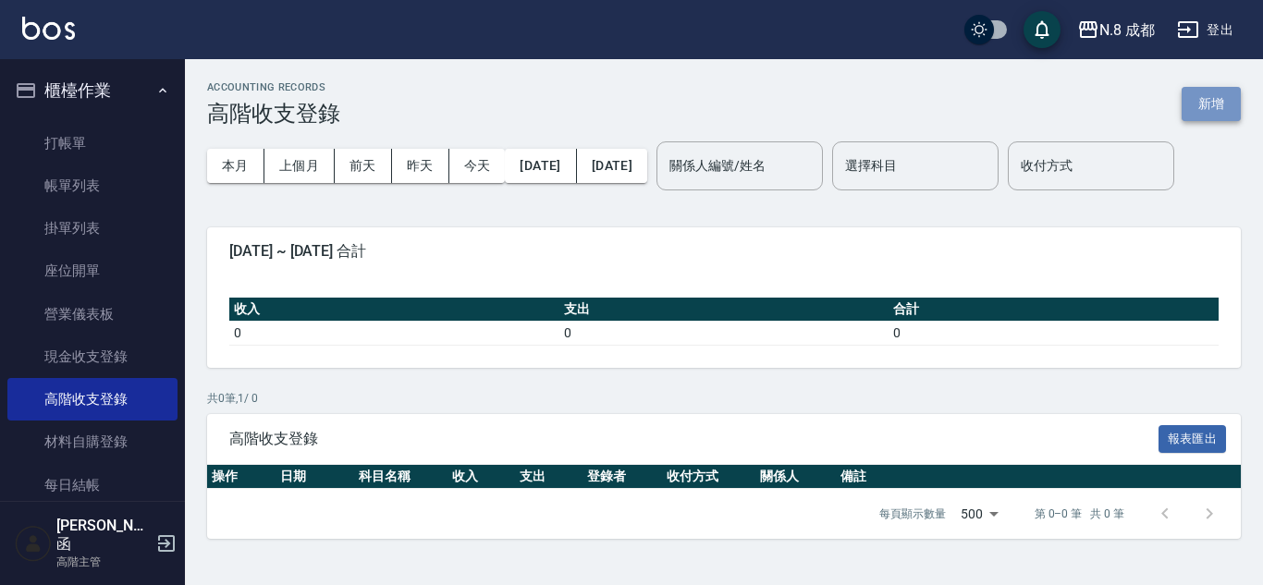
click at [1192, 101] on button "新增" at bounding box center [1210, 104] width 59 height 34
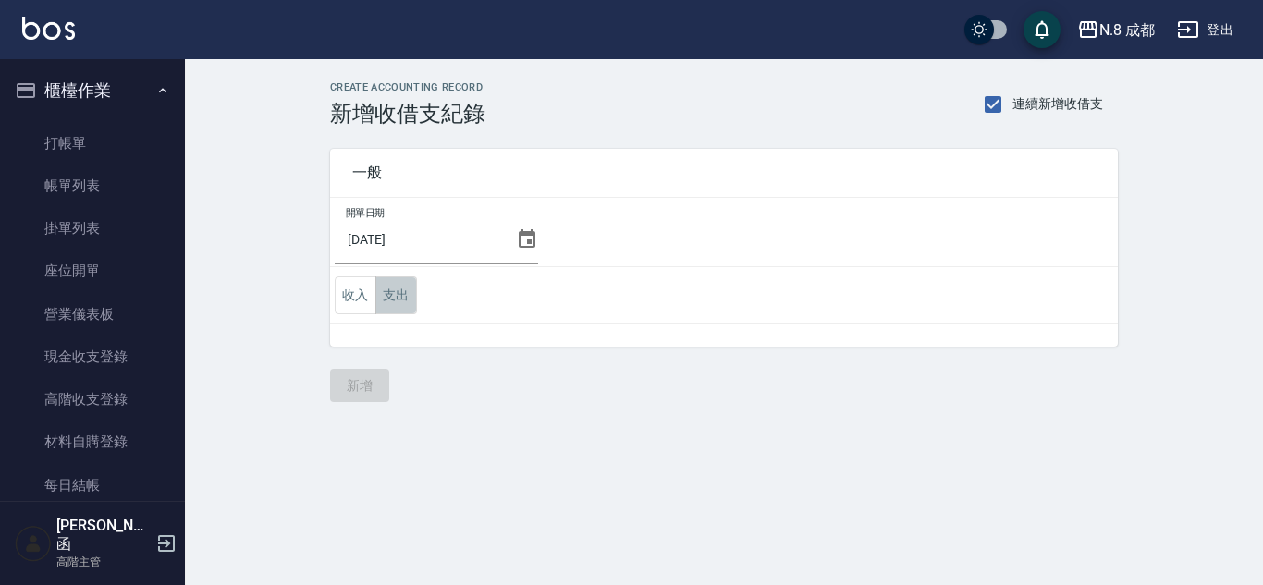
click at [409, 293] on button "支出" at bounding box center [396, 295] width 42 height 38
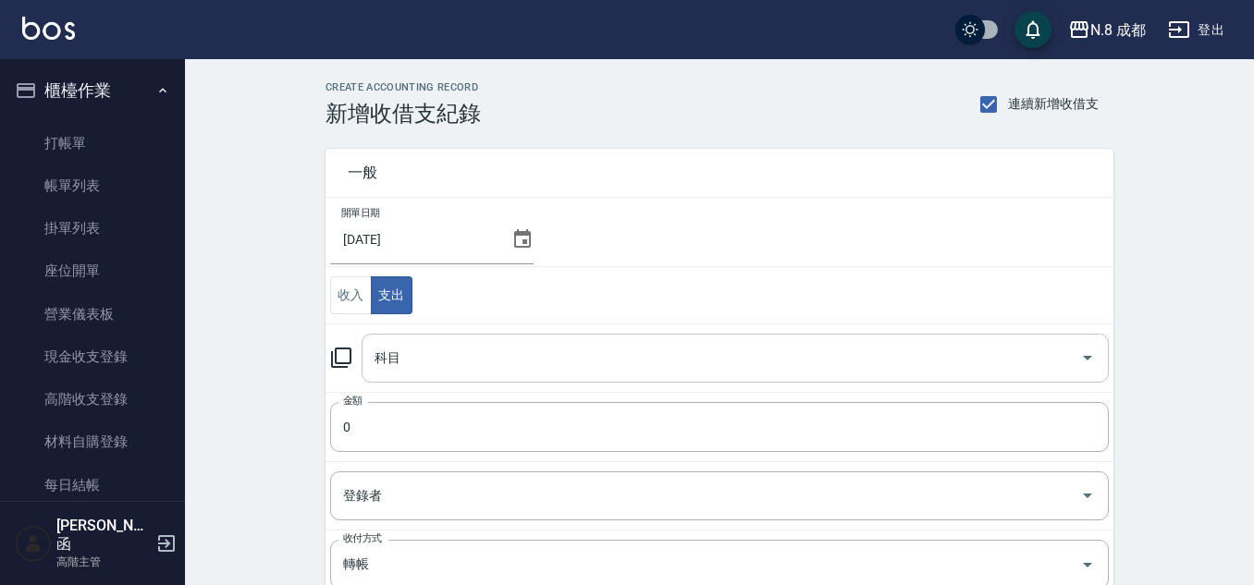
click at [408, 350] on input "科目" at bounding box center [721, 358] width 703 height 32
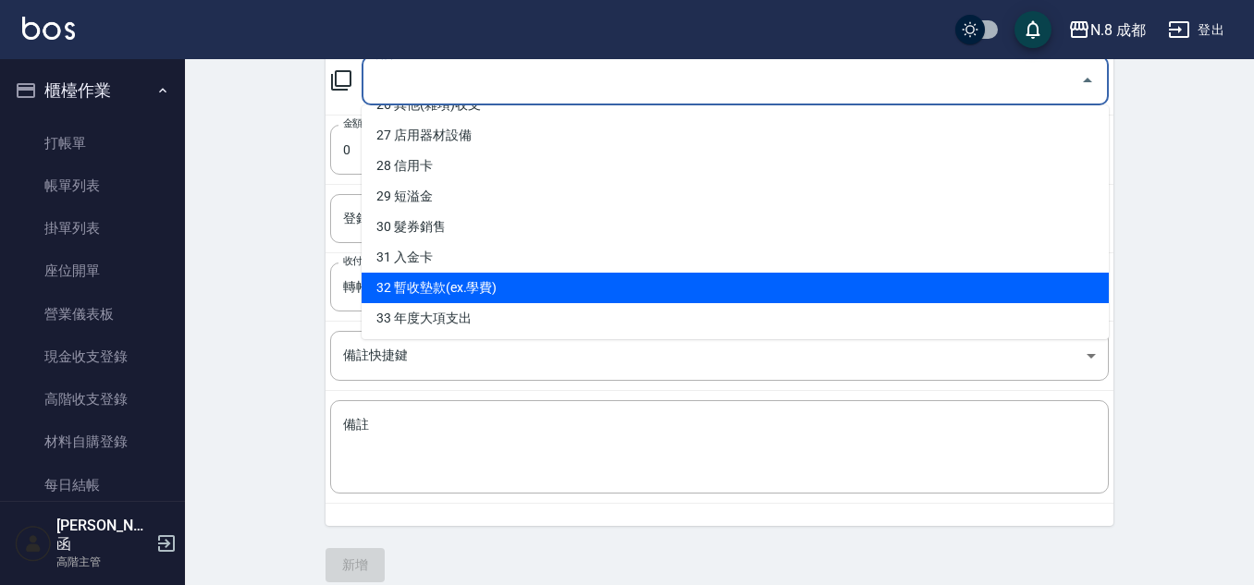
scroll to position [724, 0]
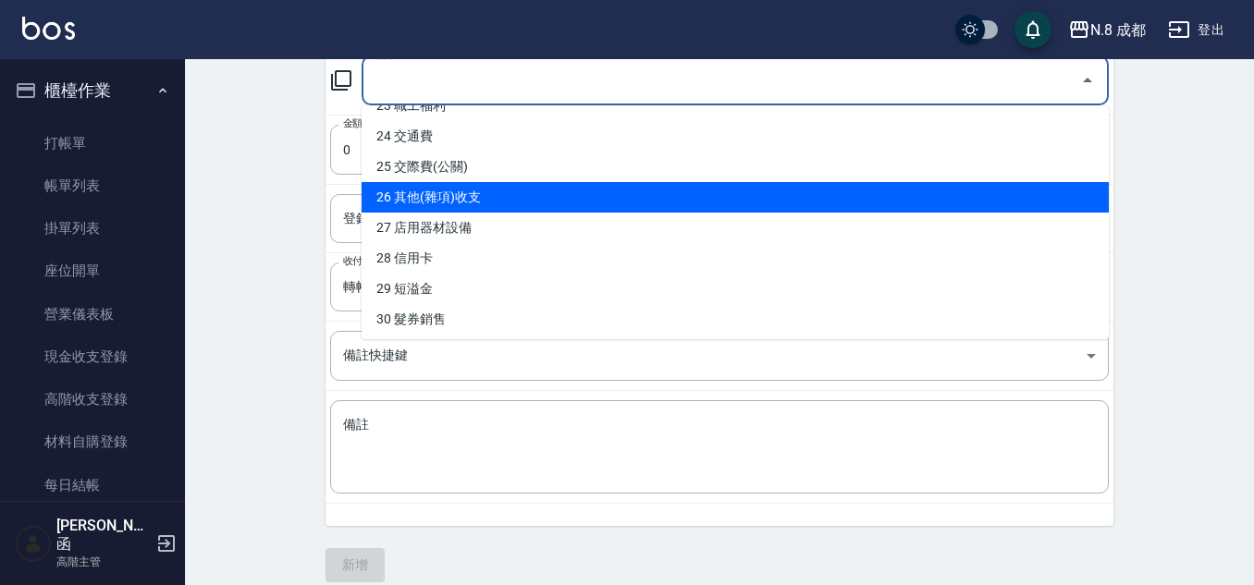
click at [489, 201] on li "26 其他(雜項)收支" at bounding box center [734, 197] width 747 height 31
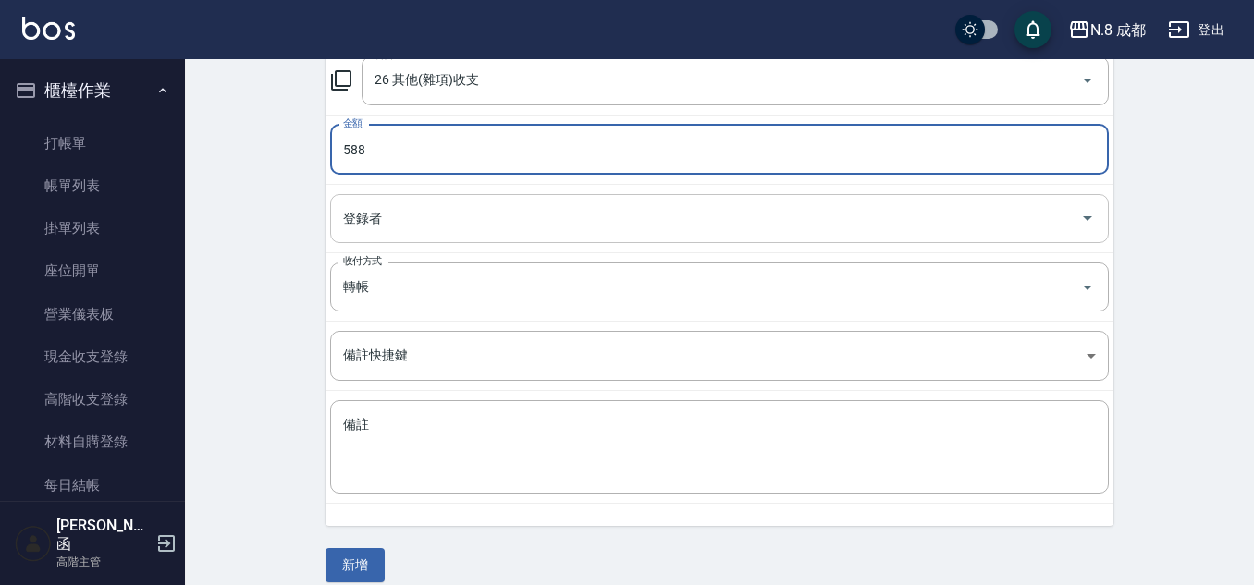
click at [429, 228] on input "登錄者" at bounding box center [705, 218] width 734 height 32
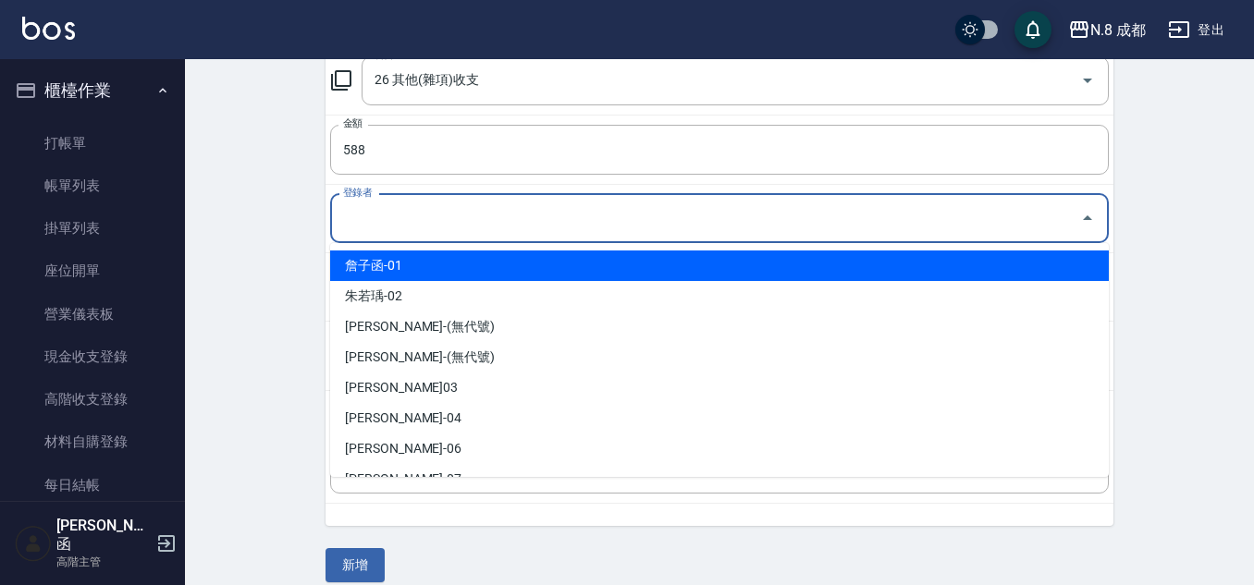
click at [428, 258] on li "詹子函-01" at bounding box center [719, 266] width 778 height 31
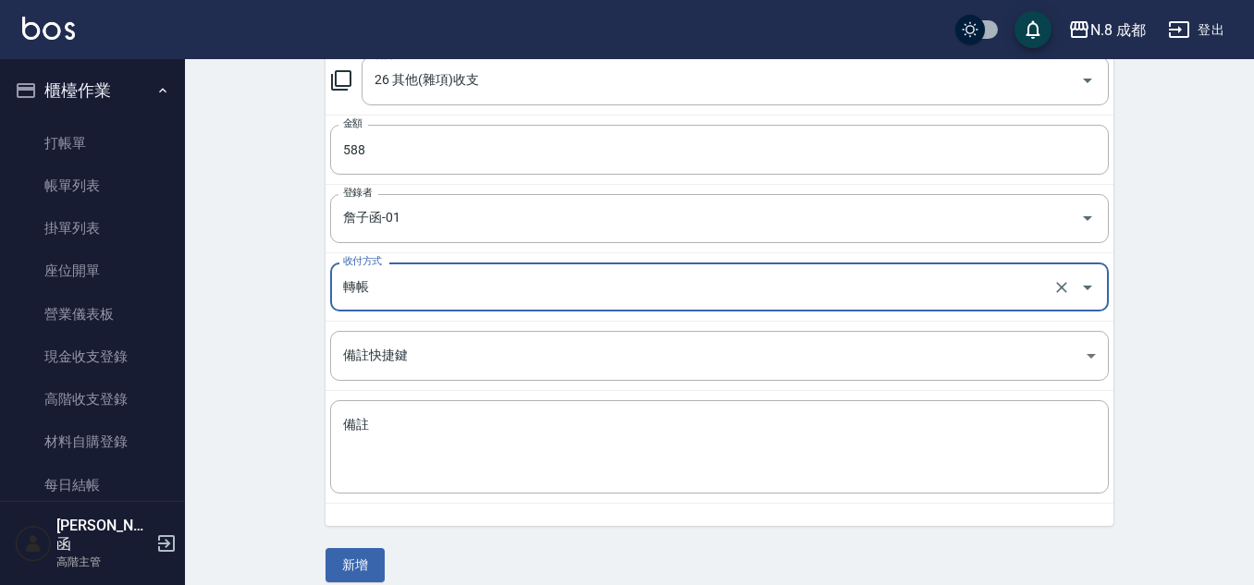
click at [415, 279] on input "轉帳" at bounding box center [693, 287] width 710 height 32
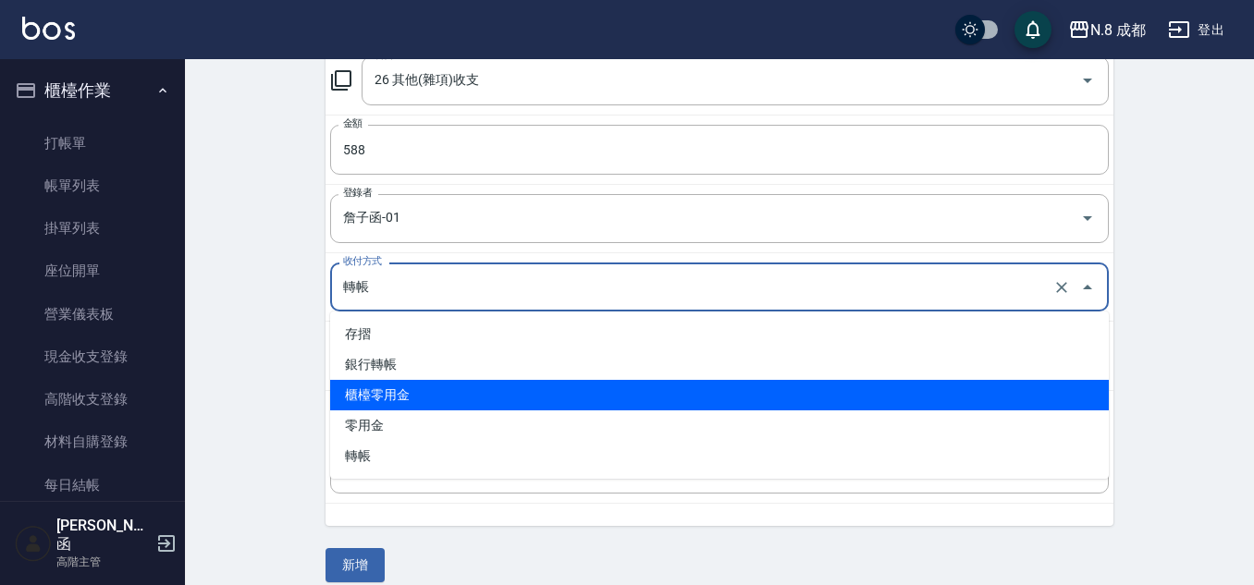
click at [417, 391] on li "櫃檯零用金" at bounding box center [719, 395] width 778 height 31
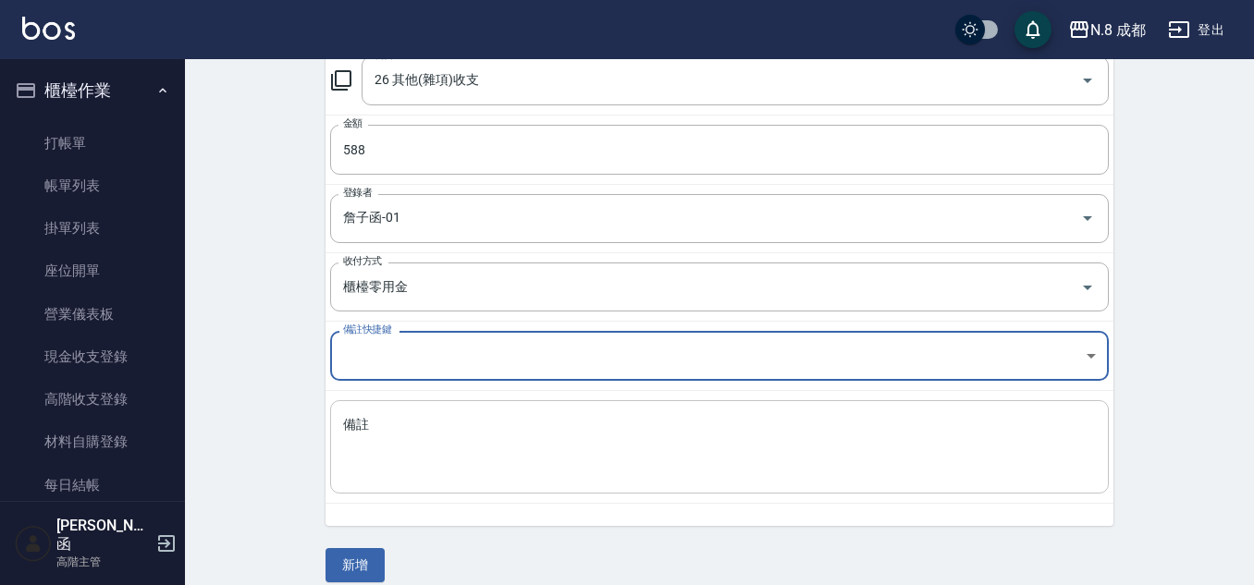
click at [422, 435] on textarea "備註" at bounding box center [719, 447] width 752 height 63
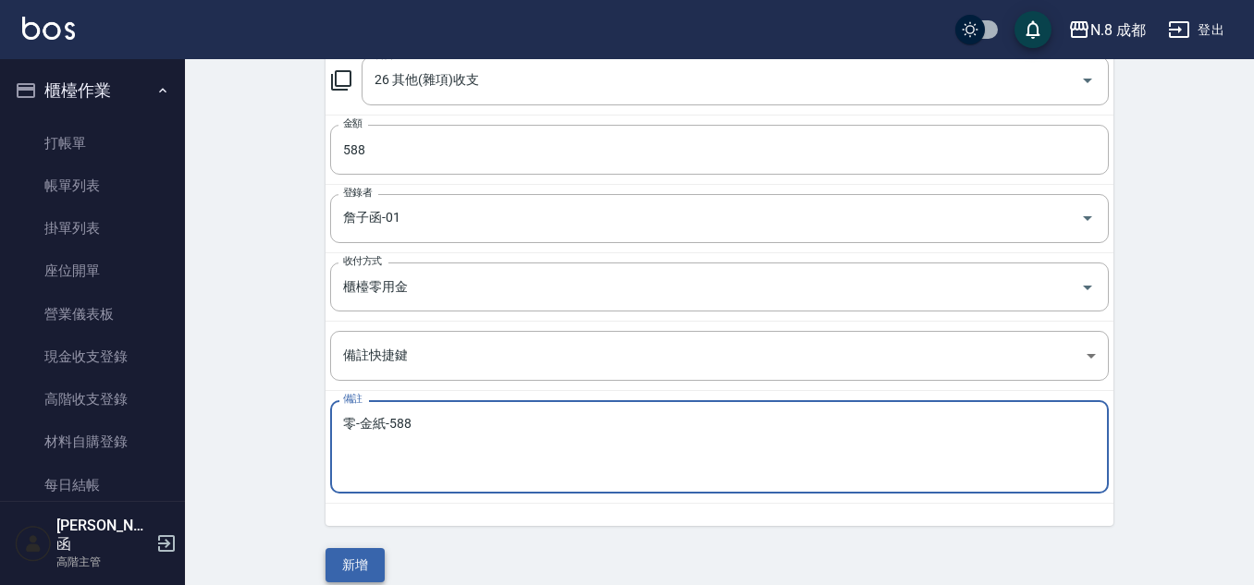
click at [369, 577] on button "新增" at bounding box center [354, 565] width 59 height 34
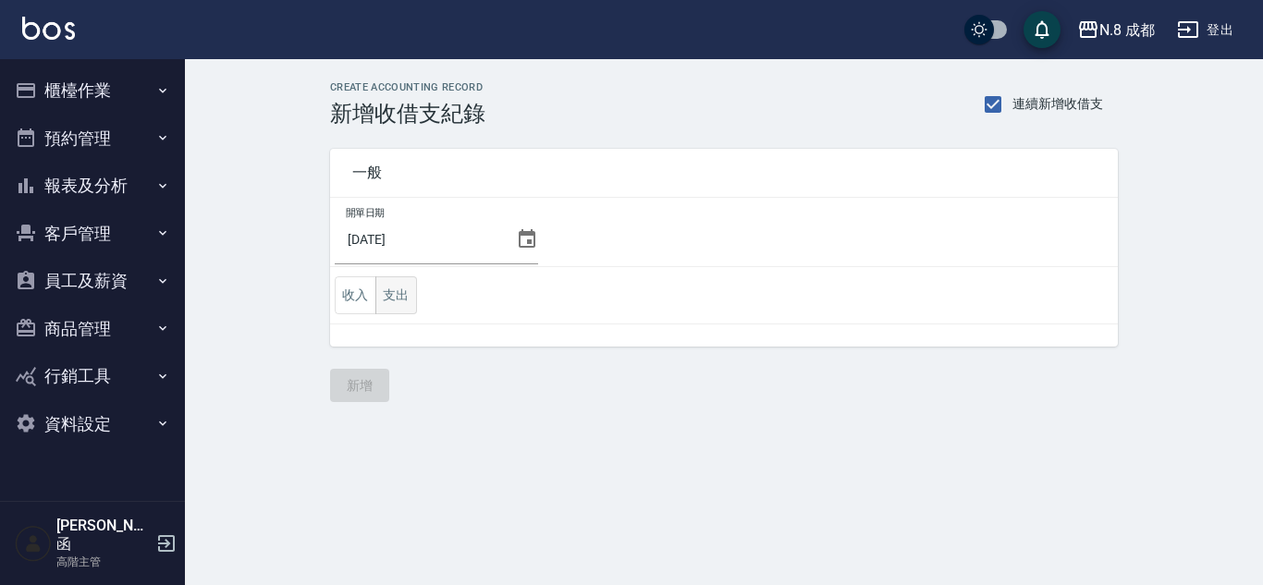
click at [411, 287] on button "支出" at bounding box center [396, 295] width 42 height 38
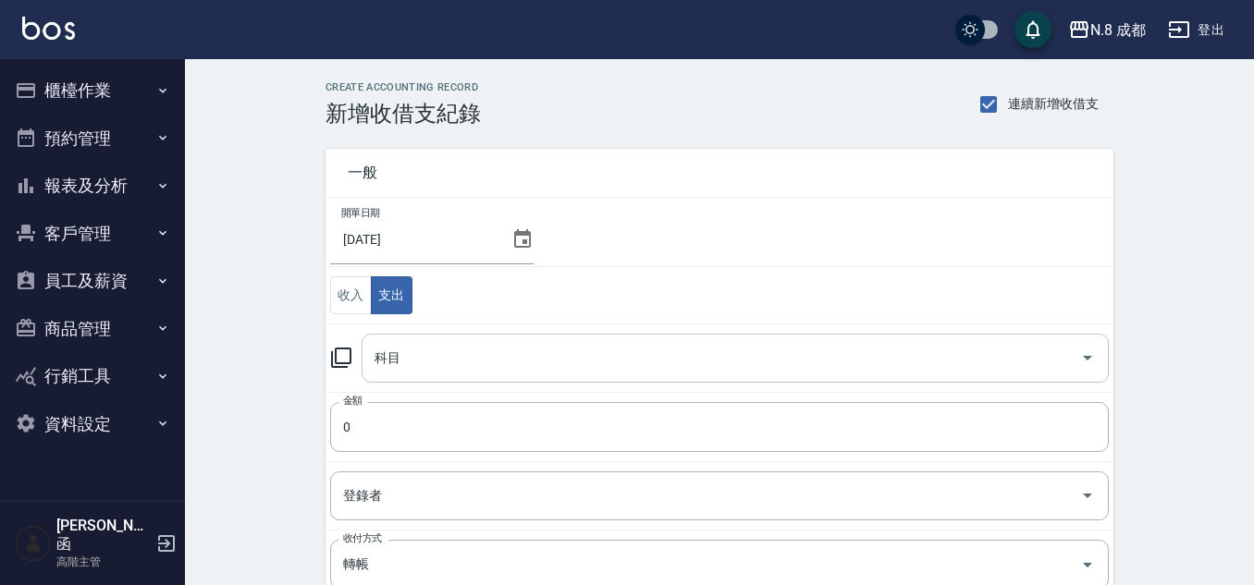
click at [424, 337] on div "科目" at bounding box center [734, 358] width 747 height 49
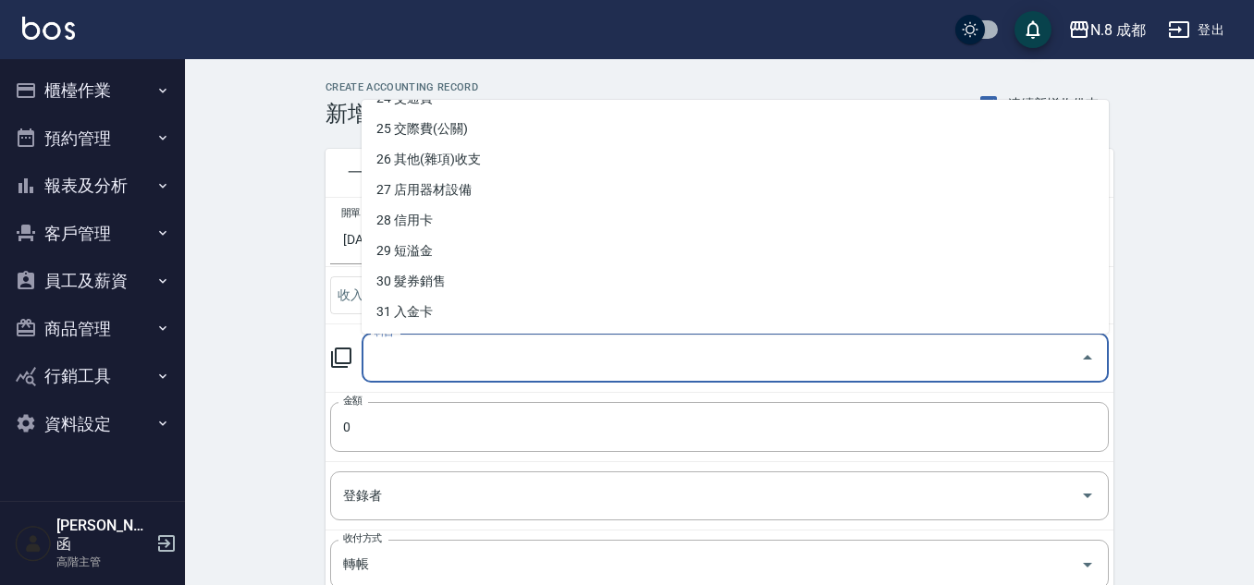
scroll to position [724, 0]
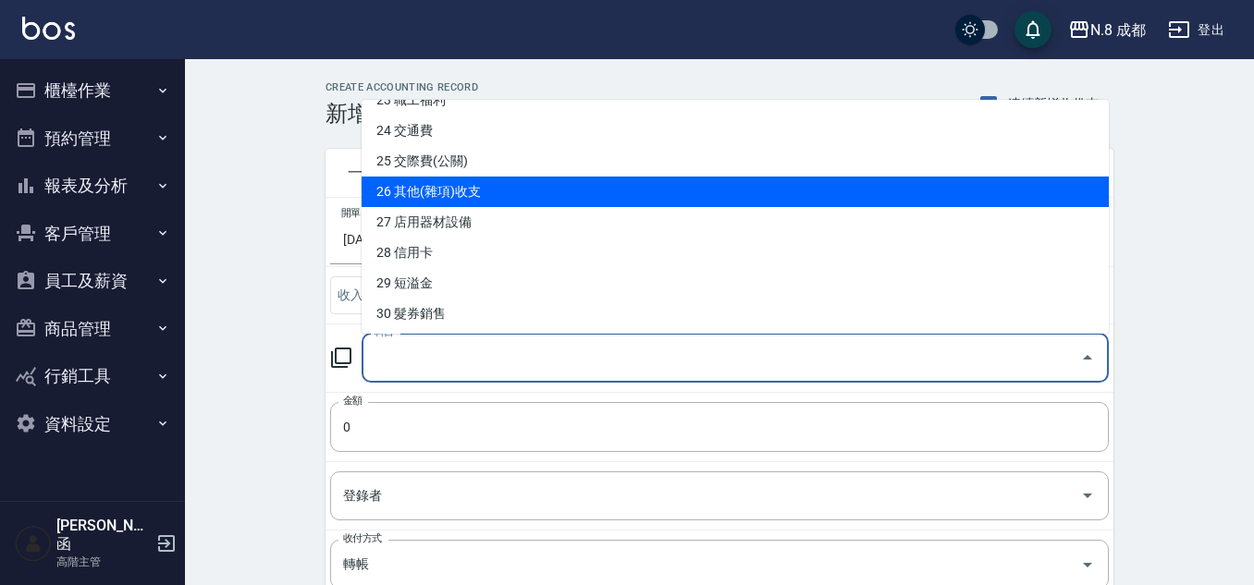
click at [483, 188] on li "26 其他(雜項)收支" at bounding box center [734, 192] width 747 height 31
type input "26 其他(雜項)收支"
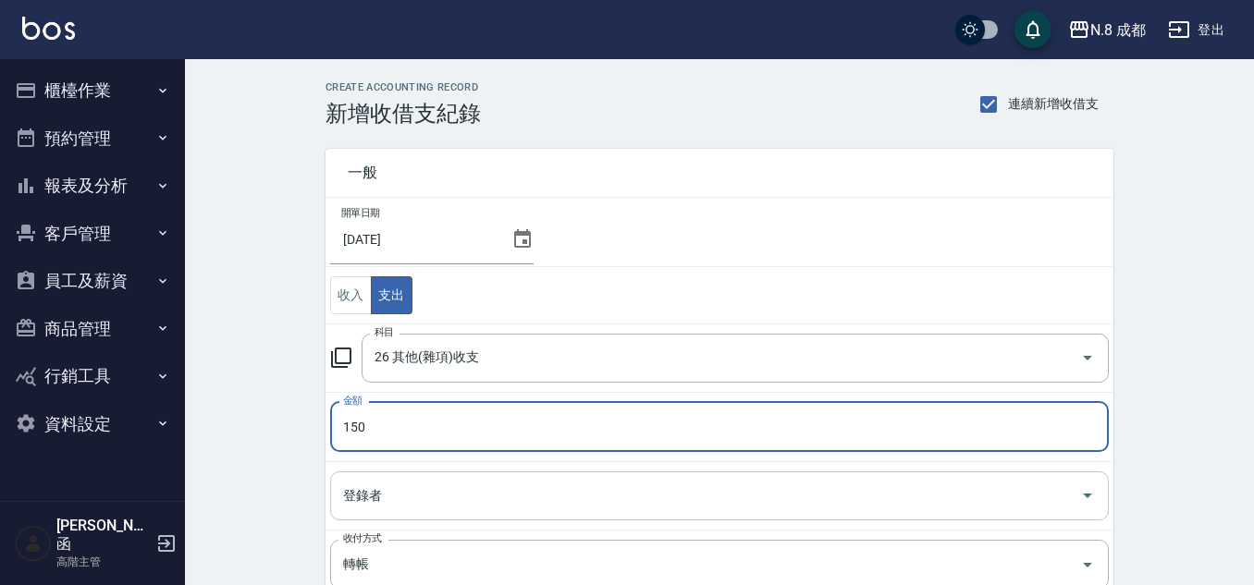
type input "150"
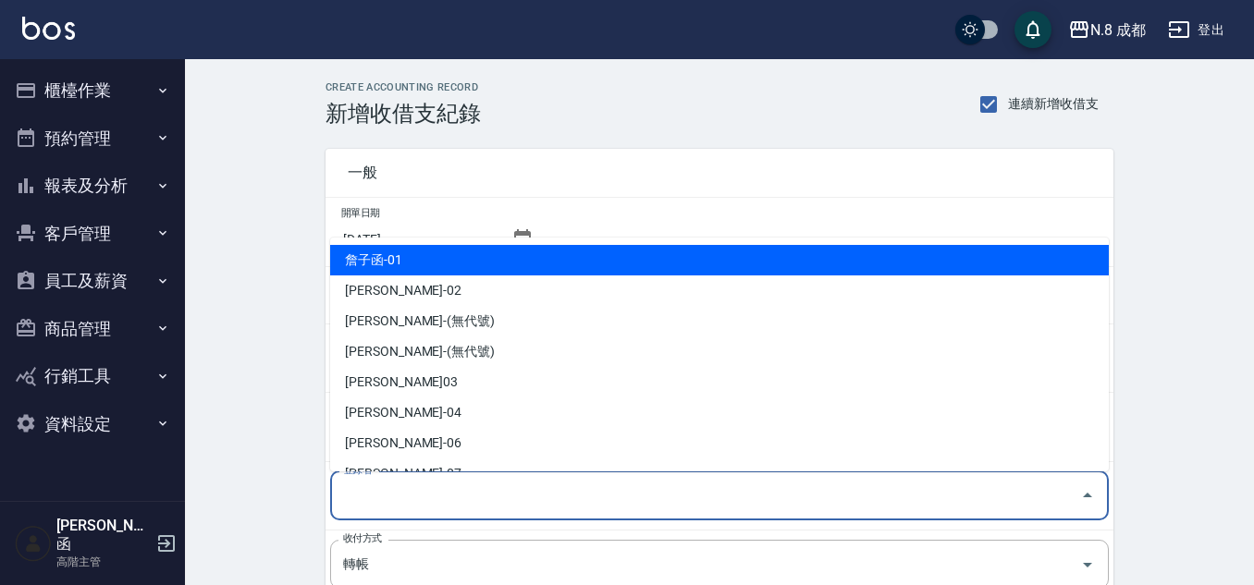
click at [385, 490] on input "登錄者" at bounding box center [705, 496] width 734 height 32
click at [461, 265] on li "詹子函-01" at bounding box center [719, 260] width 778 height 31
type input "詹子函-01"
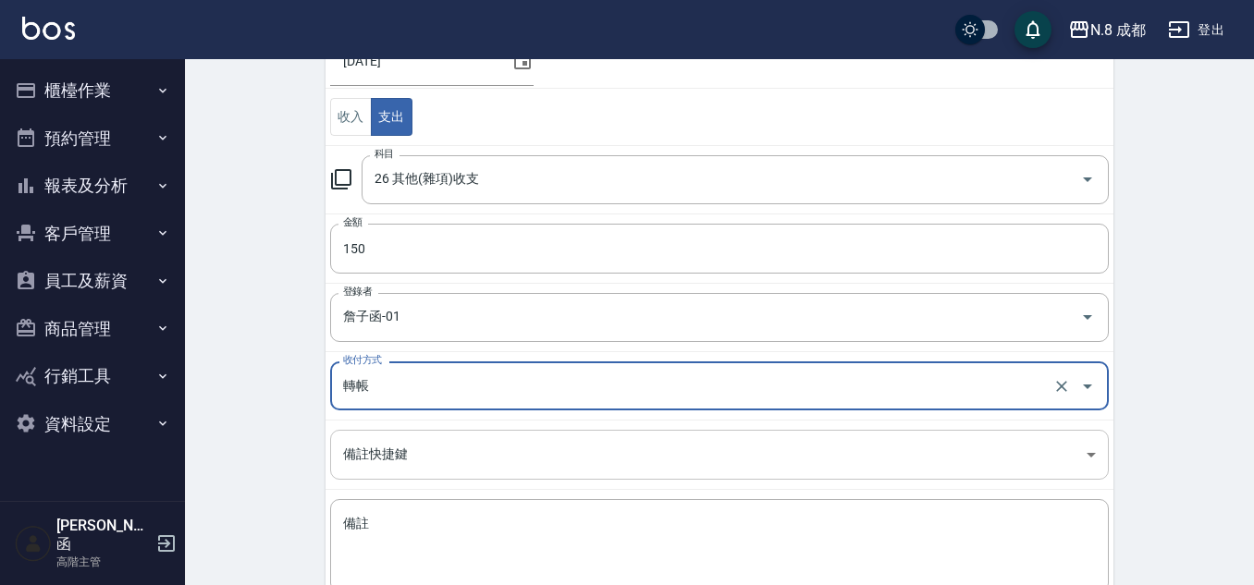
scroll to position [277, 0]
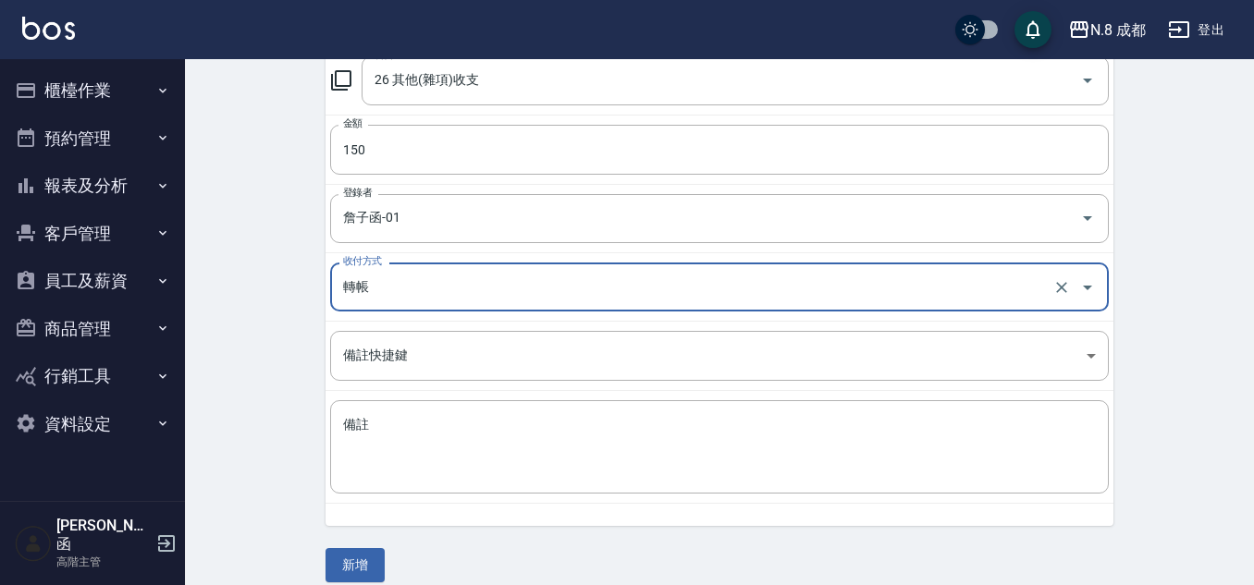
click at [429, 280] on input "轉帳" at bounding box center [693, 287] width 710 height 32
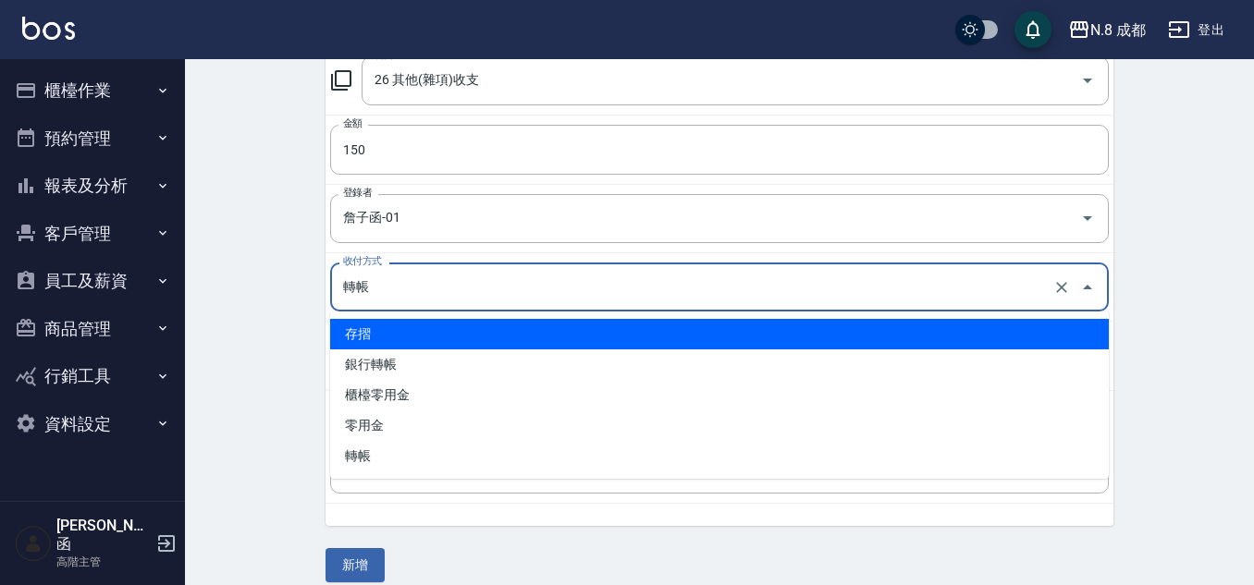
click at [422, 338] on li "存摺" at bounding box center [719, 334] width 778 height 31
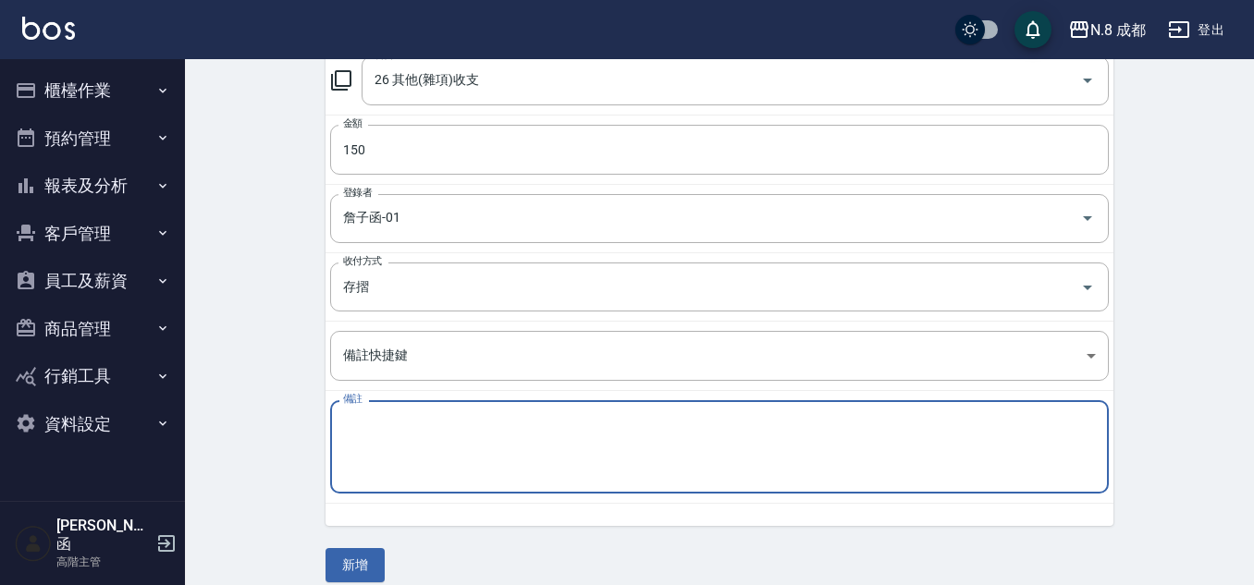
click at [420, 418] on textarea "備註" at bounding box center [719, 447] width 752 height 63
click at [446, 292] on input "存摺" at bounding box center [693, 287] width 710 height 32
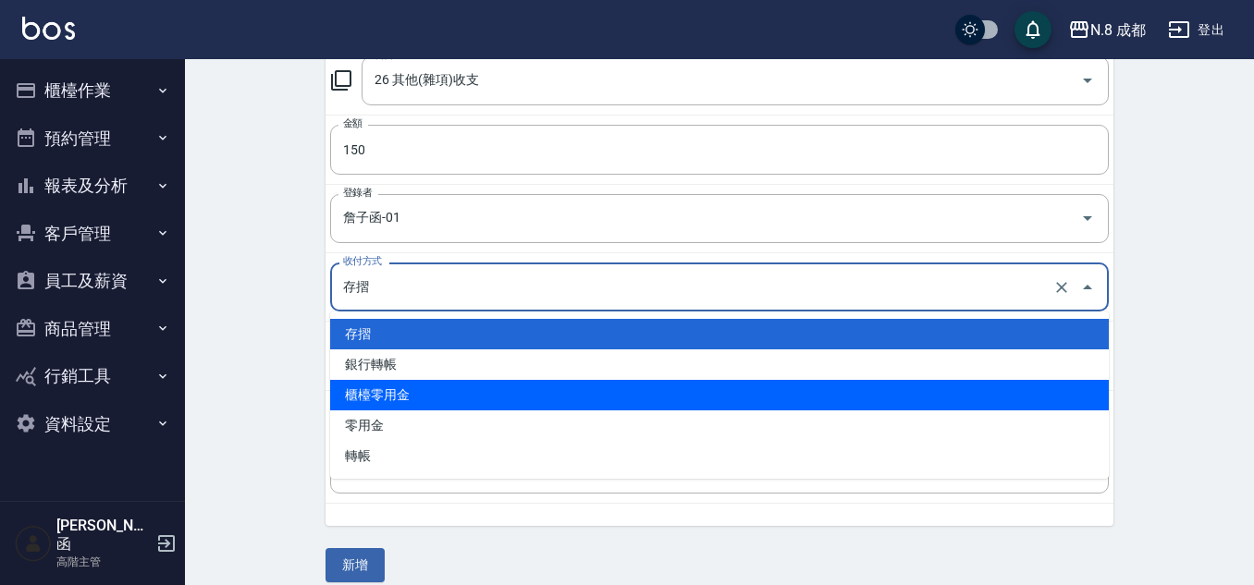
click at [417, 393] on li "櫃檯零用金" at bounding box center [719, 395] width 778 height 31
type input "櫃檯零用金"
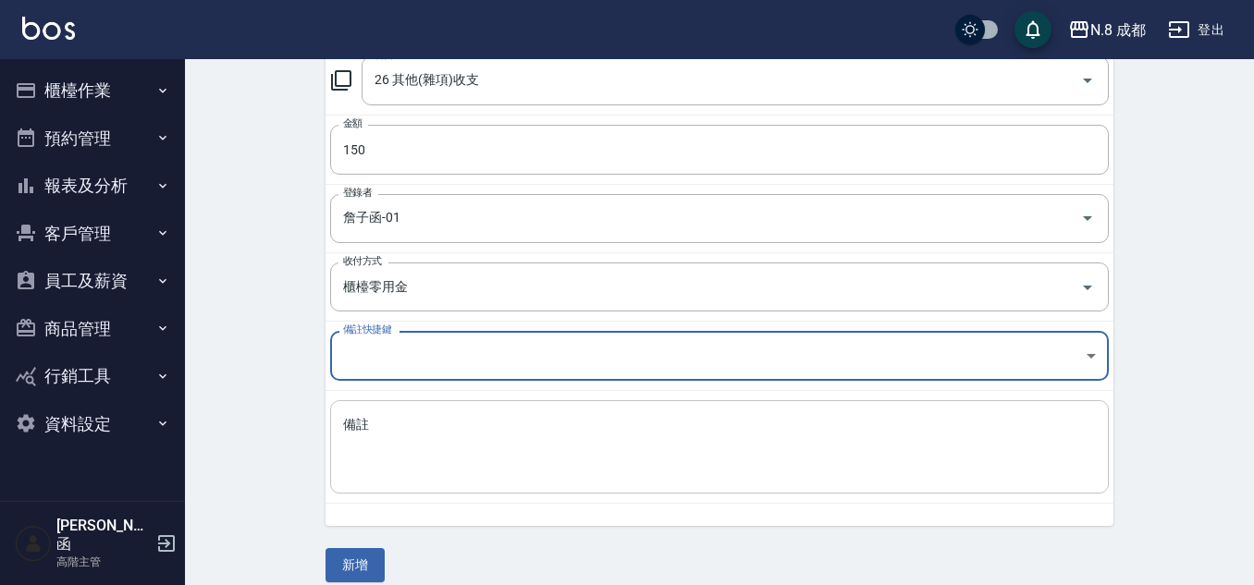
click at [417, 455] on textarea "備註" at bounding box center [719, 447] width 752 height 63
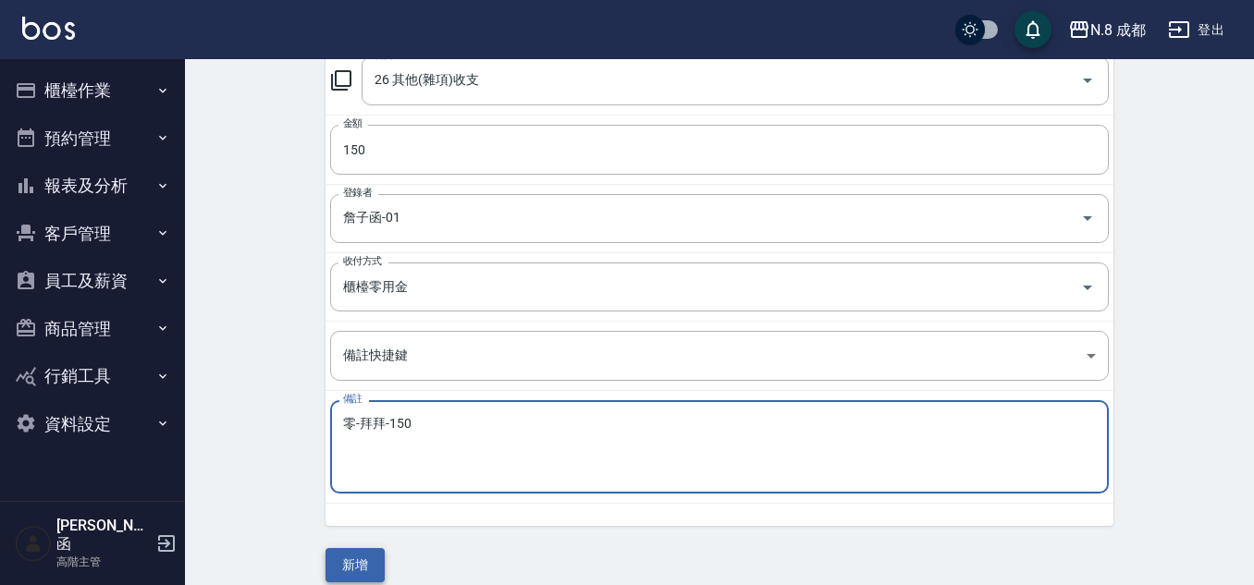
type textarea "零-拜拜-150"
click at [363, 554] on button "新增" at bounding box center [354, 565] width 59 height 34
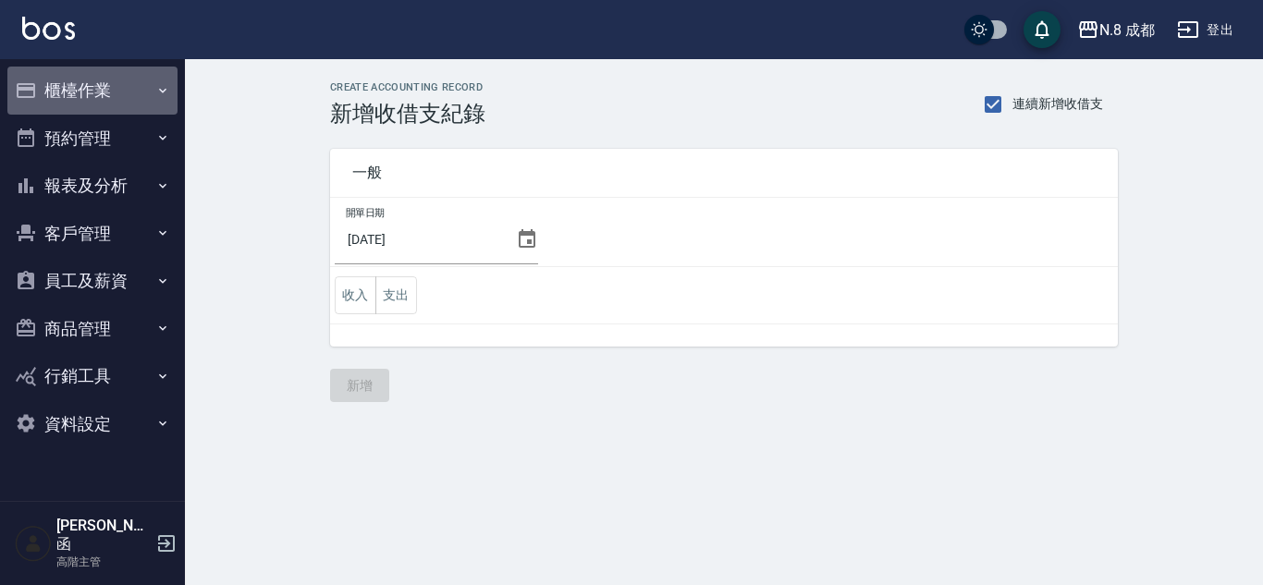
click at [73, 110] on button "櫃檯作業" at bounding box center [92, 91] width 170 height 48
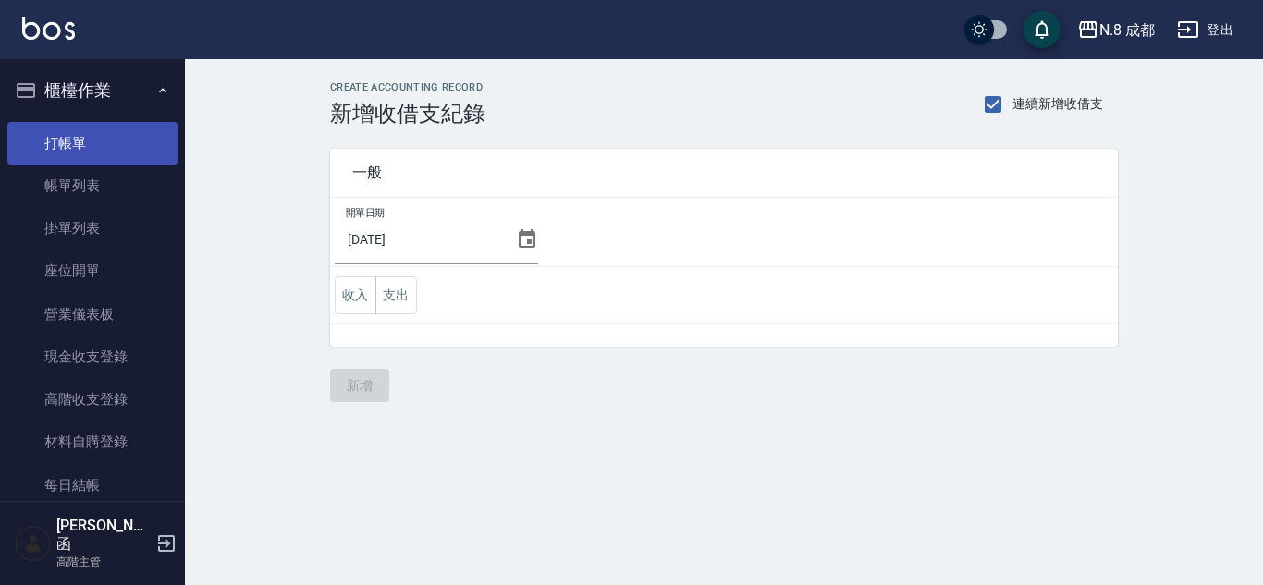
click at [88, 141] on link "打帳單" at bounding box center [92, 143] width 170 height 43
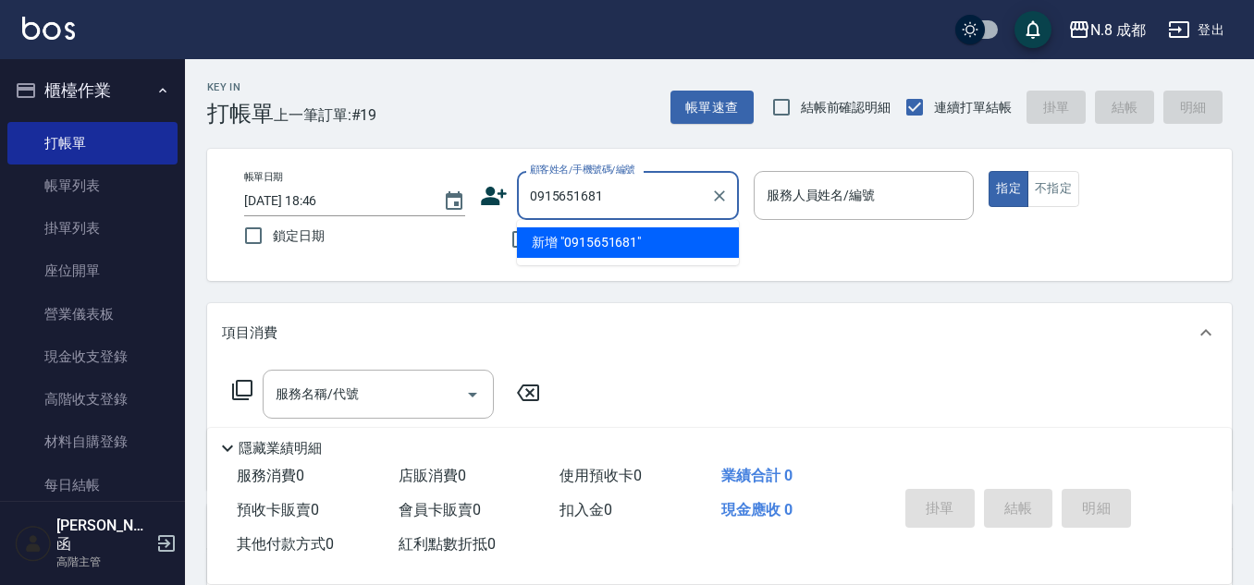
click at [620, 241] on li "新增 "0915651681"" at bounding box center [628, 242] width 222 height 31
type input "0915651681"
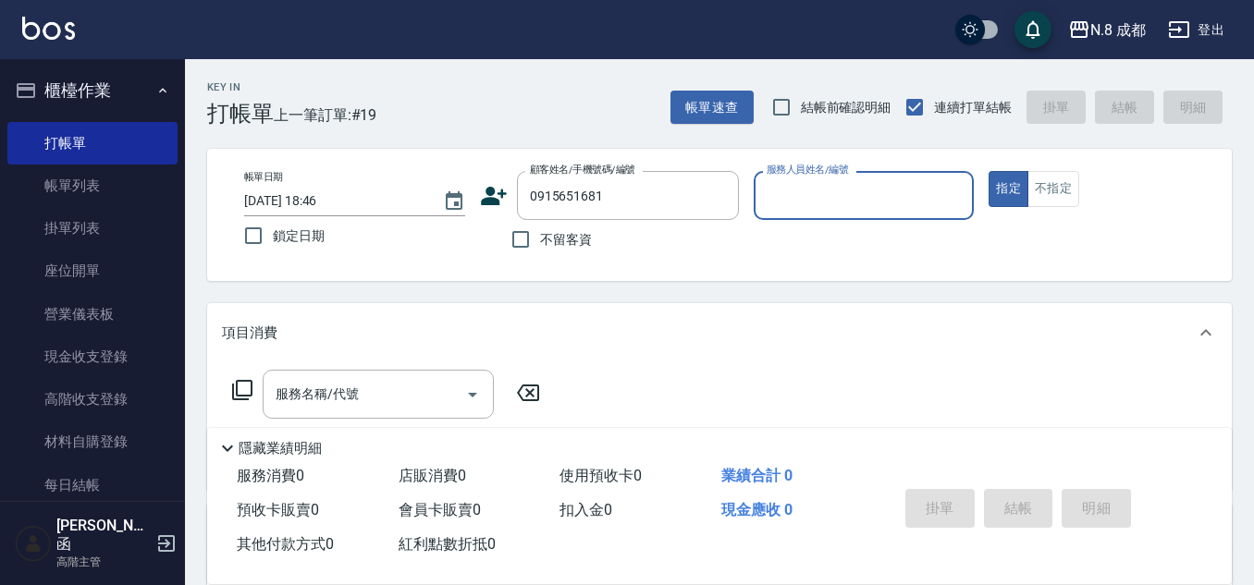
click at [829, 194] on input "服務人員姓名/編號" at bounding box center [864, 195] width 204 height 32
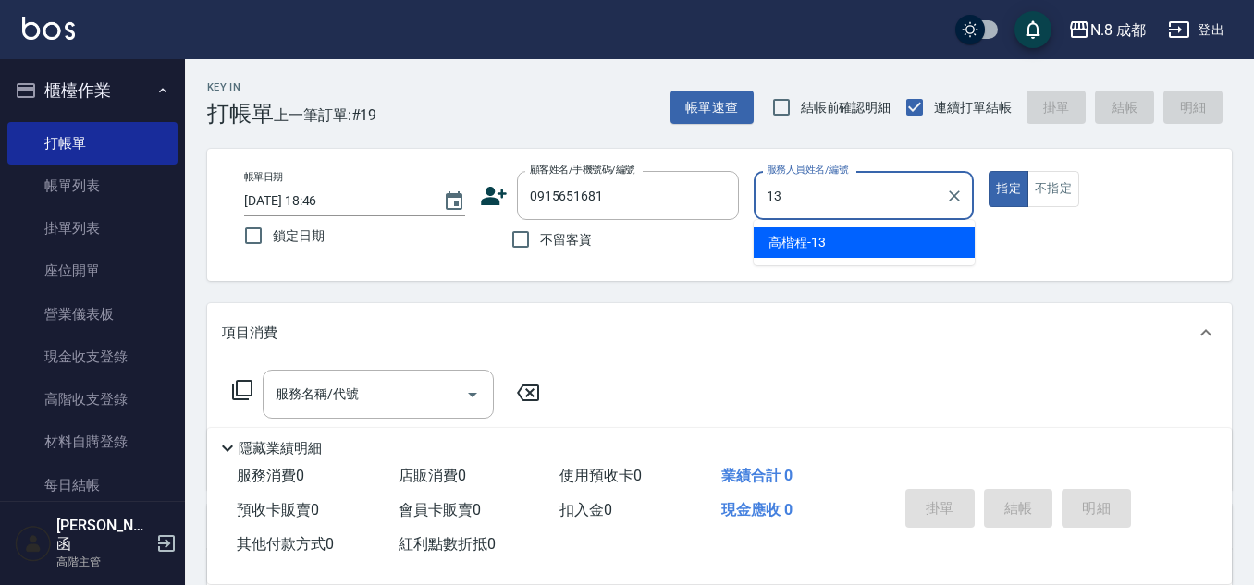
click at [807, 232] on div "高楷程 -13" at bounding box center [863, 242] width 221 height 31
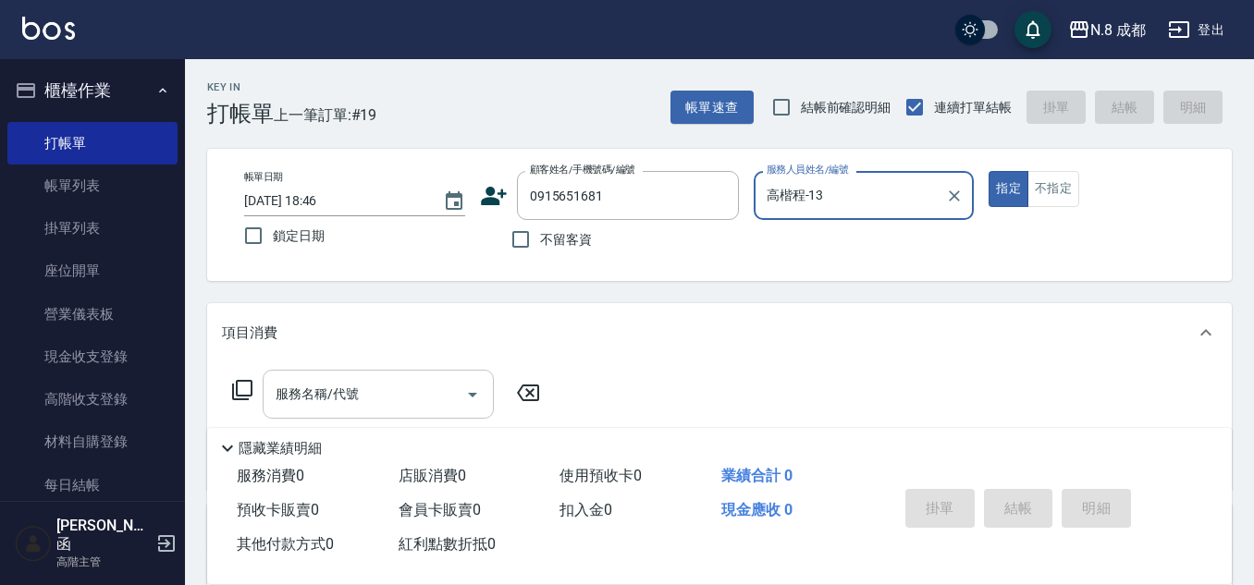
type input "高楷程-13"
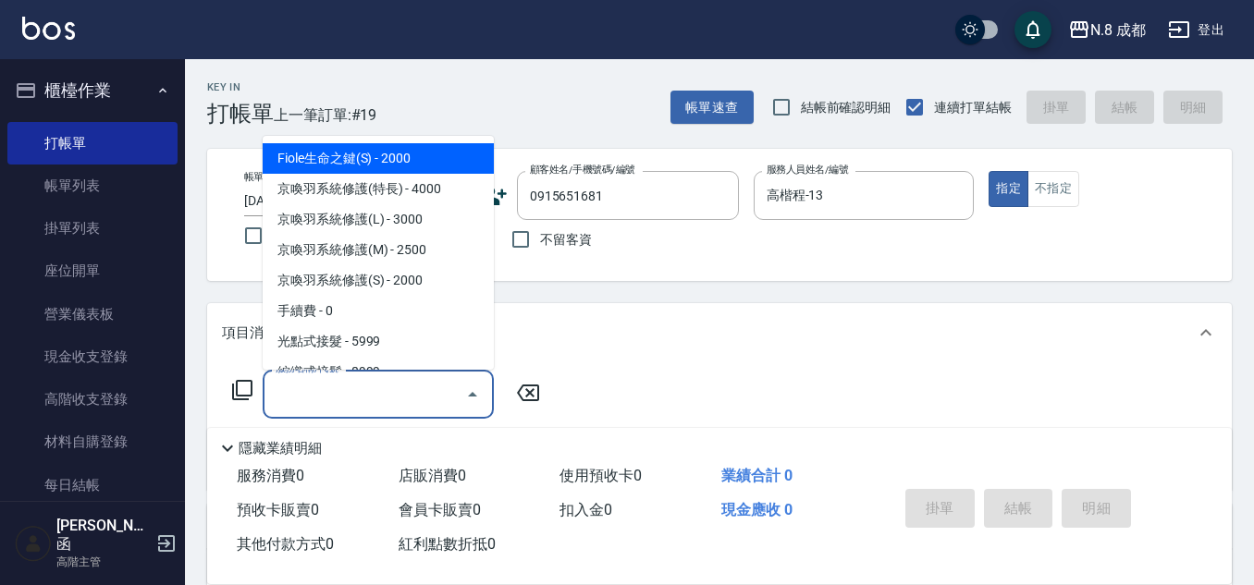
click at [371, 395] on input "服務名稱/代號" at bounding box center [364, 394] width 187 height 32
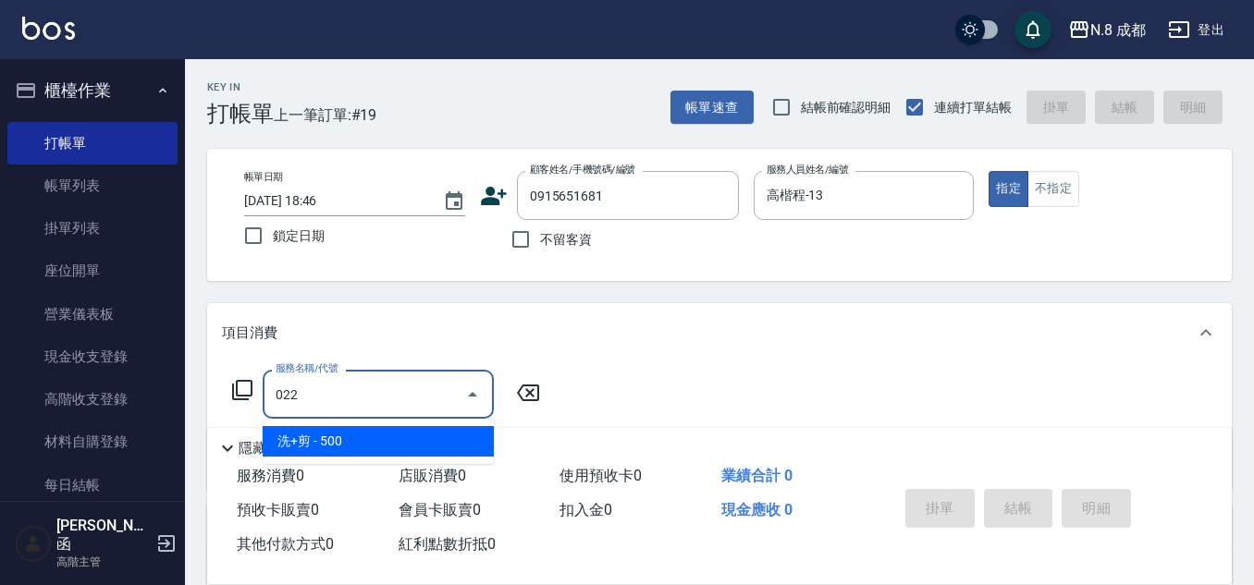
click at [353, 439] on span "洗+剪 - 500" at bounding box center [378, 441] width 231 height 31
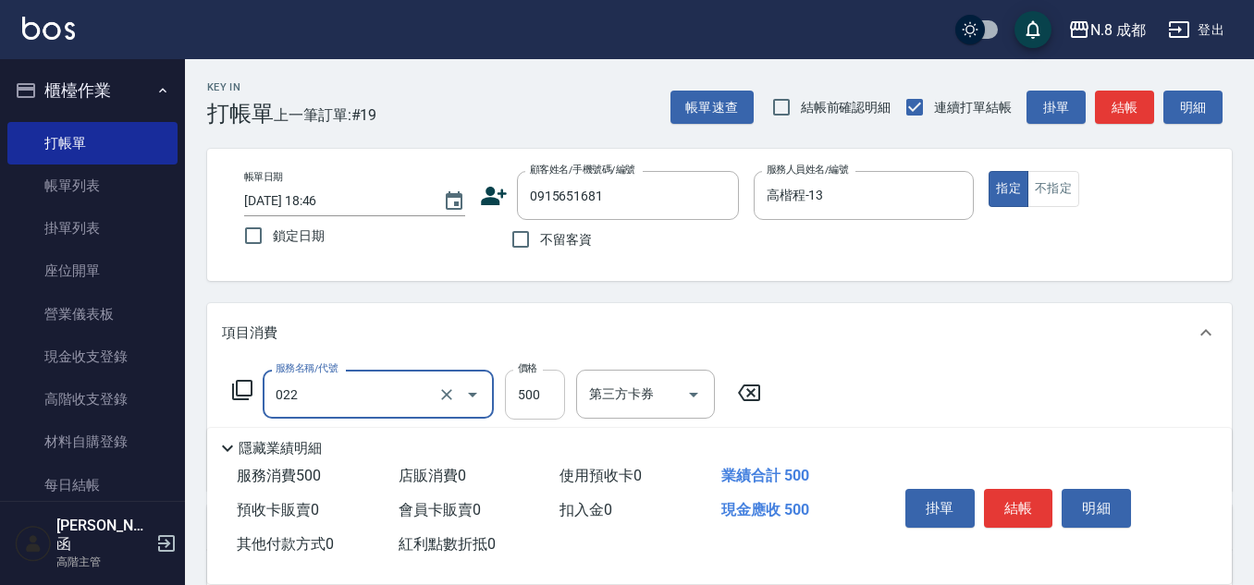
type input "洗+剪(022)"
click at [525, 399] on input "500" at bounding box center [535, 395] width 60 height 50
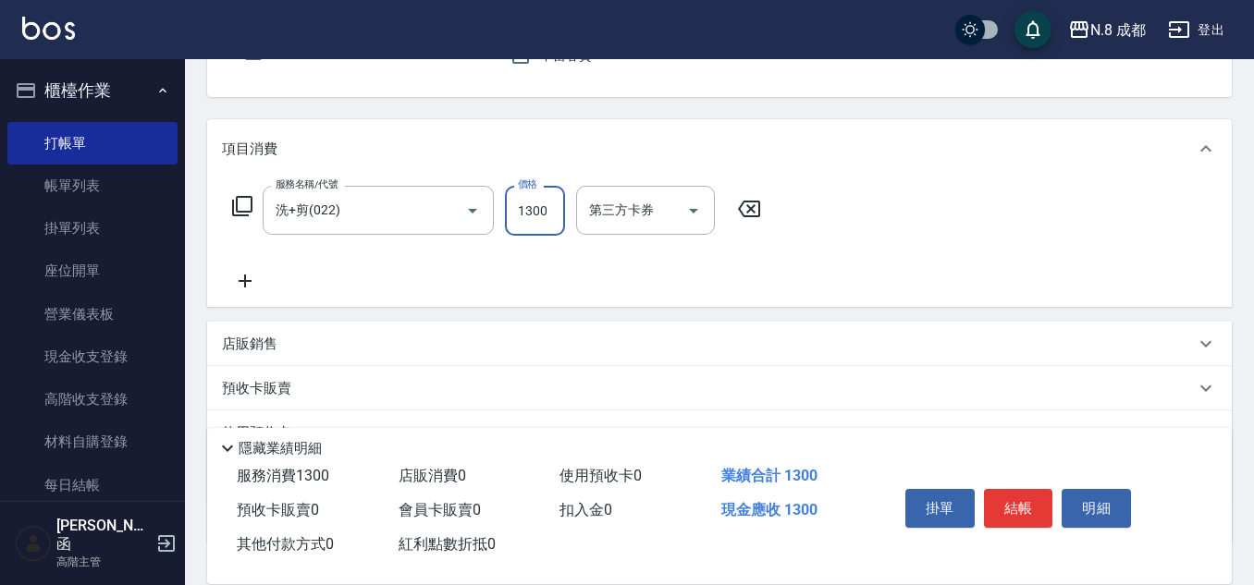
scroll to position [185, 0]
type input "1300"
click at [251, 274] on icon at bounding box center [245, 280] width 46 height 22
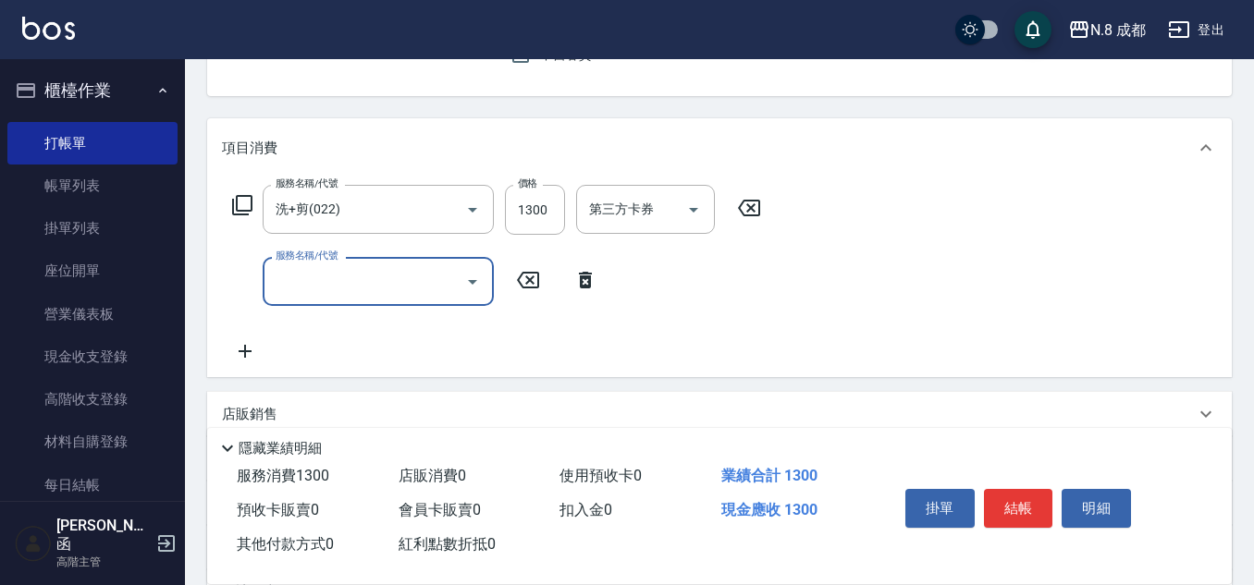
drag, startPoint x: 251, startPoint y: 274, endPoint x: 307, endPoint y: 277, distance: 56.5
click at [307, 277] on input "服務名稱/代號" at bounding box center [364, 281] width 187 height 32
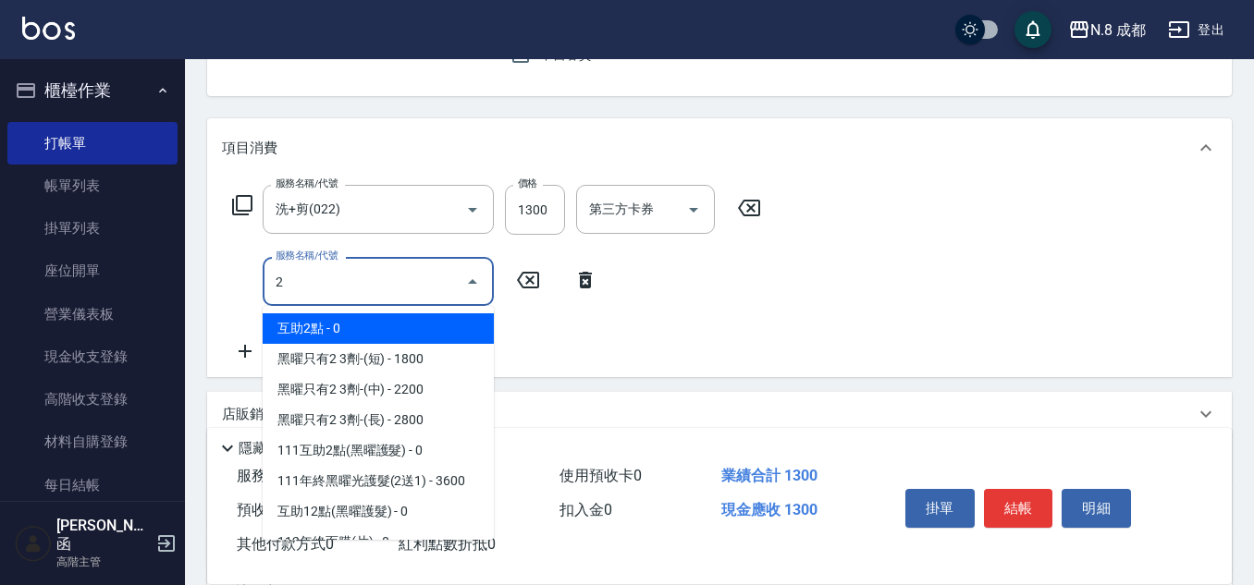
click at [355, 333] on span "互助2點 - 0" at bounding box center [378, 328] width 231 height 31
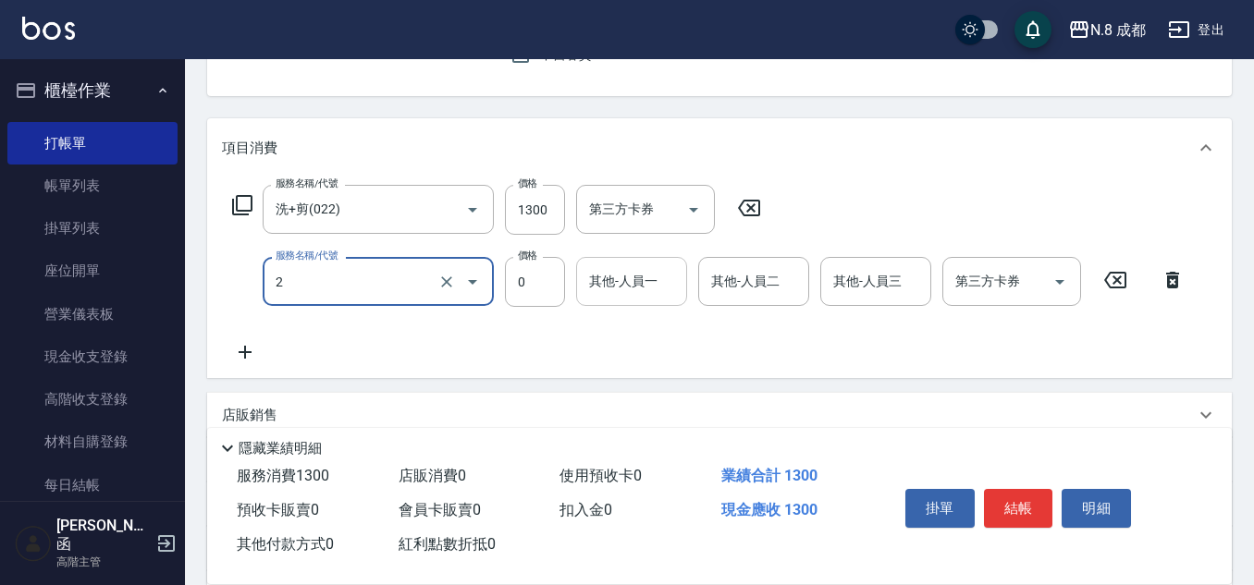
type input "互助2點(2)"
click at [637, 294] on input "其他-人員一" at bounding box center [631, 281] width 94 height 32
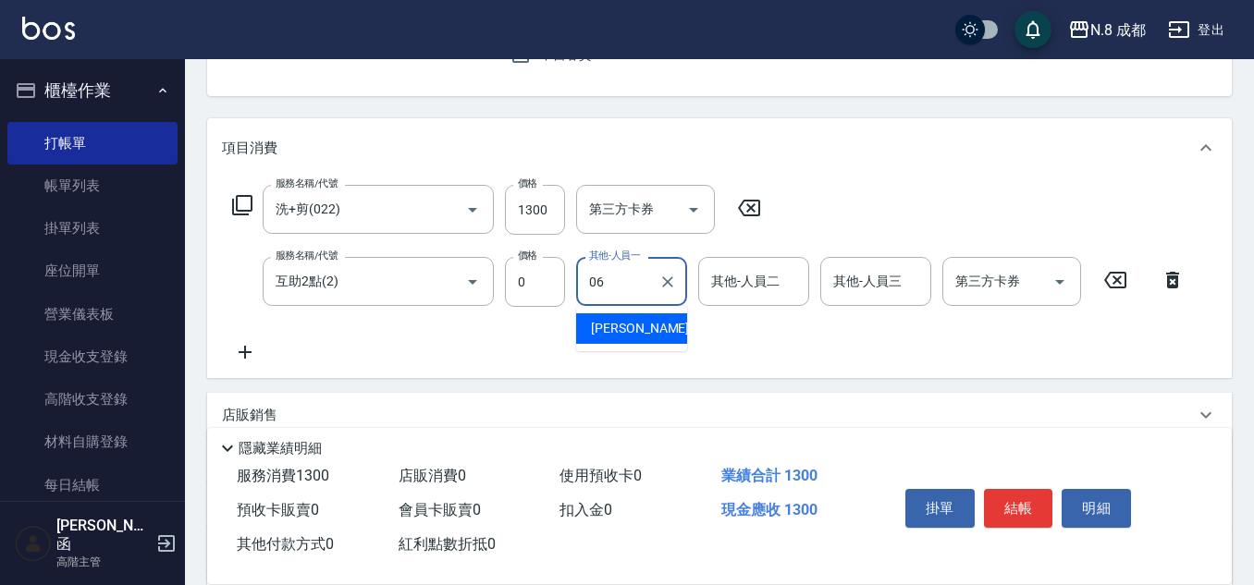
click at [640, 326] on span "[PERSON_NAME] -06" at bounding box center [649, 328] width 116 height 19
type input "[PERSON_NAME]-06"
click at [1024, 503] on button "結帳" at bounding box center [1018, 508] width 69 height 39
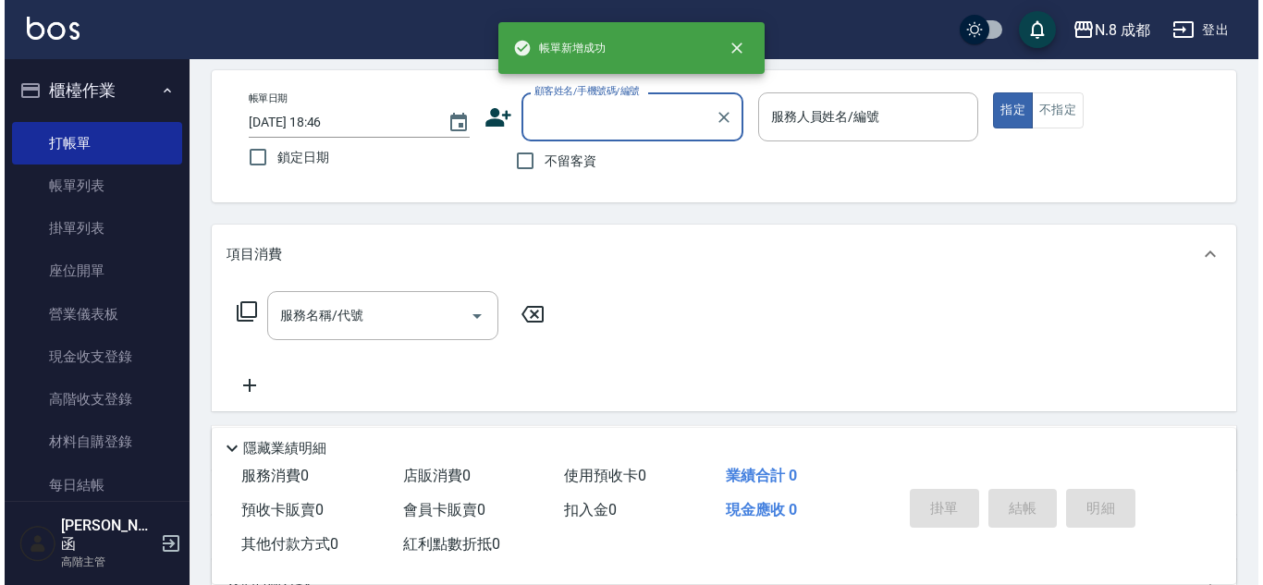
scroll to position [0, 0]
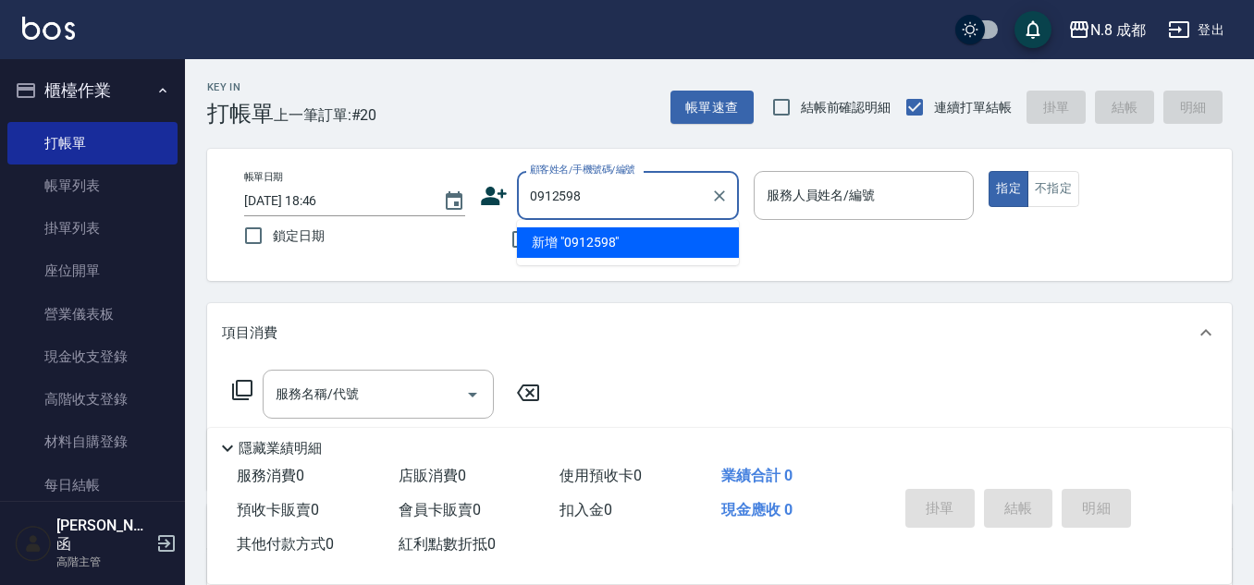
drag, startPoint x: 661, startPoint y: 200, endPoint x: 411, endPoint y: 218, distance: 250.3
click at [411, 218] on div "帳單日期 [DATE] 18:46 鎖定日期 顧客姓名/手機號碼/編號 0912598 顧客姓名/手機號碼/編號 不留客資 服務人員姓名/編號 服務人員姓名/…" at bounding box center [719, 215] width 980 height 88
type input "0912198338"
drag, startPoint x: 658, startPoint y: 195, endPoint x: 494, endPoint y: 195, distance: 164.5
click at [494, 195] on div "顧客姓名/手機號碼/編號 0912198338 顧客姓名/手機號碼/編號" at bounding box center [609, 195] width 259 height 49
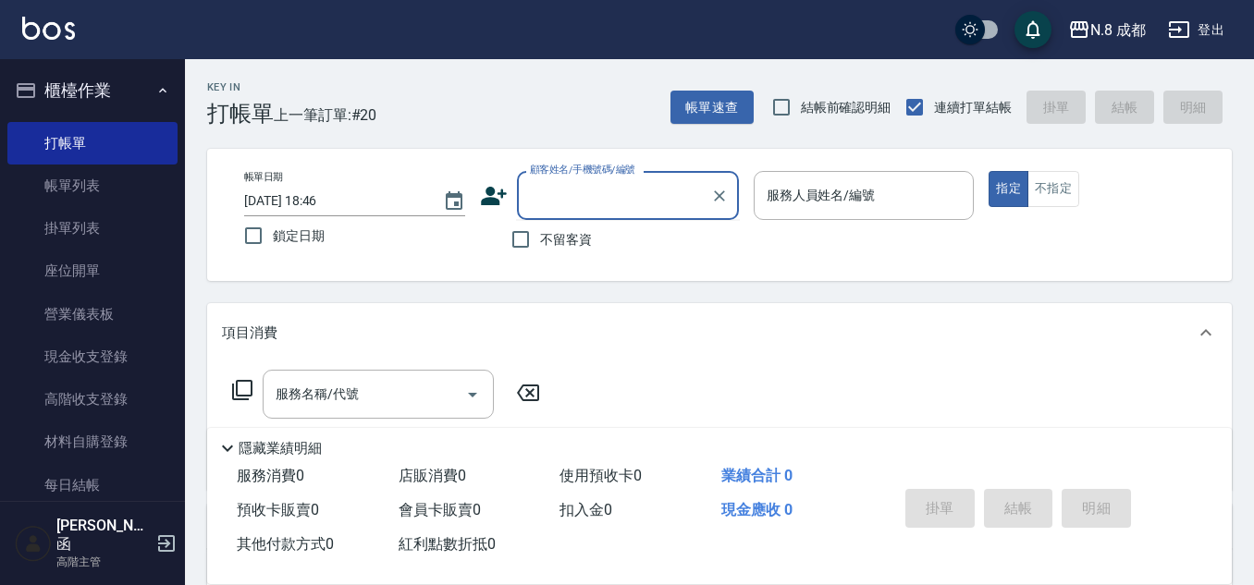
click at [486, 193] on icon at bounding box center [494, 196] width 26 height 18
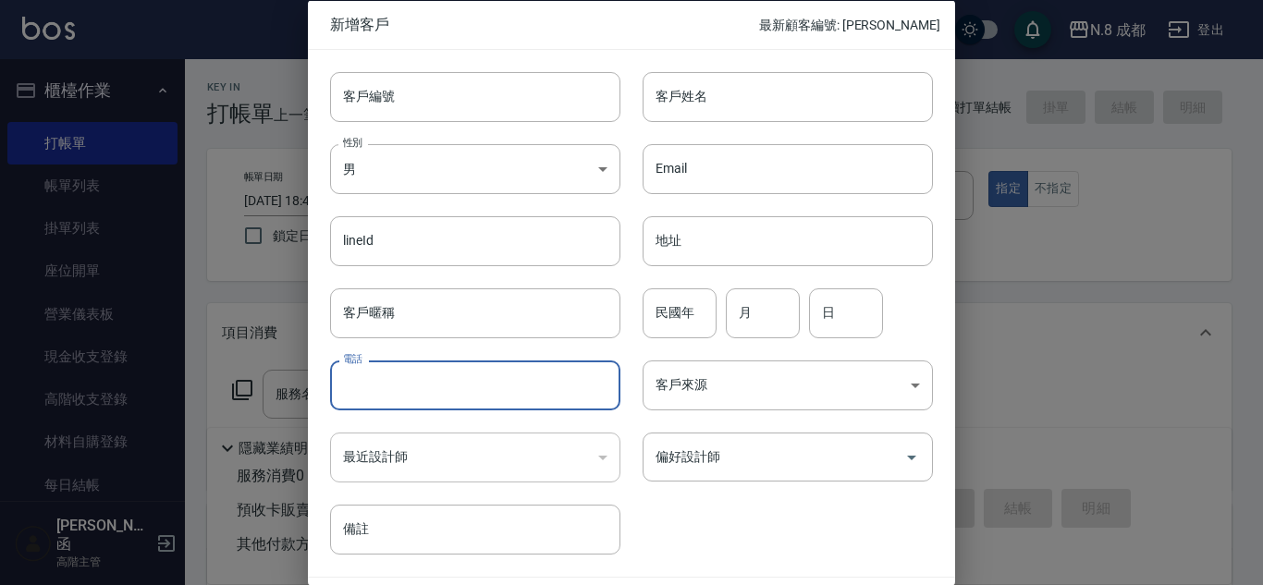
click at [462, 361] on input "電話" at bounding box center [475, 386] width 290 height 50
paste input "0912198338"
type input "0912198338"
click at [691, 104] on input "客戶姓名" at bounding box center [787, 96] width 290 height 50
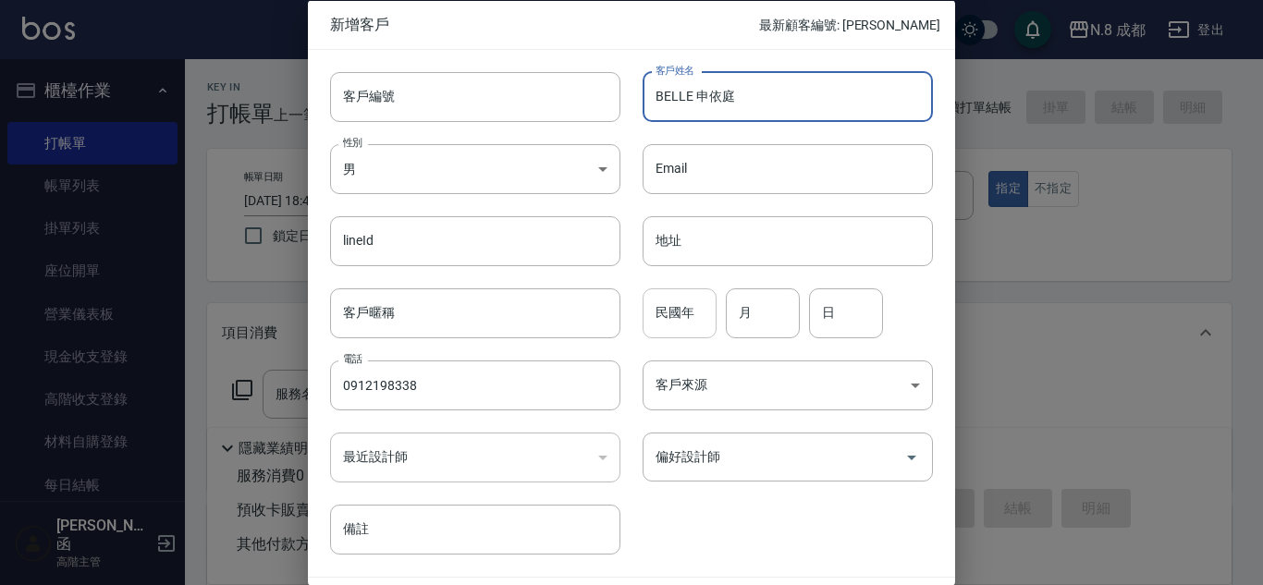
type input "BELLE 申依庭"
click at [699, 323] on input "民國年" at bounding box center [679, 312] width 74 height 50
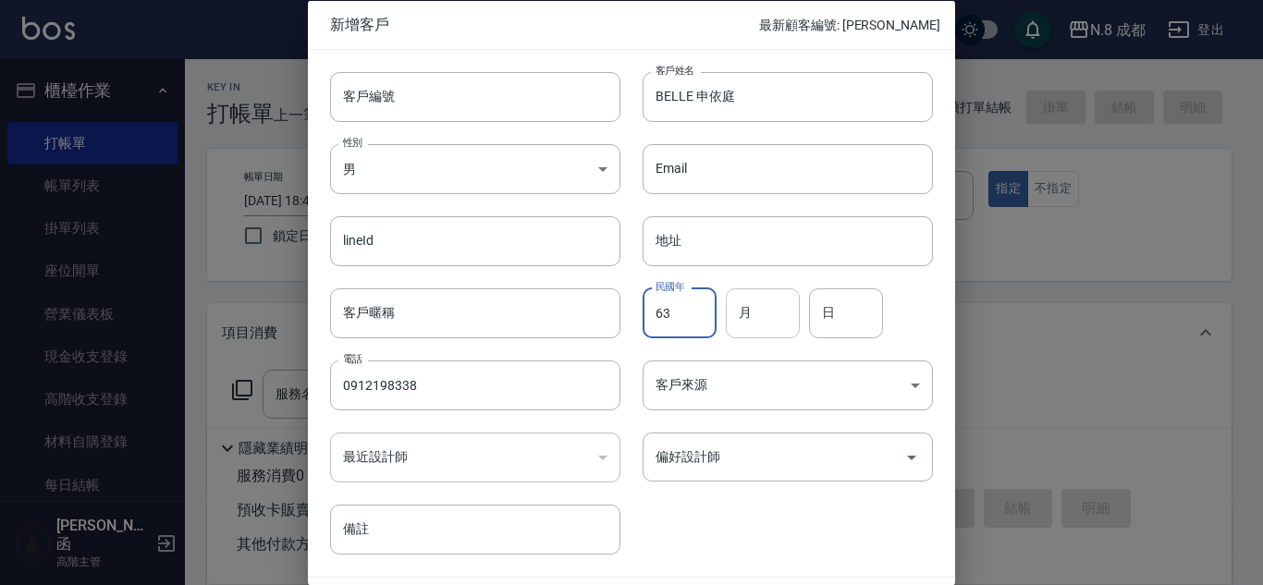
type input "63"
click at [754, 313] on input "月" at bounding box center [763, 312] width 74 height 50
type input "08"
click at [832, 316] on input "日" at bounding box center [846, 312] width 74 height 50
type input "22"
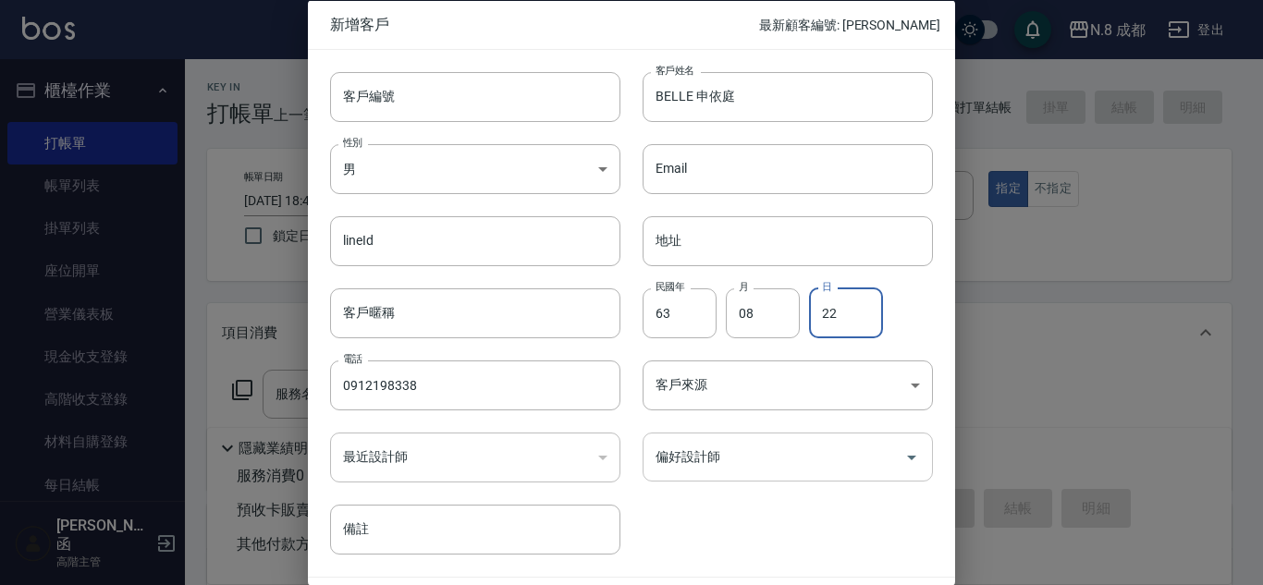
click at [755, 448] on input "偏好設計師" at bounding box center [774, 457] width 246 height 32
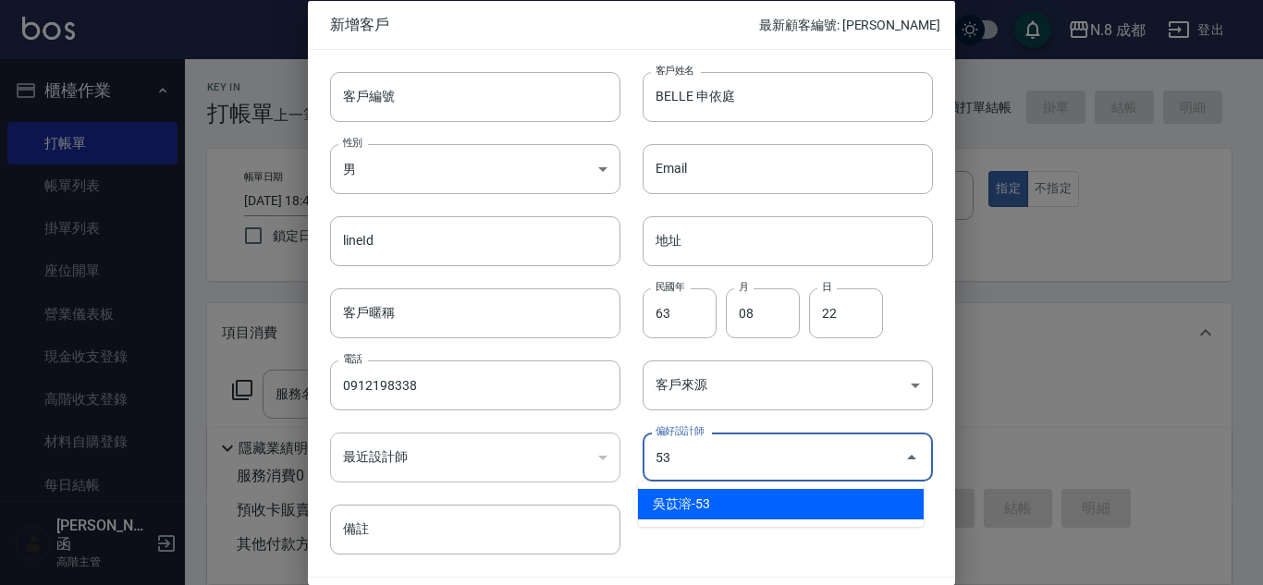
click at [731, 505] on li "吳苡溶-53" at bounding box center [781, 504] width 286 height 31
type input "吳苡溶"
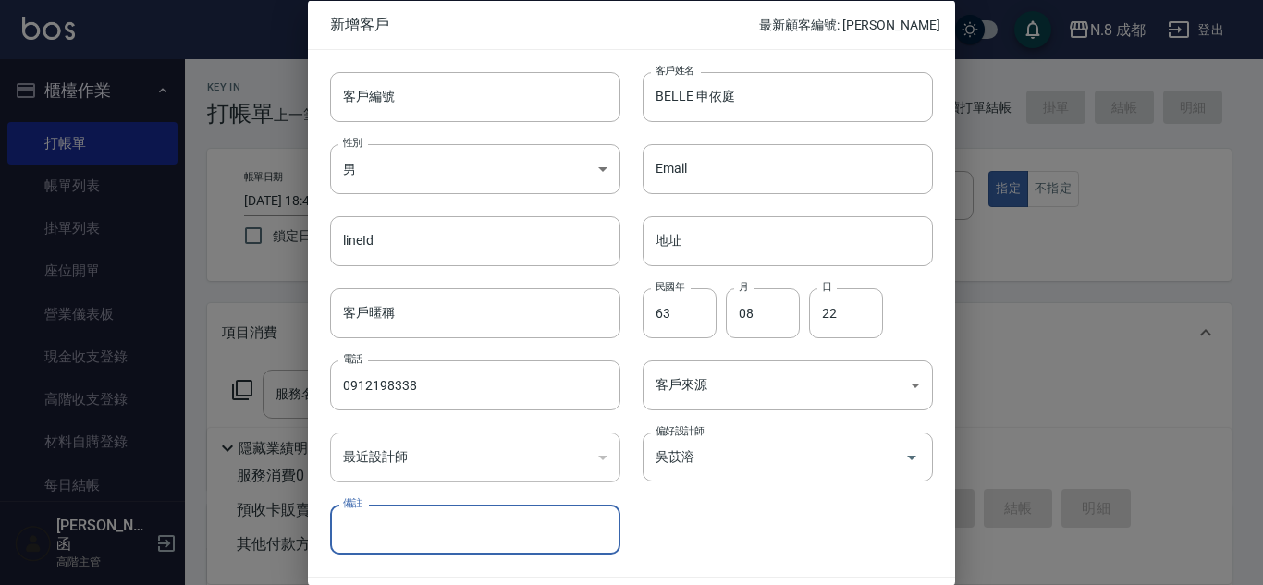
scroll to position [55, 0]
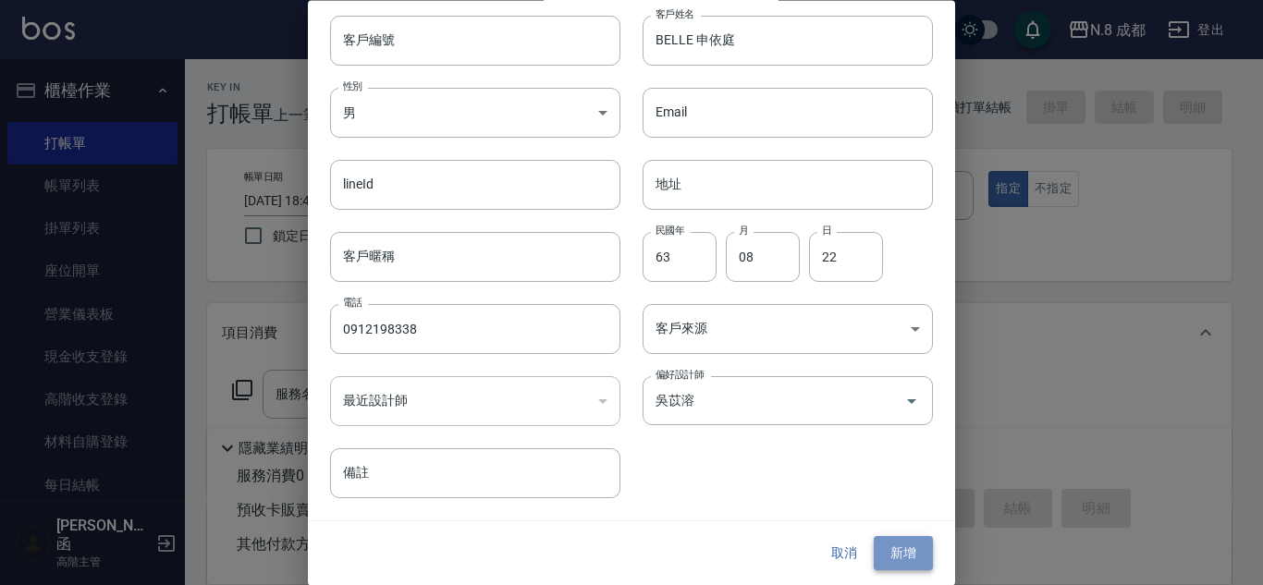
click at [898, 549] on button "新增" at bounding box center [903, 554] width 59 height 34
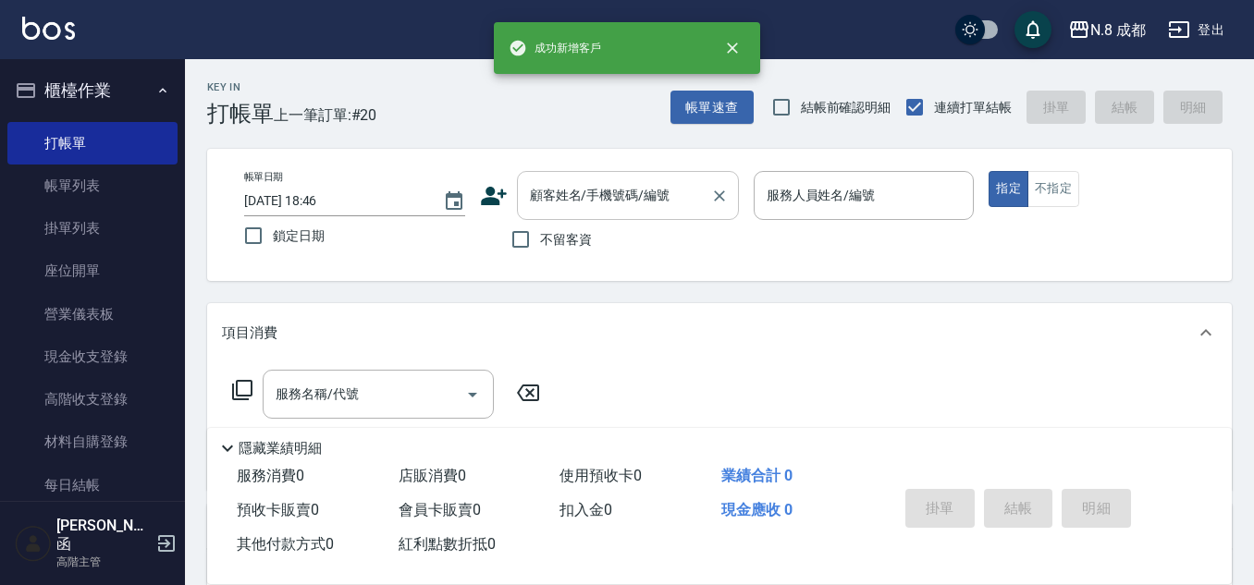
click at [621, 200] on input "顧客姓名/手機號碼/編號" at bounding box center [613, 195] width 177 height 32
paste input "0912198338"
type input "0912198338"
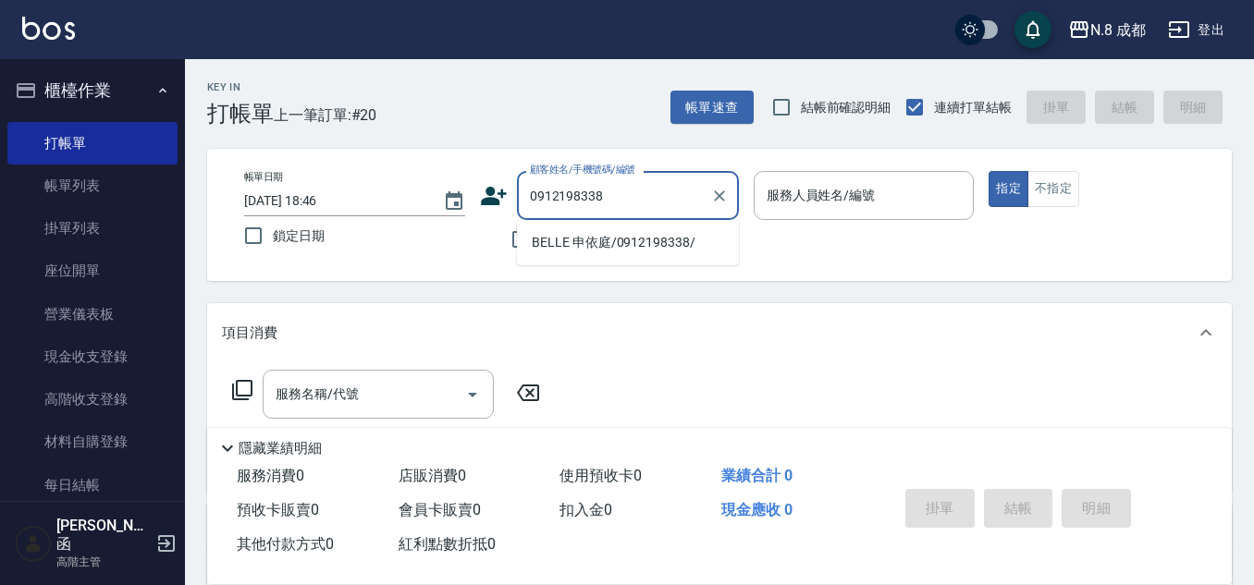
click at [591, 238] on li "BELLE 申依庭/0912198338/" at bounding box center [628, 242] width 222 height 31
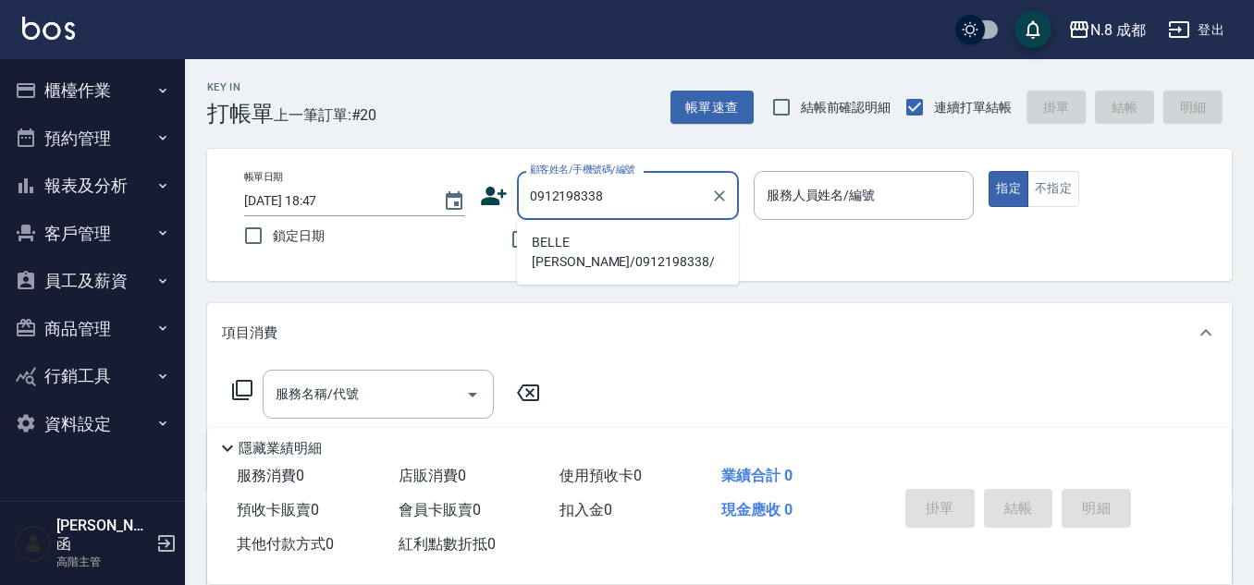
click at [602, 242] on li "BELLE 申依庭/0912198338/" at bounding box center [628, 252] width 222 height 50
type input "BELLE 申依庭/0912198338/"
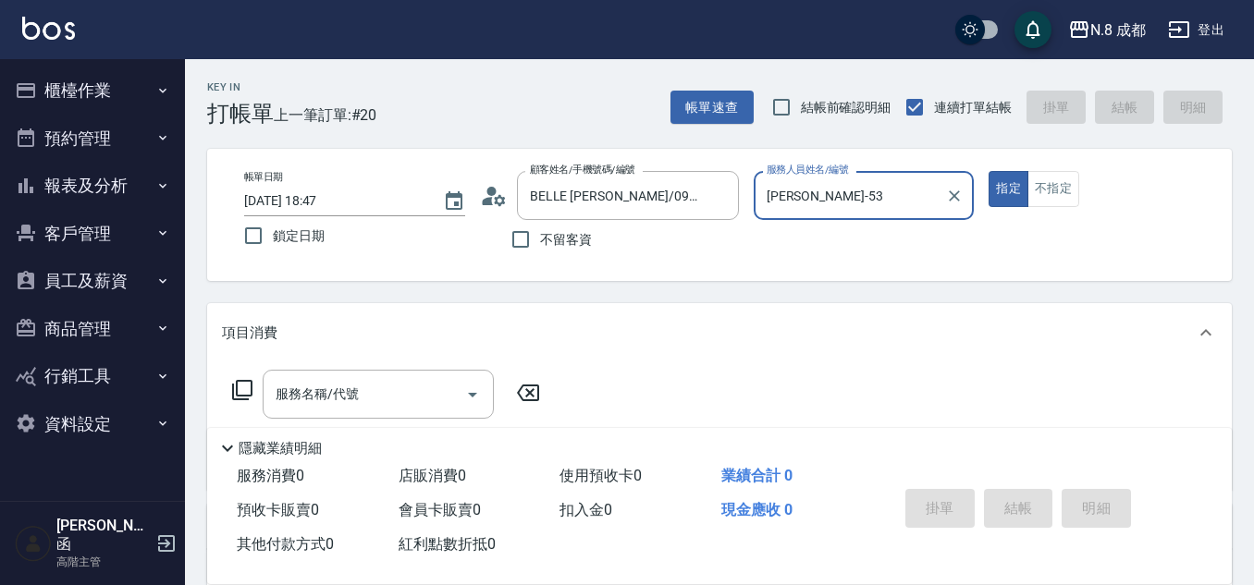
type input "吳苡溶-53"
click at [379, 398] on input "服務名稱/代號" at bounding box center [364, 394] width 187 height 32
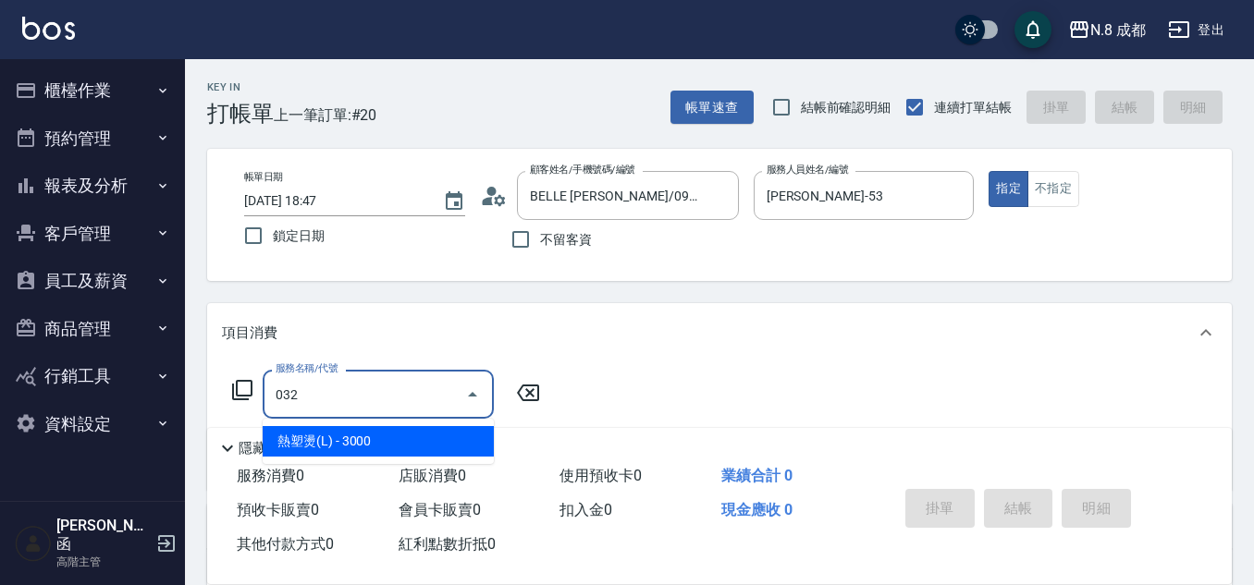
click at [411, 433] on span "熱塑燙(L) - 3000" at bounding box center [378, 441] width 231 height 31
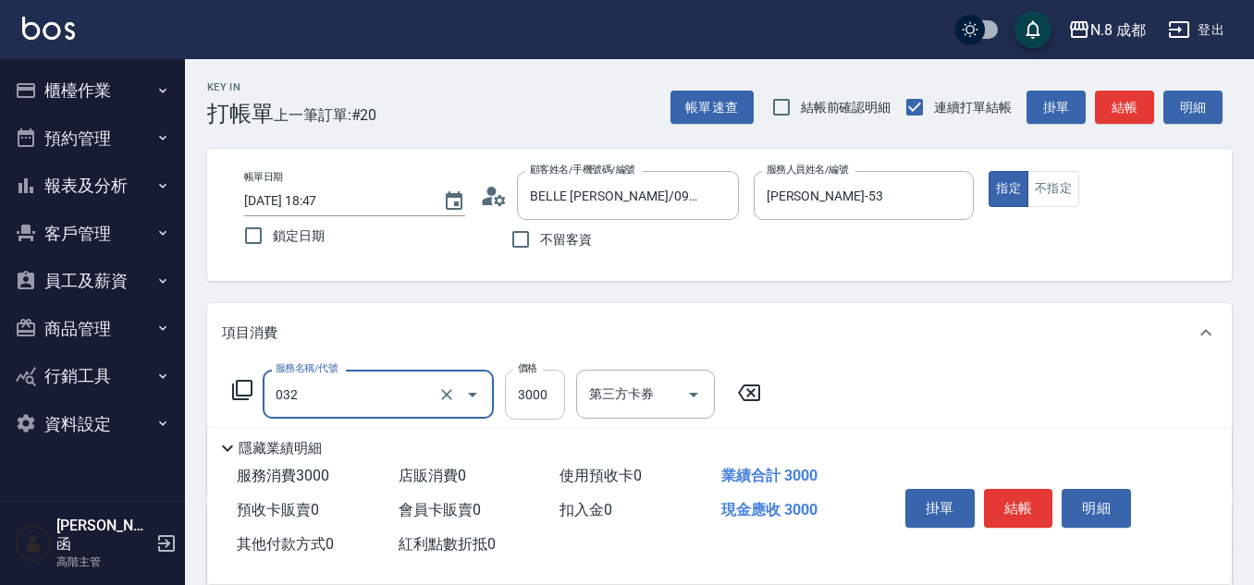
type input "熱塑燙(L)(032)"
click at [530, 392] on input "3000" at bounding box center [535, 395] width 60 height 50
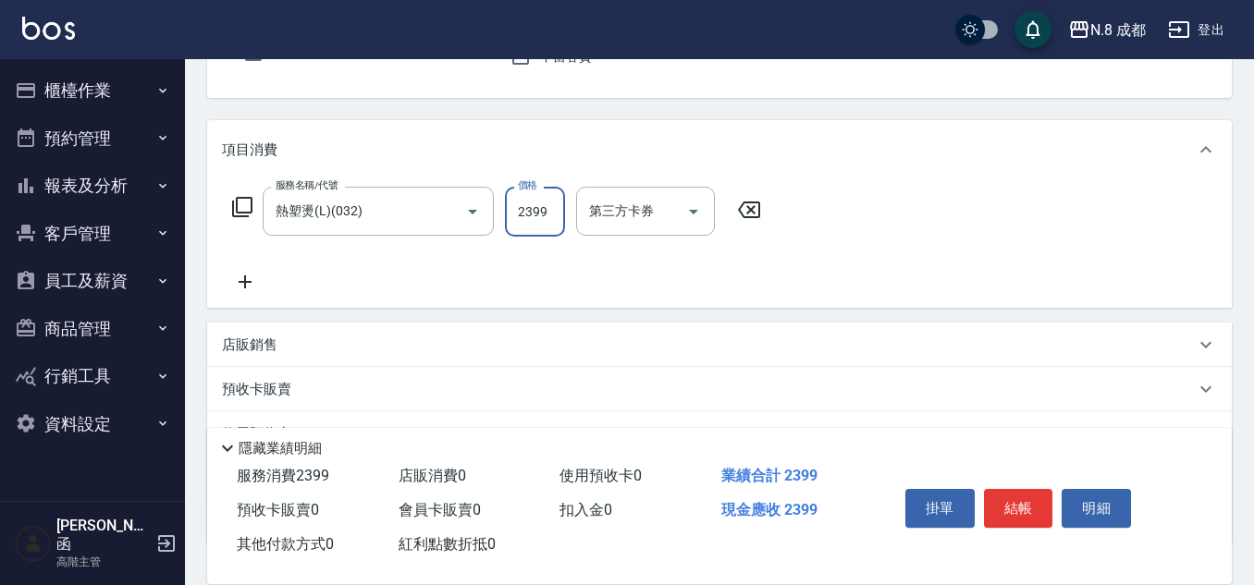
scroll to position [185, 0]
type input "2399"
click at [249, 276] on icon at bounding box center [245, 280] width 46 height 22
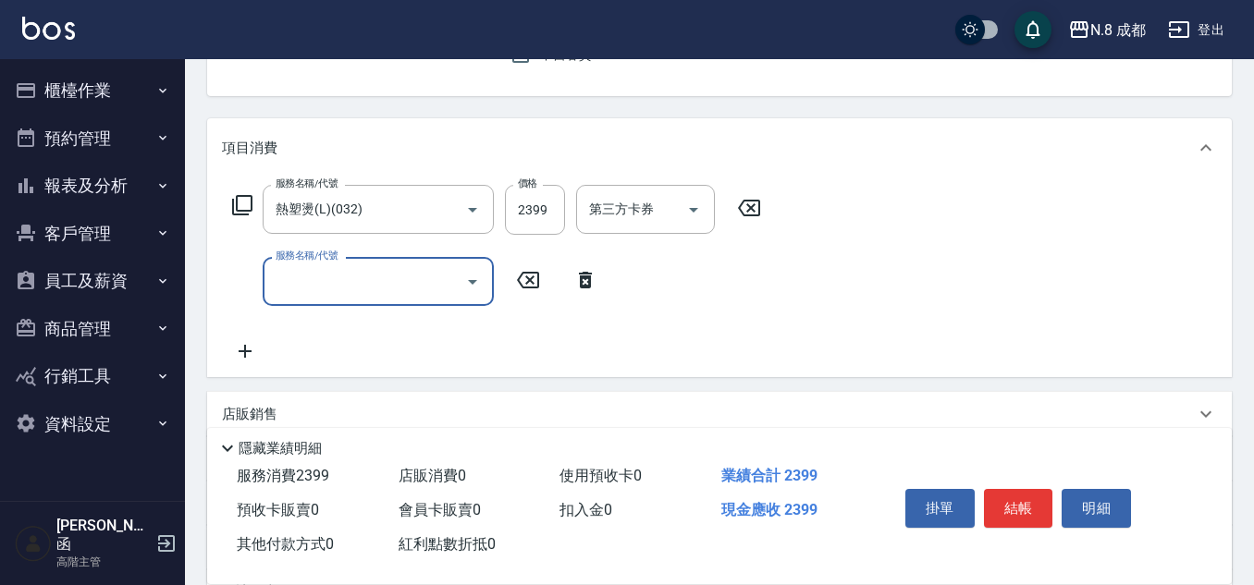
click at [587, 284] on icon at bounding box center [585, 280] width 46 height 22
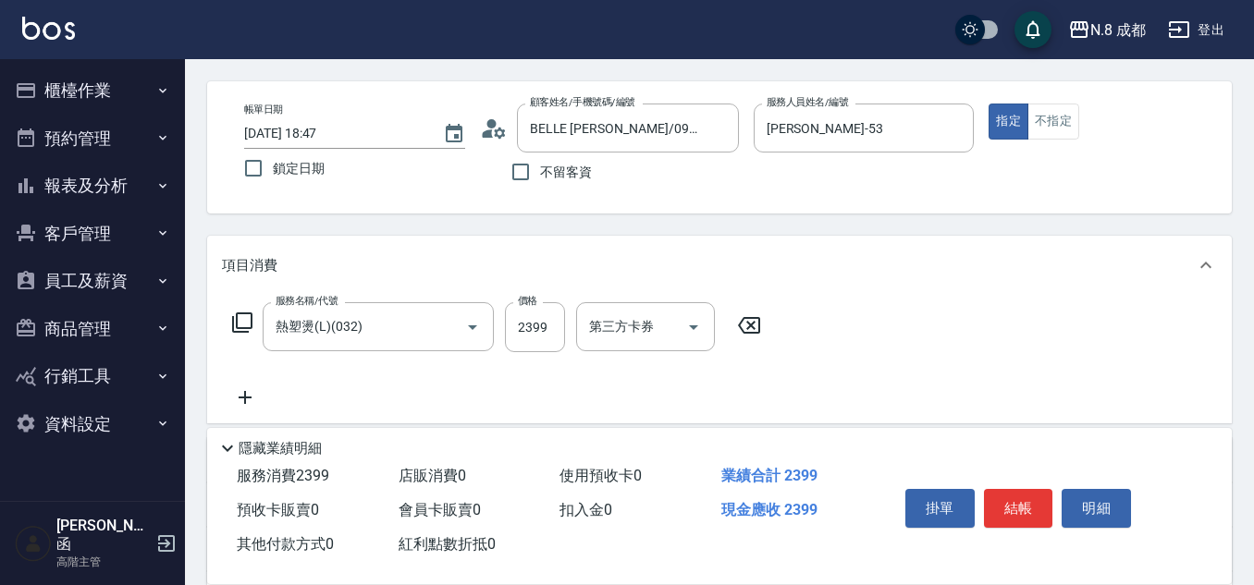
scroll to position [0, 0]
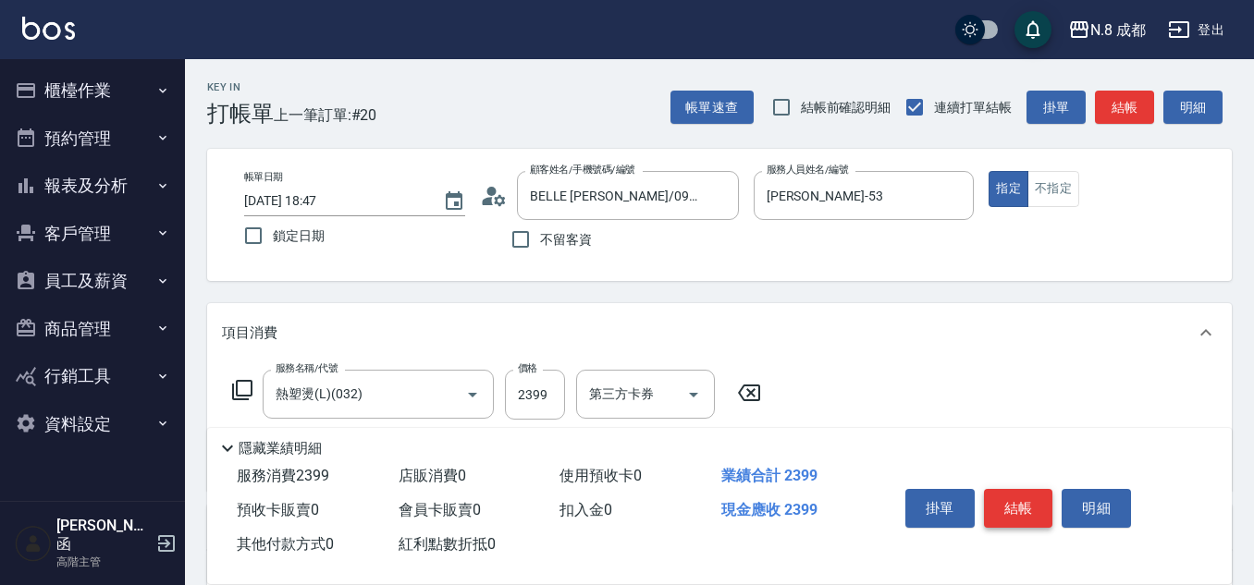
click at [1033, 496] on button "結帳" at bounding box center [1018, 508] width 69 height 39
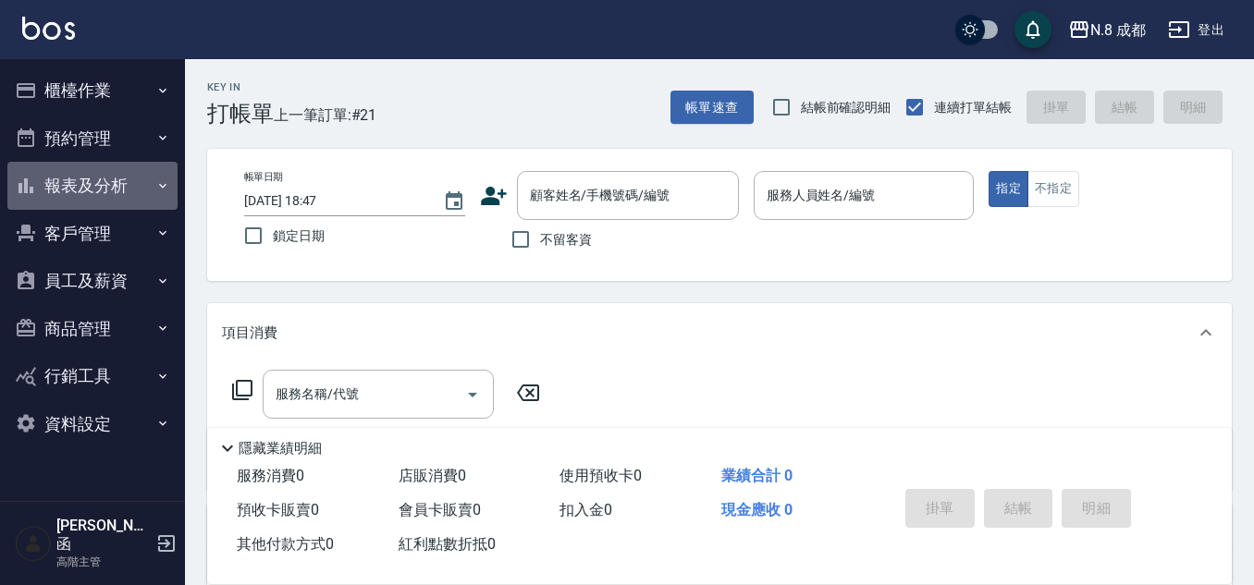
click at [60, 181] on button "報表及分析" at bounding box center [92, 186] width 170 height 48
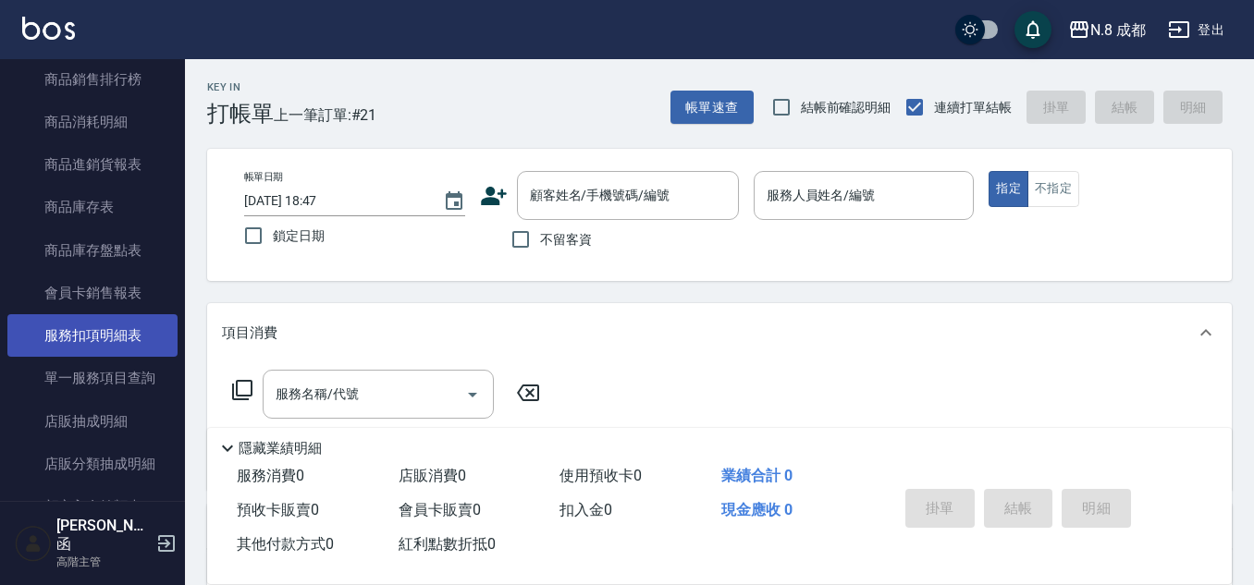
scroll to position [924, 0]
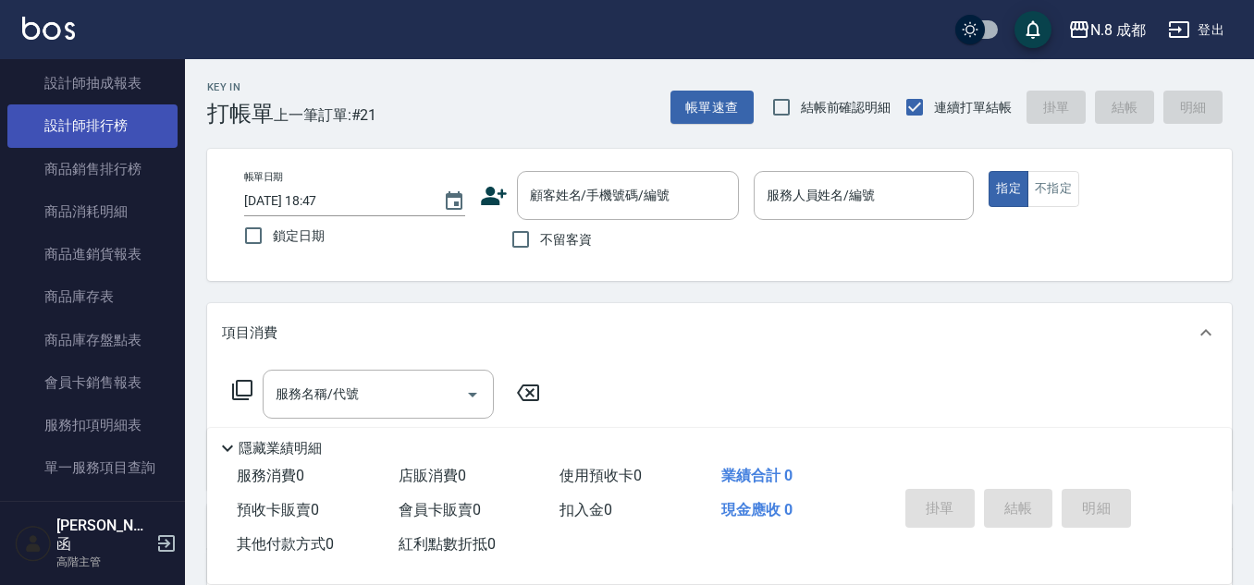
click at [109, 130] on link "設計師排行榜" at bounding box center [92, 125] width 170 height 43
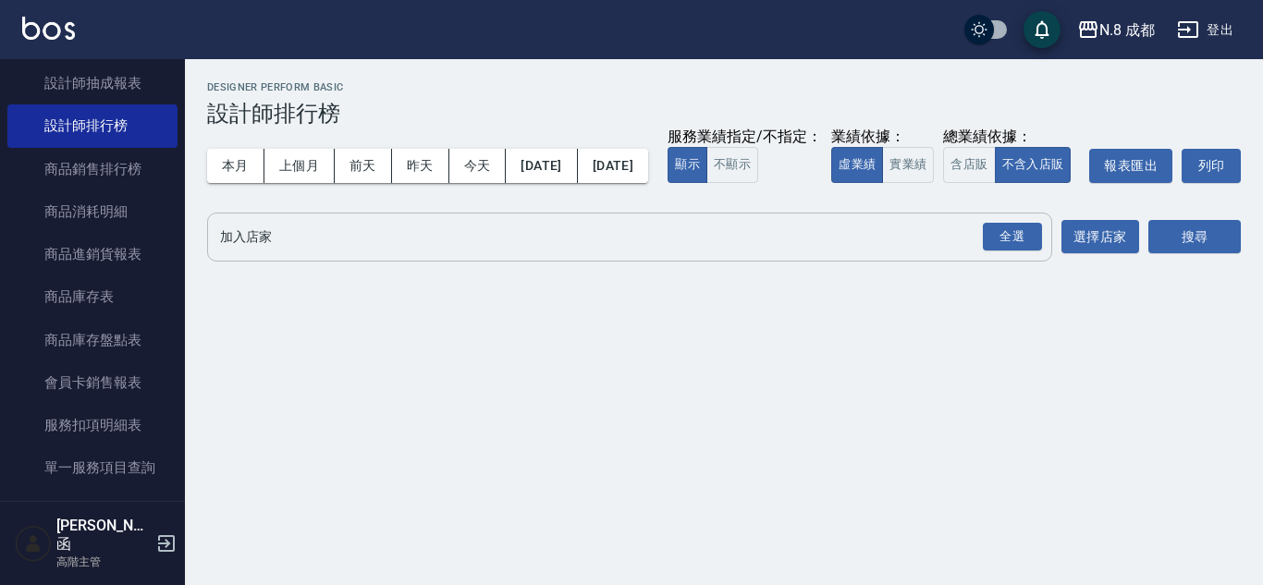
click at [270, 253] on input "加入店家" at bounding box center [615, 237] width 801 height 32
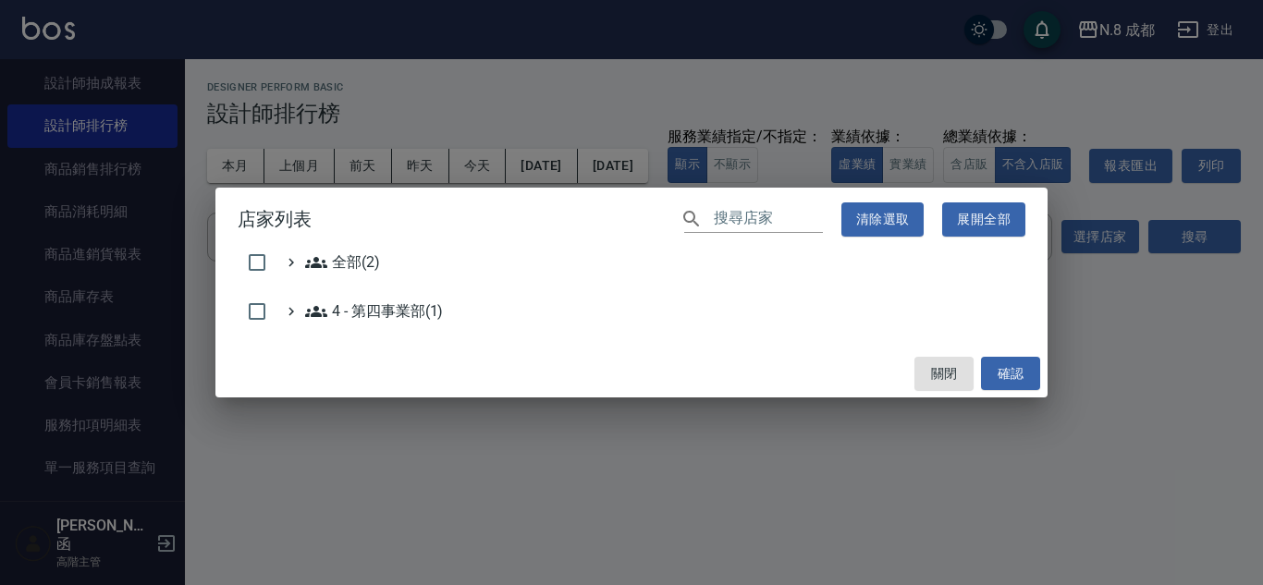
click at [315, 250] on h2 "店家列表 ​ 清除選取 展開全部" at bounding box center [631, 220] width 832 height 64
click at [326, 266] on icon at bounding box center [316, 262] width 22 height 11
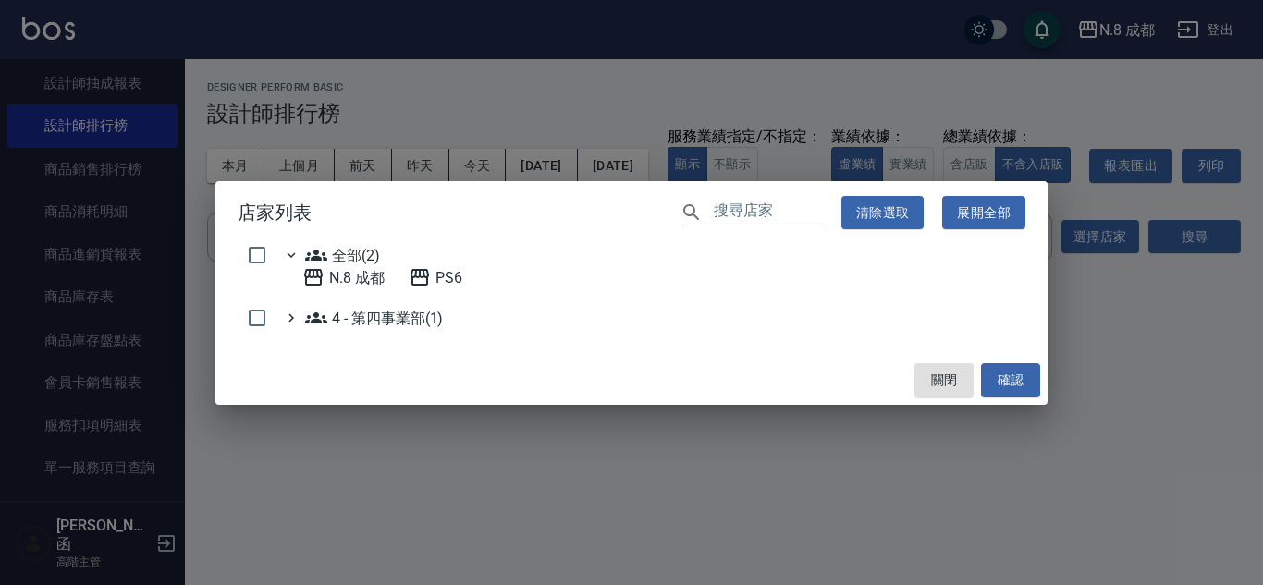
click at [367, 263] on span "全部(2)" at bounding box center [342, 255] width 75 height 22
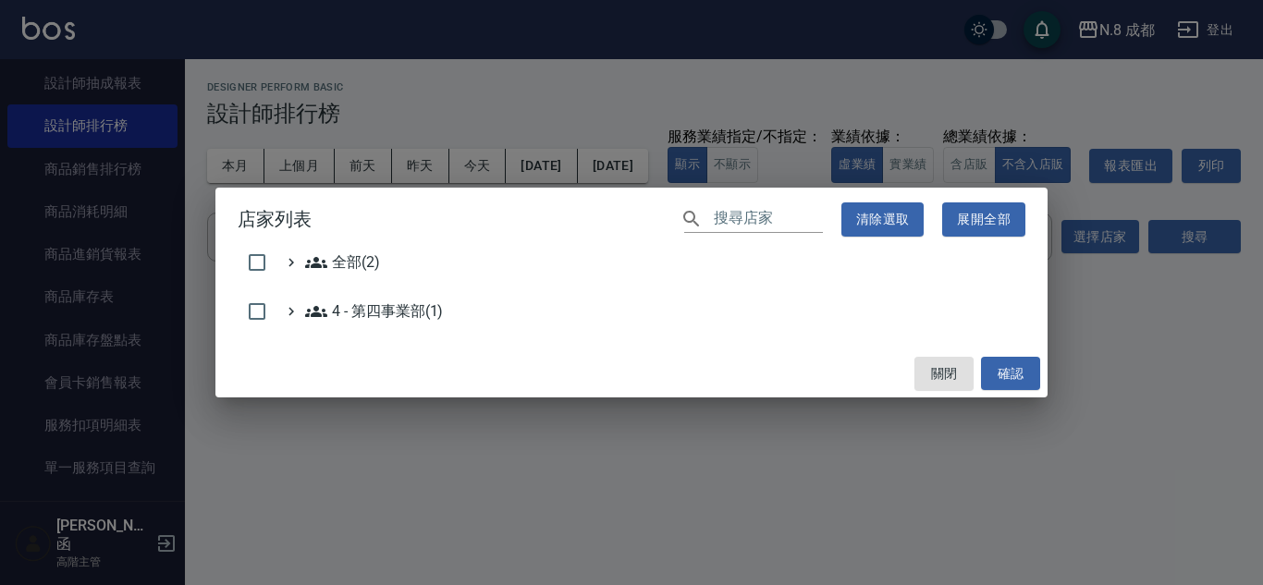
click at [337, 248] on h2 "店家列表 ​ 清除選取 展開全部" at bounding box center [631, 220] width 832 height 64
click at [350, 264] on span "全部(2)" at bounding box center [342, 262] width 75 height 22
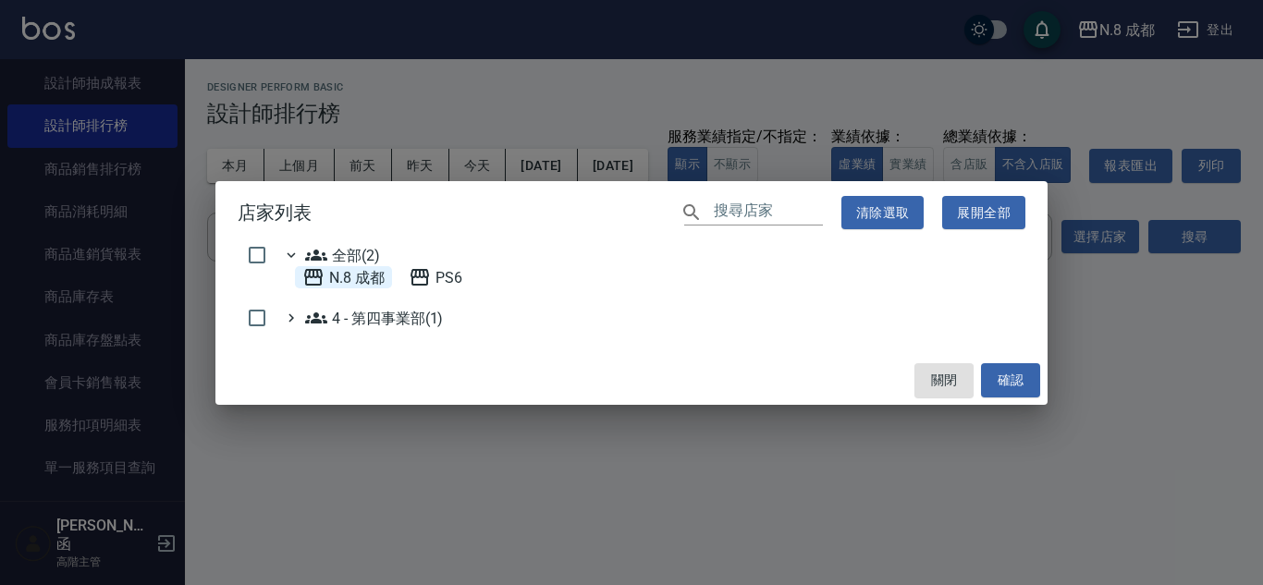
click at [354, 273] on 成都 "N.8 成都" at bounding box center [343, 277] width 82 height 22
click at [987, 371] on button "確認" at bounding box center [1010, 380] width 59 height 34
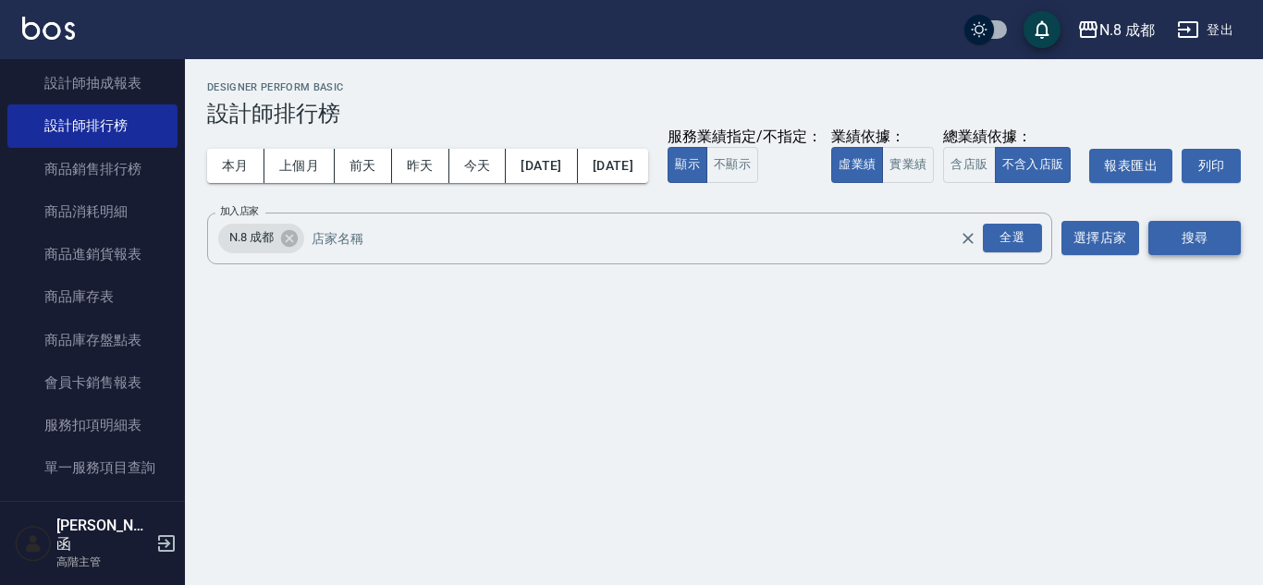
click at [1183, 255] on button "搜尋" at bounding box center [1194, 238] width 92 height 34
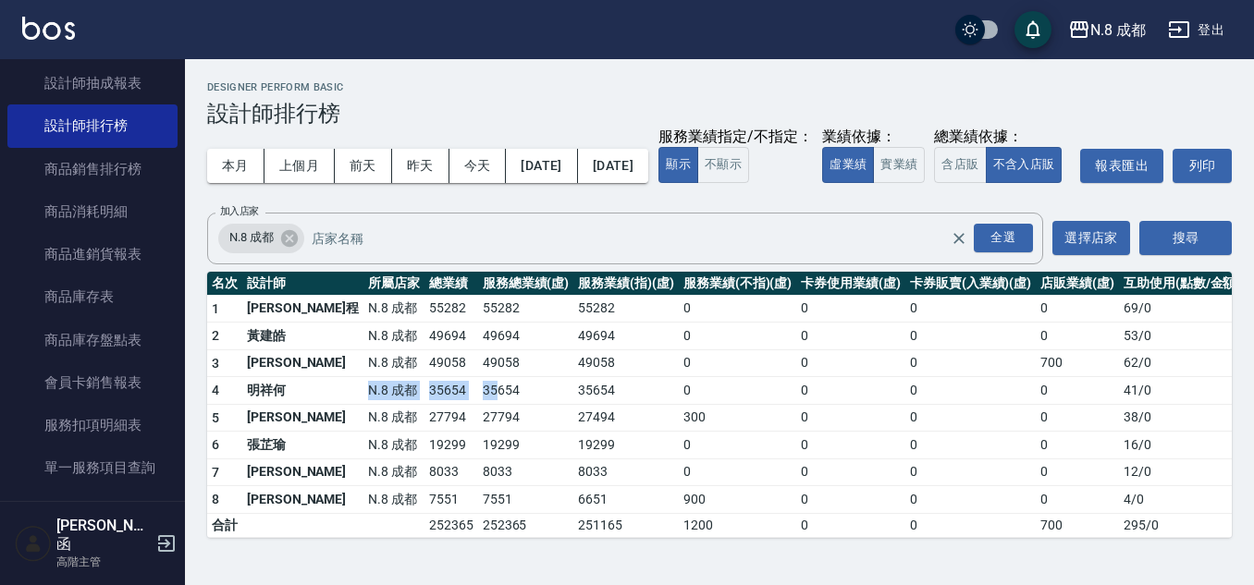
drag, startPoint x: 289, startPoint y: 423, endPoint x: 506, endPoint y: 422, distance: 216.3
click at [435, 405] on tr "4 明祥何 N.8 成都 35654 35654 35654 0 0 0 0 41 / 0" at bounding box center [725, 391] width 1037 height 28
click at [481, 165] on button "今天" at bounding box center [477, 166] width 57 height 34
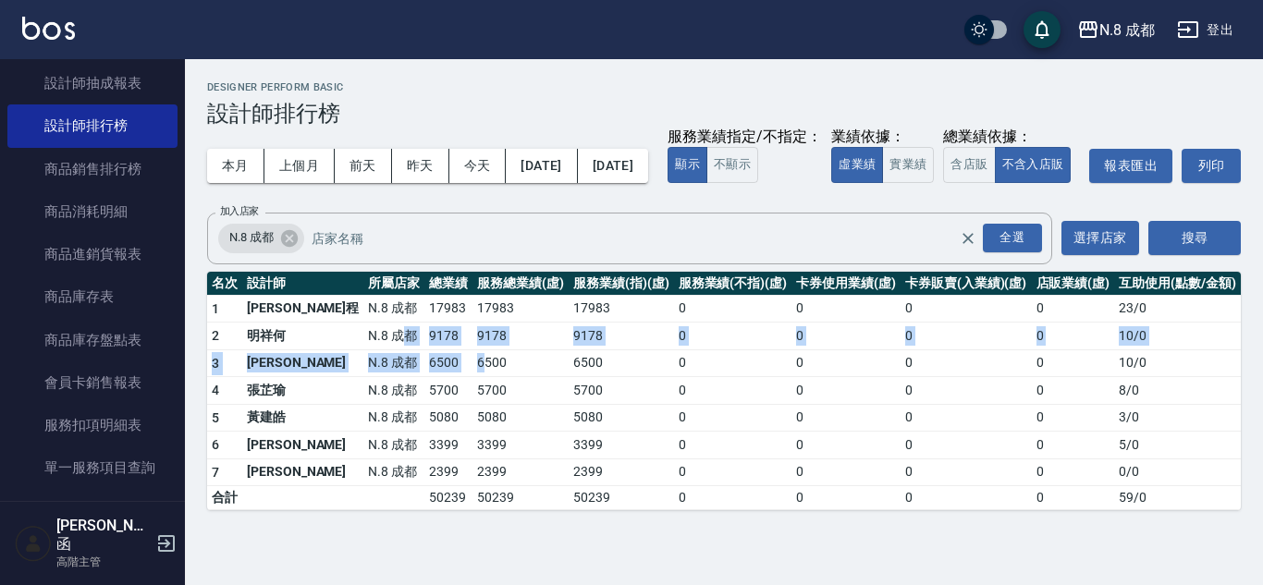
drag, startPoint x: 334, startPoint y: 368, endPoint x: 427, endPoint y: 387, distance: 95.4
click at [427, 387] on tbody "1 高楷程 N.8 成都 17983 17983 17983 0 0 0 0 23 / 0 2 明祥何 N.8 成都 9178 9178 9178 0 0 0…" at bounding box center [723, 402] width 1033 height 215
click at [246, 171] on button "本月" at bounding box center [235, 166] width 57 height 34
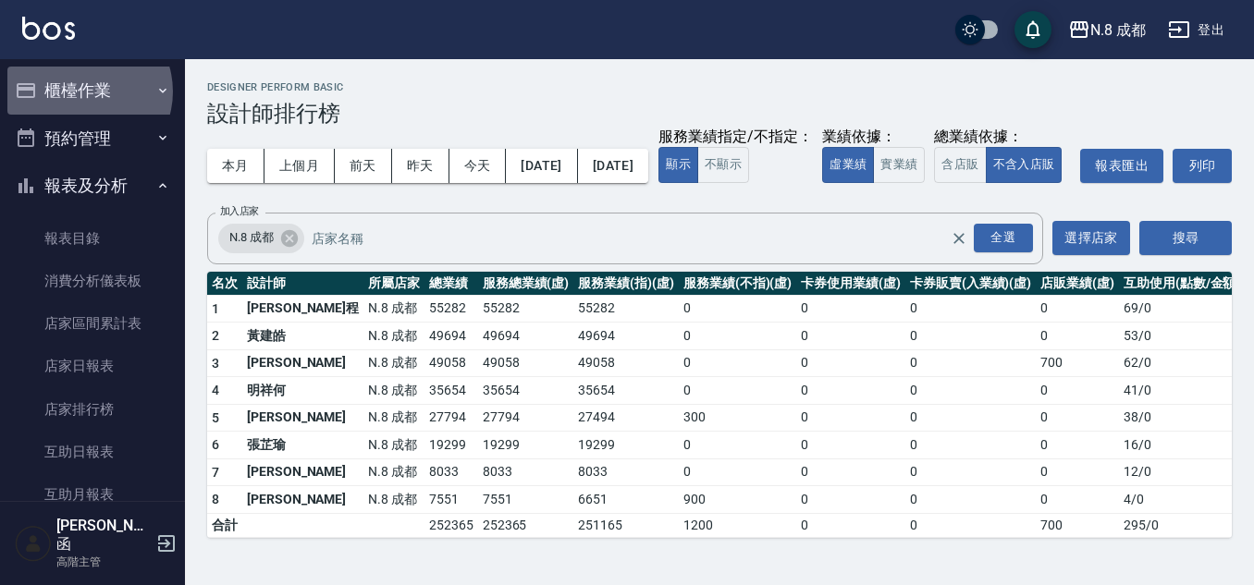
click at [81, 92] on button "櫃檯作業" at bounding box center [92, 91] width 170 height 48
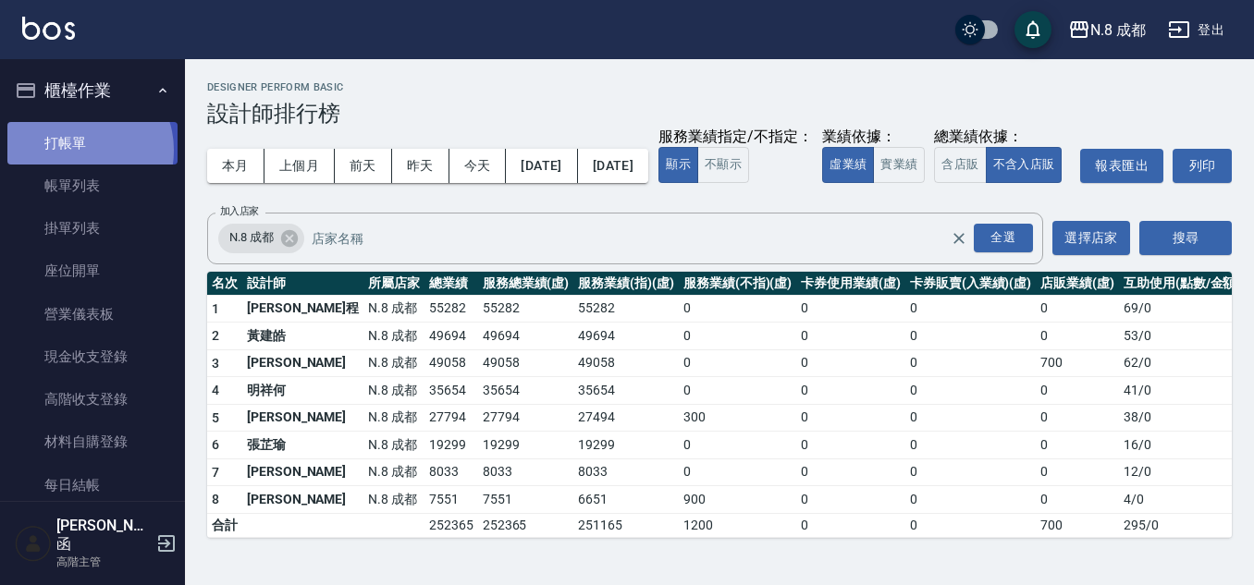
click at [79, 150] on link "打帳單" at bounding box center [92, 143] width 170 height 43
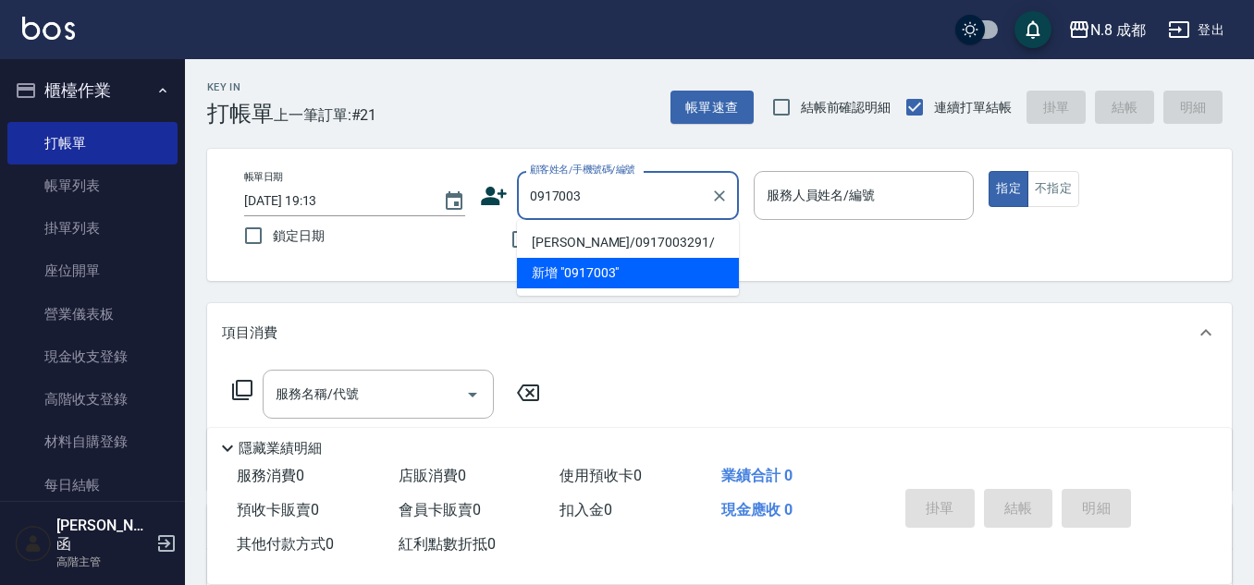
click at [648, 238] on li "李伊喬/0917003291/" at bounding box center [628, 242] width 222 height 31
type input "李伊喬/0917003291/"
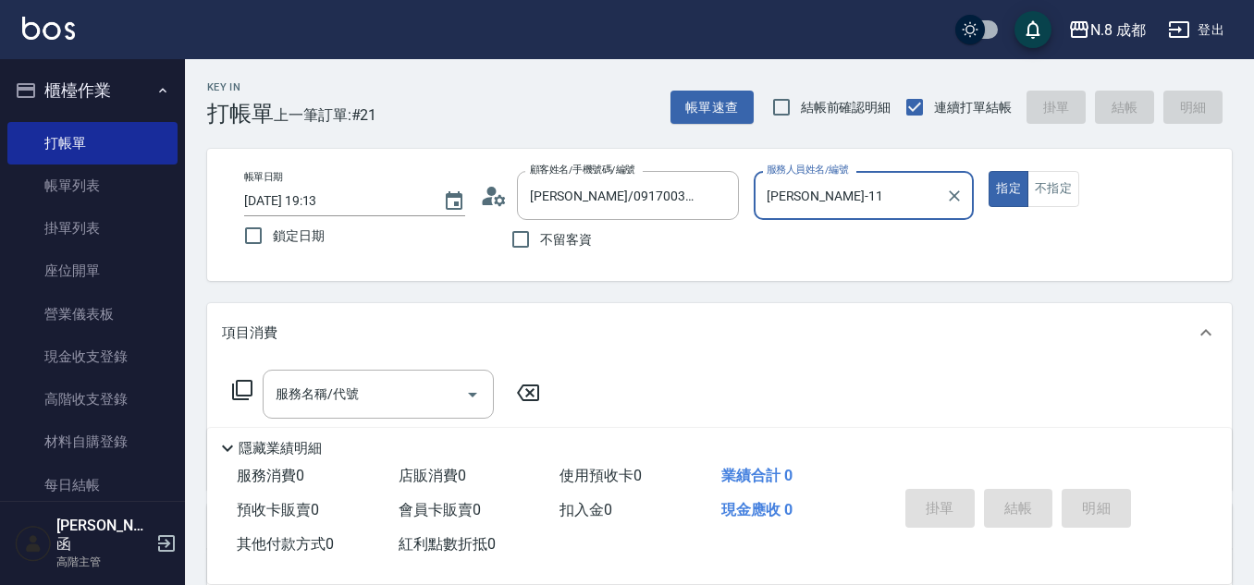
type input "葉真甄-11"
click at [371, 392] on input "服務名稱/代號" at bounding box center [364, 394] width 187 height 32
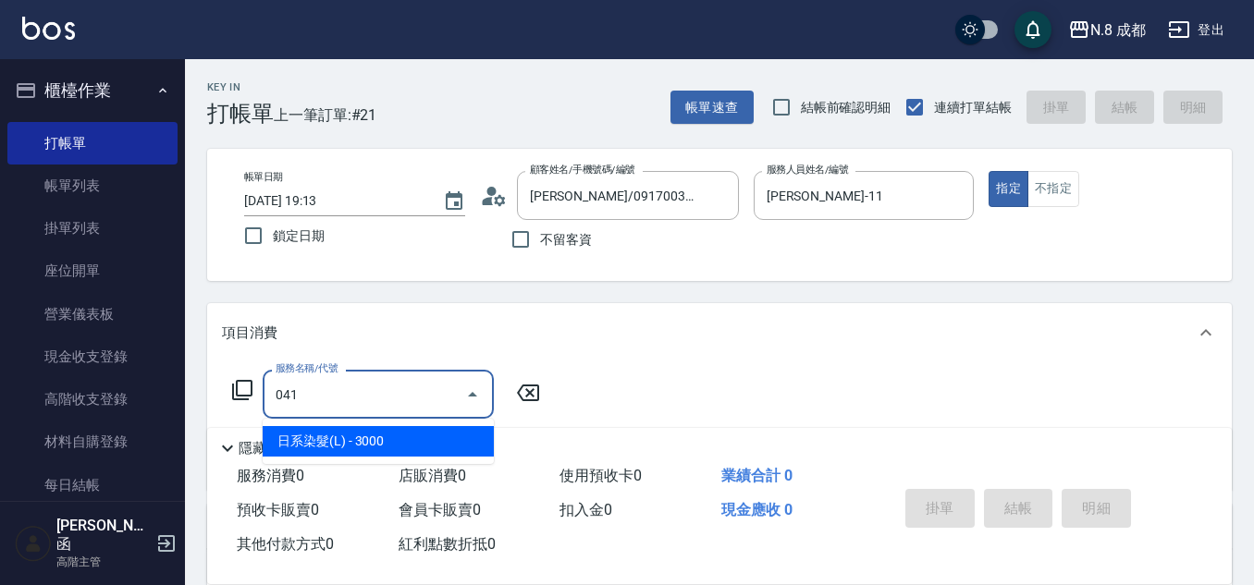
drag, startPoint x: 374, startPoint y: 438, endPoint x: 579, endPoint y: 423, distance: 204.8
click at [386, 439] on span "日系染髮(L) - 3000" at bounding box center [378, 441] width 231 height 31
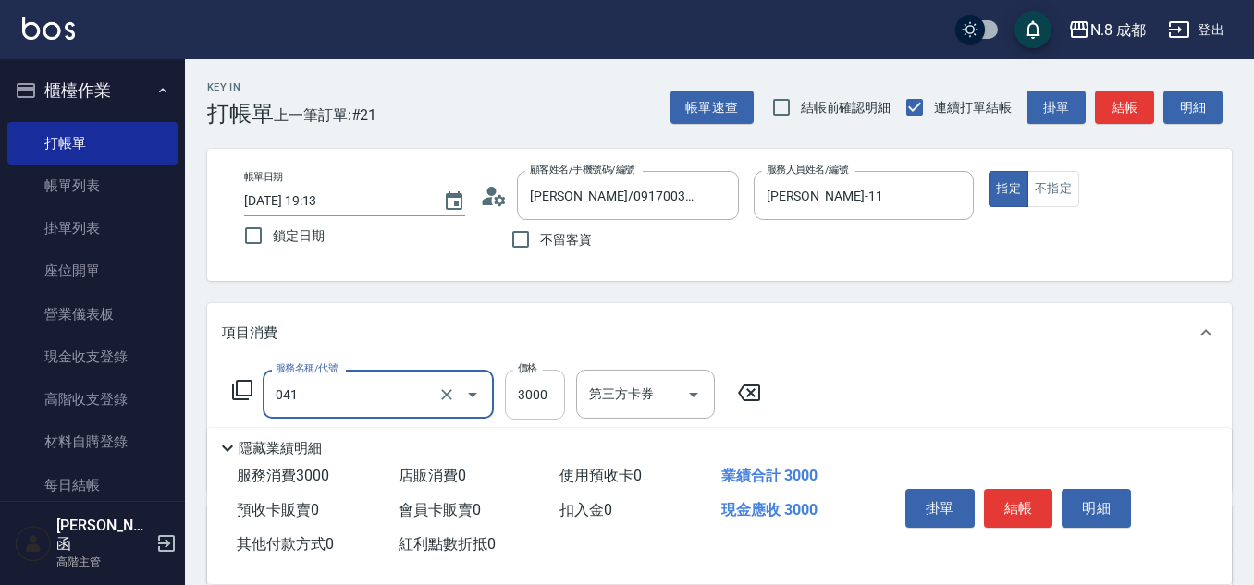
type input "日系染髮(L)(041)"
click at [546, 398] on input "3000" at bounding box center [535, 395] width 60 height 50
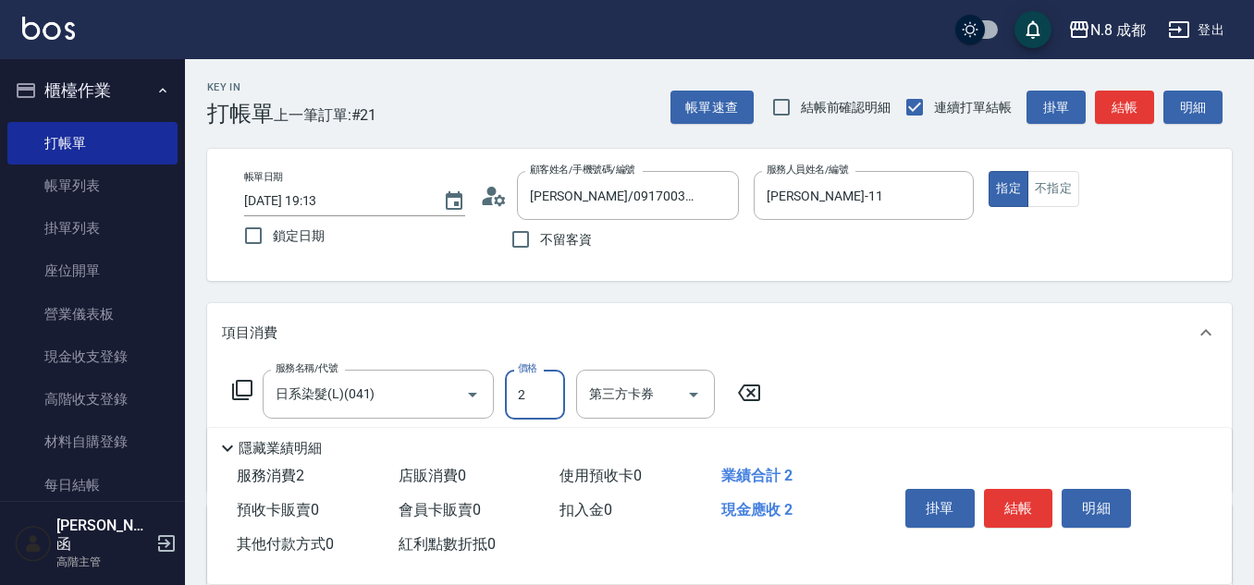
drag, startPoint x: 535, startPoint y: 401, endPoint x: 505, endPoint y: 389, distance: 32.8
click at [505, 389] on input "2" at bounding box center [535, 395] width 60 height 50
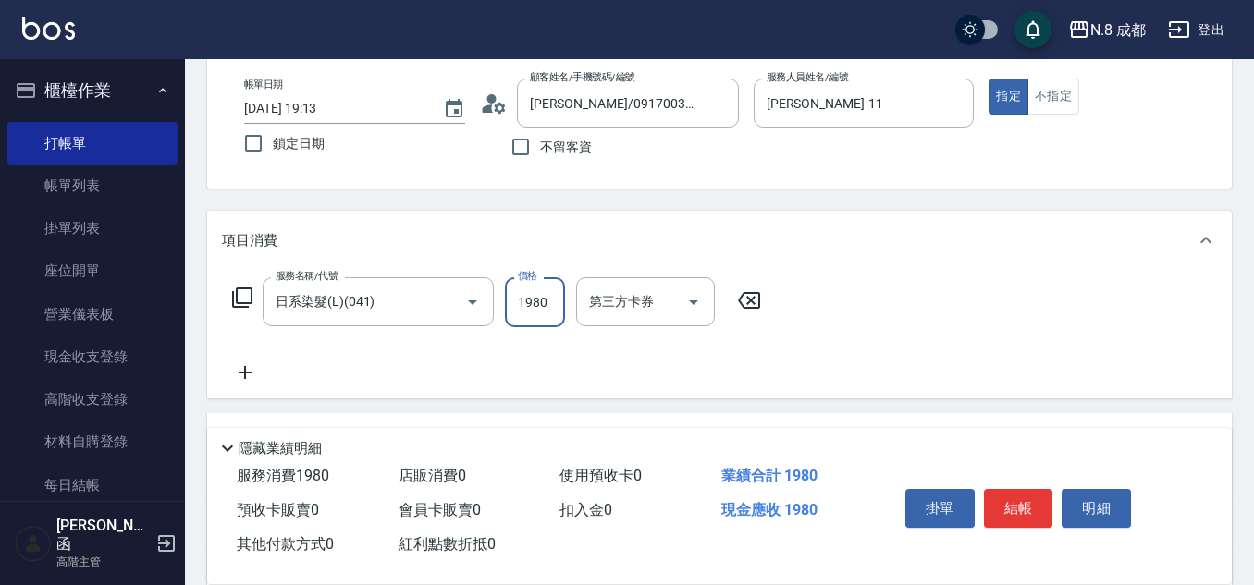
type input "1980"
click at [254, 368] on icon at bounding box center [245, 372] width 46 height 22
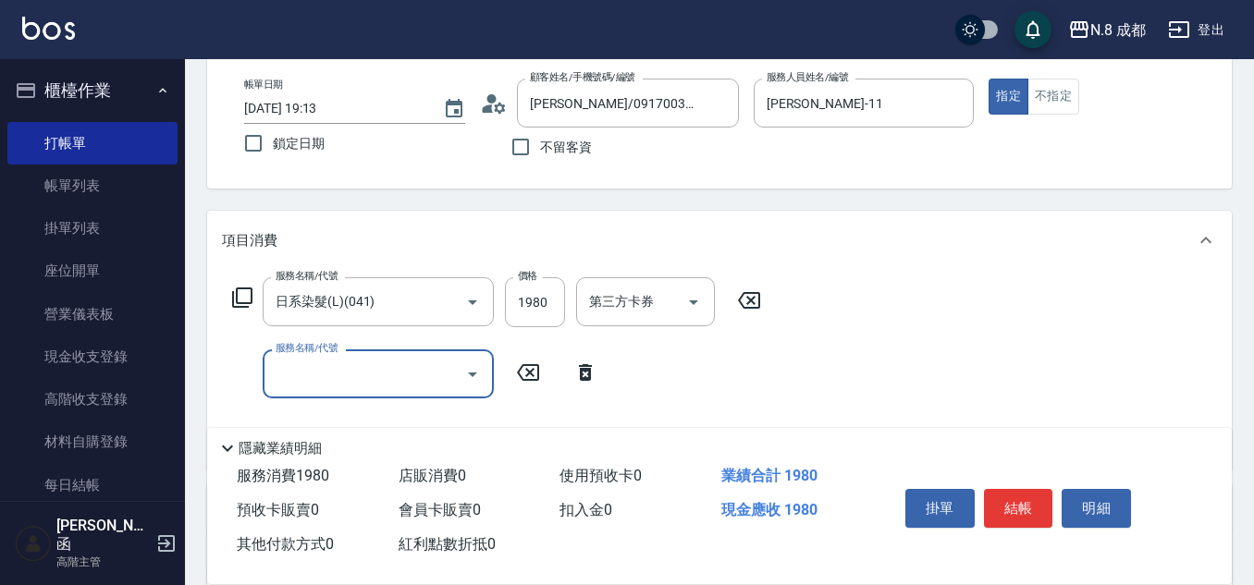
click at [297, 372] on input "服務名稱/代號" at bounding box center [364, 374] width 187 height 32
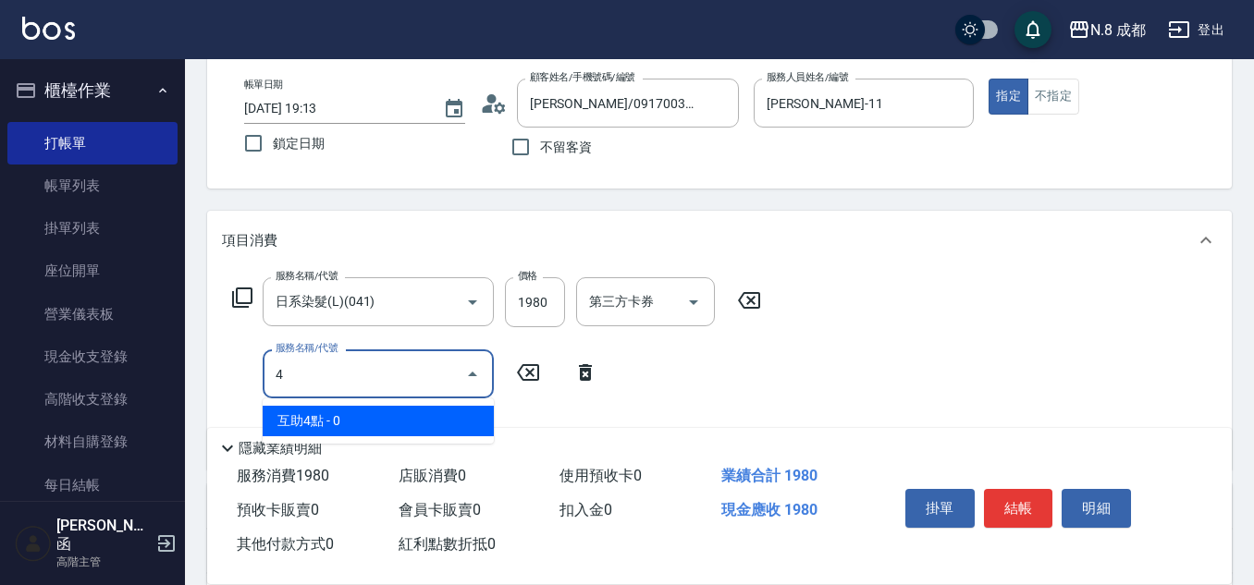
click at [324, 414] on span "互助4點 - 0" at bounding box center [378, 421] width 231 height 31
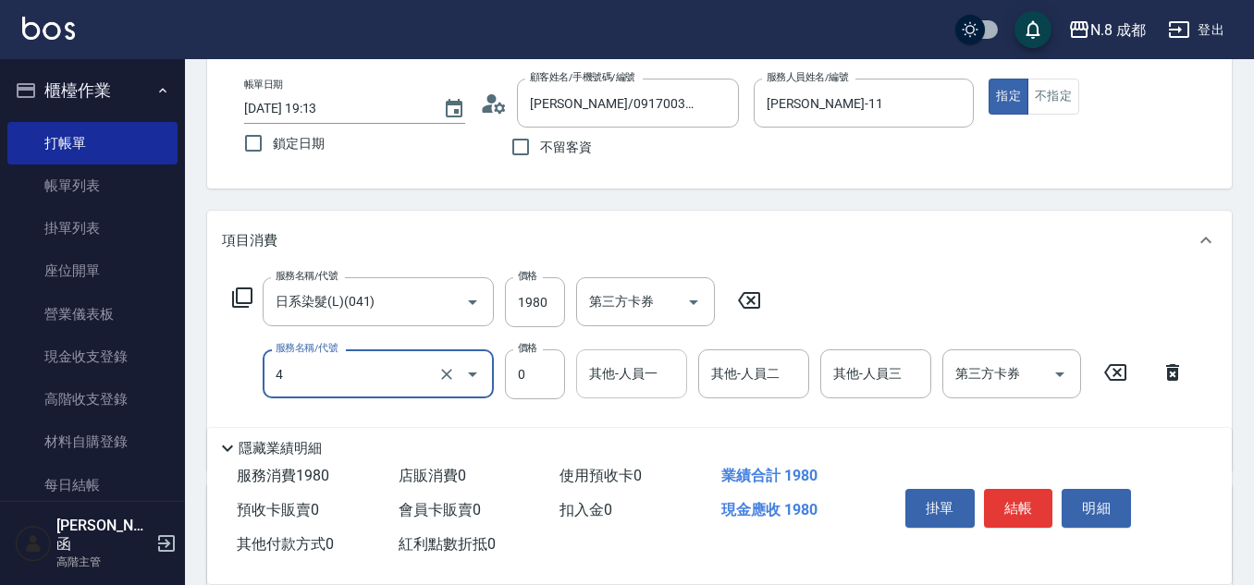
type input "互助4點(4)"
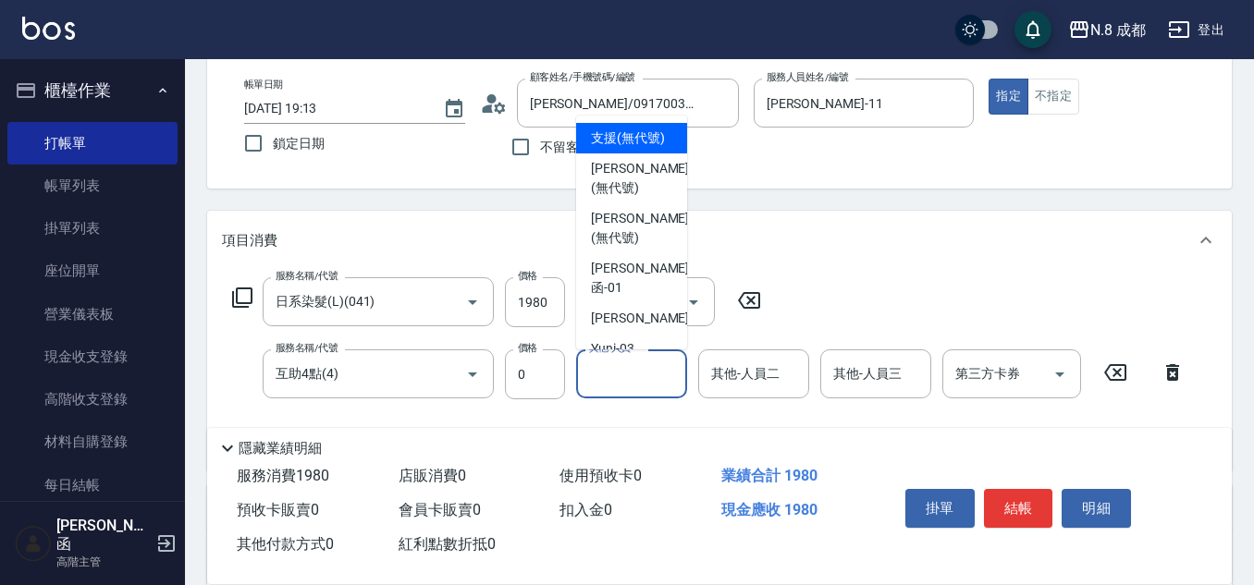
click at [627, 369] on input "其他-人員一" at bounding box center [631, 374] width 94 height 32
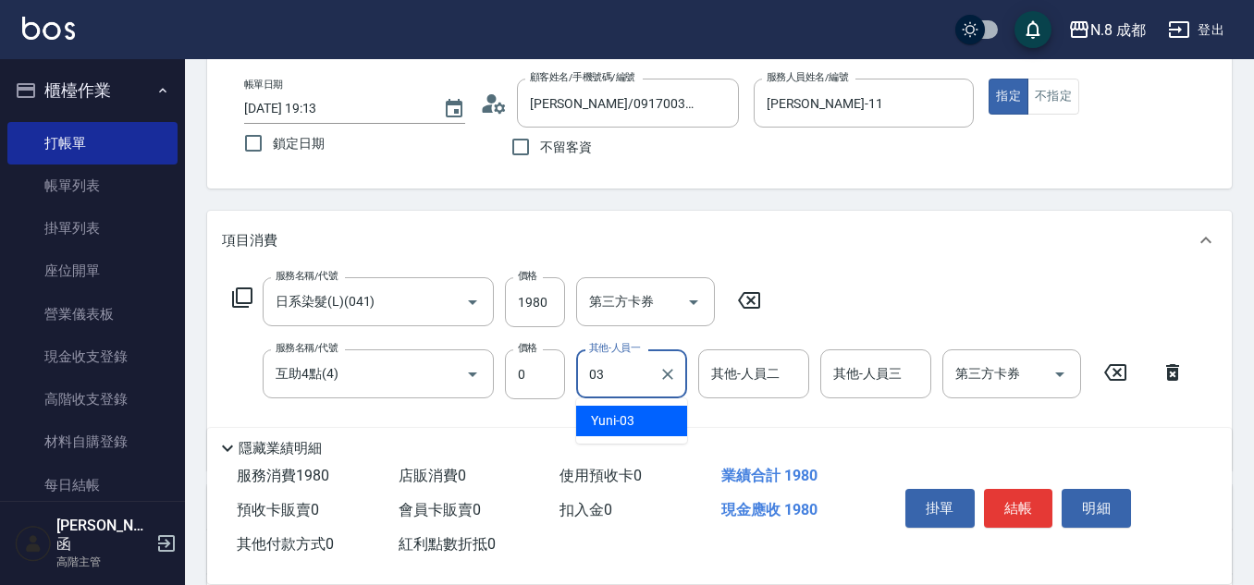
click at [640, 417] on div "Yuni -03" at bounding box center [631, 421] width 111 height 31
type input "Yuni-03"
click at [1030, 505] on button "結帳" at bounding box center [1018, 508] width 69 height 39
